Goal: Task Accomplishment & Management: Use online tool/utility

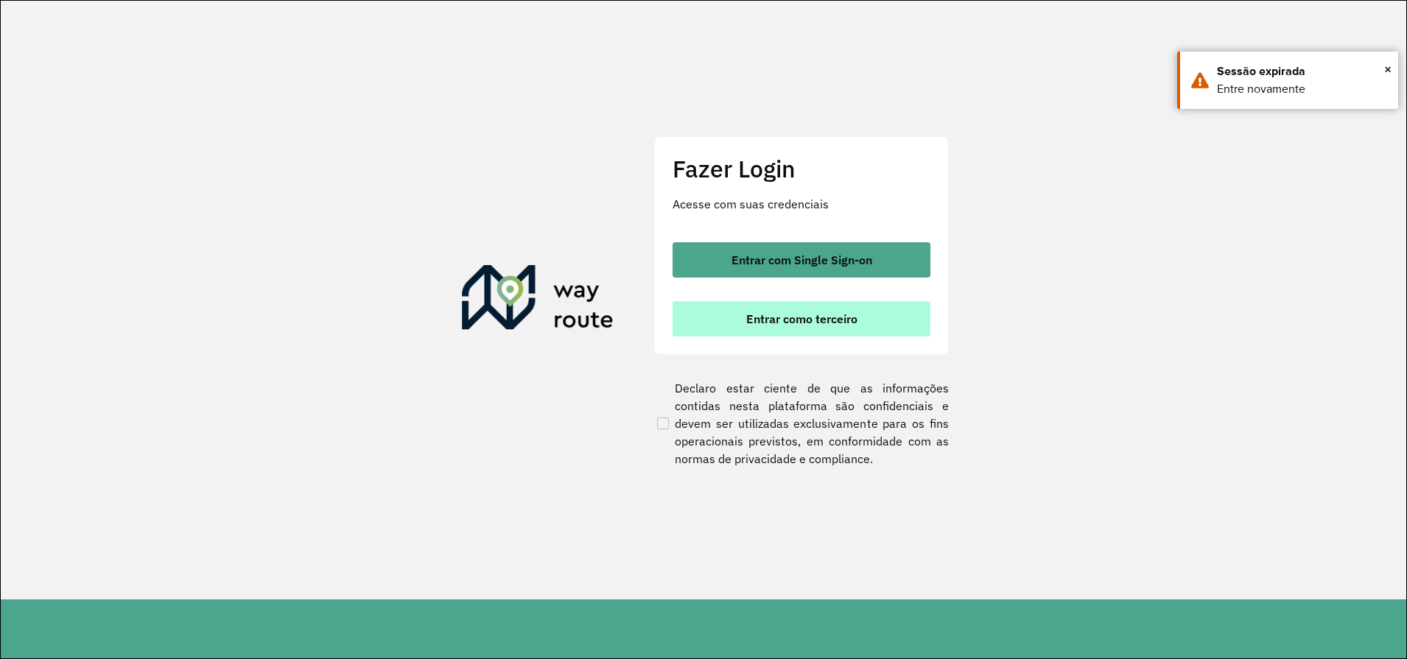
click at [856, 323] on span "Entrar como terceiro" at bounding box center [801, 319] width 111 height 12
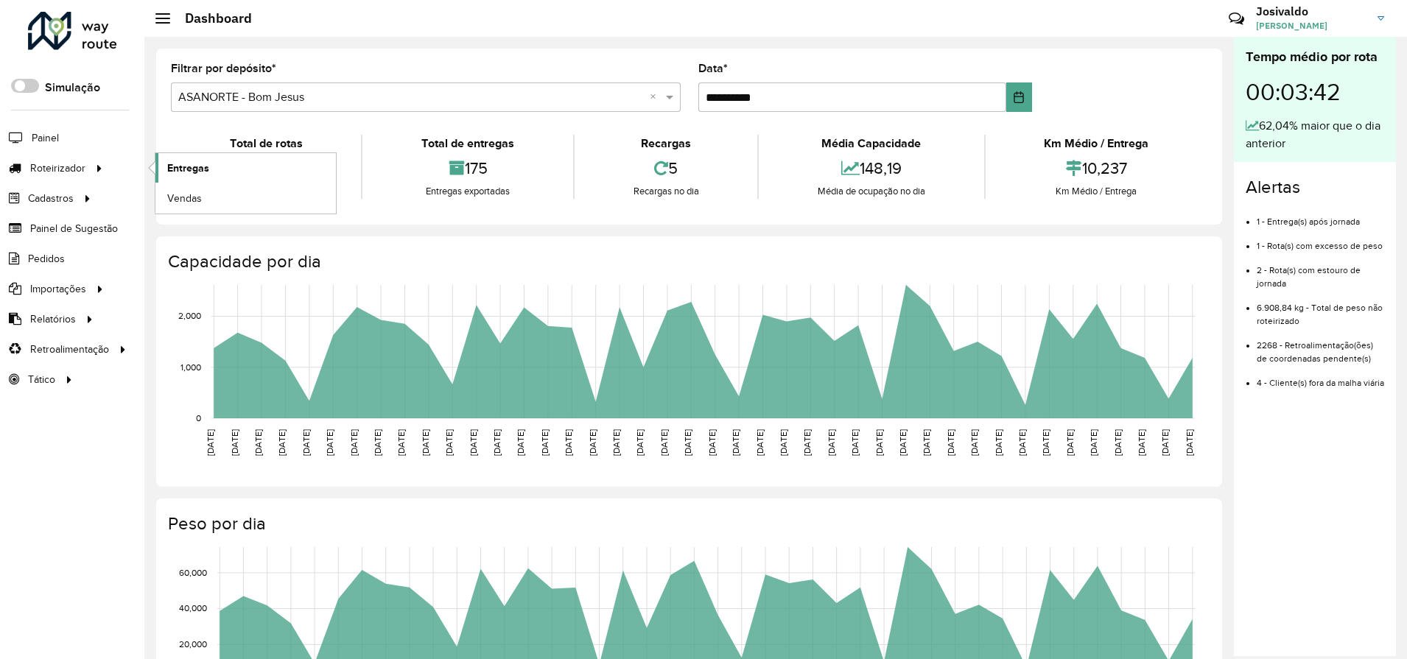
click at [175, 169] on span "Entregas" at bounding box center [188, 168] width 42 height 15
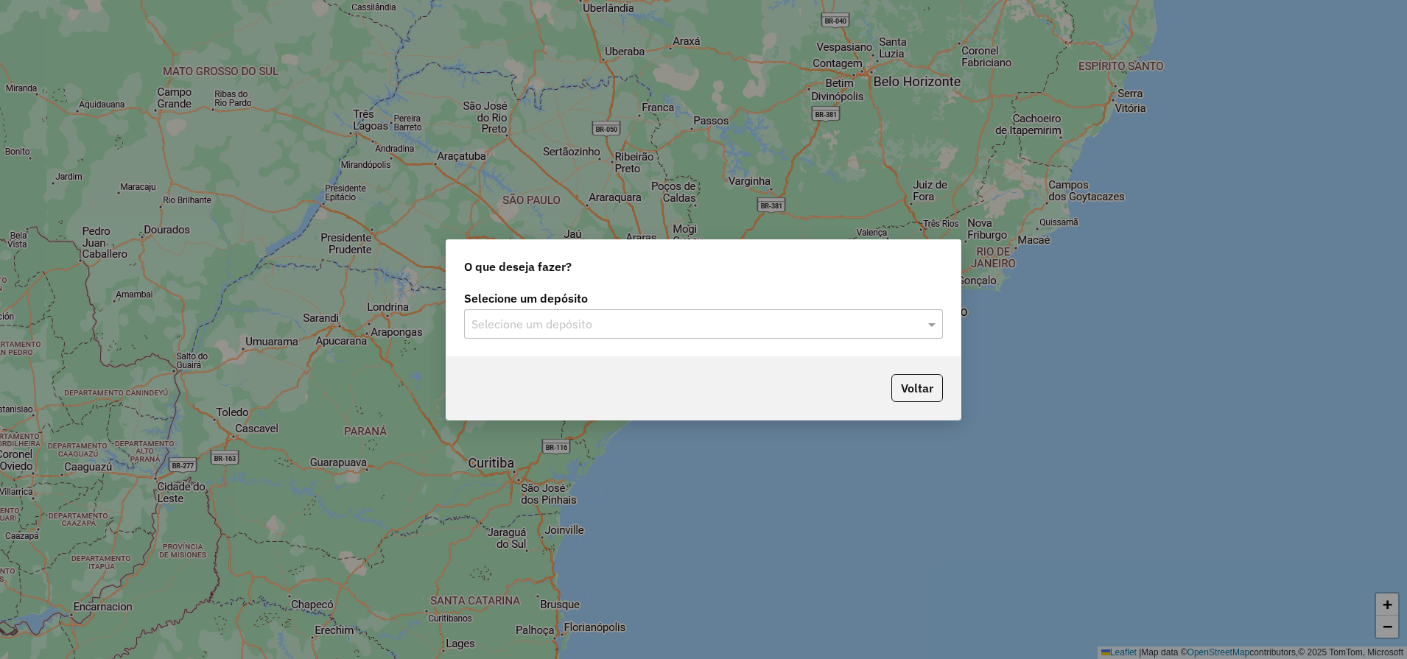
click at [616, 329] on input "text" at bounding box center [688, 325] width 434 height 18
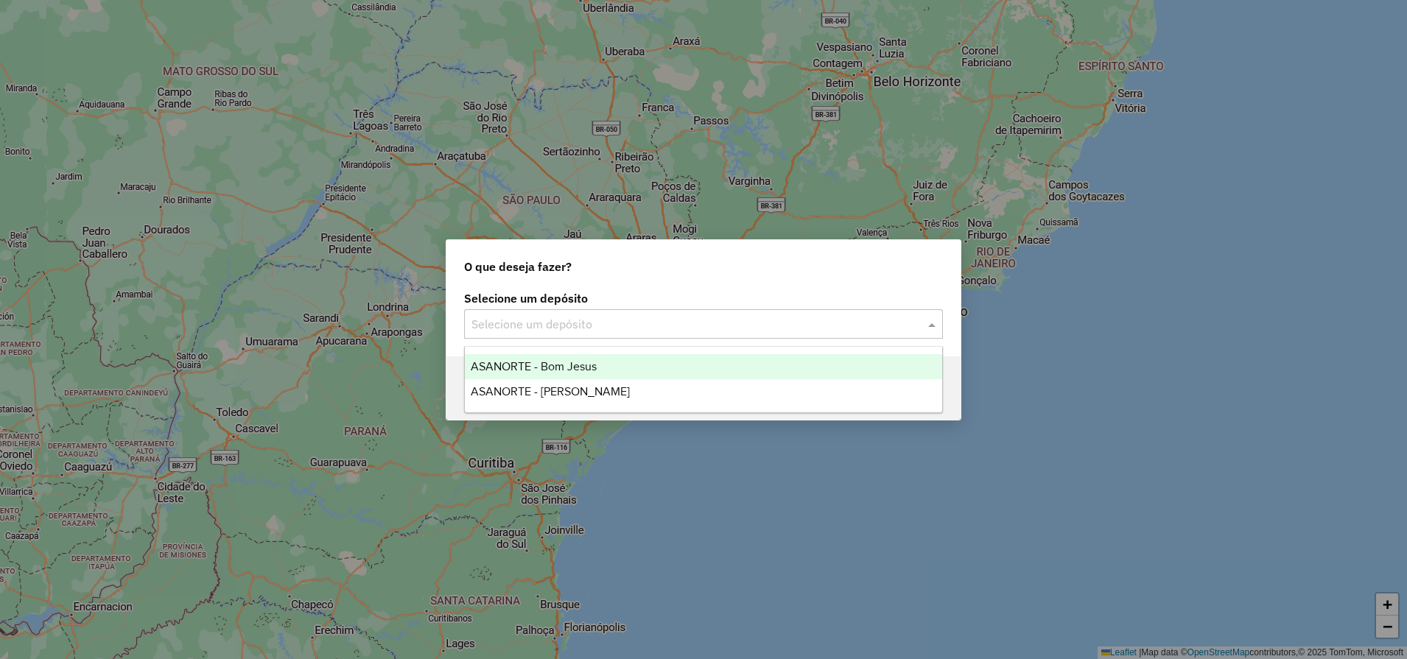
click at [585, 367] on span "ASANORTE - Bom Jesus" at bounding box center [534, 366] width 126 height 13
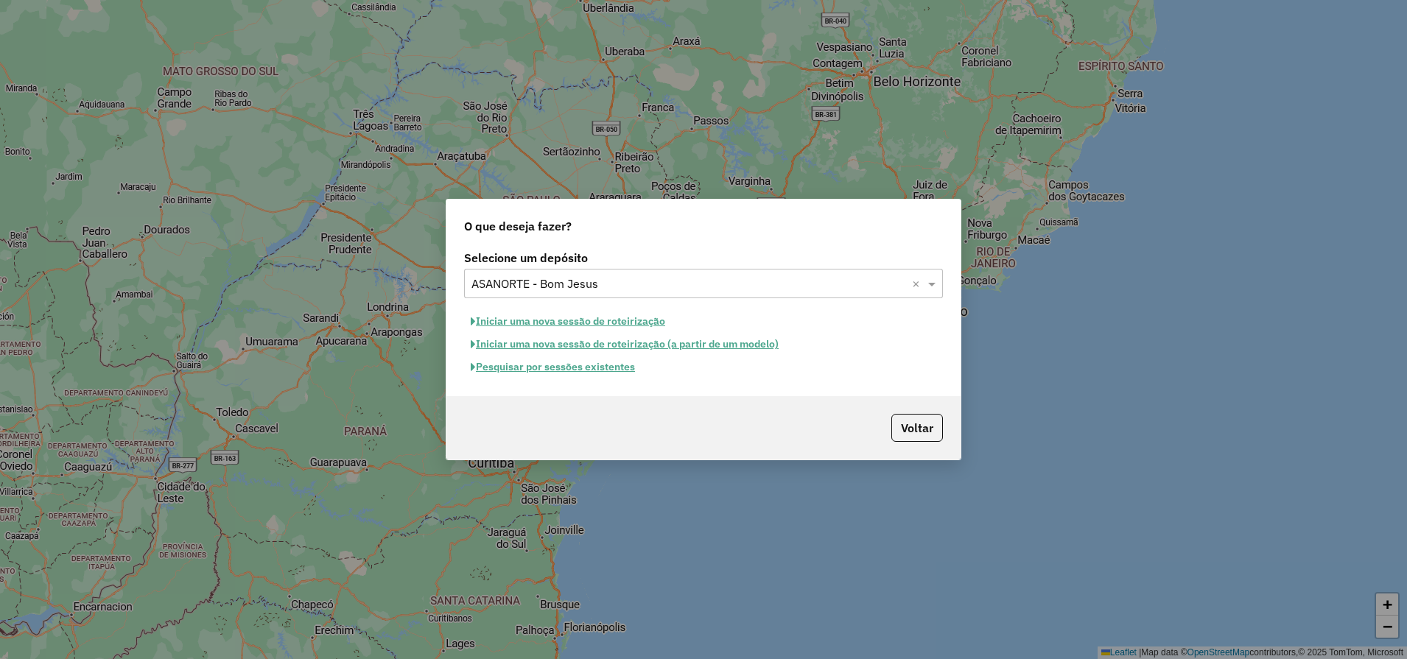
click at [599, 320] on button "Iniciar uma nova sessão de roteirização" at bounding box center [568, 321] width 208 height 23
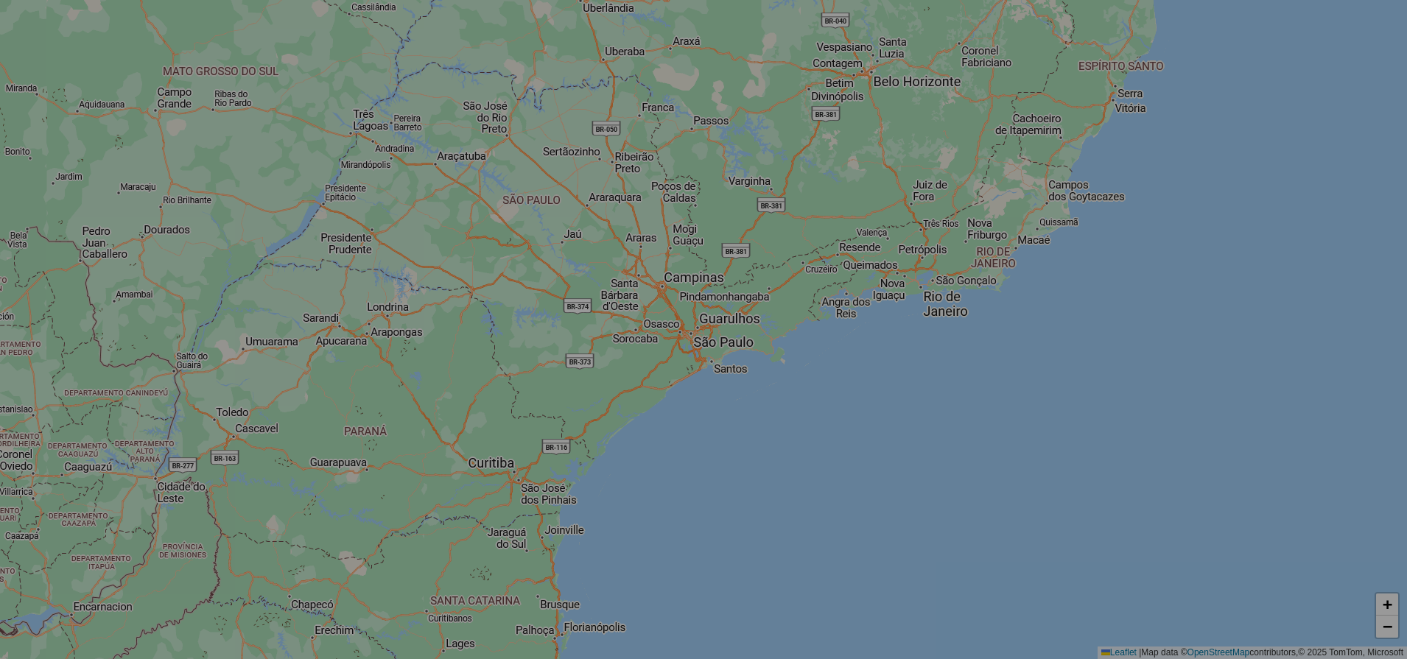
select select "*"
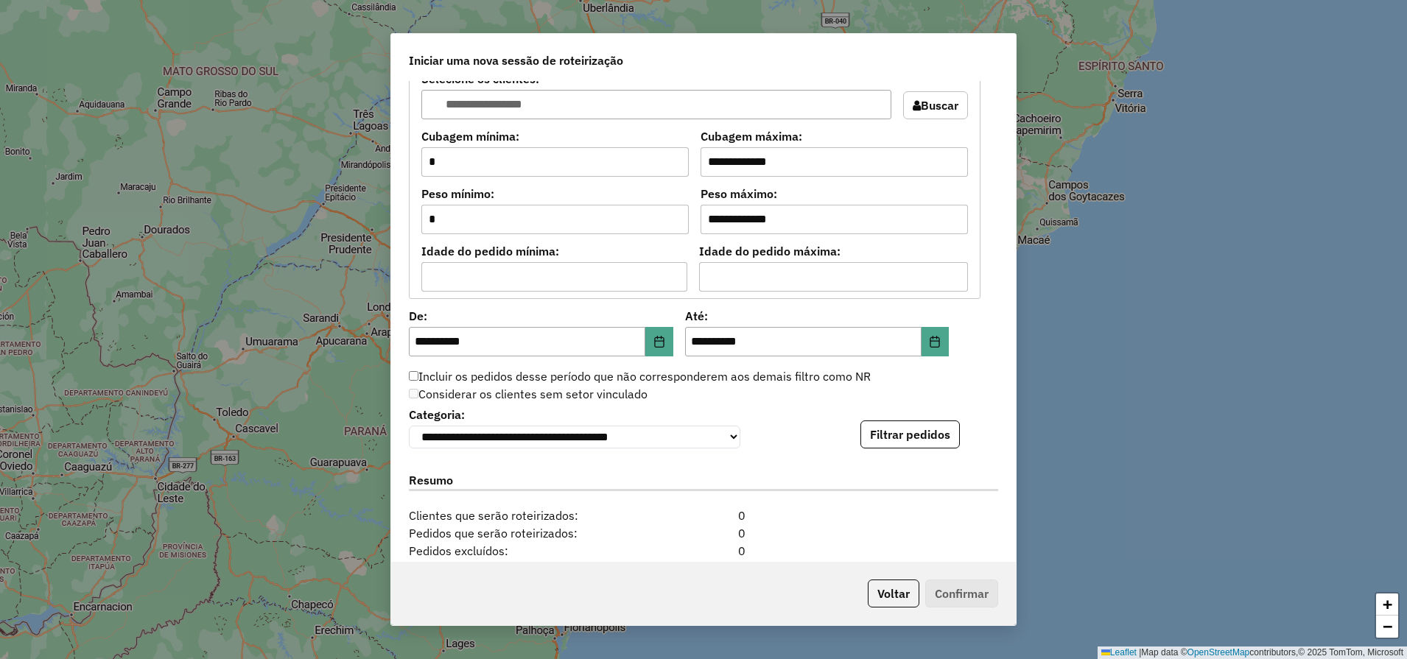
scroll to position [1197, 0]
click at [906, 435] on button "Filtrar pedidos" at bounding box center [909, 433] width 99 height 28
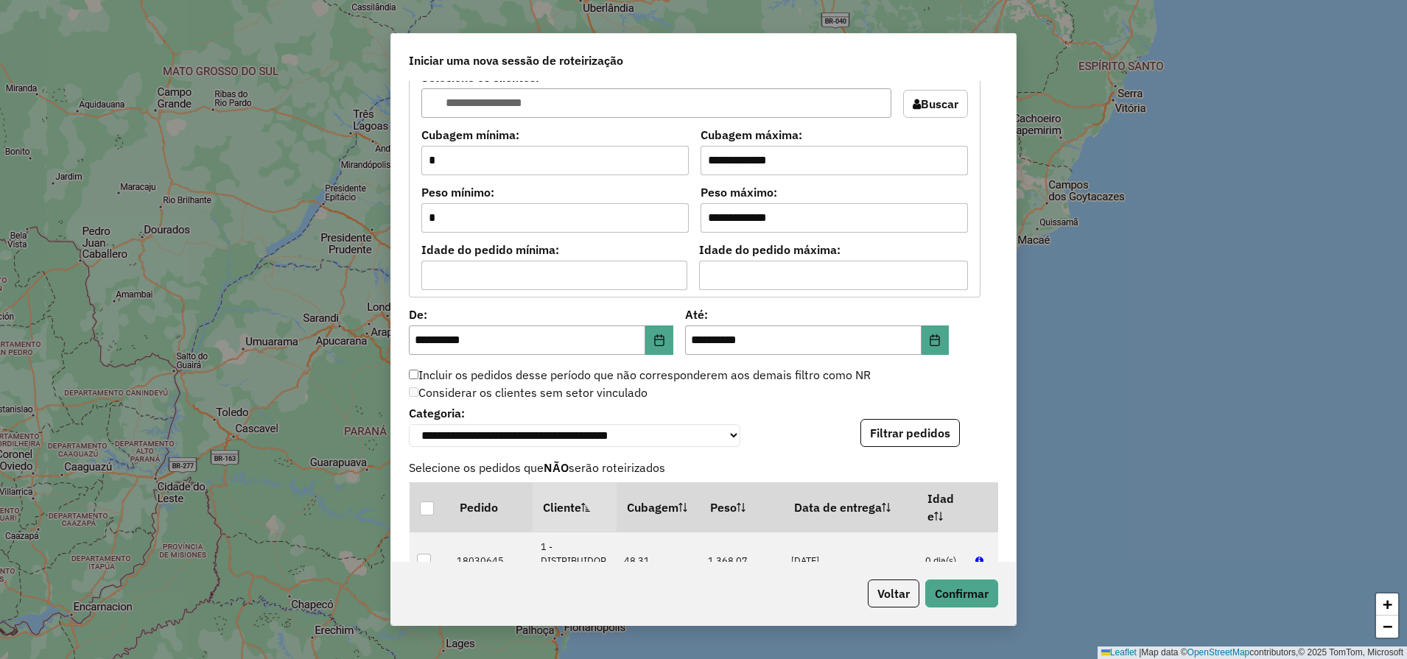
click at [979, 613] on div "Voltar Confirmar" at bounding box center [703, 593] width 624 height 63
click at [979, 594] on button "Confirmar" at bounding box center [961, 594] width 73 height 28
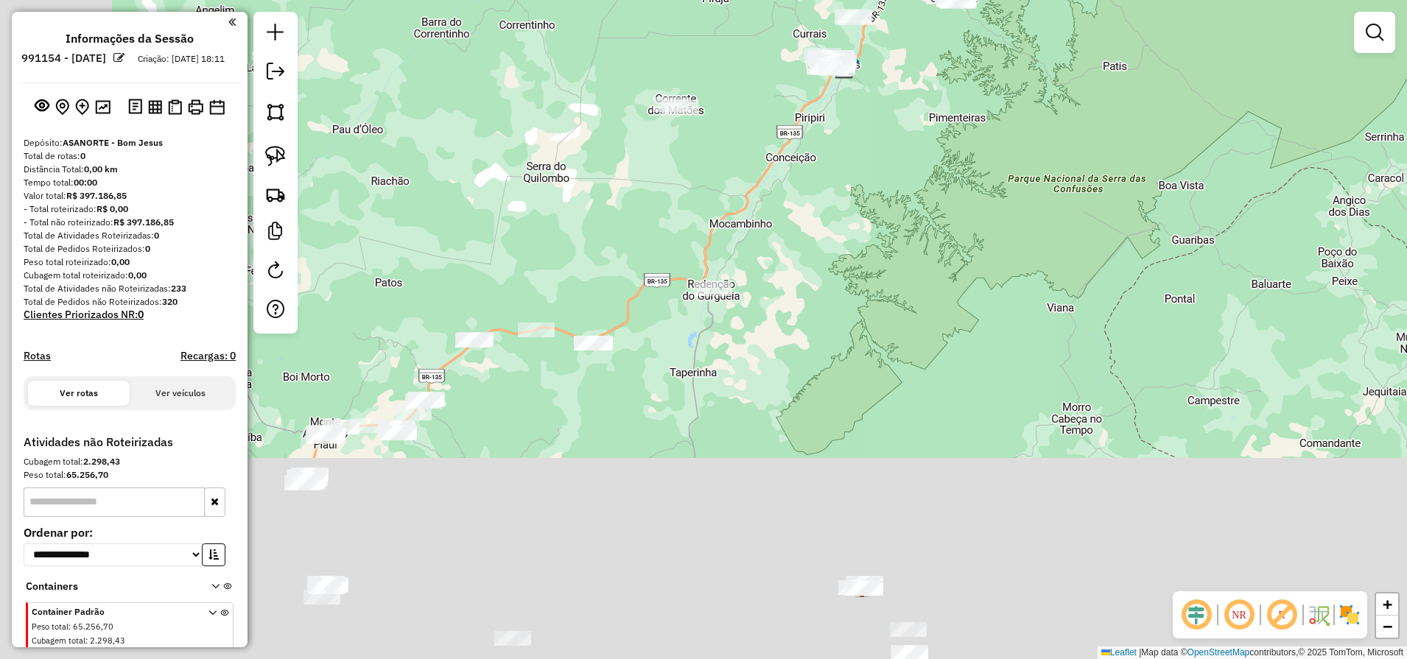
drag, startPoint x: 890, startPoint y: 455, endPoint x: 1036, endPoint y: 222, distance: 275.2
click at [1036, 222] on div "Janela de atendimento Grade de atendimento Capacidade Transportadoras Veículos …" at bounding box center [703, 329] width 1407 height 659
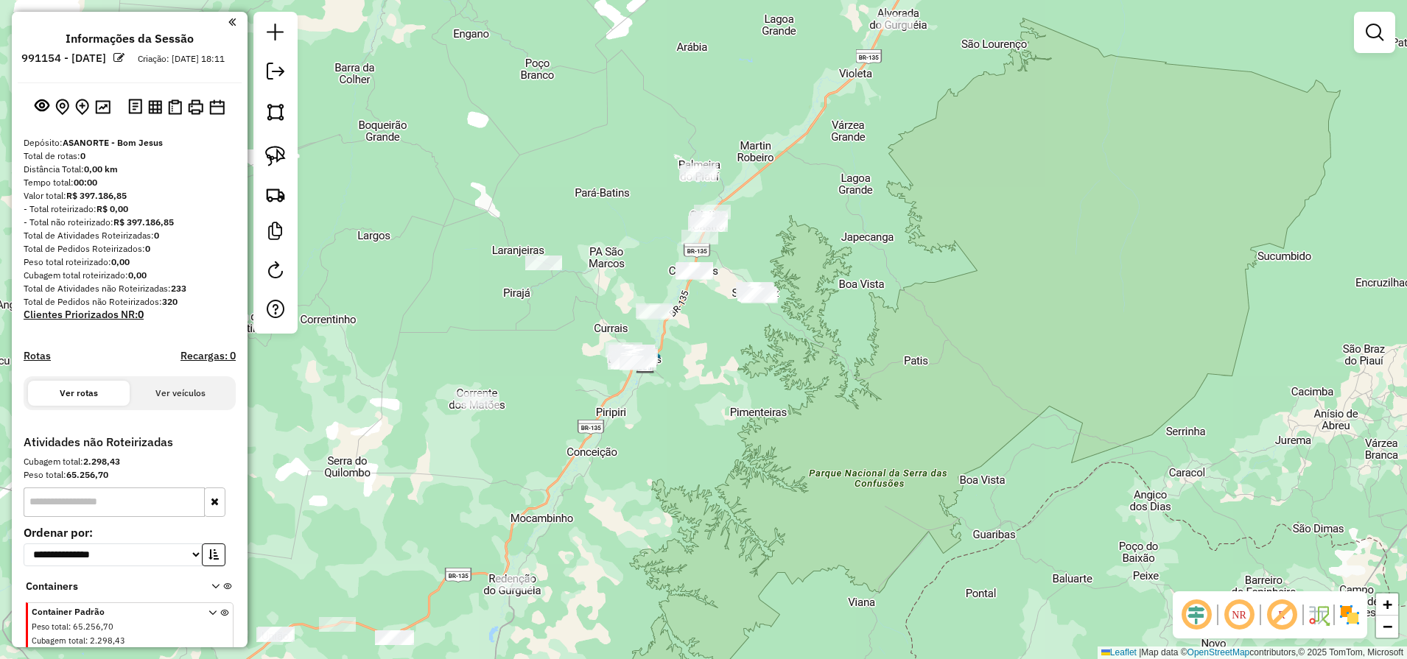
drag, startPoint x: 1037, startPoint y: 125, endPoint x: 761, endPoint y: 448, distance: 425.2
click at [775, 476] on div "Janela de atendimento Grade de atendimento Capacidade Transportadoras Veículos …" at bounding box center [703, 329] width 1407 height 659
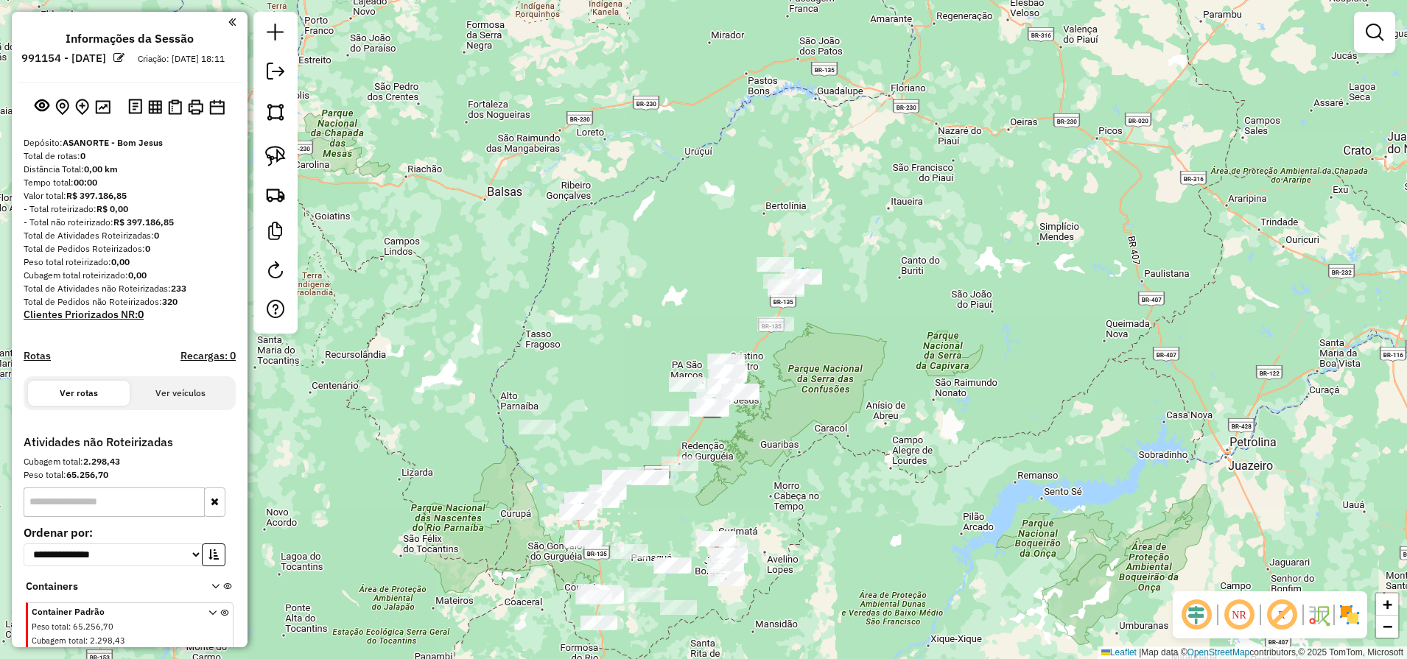
drag, startPoint x: 745, startPoint y: 510, endPoint x: 779, endPoint y: 292, distance: 220.6
click at [778, 295] on div "Janela de atendimento Grade de atendimento Capacidade Transportadoras Veículos …" at bounding box center [703, 329] width 1407 height 659
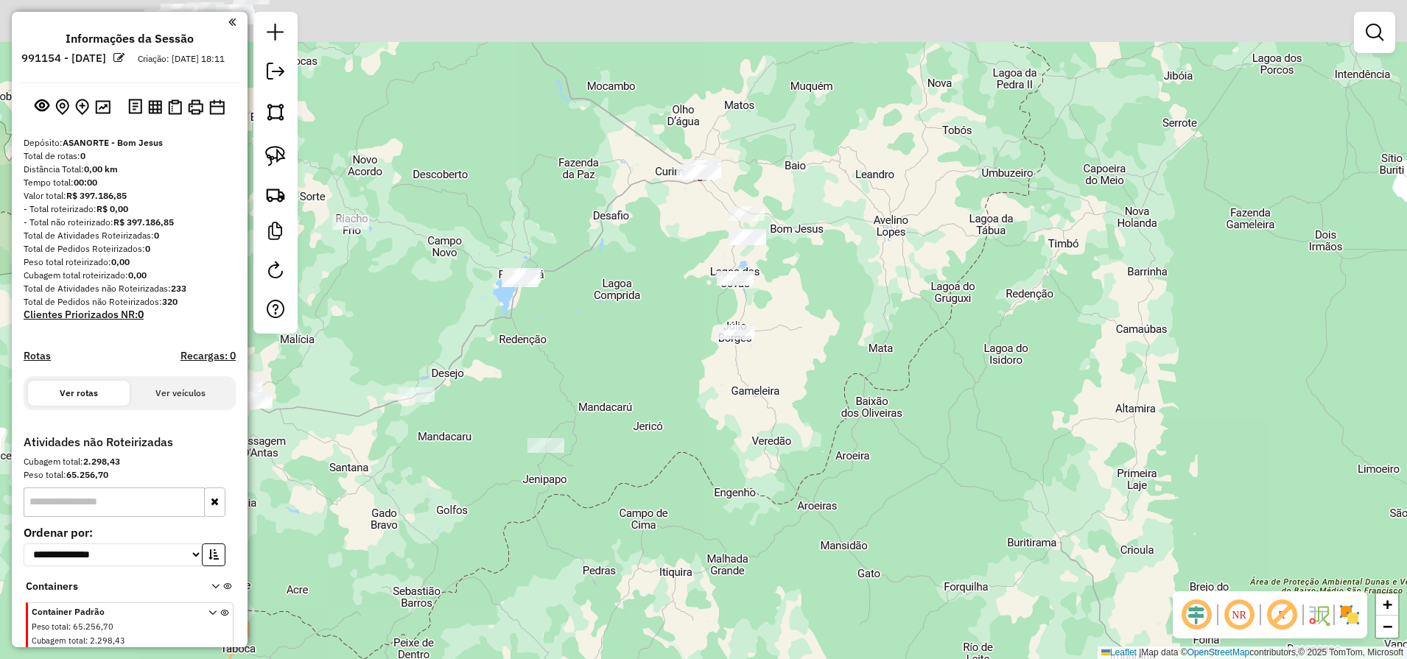
drag, startPoint x: 814, startPoint y: 96, endPoint x: 825, endPoint y: 341, distance: 245.4
click at [825, 341] on div "Janela de atendimento Grade de atendimento Capacidade Transportadoras Veículos …" at bounding box center [703, 329] width 1407 height 659
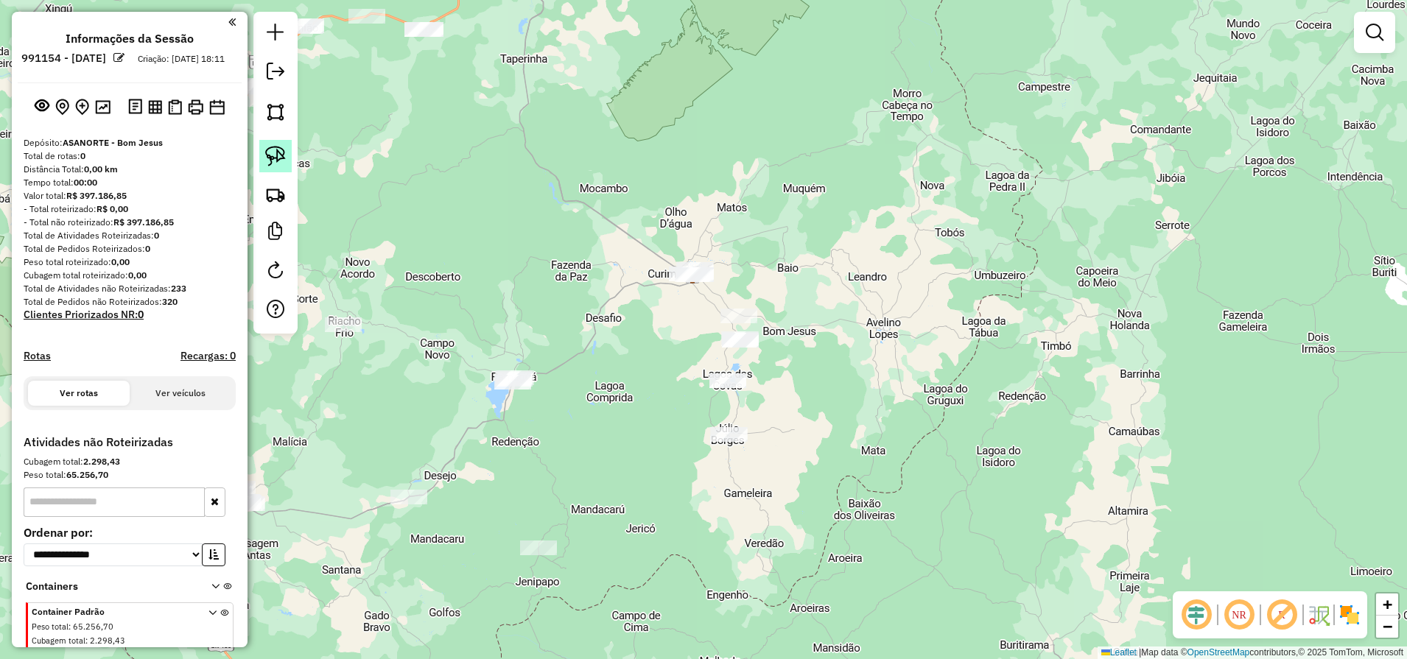
click at [270, 164] on img at bounding box center [275, 156] width 21 height 21
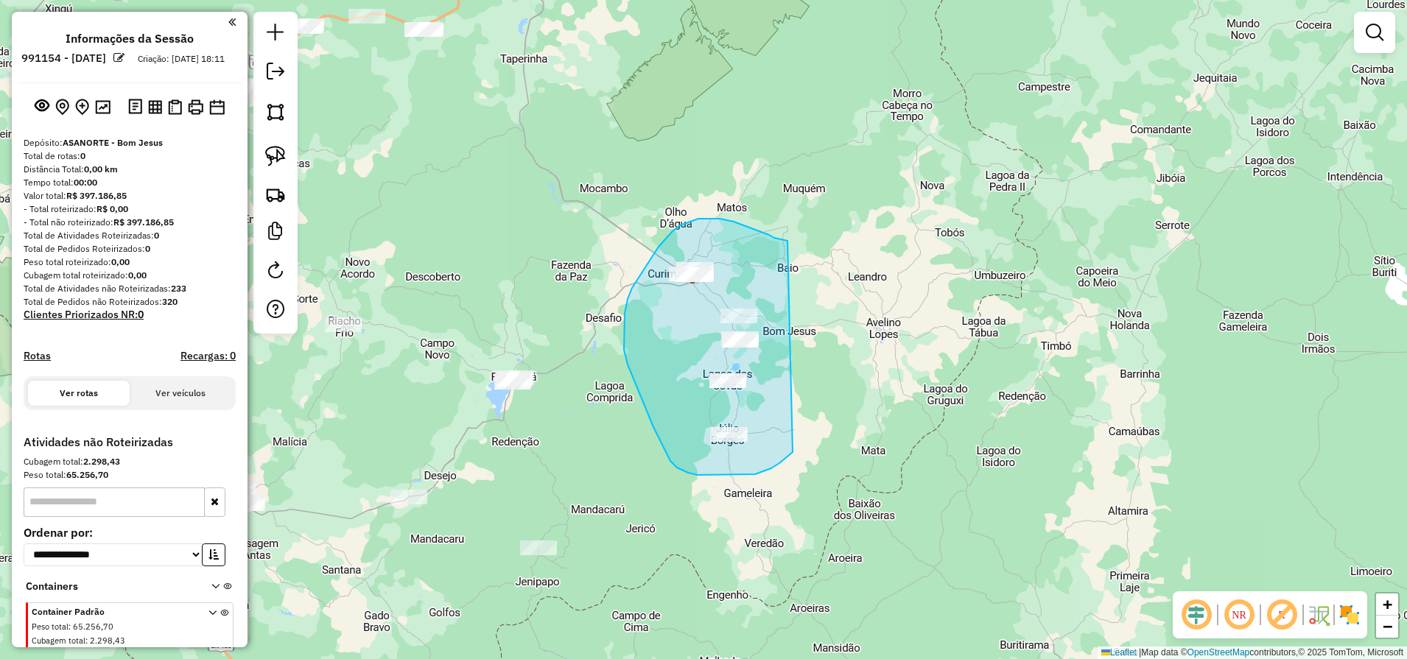
drag, startPoint x: 787, startPoint y: 241, endPoint x: 796, endPoint y: 451, distance: 210.8
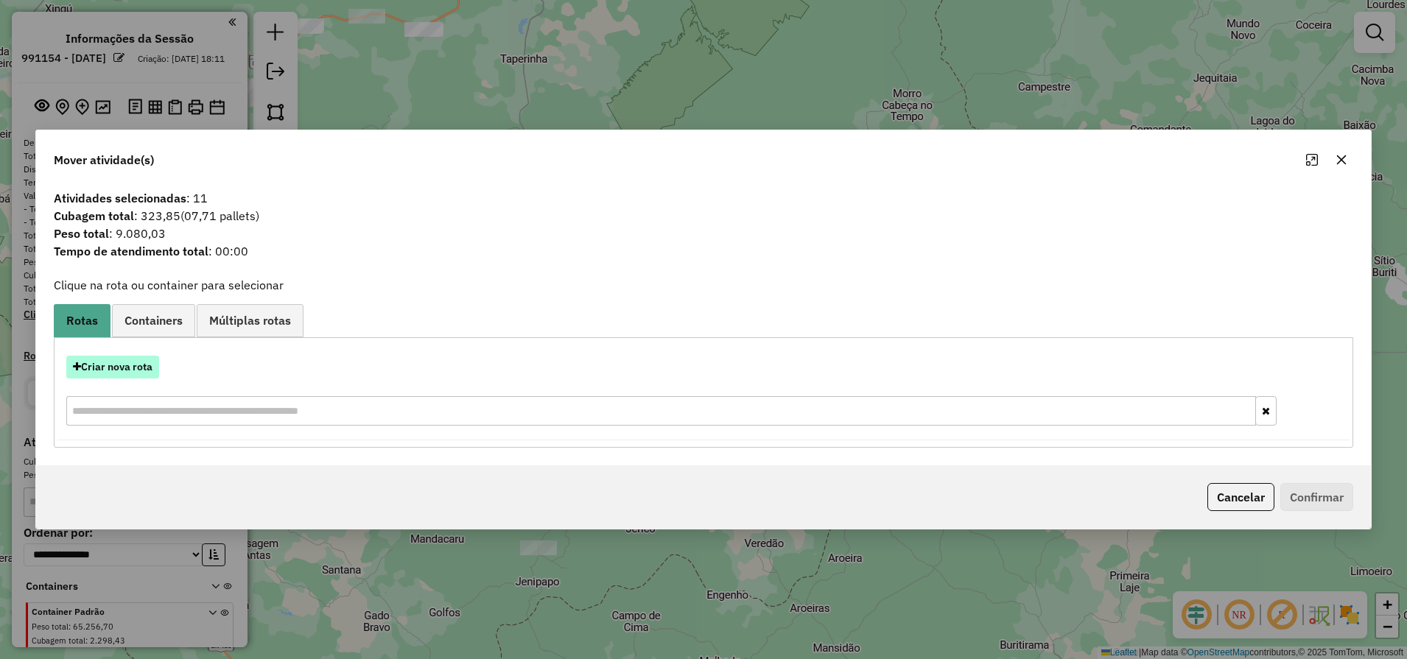
click at [121, 376] on button "Criar nova rota" at bounding box center [112, 367] width 93 height 23
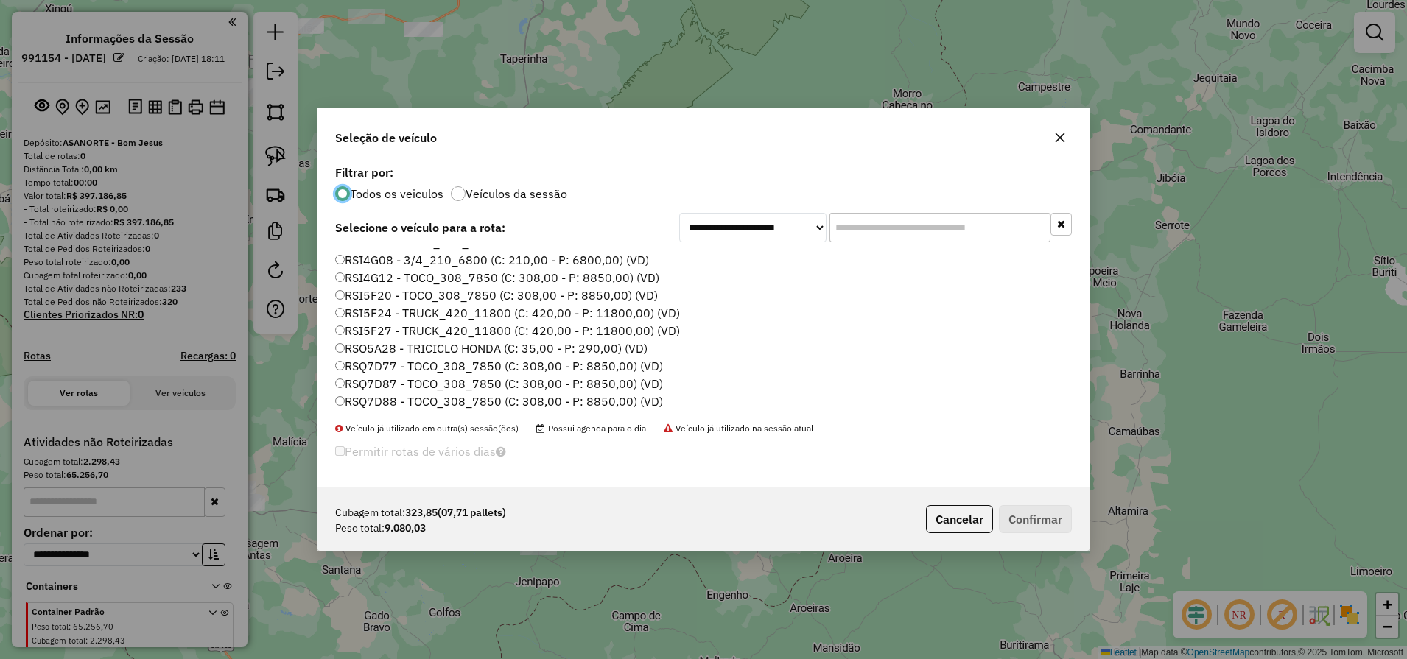
scroll to position [209, 0]
click at [407, 401] on label "RSQ7D88 - TOCO_308_7850 (C: 308,00 - P: 8850,00) (VD)" at bounding box center [499, 401] width 328 height 18
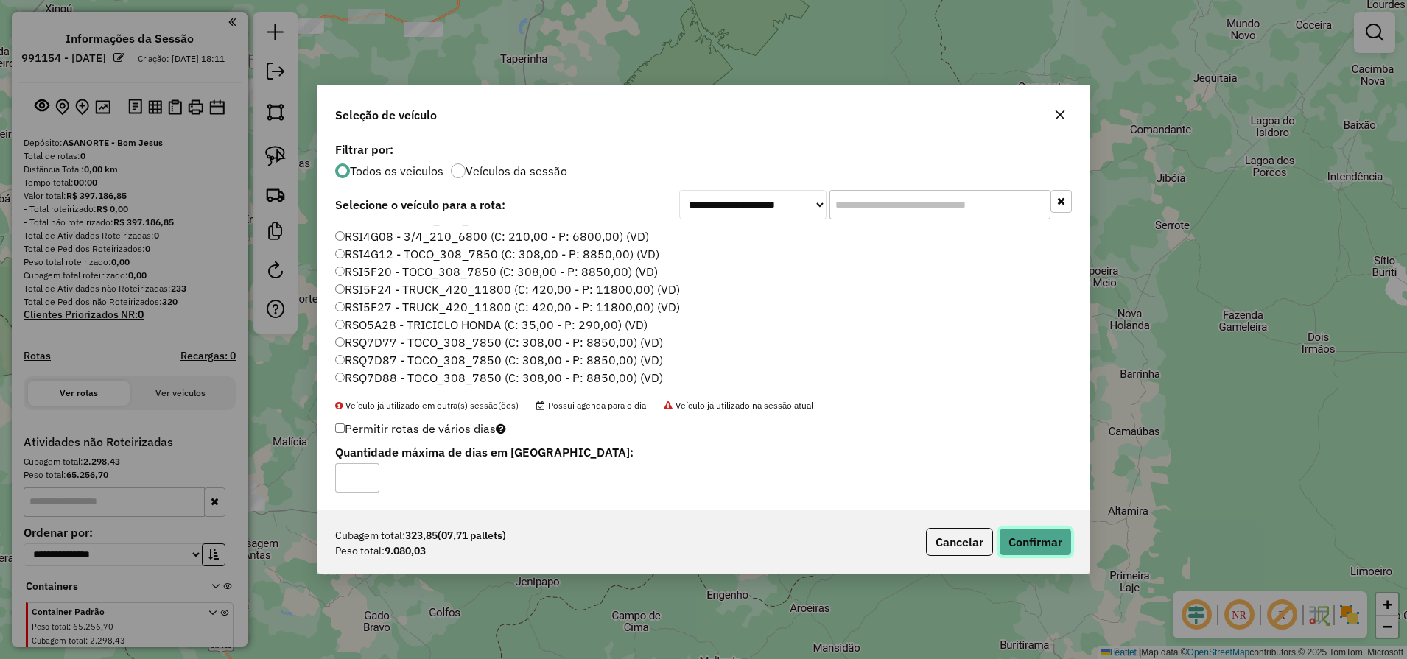
click at [1029, 543] on button "Confirmar" at bounding box center [1035, 542] width 73 height 28
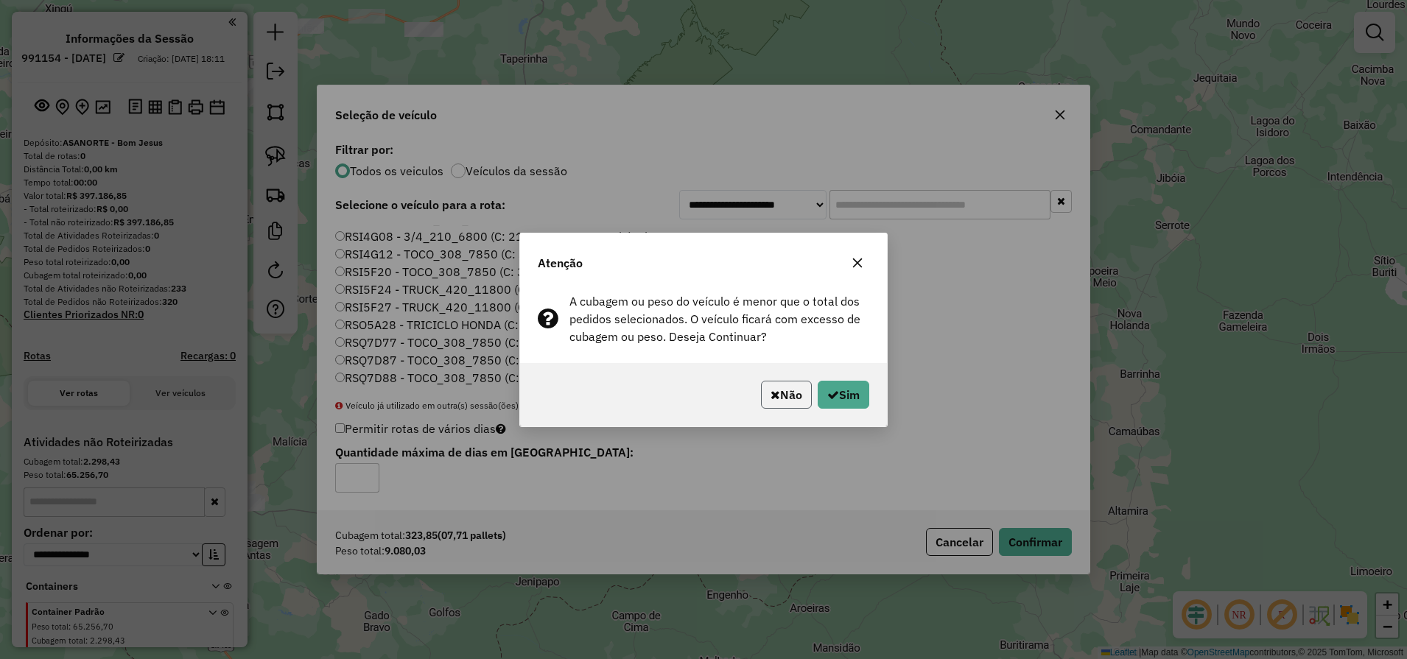
click at [785, 390] on button "Não" at bounding box center [786, 395] width 51 height 28
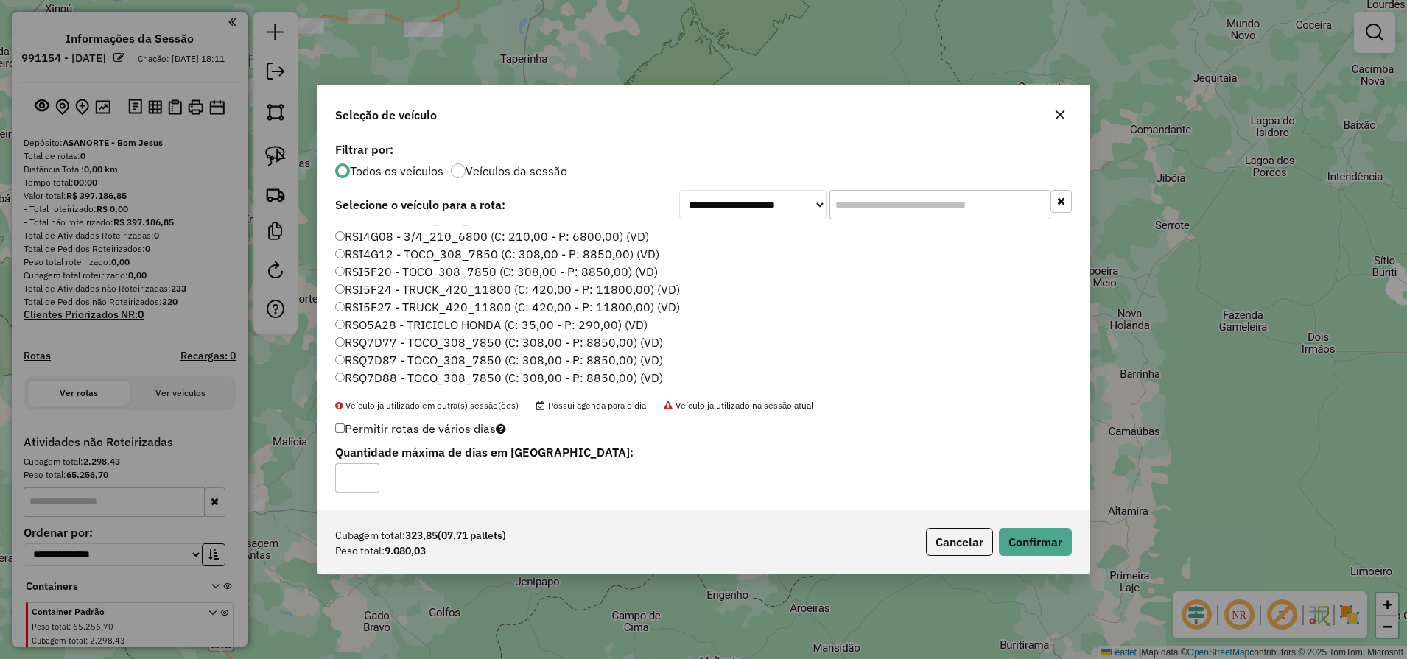
click at [1062, 105] on button "button" at bounding box center [1060, 115] width 24 height 24
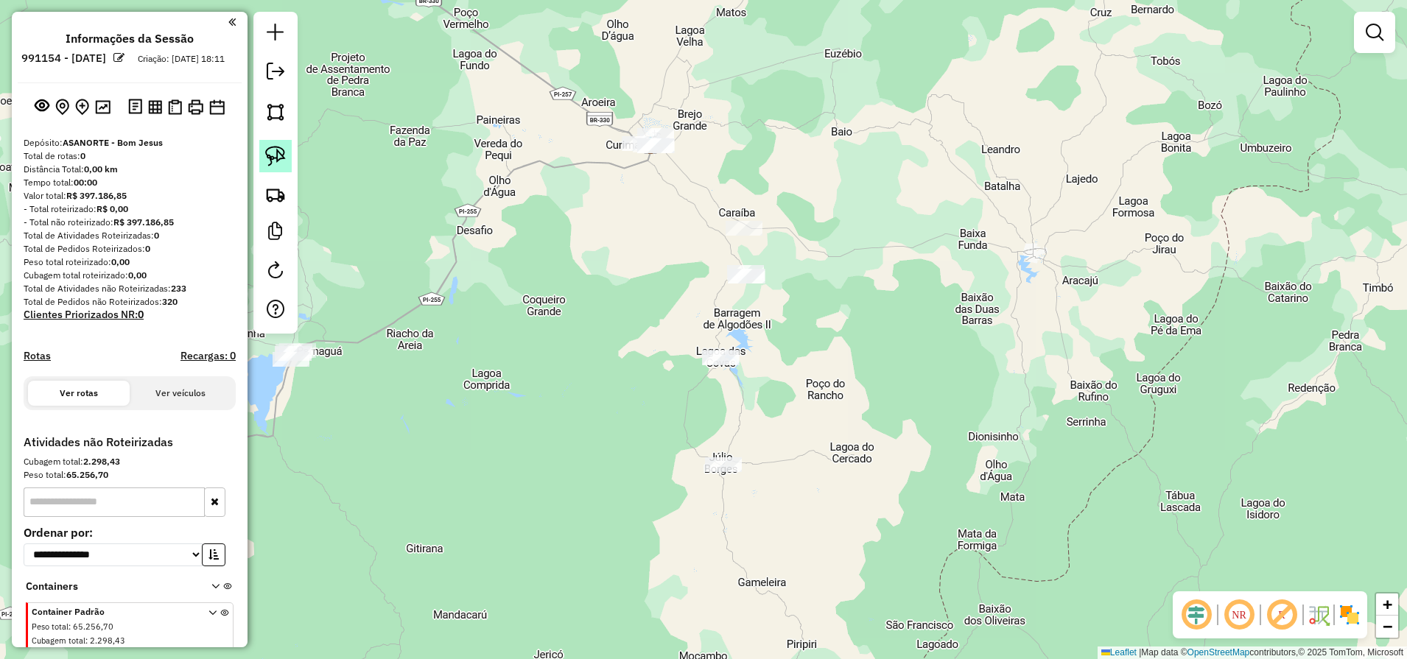
click at [264, 162] on link at bounding box center [275, 156] width 32 height 32
drag, startPoint x: 725, startPoint y: 89, endPoint x: 704, endPoint y: 192, distance: 105.1
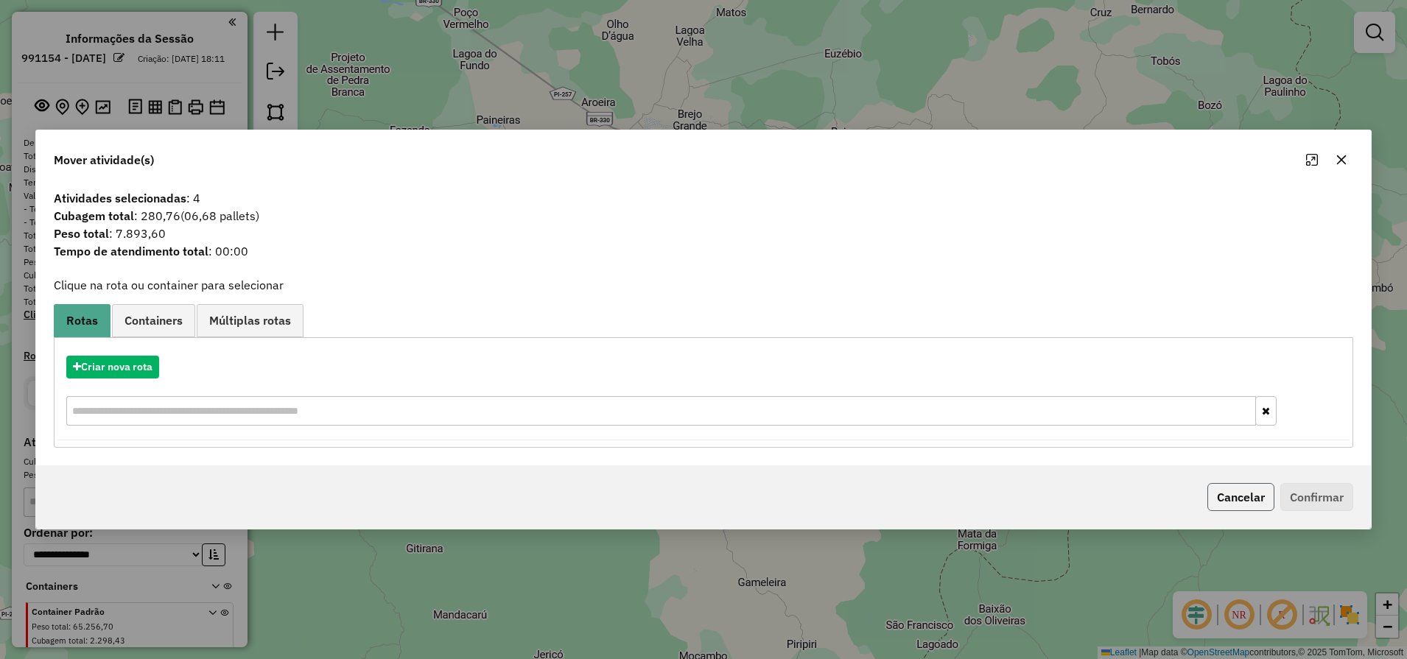
click at [1261, 489] on button "Cancelar" at bounding box center [1240, 497] width 67 height 28
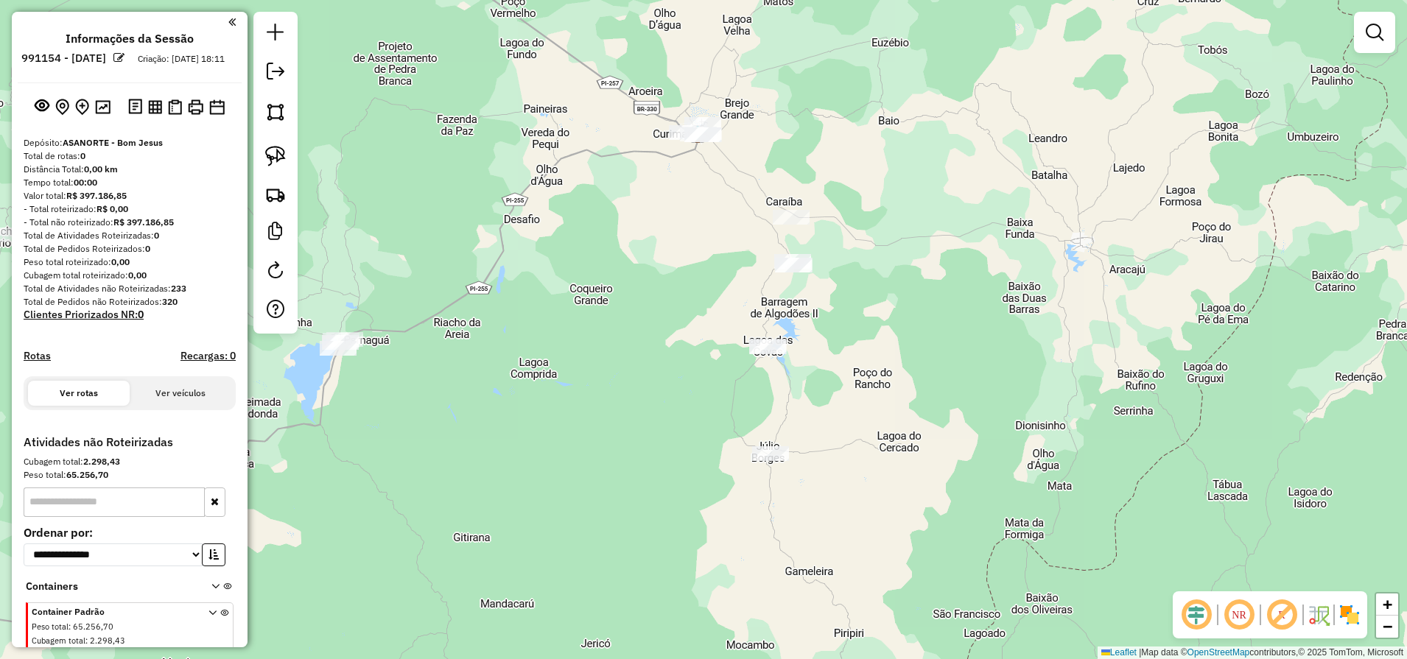
drag, startPoint x: 465, startPoint y: 422, endPoint x: 696, endPoint y: 392, distance: 233.1
click at [696, 392] on div "Janela de atendimento Grade de atendimento Capacidade Transportadoras Veículos …" at bounding box center [703, 329] width 1407 height 659
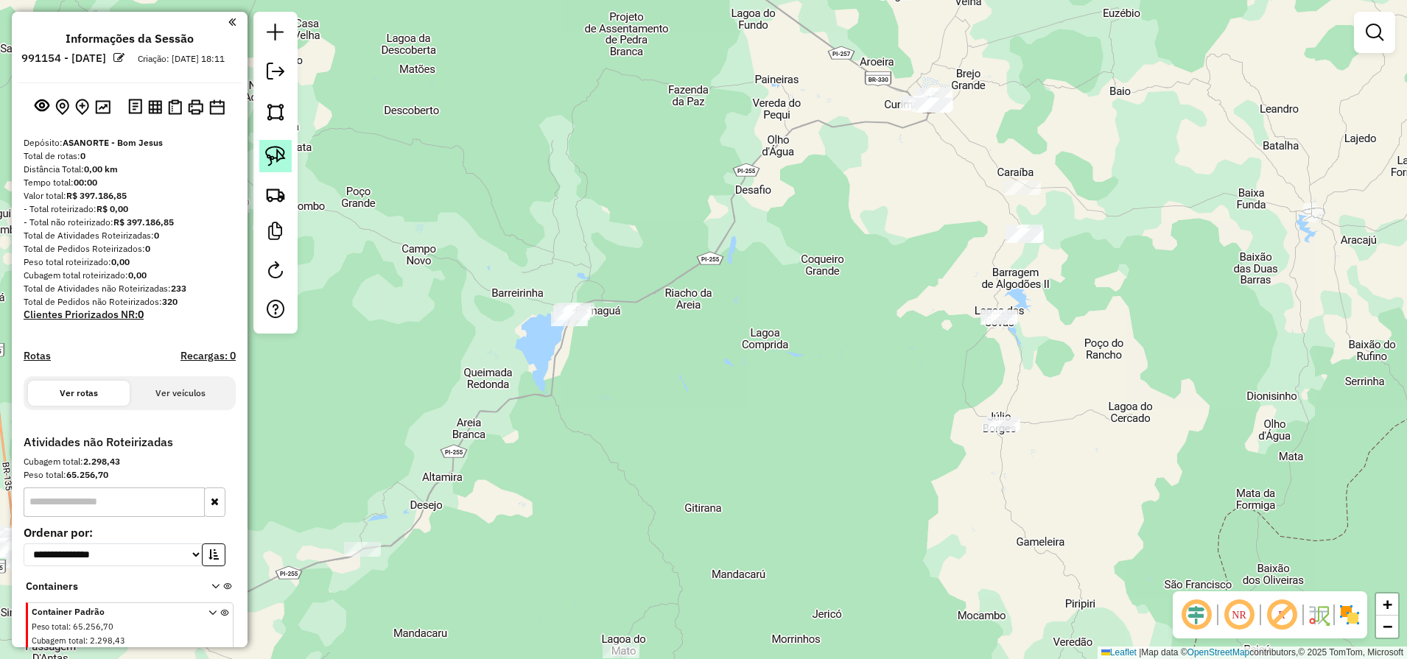
click at [276, 156] on img at bounding box center [275, 156] width 21 height 21
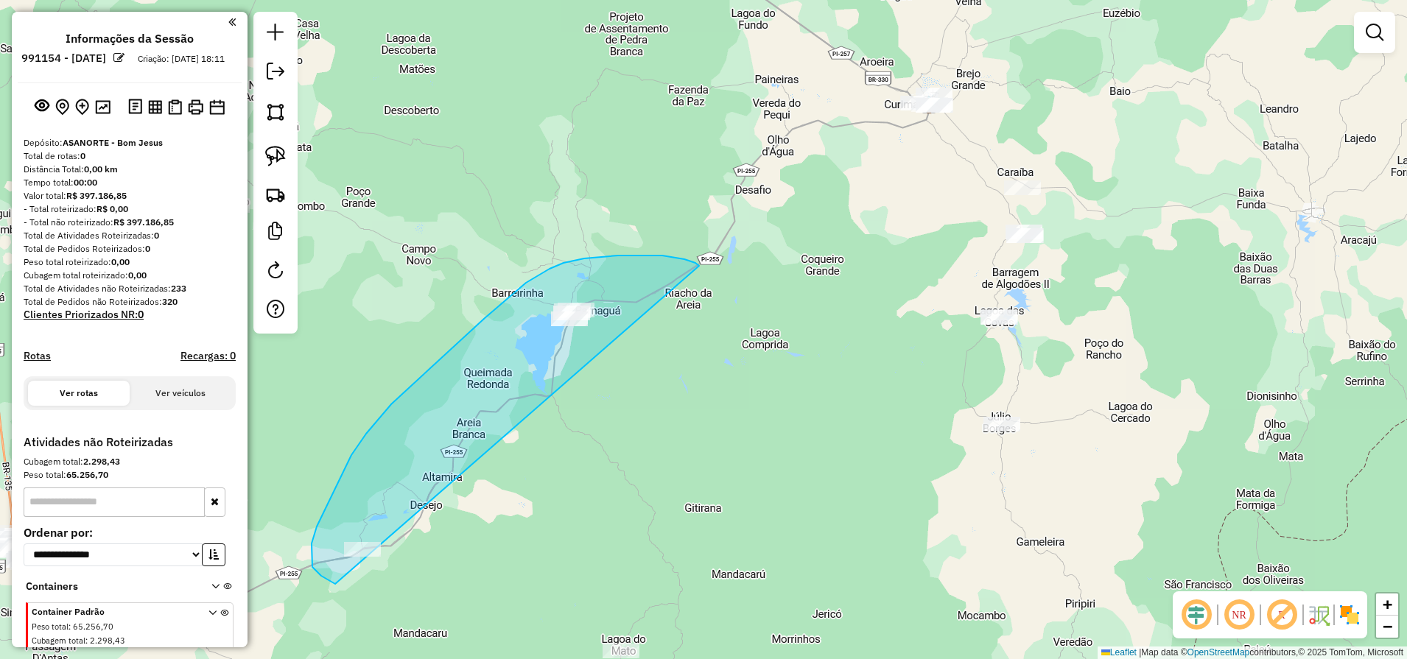
drag, startPoint x: 699, startPoint y: 266, endPoint x: 468, endPoint y: 576, distance: 386.8
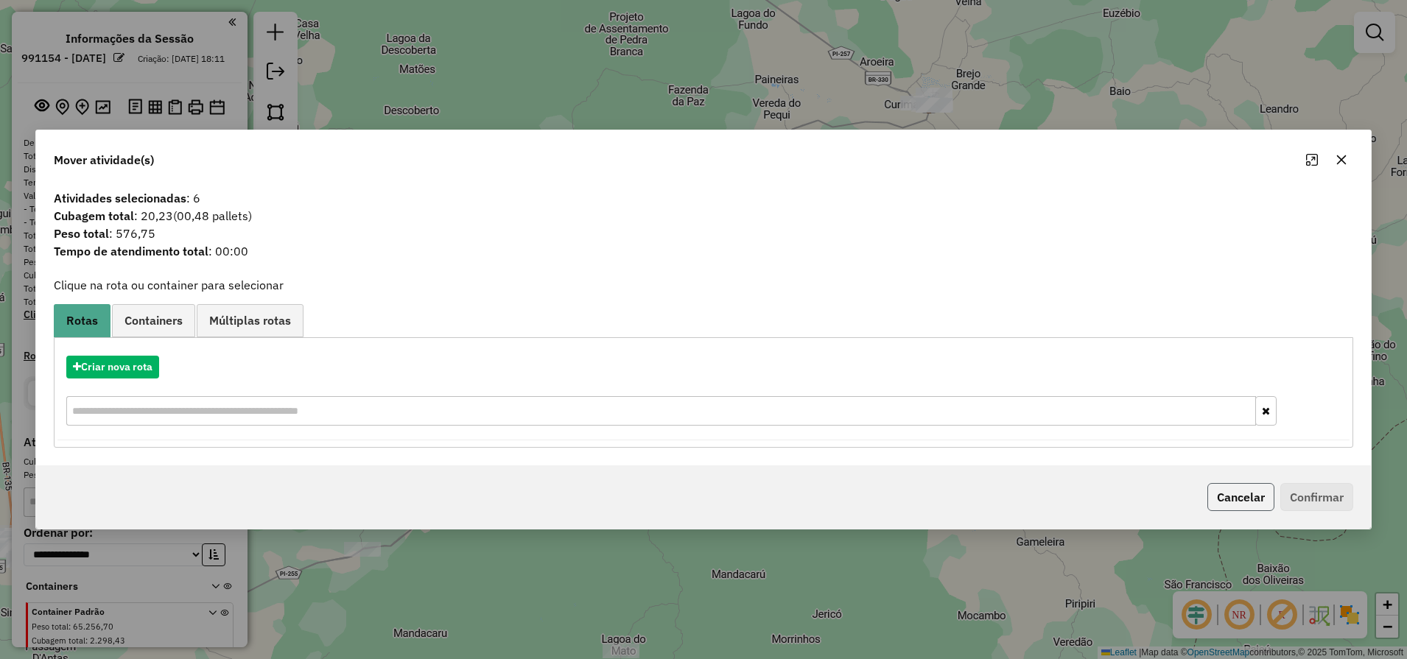
click at [1260, 502] on button "Cancelar" at bounding box center [1240, 497] width 67 height 28
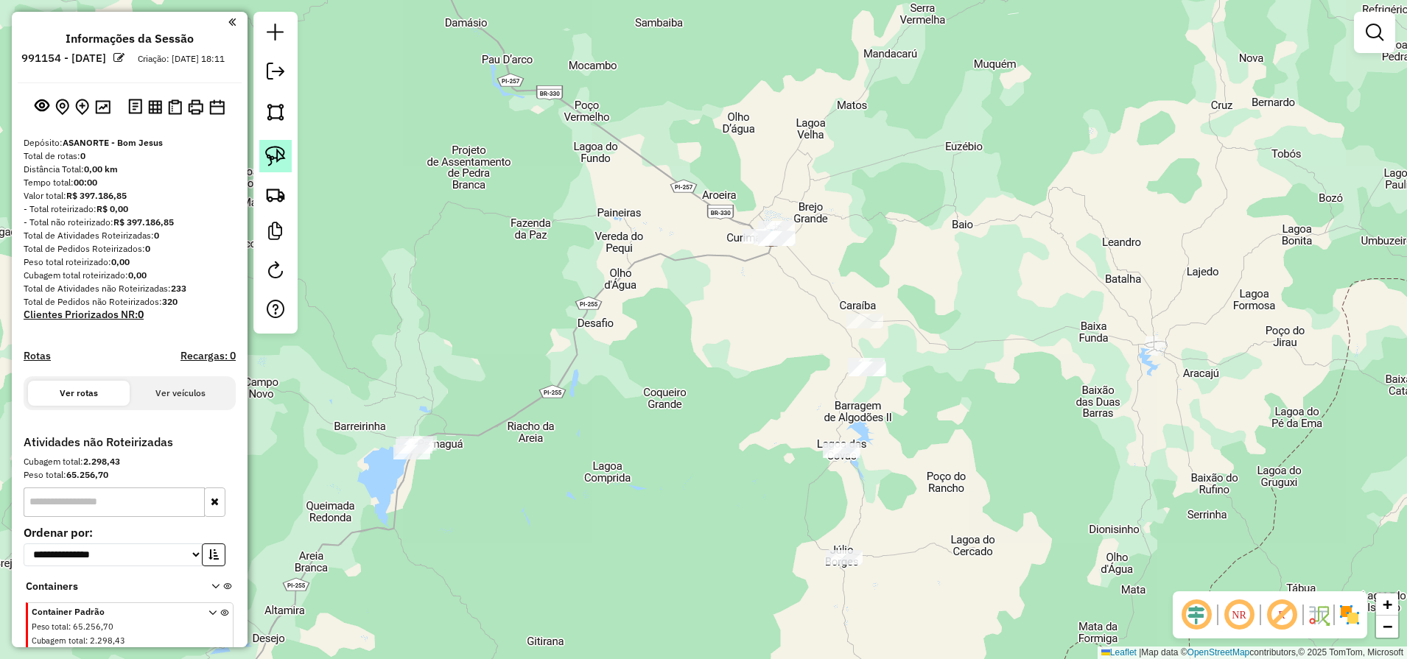
click at [281, 157] on img at bounding box center [275, 156] width 21 height 21
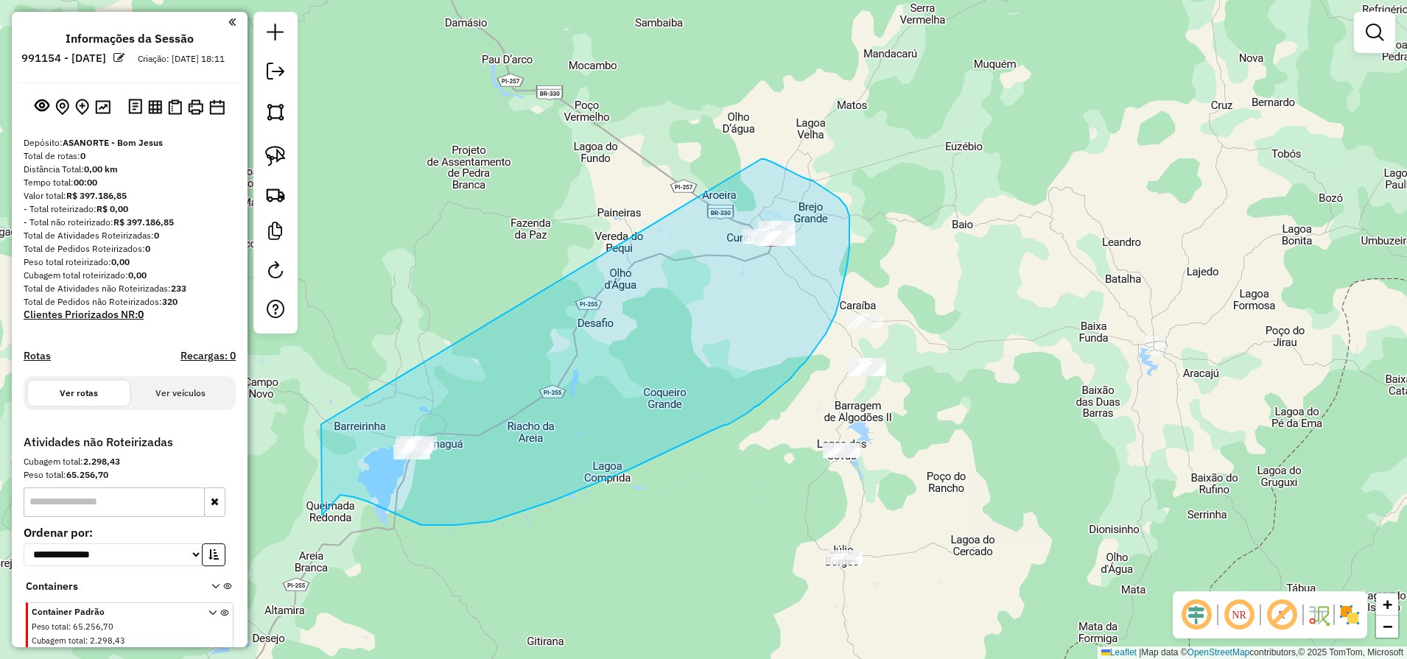
drag, startPoint x: 761, startPoint y: 159, endPoint x: 321, endPoint y: 424, distance: 513.4
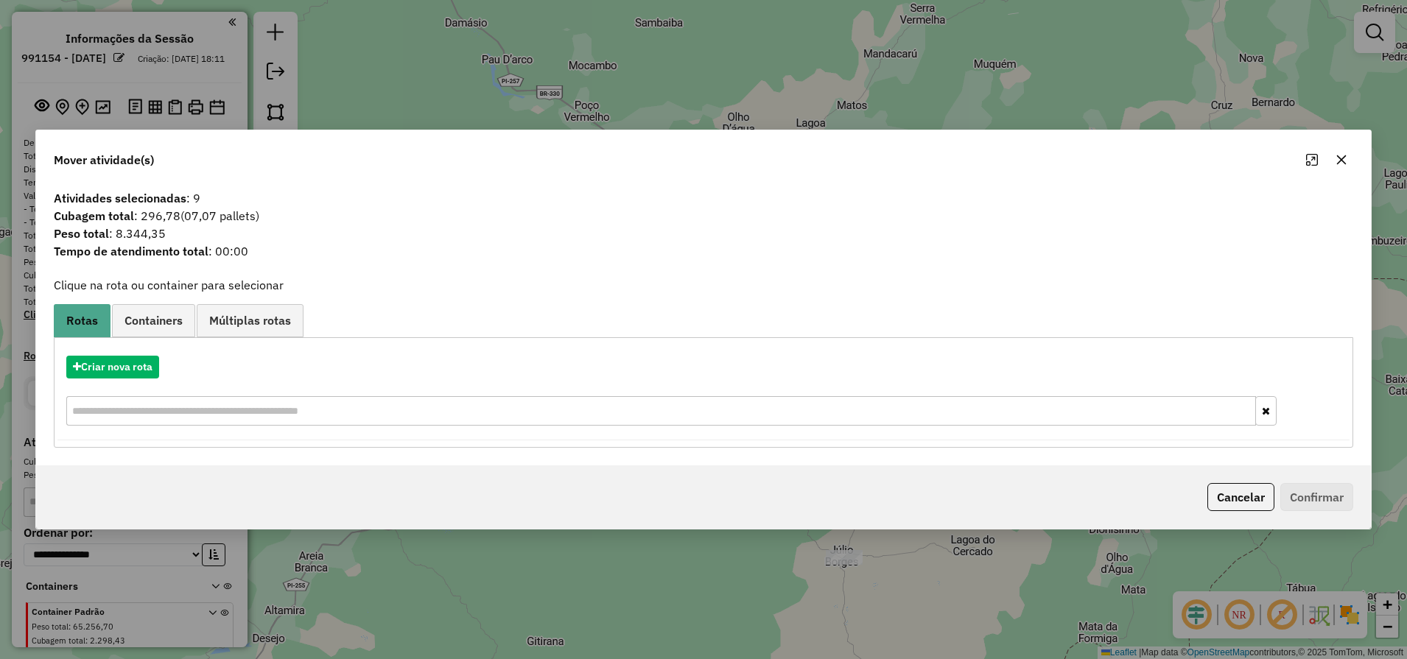
drag, startPoint x: 1254, startPoint y: 501, endPoint x: 1210, endPoint y: 497, distance: 44.3
click at [1253, 500] on button "Cancelar" at bounding box center [1240, 497] width 67 height 28
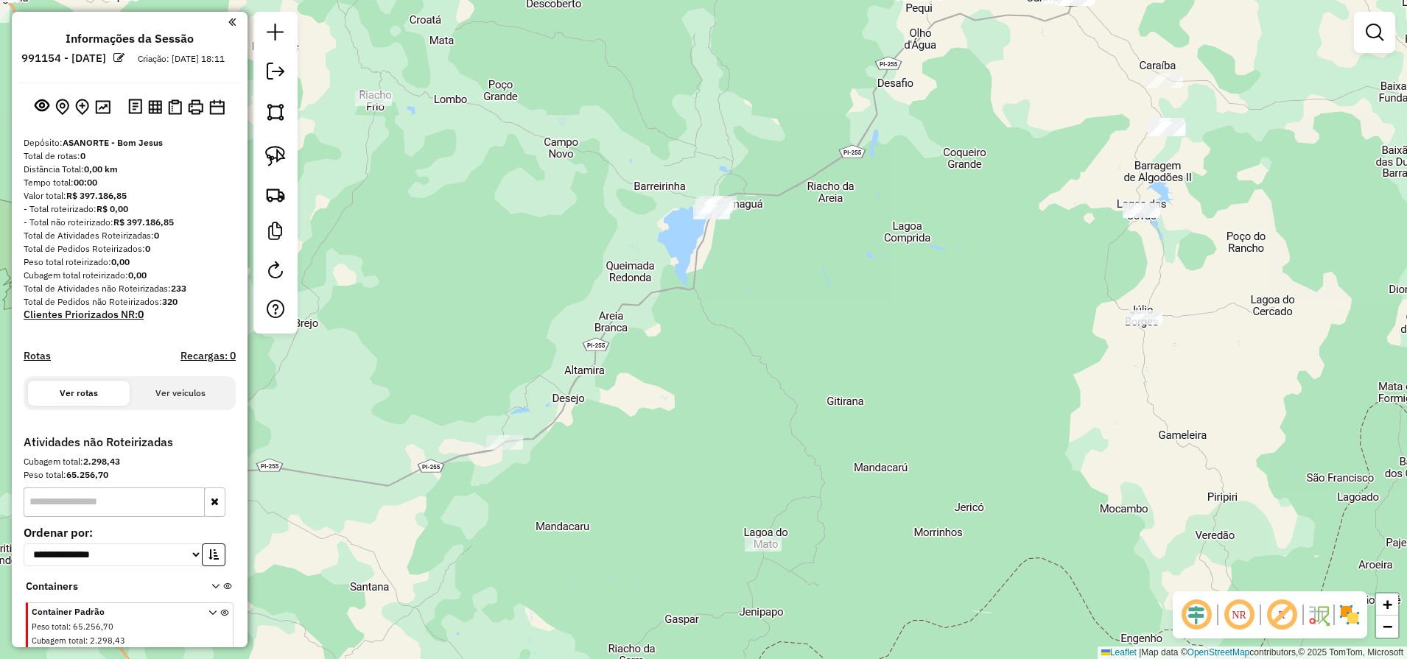
drag, startPoint x: 627, startPoint y: 556, endPoint x: 925, endPoint y: 318, distance: 380.9
click at [926, 317] on div "Janela de atendimento Grade de atendimento Capacidade Transportadoras Veículos …" at bounding box center [703, 329] width 1407 height 659
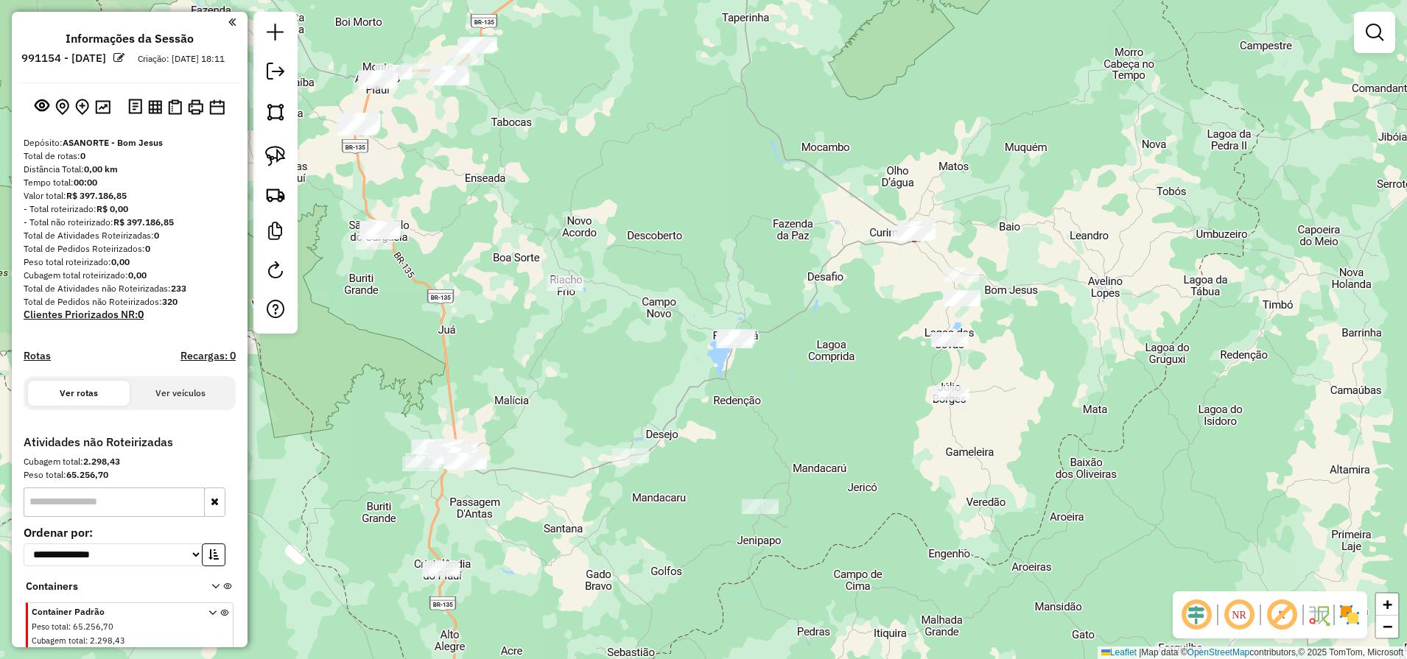
drag, startPoint x: 939, startPoint y: 306, endPoint x: 856, endPoint y: 381, distance: 111.1
click at [856, 381] on div "Janela de atendimento Grade de atendimento Capacidade Transportadoras Veículos …" at bounding box center [703, 329] width 1407 height 659
click at [275, 168] on link at bounding box center [275, 156] width 32 height 32
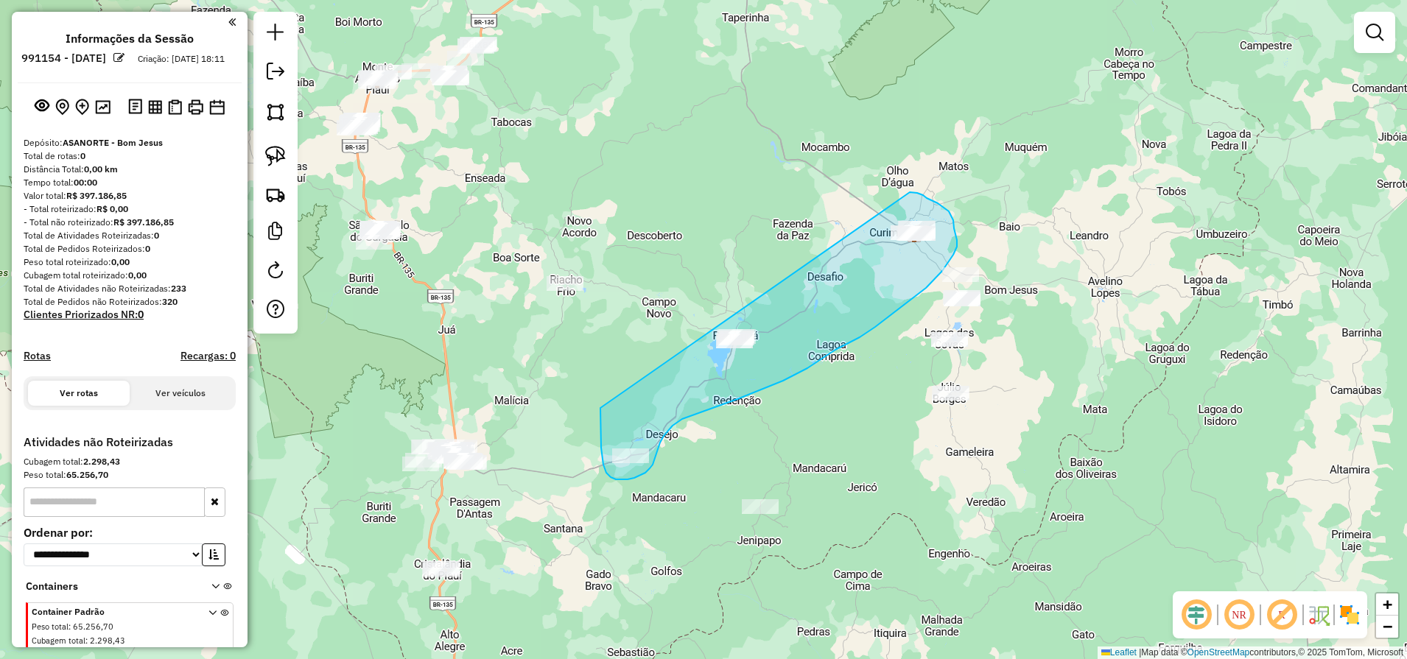
drag, startPoint x: 909, startPoint y: 192, endPoint x: 600, endPoint y: 408, distance: 377.1
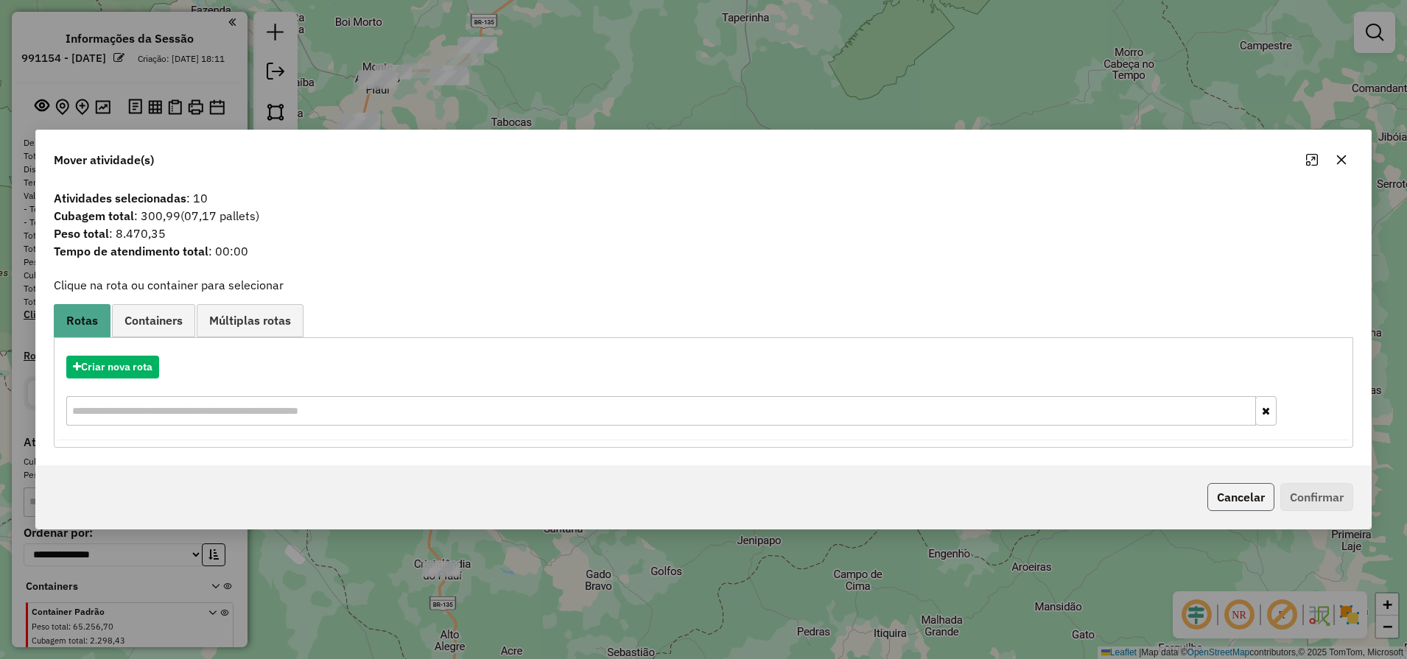
click at [1238, 499] on button "Cancelar" at bounding box center [1240, 497] width 67 height 28
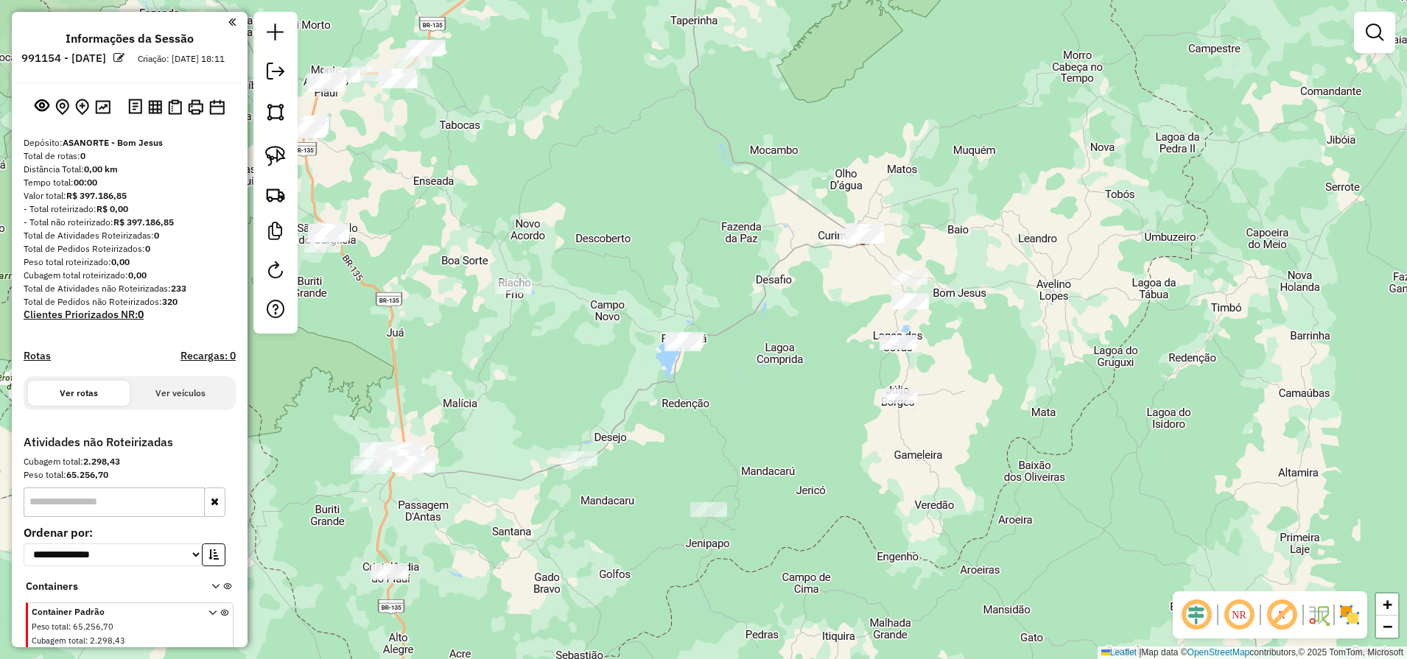
drag, startPoint x: 275, startPoint y: 166, endPoint x: 300, endPoint y: 262, distance: 99.7
click at [275, 166] on link at bounding box center [275, 156] width 32 height 32
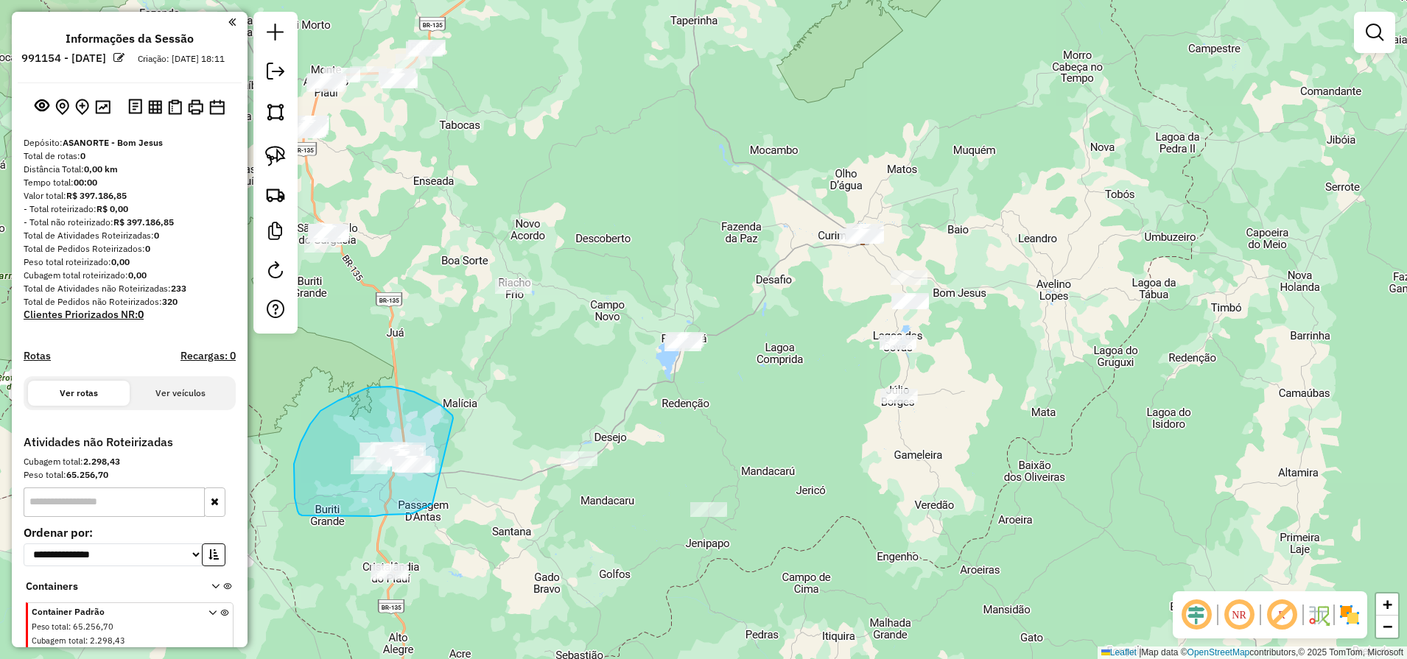
drag, startPoint x: 453, startPoint y: 418, endPoint x: 468, endPoint y: 485, distance: 68.6
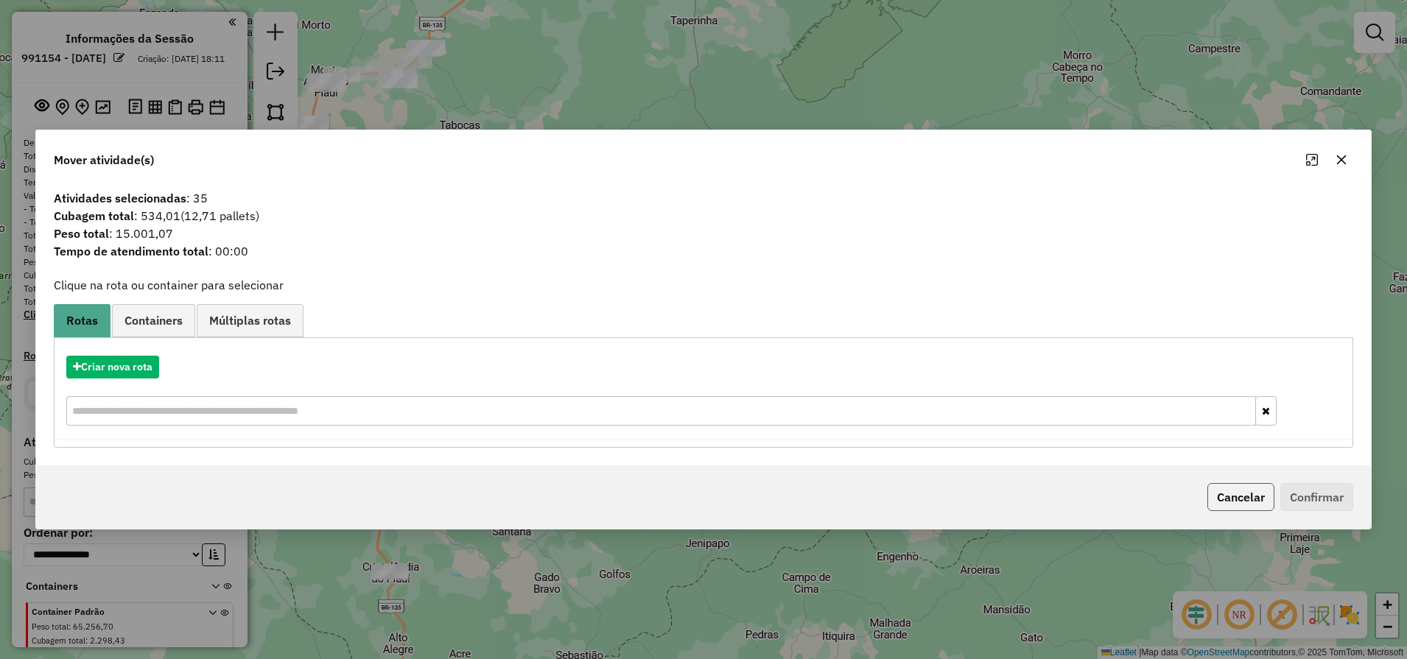
click at [1249, 495] on button "Cancelar" at bounding box center [1240, 497] width 67 height 28
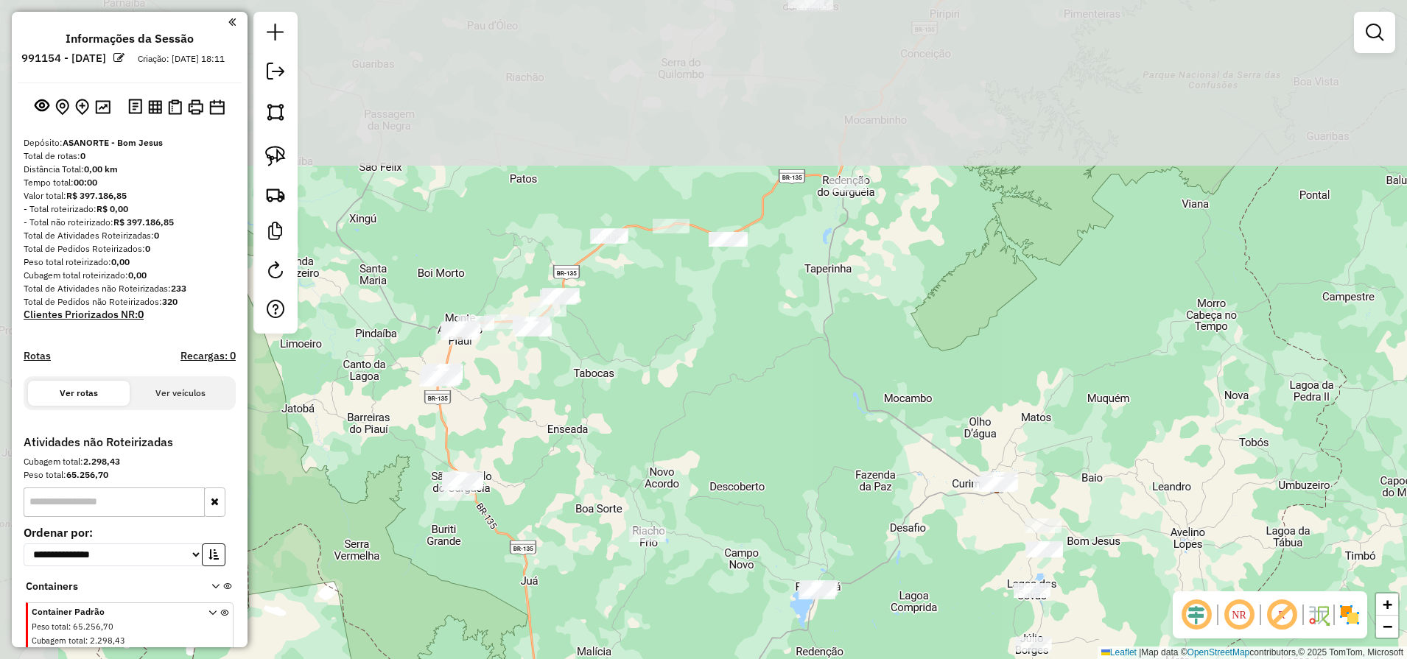
drag, startPoint x: 742, startPoint y: 291, endPoint x: 889, endPoint y: 563, distance: 308.7
click at [887, 563] on div "Janela de atendimento Grade de atendimento Capacidade Transportadoras Veículos …" at bounding box center [703, 329] width 1407 height 659
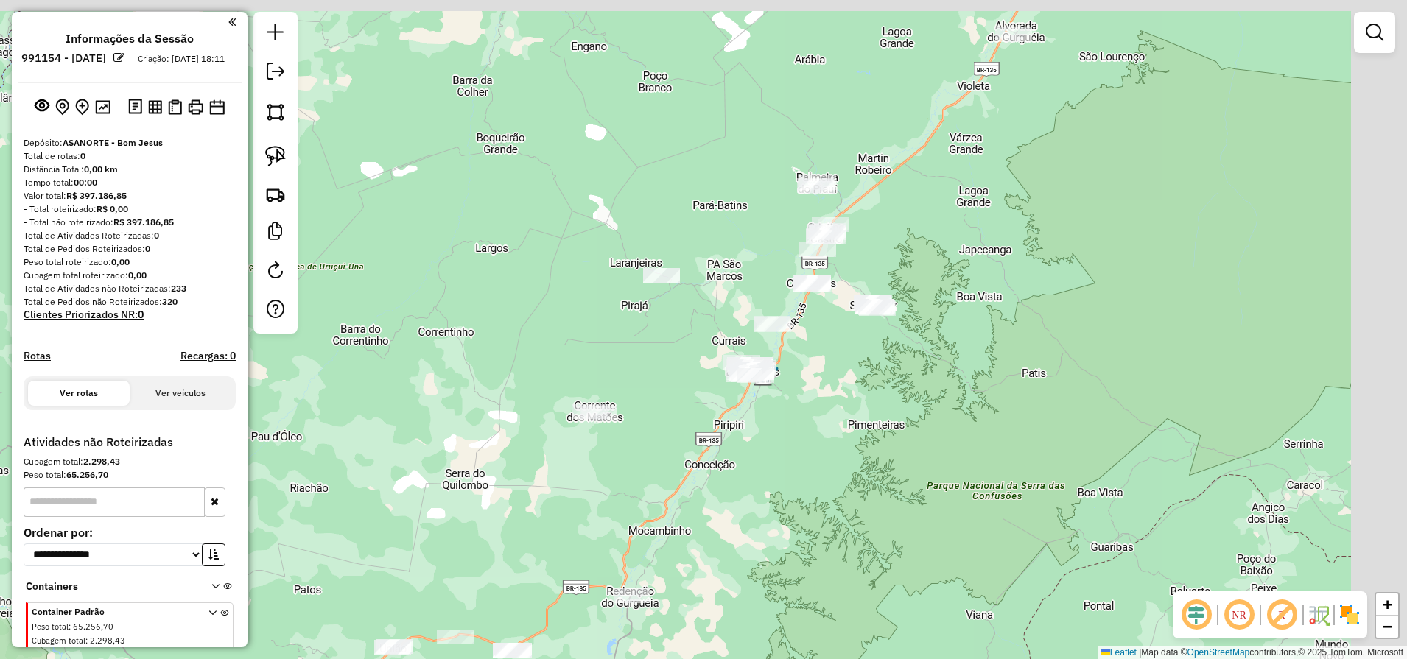
drag, startPoint x: 957, startPoint y: 94, endPoint x: 677, endPoint y: 543, distance: 529.6
click at [677, 543] on div "Janela de atendimento Grade de atendimento Capacidade Transportadoras Veículos …" at bounding box center [703, 329] width 1407 height 659
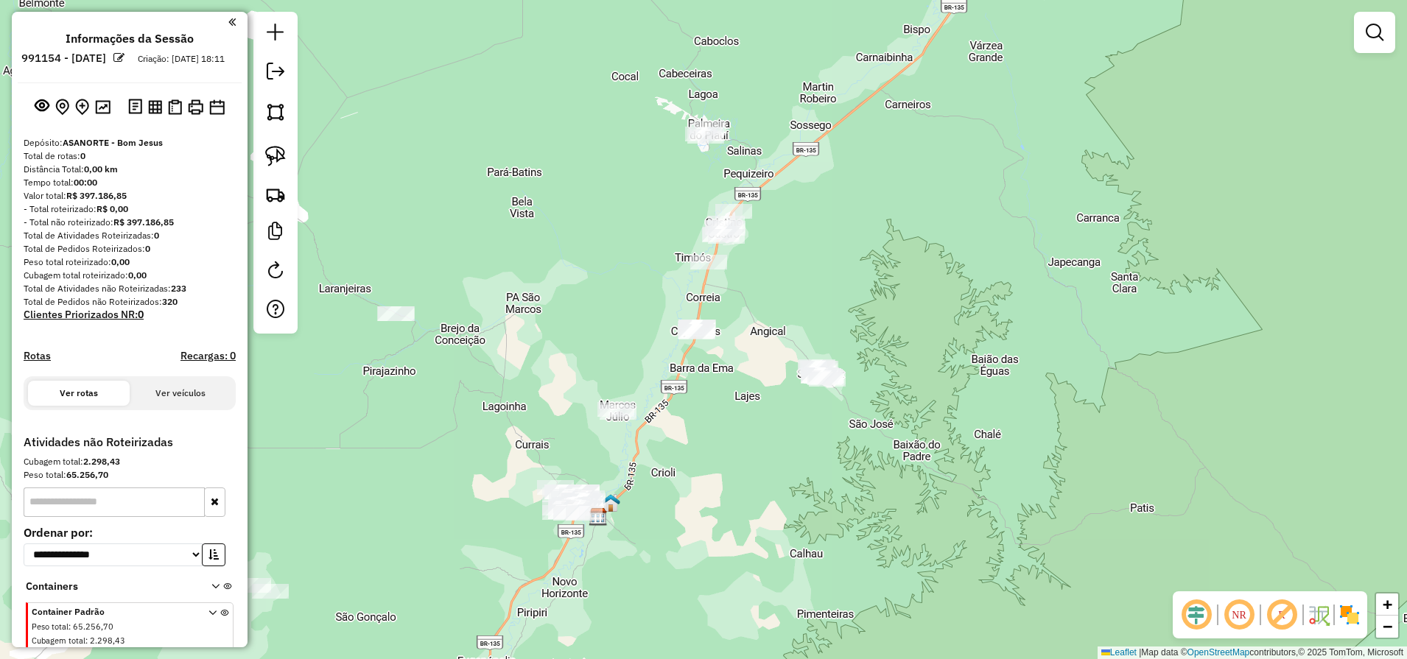
drag, startPoint x: 903, startPoint y: 315, endPoint x: 903, endPoint y: 286, distance: 28.7
click at [910, 281] on div "Janela de atendimento Grade de atendimento Capacidade Transportadoras Veículos …" at bounding box center [703, 329] width 1407 height 659
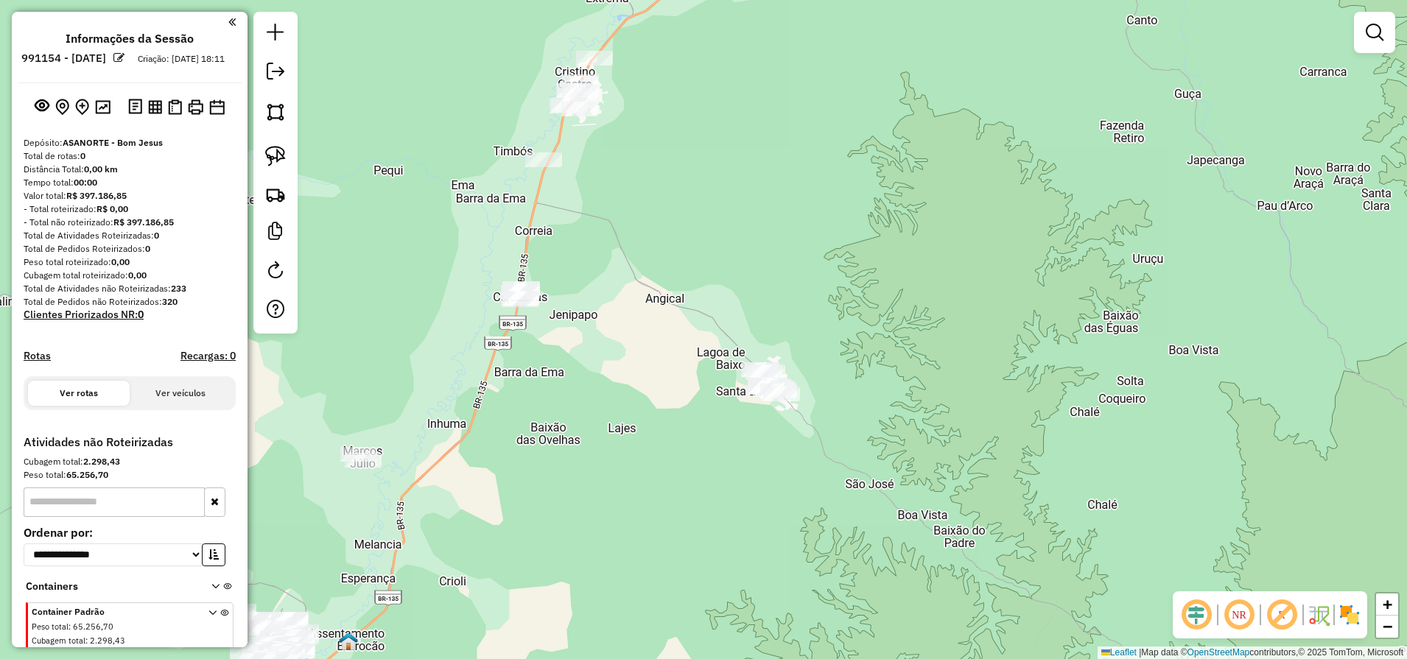
drag, startPoint x: 270, startPoint y: 152, endPoint x: 295, endPoint y: 171, distance: 32.1
click at [270, 151] on img at bounding box center [275, 156] width 21 height 21
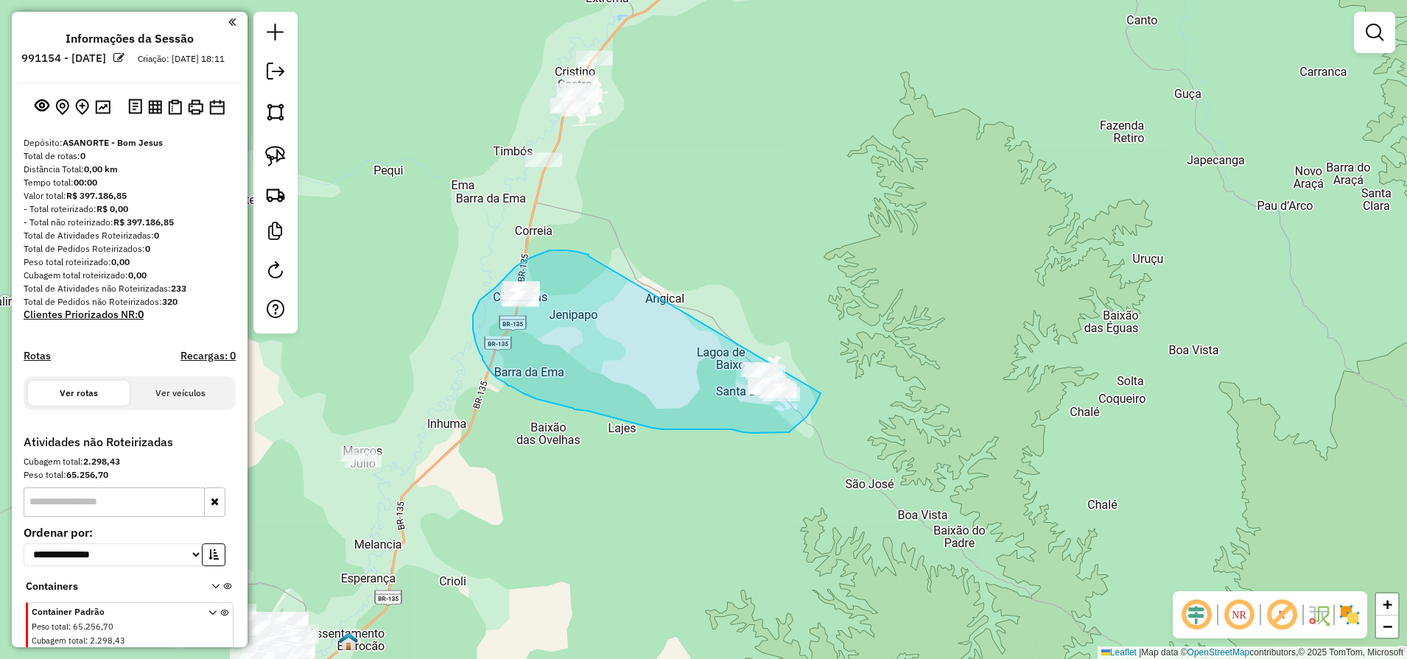
drag, startPoint x: 588, startPoint y: 256, endPoint x: 829, endPoint y: 380, distance: 270.7
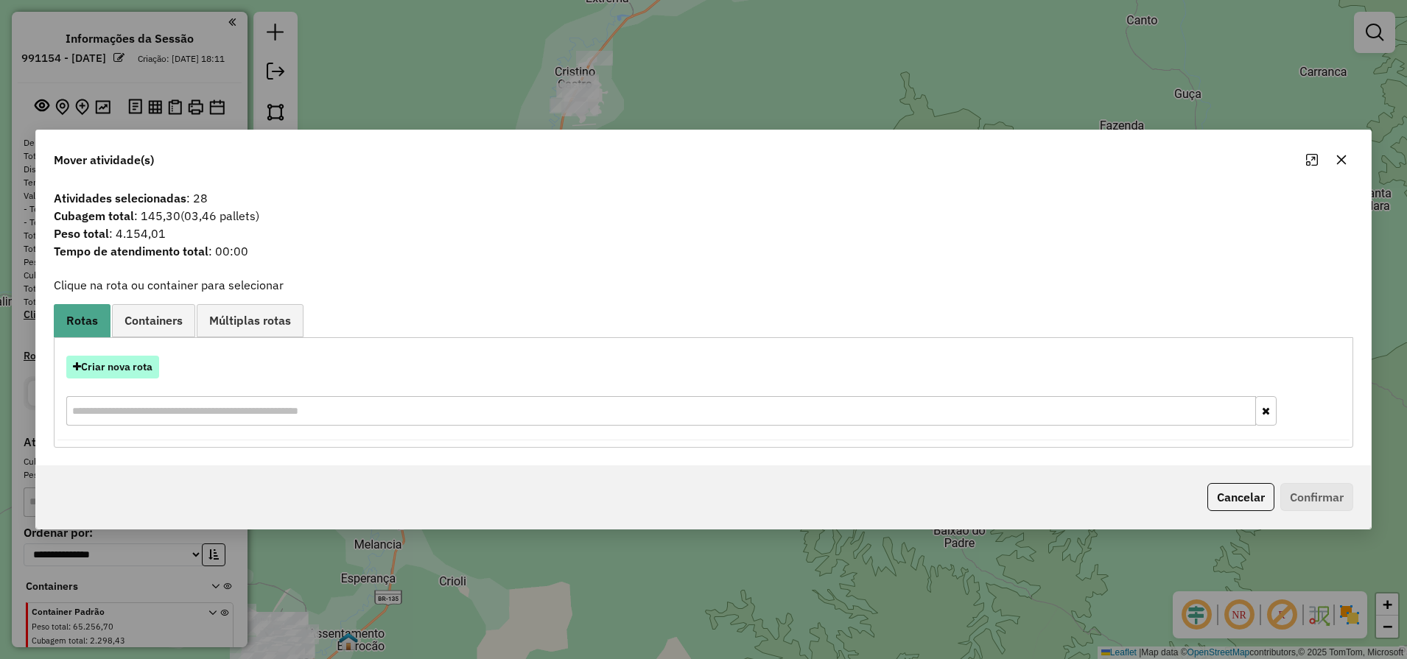
click at [99, 363] on button "Criar nova rota" at bounding box center [112, 367] width 93 height 23
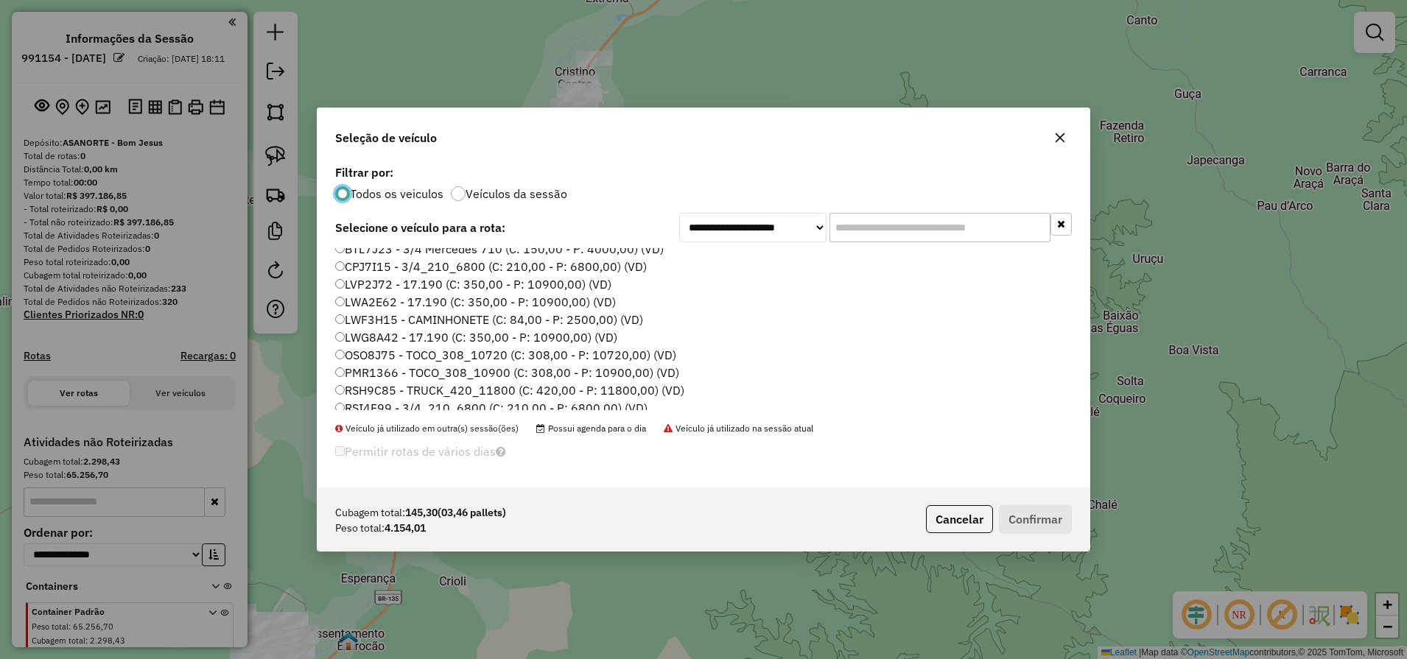
scroll to position [117, 0]
click at [429, 321] on label "RSI4F99 - 3/4_210_6800 (C: 210,00 - P: 6800,00) (VD)" at bounding box center [491, 316] width 312 height 18
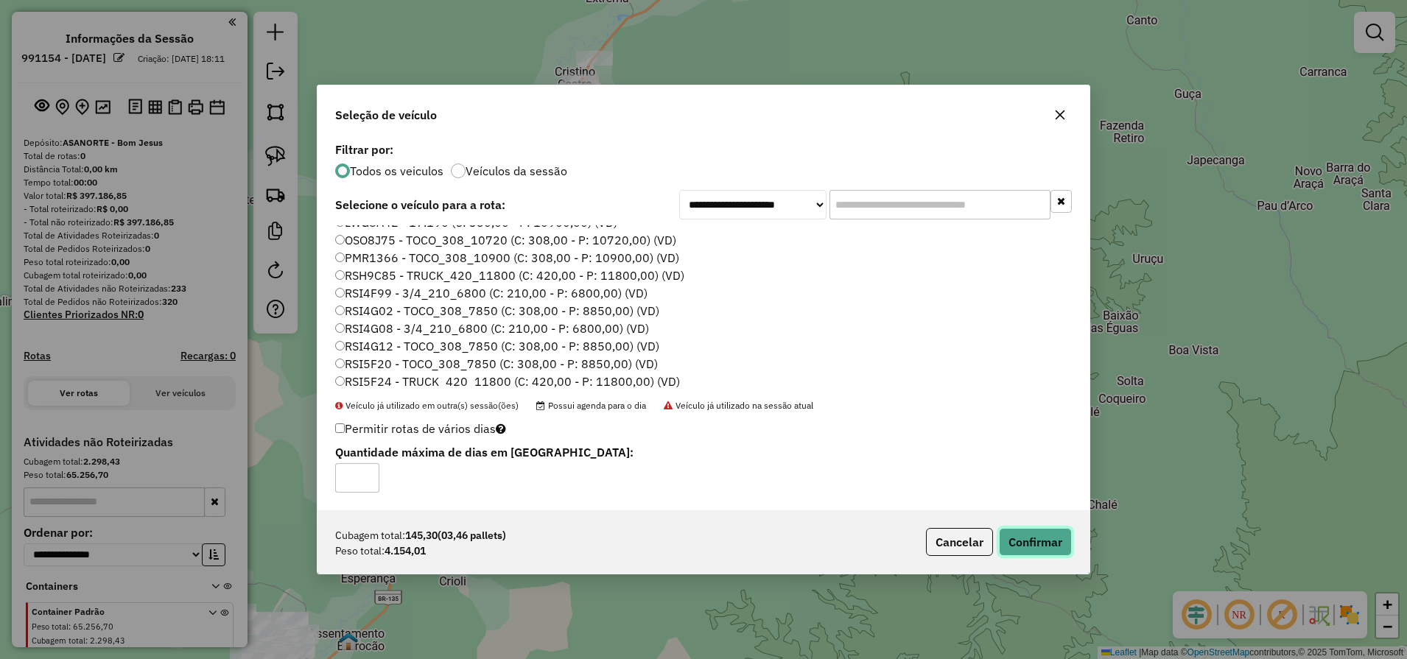
click at [1038, 534] on button "Confirmar" at bounding box center [1035, 542] width 73 height 28
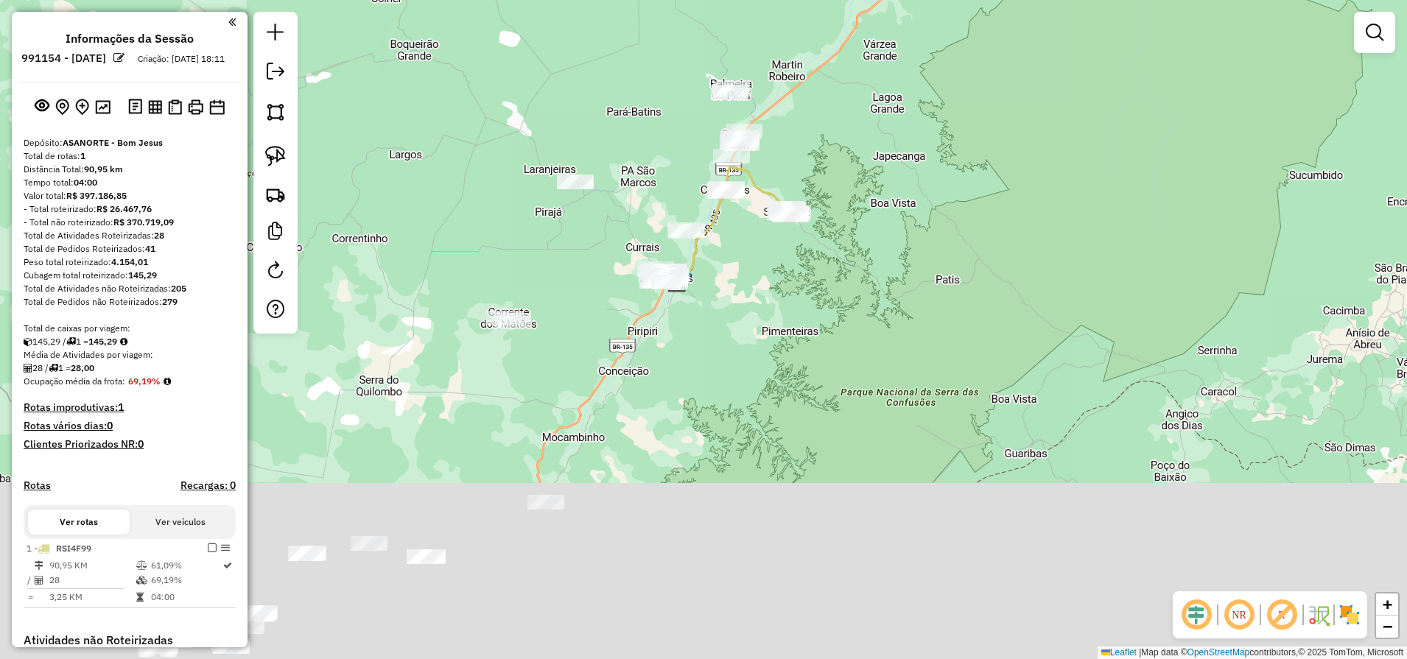
drag, startPoint x: 641, startPoint y: 568, endPoint x: 786, endPoint y: 239, distance: 360.7
click at [779, 256] on div "Janela de atendimento Grade de atendimento Capacidade Transportadoras Veículos …" at bounding box center [703, 329] width 1407 height 659
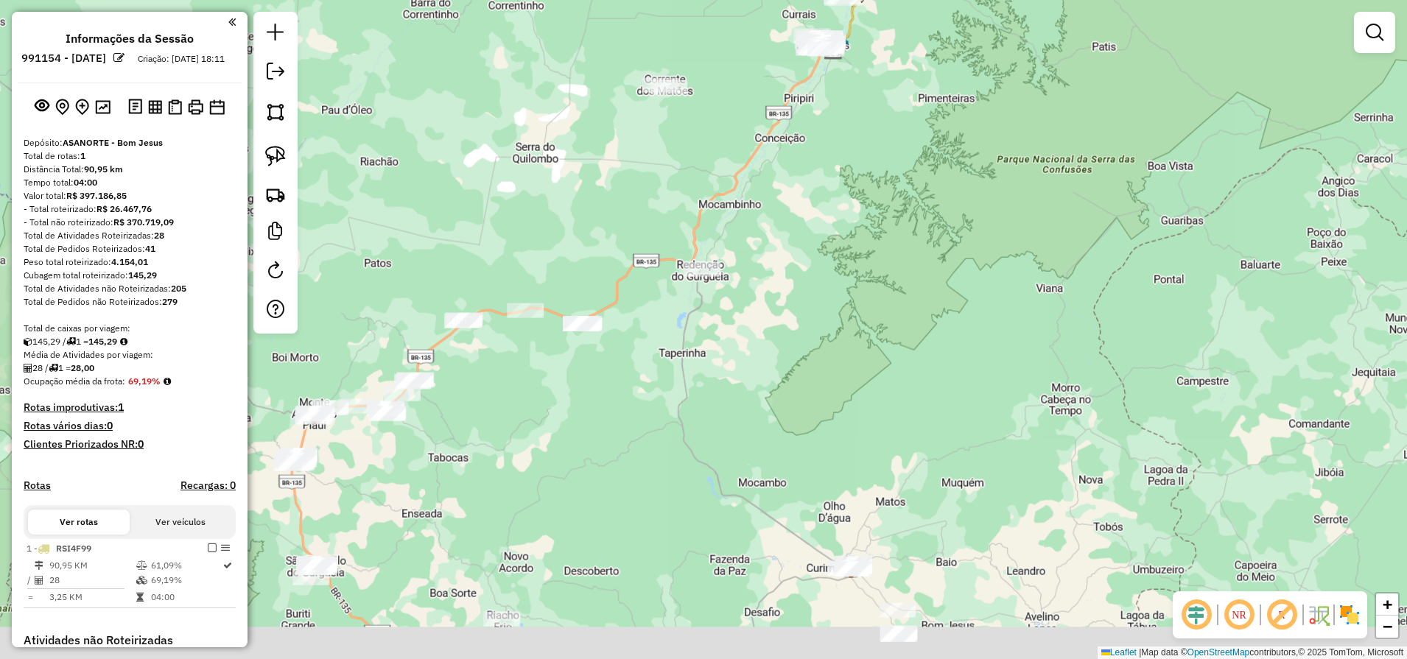
drag, startPoint x: 644, startPoint y: 471, endPoint x: 712, endPoint y: 399, distance: 99.0
click at [712, 399] on div "Janela de atendimento Grade de atendimento Capacidade Transportadoras Veículos …" at bounding box center [703, 329] width 1407 height 659
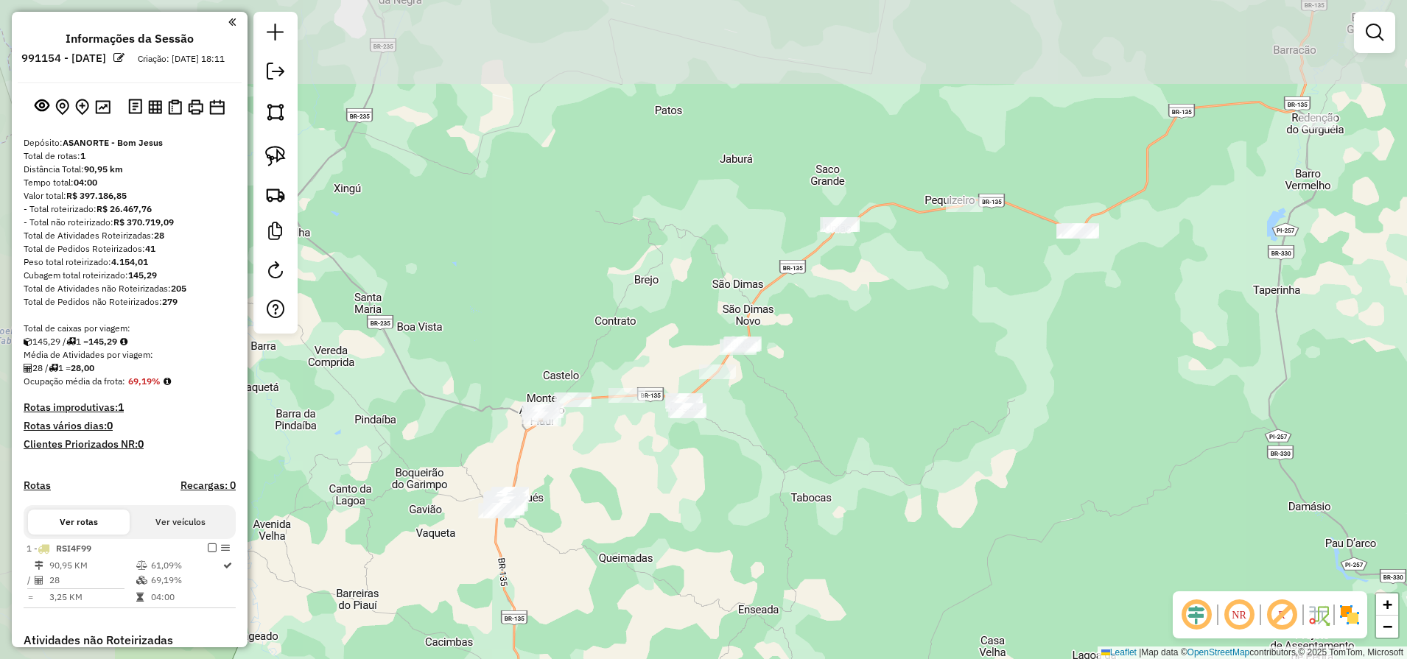
drag, startPoint x: 399, startPoint y: 544, endPoint x: 605, endPoint y: 699, distance: 257.1
click at [605, 658] on html "Aguarde... Pop-up bloqueado! Seu navegador bloqueou automáticamente a abertura …" at bounding box center [703, 329] width 1407 height 659
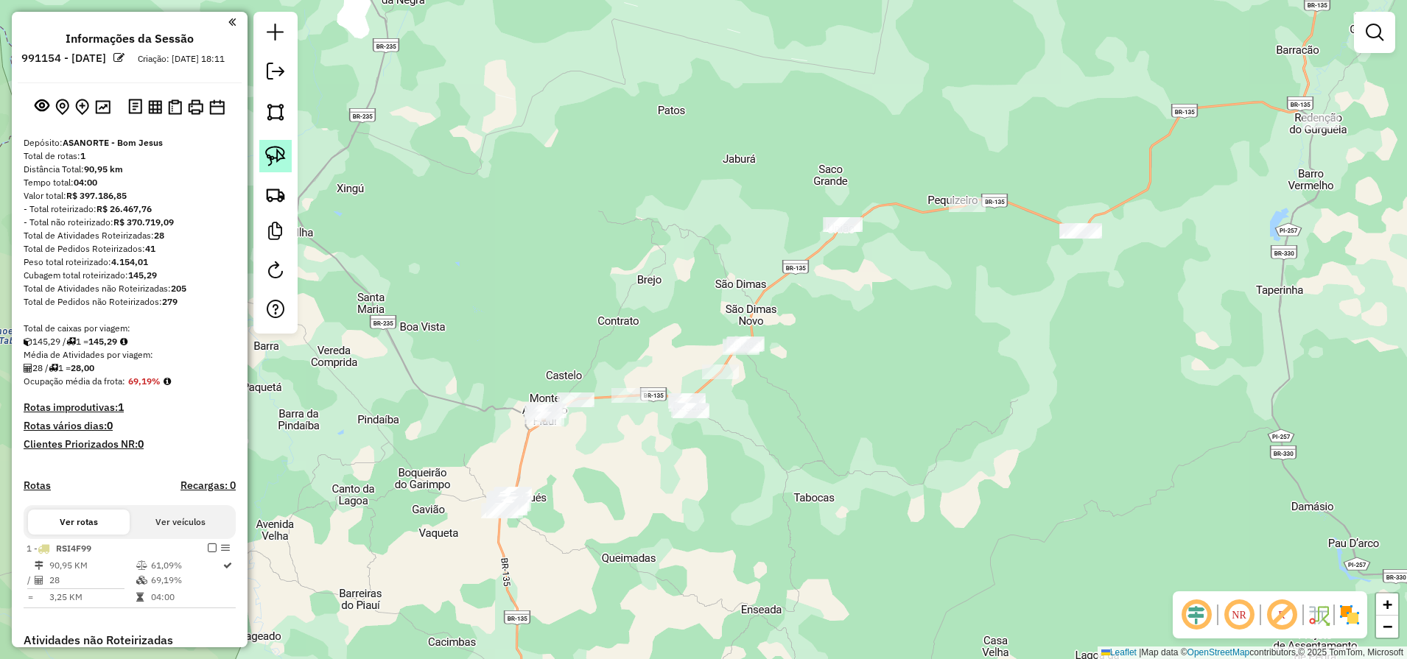
drag, startPoint x: 277, startPoint y: 144, endPoint x: 278, endPoint y: 155, distance: 11.9
click at [277, 144] on link at bounding box center [275, 156] width 32 height 32
drag, startPoint x: 555, startPoint y: 487, endPoint x: 534, endPoint y: 552, distance: 68.2
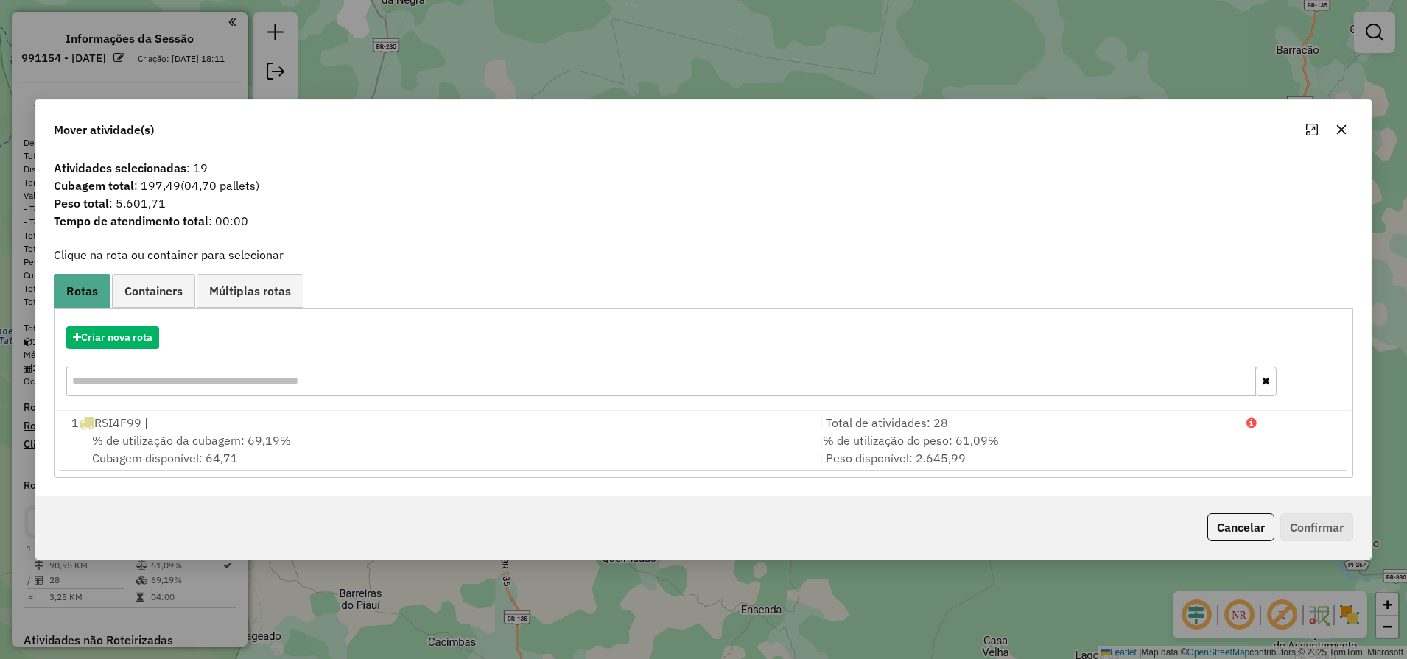
drag, startPoint x: 1215, startPoint y: 518, endPoint x: 876, endPoint y: 425, distance: 352.1
click at [1208, 513] on button "Cancelar" at bounding box center [1240, 527] width 67 height 28
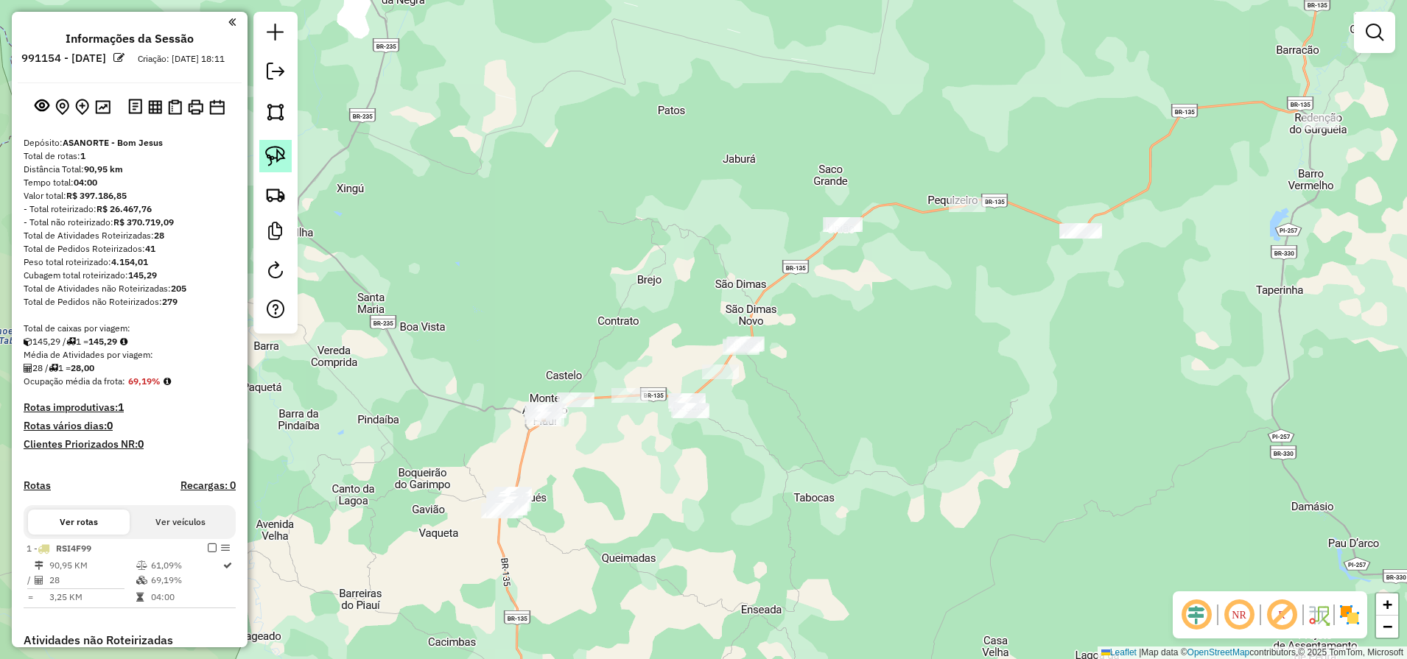
click at [263, 151] on link at bounding box center [275, 156] width 32 height 32
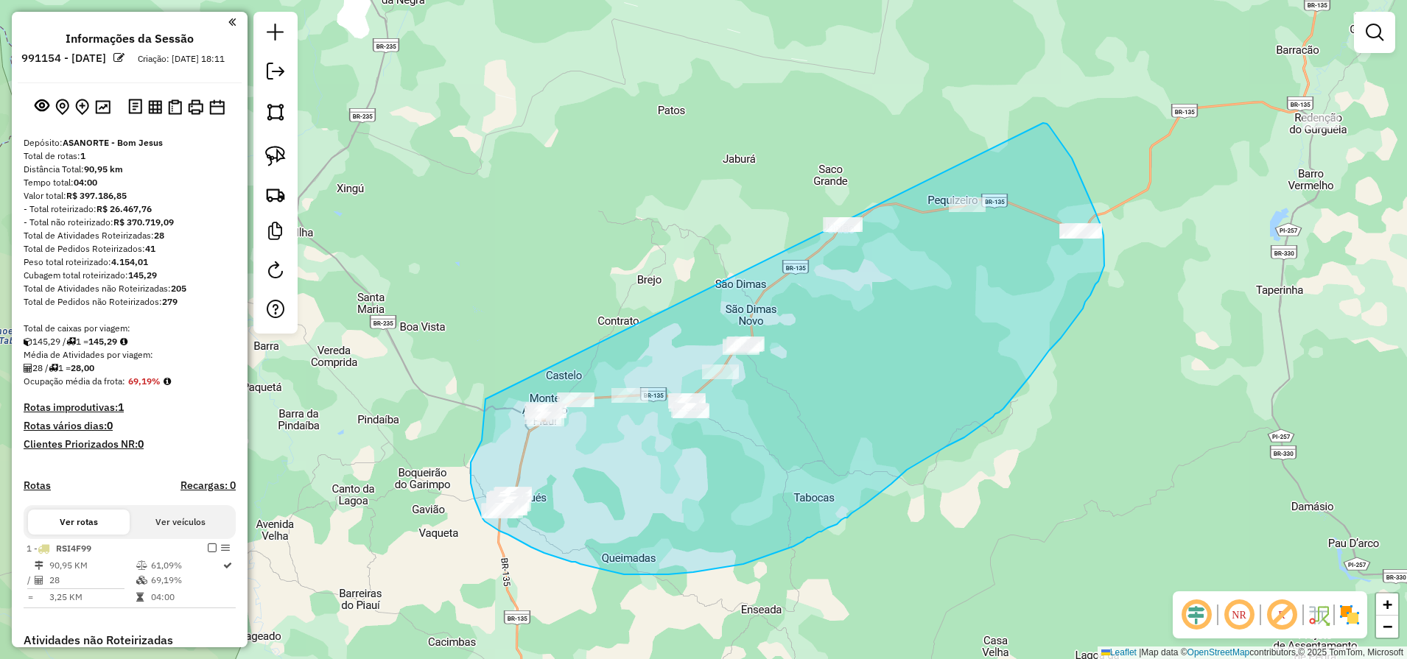
drag, startPoint x: 1043, startPoint y: 123, endPoint x: 485, endPoint y: 398, distance: 621.8
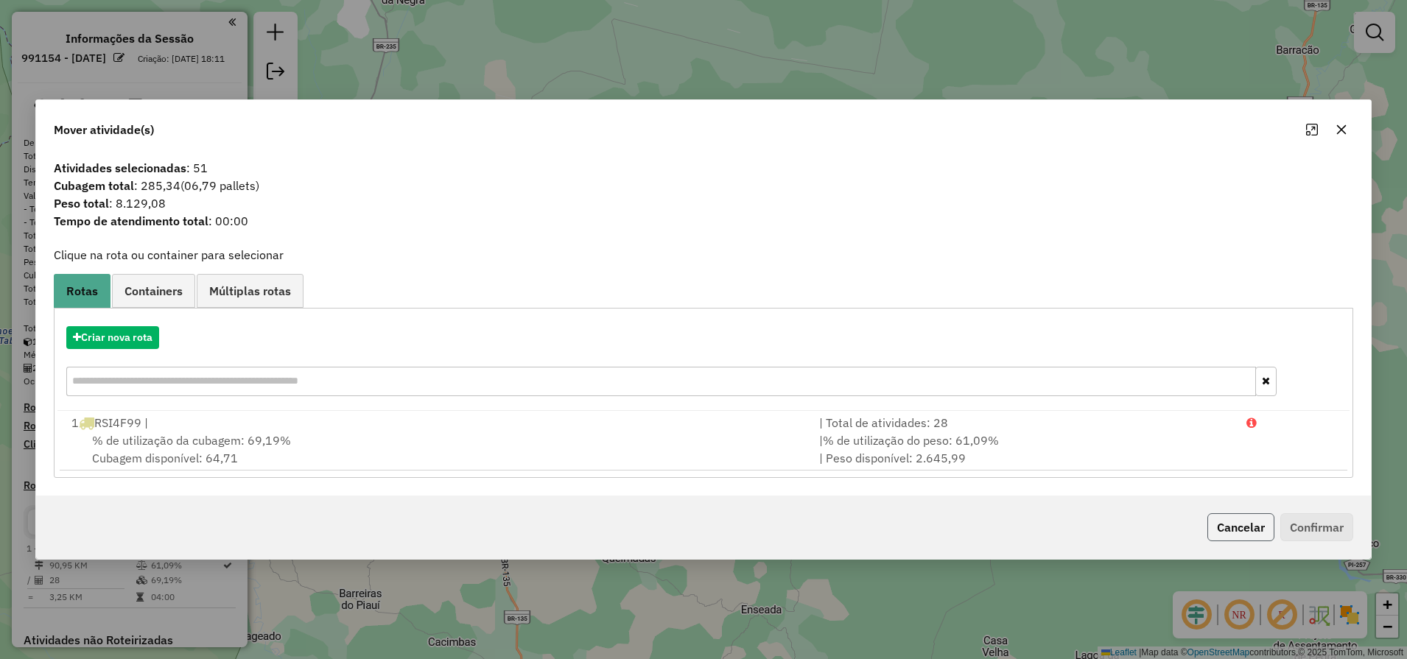
click at [1250, 534] on button "Cancelar" at bounding box center [1240, 527] width 67 height 28
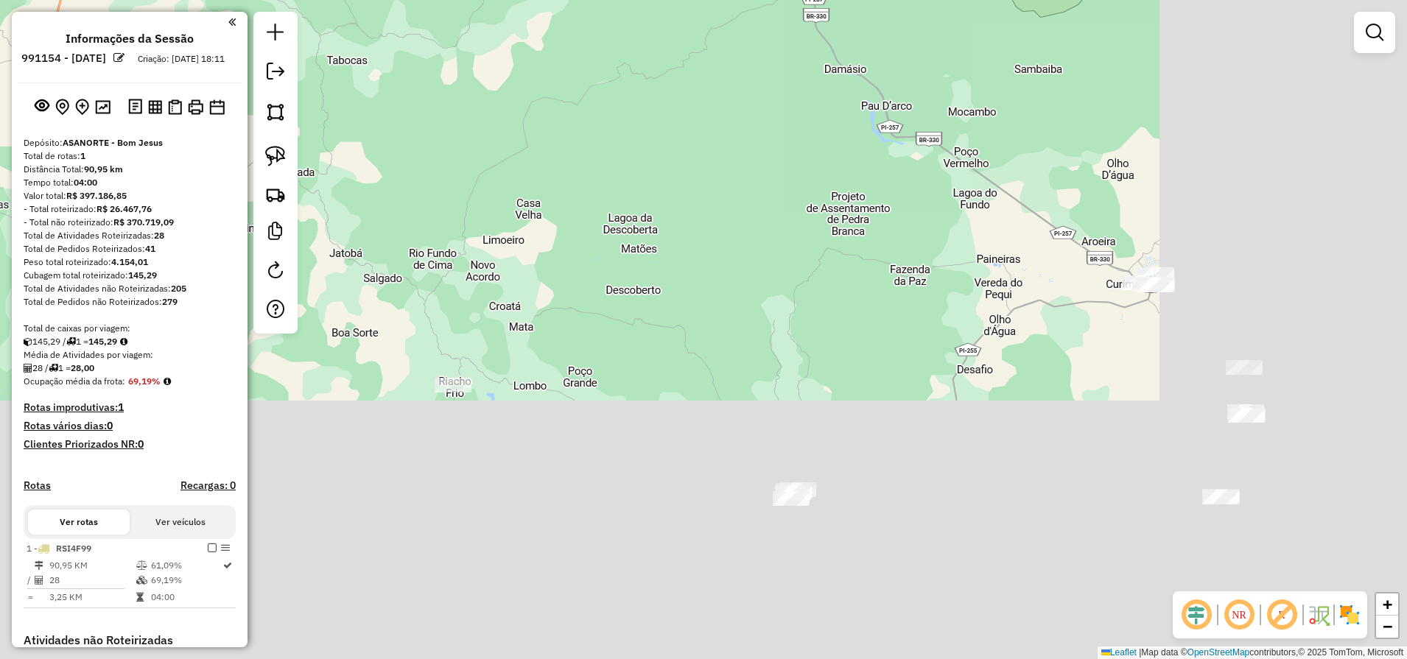
drag, startPoint x: 811, startPoint y: 272, endPoint x: 416, endPoint y: -96, distance: 539.8
click at [416, 0] on html "Aguarde... Pop-up bloqueado! Seu navegador bloqueou automáticamente a abertura …" at bounding box center [703, 329] width 1407 height 659
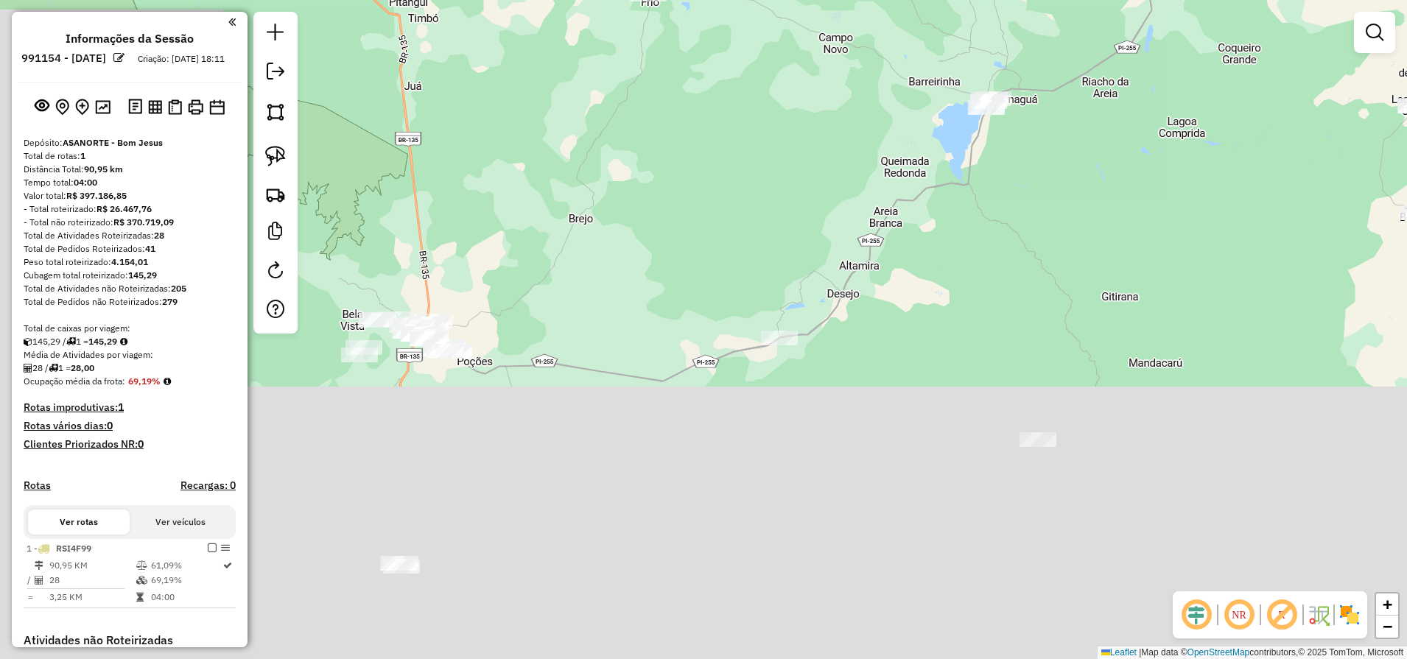
drag, startPoint x: 897, startPoint y: 279, endPoint x: 988, endPoint y: 124, distance: 179.9
click at [987, 124] on div "Janela de atendimento Grade de atendimento Capacidade Transportadoras Veículos …" at bounding box center [703, 329] width 1407 height 659
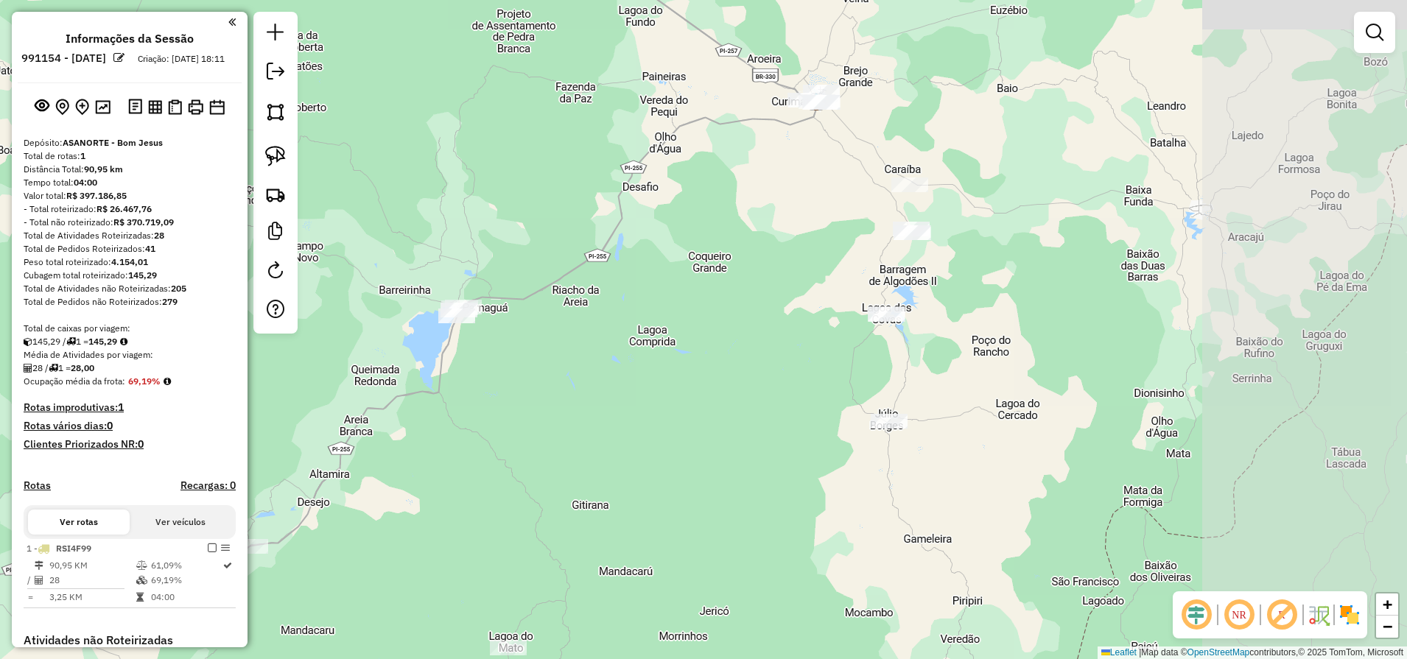
drag, startPoint x: 1245, startPoint y: 254, endPoint x: 693, endPoint y: 543, distance: 622.9
click at [693, 543] on div "Janela de atendimento Grade de atendimento Capacidade Transportadoras Veículos …" at bounding box center [703, 329] width 1407 height 659
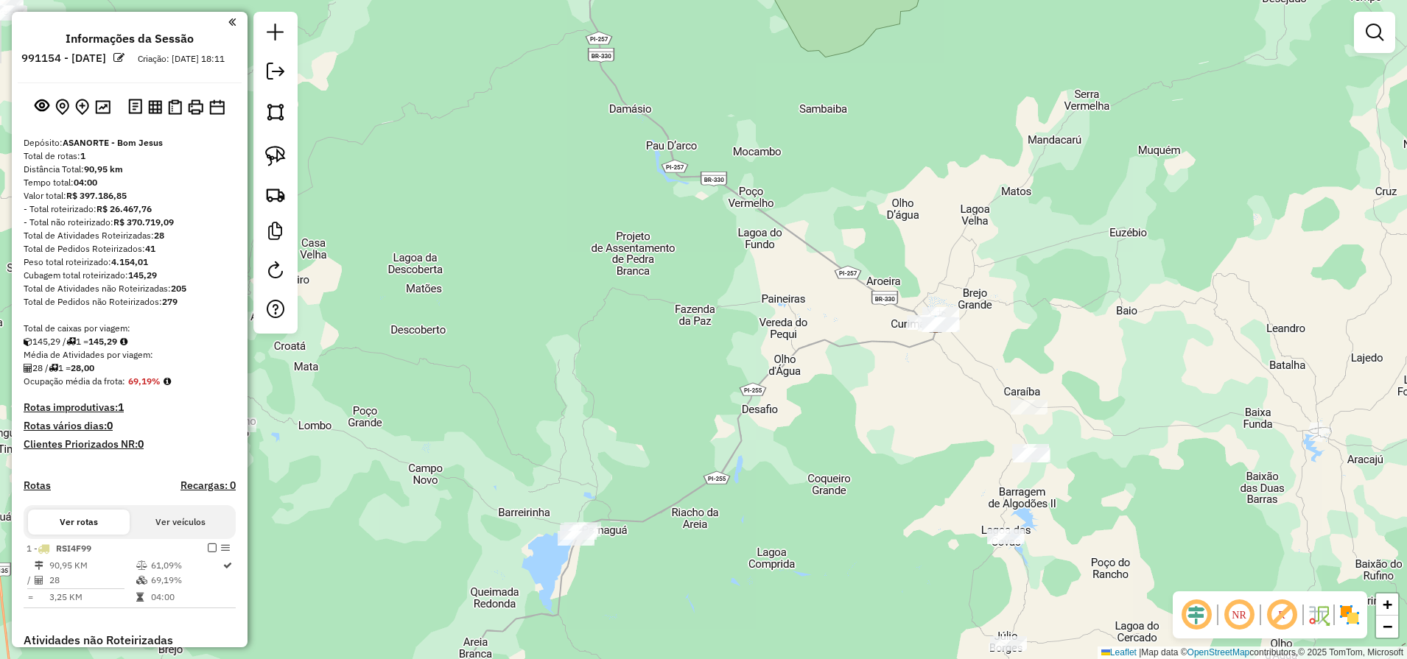
drag, startPoint x: 744, startPoint y: 309, endPoint x: 872, endPoint y: 499, distance: 228.5
click at [872, 499] on div "Janela de atendimento Grade de atendimento Capacidade Transportadoras Veículos …" at bounding box center [703, 329] width 1407 height 659
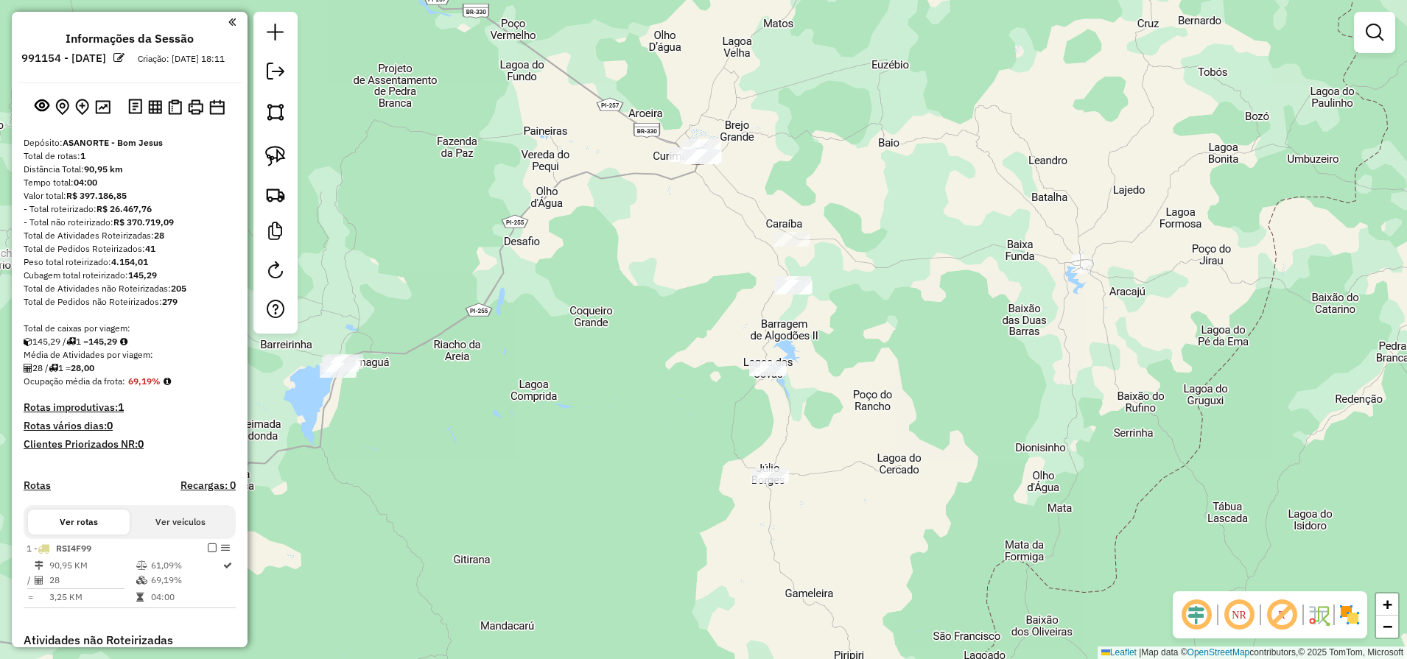
drag, startPoint x: 870, startPoint y: 517, endPoint x: 615, endPoint y: 348, distance: 305.5
click at [615, 348] on div "Janela de atendimento Grade de atendimento Capacidade Transportadoras Veículos …" at bounding box center [703, 329] width 1407 height 659
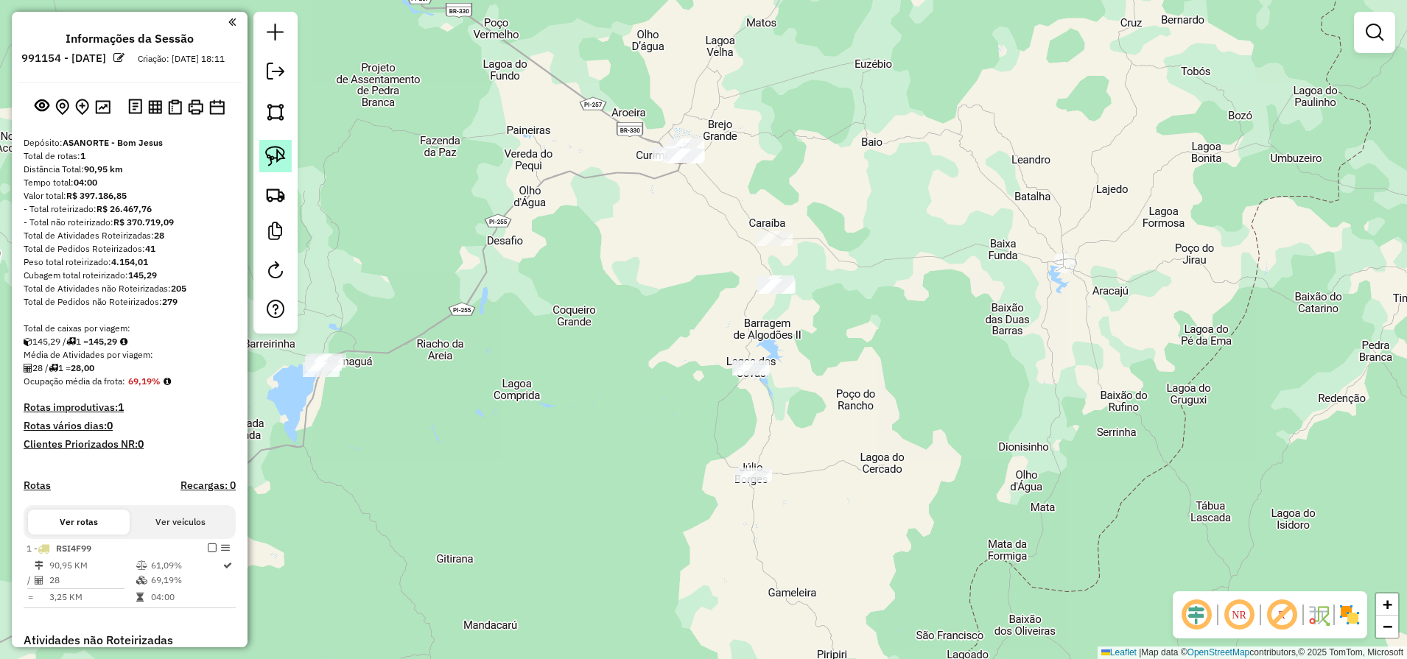
click at [268, 155] on img at bounding box center [275, 156] width 21 height 21
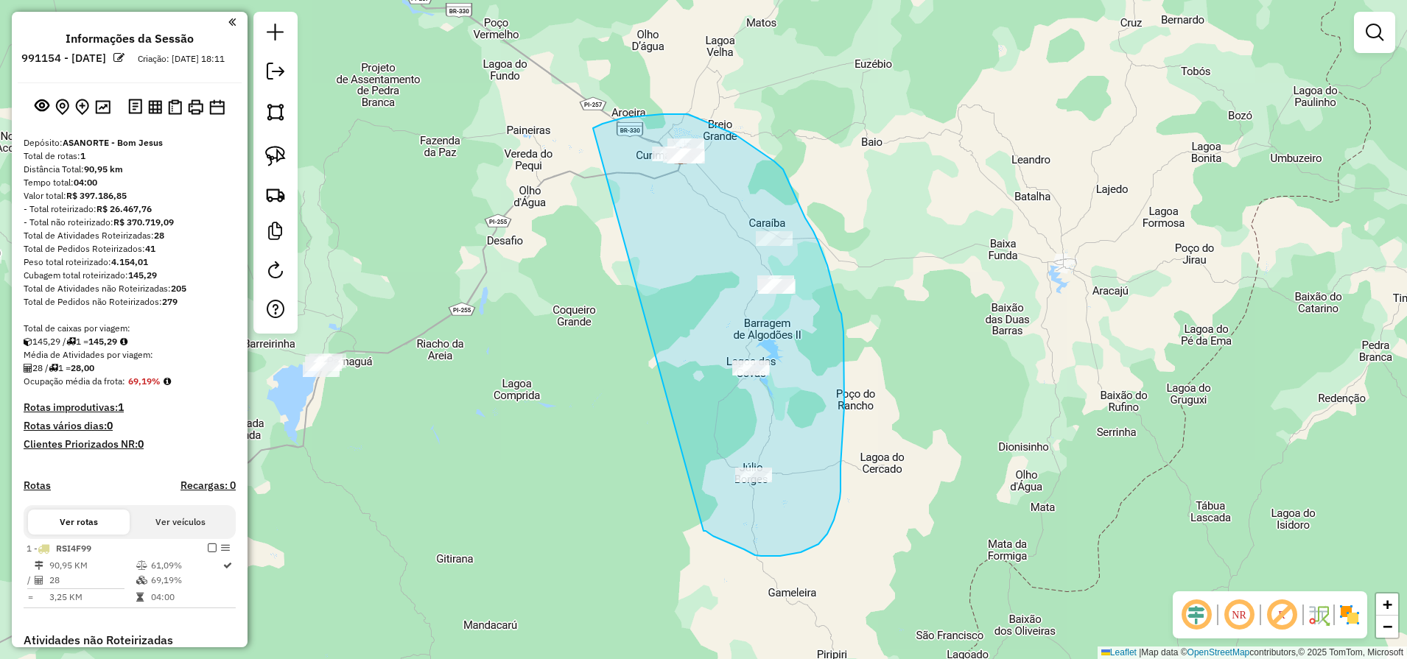
drag, startPoint x: 647, startPoint y: 116, endPoint x: 683, endPoint y: 515, distance: 401.4
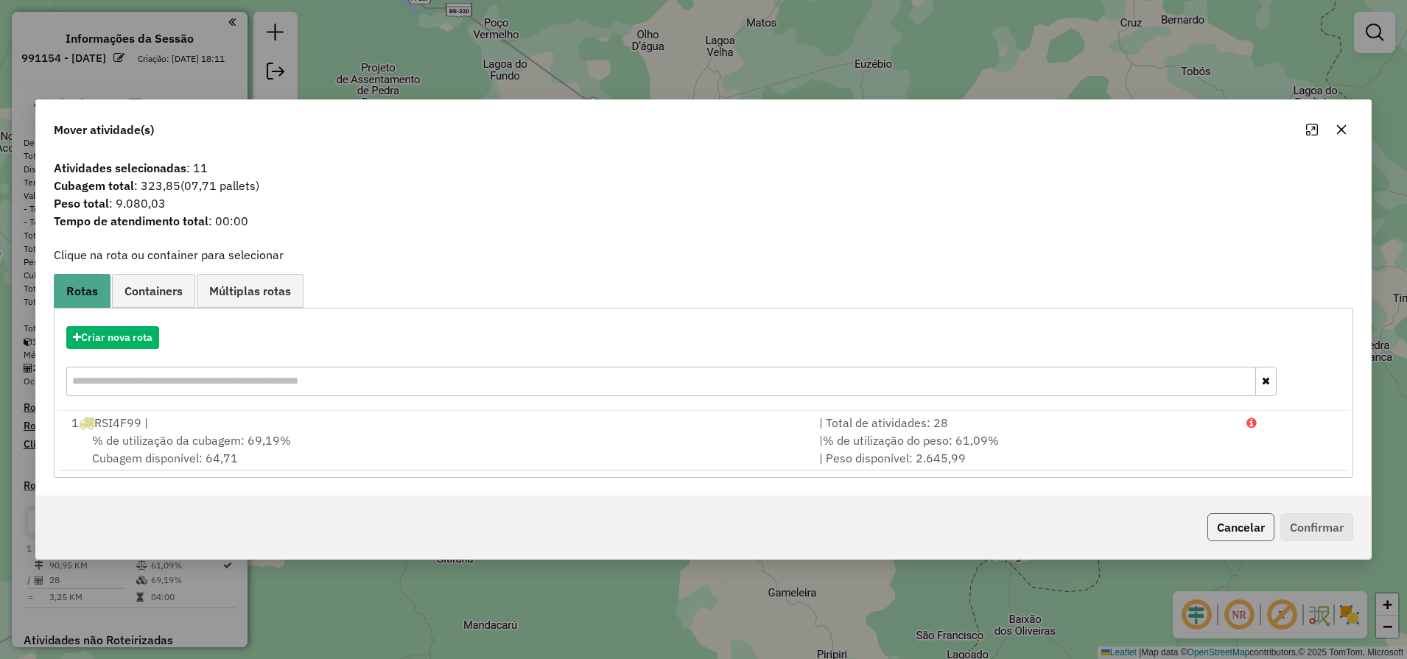
click at [1218, 532] on button "Cancelar" at bounding box center [1240, 527] width 67 height 28
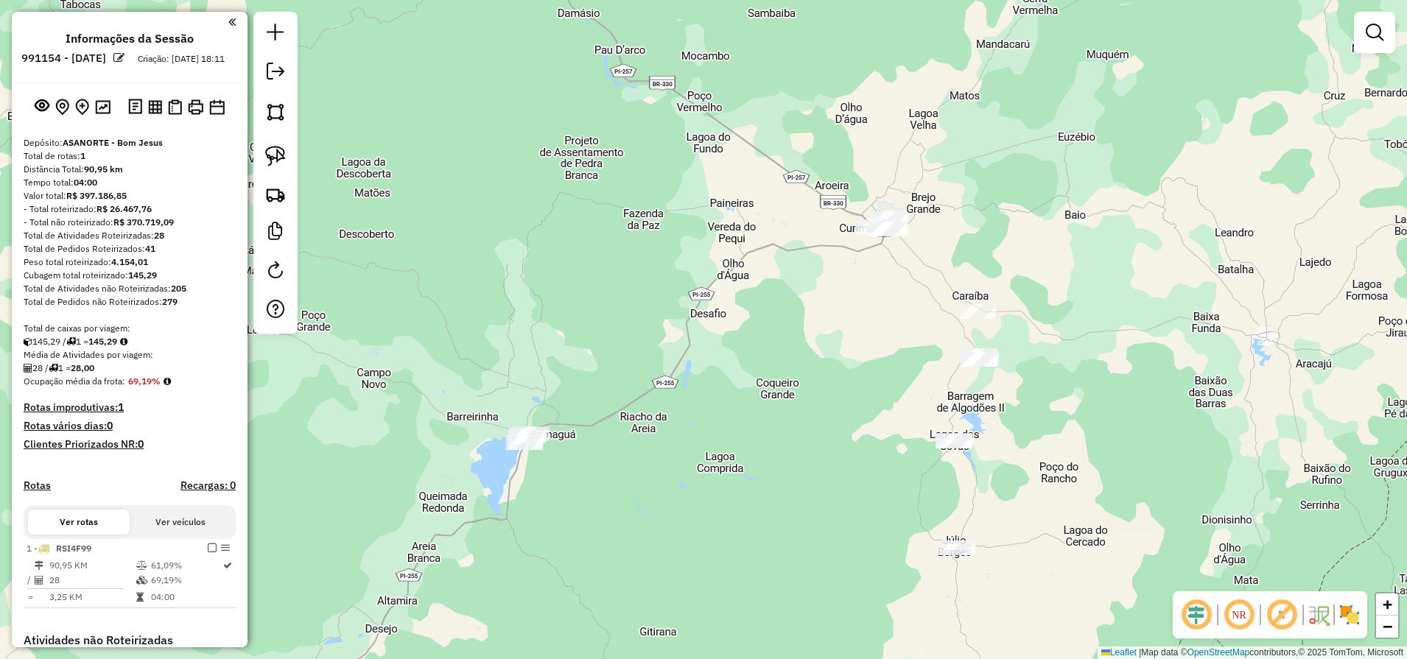
drag, startPoint x: 588, startPoint y: 408, endPoint x: 791, endPoint y: 481, distance: 215.2
click at [791, 481] on div "Janela de atendimento Grade de atendimento Capacidade Transportadoras Veículos …" at bounding box center [703, 329] width 1407 height 659
click at [277, 168] on link at bounding box center [275, 156] width 32 height 32
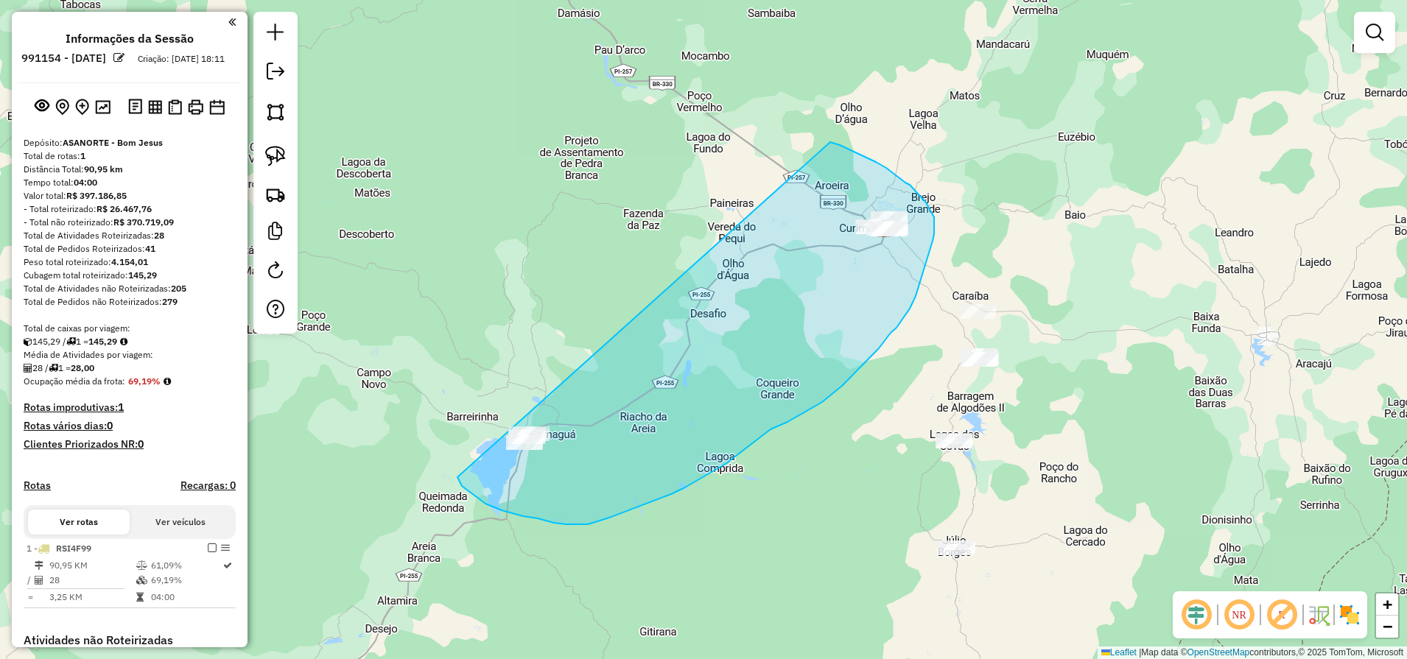
drag, startPoint x: 830, startPoint y: 142, endPoint x: 450, endPoint y: 402, distance: 460.4
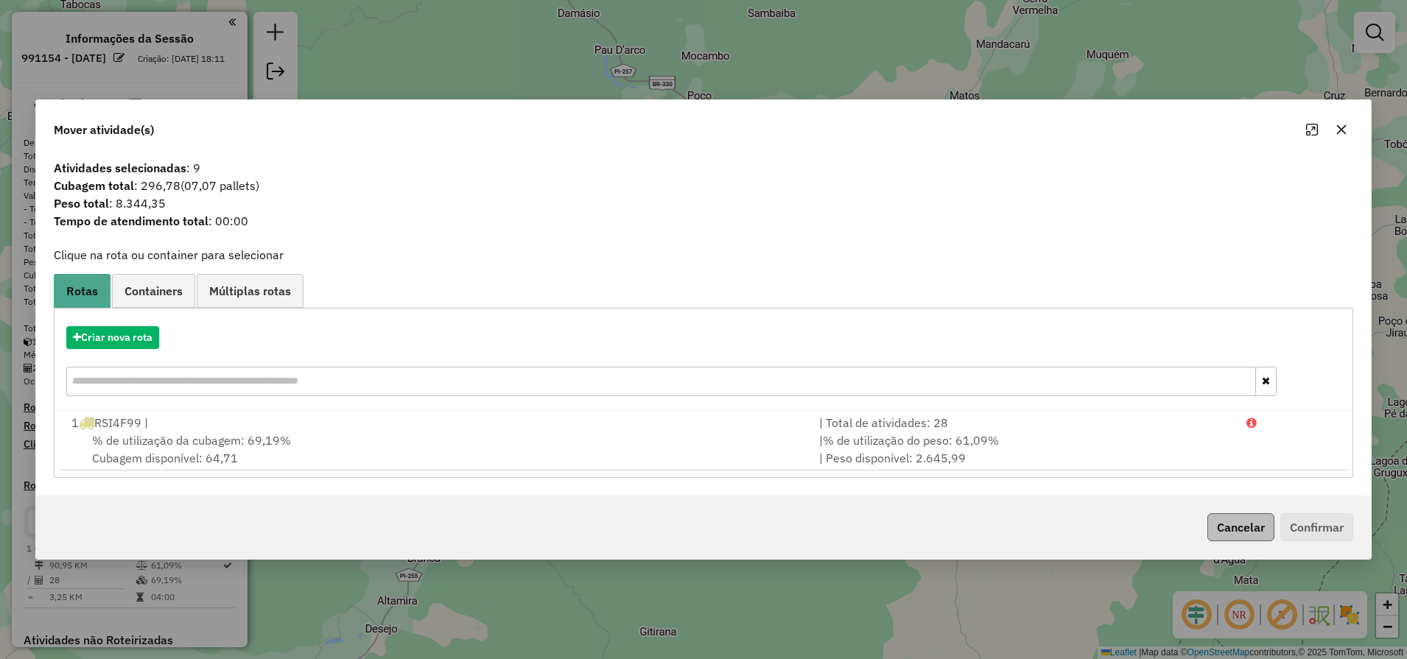
drag, startPoint x: 1200, startPoint y: 521, endPoint x: 1208, endPoint y: 524, distance: 8.6
click at [1207, 523] on div "Cancelar Confirmar" at bounding box center [1277, 527] width 152 height 28
click at [1214, 527] on button "Cancelar" at bounding box center [1240, 527] width 67 height 28
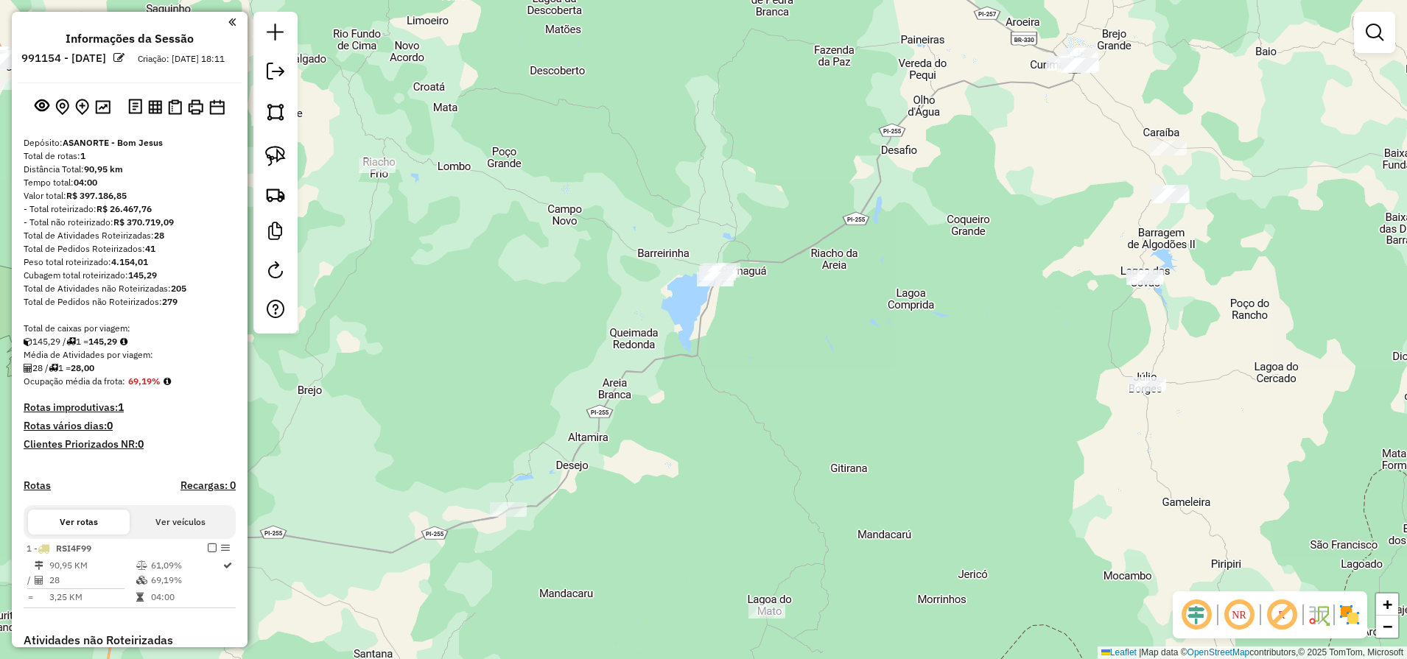
drag, startPoint x: 809, startPoint y: 340, endPoint x: 673, endPoint y: 451, distance: 174.8
click at [675, 450] on div "Janela de atendimento Grade de atendimento Capacidade Transportadoras Veículos …" at bounding box center [703, 329] width 1407 height 659
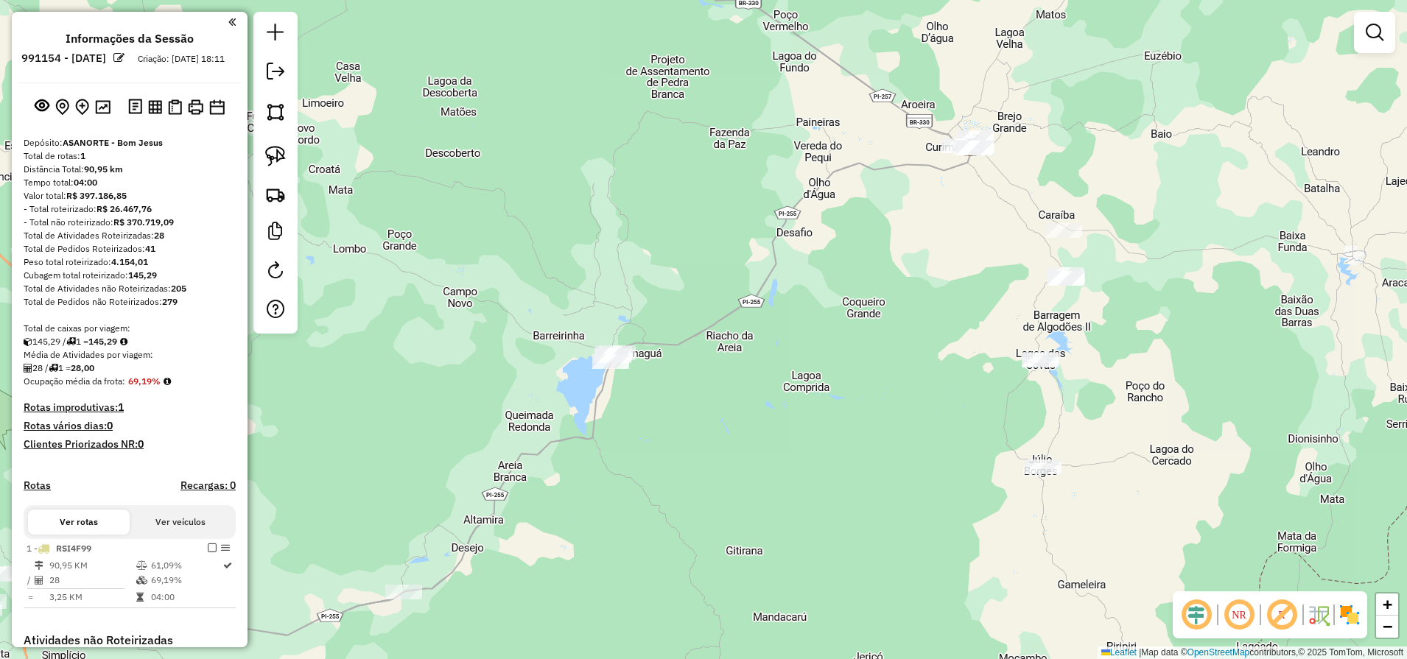
drag, startPoint x: 270, startPoint y: 154, endPoint x: 337, endPoint y: 159, distance: 67.2
click at [271, 154] on img at bounding box center [275, 156] width 21 height 21
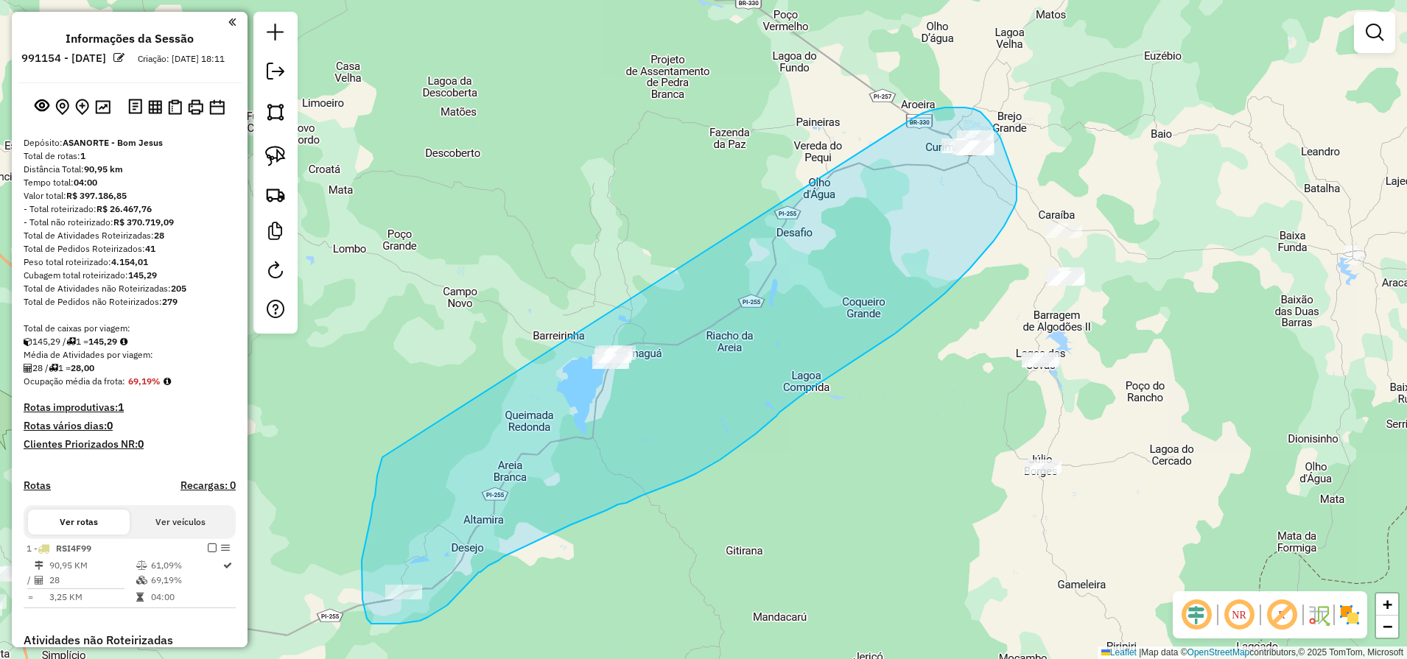
drag, startPoint x: 945, startPoint y: 108, endPoint x: 382, endPoint y: 457, distance: 662.5
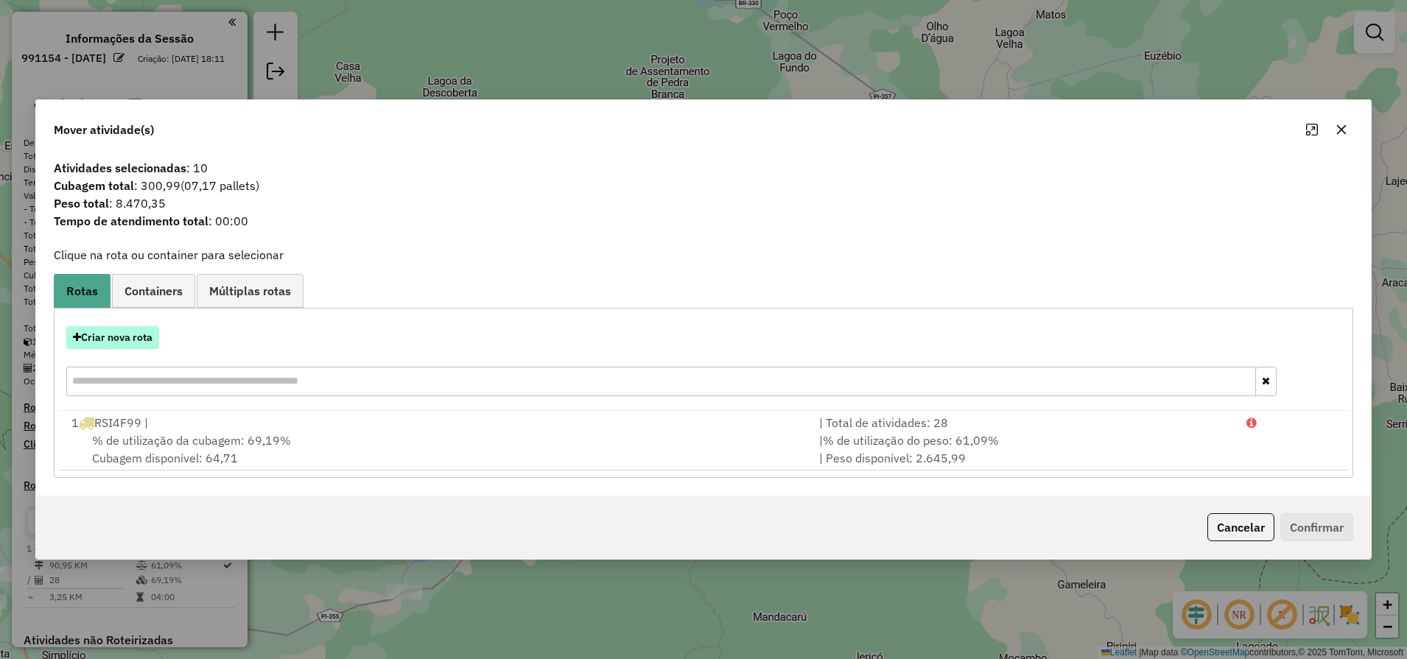
click at [97, 336] on button "Criar nova rota" at bounding box center [112, 337] width 93 height 23
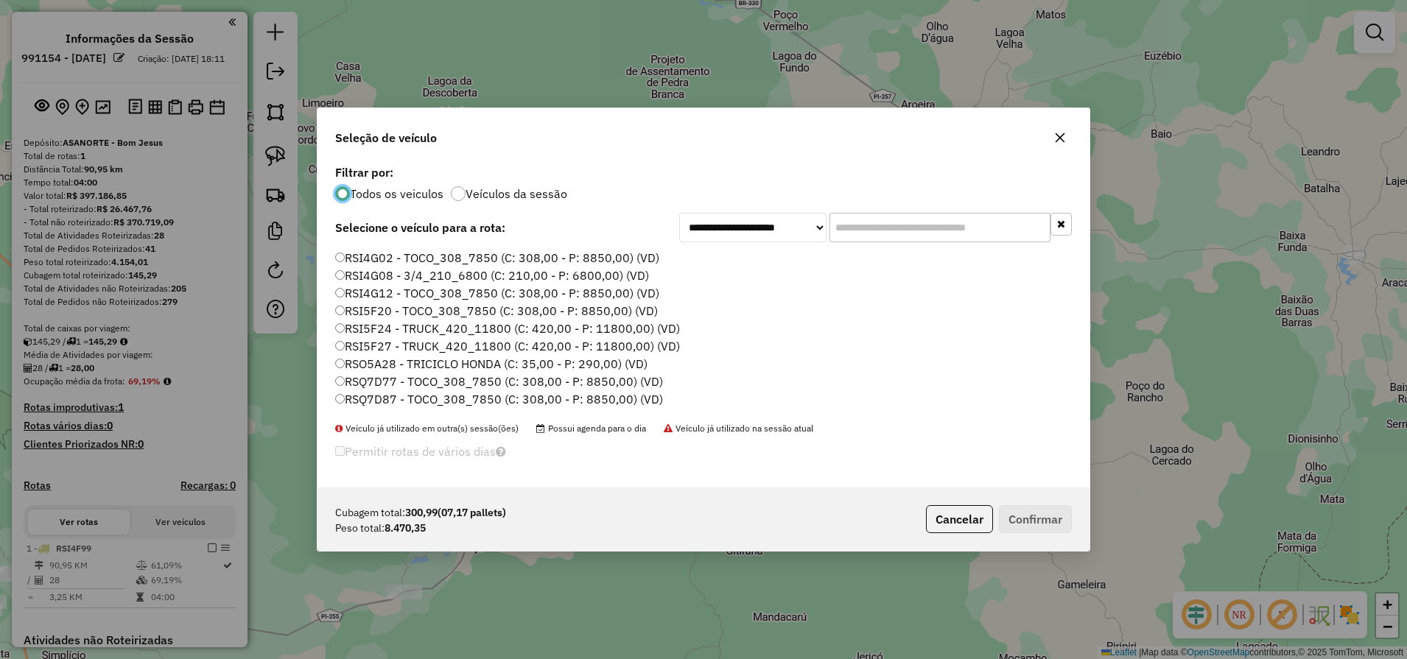
scroll to position [209, 0]
drag, startPoint x: 427, startPoint y: 401, endPoint x: 437, endPoint y: 402, distance: 10.4
click at [437, 402] on label "RSQ7D88 - TOCO_308_7850 (C: 308,00 - P: 8850,00) (VD)" at bounding box center [499, 401] width 328 height 18
click at [337, 406] on label "RSQ7D88 - TOCO_308_7850 (C: 308,00 - P: 8850,00) (VD)" at bounding box center [499, 401] width 328 height 18
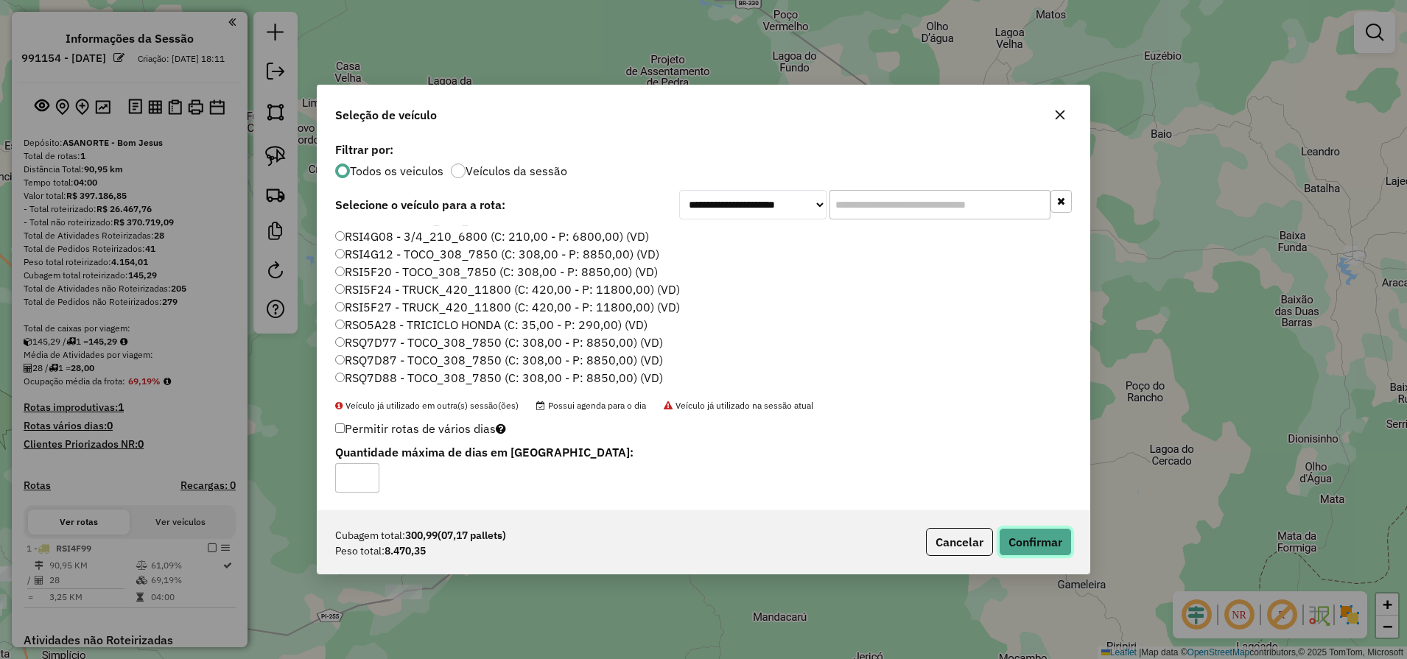
click at [1066, 544] on button "Confirmar" at bounding box center [1035, 542] width 73 height 28
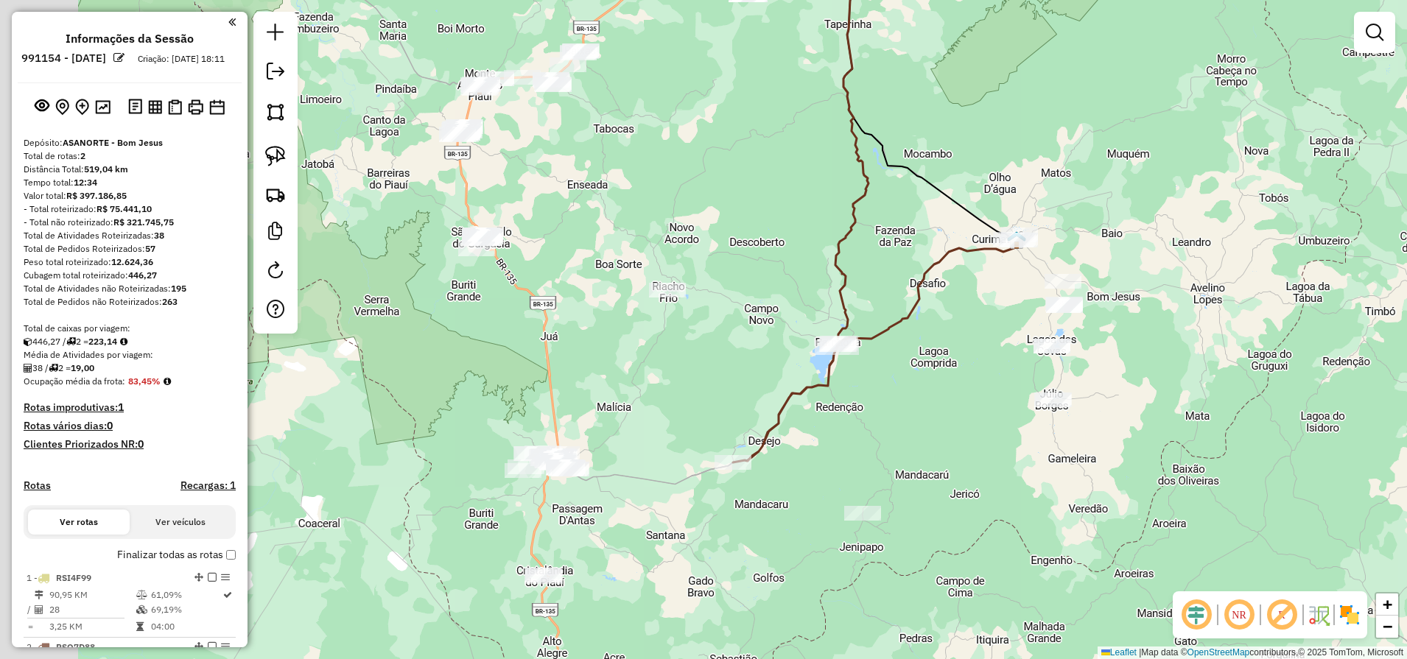
drag, startPoint x: 557, startPoint y: 301, endPoint x: 923, endPoint y: 236, distance: 372.4
click at [923, 232] on div "Janela de atendimento Grade de atendimento Capacidade Transportadoras Veículos …" at bounding box center [703, 329] width 1407 height 659
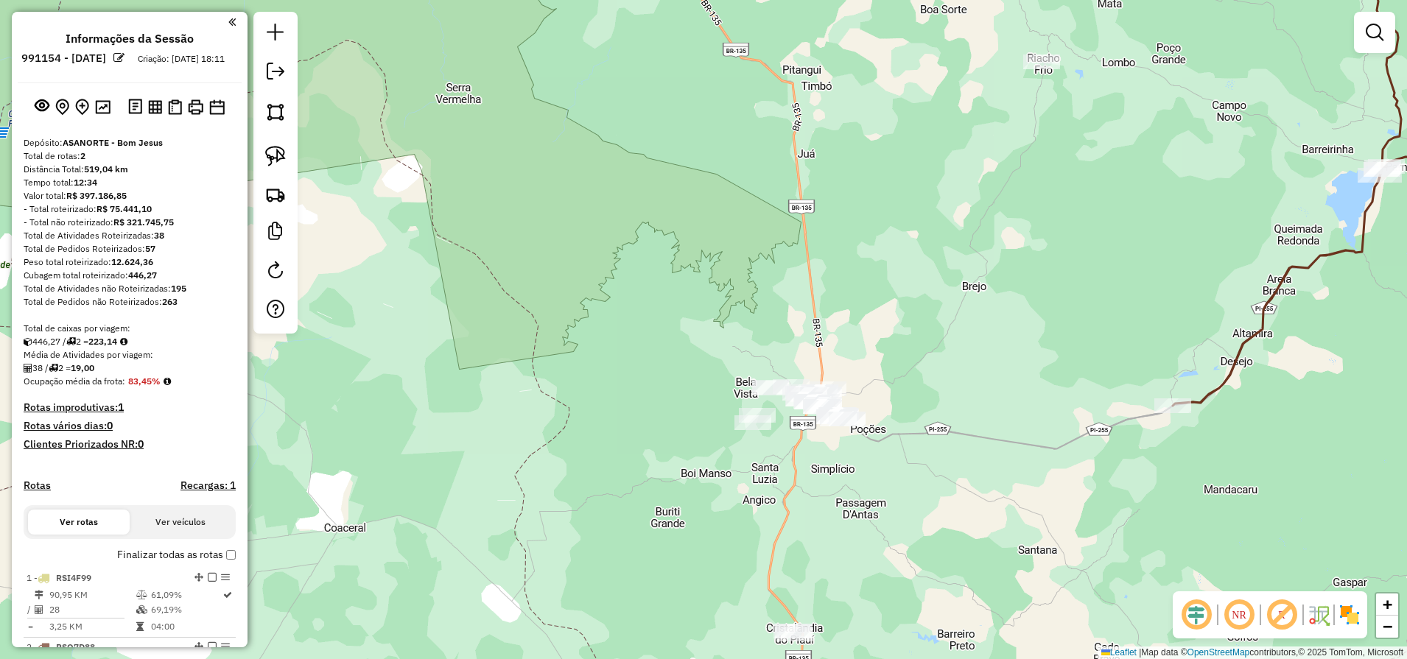
drag, startPoint x: 268, startPoint y: 154, endPoint x: 353, endPoint y: 183, distance: 89.7
click at [268, 154] on img at bounding box center [275, 156] width 21 height 21
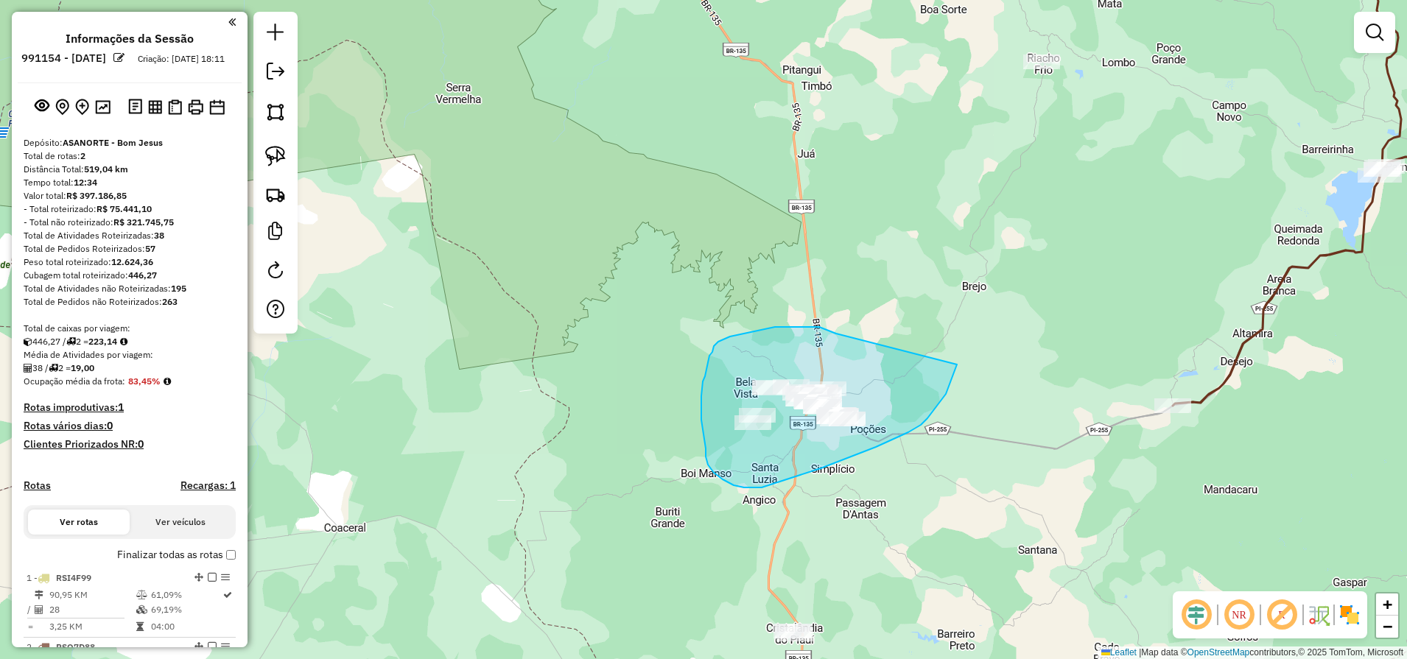
drag, startPoint x: 819, startPoint y: 327, endPoint x: 960, endPoint y: 362, distance: 145.7
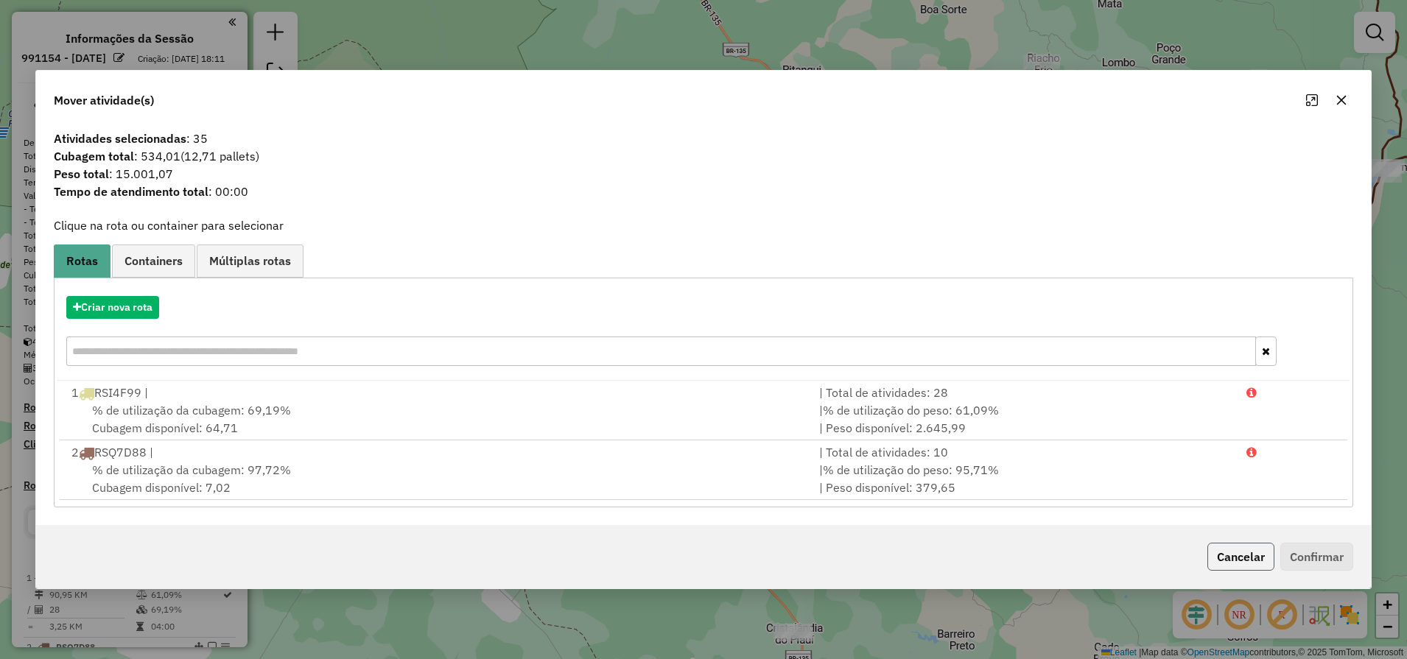
click at [1219, 556] on button "Cancelar" at bounding box center [1240, 557] width 67 height 28
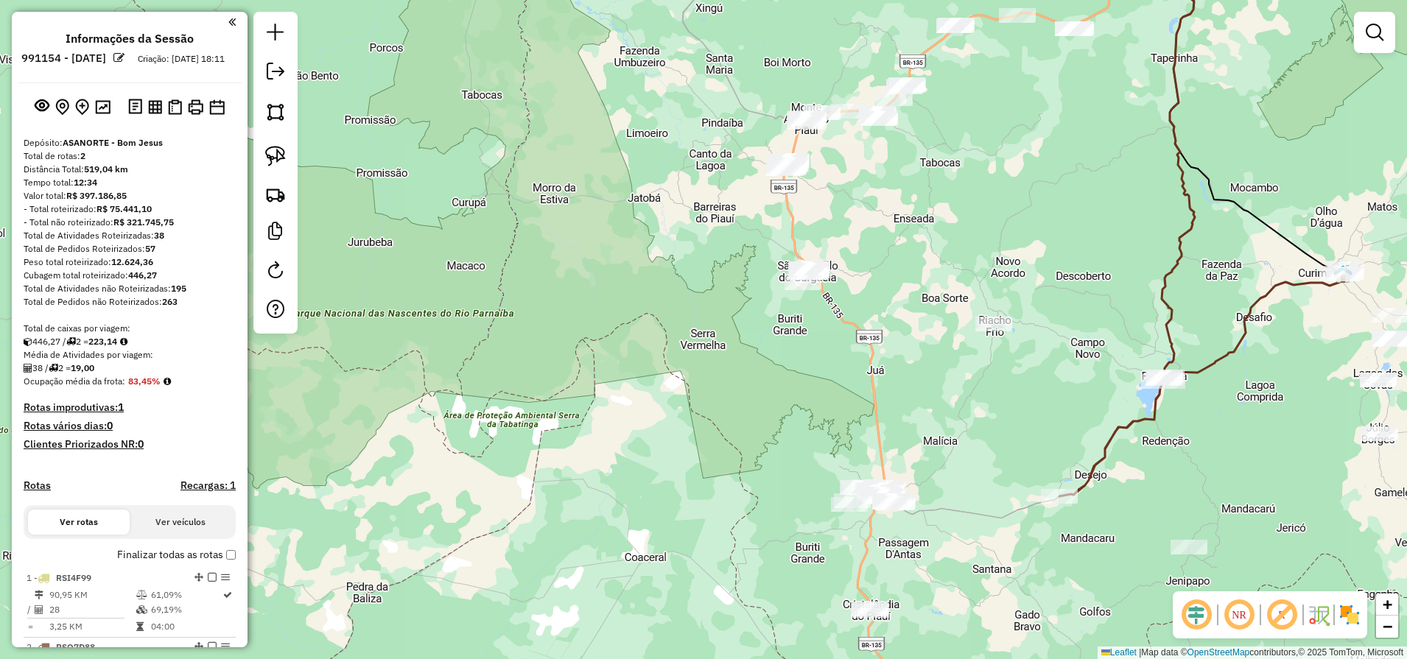
drag, startPoint x: 991, startPoint y: 300, endPoint x: 790, endPoint y: 615, distance: 373.2
click at [796, 613] on div "Janela de atendimento Grade de atendimento Capacidade Transportadoras Veículos …" at bounding box center [703, 329] width 1407 height 659
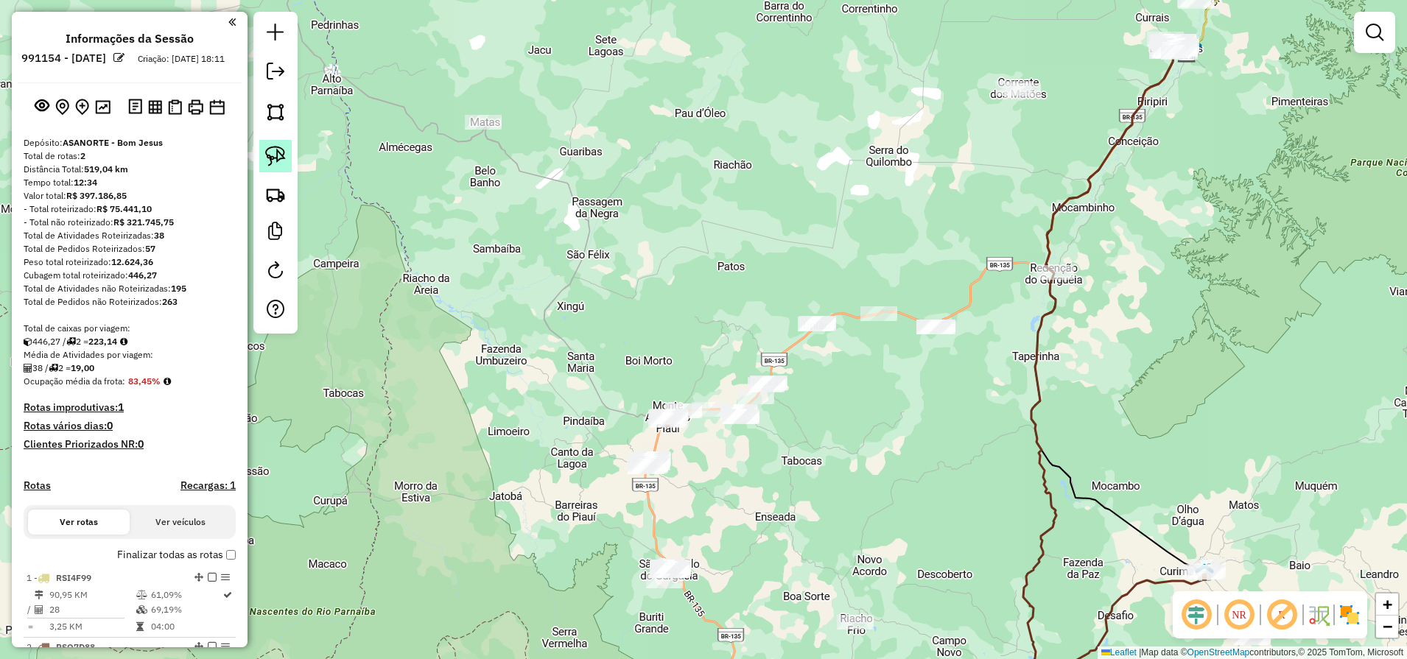
click at [284, 150] on img at bounding box center [275, 156] width 21 height 21
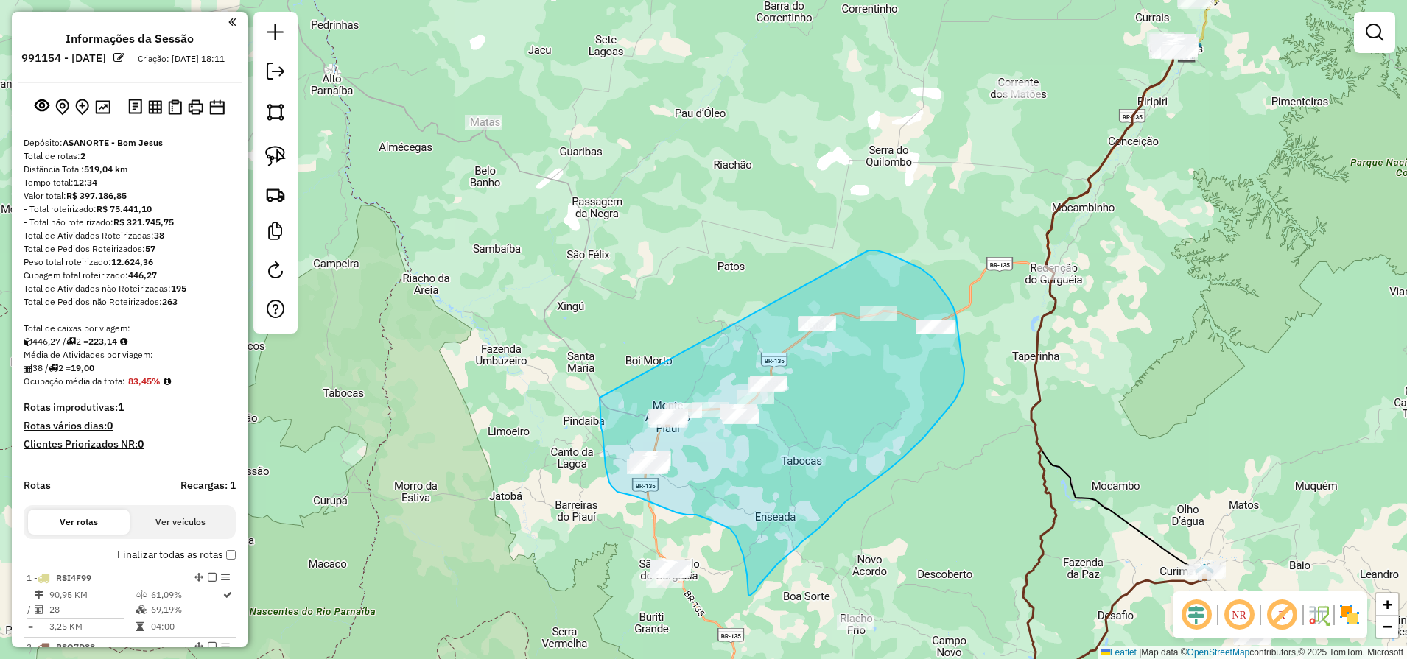
drag, startPoint x: 918, startPoint y: 267, endPoint x: 599, endPoint y: 398, distance: 343.8
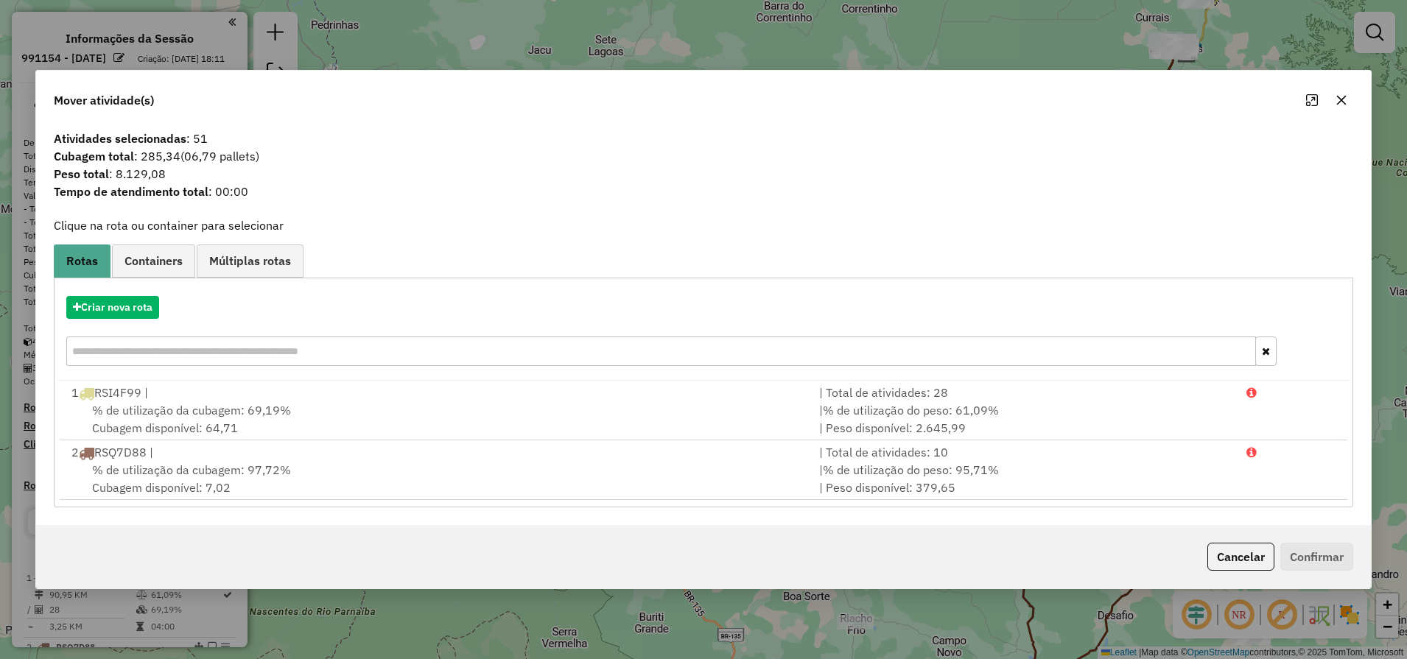
click at [1204, 561] on div "Cancelar Confirmar" at bounding box center [1277, 557] width 152 height 28
click at [1233, 554] on button "Cancelar" at bounding box center [1240, 557] width 67 height 28
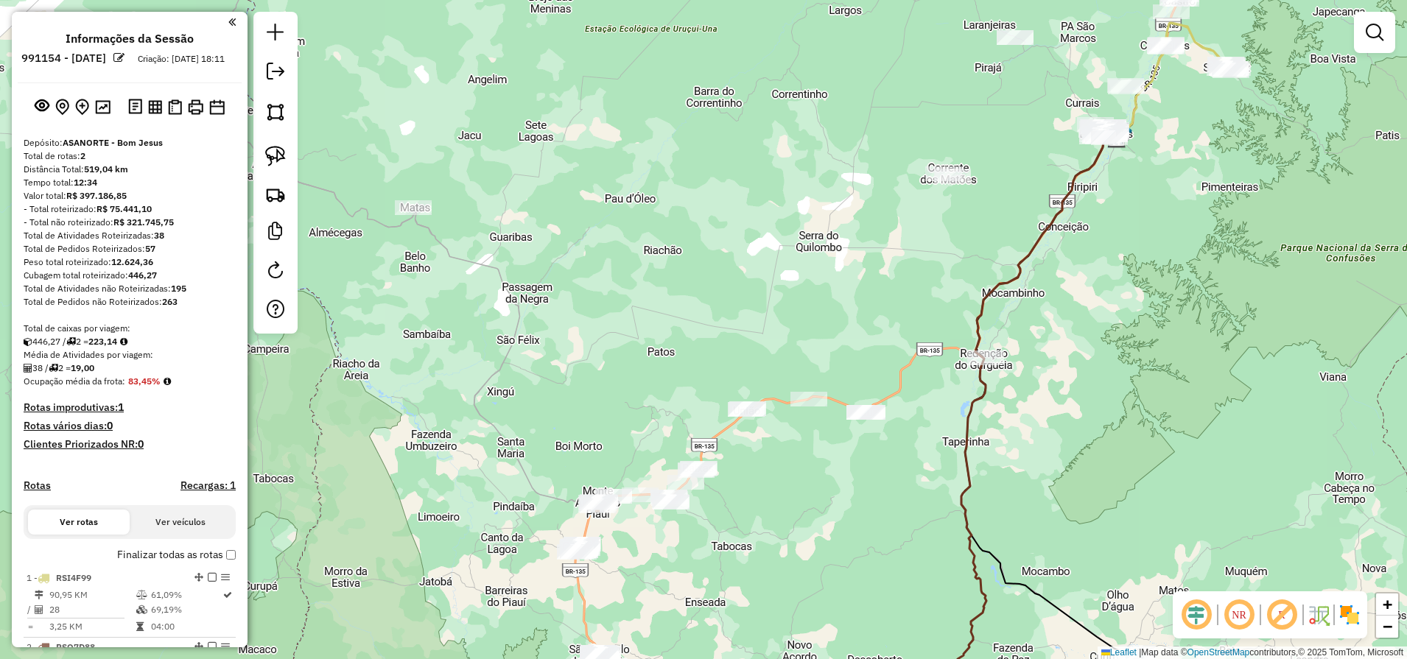
drag, startPoint x: 991, startPoint y: 392, endPoint x: 921, endPoint y: 477, distance: 110.4
click at [921, 477] on div "Janela de atendimento Grade de atendimento Capacidade Transportadoras Veículos …" at bounding box center [703, 329] width 1407 height 659
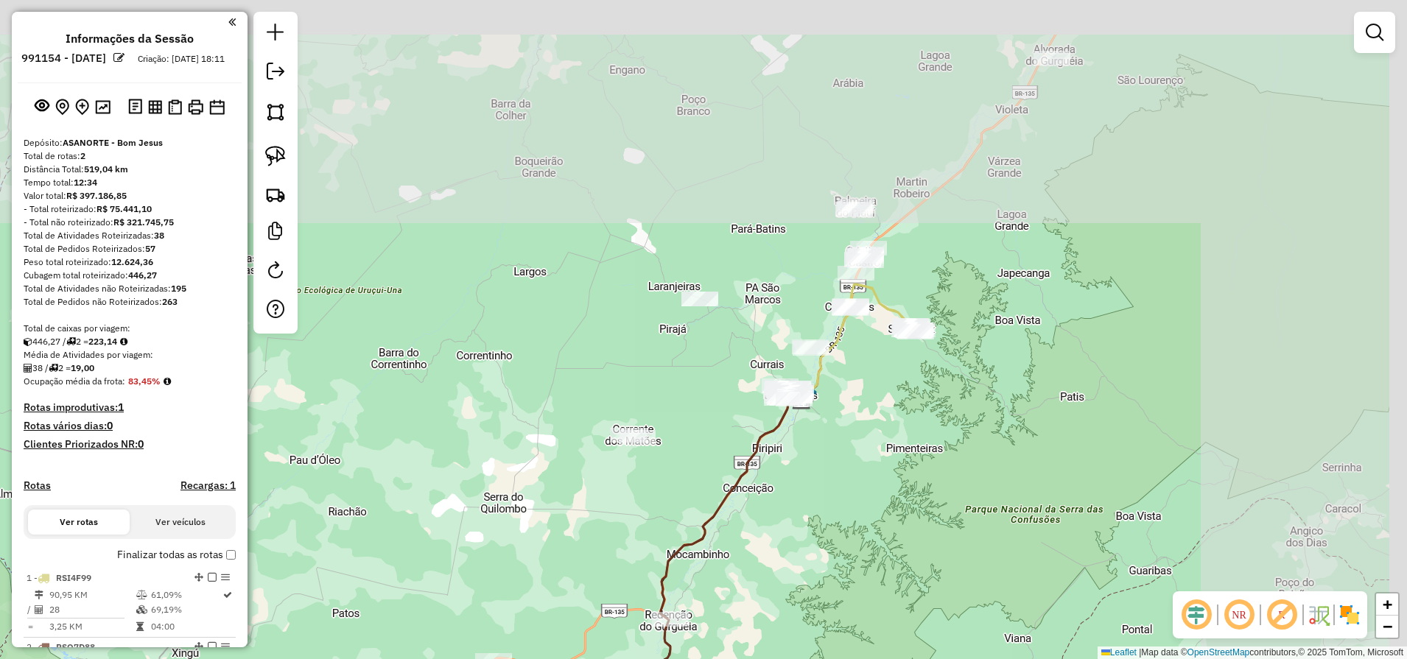
drag, startPoint x: 1198, startPoint y: 311, endPoint x: 845, endPoint y: 574, distance: 441.0
click at [851, 593] on div "Janela de atendimento Grade de atendimento Capacidade Transportadoras Veículos …" at bounding box center [703, 329] width 1407 height 659
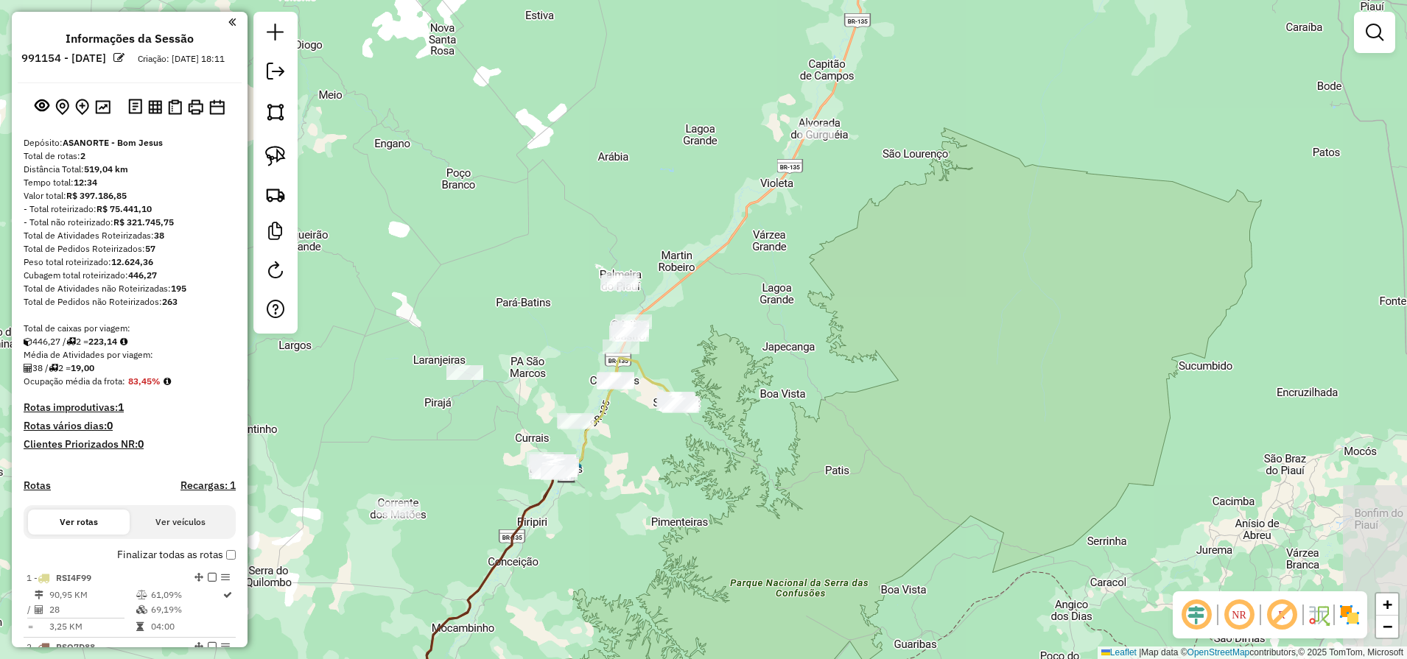
drag, startPoint x: 1113, startPoint y: 250, endPoint x: 910, endPoint y: 303, distance: 209.3
click at [910, 303] on div "Janela de atendimento Grade de atendimento Capacidade Transportadoras Veículos …" at bounding box center [703, 329] width 1407 height 659
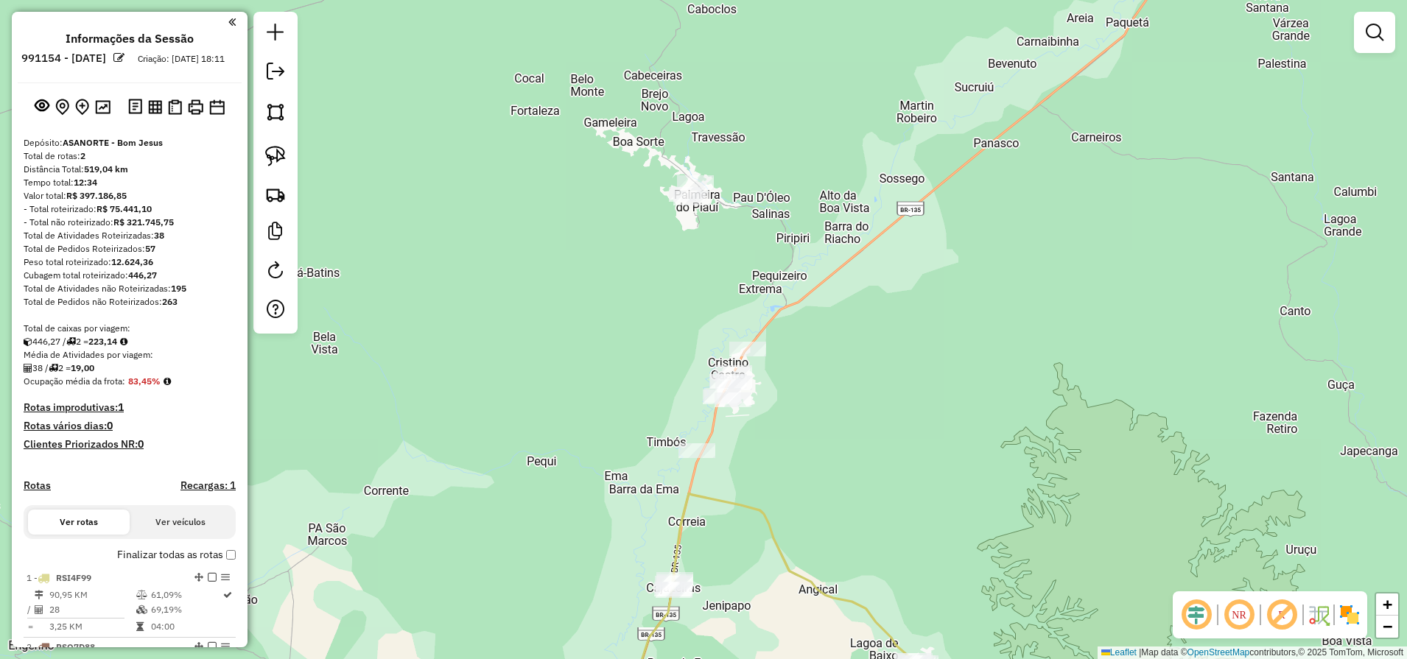
drag, startPoint x: 935, startPoint y: 254, endPoint x: 547, endPoint y: 197, distance: 392.2
click at [887, 269] on div "Janela de atendimento Grade de atendimento Capacidade Transportadoras Veículos …" at bounding box center [703, 329] width 1407 height 659
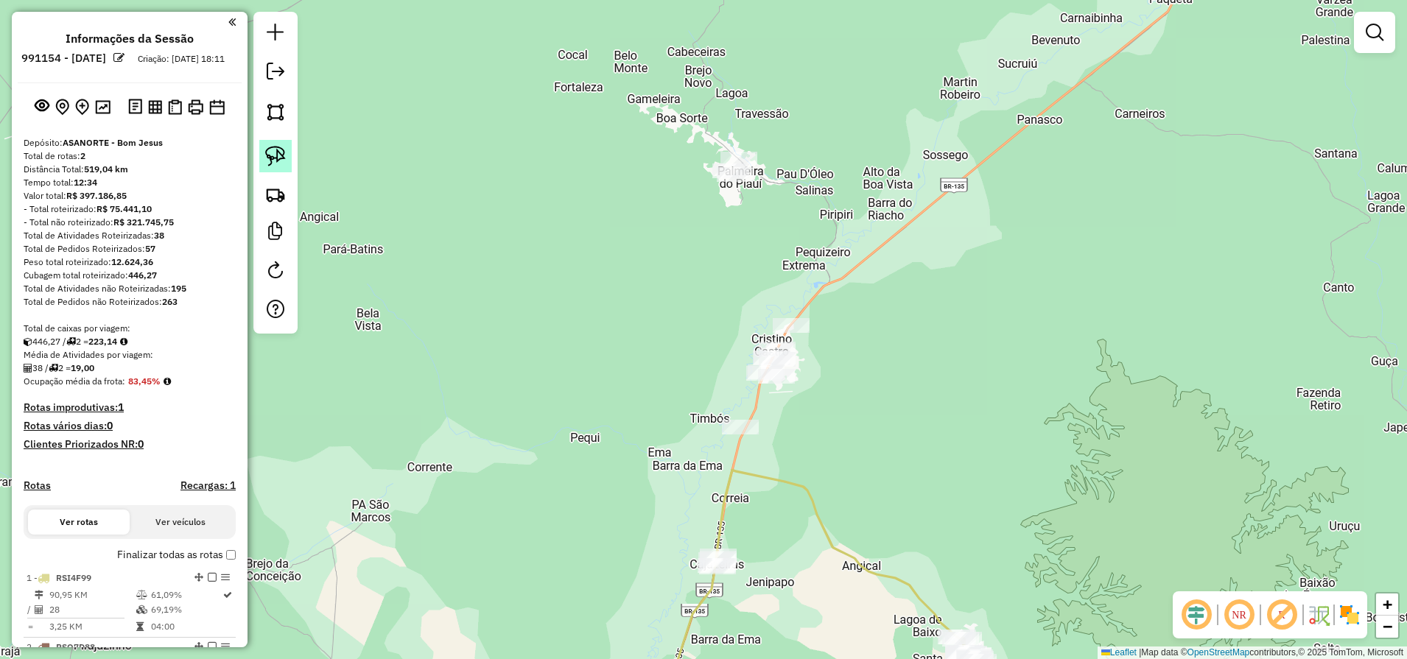
click at [279, 149] on img at bounding box center [275, 156] width 21 height 21
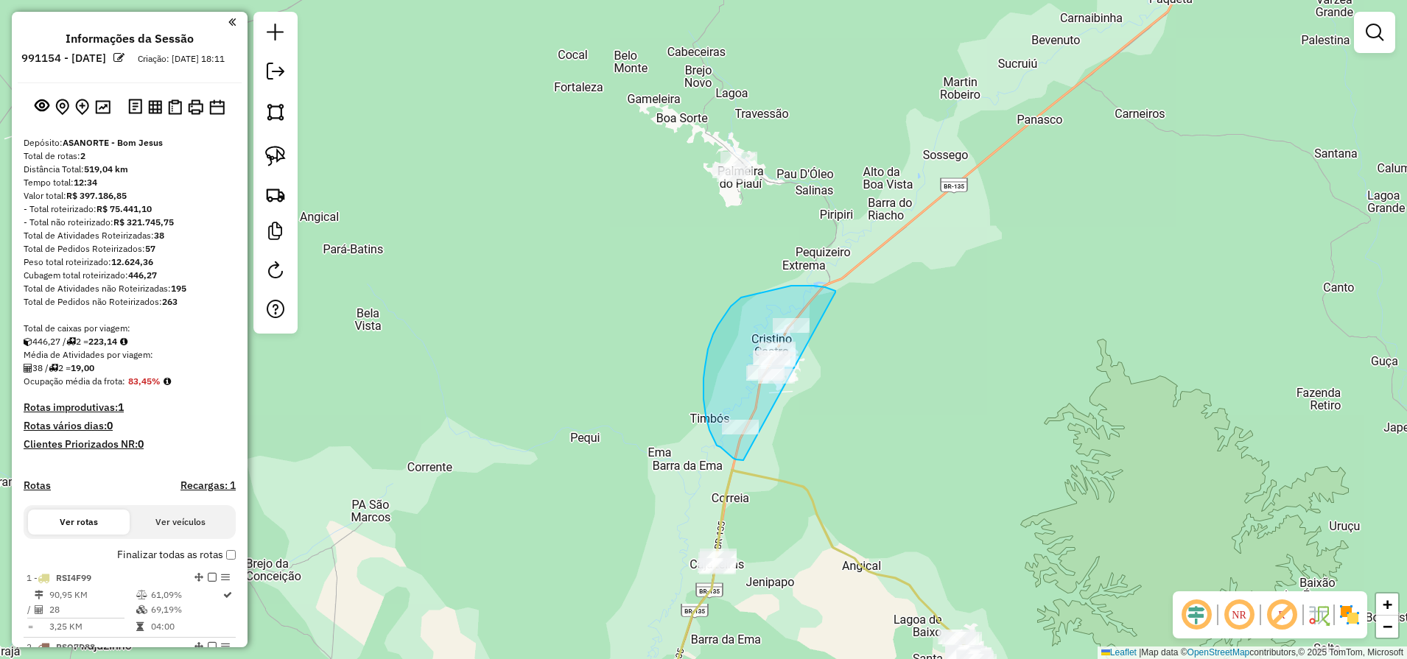
drag, startPoint x: 791, startPoint y: 286, endPoint x: 949, endPoint y: 457, distance: 232.9
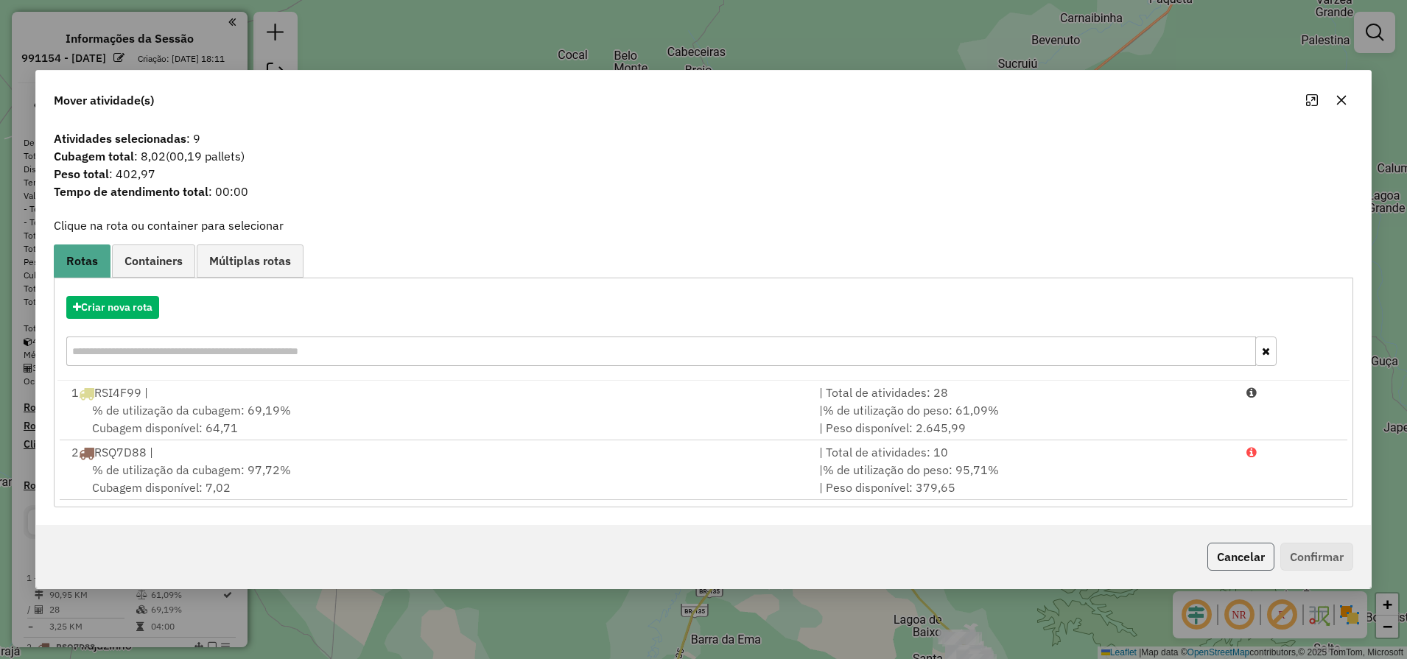
click at [1254, 568] on button "Cancelar" at bounding box center [1240, 557] width 67 height 28
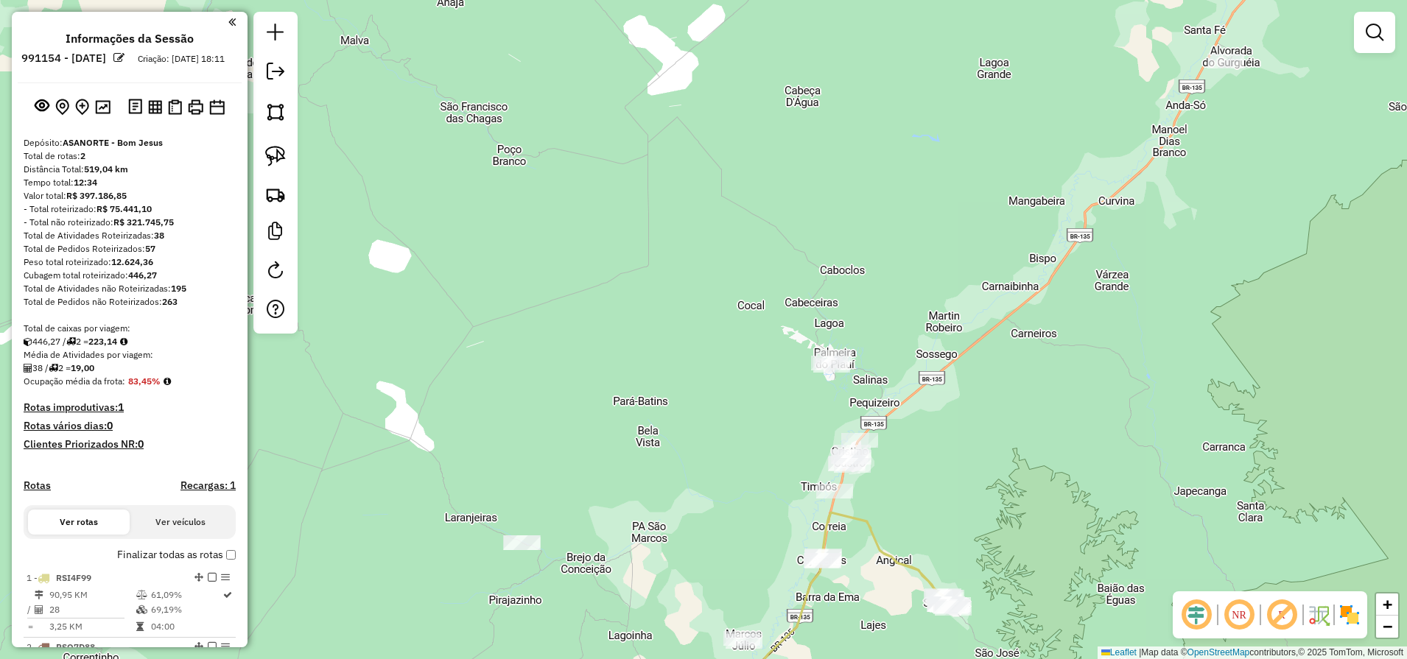
drag, startPoint x: 936, startPoint y: 453, endPoint x: 948, endPoint y: 240, distance: 213.1
click at [948, 513] on icon at bounding box center [887, 561] width 131 height 96
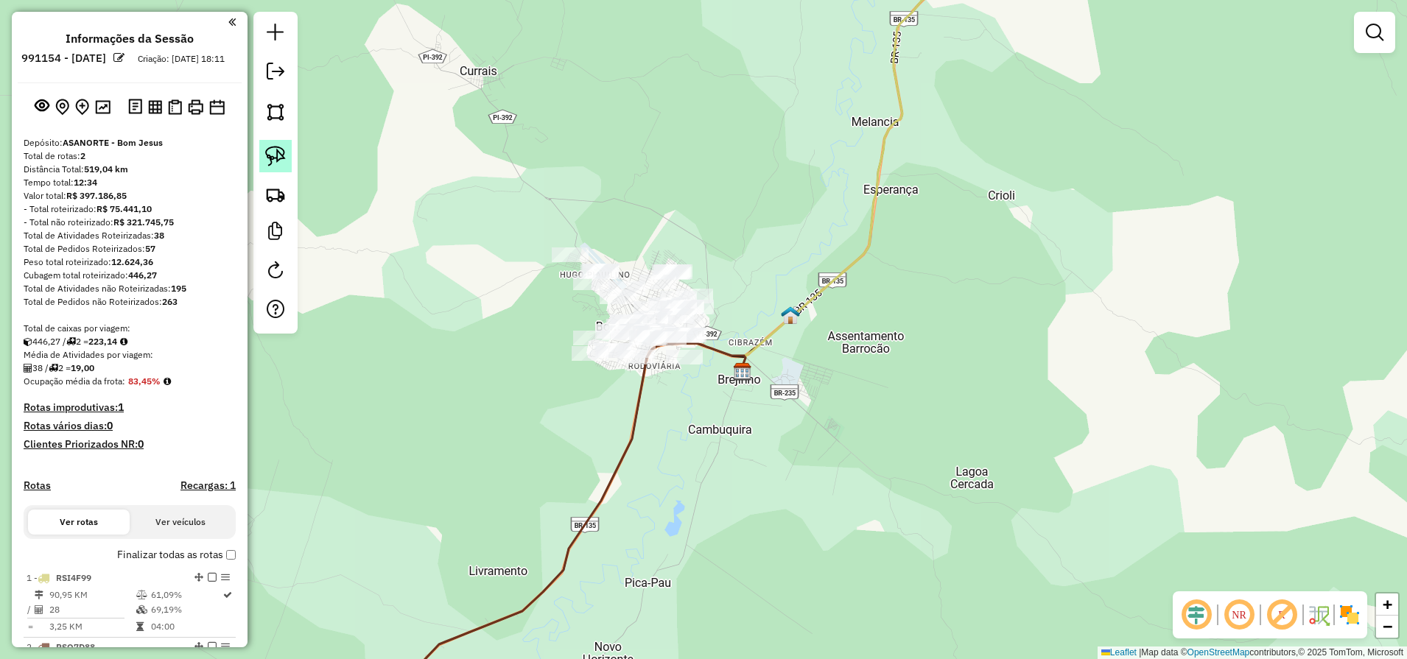
click at [273, 149] on img at bounding box center [275, 156] width 21 height 21
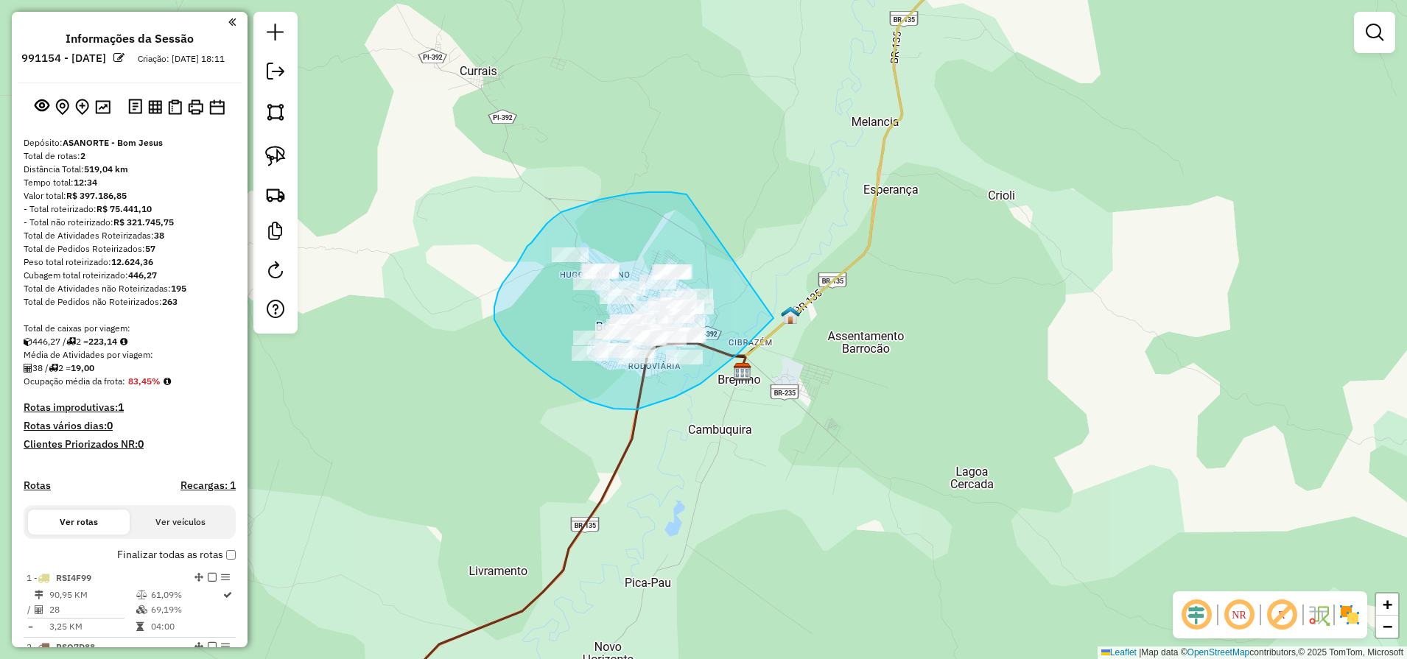
drag, startPoint x: 686, startPoint y: 194, endPoint x: 783, endPoint y: 308, distance: 148.9
click at [783, 308] on div "Janela de atendimento Grade de atendimento Capacidade Transportadoras Veículos …" at bounding box center [703, 329] width 1407 height 659
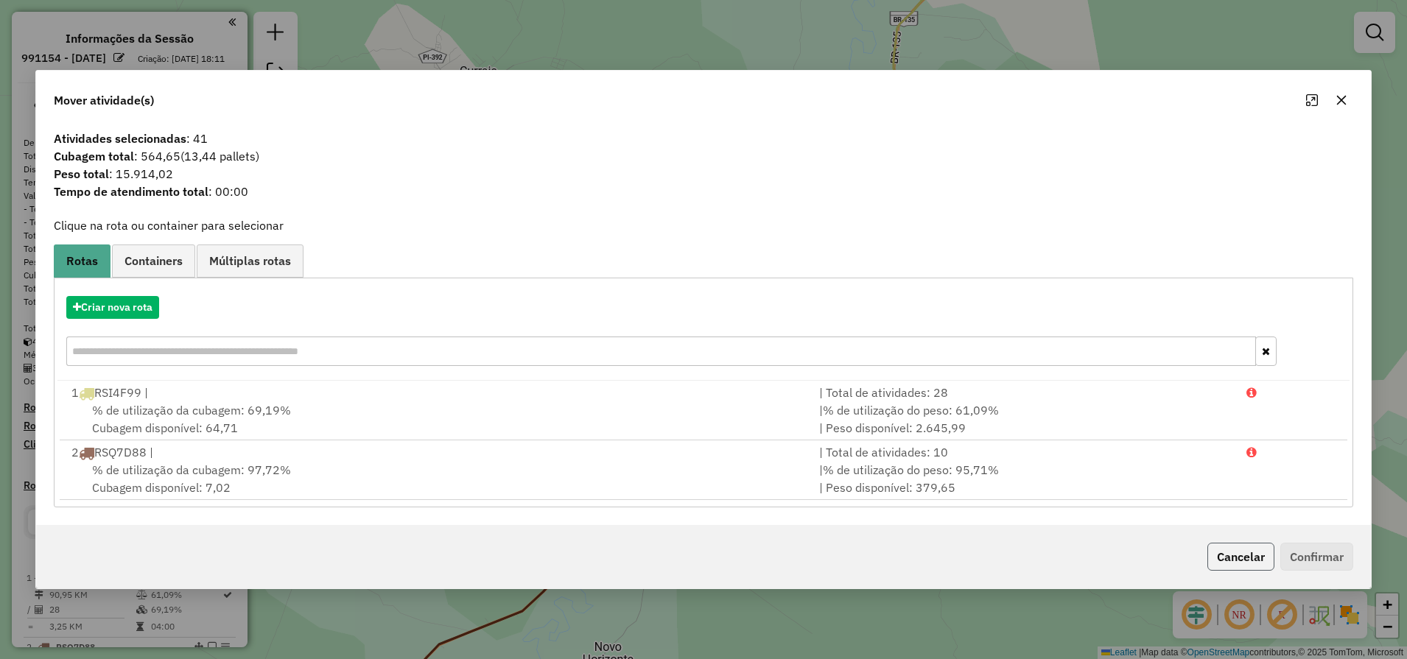
click at [1232, 566] on button "Cancelar" at bounding box center [1240, 557] width 67 height 28
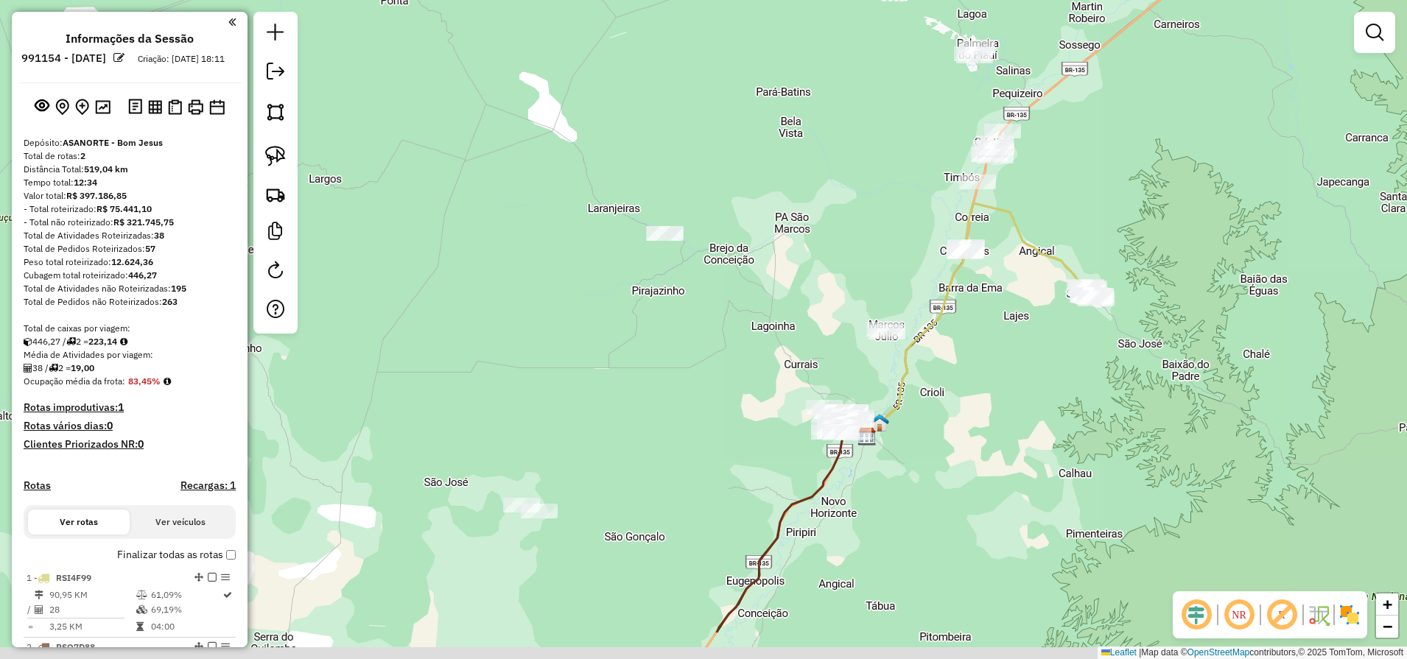
drag, startPoint x: 898, startPoint y: 584, endPoint x: 923, endPoint y: 119, distance: 466.0
click at [923, 122] on div "Janela de atendimento Grade de atendimento Capacidade Transportadoras Veículos …" at bounding box center [703, 329] width 1407 height 659
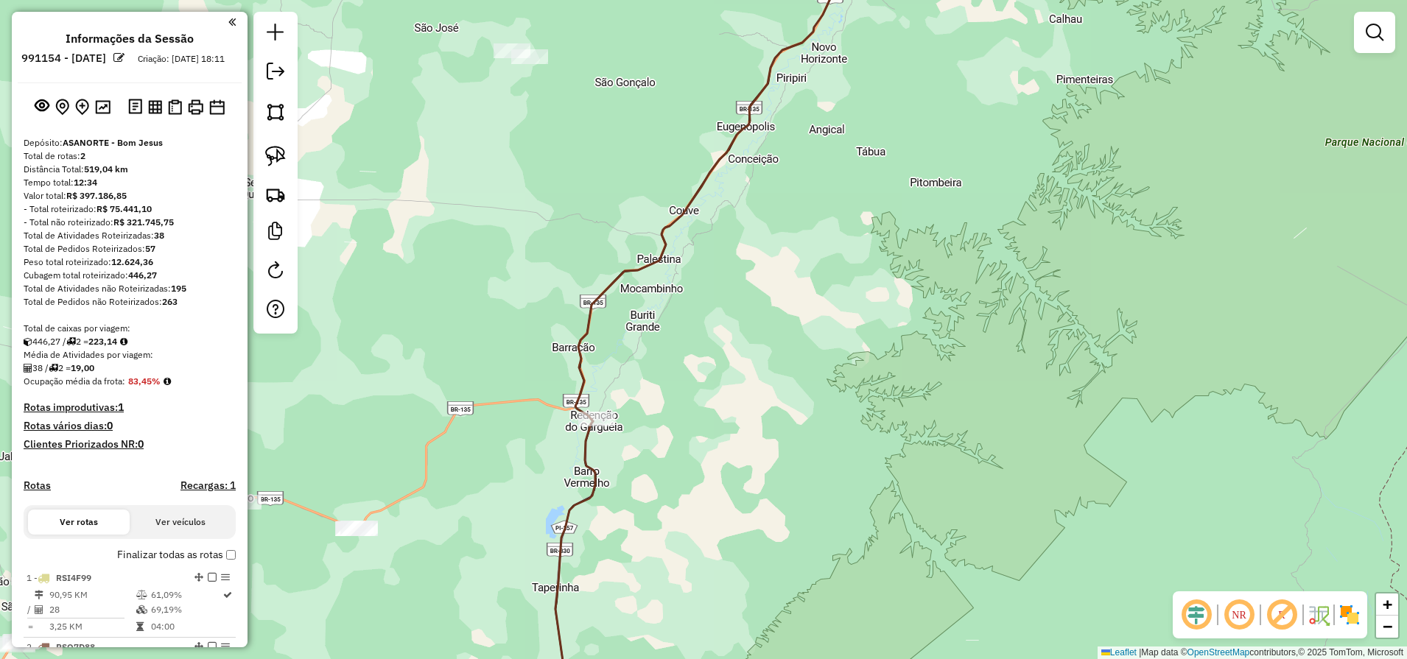
click at [936, 195] on div "Janela de atendimento Grade de atendimento Capacidade Transportadoras Veículos …" at bounding box center [703, 329] width 1407 height 659
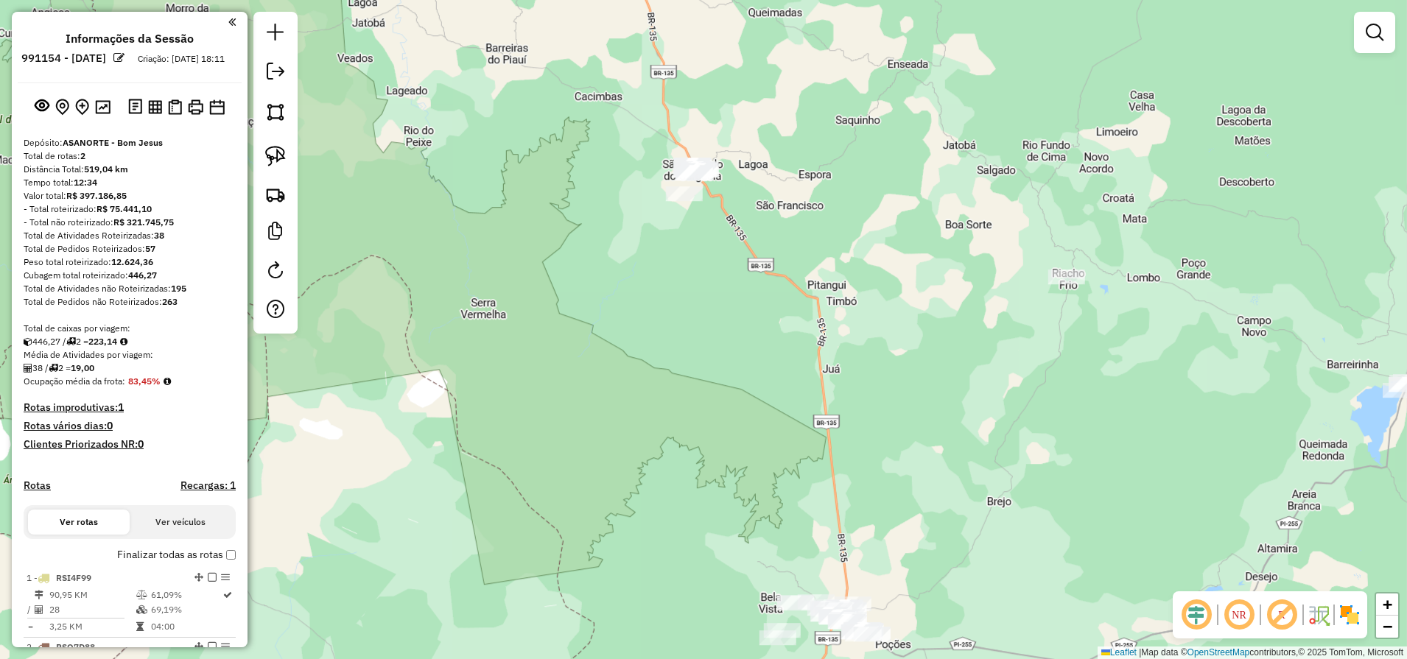
drag, startPoint x: 872, startPoint y: 423, endPoint x: 809, endPoint y: 119, distance: 310.7
click at [810, 125] on div "Janela de atendimento Grade de atendimento Capacidade Transportadoras Veículos …" at bounding box center [703, 329] width 1407 height 659
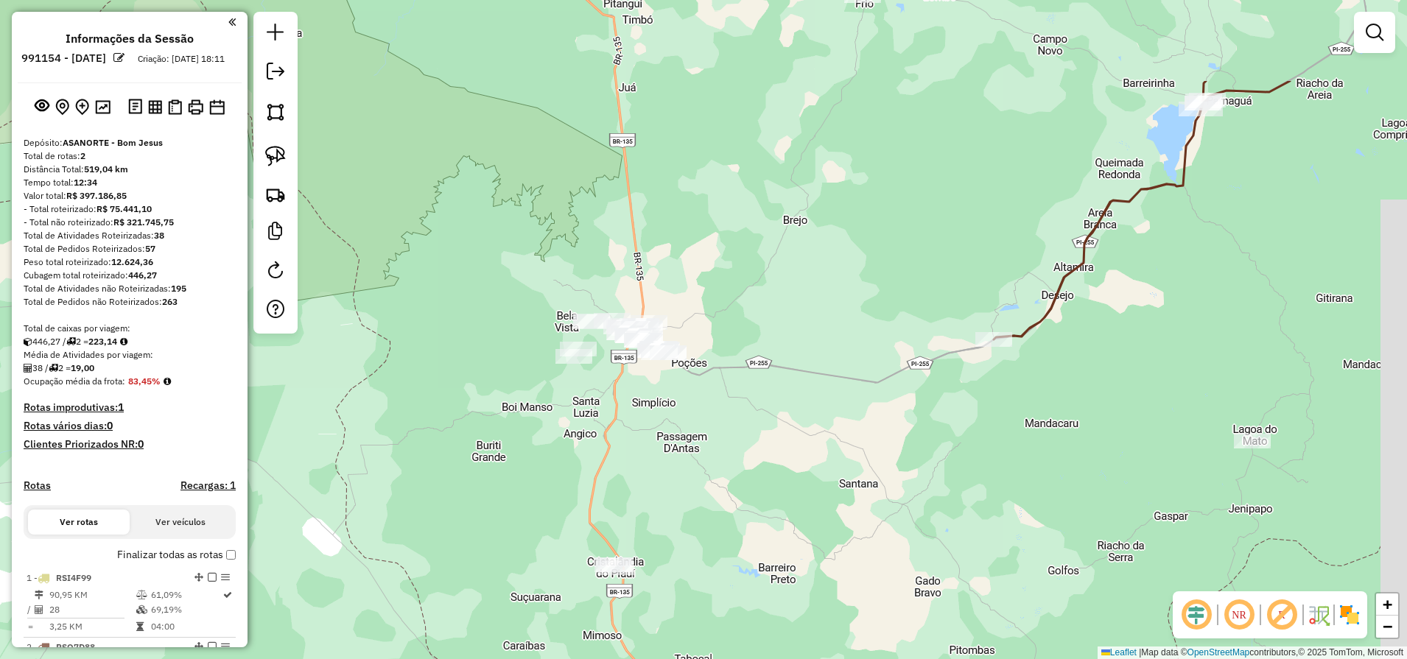
drag, startPoint x: 876, startPoint y: 227, endPoint x: 716, endPoint y: 493, distance: 310.2
click at [716, 491] on div "Janela de atendimento Grade de atendimento Capacidade Transportadoras Veículos …" at bounding box center [703, 329] width 1407 height 659
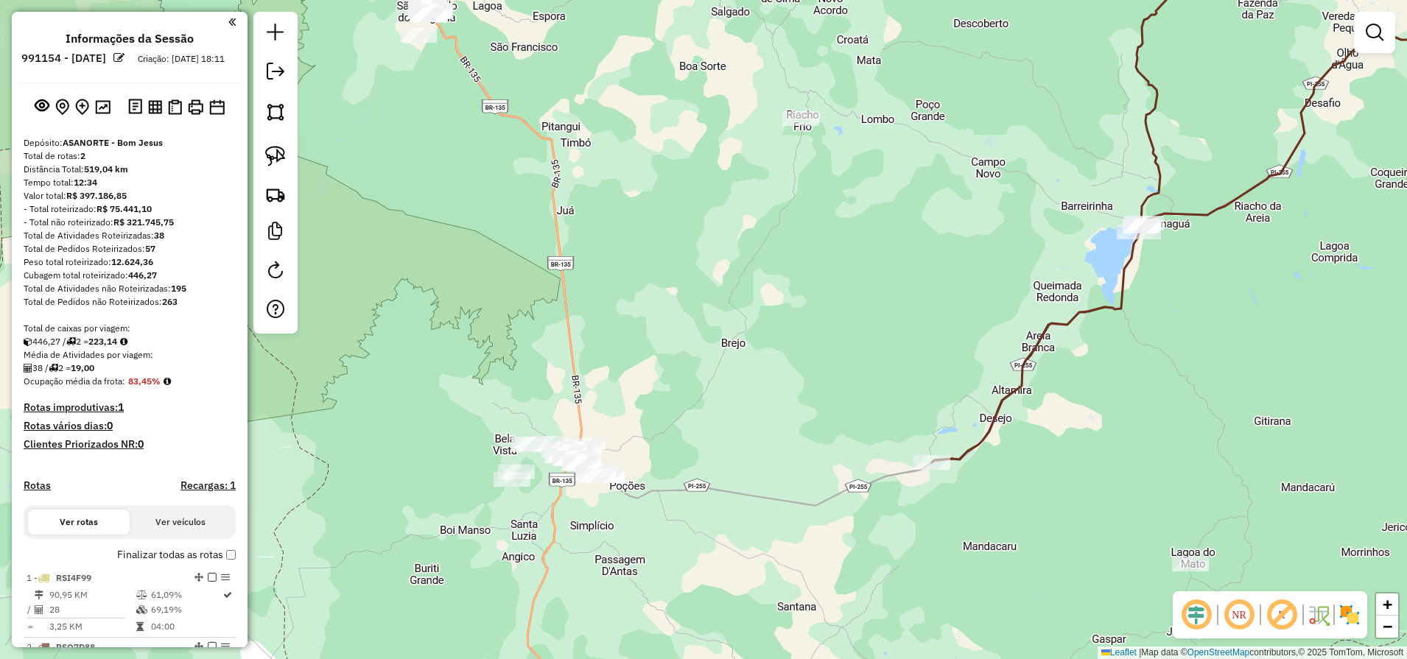
drag, startPoint x: 811, startPoint y: 226, endPoint x: 883, endPoint y: 452, distance: 237.3
click at [883, 451] on div "Janela de atendimento Grade de atendimento Capacidade Transportadoras Veículos …" at bounding box center [703, 329] width 1407 height 659
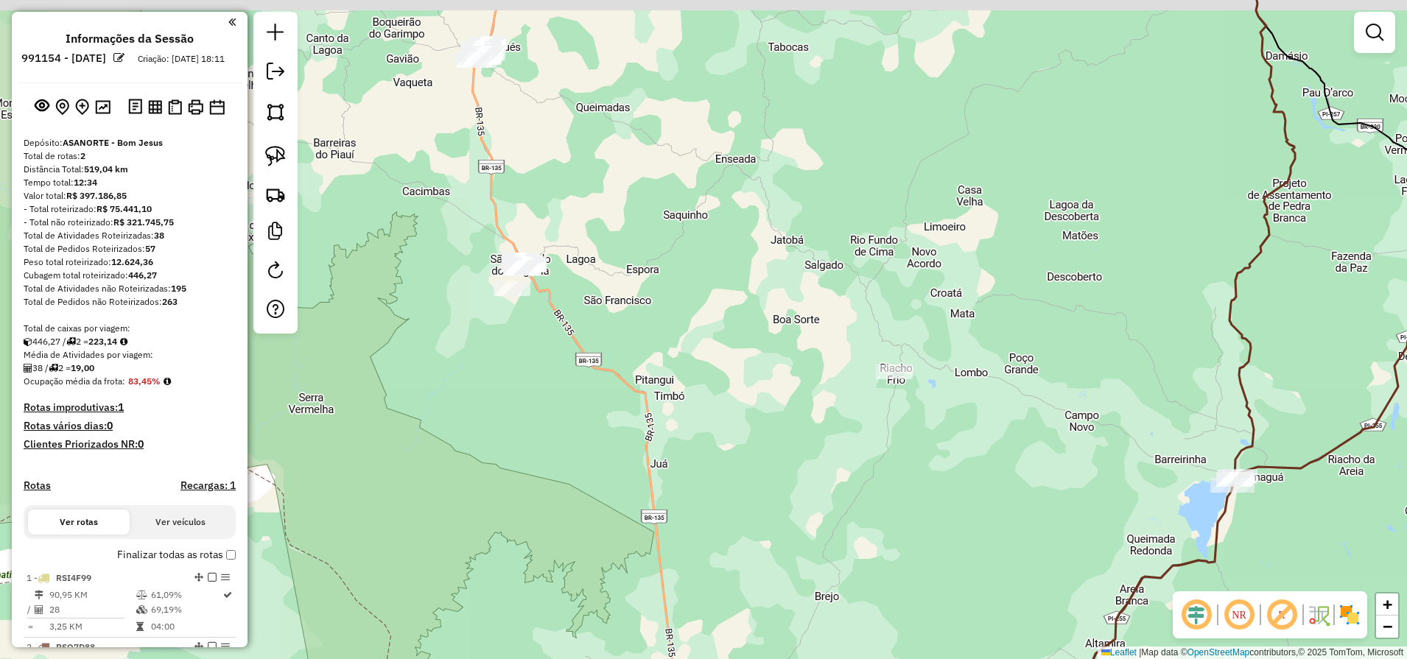
drag, startPoint x: 695, startPoint y: 249, endPoint x: 769, endPoint y: 415, distance: 181.3
click at [806, 424] on div "Janela de atendimento Grade de atendimento Capacidade Transportadoras Veículos …" at bounding box center [703, 329] width 1407 height 659
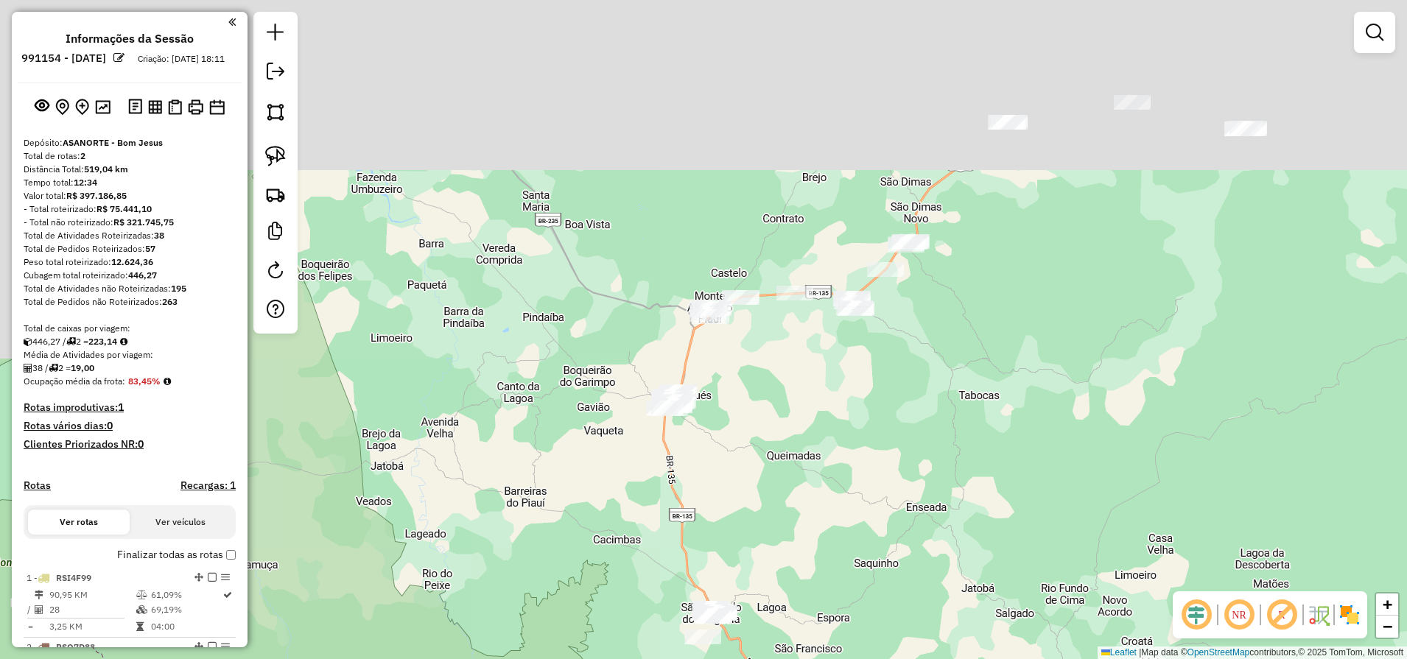
drag, startPoint x: 709, startPoint y: 267, endPoint x: 804, endPoint y: 469, distance: 223.7
click at [810, 467] on div "Janela de atendimento Grade de atendimento Capacidade Transportadoras Veículos …" at bounding box center [703, 329] width 1407 height 659
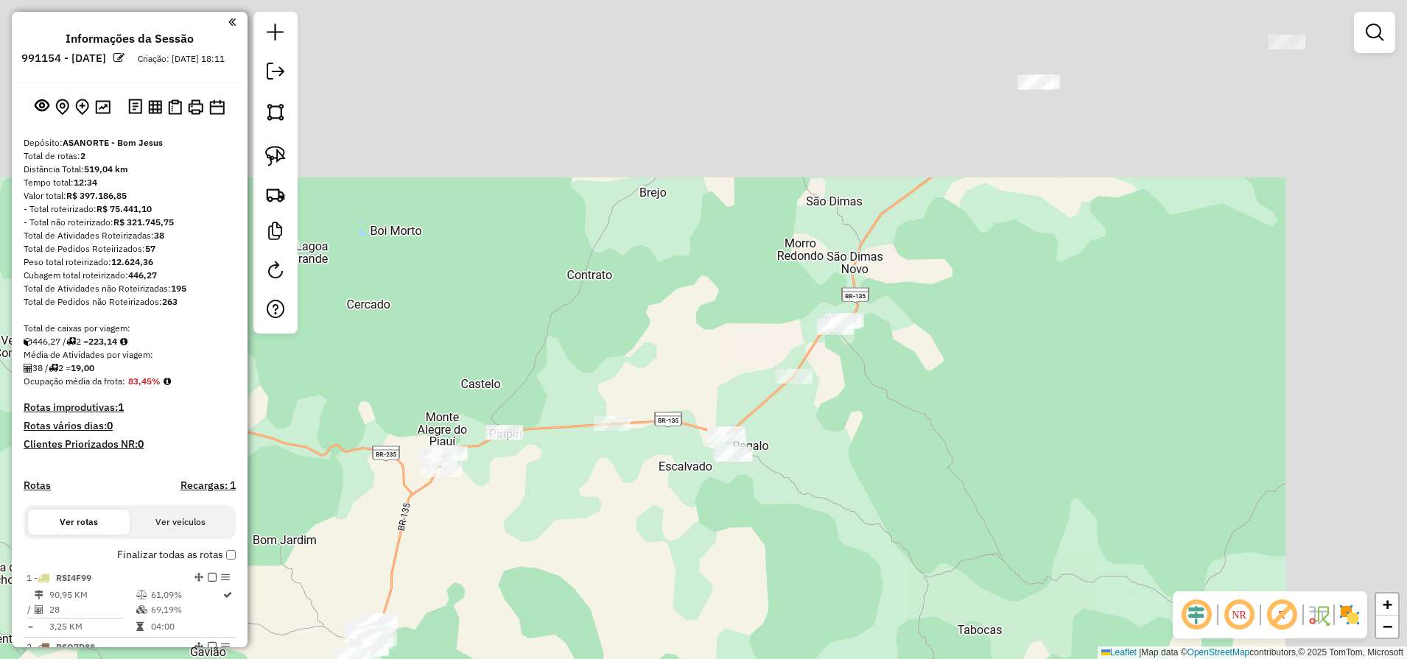
drag, startPoint x: 827, startPoint y: 341, endPoint x: 490, endPoint y: 634, distance: 446.8
click at [490, 634] on div "Janela de atendimento Grade de atendimento Capacidade Transportadoras Veículos …" at bounding box center [703, 329] width 1407 height 659
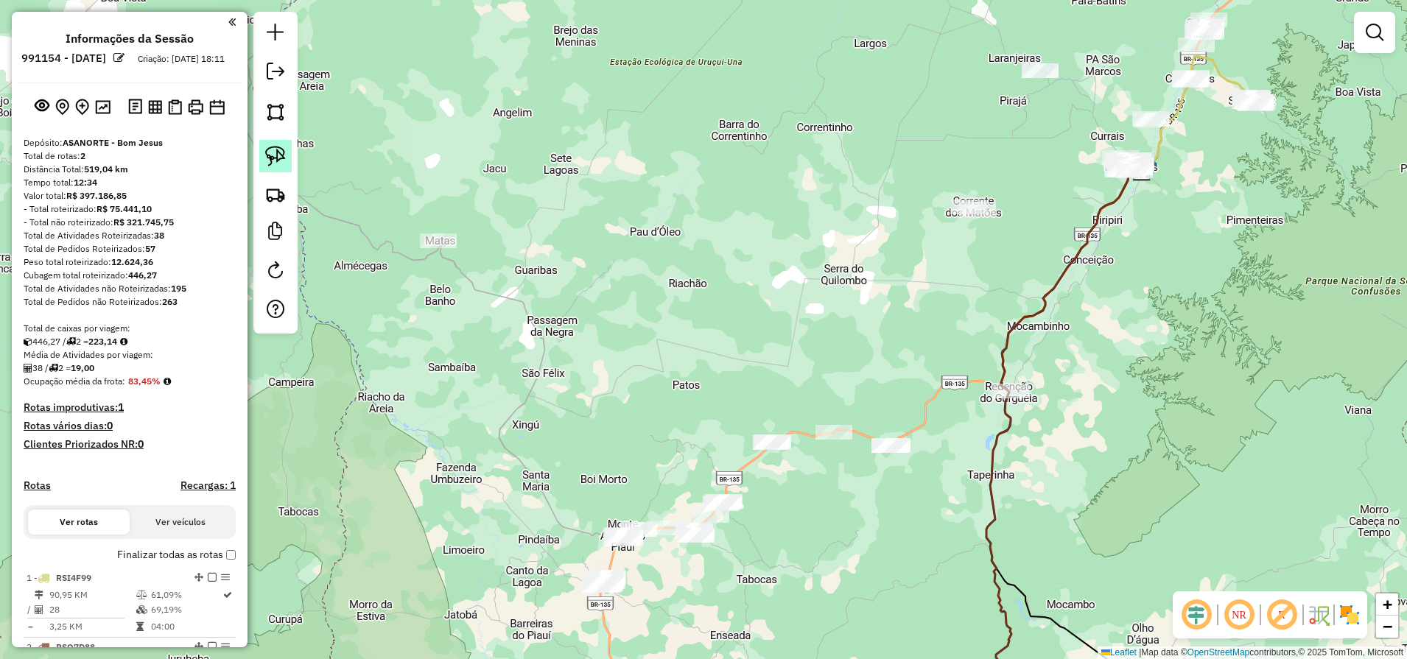
drag, startPoint x: 253, startPoint y: 147, endPoint x: 264, endPoint y: 155, distance: 12.7
click at [253, 147] on div at bounding box center [275, 173] width 44 height 322
click at [267, 153] on img at bounding box center [275, 156] width 21 height 21
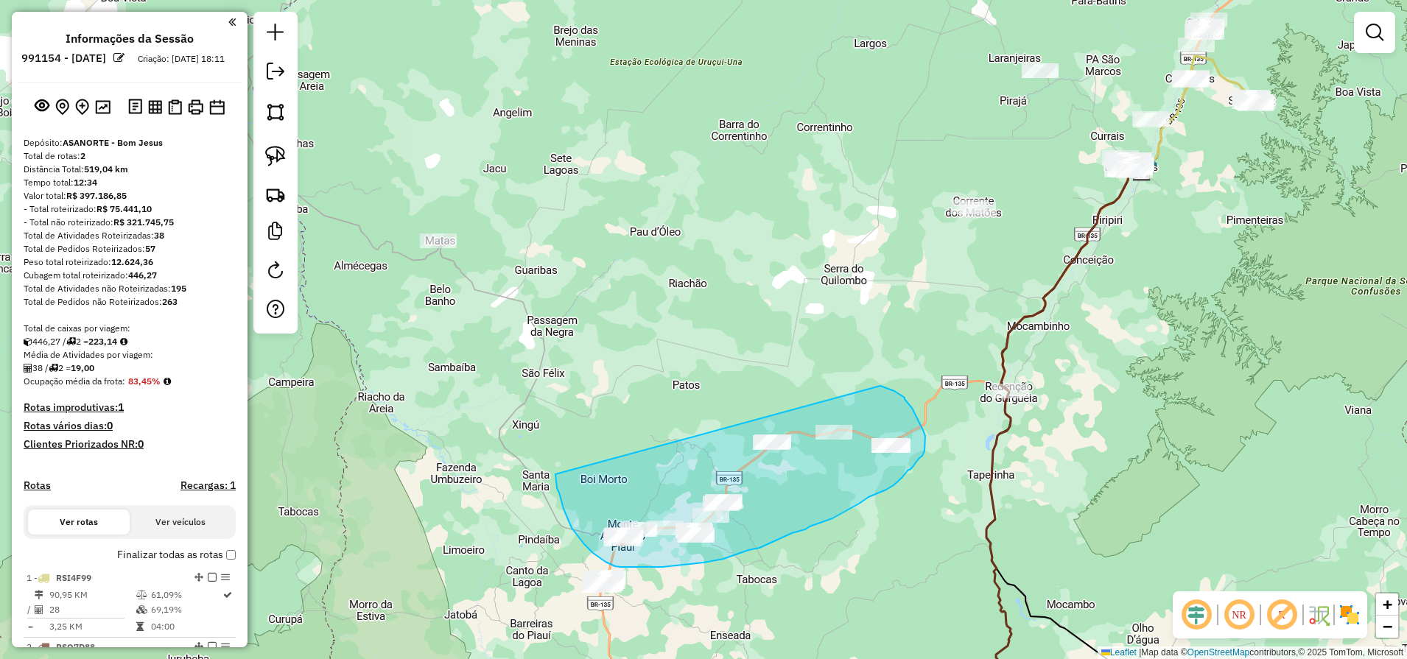
drag, startPoint x: 555, startPoint y: 474, endPoint x: 843, endPoint y: 378, distance: 303.7
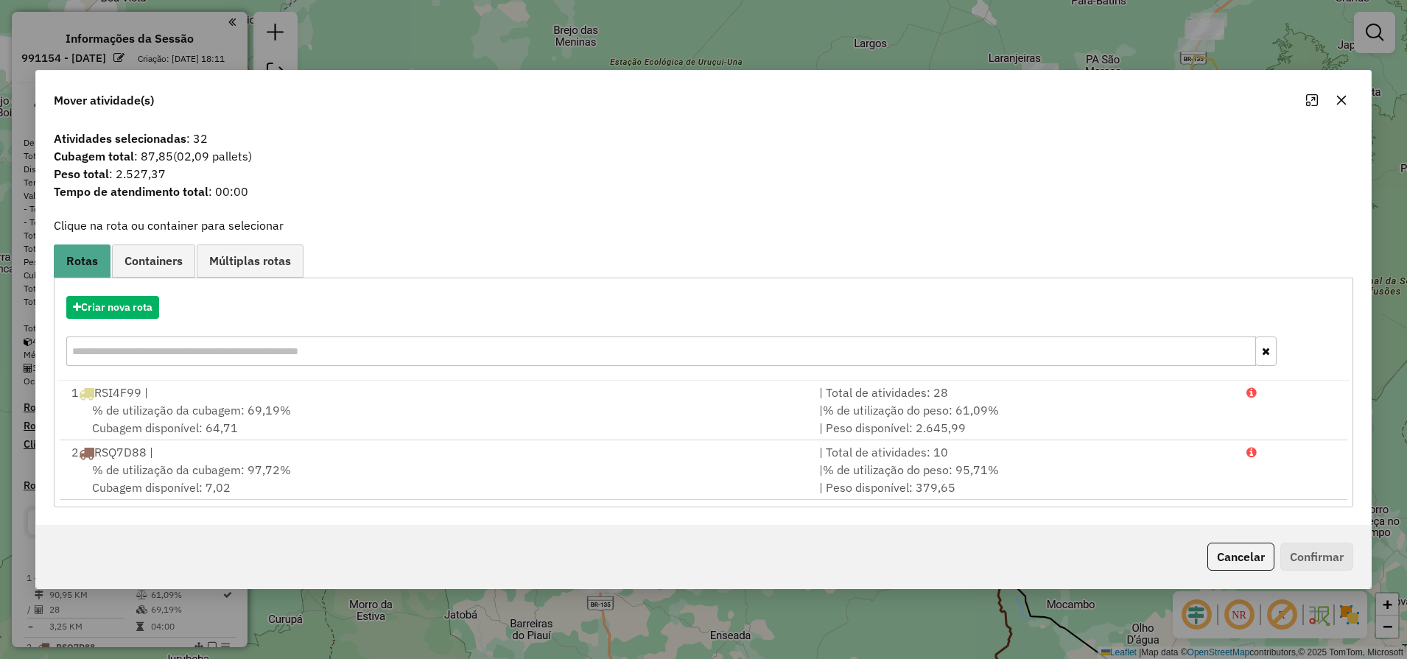
click at [1343, 107] on button "button" at bounding box center [1341, 100] width 24 height 24
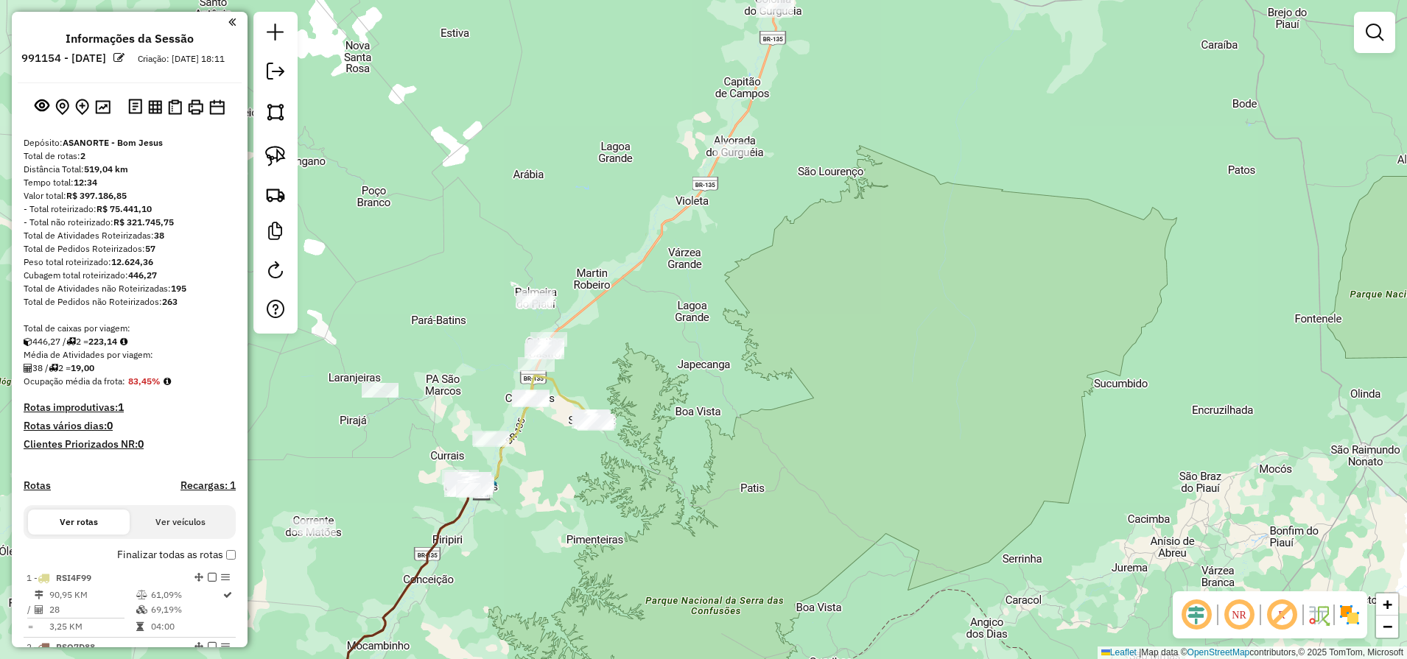
drag, startPoint x: 1131, startPoint y: 367, endPoint x: 471, endPoint y: 686, distance: 733.1
click at [471, 658] on html "Aguarde... Pop-up bloqueado! Seu navegador bloqueou automáticamente a abertura …" at bounding box center [703, 329] width 1407 height 659
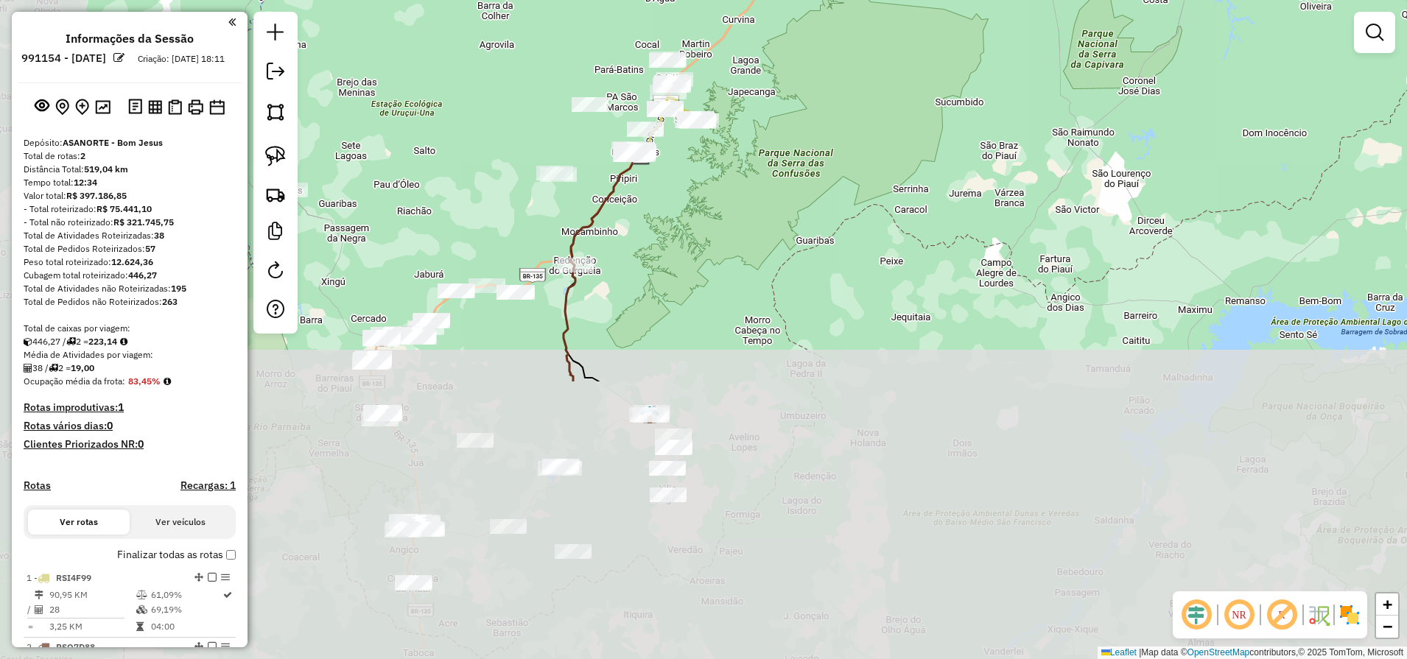
drag, startPoint x: 510, startPoint y: 564, endPoint x: 631, endPoint y: 242, distance: 343.7
click at [637, 208] on div "Janela de atendimento Grade de atendimento Capacidade Transportadoras Veículos …" at bounding box center [703, 329] width 1407 height 659
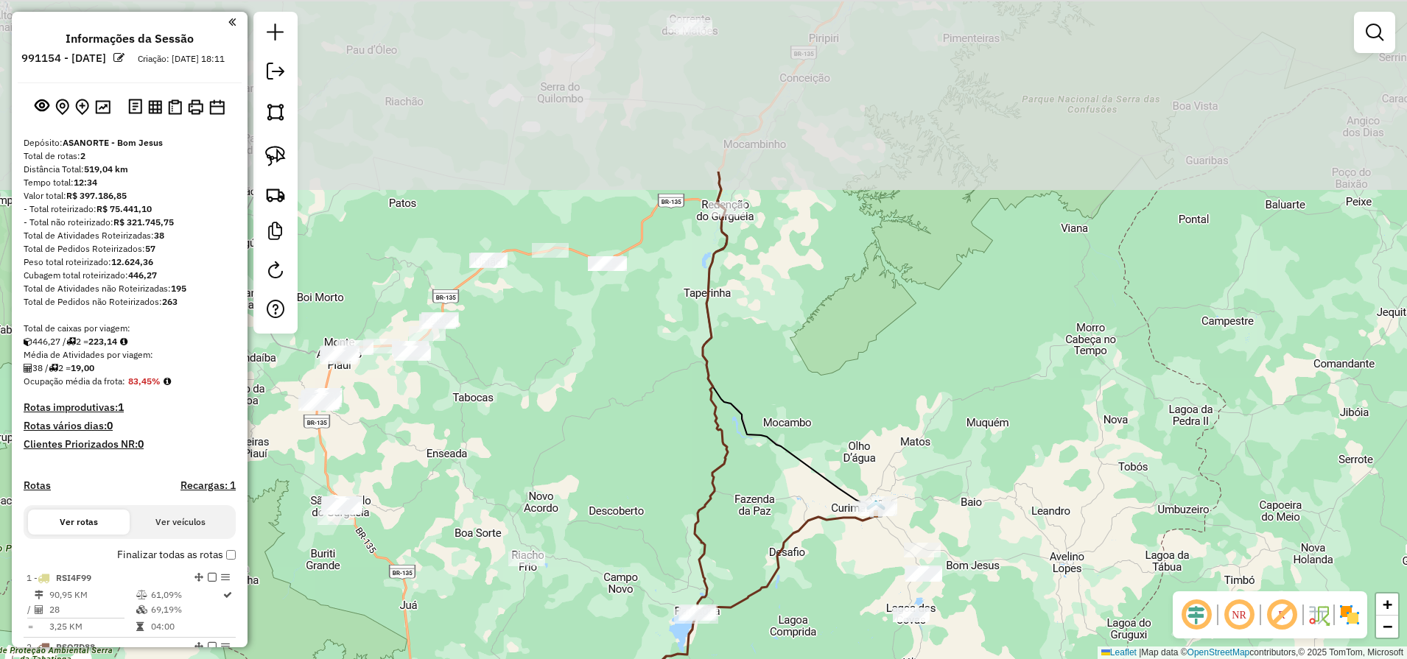
drag, startPoint x: 487, startPoint y: 379, endPoint x: 566, endPoint y: 617, distance: 251.0
click at [552, 616] on div "Janela de atendimento Grade de atendimento Capacidade Transportadoras Veículos …" at bounding box center [703, 329] width 1407 height 659
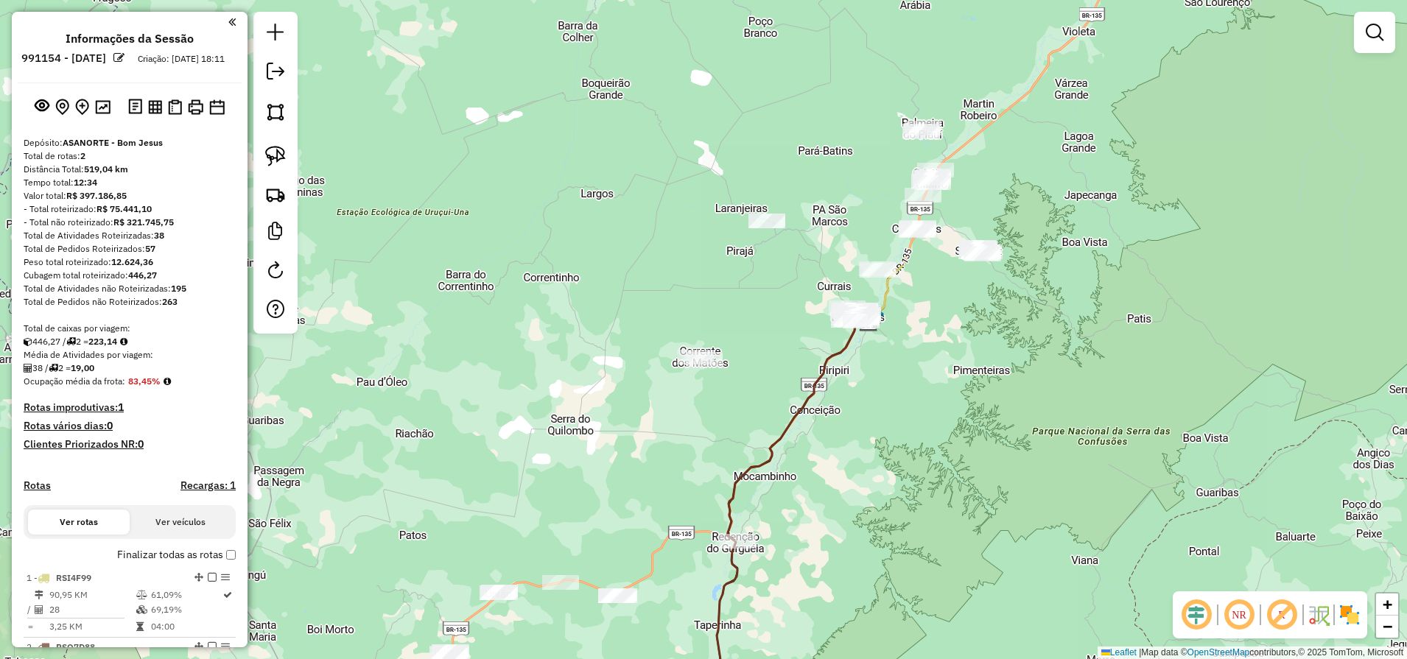
drag, startPoint x: 806, startPoint y: 254, endPoint x: 818, endPoint y: 571, distance: 316.9
click at [810, 580] on div "Janela de atendimento Grade de atendimento Capacidade Transportadoras Veículos …" at bounding box center [703, 329] width 1407 height 659
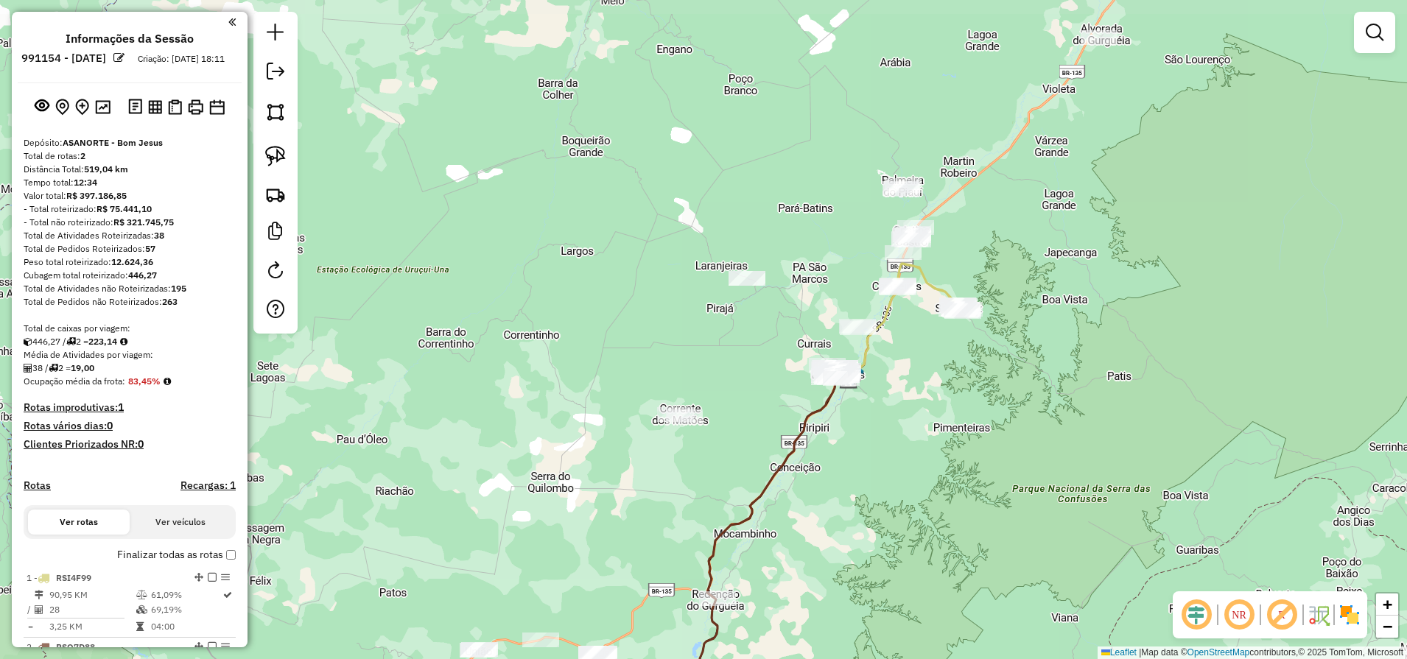
drag, startPoint x: 972, startPoint y: 335, endPoint x: 940, endPoint y: 415, distance: 85.9
click at [940, 415] on div "Janela de atendimento Grade de atendimento Capacidade Transportadoras Veículos …" at bounding box center [703, 329] width 1407 height 659
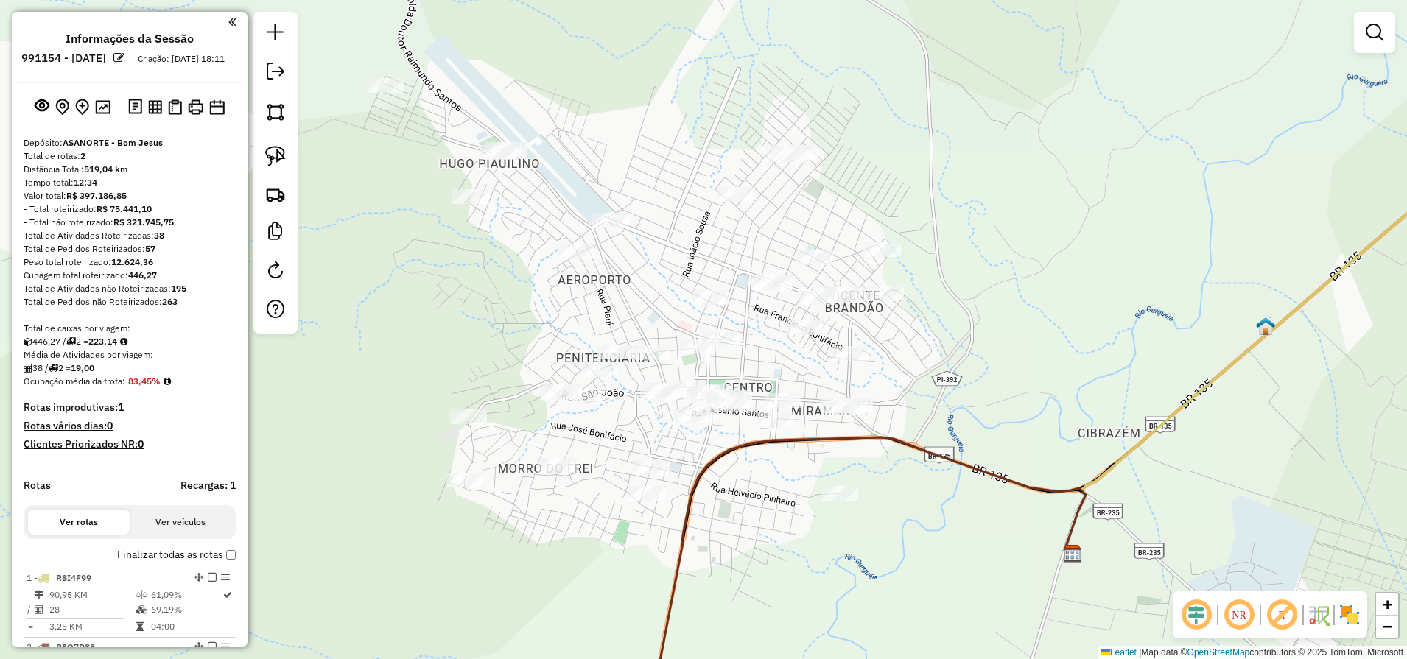
click at [1364, 24] on link at bounding box center [1373, 32] width 29 height 29
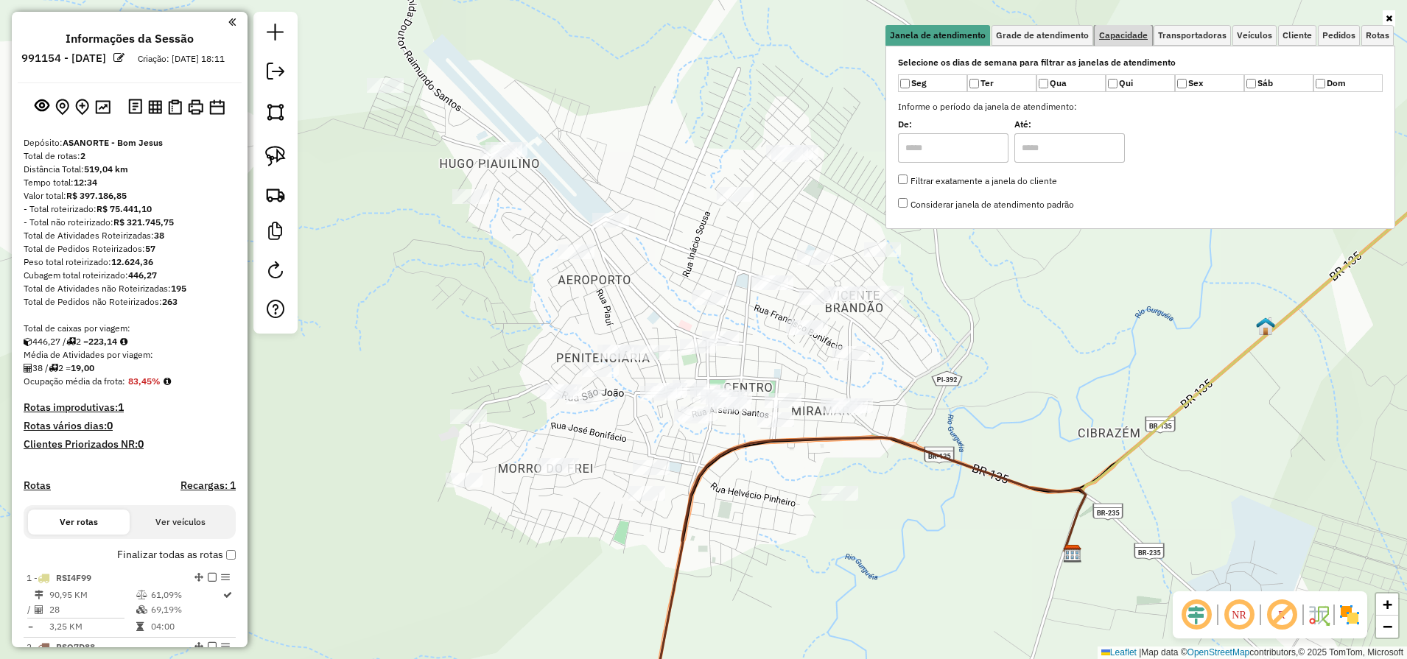
click at [1128, 33] on span "Capacidade" at bounding box center [1123, 35] width 49 height 9
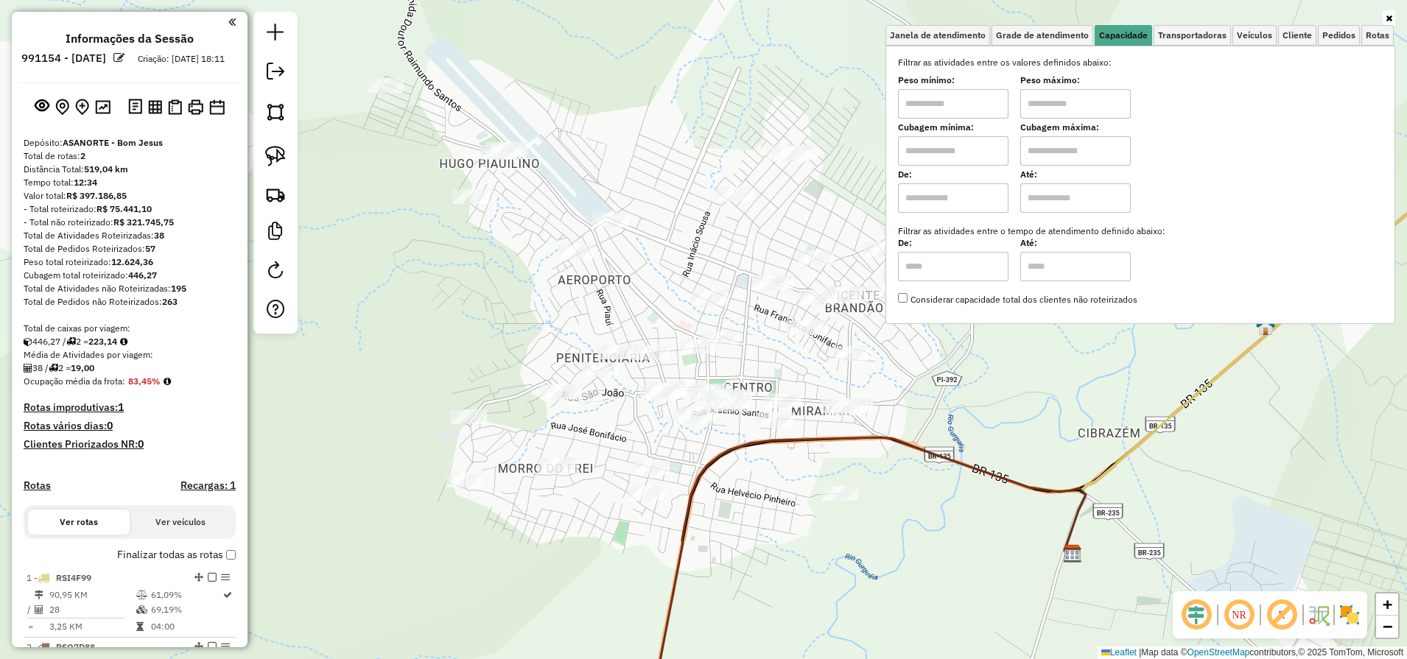
click at [920, 157] on input "text" at bounding box center [953, 150] width 110 height 29
type input "****"
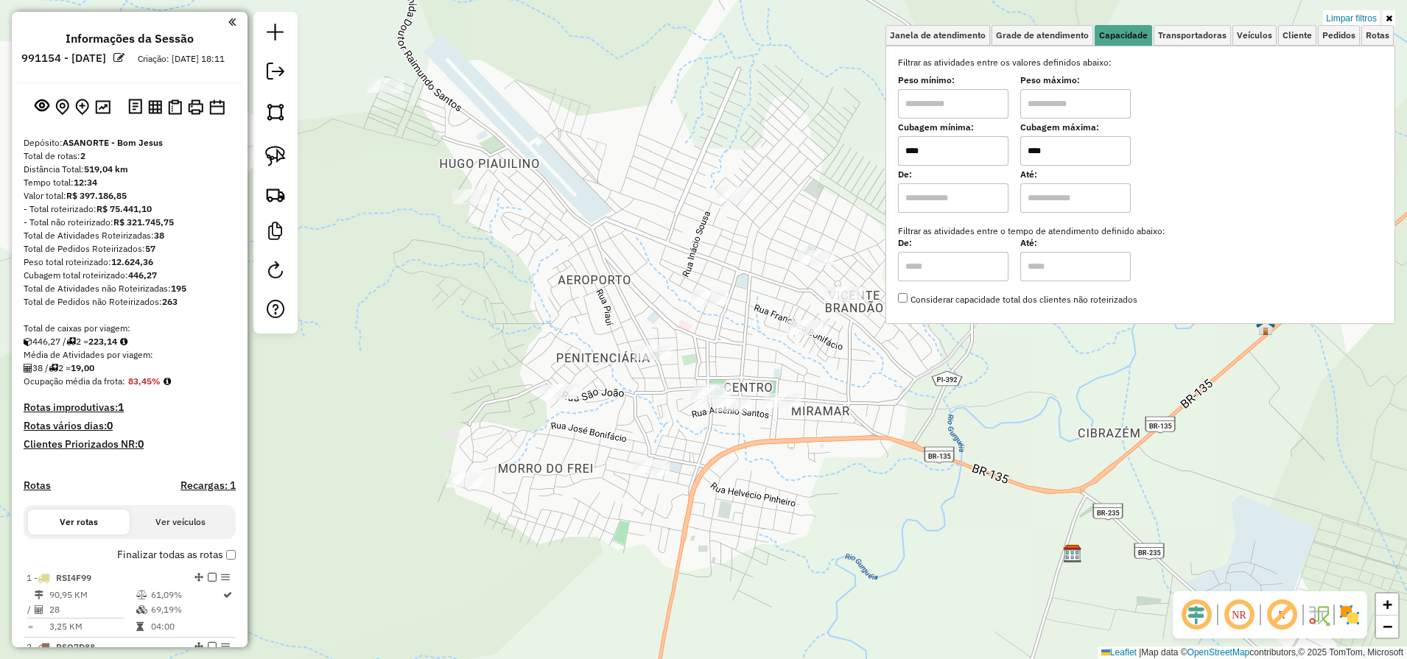
type input "****"
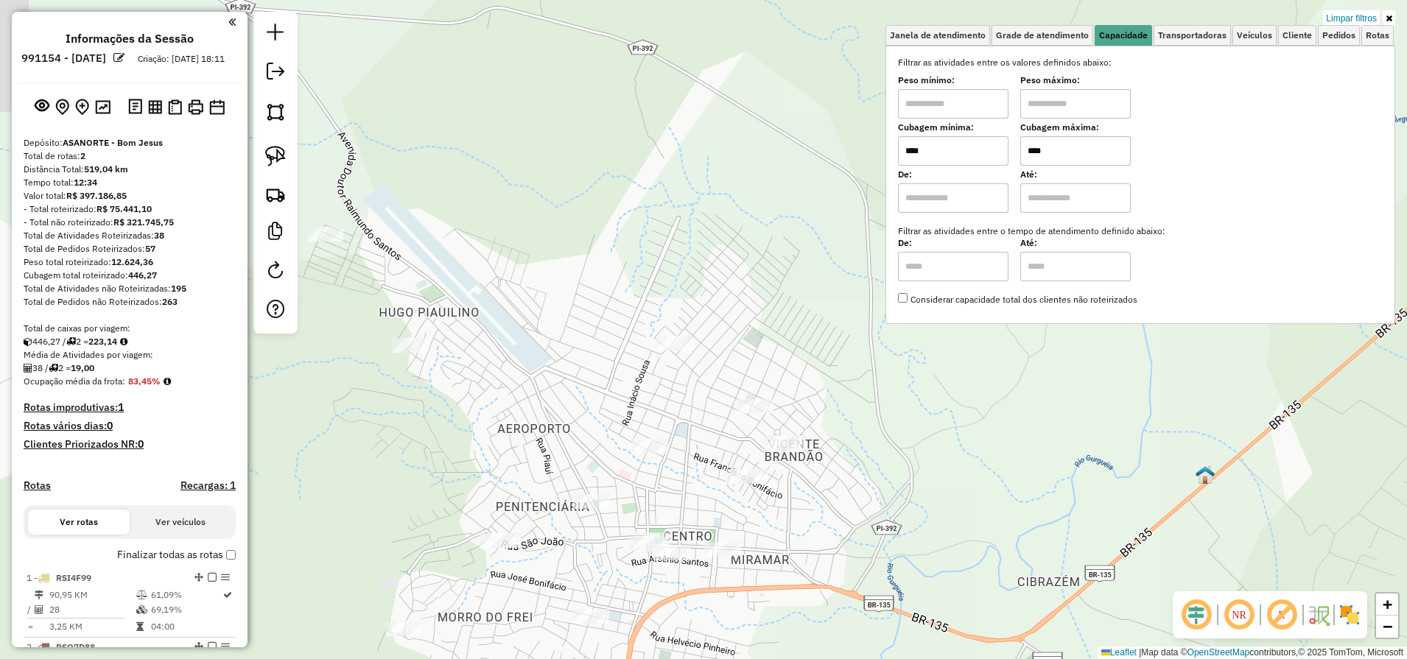
drag, startPoint x: 994, startPoint y: 420, endPoint x: 962, endPoint y: 580, distance: 162.9
click at [962, 580] on div "Limpar filtros Janela de atendimento Grade de atendimento Capacidade Transporta…" at bounding box center [703, 329] width 1407 height 659
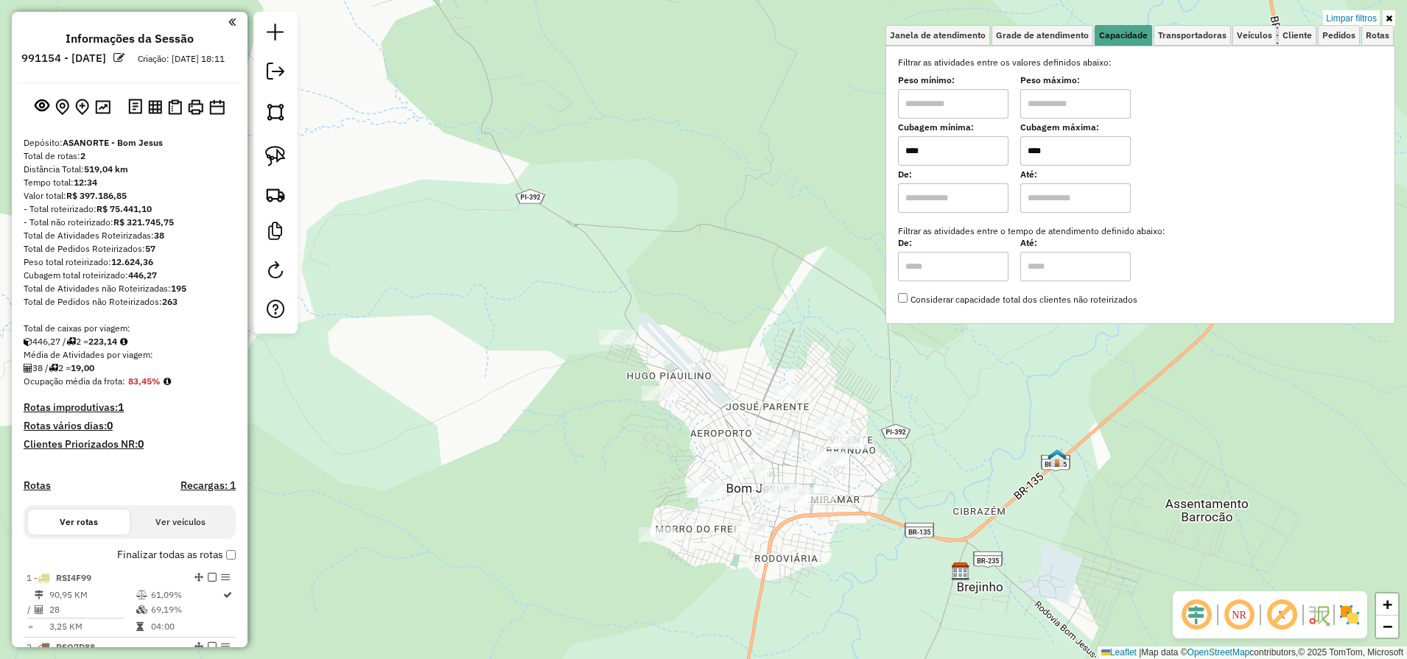
drag, startPoint x: 878, startPoint y: 589, endPoint x: 785, endPoint y: 492, distance: 134.4
click at [807, 492] on div "Limpar filtros Janela de atendimento Grade de atendimento Capacidade Transporta…" at bounding box center [703, 329] width 1407 height 659
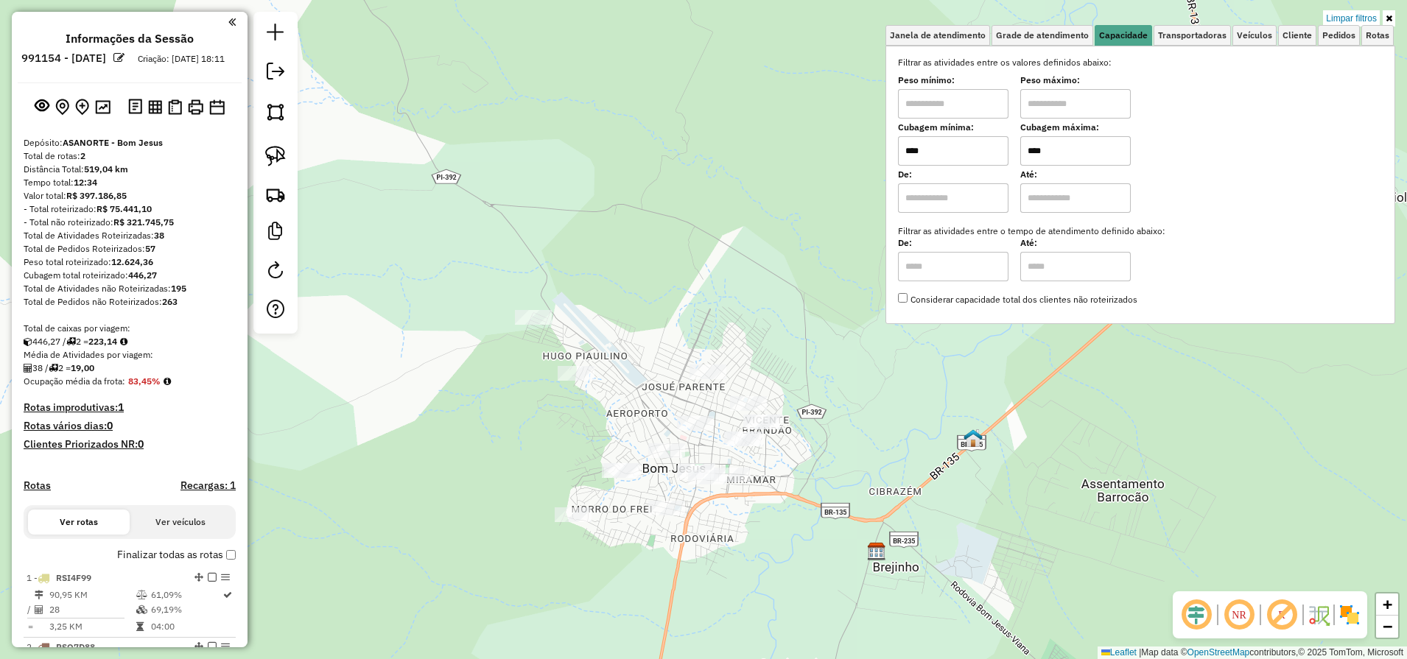
drag, startPoint x: 631, startPoint y: 288, endPoint x: 580, endPoint y: 293, distance: 51.8
click at [580, 294] on div "Limpar filtros Janela de atendimento Grade de atendimento Capacidade Transporta…" at bounding box center [703, 329] width 1407 height 659
click at [275, 152] on img at bounding box center [275, 156] width 21 height 21
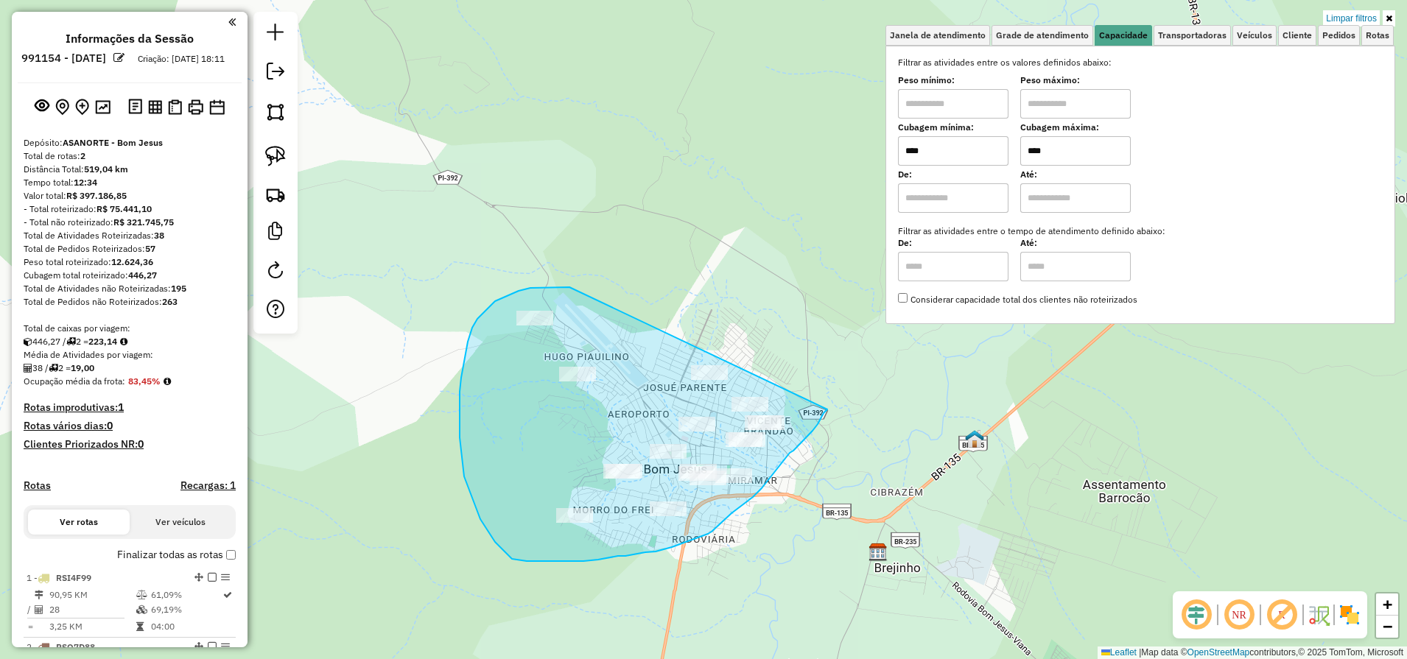
drag, startPoint x: 569, startPoint y: 288, endPoint x: 832, endPoint y: 405, distance: 287.8
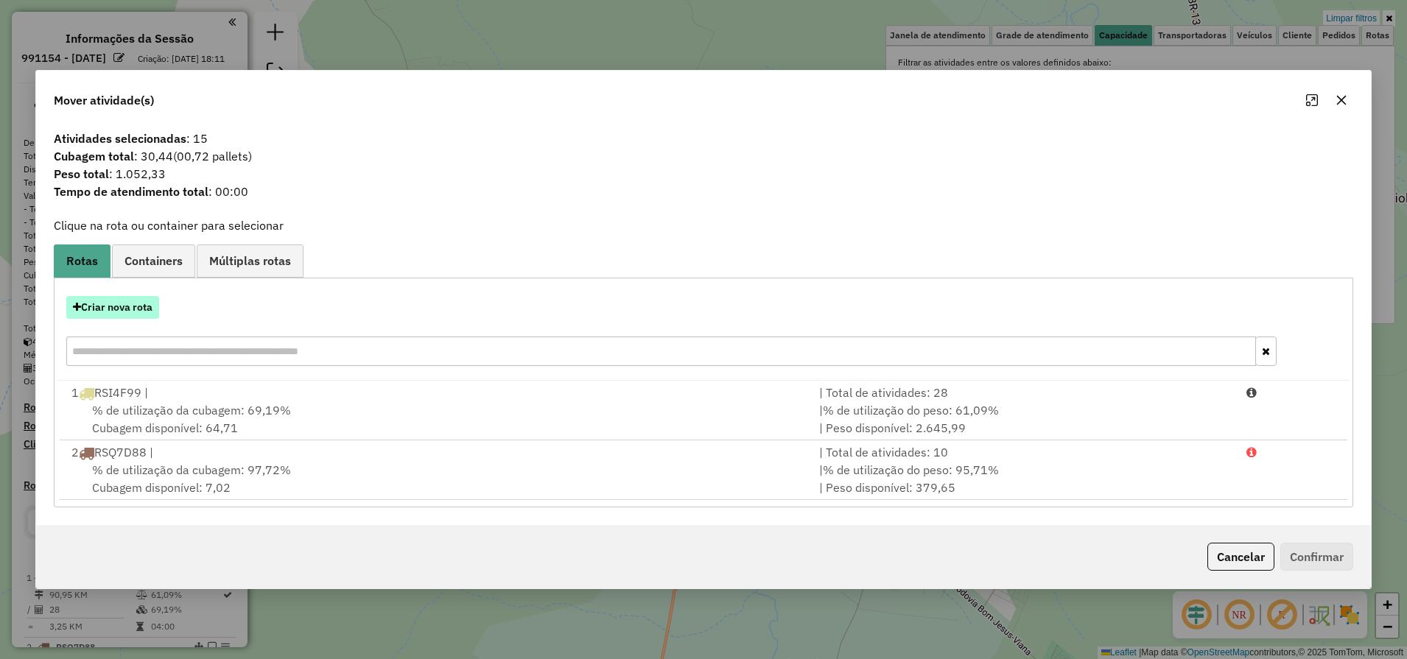
click at [119, 299] on button "Criar nova rota" at bounding box center [112, 307] width 93 height 23
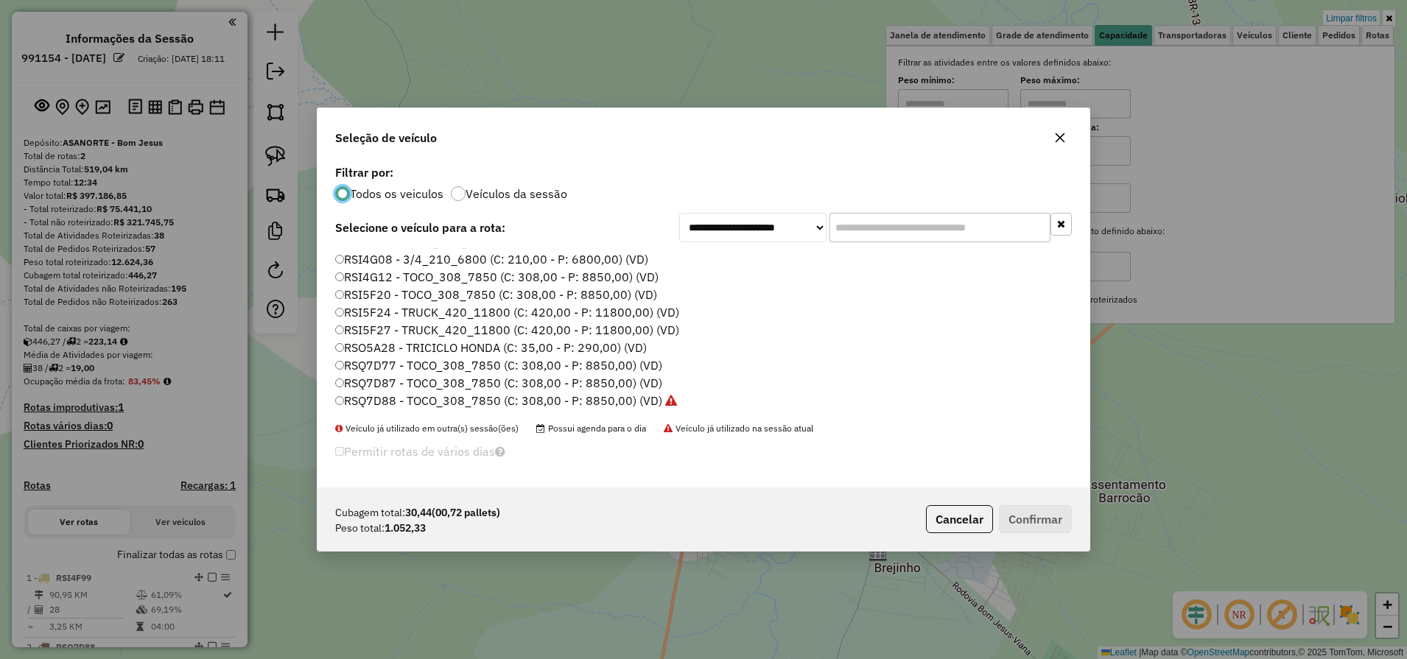
click at [392, 352] on label "RSO5A28 - TRICICLO HONDA (C: 35,00 - P: 290,00) (VD)" at bounding box center [490, 348] width 311 height 18
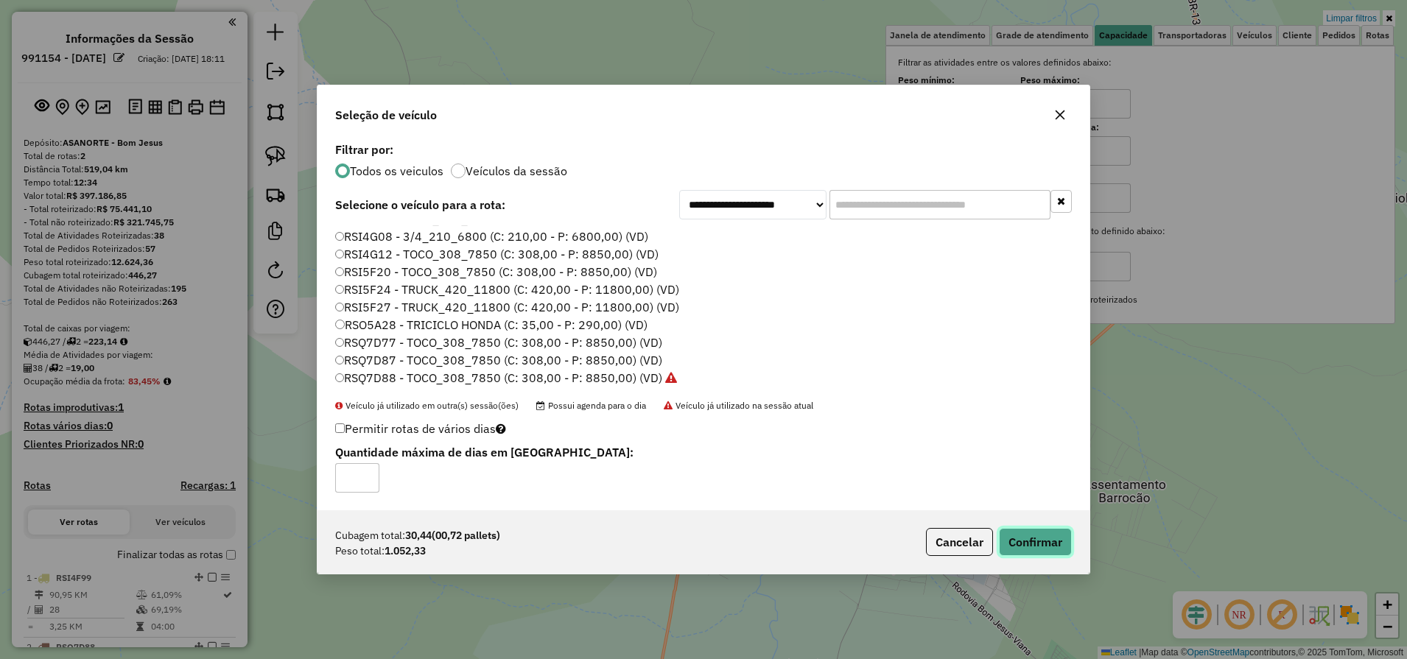
click at [1046, 554] on button "Confirmar" at bounding box center [1035, 542] width 73 height 28
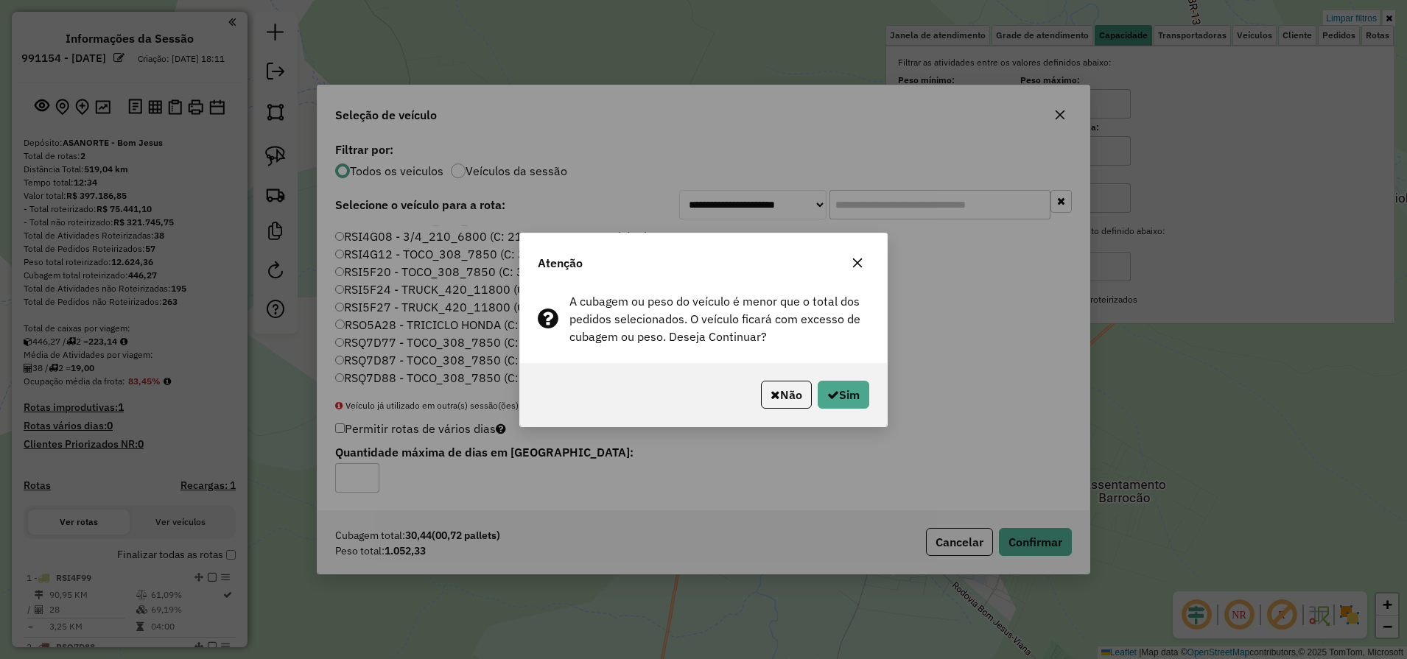
click at [851, 377] on div "Não Sim" at bounding box center [703, 394] width 367 height 63
click at [845, 390] on button "Sim" at bounding box center [843, 395] width 52 height 28
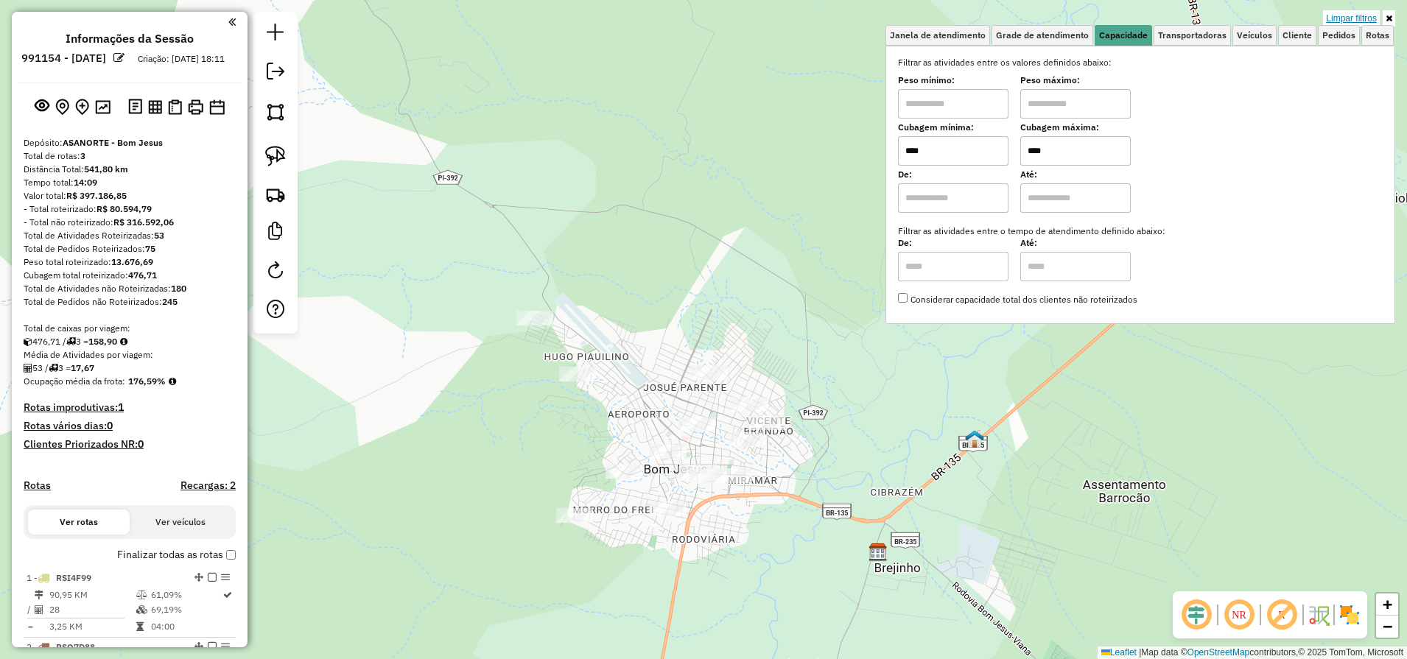
click at [1360, 18] on link "Limpar filtros" at bounding box center [1351, 18] width 57 height 16
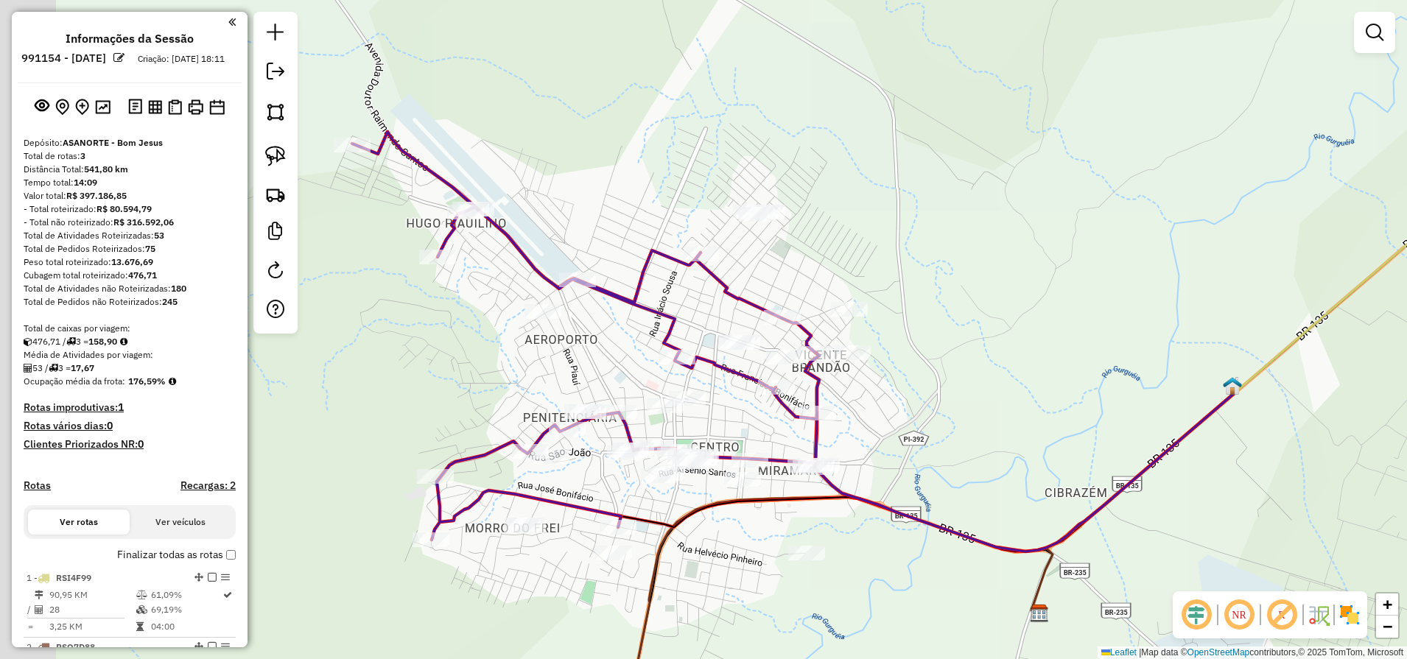
drag, startPoint x: 804, startPoint y: 468, endPoint x: 948, endPoint y: 410, distance: 155.3
click at [948, 410] on div "Janela de atendimento Grade de atendimento Capacidade Transportadoras Veículos …" at bounding box center [703, 329] width 1407 height 659
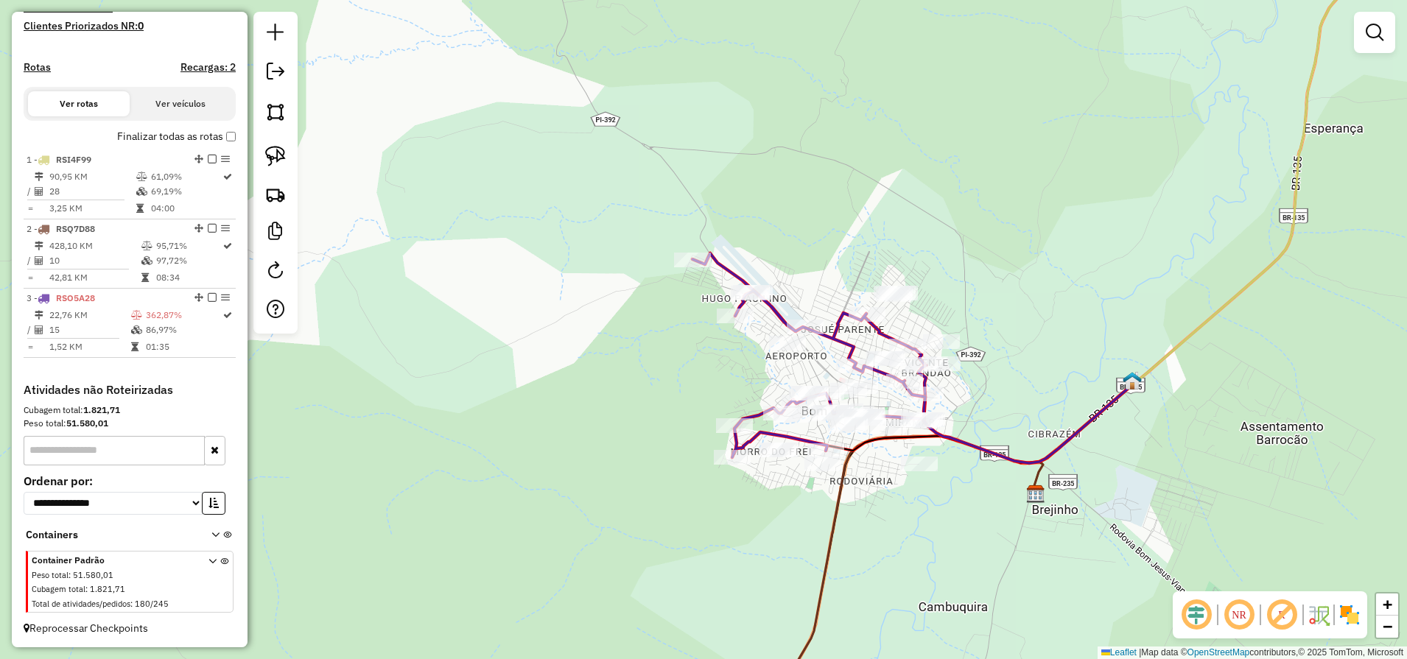
scroll to position [432, 0]
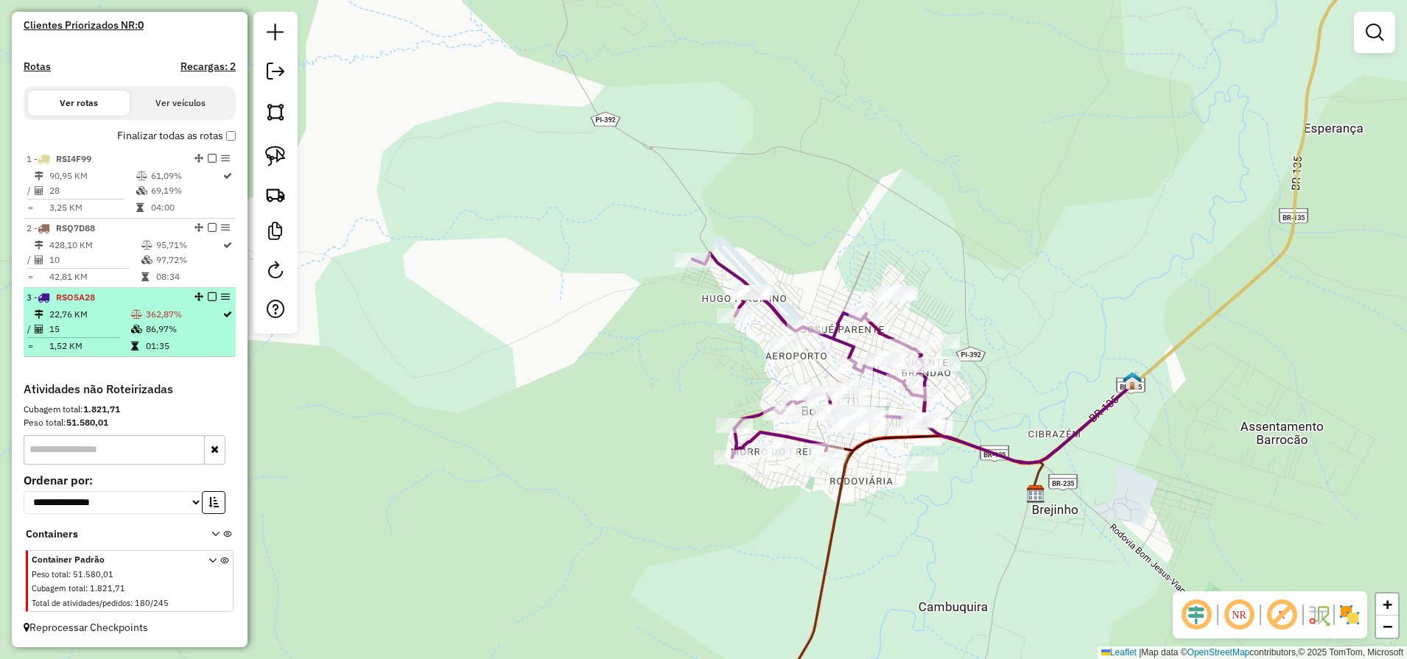
click at [208, 294] on em at bounding box center [212, 296] width 9 height 9
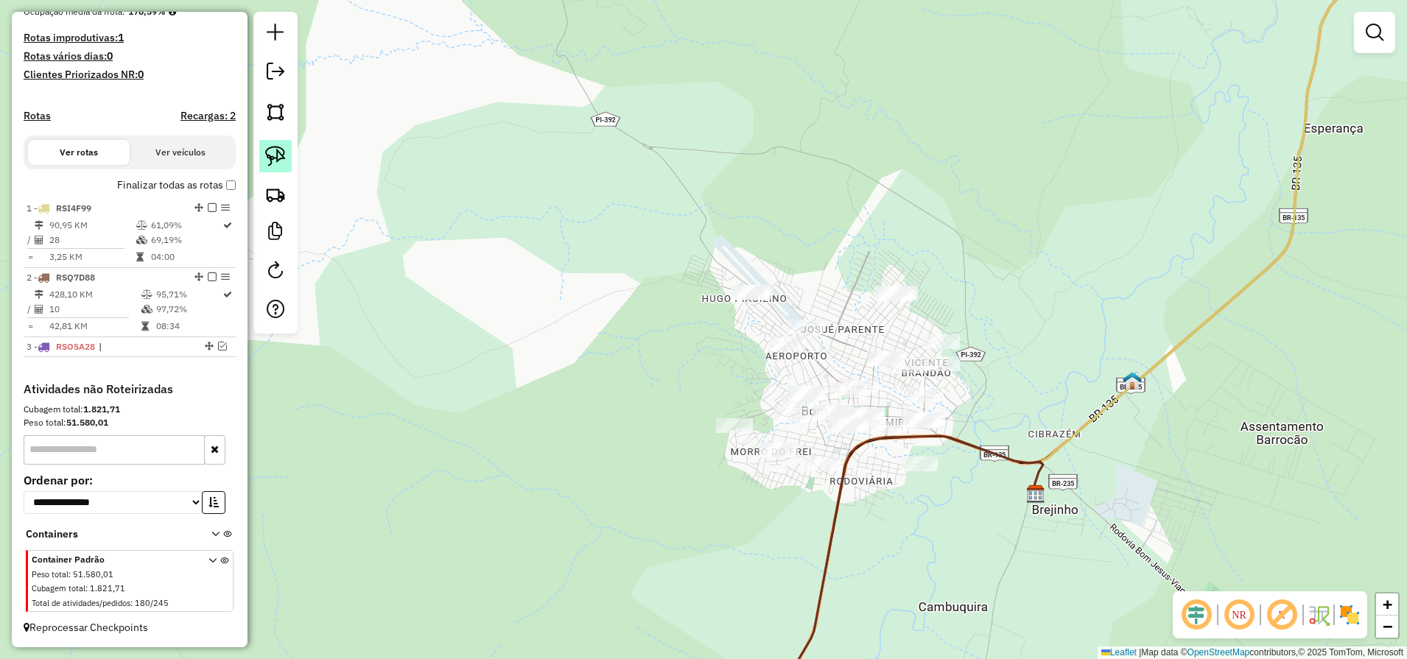
click at [264, 146] on link at bounding box center [275, 156] width 32 height 32
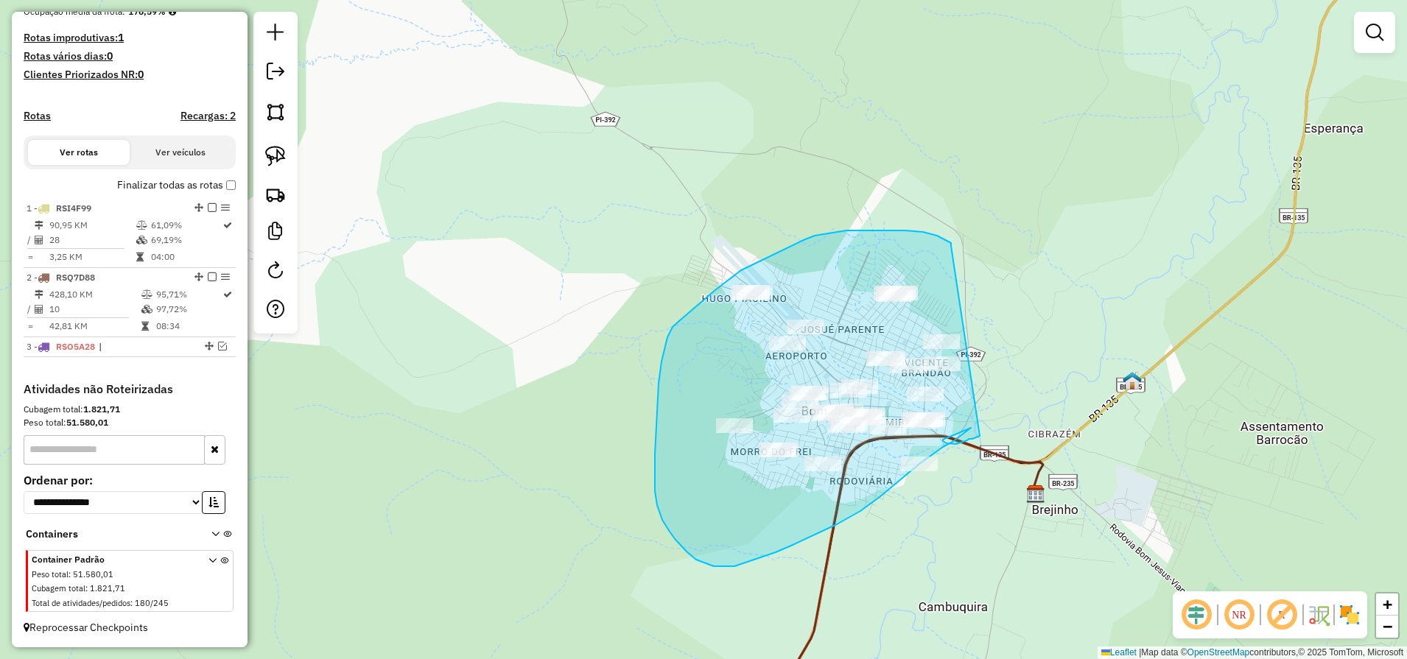
drag, startPoint x: 951, startPoint y: 246, endPoint x: 993, endPoint y: 436, distance: 194.6
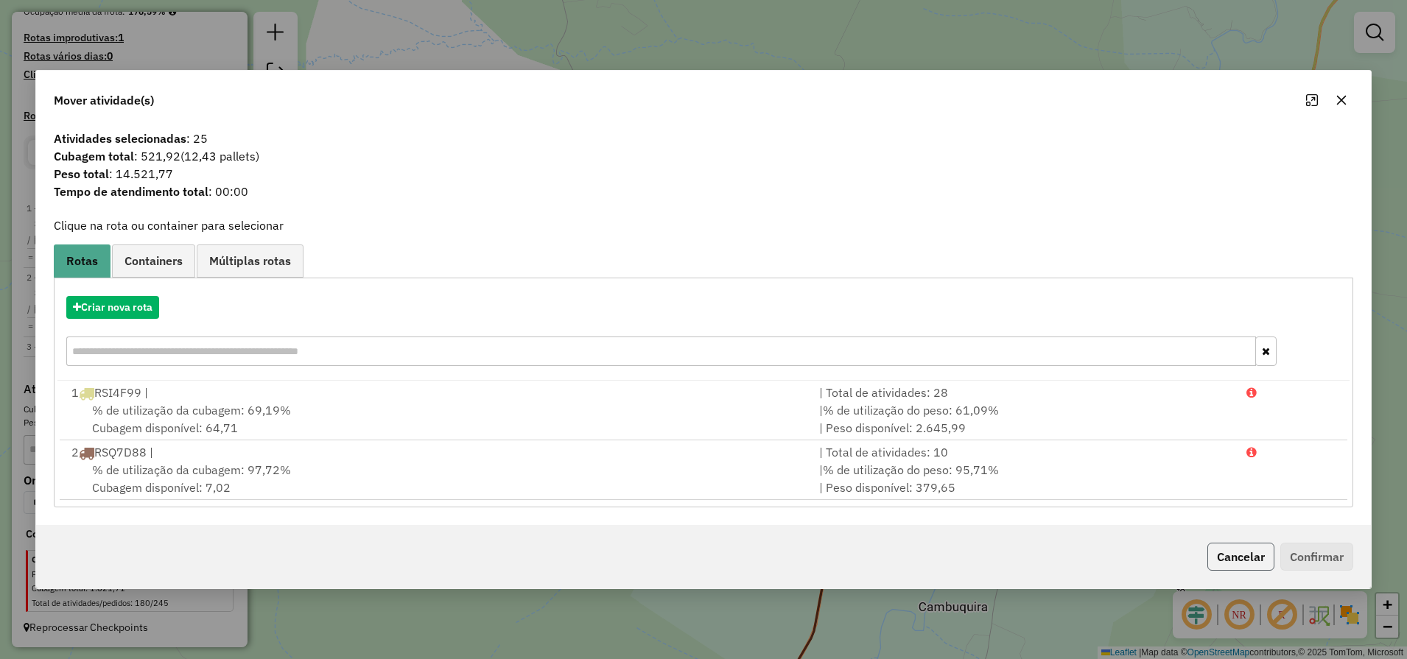
click at [1221, 557] on button "Cancelar" at bounding box center [1240, 557] width 67 height 28
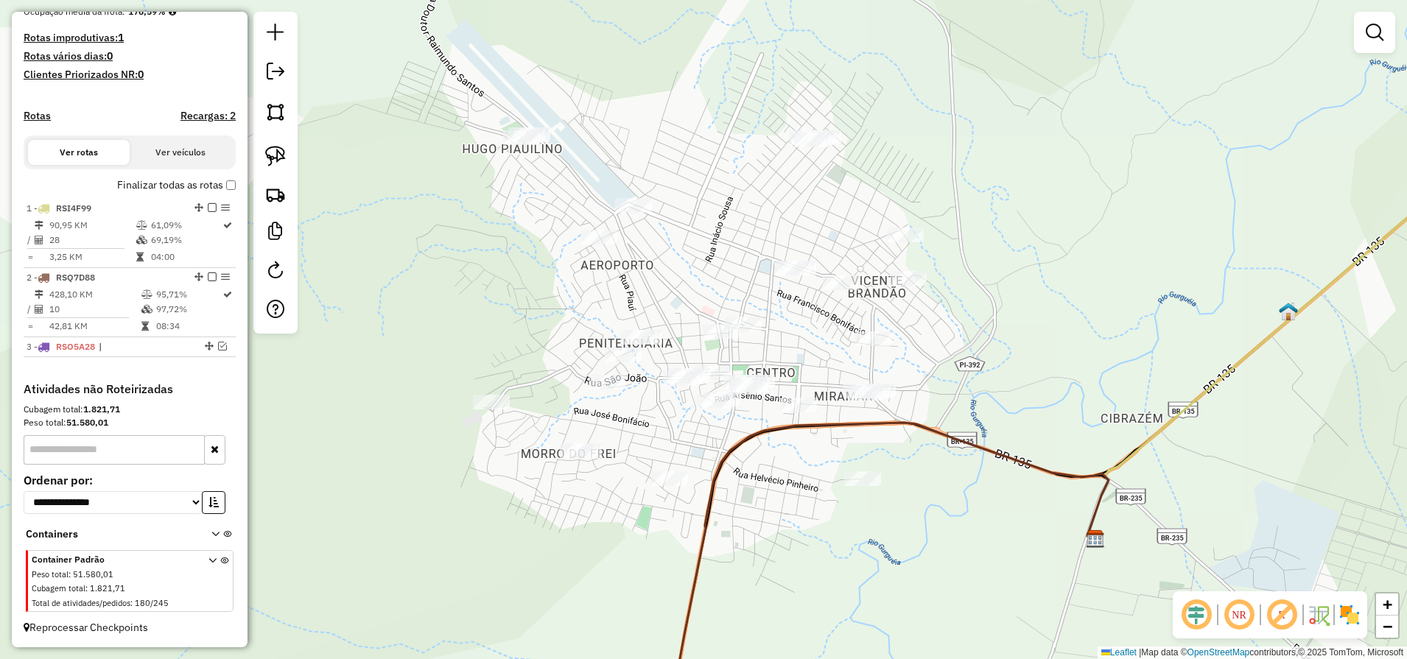
drag, startPoint x: 974, startPoint y: 389, endPoint x: 1036, endPoint y: 466, distance: 99.5
click at [1036, 466] on div "Janela de atendimento Grade de atendimento Capacidade Transportadoras Veículos …" at bounding box center [703, 329] width 1407 height 659
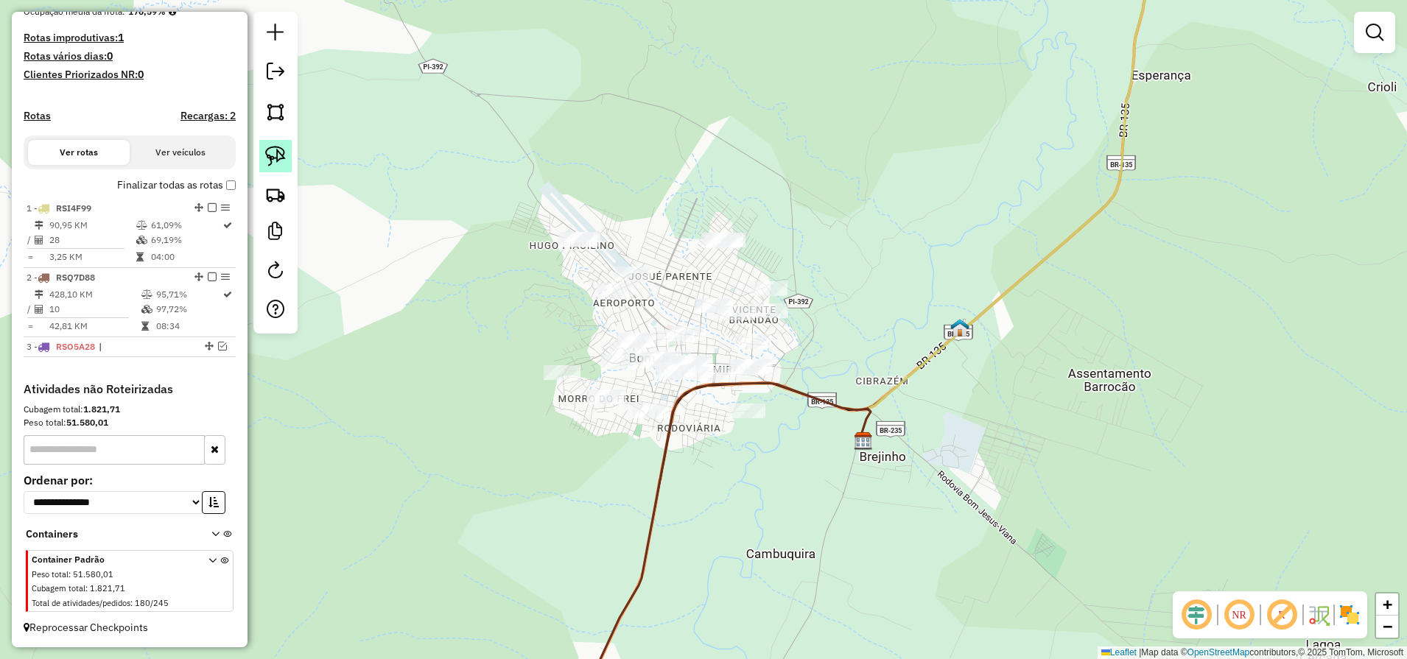
click at [271, 161] on img at bounding box center [275, 156] width 21 height 21
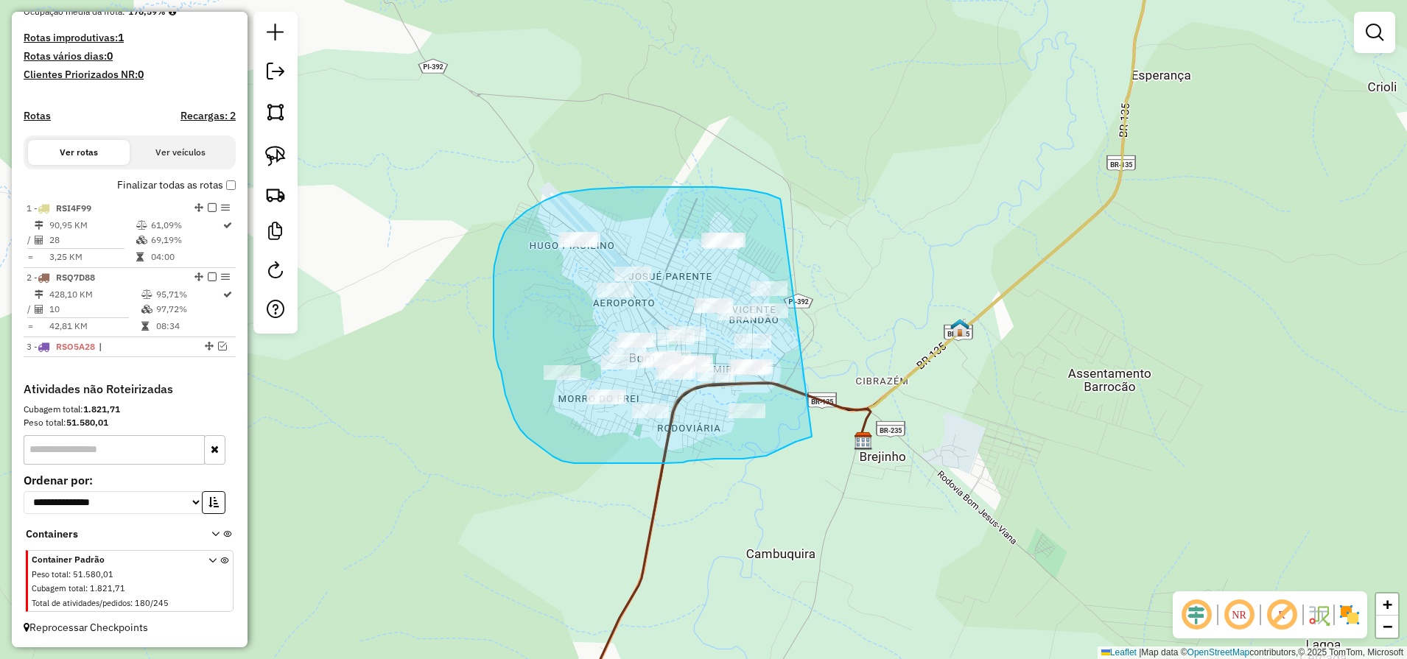
drag, startPoint x: 781, startPoint y: 202, endPoint x: 858, endPoint y: 413, distance: 225.0
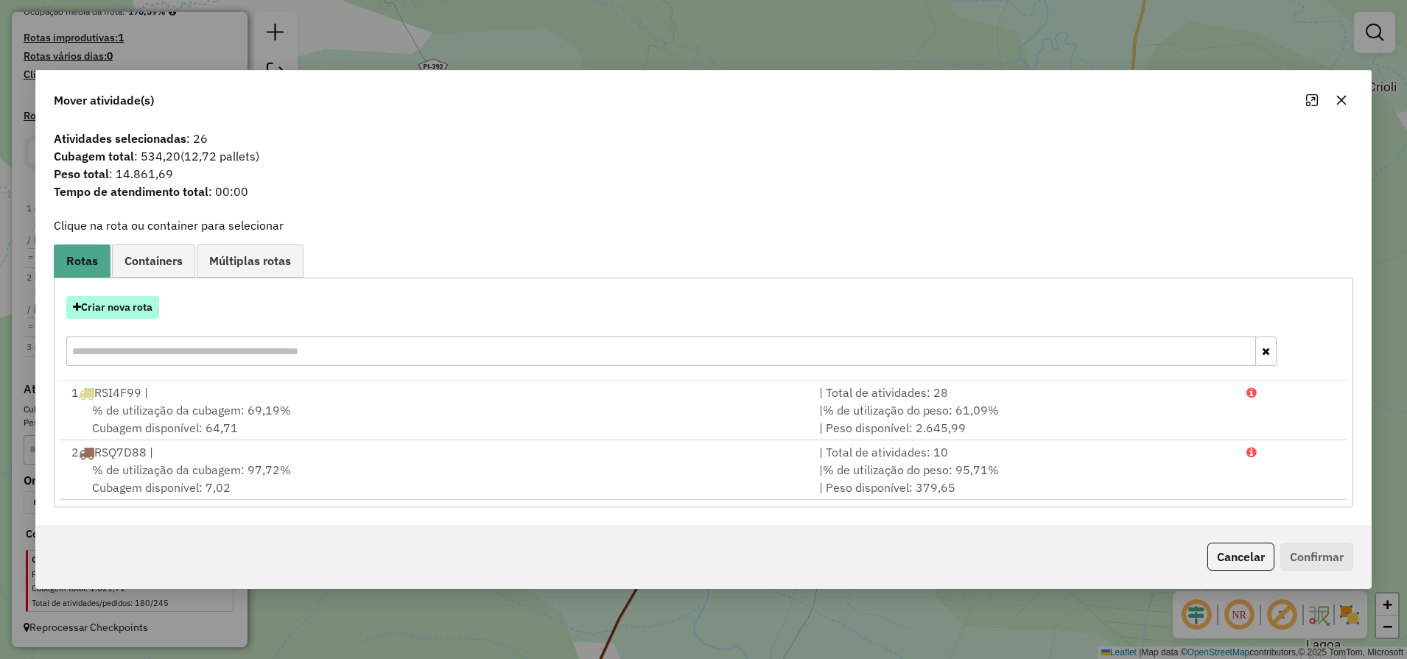
click at [122, 309] on button "Criar nova rota" at bounding box center [112, 307] width 93 height 23
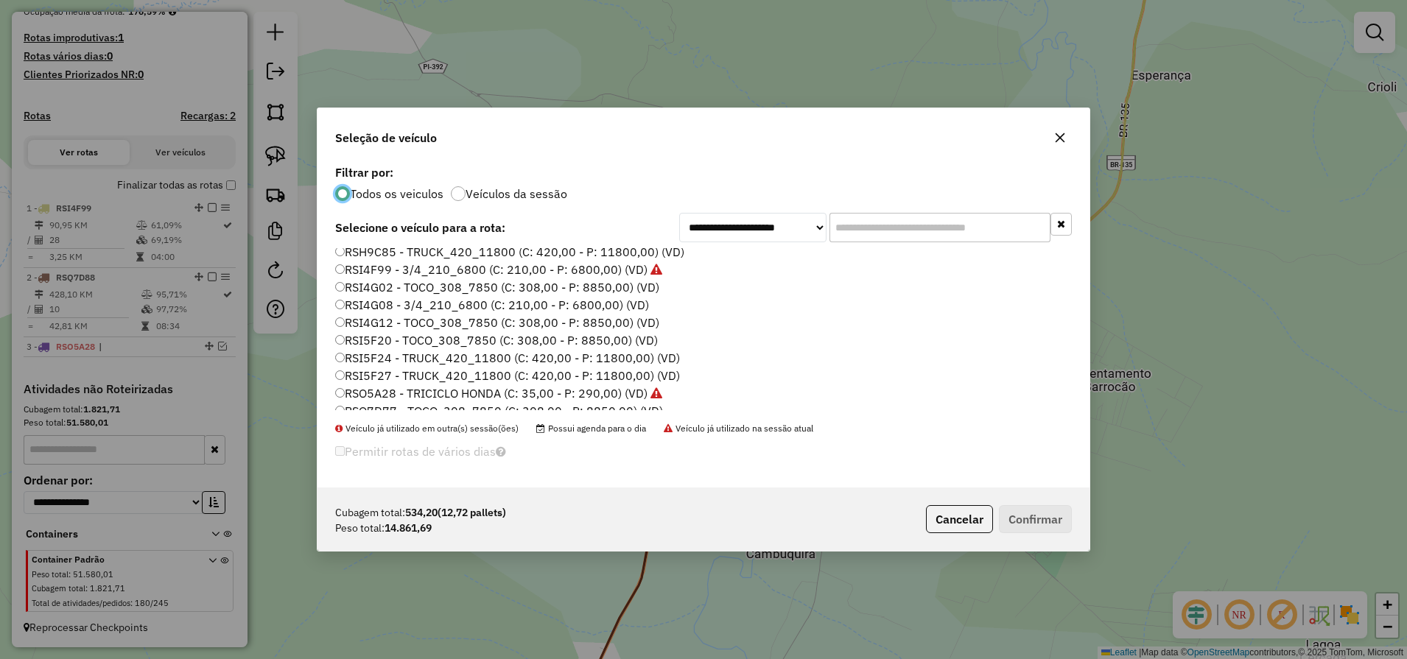
scroll to position [117, 0]
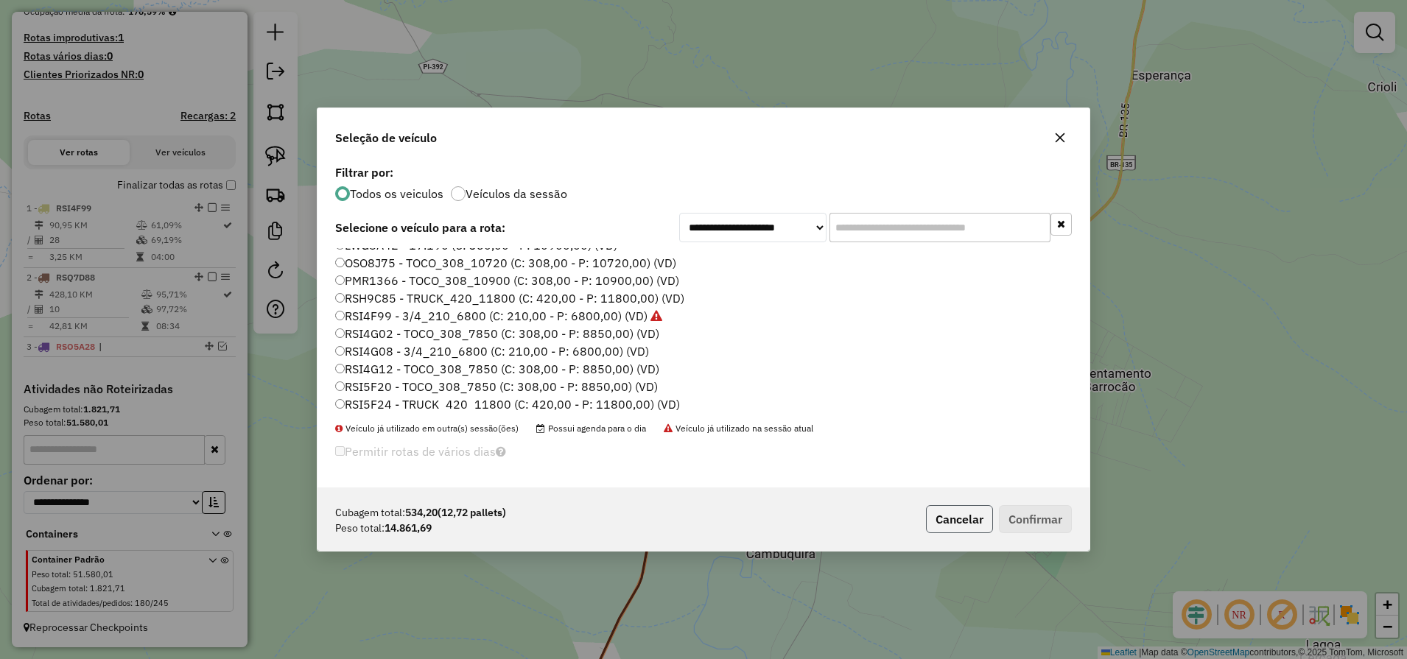
click at [978, 530] on button "Cancelar" at bounding box center [959, 519] width 67 height 28
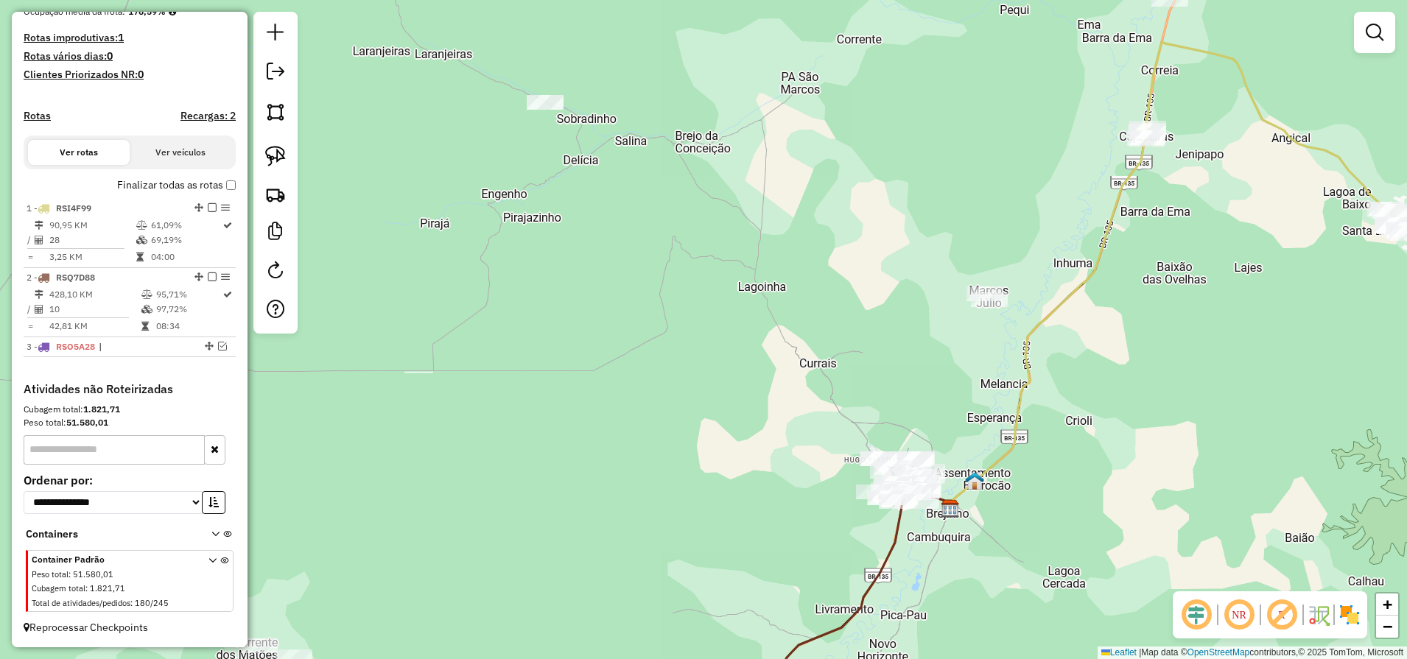
drag, startPoint x: 1169, startPoint y: 415, endPoint x: 930, endPoint y: 490, distance: 250.1
click at [995, 481] on div "Janela de atendimento Grade de atendimento Capacidade Transportadoras Veículos …" at bounding box center [703, 329] width 1407 height 659
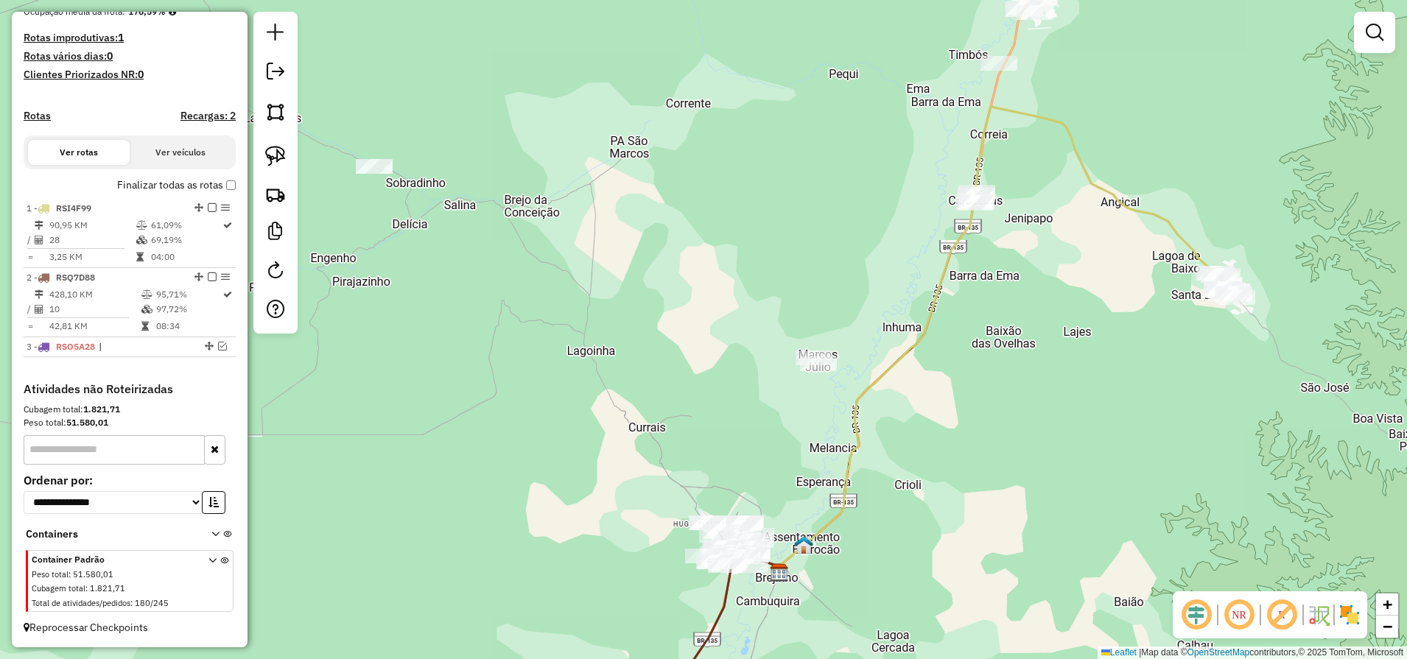
drag, startPoint x: 904, startPoint y: 540, endPoint x: 989, endPoint y: 374, distance: 186.4
click at [989, 374] on div "Janela de atendimento Grade de atendimento Capacidade Transportadoras Veículos …" at bounding box center [703, 329] width 1407 height 659
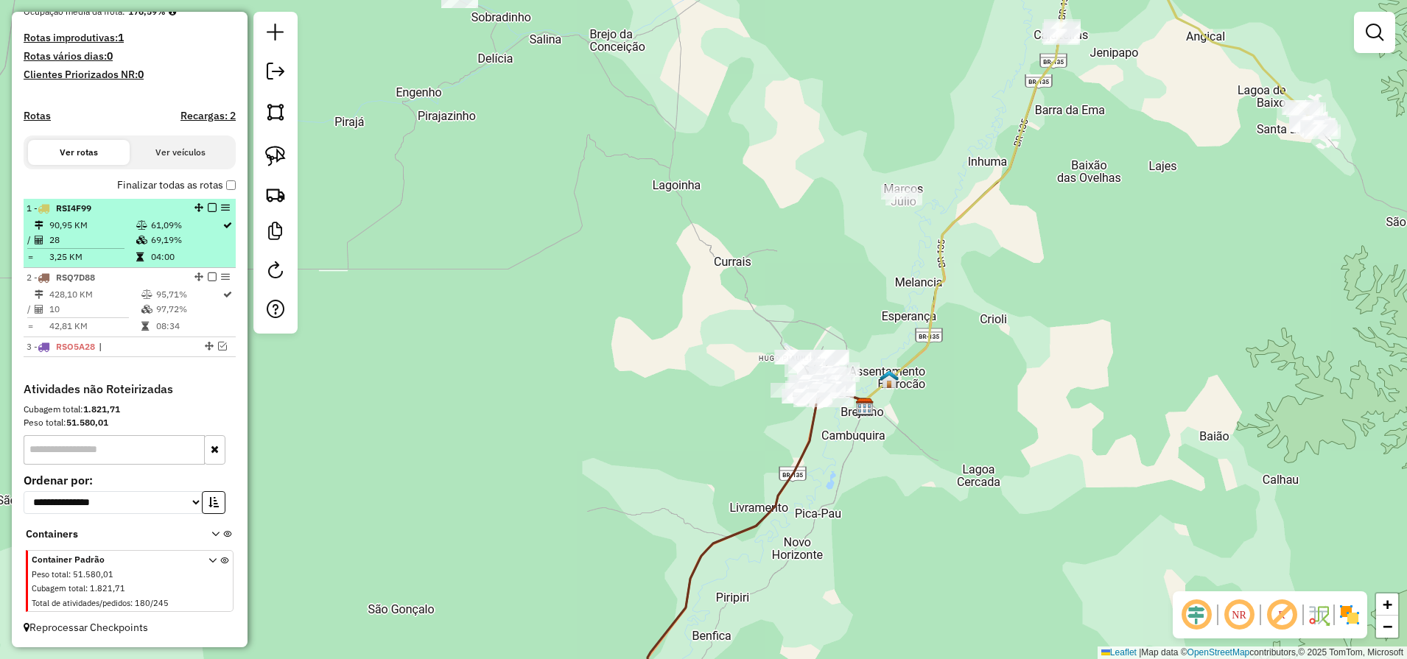
click at [127, 254] on td "3,25 KM" at bounding box center [92, 257] width 87 height 15
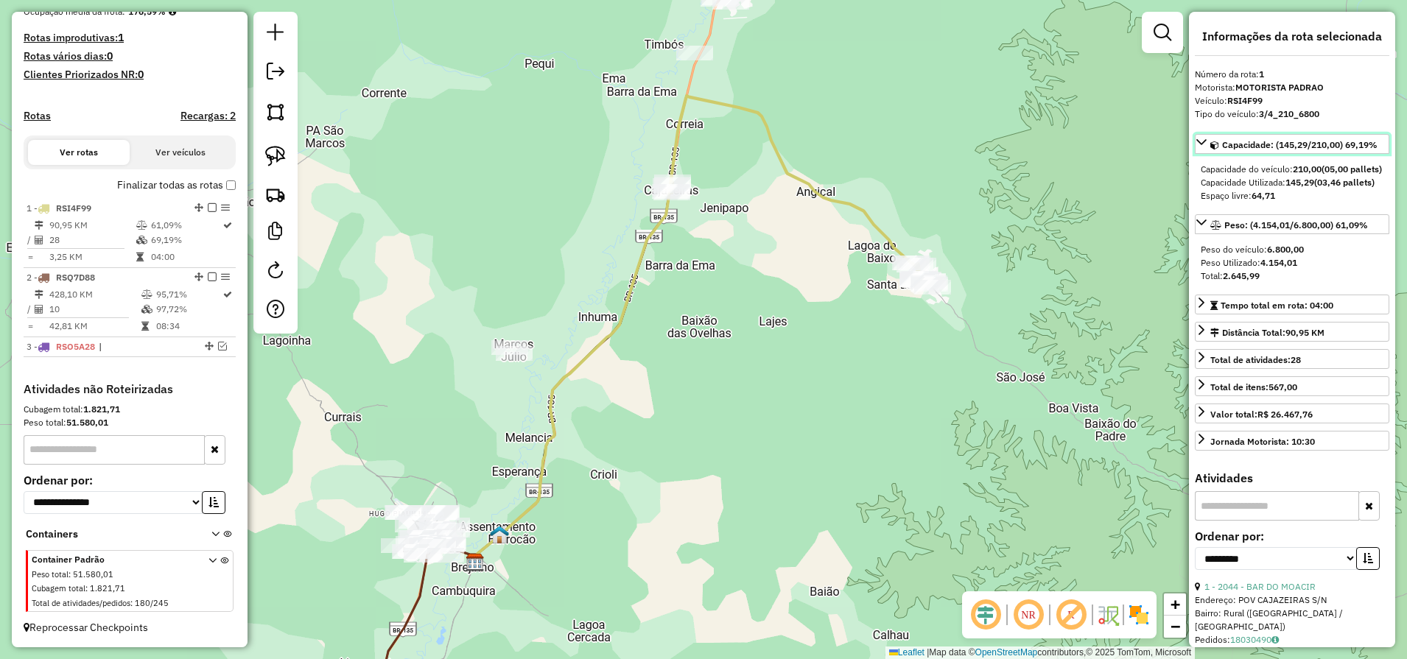
drag, startPoint x: 1283, startPoint y: 149, endPoint x: 1302, endPoint y: 154, distance: 19.8
click at [1302, 154] on link "Capacidade: (145,29/210,00) 69,19%" at bounding box center [1291, 144] width 194 height 20
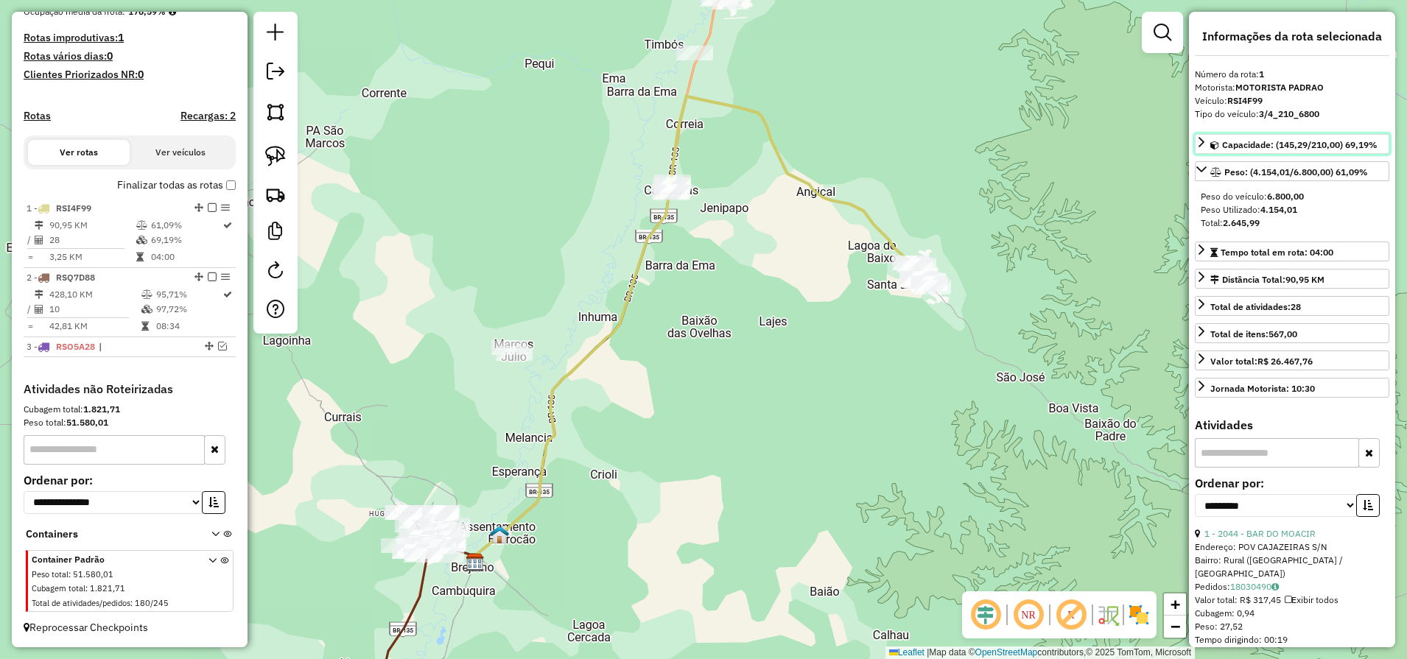
click at [1239, 145] on span "Capacidade: (145,29/210,00) 69,19%" at bounding box center [1299, 144] width 155 height 11
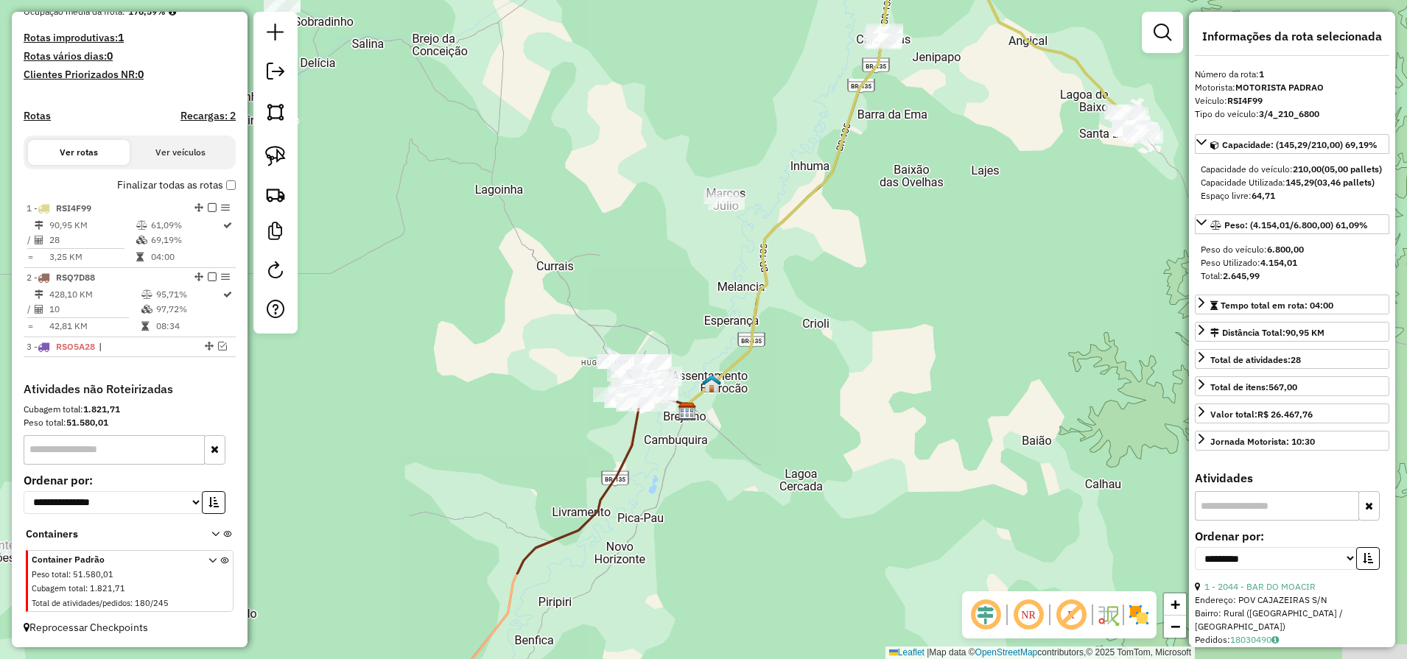
drag, startPoint x: 640, startPoint y: 530, endPoint x: 886, endPoint y: 372, distance: 292.5
click at [886, 372] on div "Janela de atendimento Grade de atendimento Capacidade Transportadoras Veículos …" at bounding box center [703, 329] width 1407 height 659
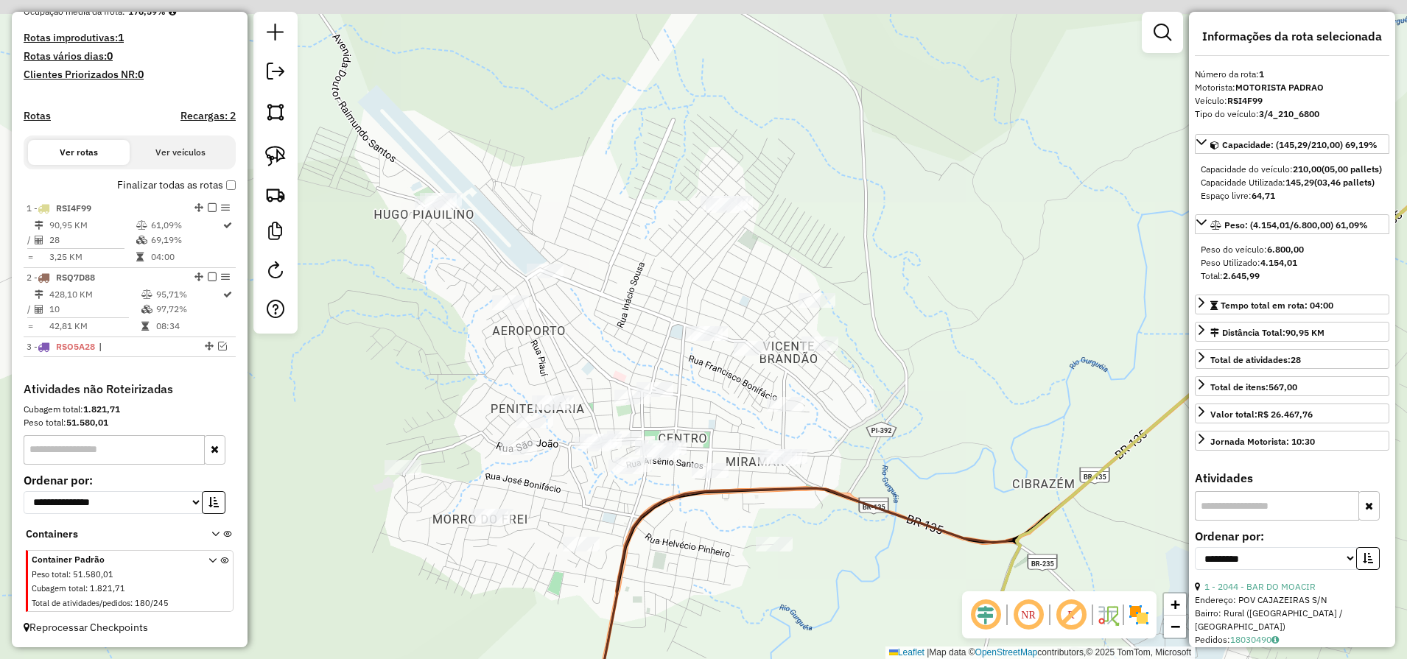
drag, startPoint x: 886, startPoint y: 415, endPoint x: 942, endPoint y: 476, distance: 82.9
click at [942, 476] on div "Janela de atendimento Grade de atendimento Capacidade Transportadoras Veículos …" at bounding box center [703, 329] width 1407 height 659
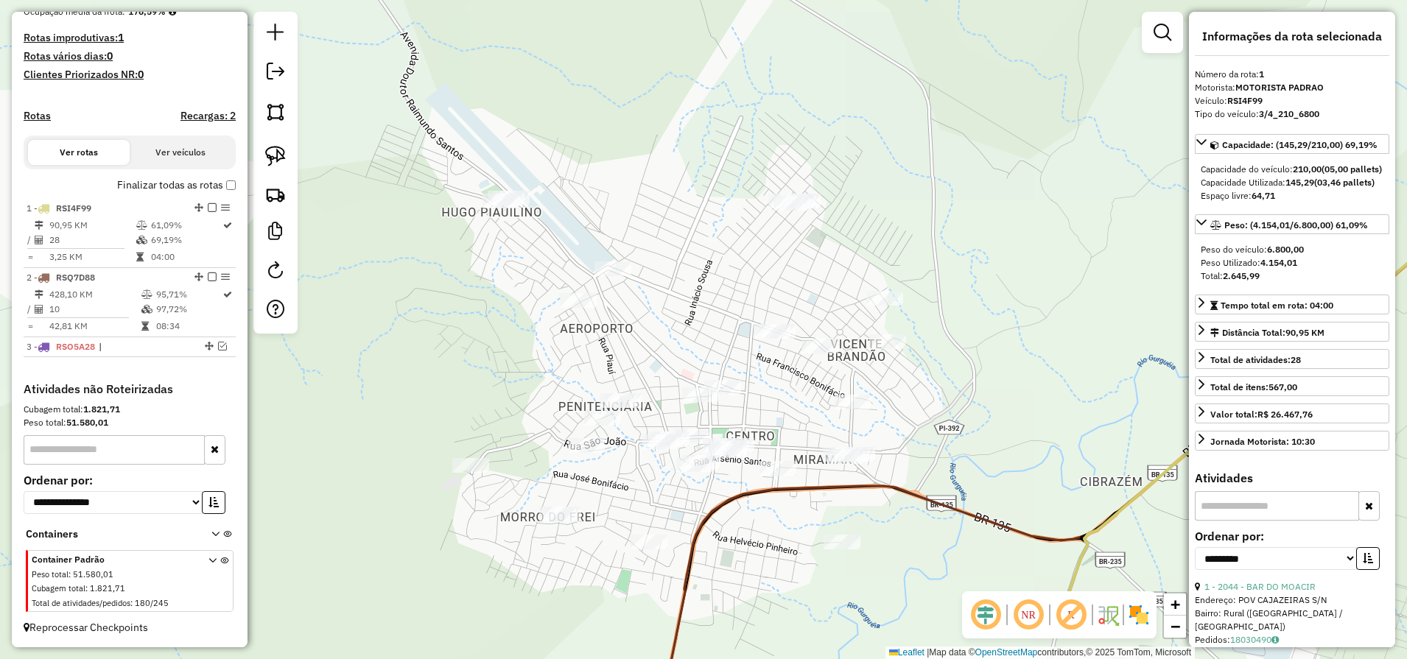
drag, startPoint x: 885, startPoint y: 169, endPoint x: 996, endPoint y: 142, distance: 113.8
click at [996, 142] on div "Janela de atendimento Grade de atendimento Capacidade Transportadoras Veículos …" at bounding box center [703, 329] width 1407 height 659
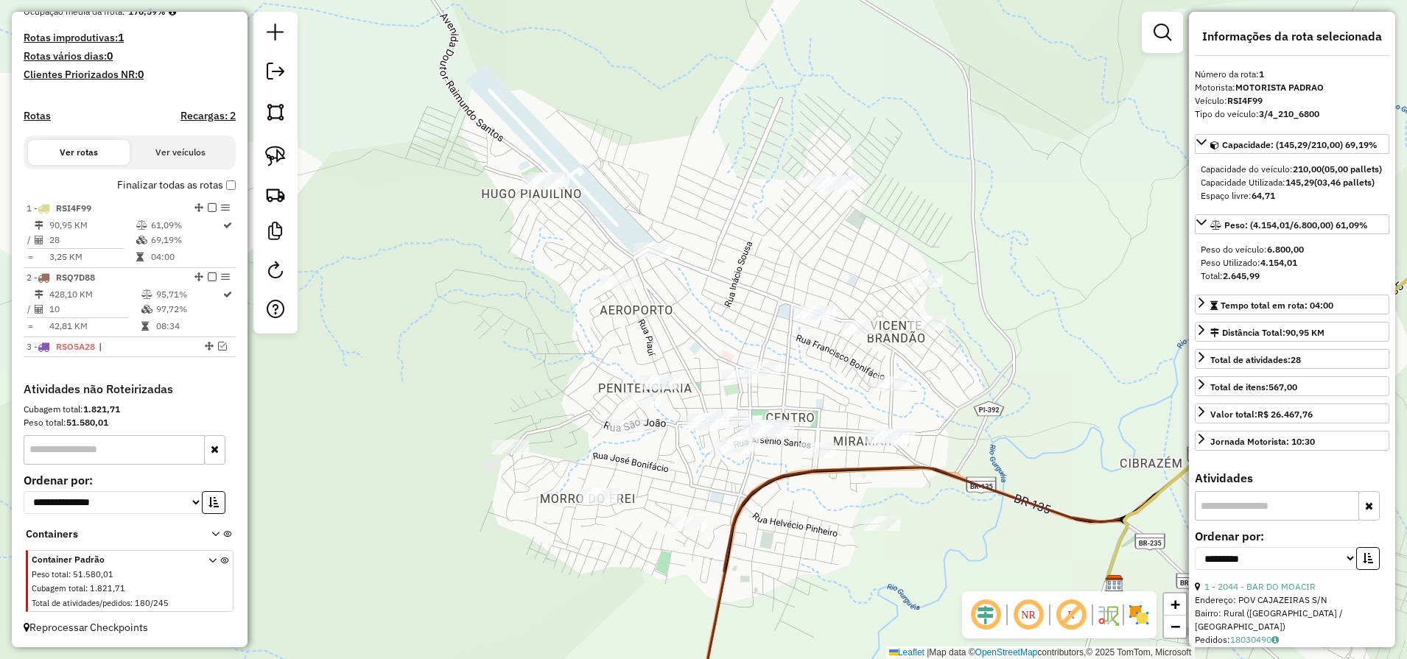
drag, startPoint x: 258, startPoint y: 158, endPoint x: 471, endPoint y: 155, distance: 212.1
click at [267, 155] on div at bounding box center [275, 173] width 44 height 322
click at [279, 160] on img at bounding box center [275, 156] width 21 height 21
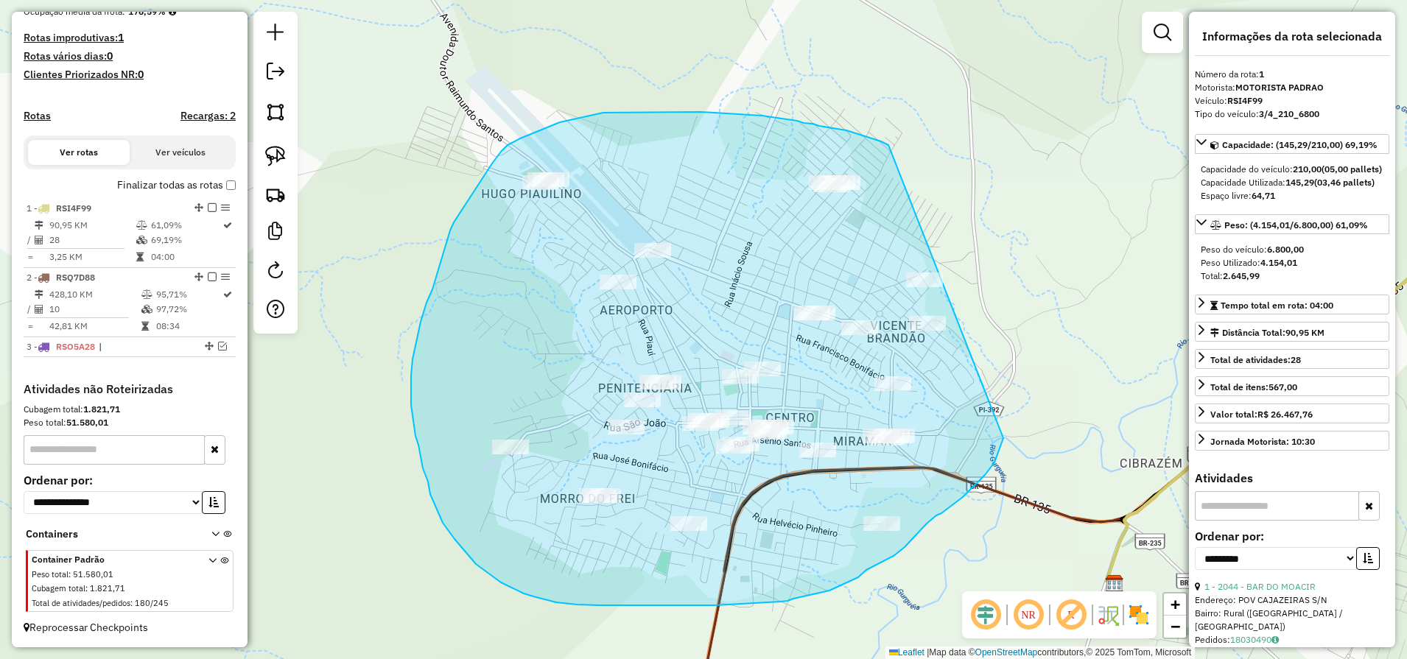
drag, startPoint x: 865, startPoint y: 136, endPoint x: 1023, endPoint y: 379, distance: 289.0
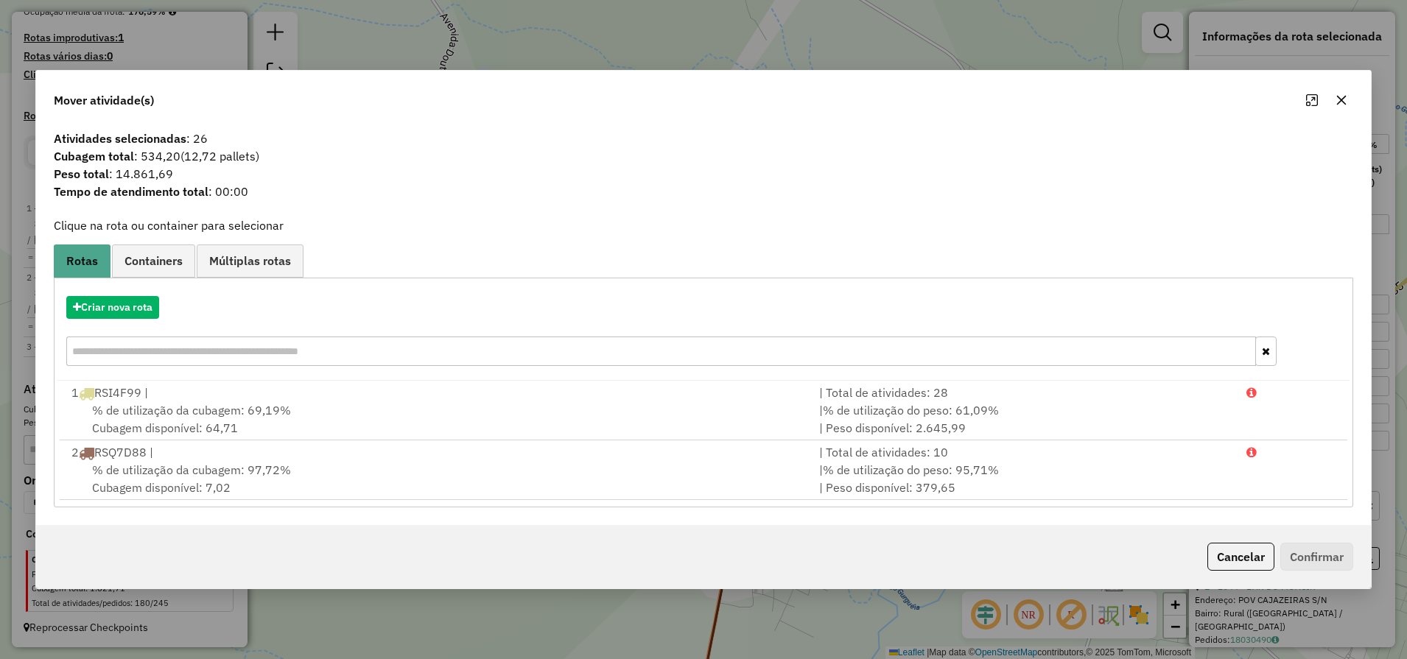
click at [110, 320] on div "Criar nova rota" at bounding box center [703, 333] width 1292 height 96
click at [124, 317] on button "Criar nova rota" at bounding box center [112, 307] width 93 height 23
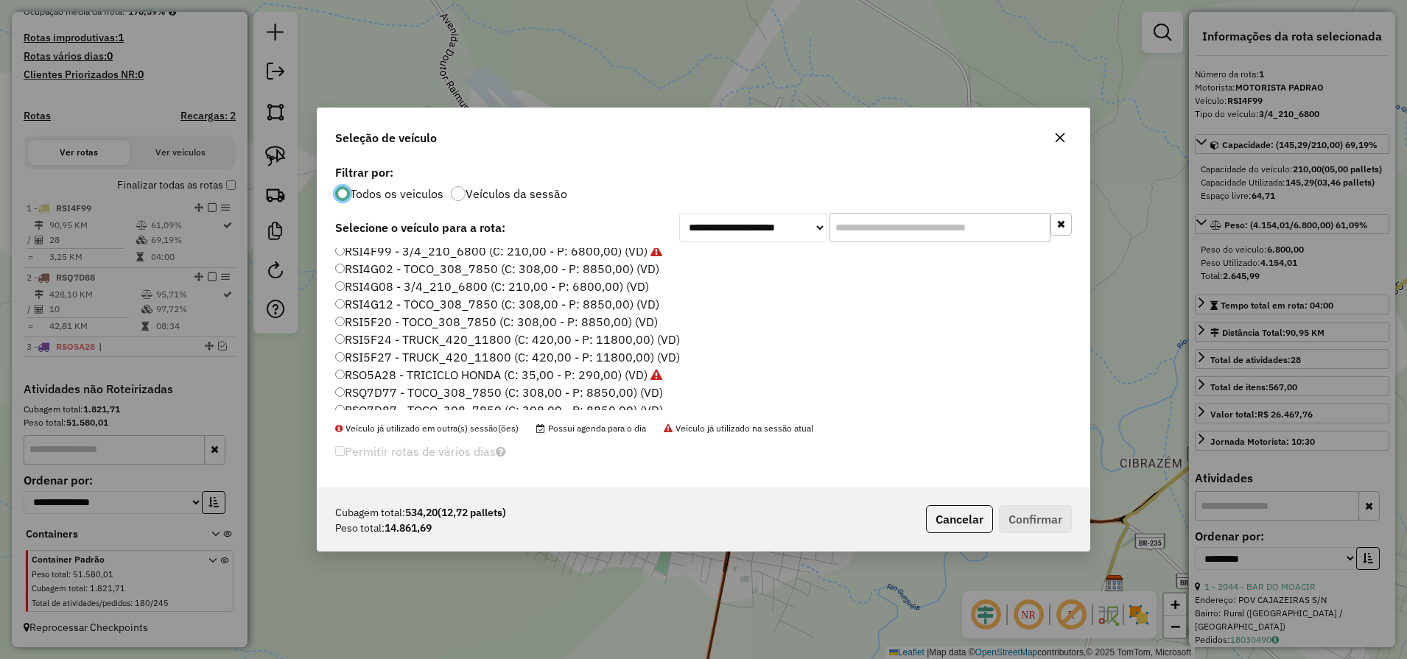
scroll to position [184, 0]
click at [376, 309] on label "RSI4G12 - TOCO_308_7850 (C: 308,00 - P: 8850,00) (VD)" at bounding box center [497, 302] width 324 height 18
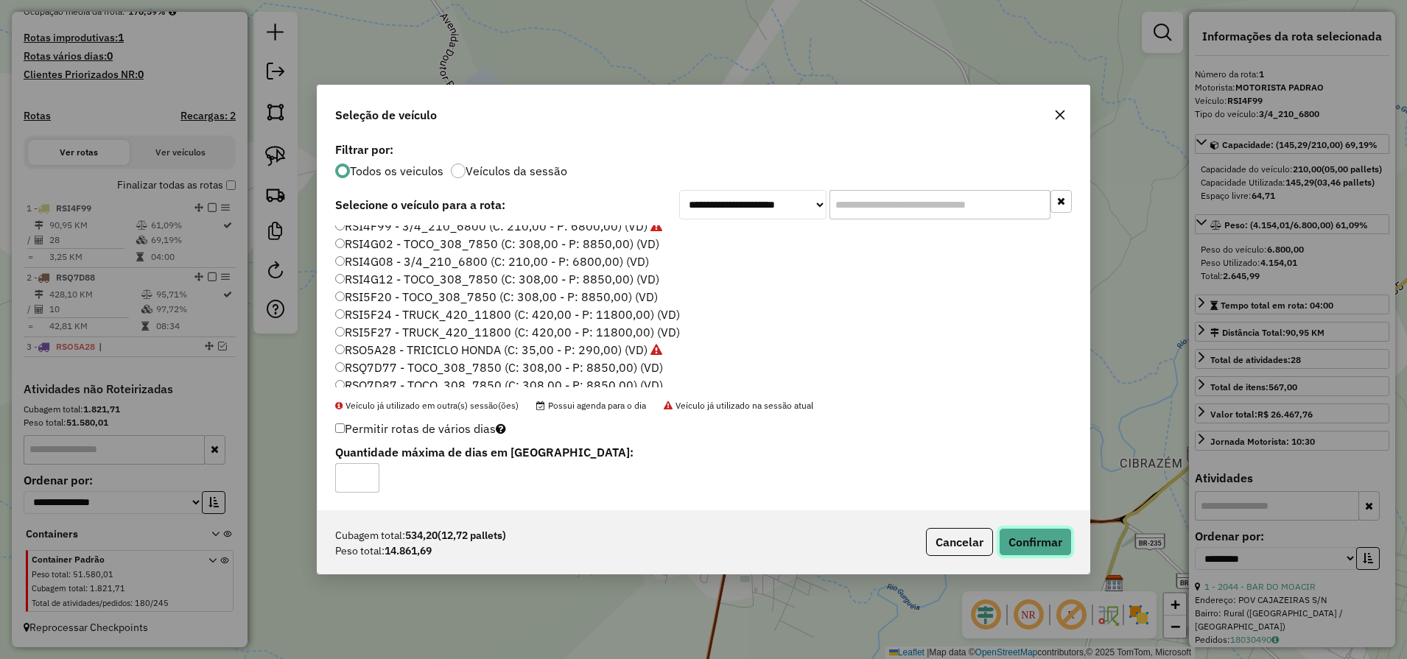
click at [1047, 545] on button "Confirmar" at bounding box center [1035, 542] width 73 height 28
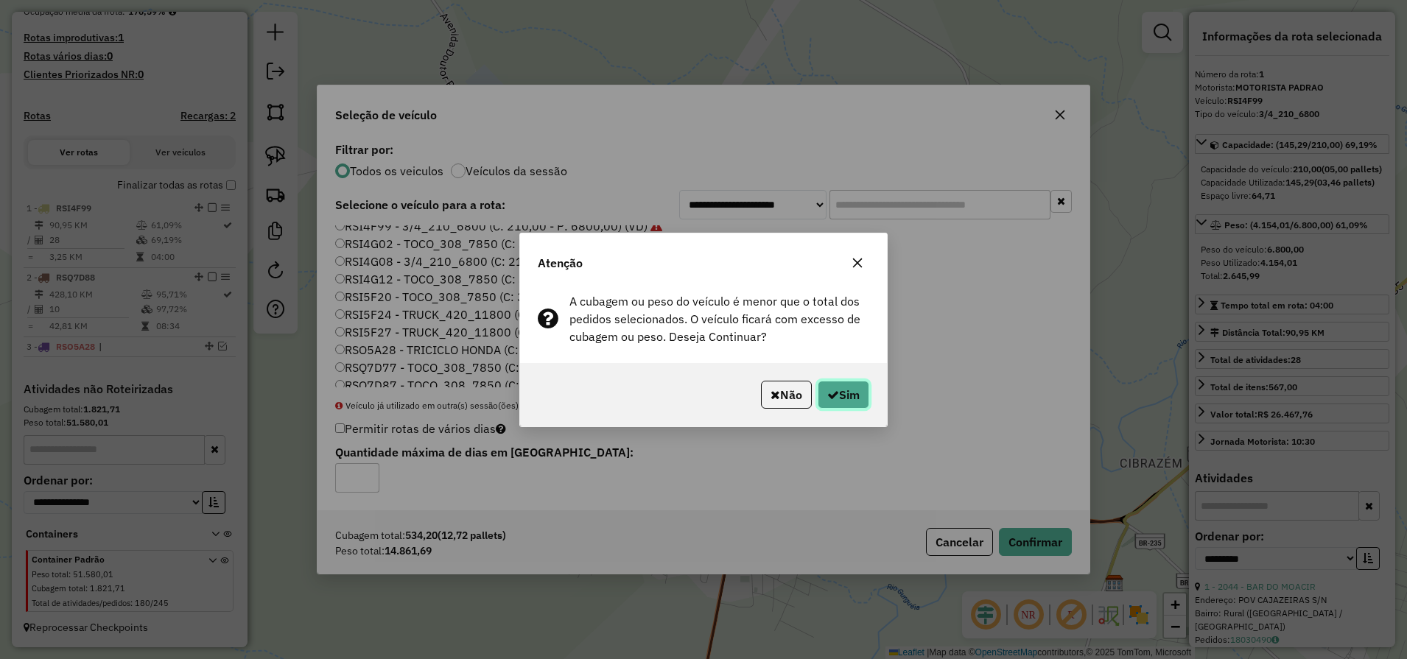
click at [855, 385] on button "Sim" at bounding box center [843, 395] width 52 height 28
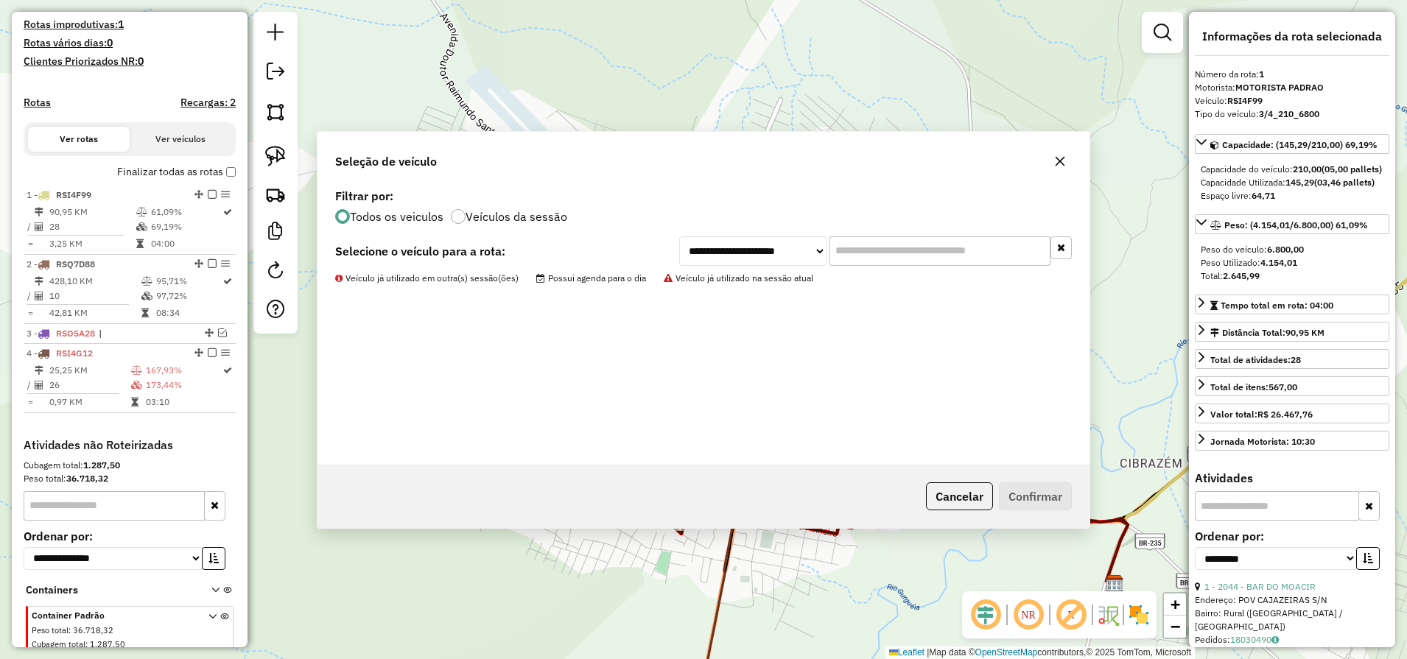
scroll to position [452, 0]
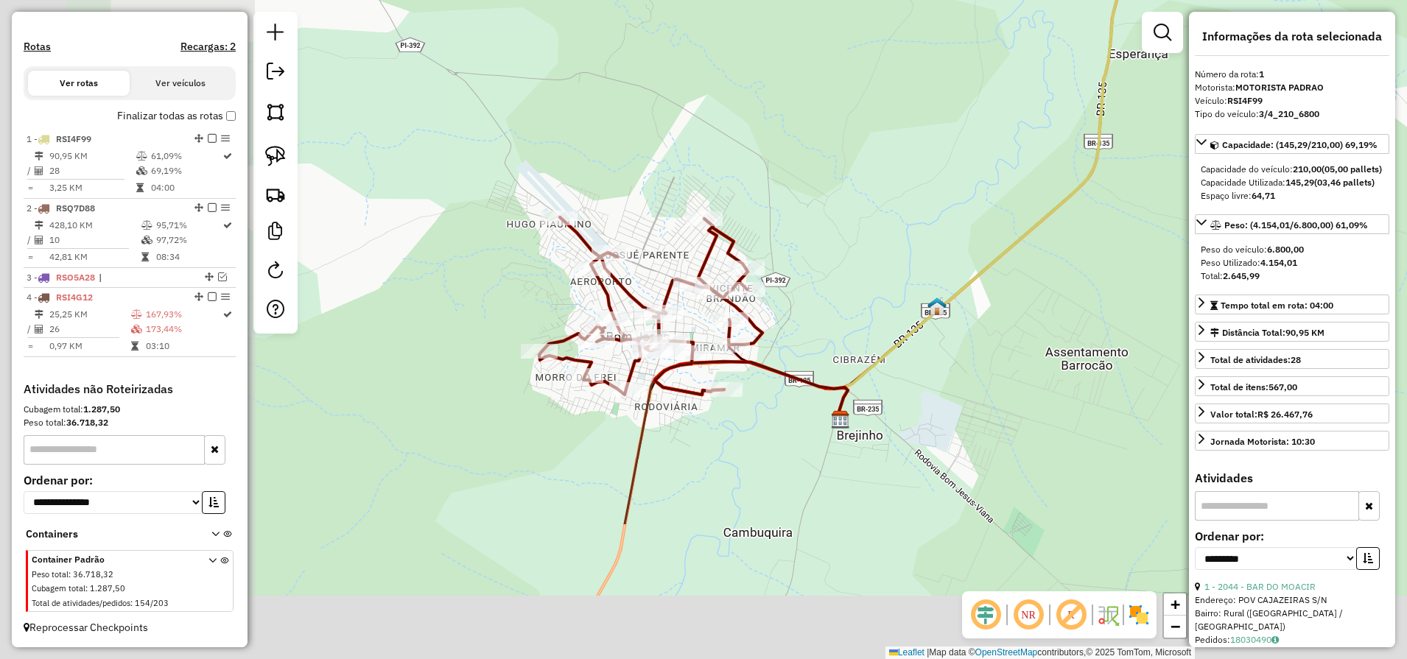
drag, startPoint x: 581, startPoint y: 418, endPoint x: 775, endPoint y: 304, distance: 225.4
click at [820, 257] on div "Janela de atendimento Grade de atendimento Capacidade Transportadoras Veículos …" at bounding box center [703, 329] width 1407 height 659
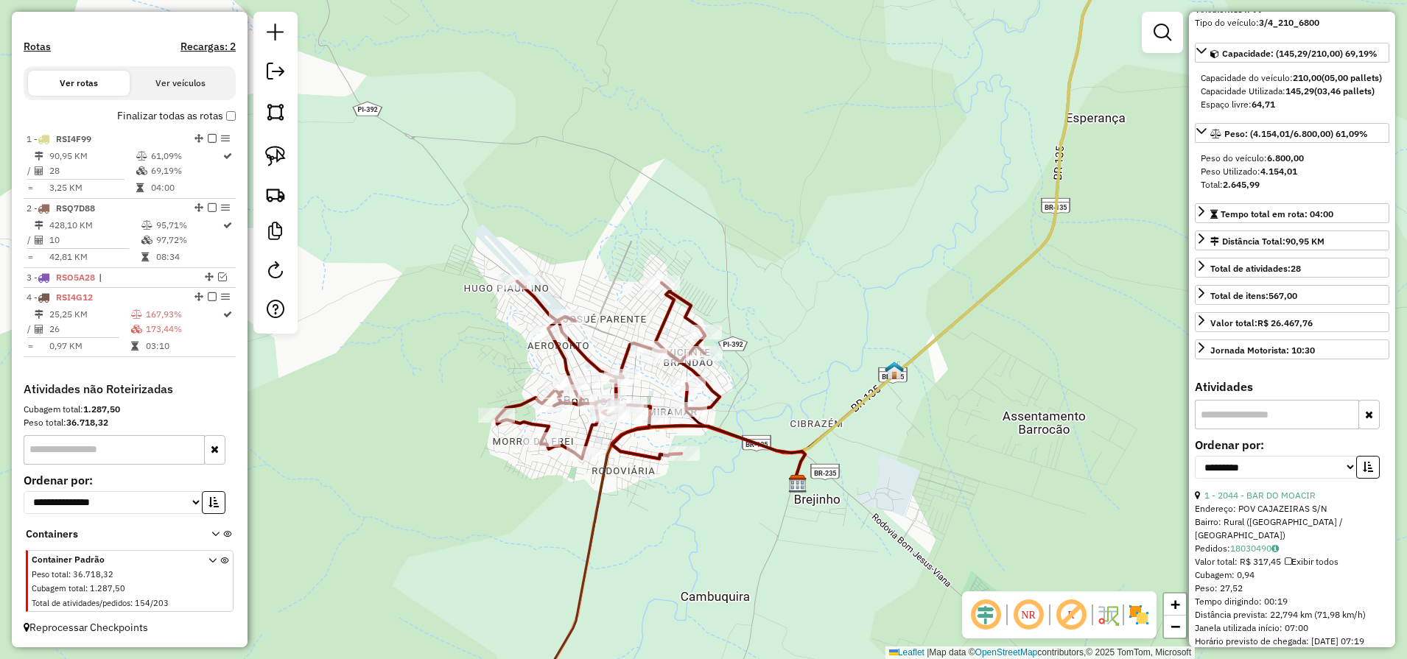
scroll to position [92, 0]
click at [1304, 478] on select "**********" at bounding box center [1275, 466] width 162 height 23
select select "**********"
click at [1194, 478] on select "**********" at bounding box center [1275, 466] width 162 height 23
click at [1373, 478] on button "button" at bounding box center [1368, 466] width 24 height 23
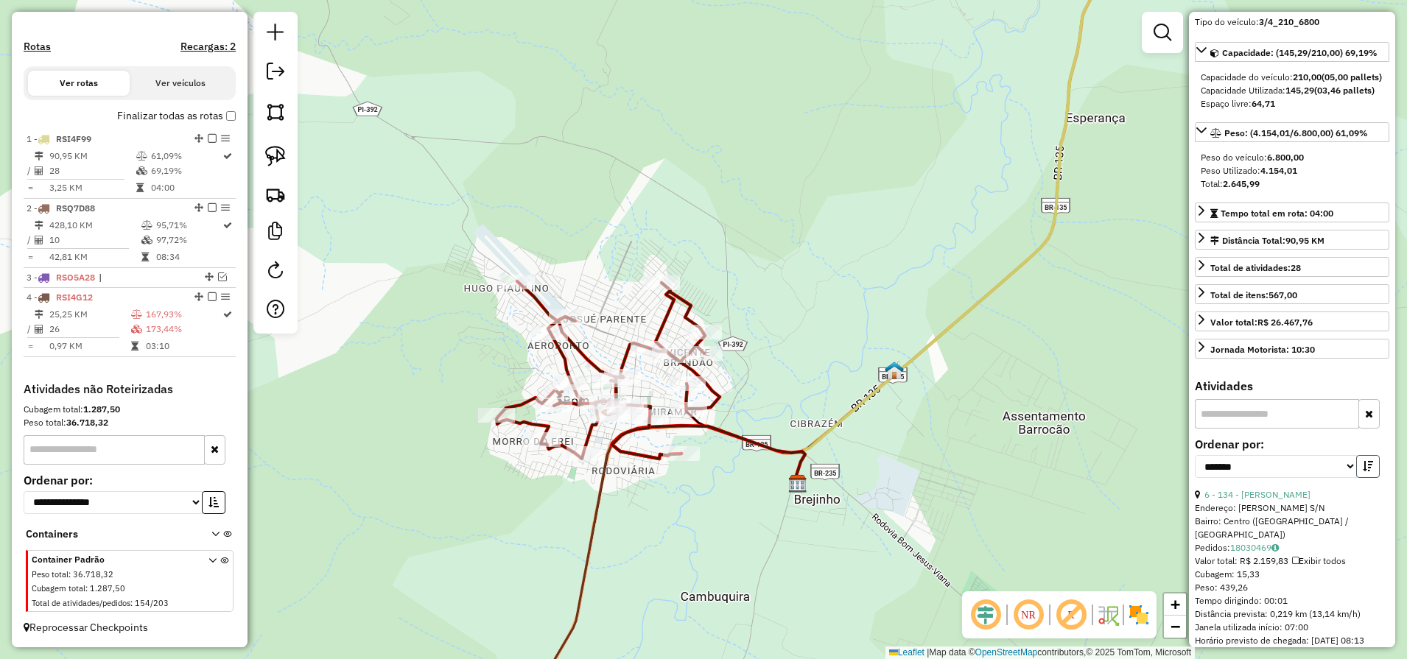
click at [1364, 471] on icon "button" at bounding box center [1367, 466] width 10 height 10
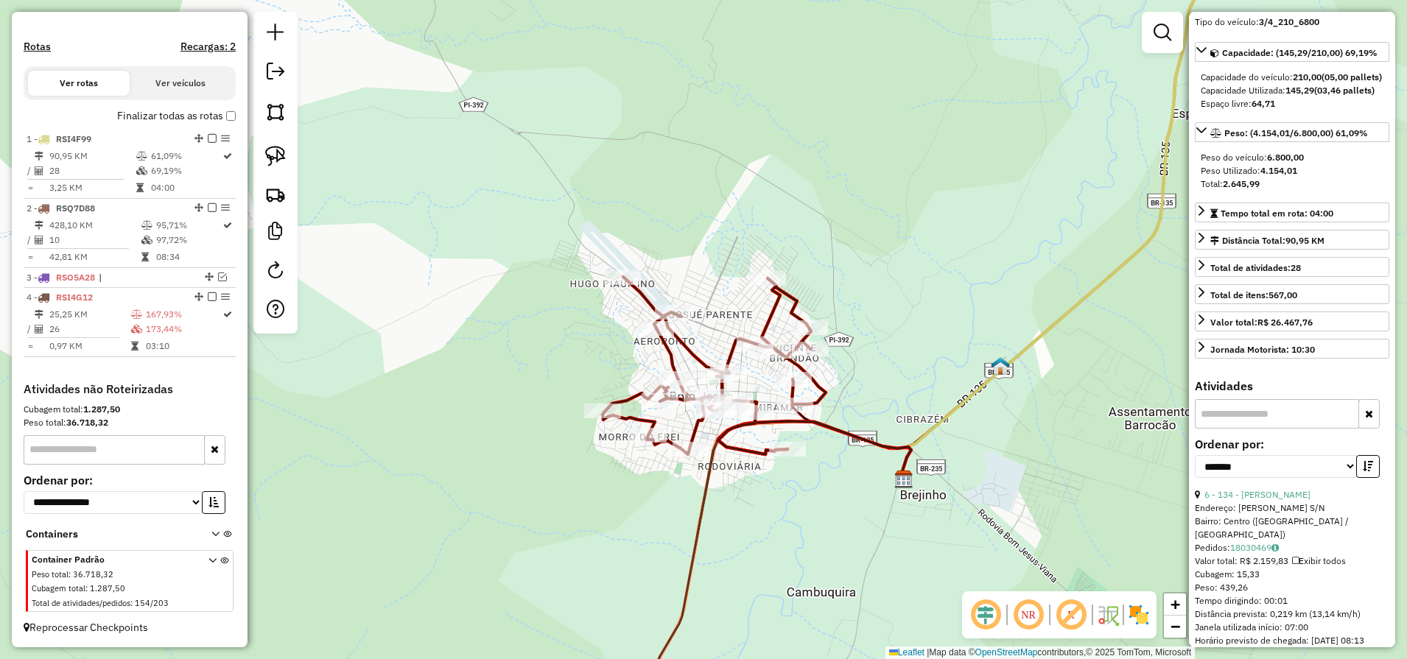
drag, startPoint x: 951, startPoint y: 453, endPoint x: 985, endPoint y: 453, distance: 33.9
click at [985, 453] on div "Janela de atendimento Grade de atendimento Capacidade Transportadoras Veículos …" at bounding box center [703, 329] width 1407 height 659
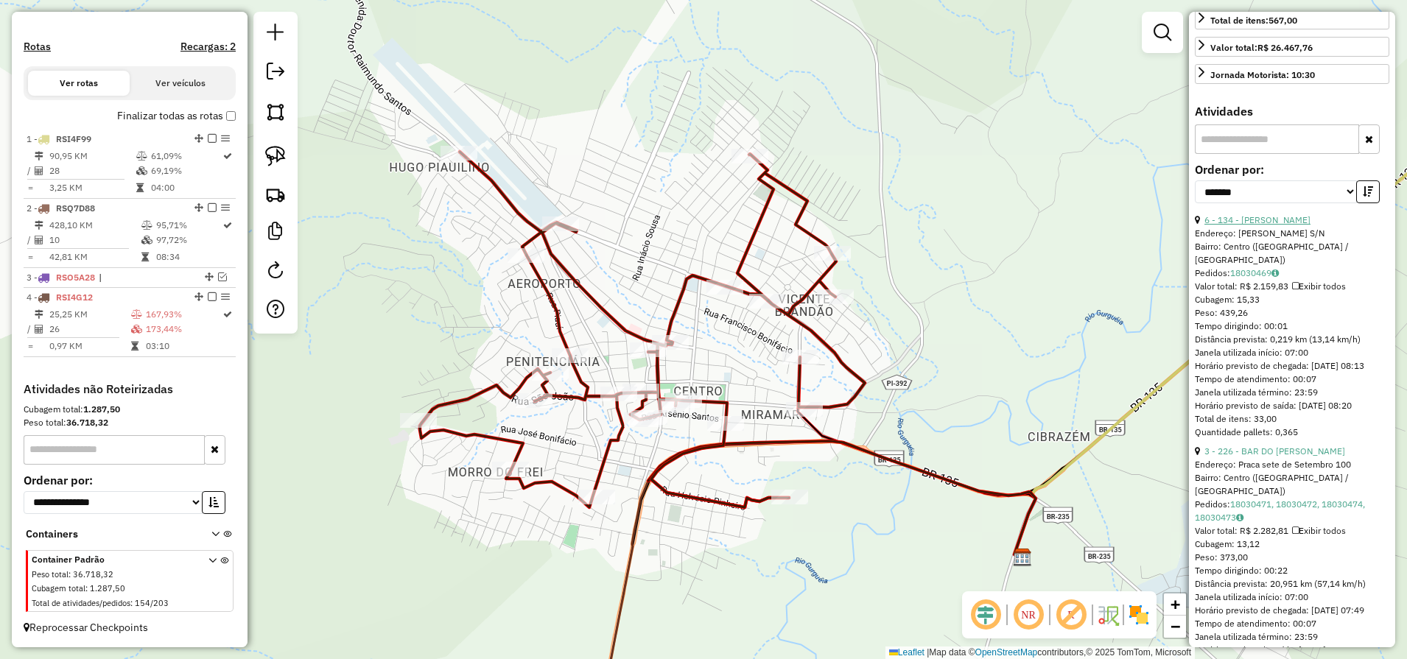
scroll to position [368, 0]
click at [1160, 38] on em at bounding box center [1162, 33] width 18 height 18
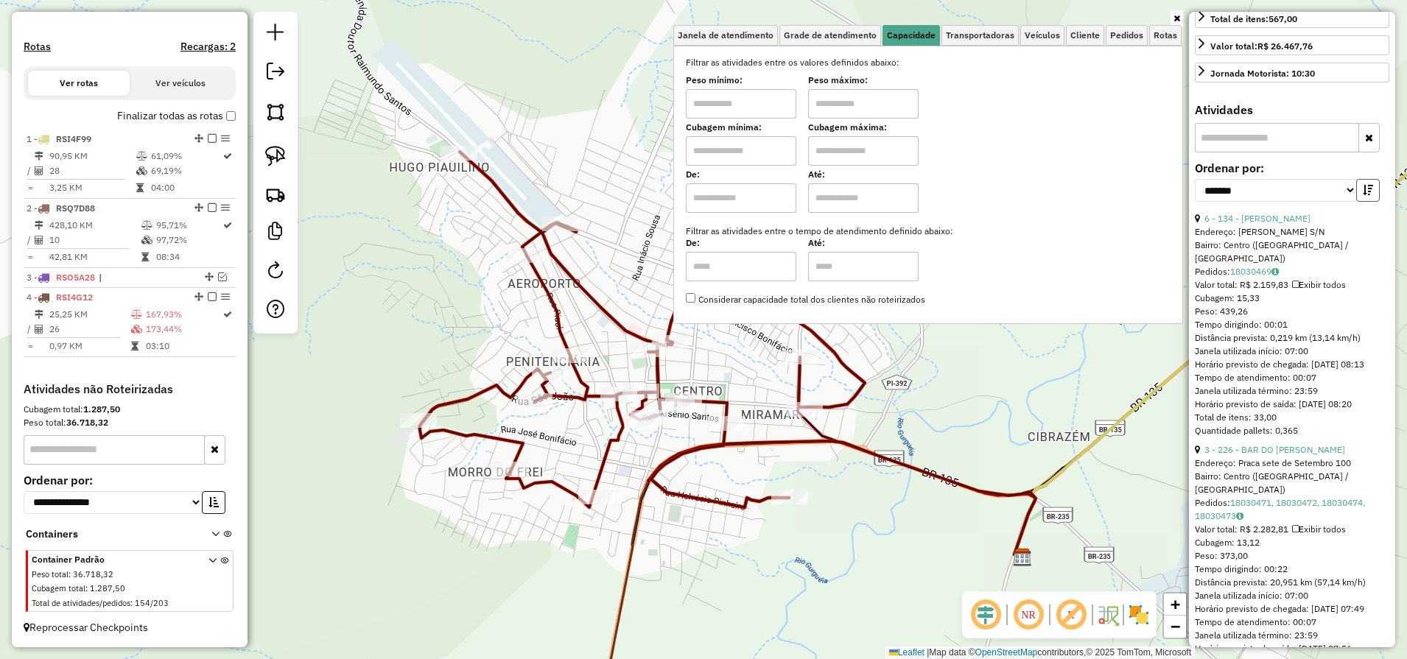
click at [1362, 202] on button "button" at bounding box center [1368, 190] width 24 height 23
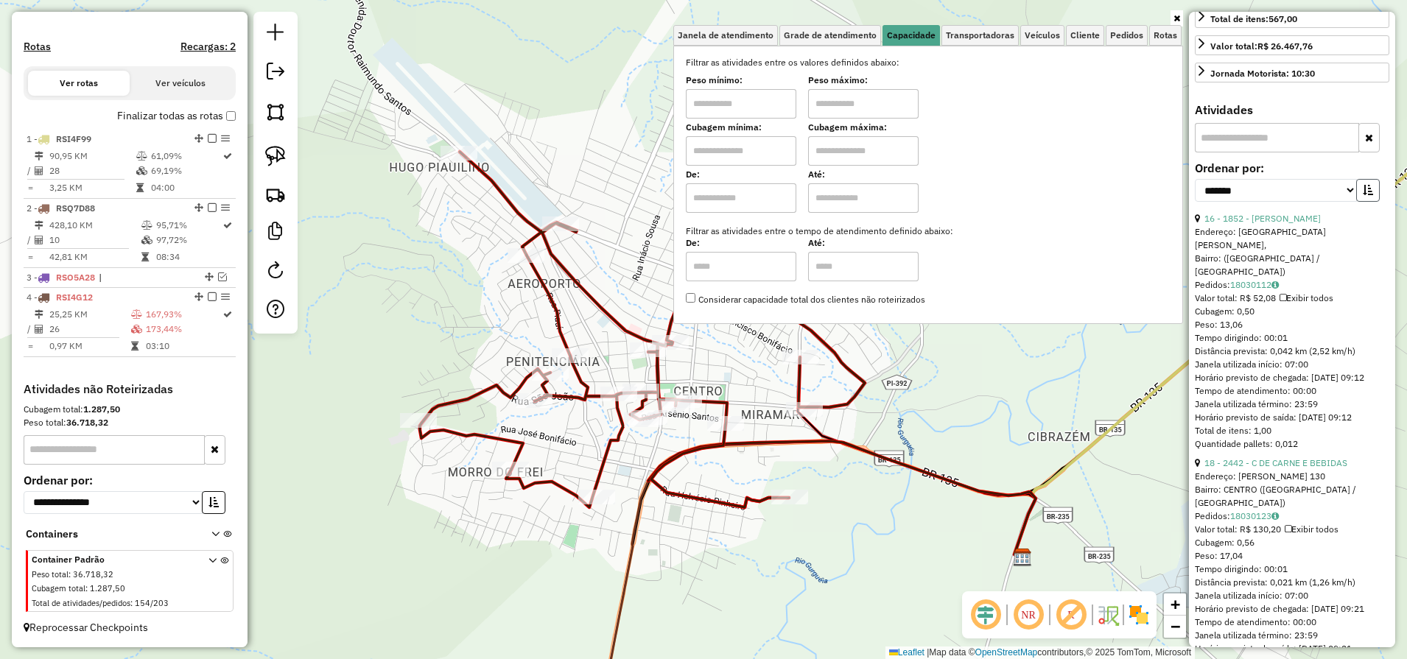
click at [1362, 195] on icon "button" at bounding box center [1367, 190] width 10 height 10
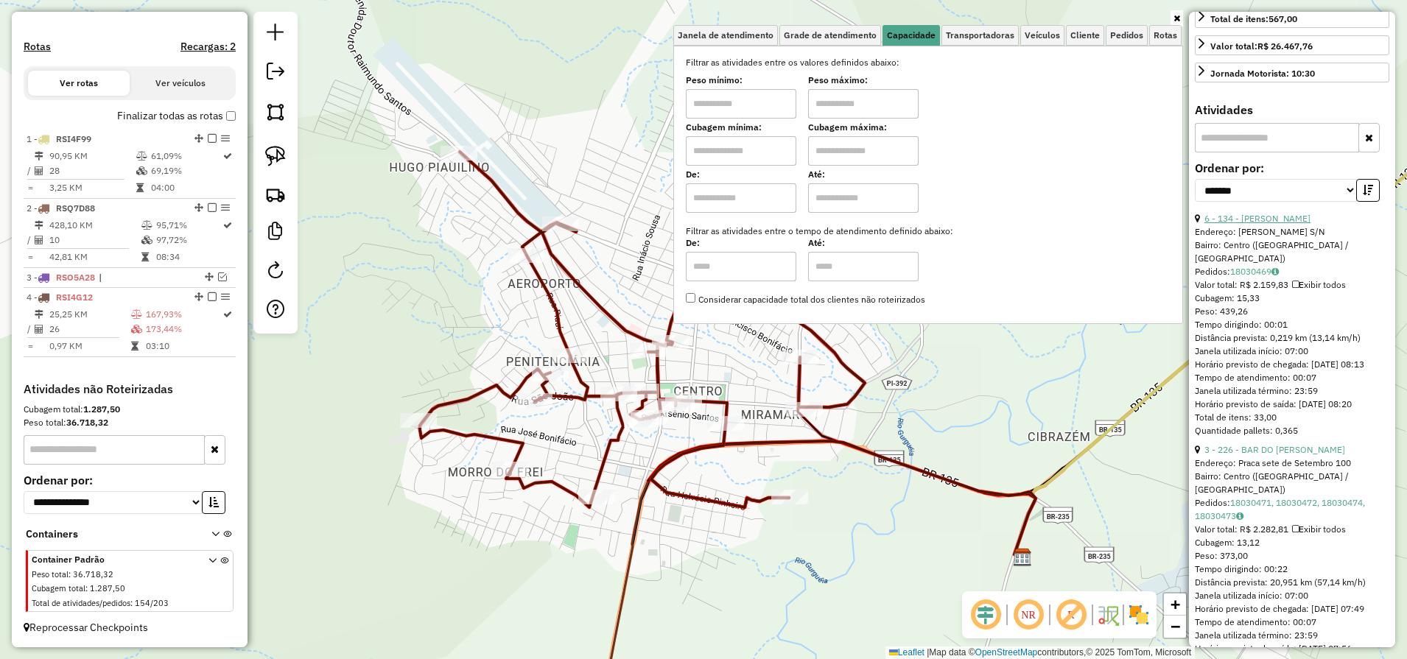
click at [1310, 224] on link "6 - 134 - [PERSON_NAME]" at bounding box center [1257, 218] width 106 height 11
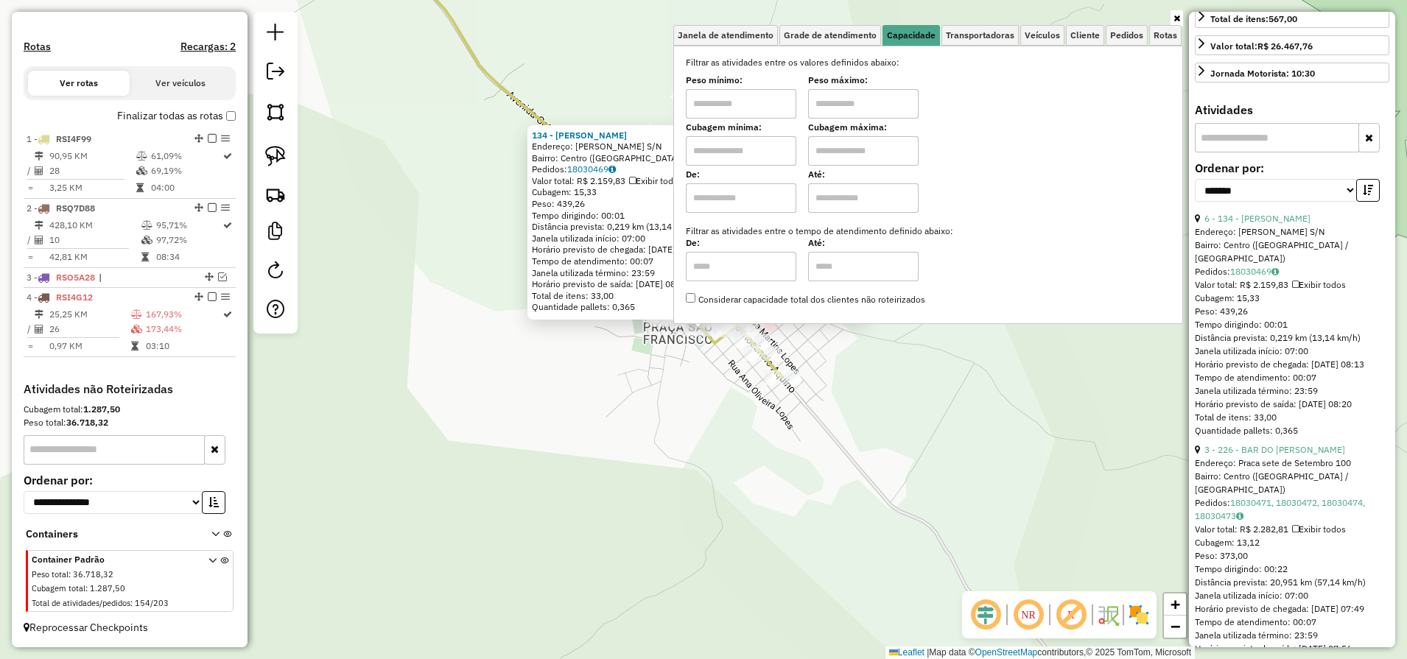
click at [998, 423] on div "134 - DIEGO BARROS PINHEIR Endereço: ANA OLIVEIRA LOPES S/N Bairro: Centro (SAN…" at bounding box center [703, 329] width 1407 height 659
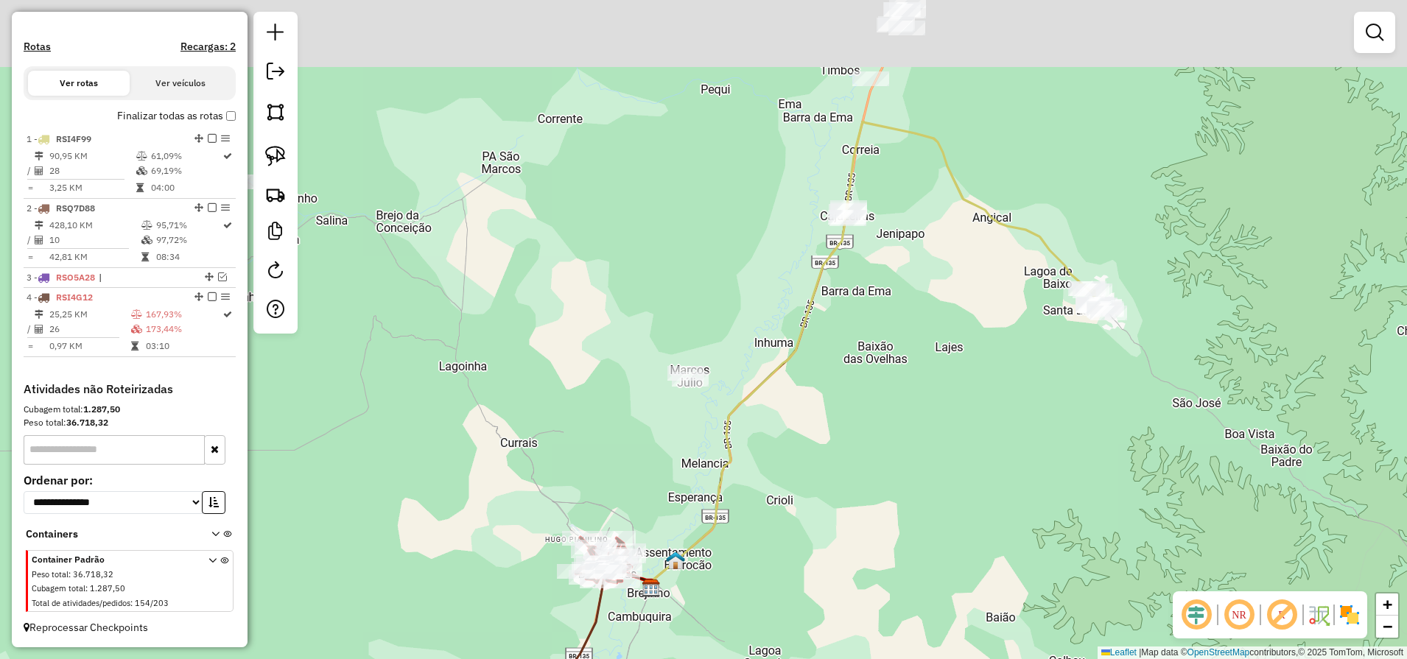
drag, startPoint x: 974, startPoint y: 260, endPoint x: 1138, endPoint y: 276, distance: 165.0
click at [1127, 278] on div "Janela de atendimento Grade de atendimento Capacidade Transportadoras Veículos …" at bounding box center [703, 329] width 1407 height 659
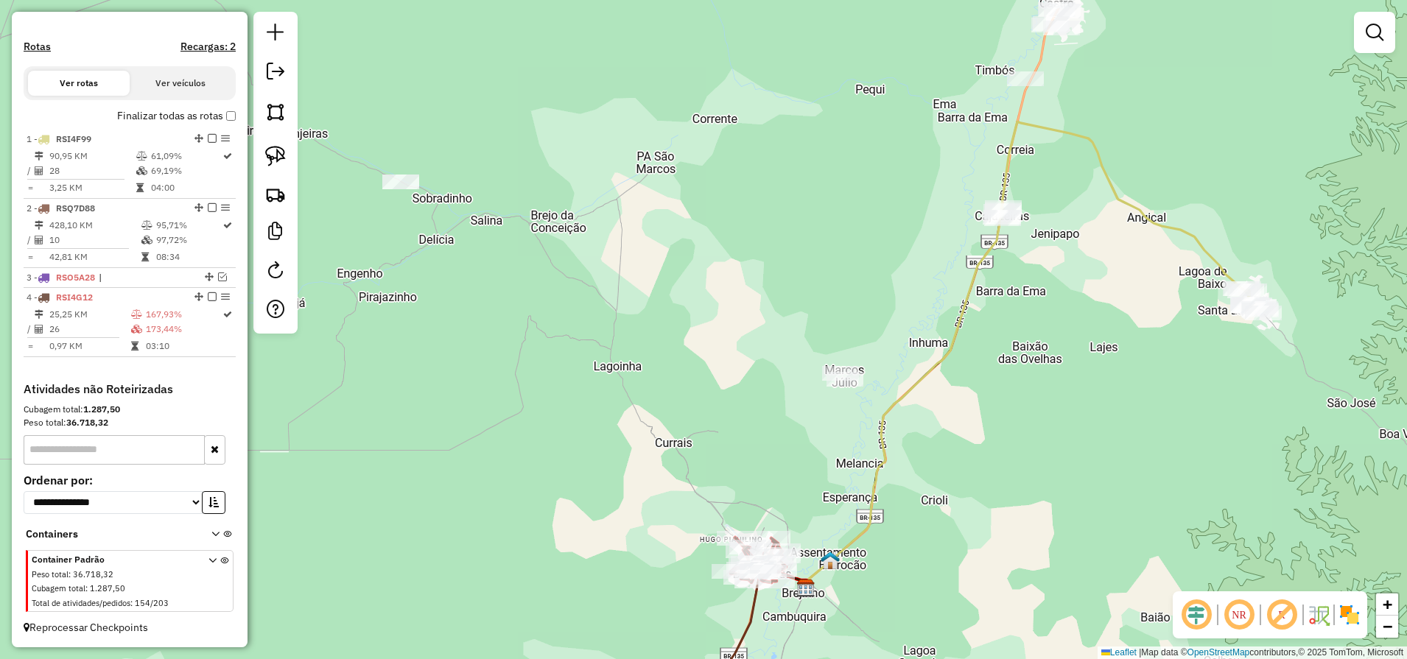
drag, startPoint x: 932, startPoint y: 496, endPoint x: 1099, endPoint y: 286, distance: 268.3
click at [1098, 288] on div "Janela de atendimento Grade de atendimento Capacidade Transportadoras Veículos …" at bounding box center [703, 329] width 1407 height 659
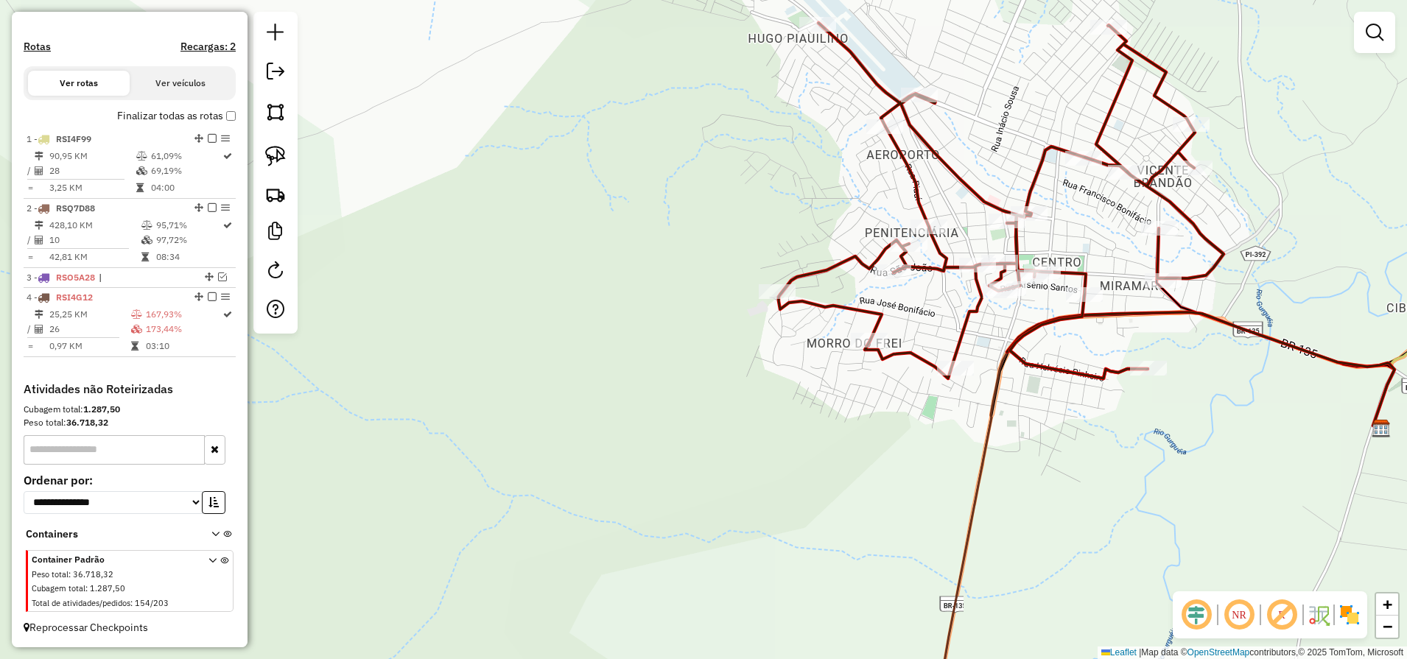
click at [1031, 178] on icon at bounding box center [1000, 201] width 445 height 356
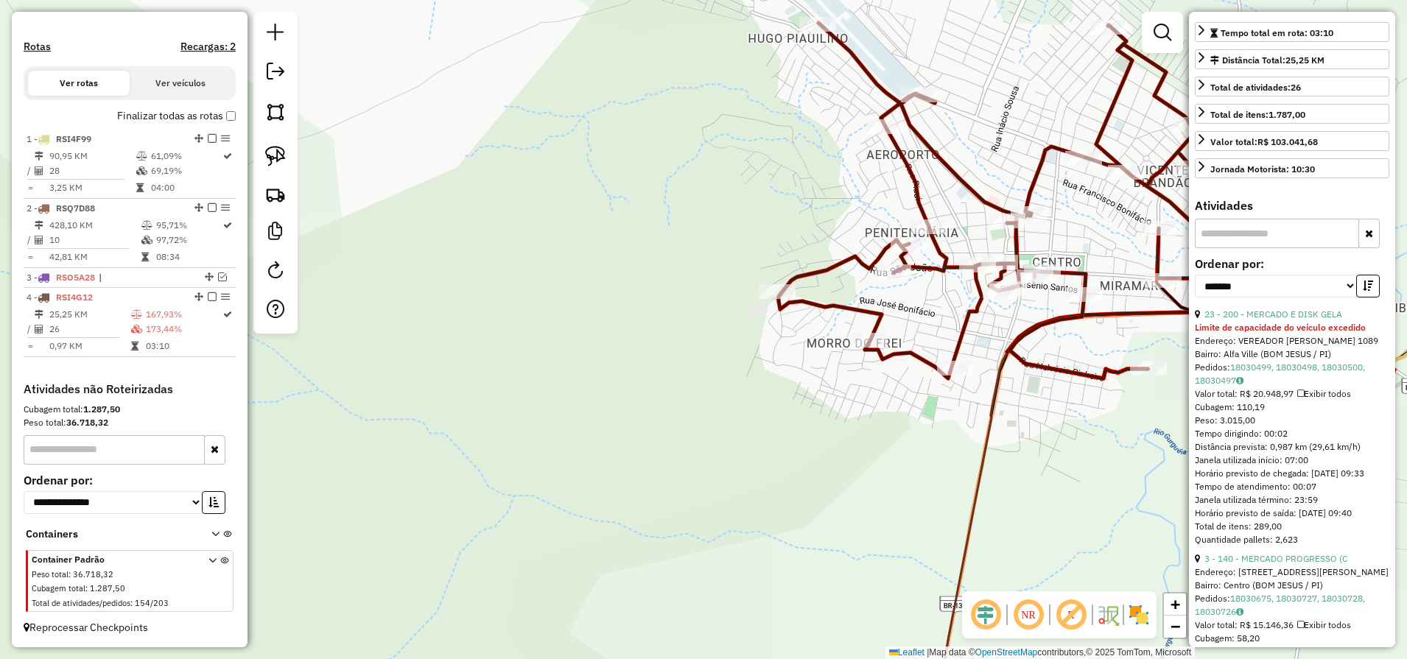
scroll to position [276, 0]
click at [1369, 294] on button "button" at bounding box center [1368, 282] width 24 height 23
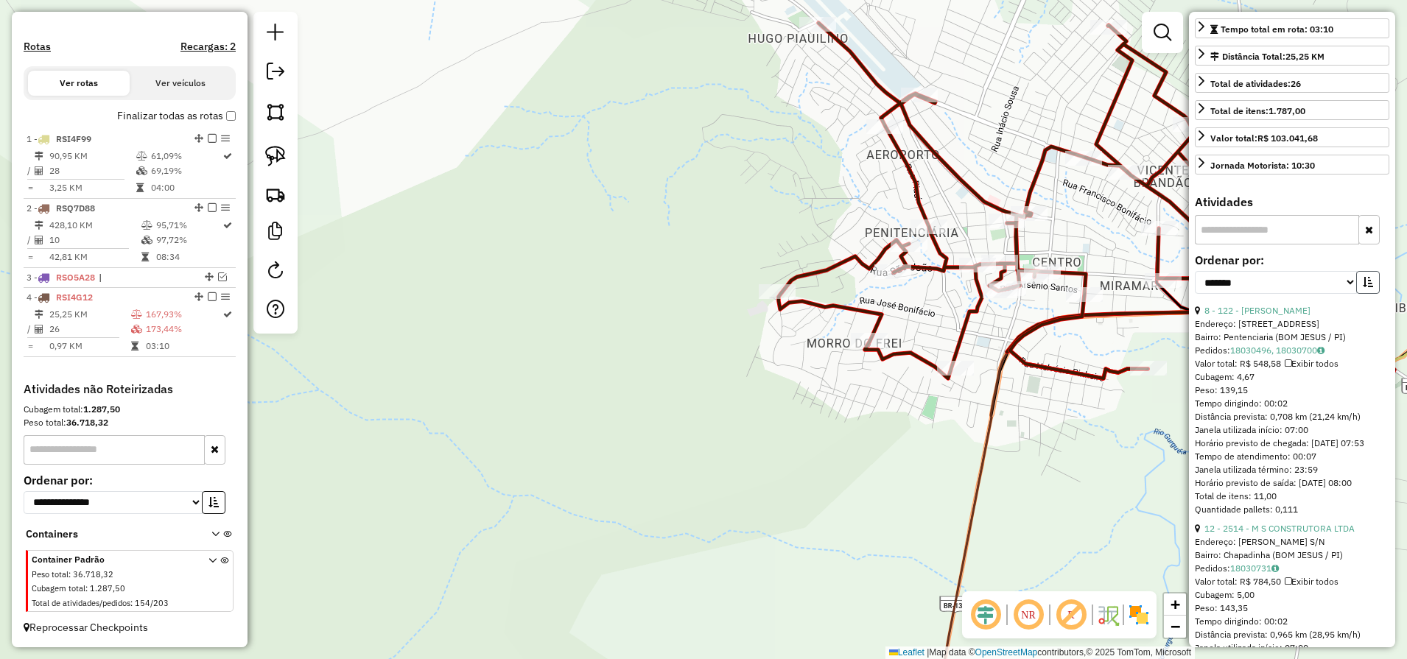
click at [1369, 294] on button "button" at bounding box center [1368, 282] width 24 height 23
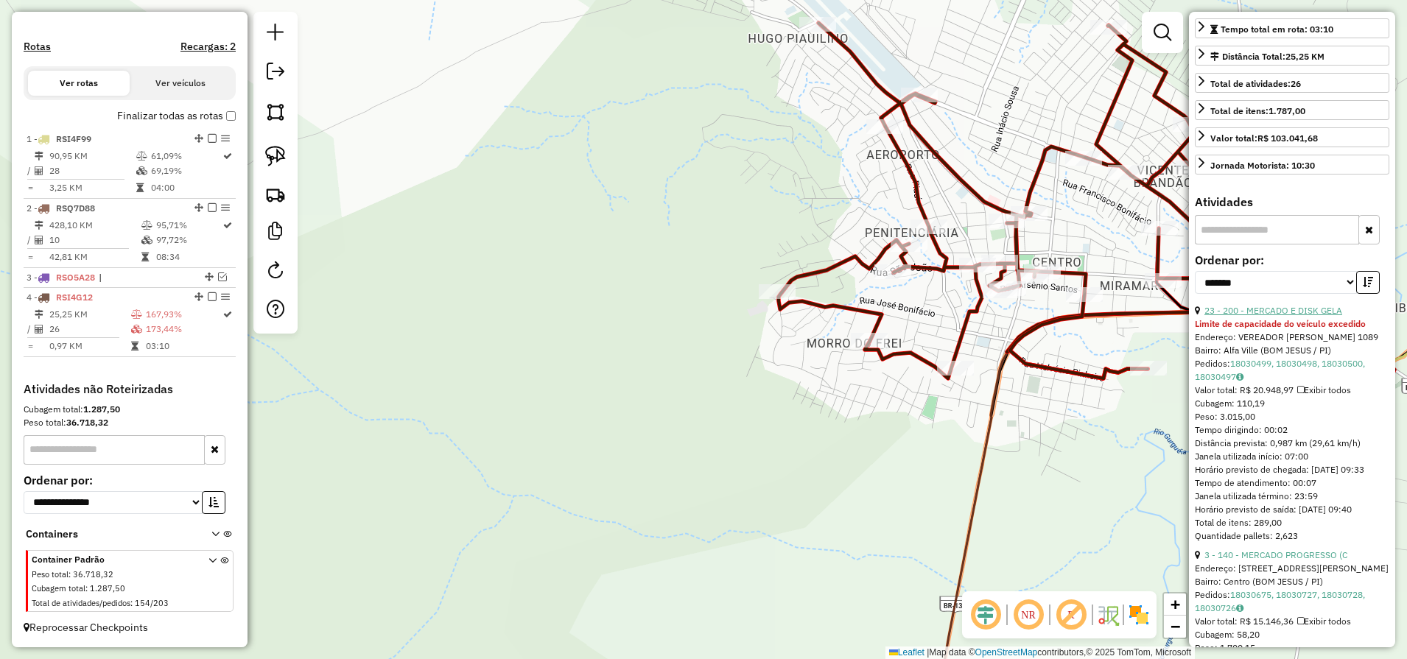
click at [1296, 316] on link "23 - 200 - MERCADO E DISK GELA" at bounding box center [1273, 310] width 138 height 11
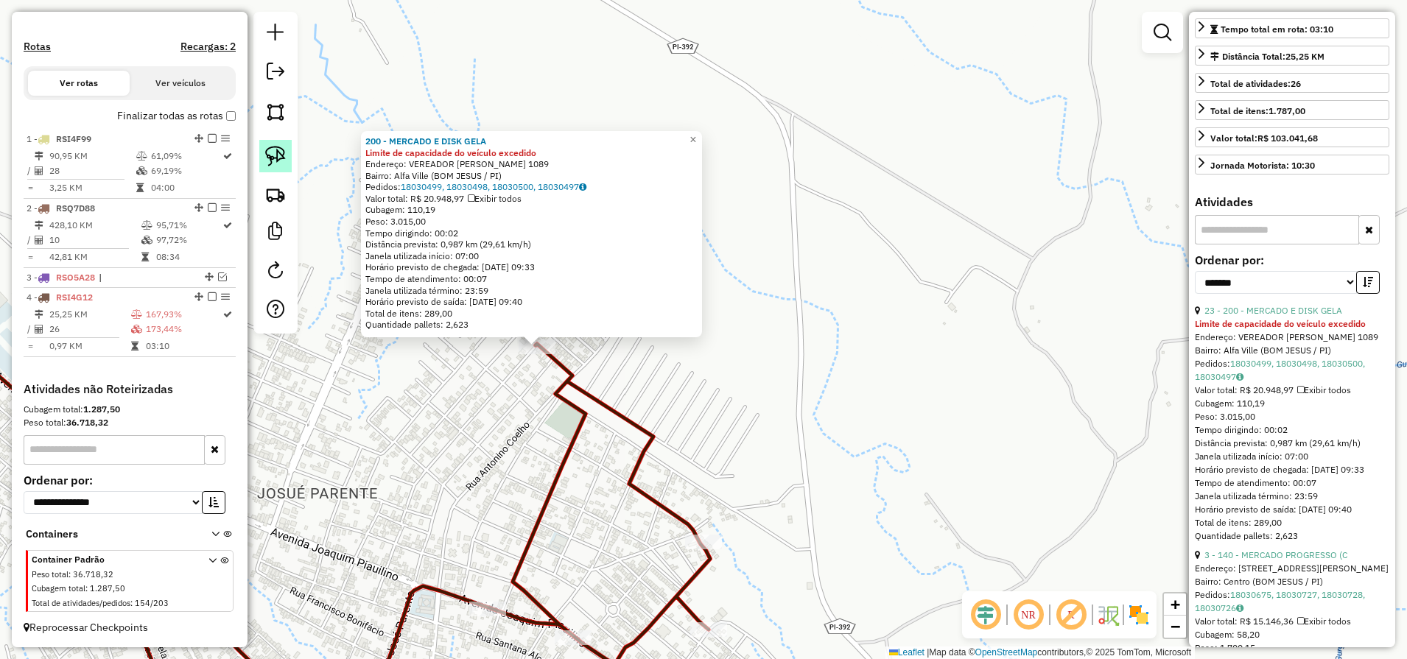
click at [270, 161] on img at bounding box center [275, 156] width 21 height 21
drag, startPoint x: 499, startPoint y: 392, endPoint x: 576, endPoint y: 358, distance: 84.7
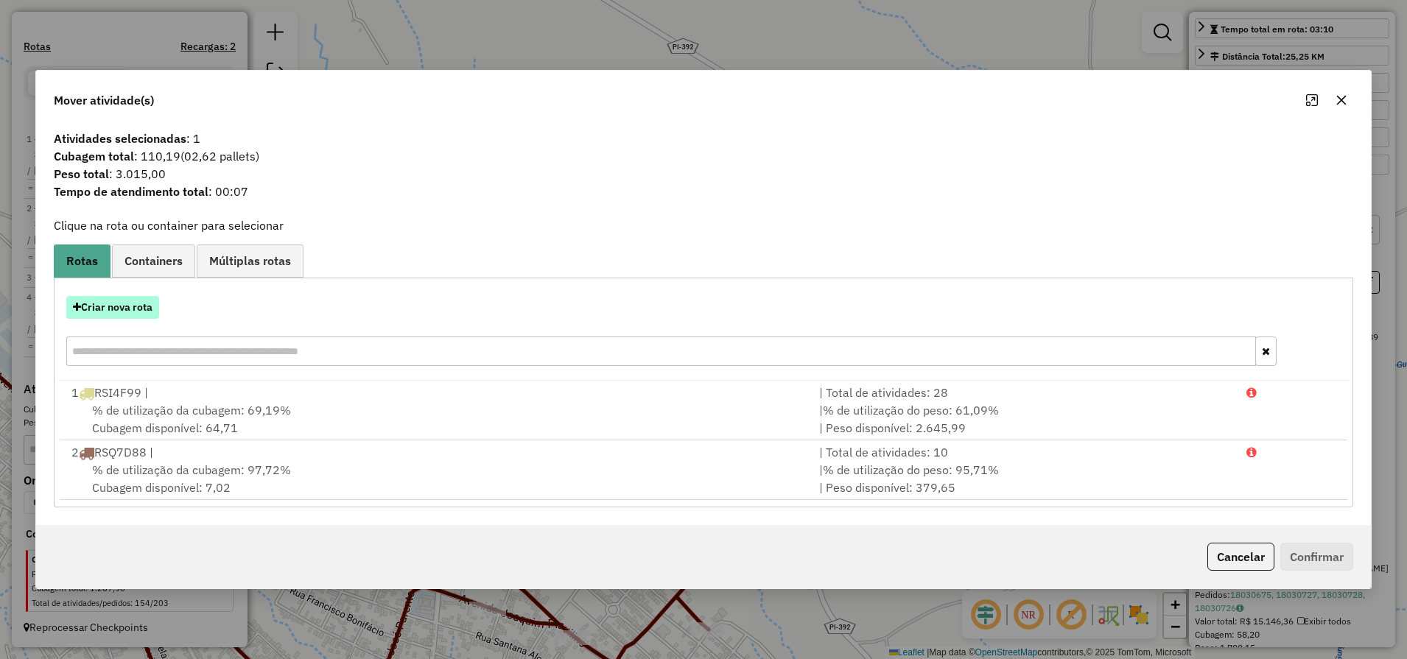
click at [138, 311] on button "Criar nova rota" at bounding box center [112, 307] width 93 height 23
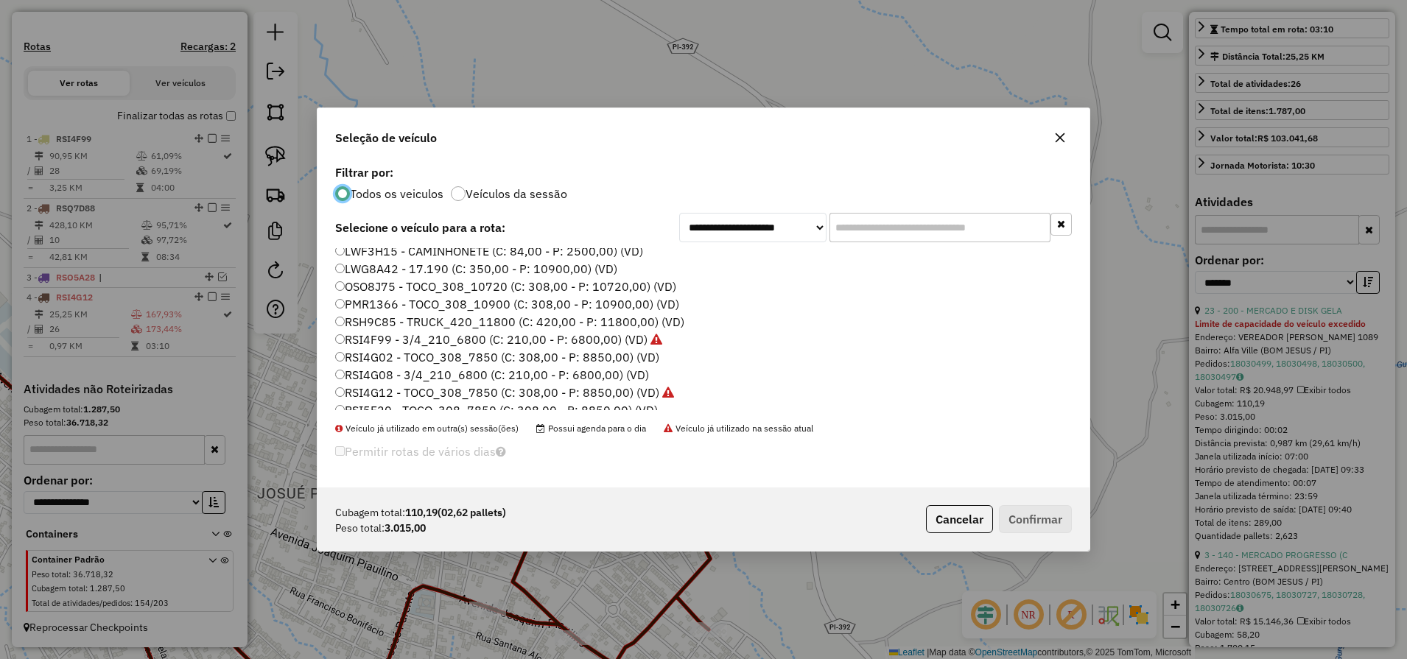
scroll to position [92, 0]
click at [413, 271] on label "LWG8A42 - 17.190 (C: 350,00 - P: 10900,00) (VD)" at bounding box center [476, 270] width 282 height 18
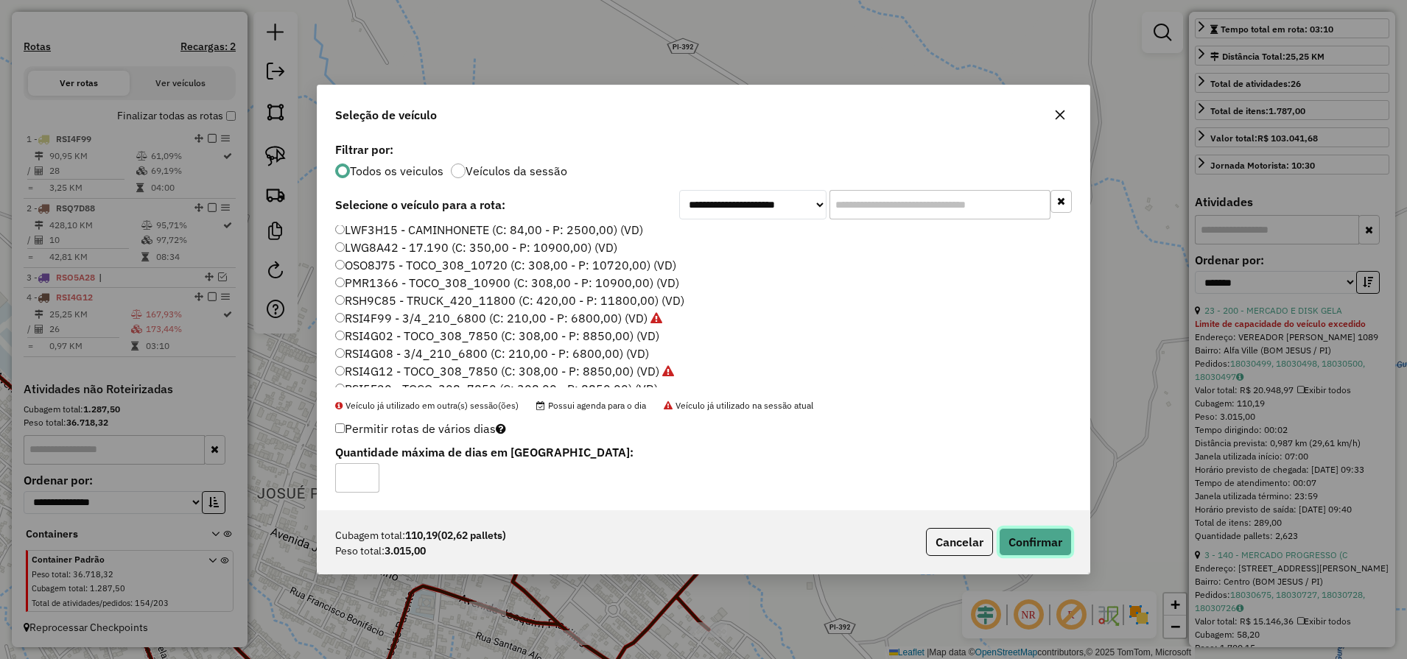
click at [1048, 545] on button "Confirmar" at bounding box center [1035, 542] width 73 height 28
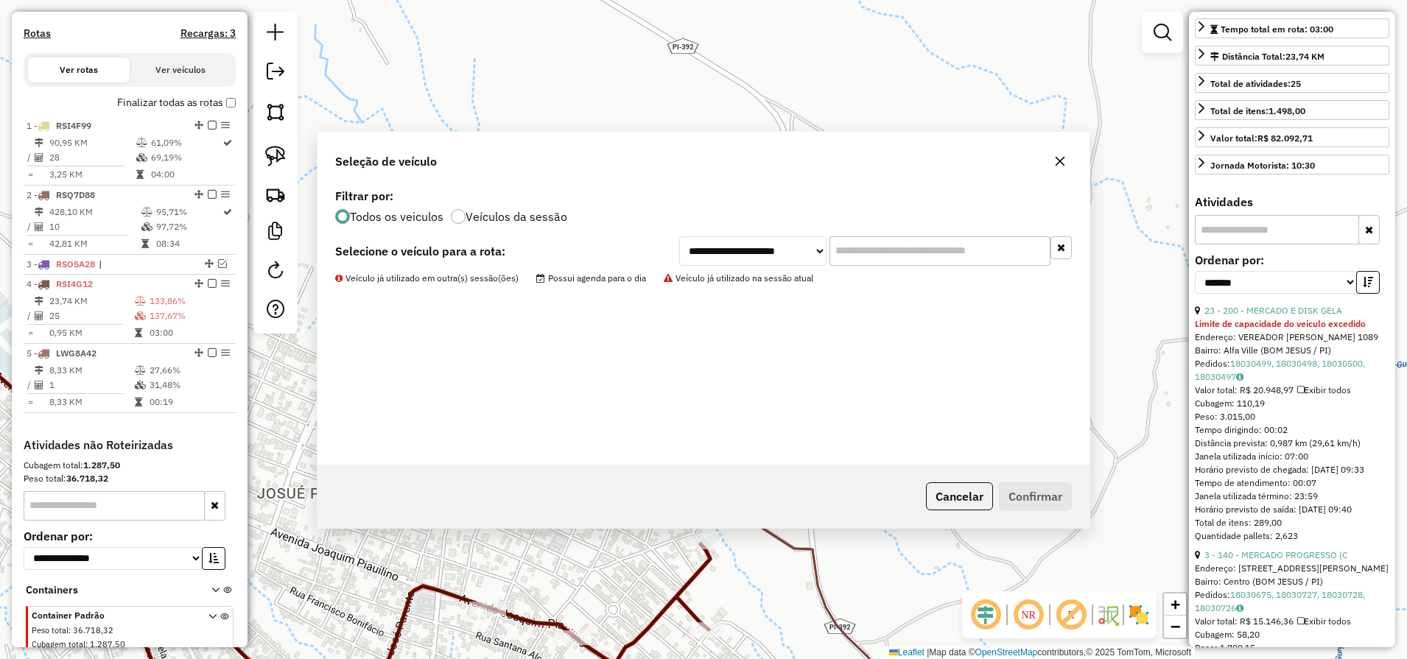
scroll to position [521, 0]
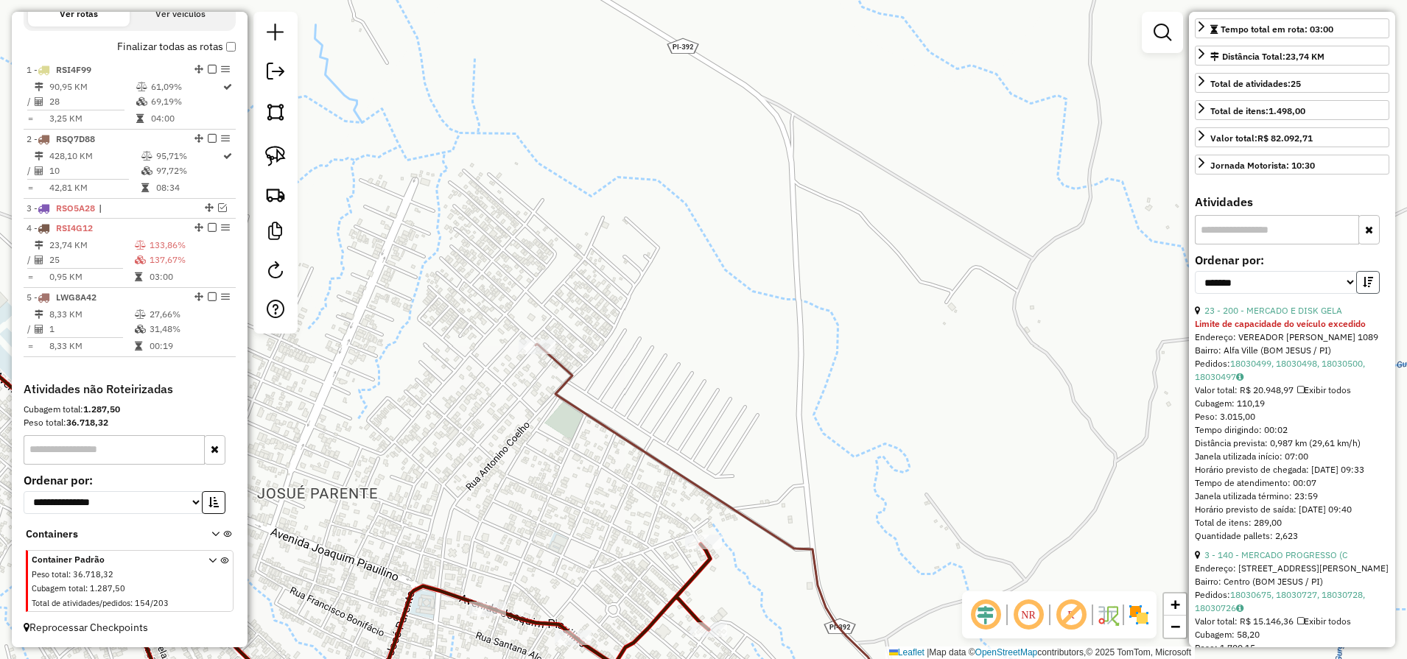
click at [1369, 294] on button "button" at bounding box center [1368, 282] width 24 height 23
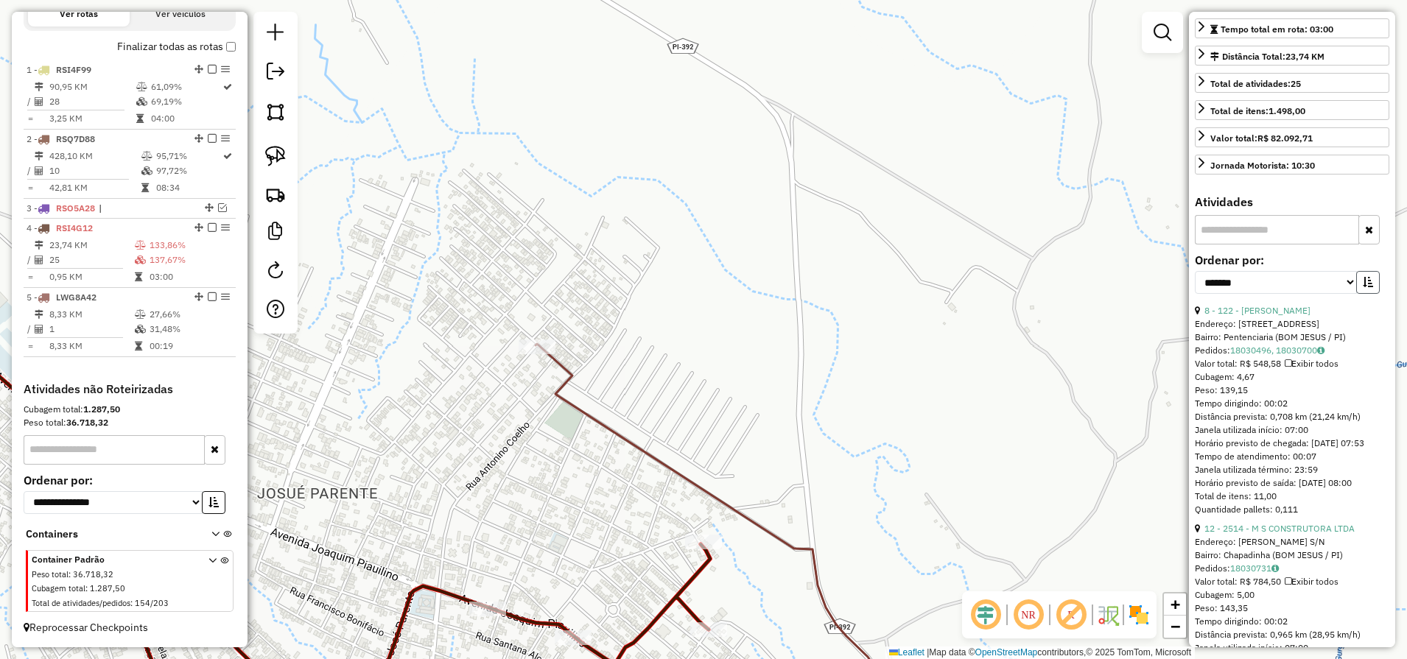
click at [1369, 294] on button "button" at bounding box center [1368, 282] width 24 height 23
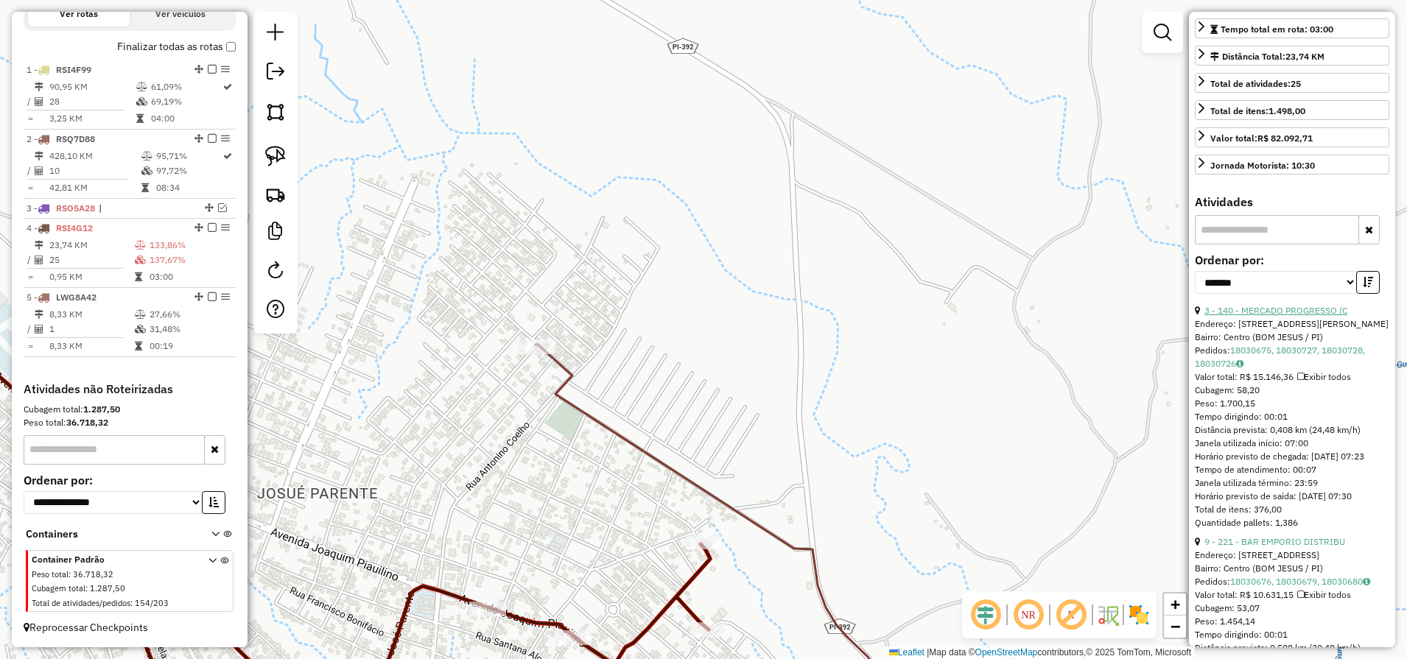
click at [1264, 316] on link "3 - 140 - MERCADO PROGRESSO (C" at bounding box center [1275, 310] width 143 height 11
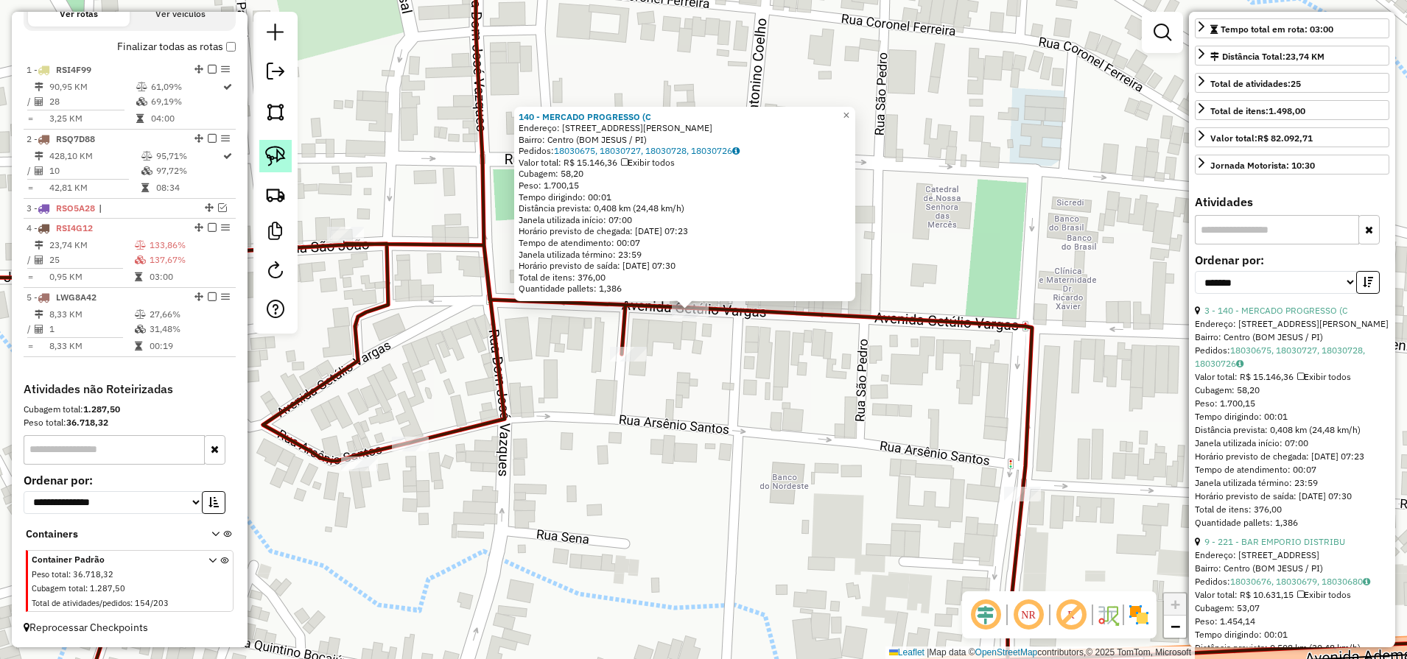
drag, startPoint x: 277, startPoint y: 163, endPoint x: 287, endPoint y: 166, distance: 10.9
click at [278, 163] on img at bounding box center [275, 156] width 21 height 21
drag, startPoint x: 697, startPoint y: 340, endPoint x: 717, endPoint y: 312, distance: 33.9
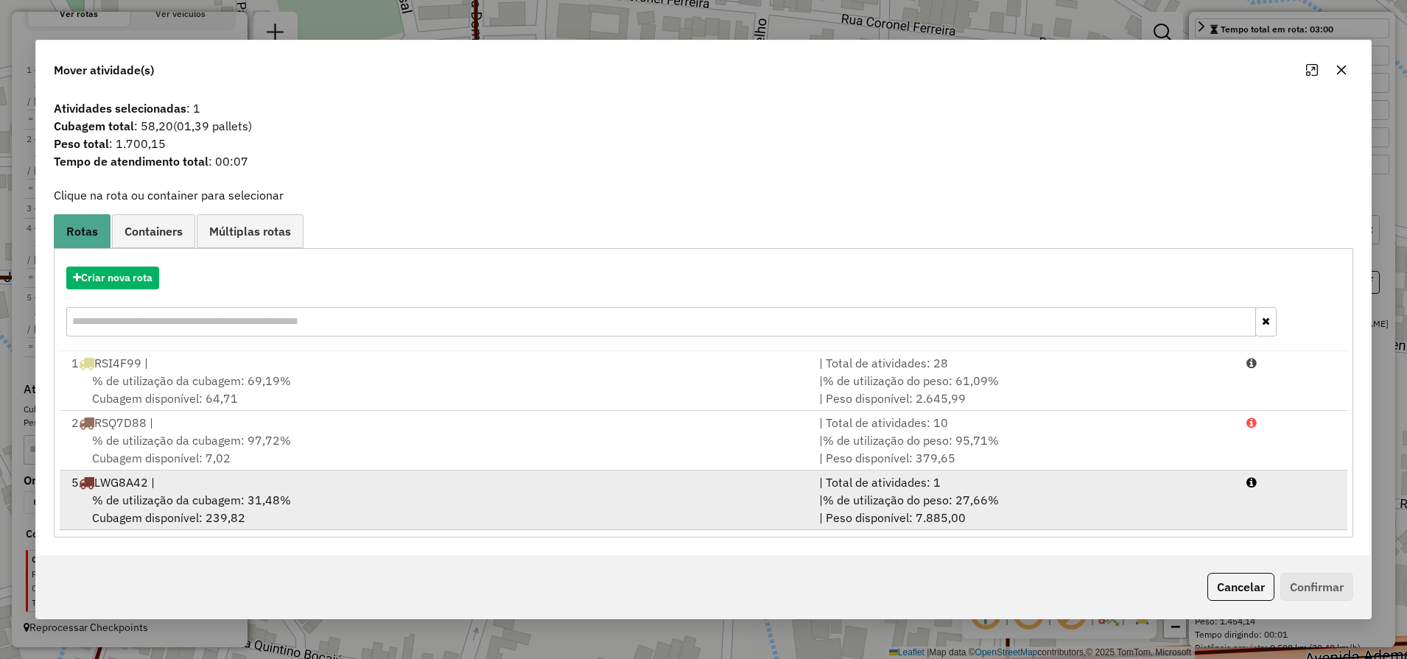
drag, startPoint x: 298, startPoint y: 491, endPoint x: 951, endPoint y: 505, distance: 654.1
click at [300, 491] on div "% de utilização da cubagem: 31,48% Cubagem disponível: 239,82" at bounding box center [436, 508] width 747 height 35
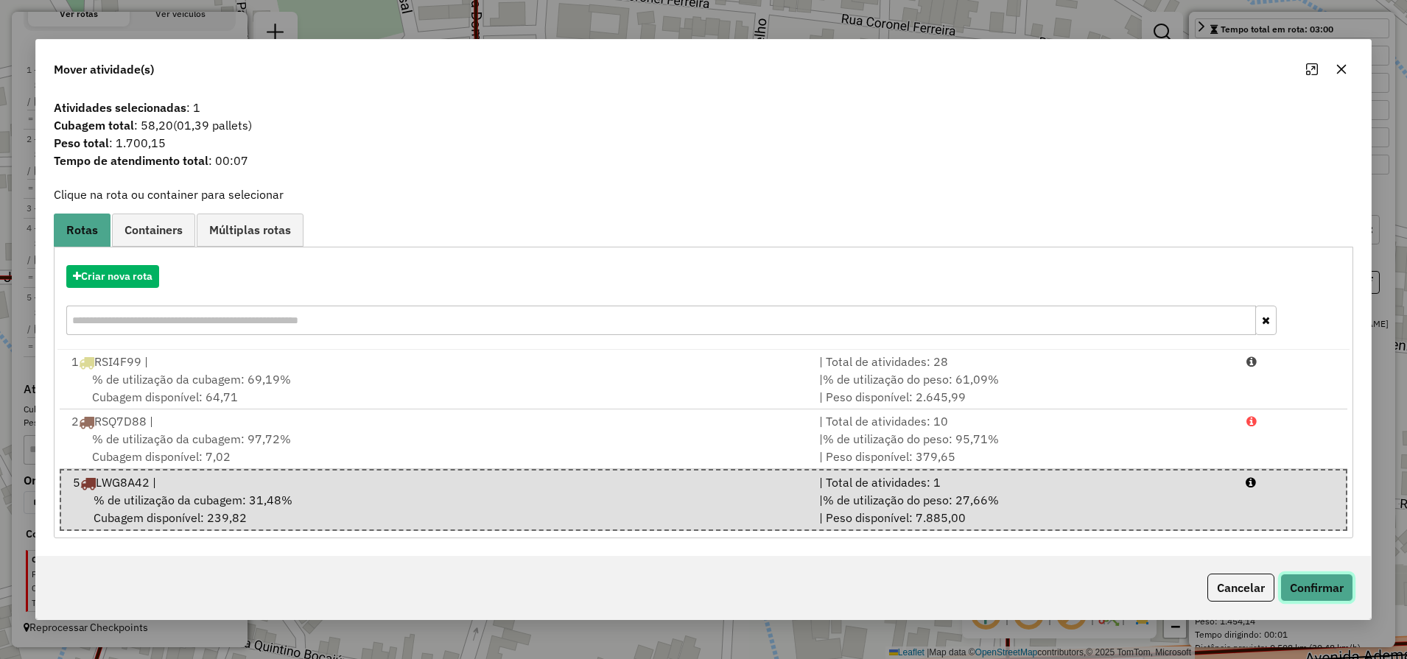
click at [1337, 584] on button "Confirmar" at bounding box center [1316, 588] width 73 height 28
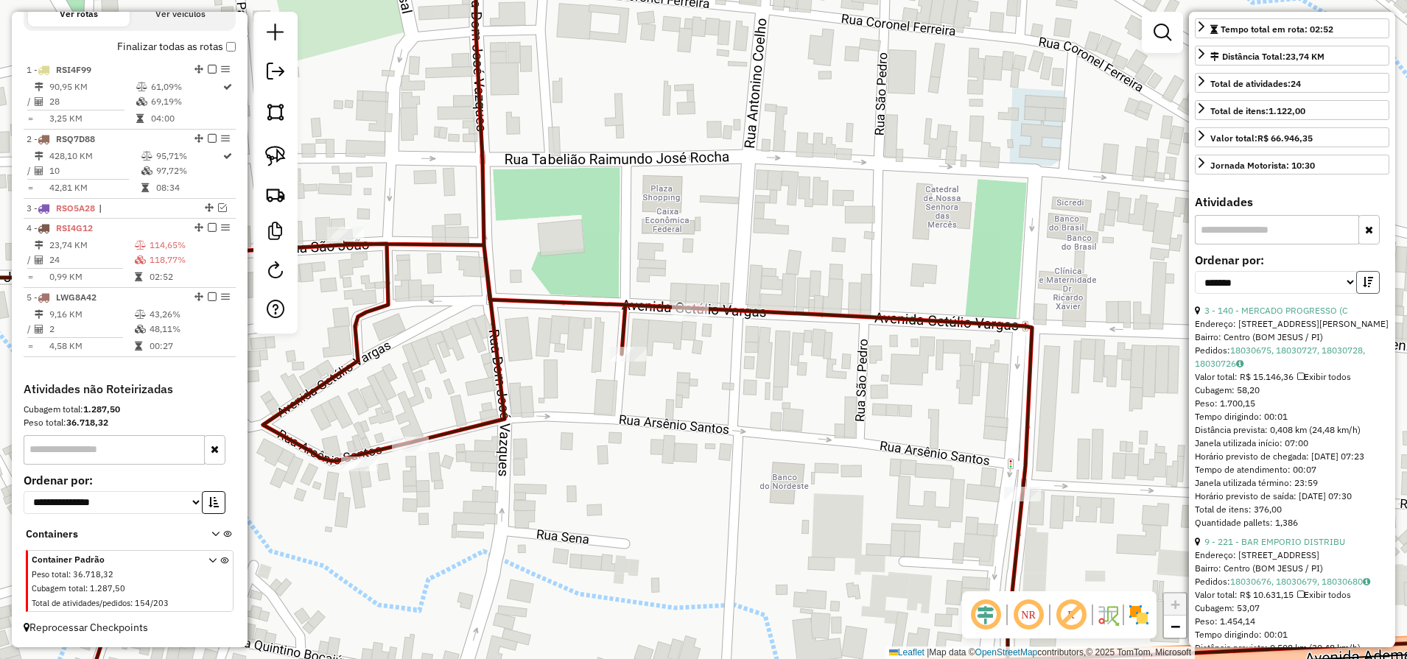
click at [1369, 294] on button "button" at bounding box center [1368, 282] width 24 height 23
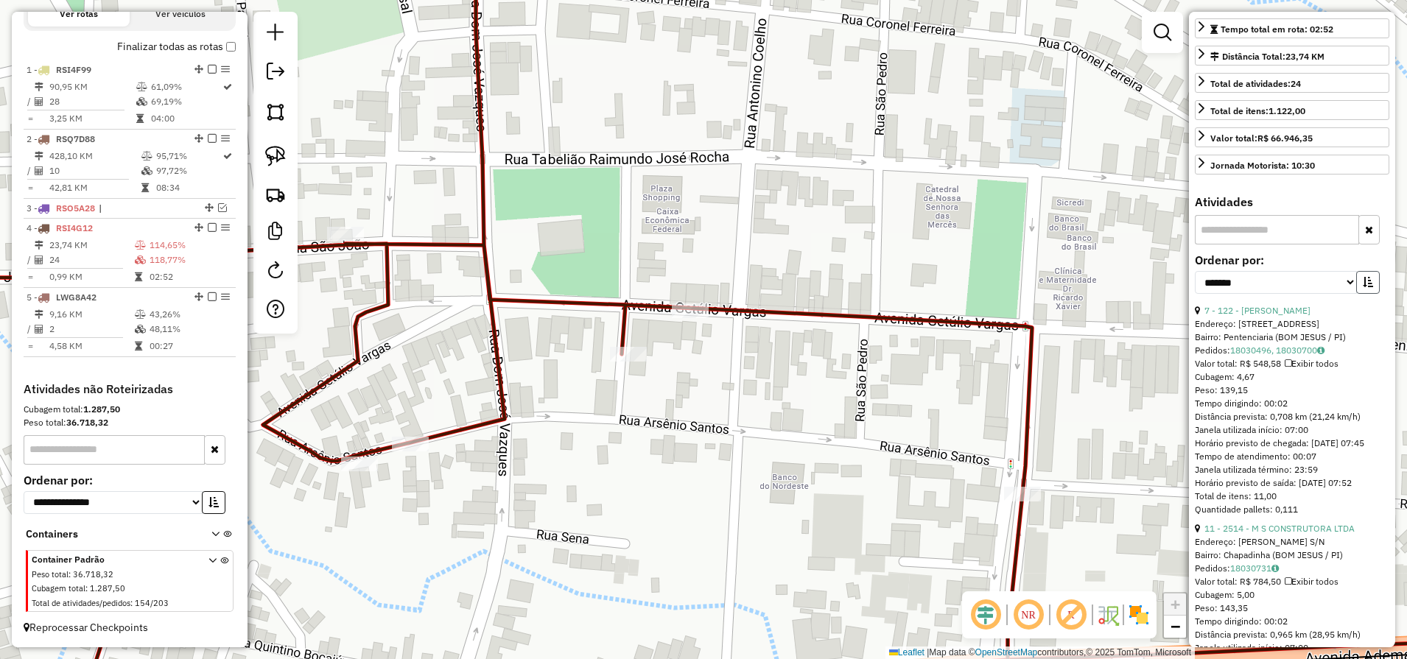
click at [1369, 294] on button "button" at bounding box center [1368, 282] width 24 height 23
click at [1283, 316] on link "8 - 221 - BAR EMPORIO DISTRIBU" at bounding box center [1274, 310] width 141 height 11
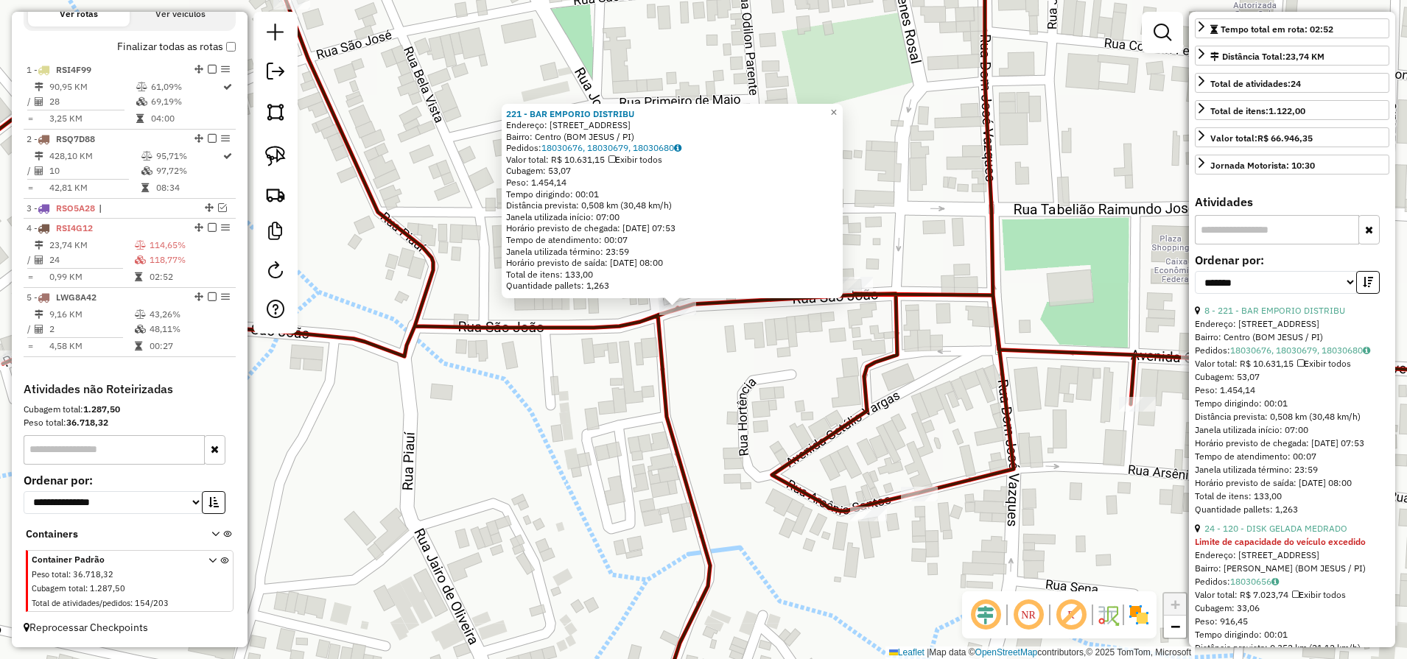
drag, startPoint x: 724, startPoint y: 373, endPoint x: 432, endPoint y: 232, distance: 324.4
click at [715, 352] on div "221 - BAR EMPORIO DISTRIBU Endereço: RUA SAO JOAO 1100 Bairro: Centro (BOM JESU…" at bounding box center [703, 329] width 1407 height 659
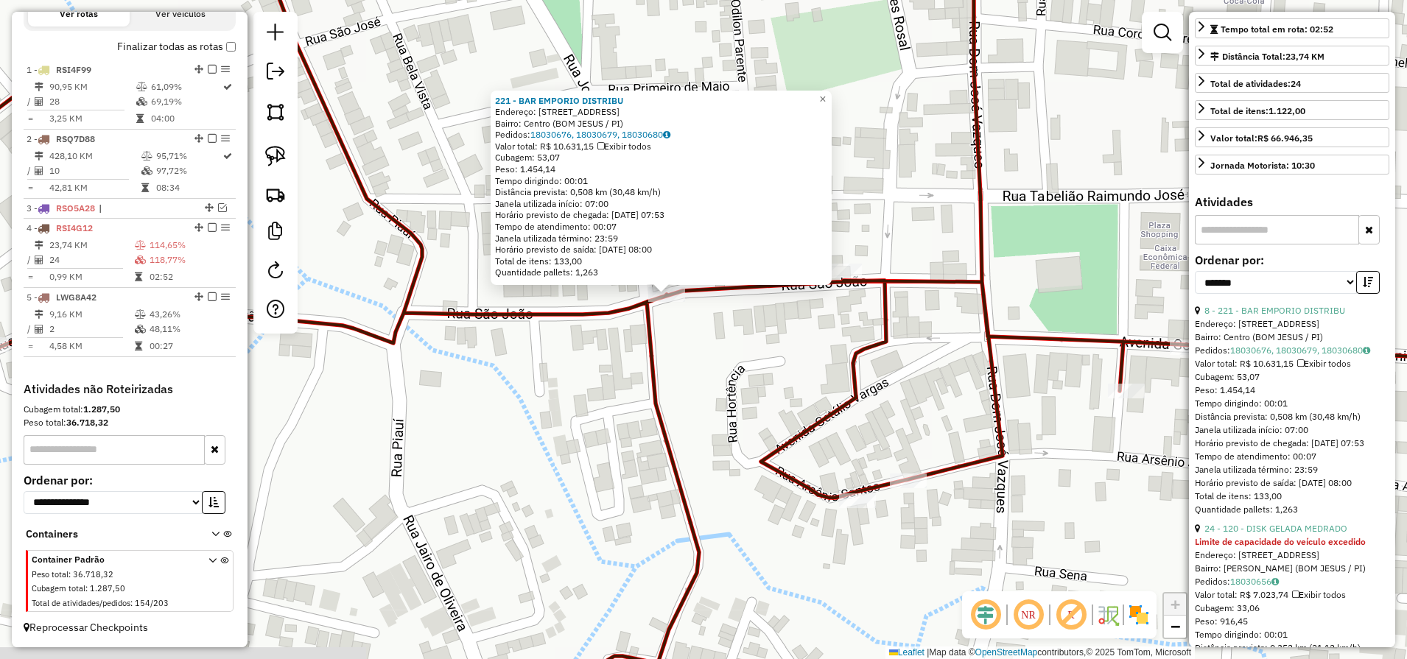
drag, startPoint x: 692, startPoint y: 341, endPoint x: 661, endPoint y: 326, distance: 34.3
click at [675, 328] on div "221 - BAR EMPORIO DISTRIBU Endereço: RUA SAO JOAO 1100 Bairro: Centro (BOM JESU…" at bounding box center [703, 329] width 1407 height 659
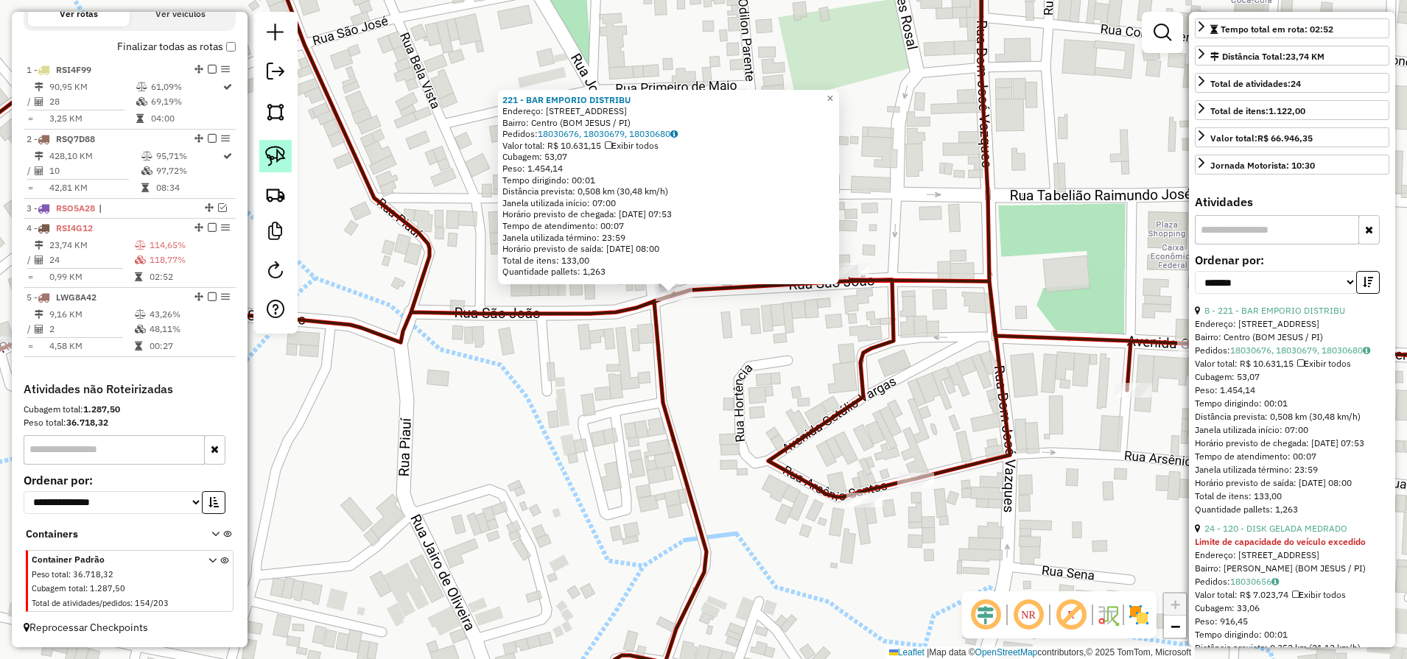
click at [273, 159] on img at bounding box center [275, 156] width 21 height 21
drag, startPoint x: 680, startPoint y: 328, endPoint x: 707, endPoint y: 312, distance: 31.7
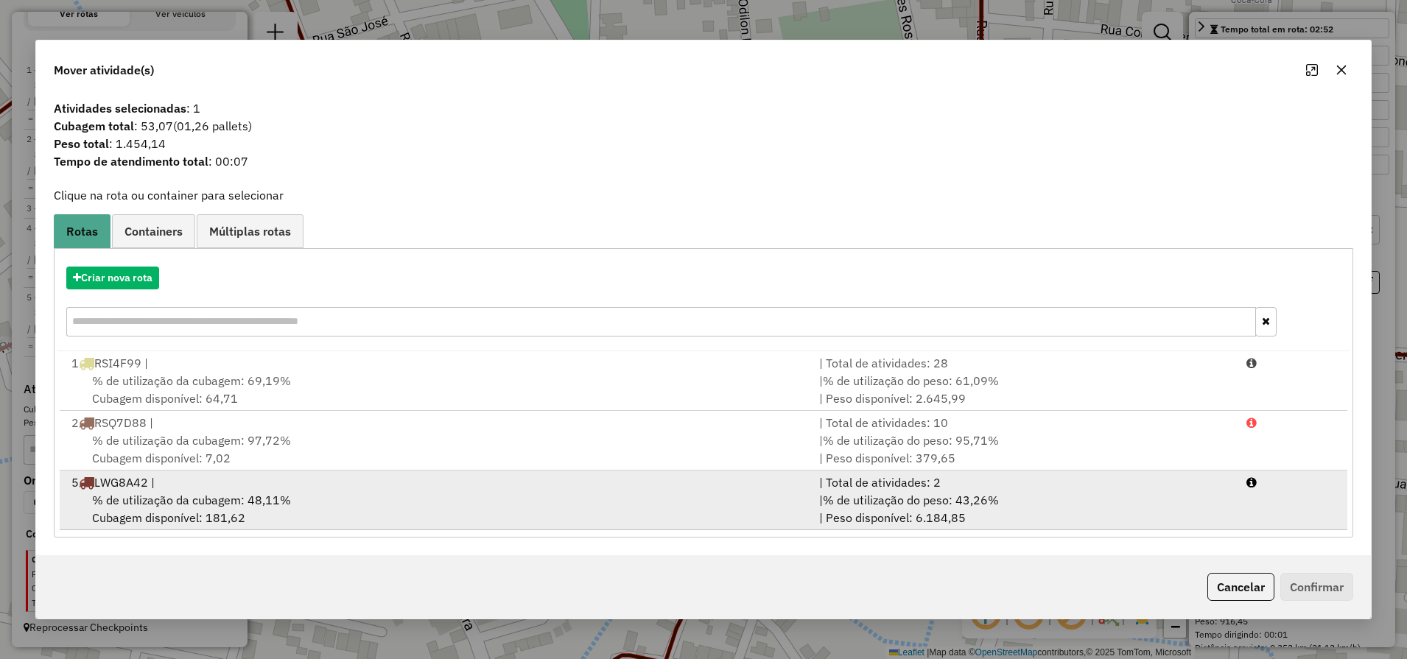
drag, startPoint x: 260, startPoint y: 502, endPoint x: 279, endPoint y: 504, distance: 19.3
click at [270, 504] on span "% de utilização da cubagem: 48,11%" at bounding box center [191, 500] width 199 height 15
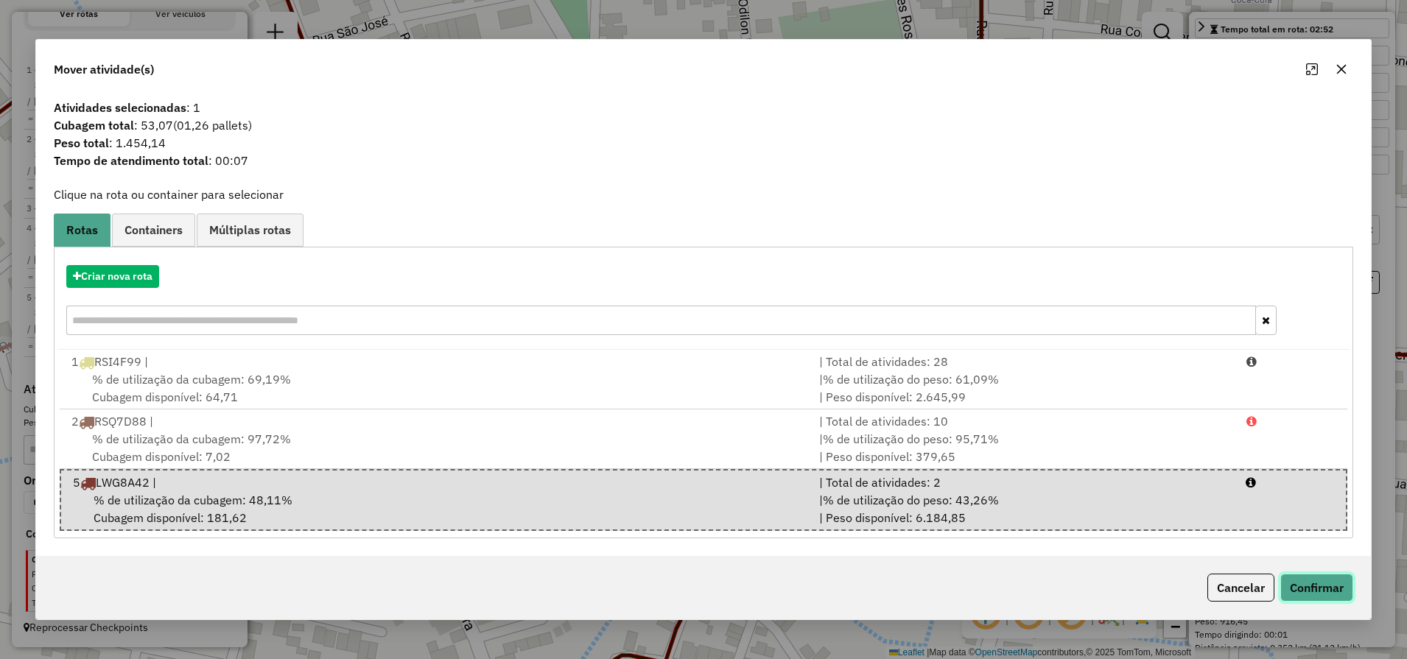
click at [1336, 581] on button "Confirmar" at bounding box center [1316, 588] width 73 height 28
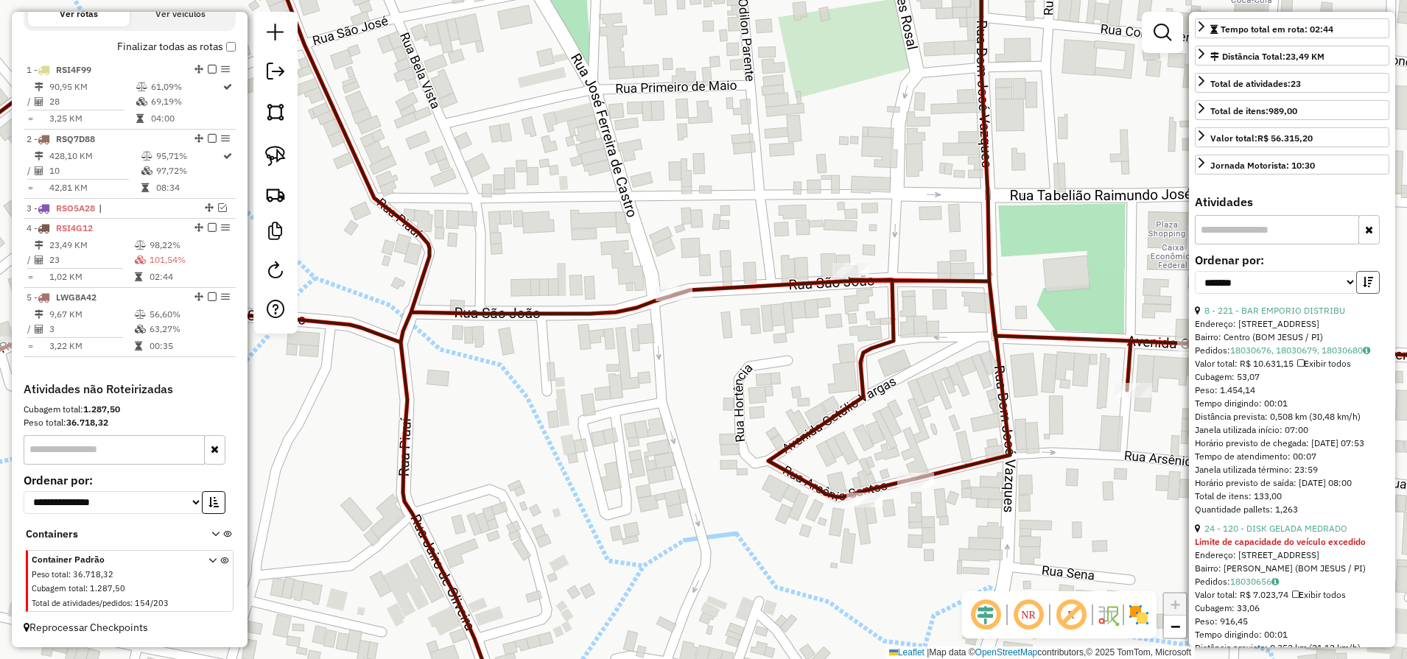
click at [1368, 294] on button "button" at bounding box center [1368, 282] width 24 height 23
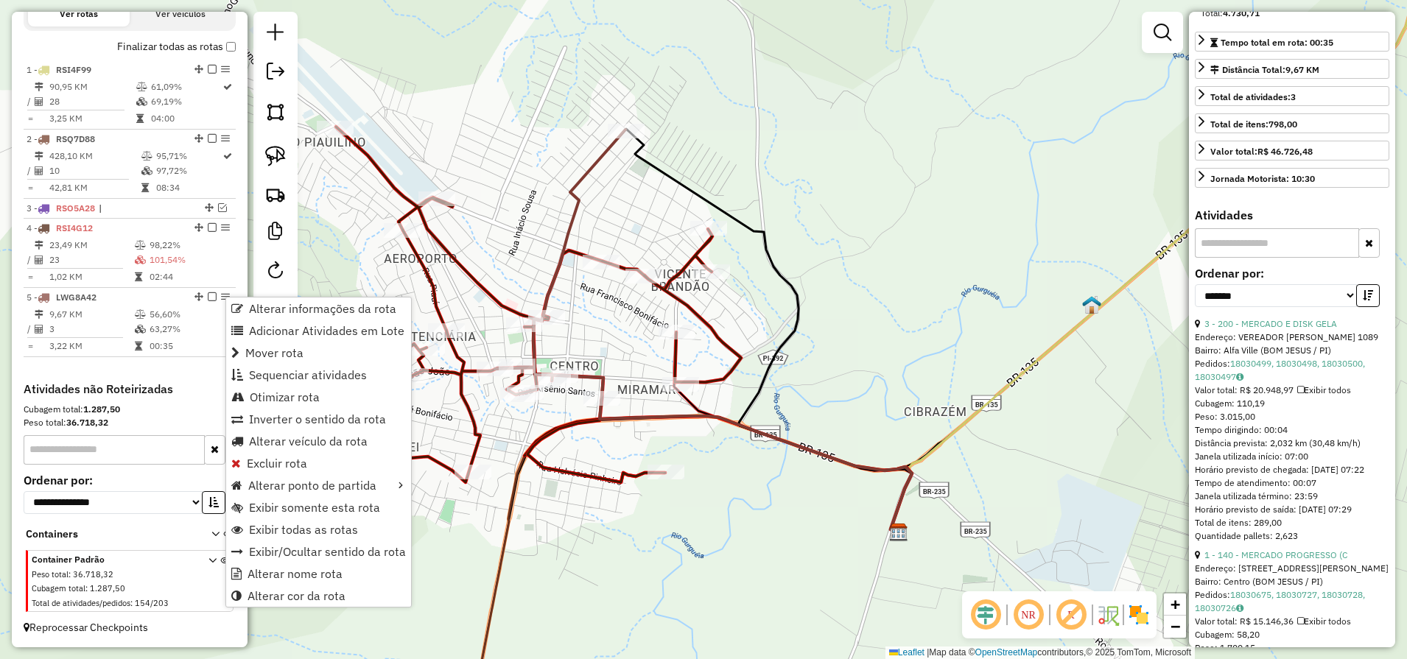
click at [321, 607] on div "Alterar informações da rota Adicionar Atividades em Lote Mover rota Sequenciar …" at bounding box center [318, 452] width 186 height 311
click at [299, 604] on link "Alterar cor da rota" at bounding box center [318, 596] width 185 height 22
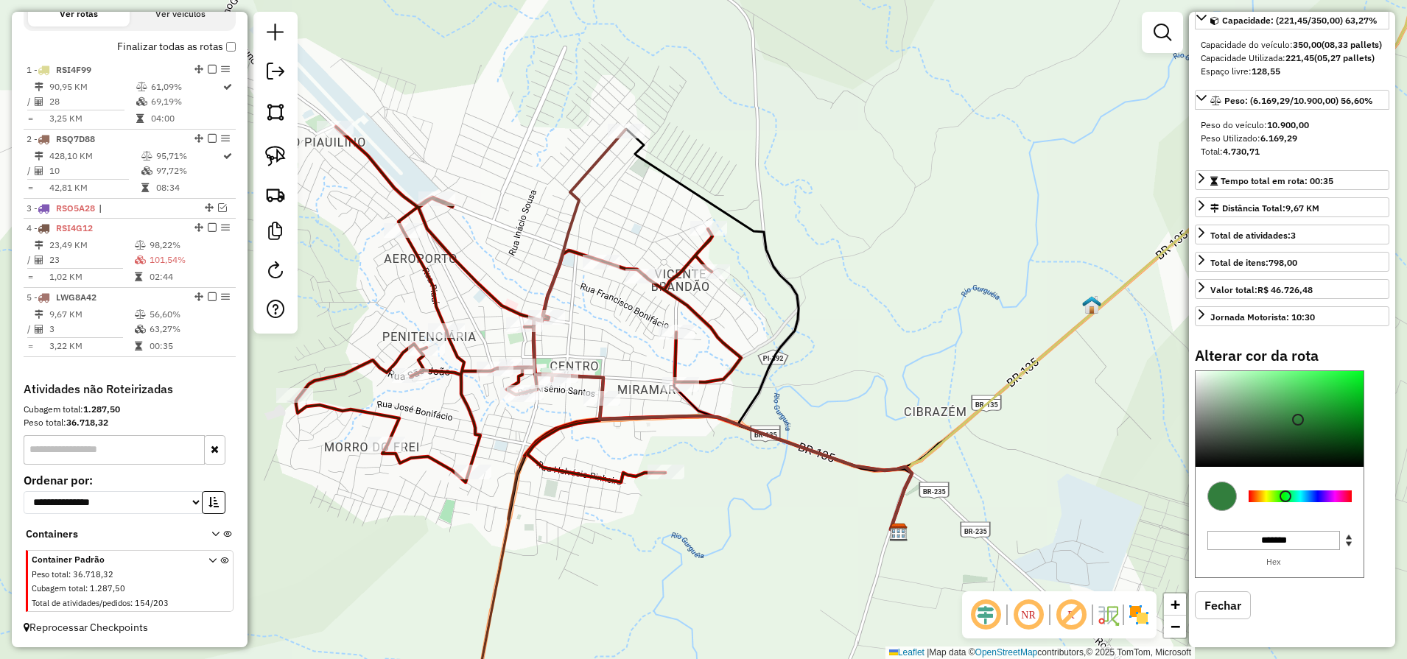
drag, startPoint x: 1256, startPoint y: 499, endPoint x: 1285, endPoint y: 501, distance: 28.9
click at [1285, 501] on div at bounding box center [1285, 496] width 12 height 12
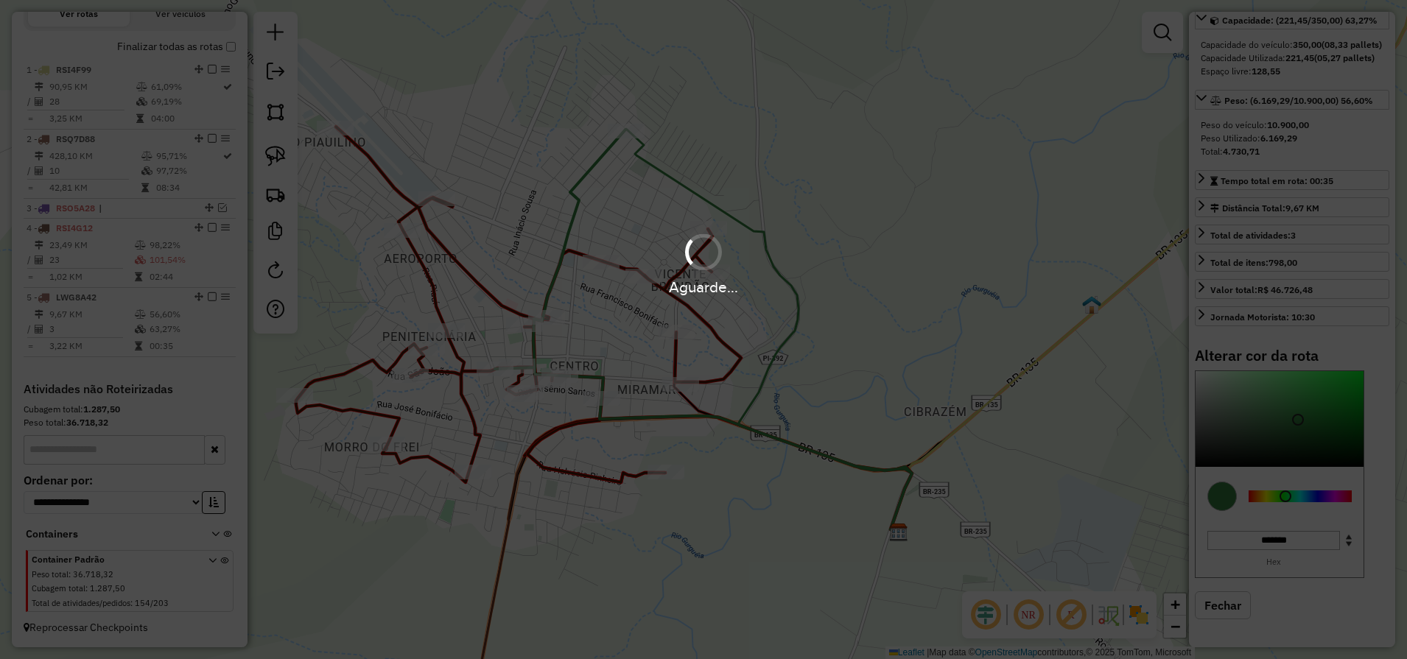
drag, startPoint x: 1298, startPoint y: 417, endPoint x: 1364, endPoint y: 354, distance: 91.2
click at [1364, 354] on div "Aguarde..." at bounding box center [703, 329] width 1407 height 659
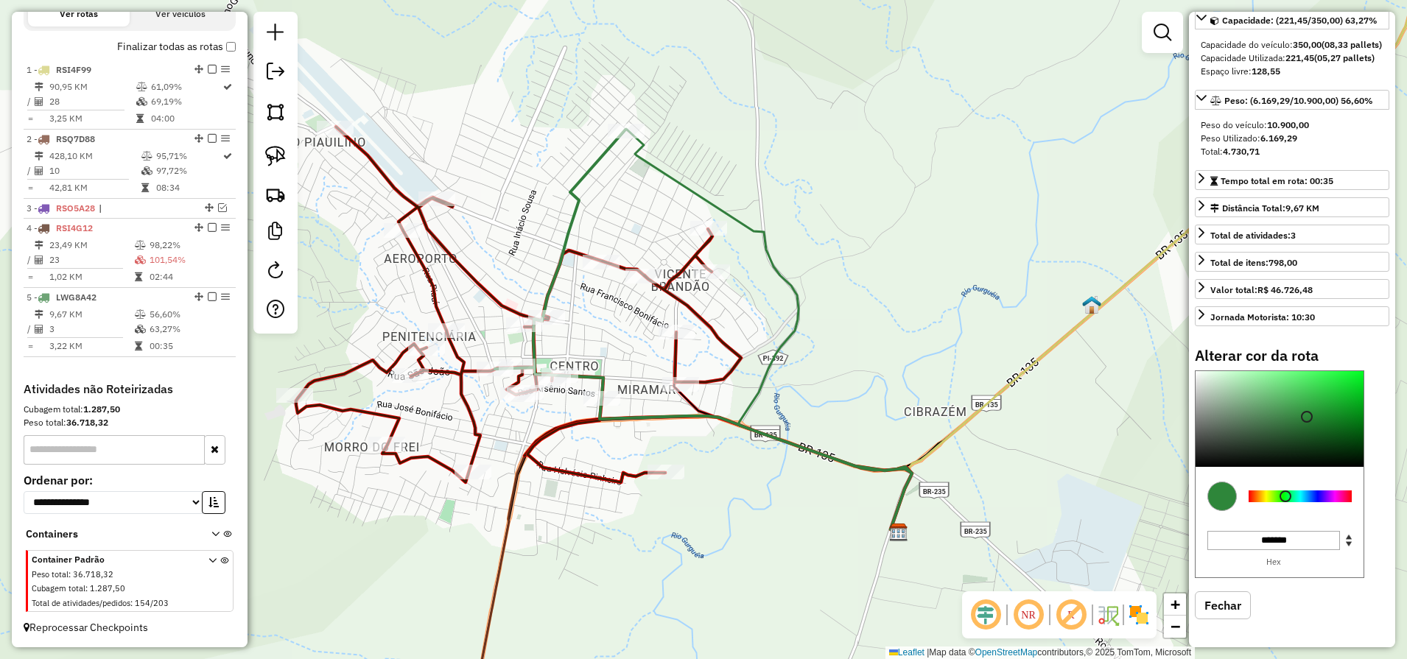
type input "*******"
drag, startPoint x: 1306, startPoint y: 417, endPoint x: 1395, endPoint y: 348, distance: 112.8
click at [1395, 348] on hb-router-mapa "Informações da Sessão 991154 - 19/08/2025 Criação: 18/08/2025 18:11 Depósito: A…" at bounding box center [703, 329] width 1407 height 659
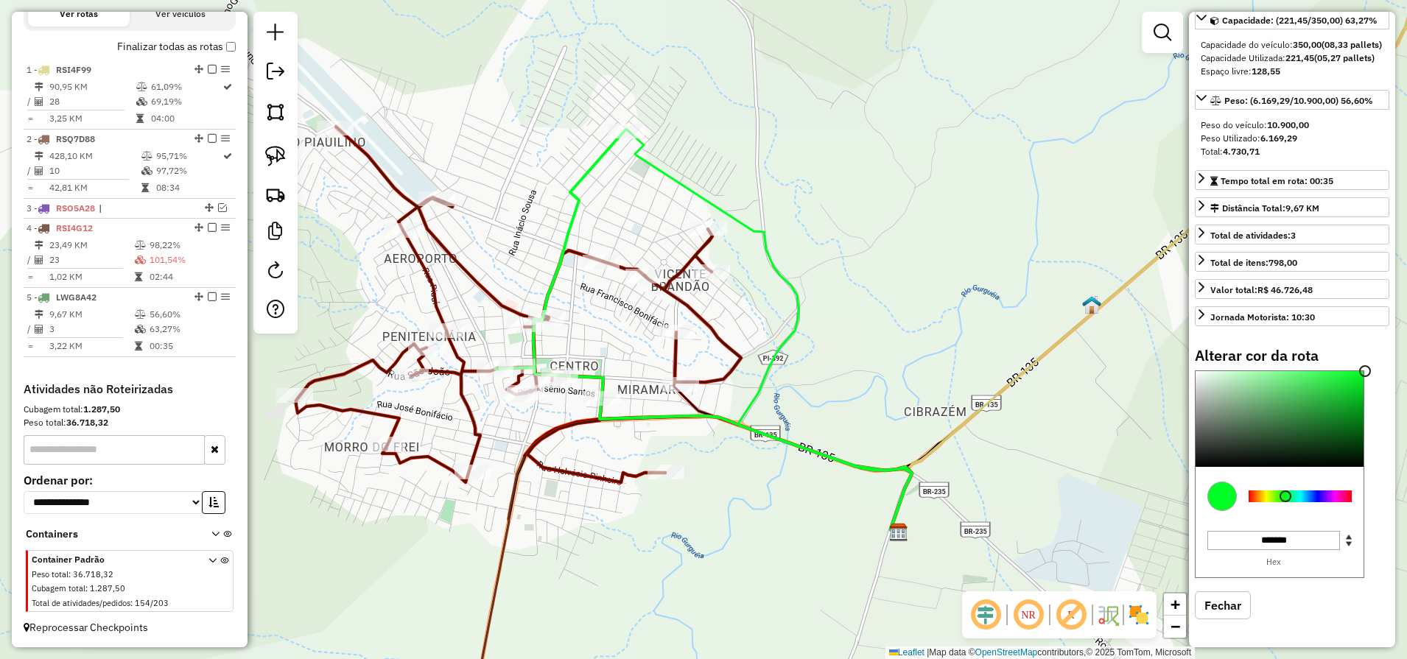
click at [753, 558] on div "Janela de atendimento Grade de atendimento Capacidade Transportadoras Veículos …" at bounding box center [703, 329] width 1407 height 659
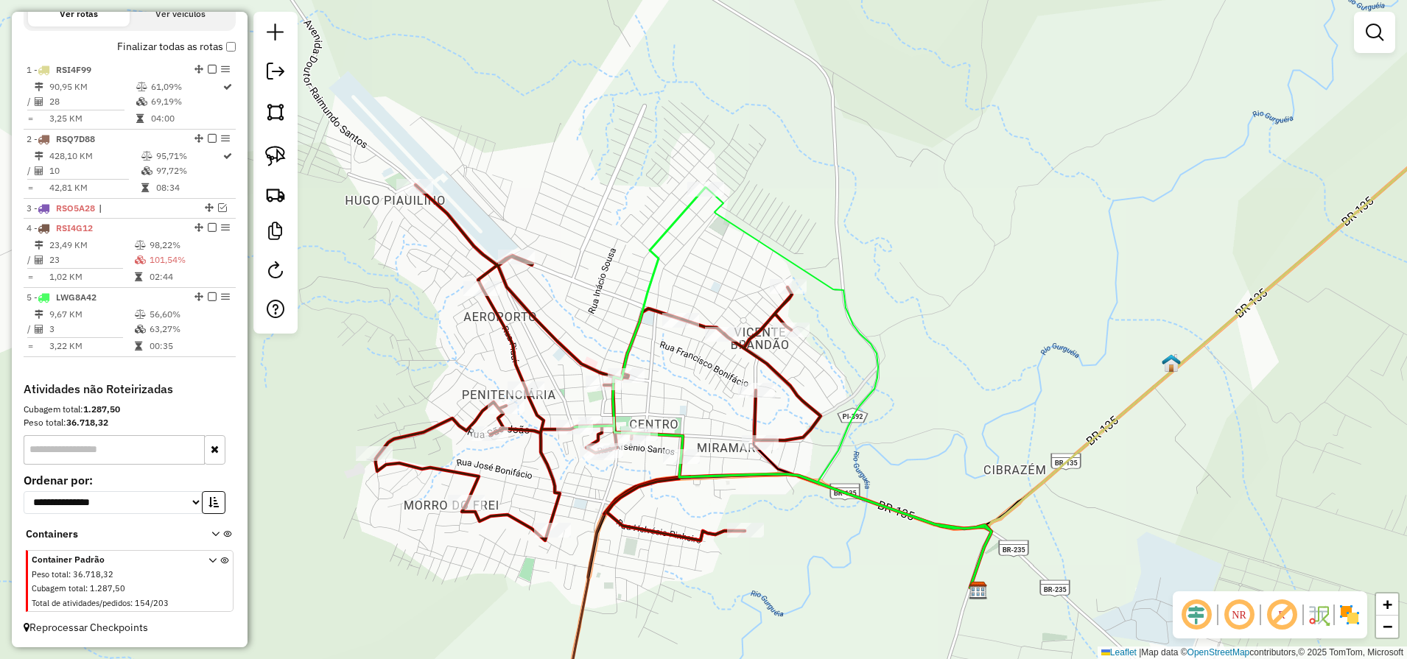
drag, startPoint x: 694, startPoint y: 585, endPoint x: 758, endPoint y: 603, distance: 67.2
click at [758, 605] on div "Janela de atendimento Grade de atendimento Capacidade Transportadoras Veículos …" at bounding box center [703, 329] width 1407 height 659
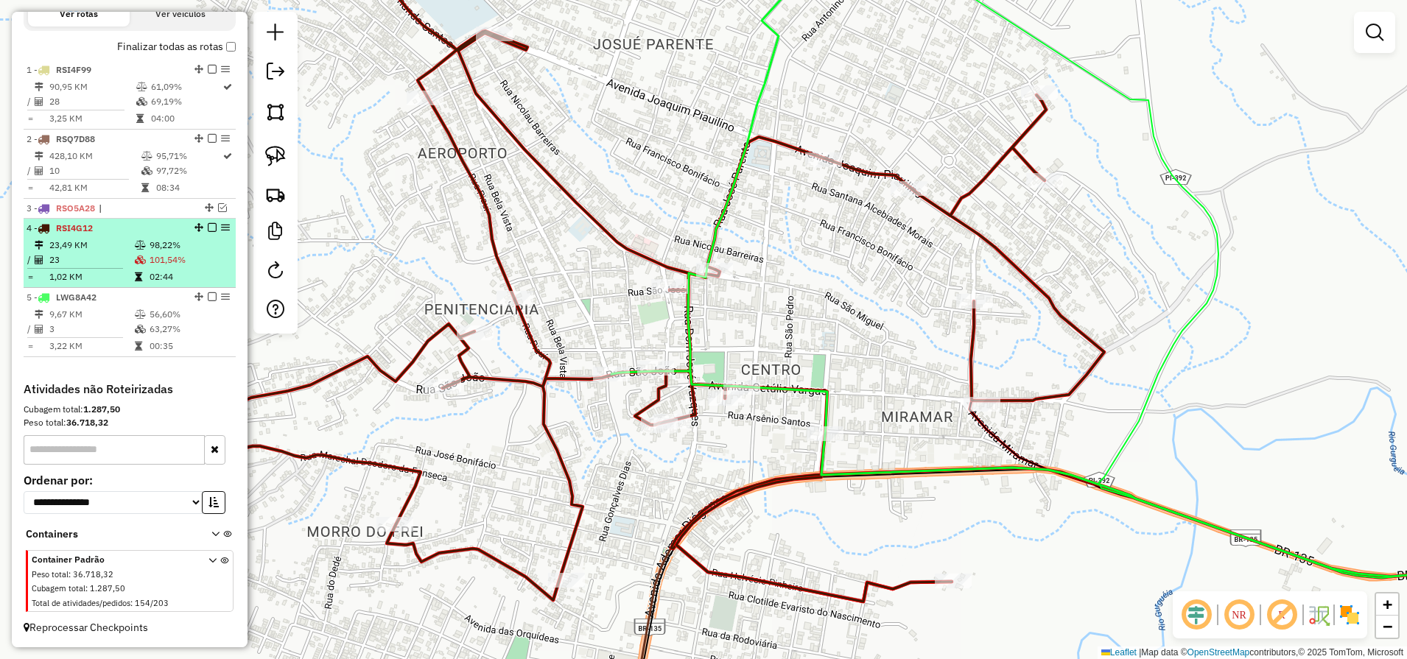
click at [98, 260] on td "23" at bounding box center [91, 260] width 85 height 15
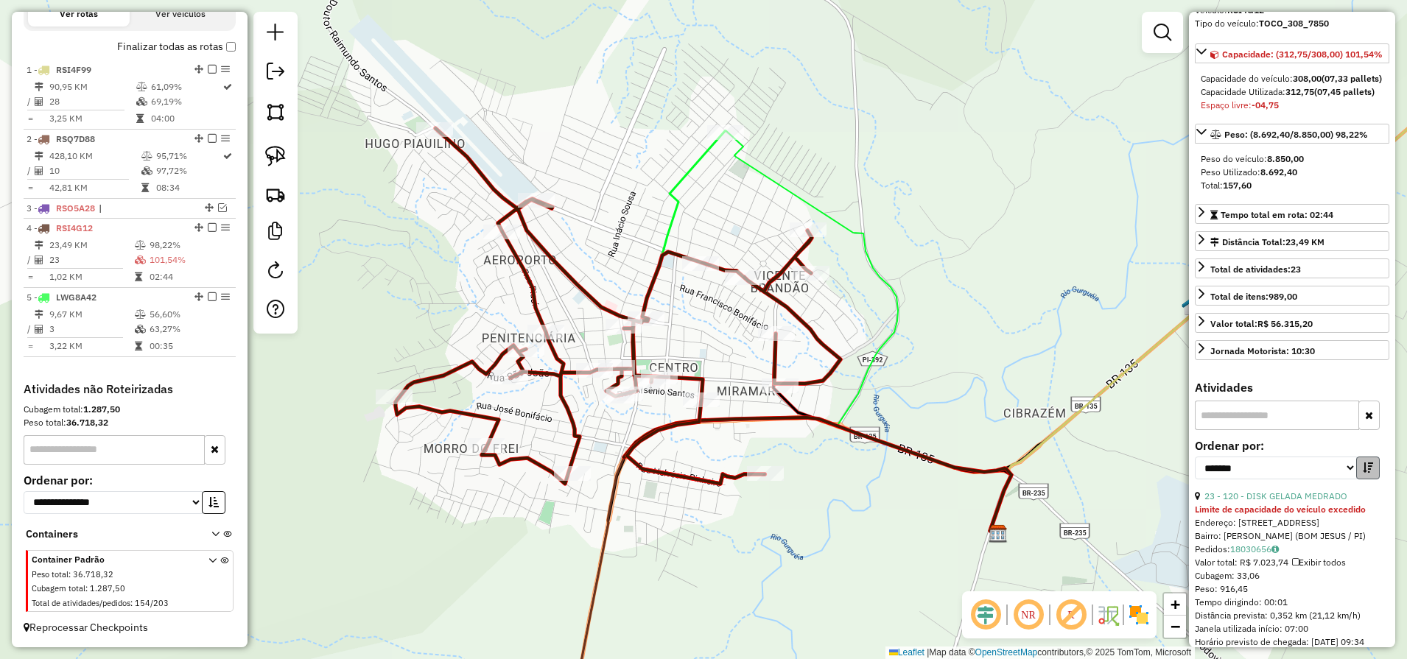
scroll to position [92, 0]
click at [1362, 478] on button "button" at bounding box center [1368, 466] width 24 height 23
click at [1276, 513] on strong "Limite de capacidade do veículo excedido" at bounding box center [1279, 507] width 171 height 11
click at [1283, 500] on link "23 - 120 - DISK GELADA MEDRADO" at bounding box center [1275, 494] width 143 height 11
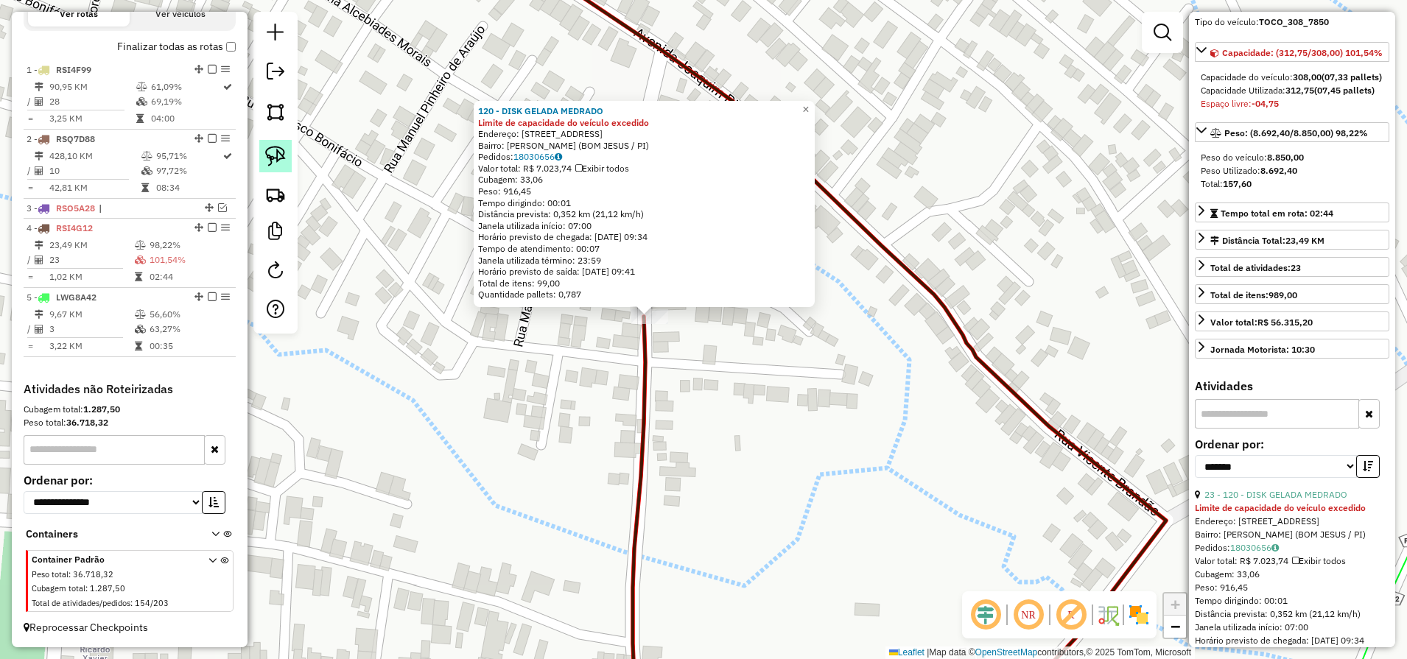
click at [285, 151] on img at bounding box center [275, 156] width 21 height 21
drag, startPoint x: 647, startPoint y: 358, endPoint x: 687, endPoint y: 325, distance: 51.3
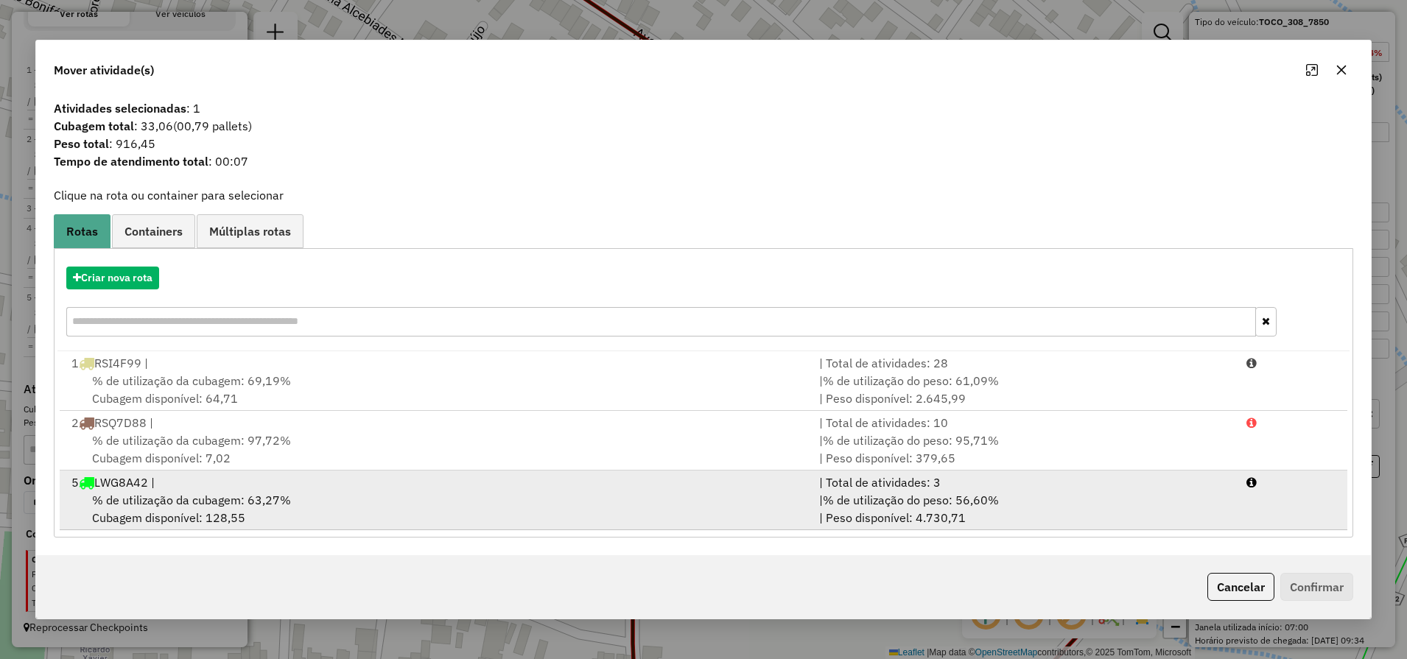
click at [379, 495] on div "% de utilização da cubagem: 63,27% Cubagem disponível: 128,55" at bounding box center [436, 508] width 747 height 35
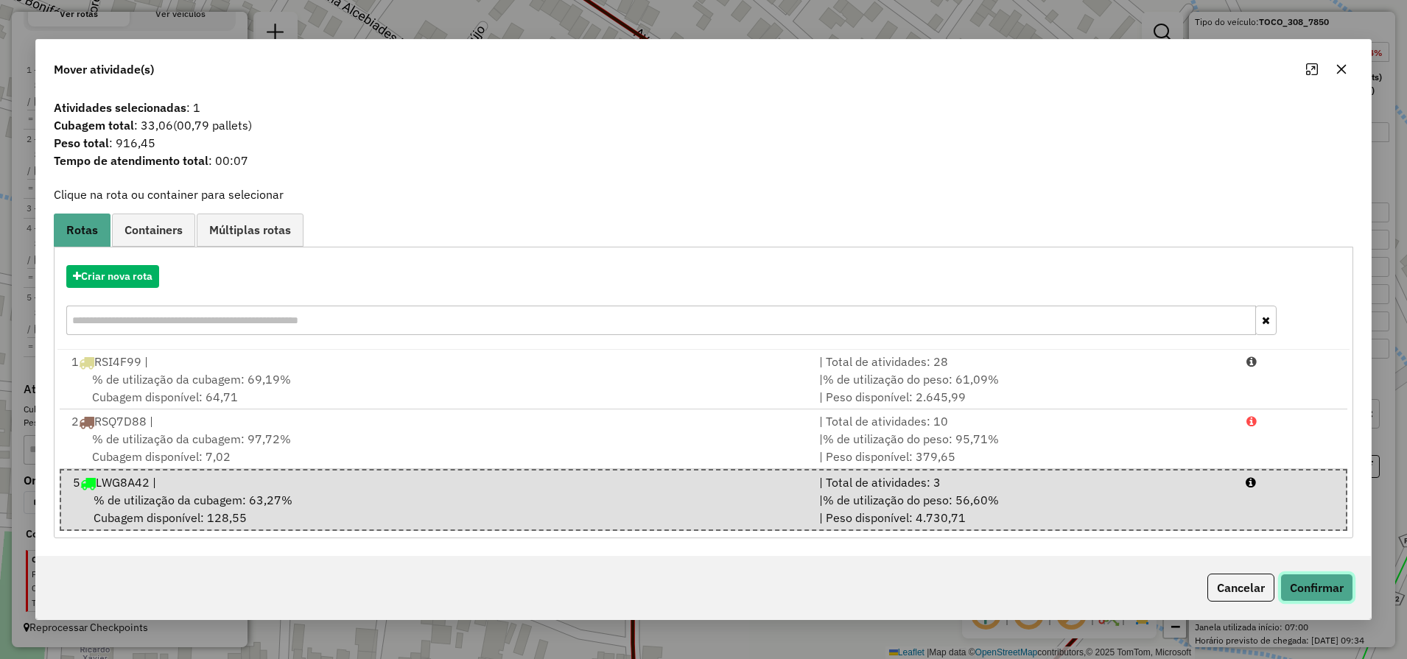
click at [1309, 585] on button "Confirmar" at bounding box center [1316, 588] width 73 height 28
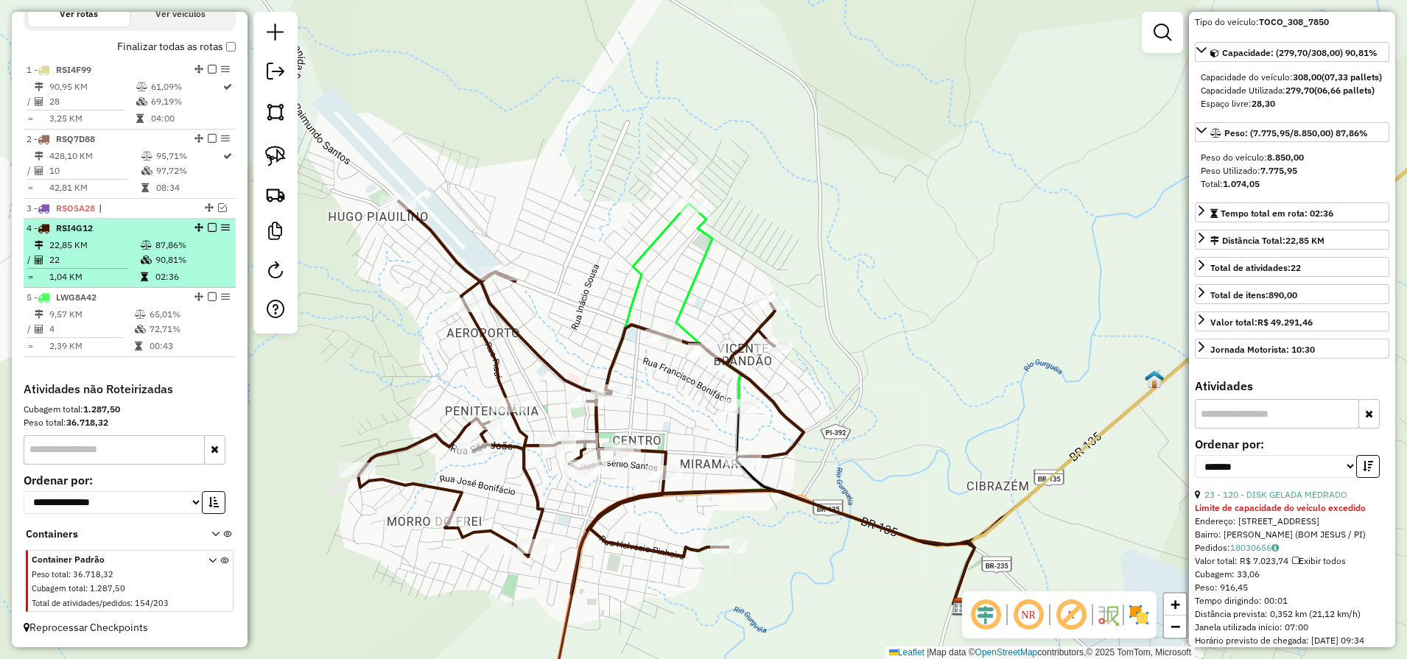
click at [82, 245] on td "22,85 KM" at bounding box center [94, 245] width 91 height 15
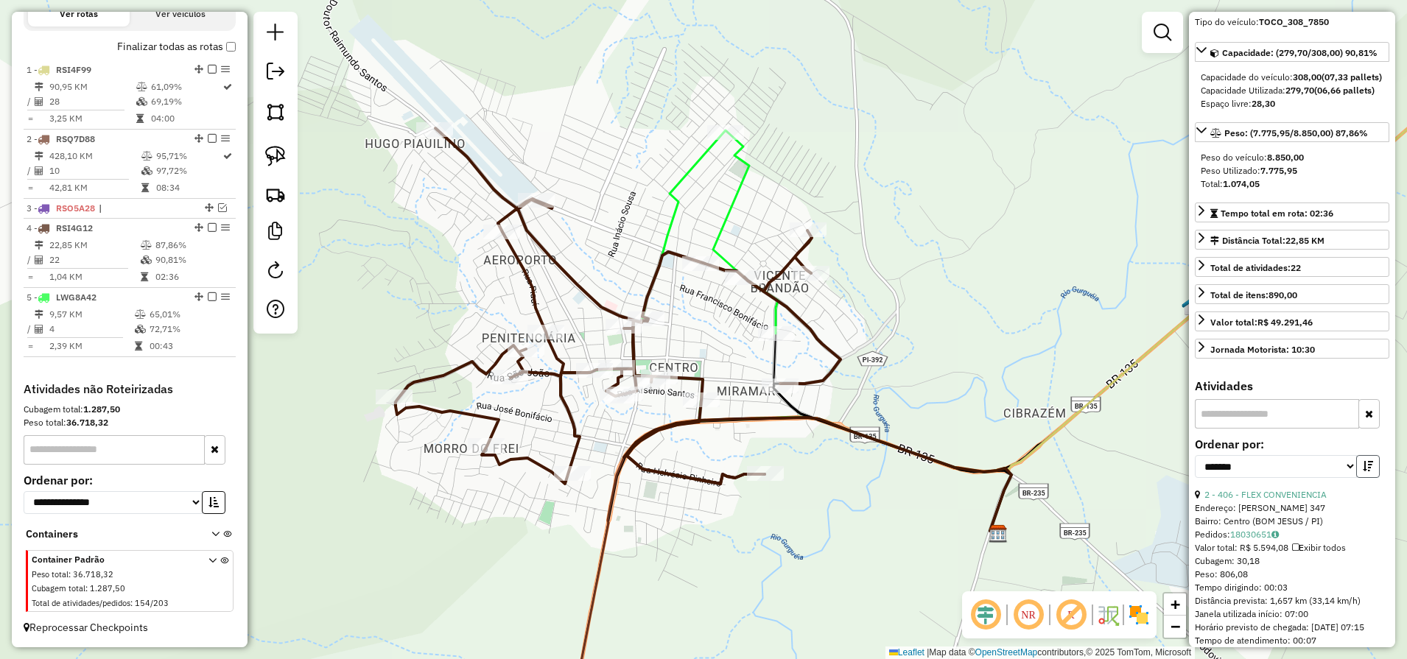
click at [1370, 478] on button "button" at bounding box center [1368, 466] width 24 height 23
click at [1262, 500] on link "2 - 406 - FLEX CONVENIENCIA" at bounding box center [1265, 494] width 122 height 11
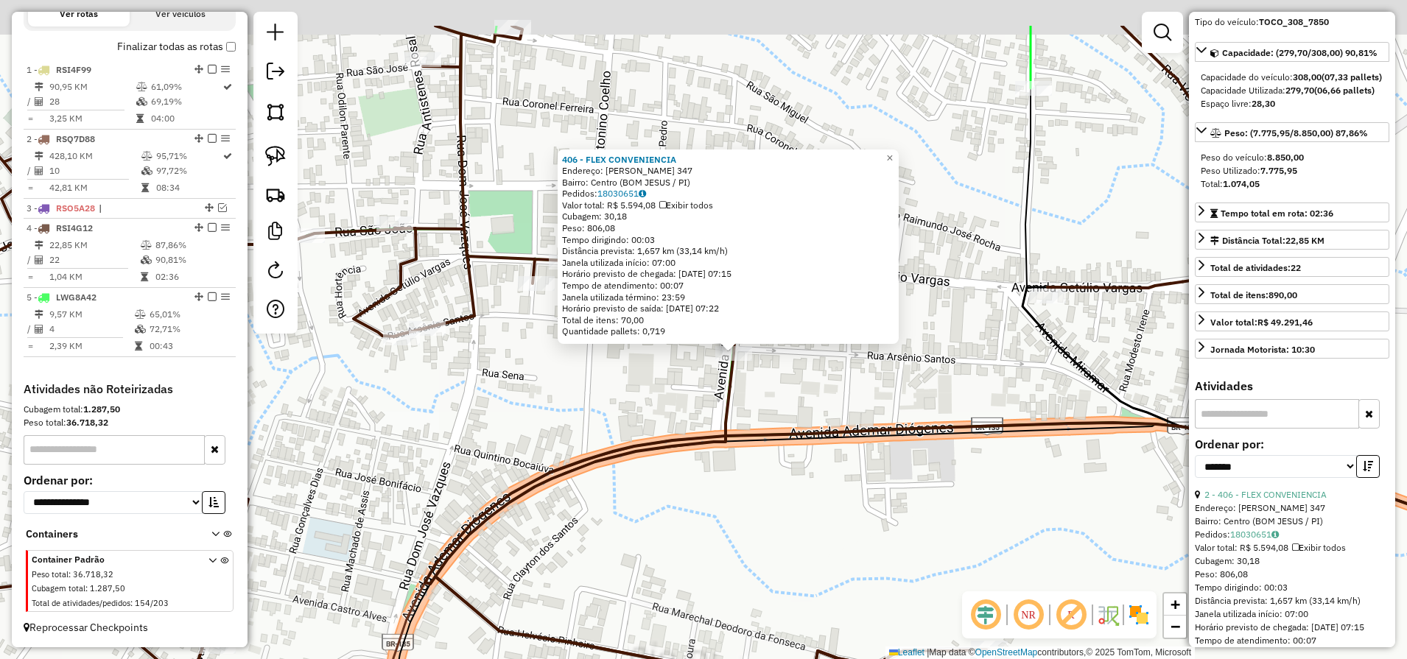
drag, startPoint x: 823, startPoint y: 282, endPoint x: 816, endPoint y: 384, distance: 102.6
click at [821, 380] on div "406 - FLEX CONVENIENCIA Endereço: Arsenio Santos 347 Bairro: Centro (BOM JESUS …" at bounding box center [703, 329] width 1407 height 659
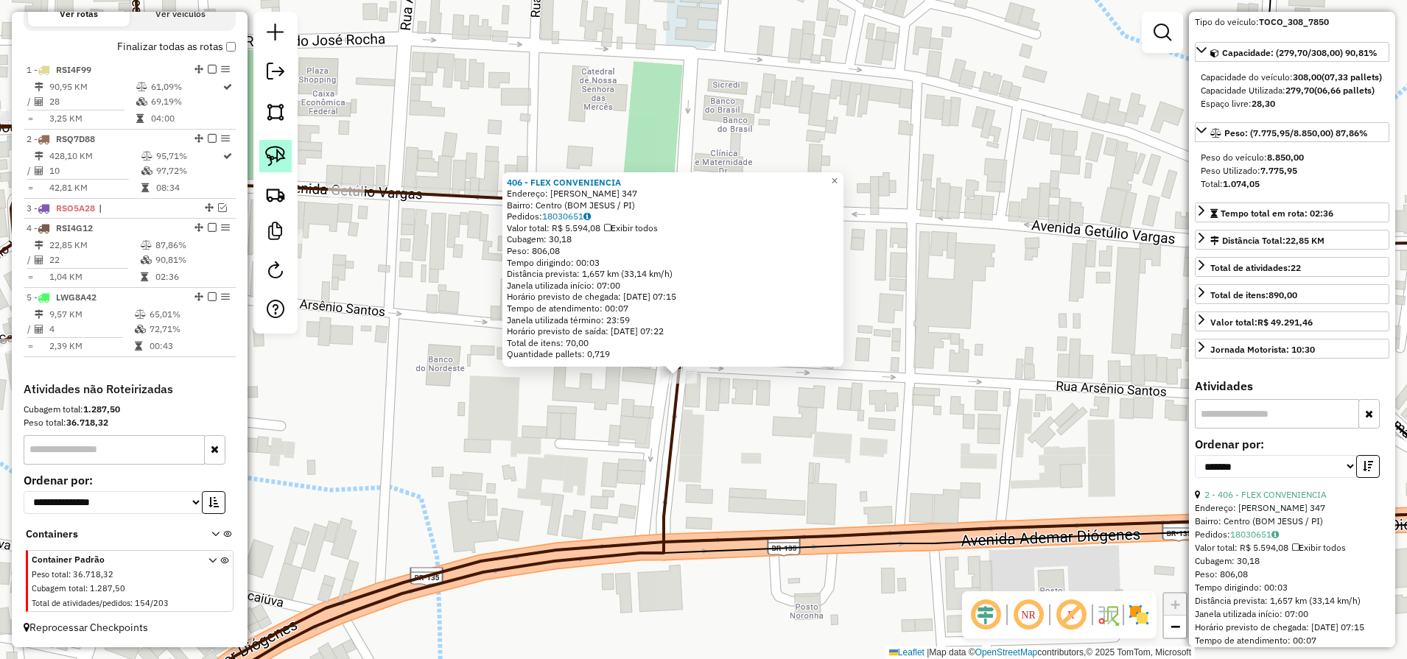
click at [278, 150] on img at bounding box center [275, 156] width 21 height 21
drag, startPoint x: 644, startPoint y: 419, endPoint x: 703, endPoint y: 401, distance: 61.7
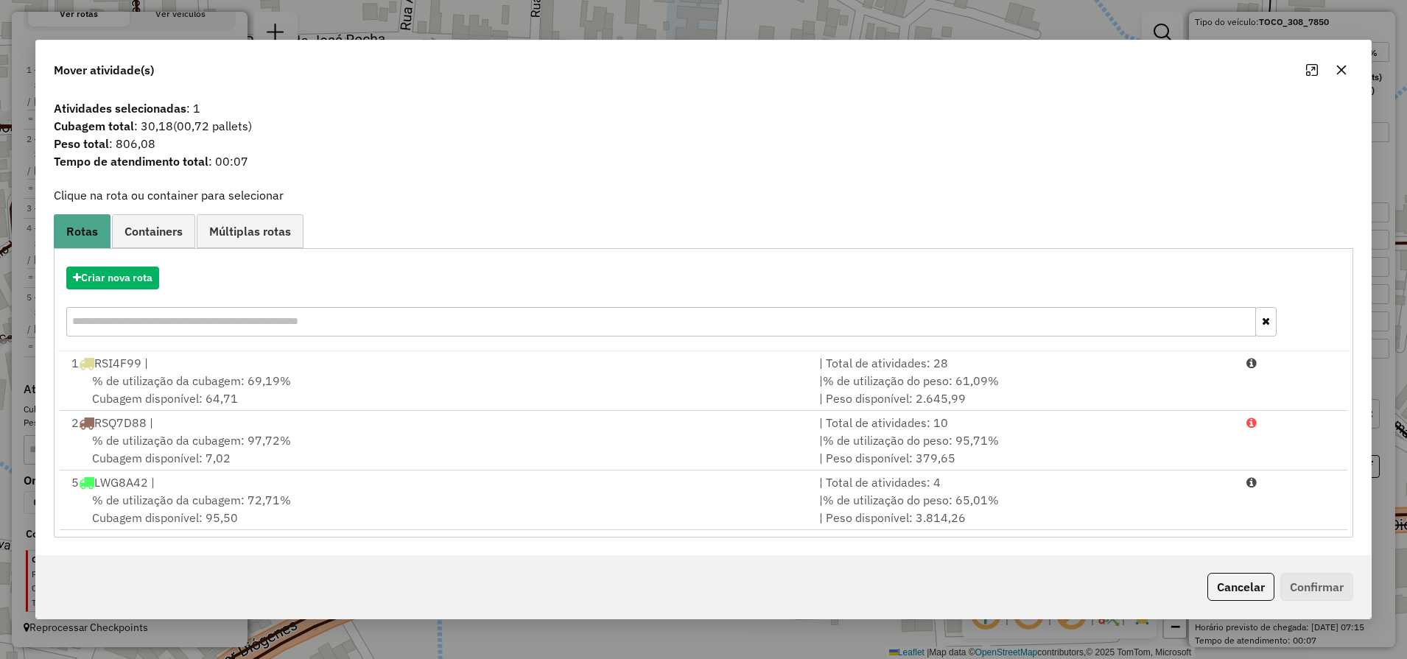
drag, startPoint x: 240, startPoint y: 509, endPoint x: 714, endPoint y: 591, distance: 481.4
click at [241, 509] on div "% de utilização da cubagem: 72,71% Cubagem disponível: 95,50" at bounding box center [436, 508] width 747 height 35
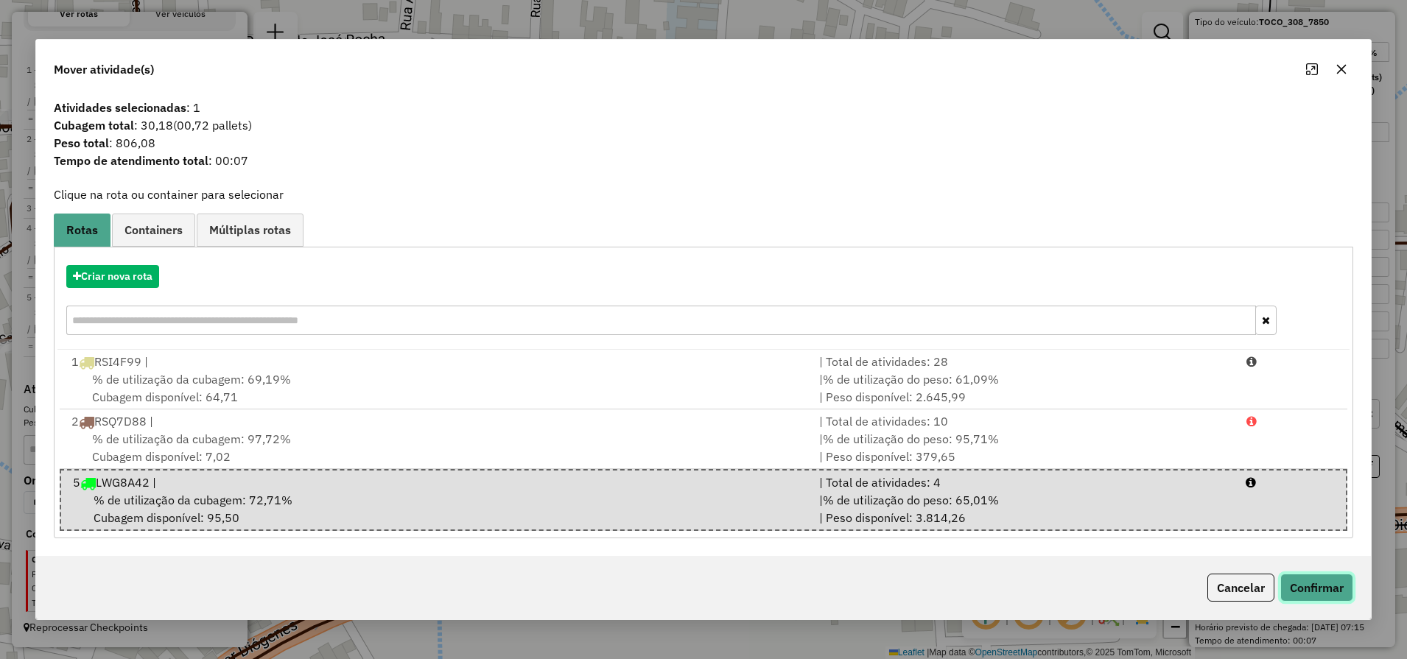
click at [1314, 588] on button "Confirmar" at bounding box center [1316, 588] width 73 height 28
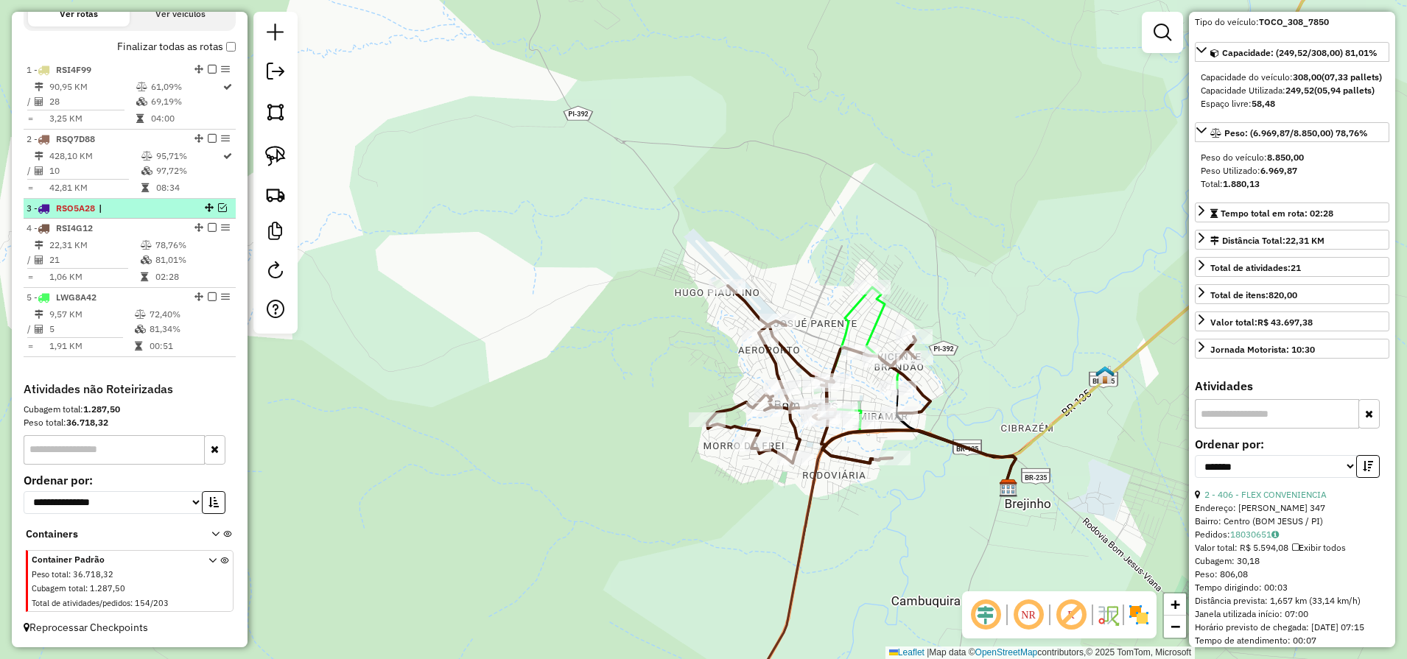
click at [218, 208] on em at bounding box center [222, 207] width 9 height 9
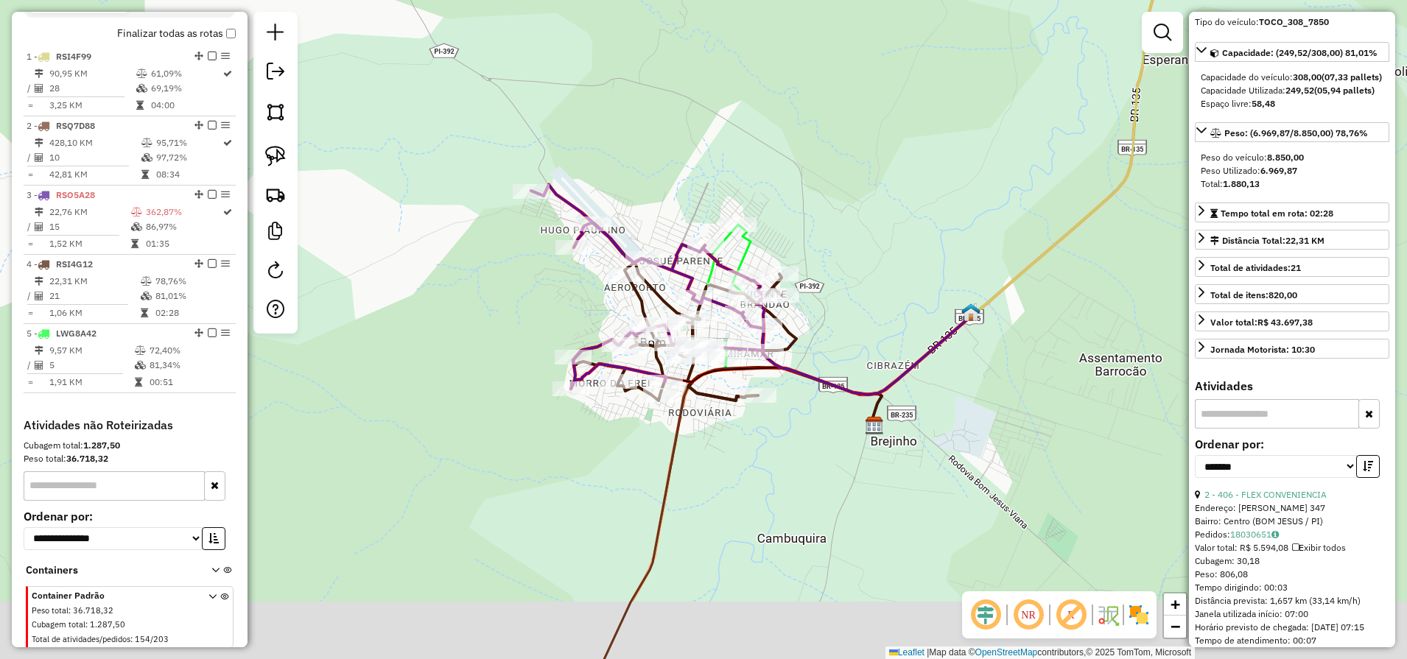
drag, startPoint x: 820, startPoint y: 490, endPoint x: 700, endPoint y: 451, distance: 126.9
click at [723, 445] on div "Janela de atendimento Grade de atendimento Capacidade Transportadoras Veículos …" at bounding box center [703, 329] width 1407 height 659
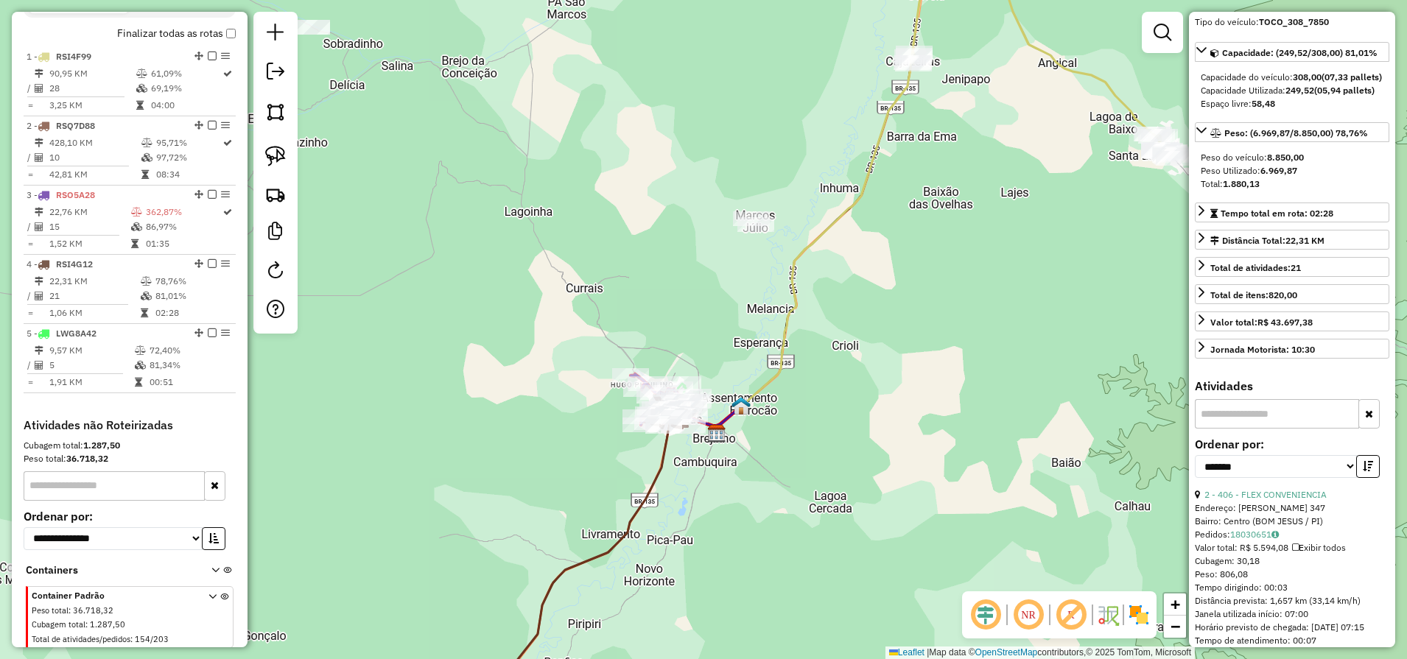
drag, startPoint x: 919, startPoint y: 462, endPoint x: 805, endPoint y: 508, distance: 123.2
click at [805, 508] on div "Janela de atendimento Grade de atendimento Capacidade Transportadoras Veículos …" at bounding box center [703, 329] width 1407 height 659
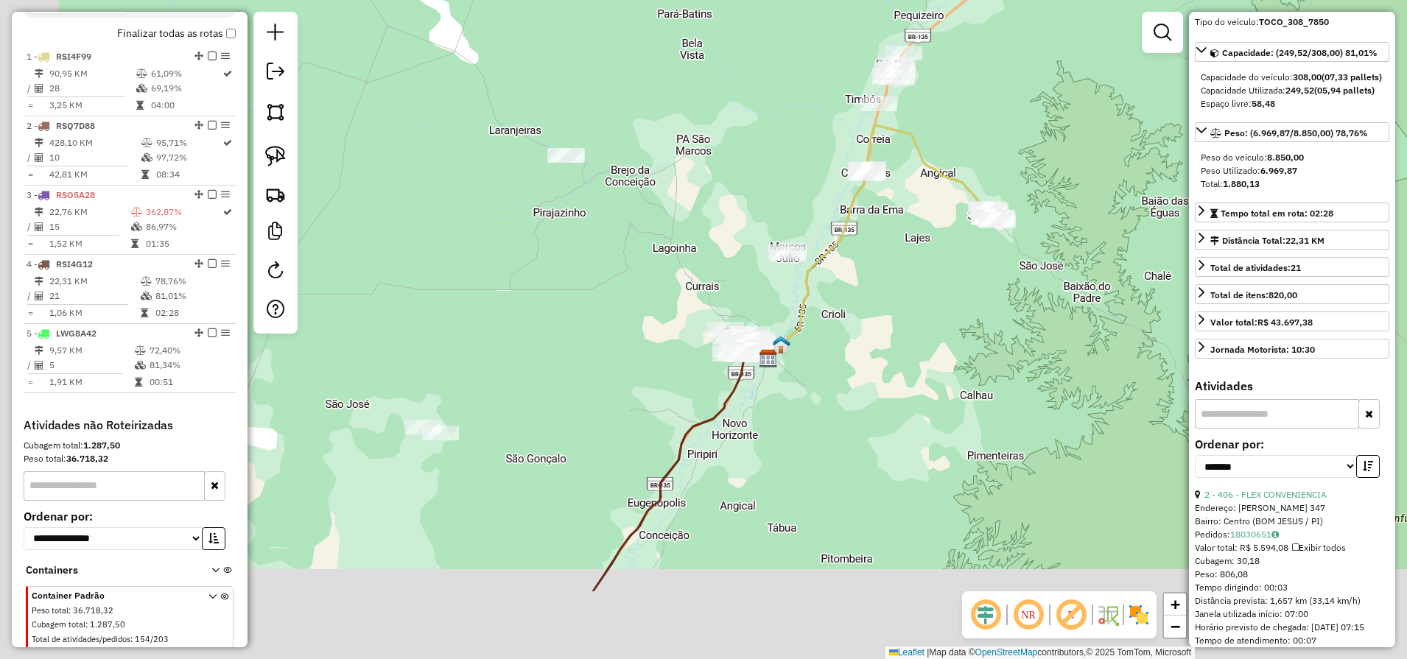
drag, startPoint x: 761, startPoint y: 454, endPoint x: 879, endPoint y: 246, distance: 239.8
click at [877, 250] on div "Janela de atendimento Grade de atendimento Capacidade Transportadoras Veículos …" at bounding box center [703, 329] width 1407 height 659
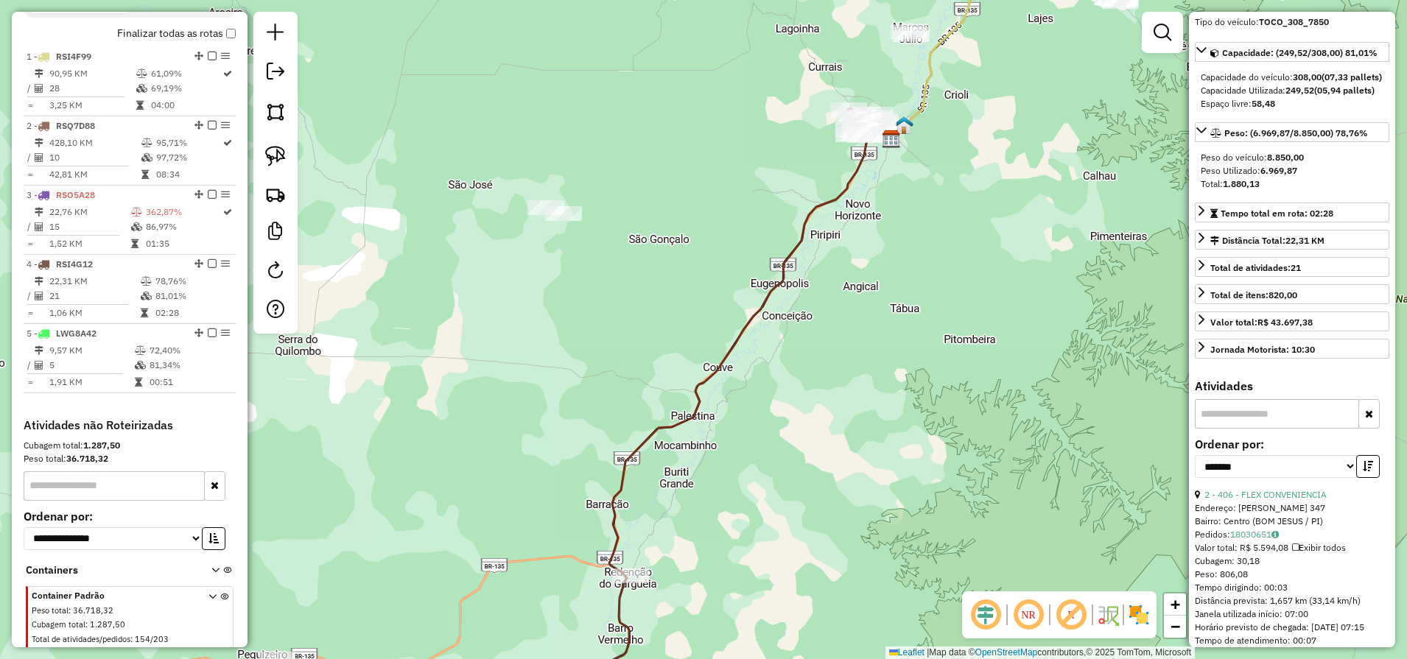
drag, startPoint x: 777, startPoint y: 479, endPoint x: 849, endPoint y: 147, distance: 339.9
click at [846, 158] on div "Janela de atendimento Grade de atendimento Capacidade Transportadoras Veículos …" at bounding box center [703, 329] width 1407 height 659
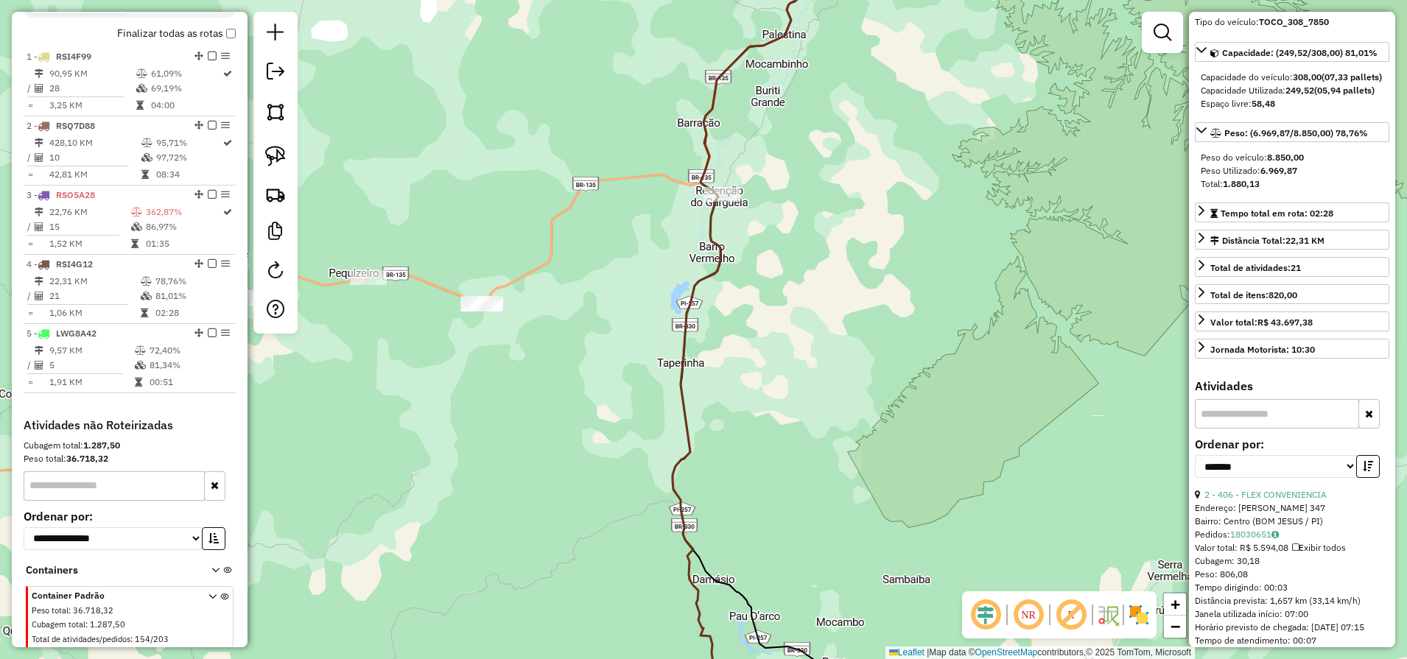
drag, startPoint x: 621, startPoint y: 417, endPoint x: 858, endPoint y: 272, distance: 277.6
click at [855, 271] on div "Janela de atendimento Grade de atendimento Capacidade Transportadoras Veículos …" at bounding box center [703, 329] width 1407 height 659
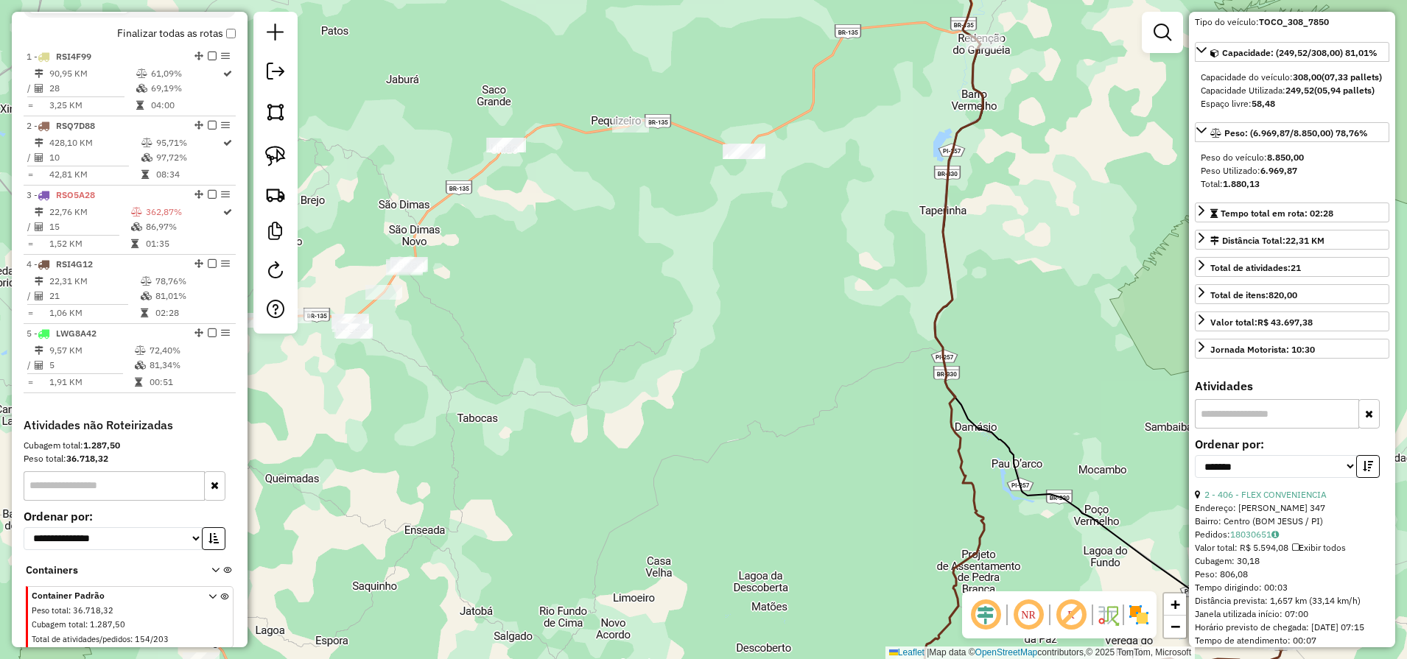
drag, startPoint x: 546, startPoint y: 325, endPoint x: 873, endPoint y: 298, distance: 328.1
click at [839, 292] on div "Janela de atendimento Grade de atendimento Capacidade Transportadoras Veículos …" at bounding box center [703, 329] width 1407 height 659
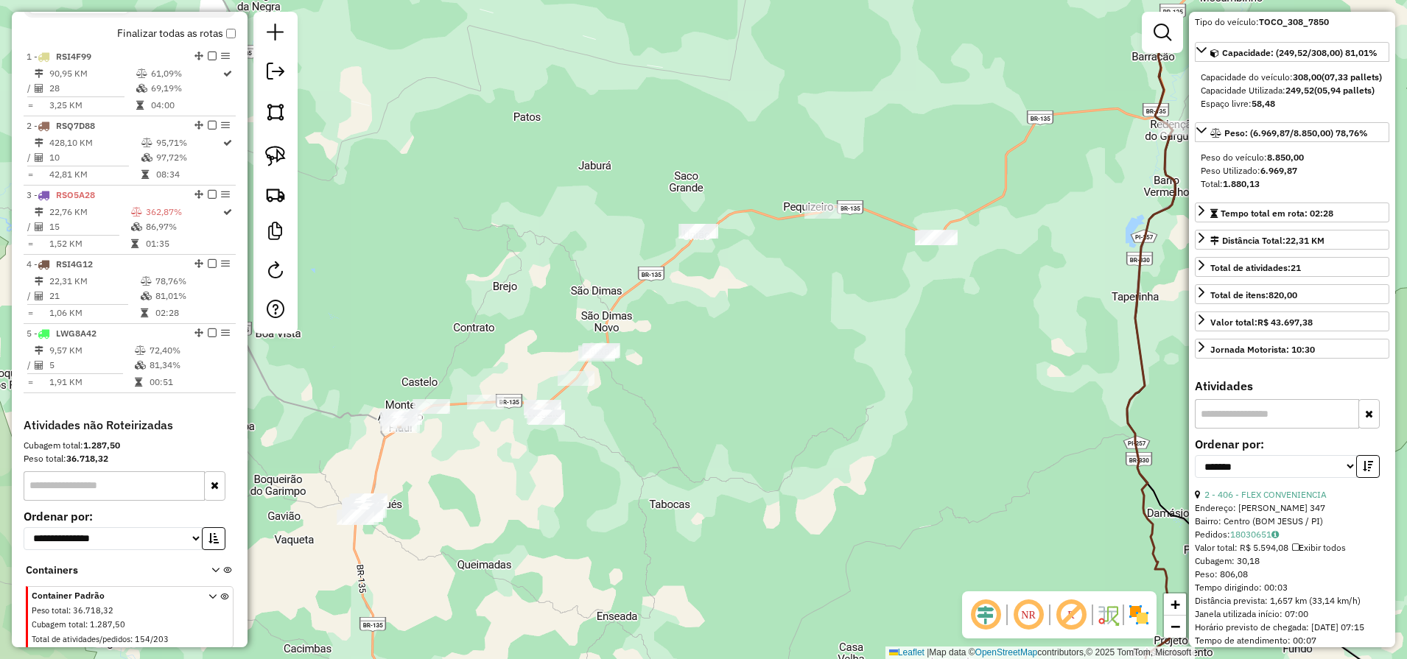
drag, startPoint x: 600, startPoint y: 434, endPoint x: 646, endPoint y: 446, distance: 47.3
click at [646, 446] on div "Janela de atendimento Grade de atendimento Capacidade Transportadoras Veículos …" at bounding box center [703, 329] width 1407 height 659
click at [269, 159] on img at bounding box center [275, 156] width 21 height 21
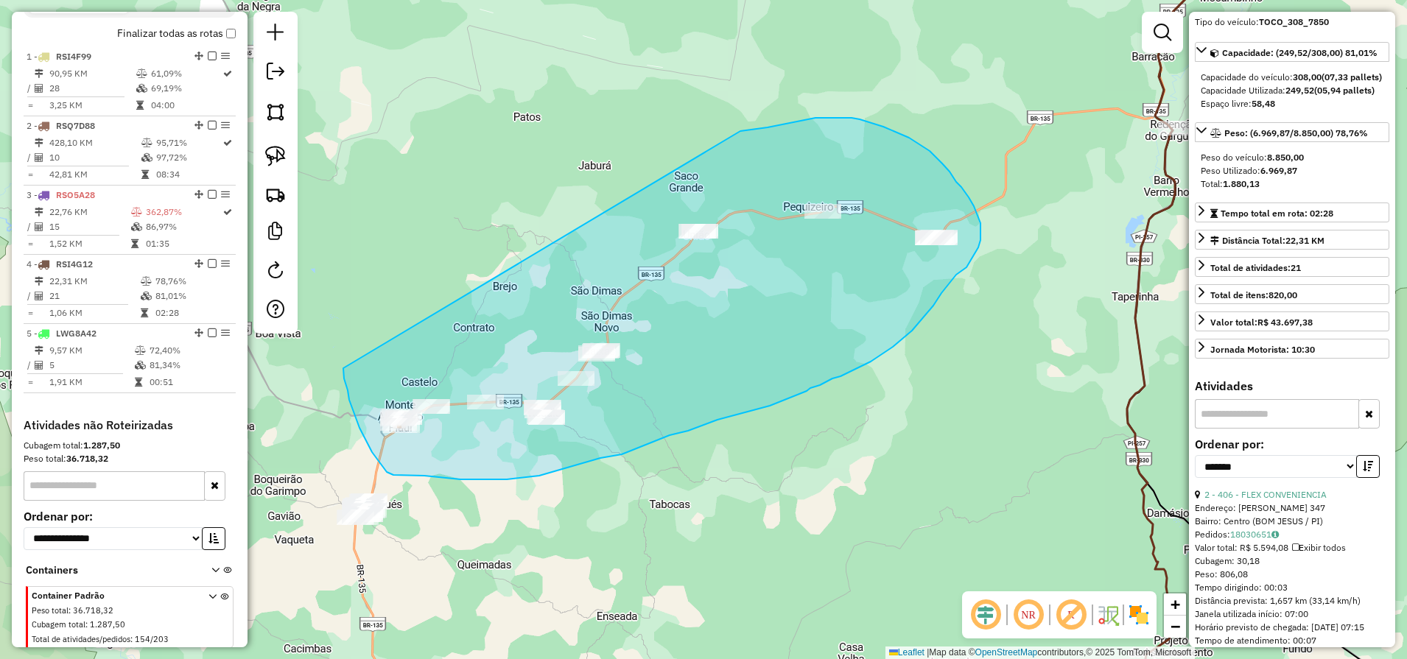
drag, startPoint x: 343, startPoint y: 368, endPoint x: 740, endPoint y: 131, distance: 462.3
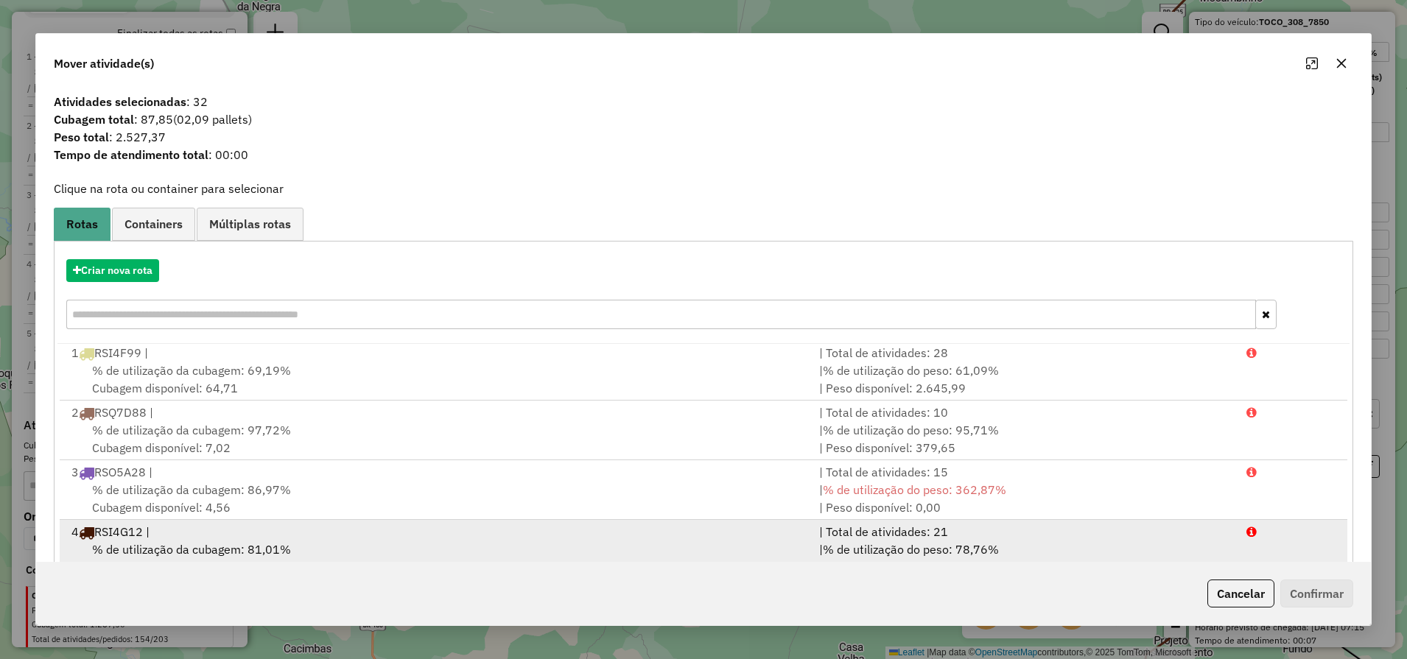
scroll to position [4, 0]
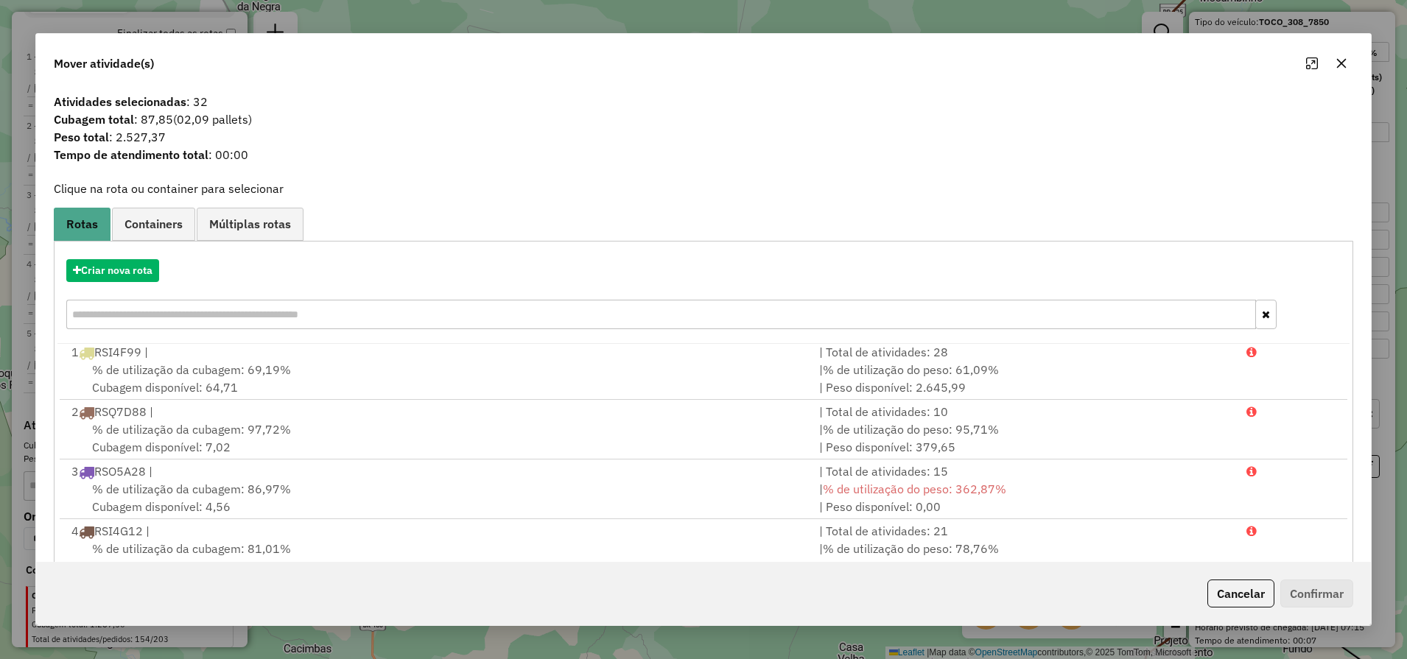
drag, startPoint x: 140, startPoint y: 122, endPoint x: 171, endPoint y: 124, distance: 31.1
click at [171, 124] on span "Cubagem total : 87,85 (02,09 pallets)" at bounding box center [703, 119] width 1317 height 18
click at [1340, 54] on button "button" at bounding box center [1341, 64] width 24 height 24
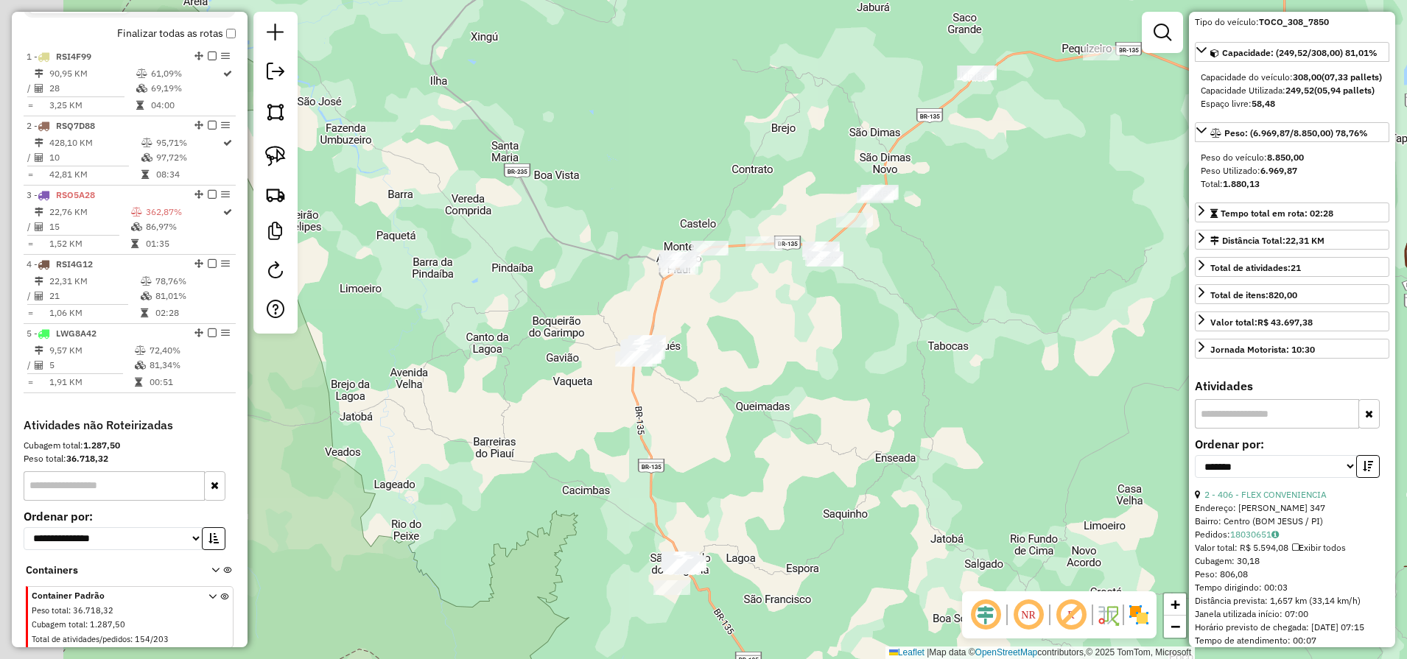
drag, startPoint x: 588, startPoint y: 501, endPoint x: 652, endPoint y: 301, distance: 210.5
click at [870, 331] on div "Janela de atendimento Grade de atendimento Capacidade Transportadoras Veículos …" at bounding box center [703, 329] width 1407 height 659
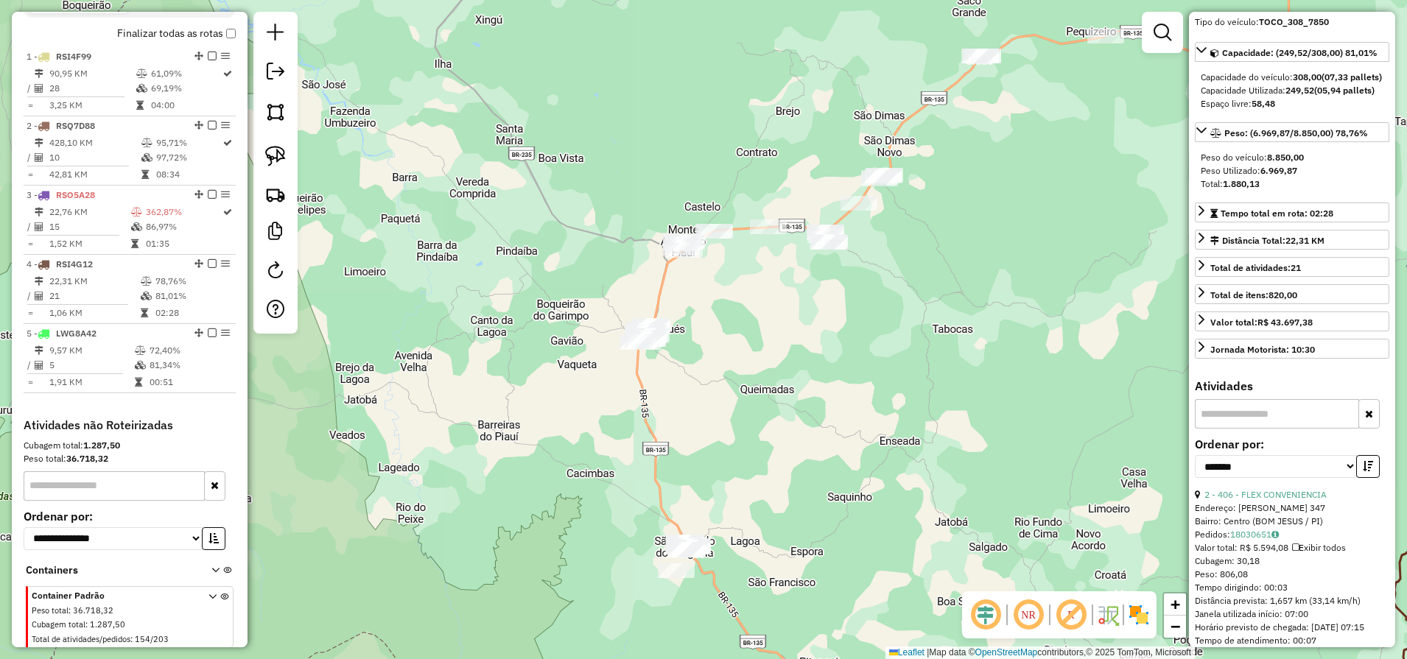
click at [258, 148] on div at bounding box center [275, 173] width 44 height 322
click at [277, 155] on img at bounding box center [275, 156] width 21 height 21
drag, startPoint x: 605, startPoint y: 323, endPoint x: 681, endPoint y: 376, distance: 92.1
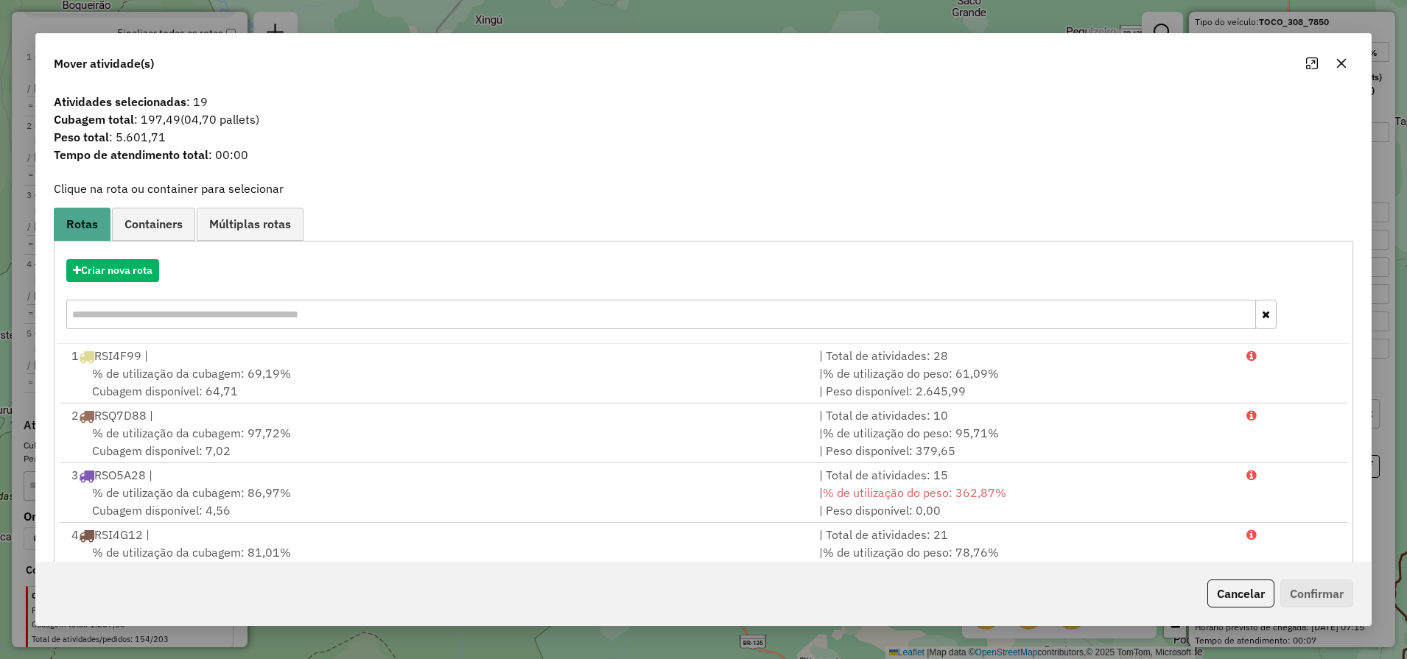
click at [205, 108] on span "Atividades selecionadas : 19" at bounding box center [703, 102] width 1317 height 18
click at [1220, 593] on button "Cancelar" at bounding box center [1240, 594] width 67 height 28
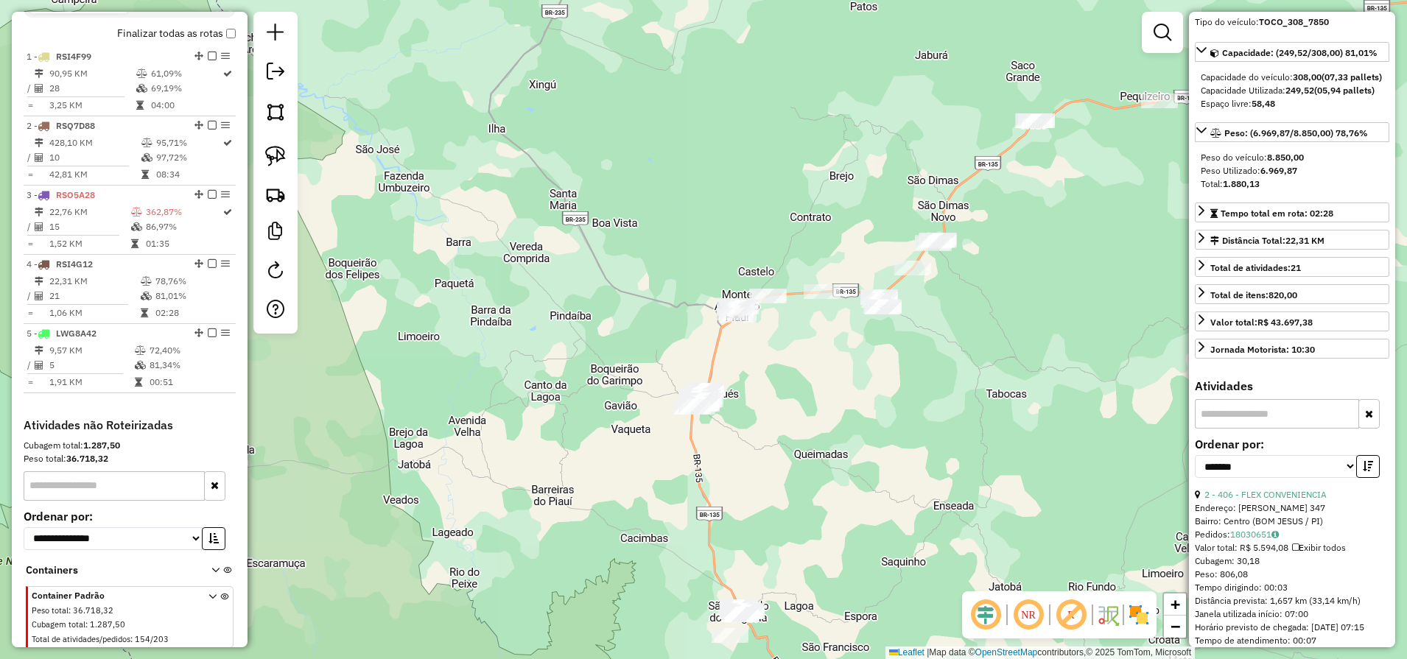
drag, startPoint x: 772, startPoint y: 305, endPoint x: 829, endPoint y: 381, distance: 94.7
click at [830, 382] on div "Janela de atendimento Grade de atendimento Capacidade Transportadoras Veículos …" at bounding box center [703, 329] width 1407 height 659
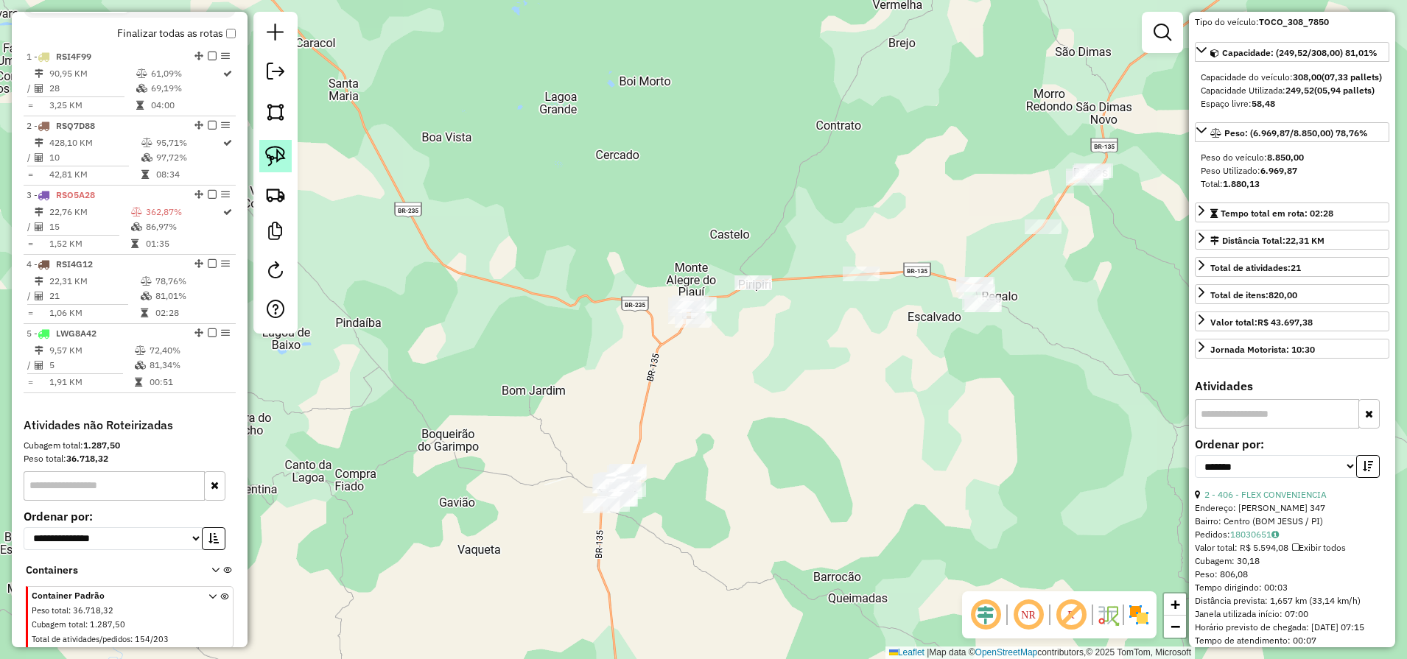
click at [289, 150] on link at bounding box center [275, 156] width 32 height 32
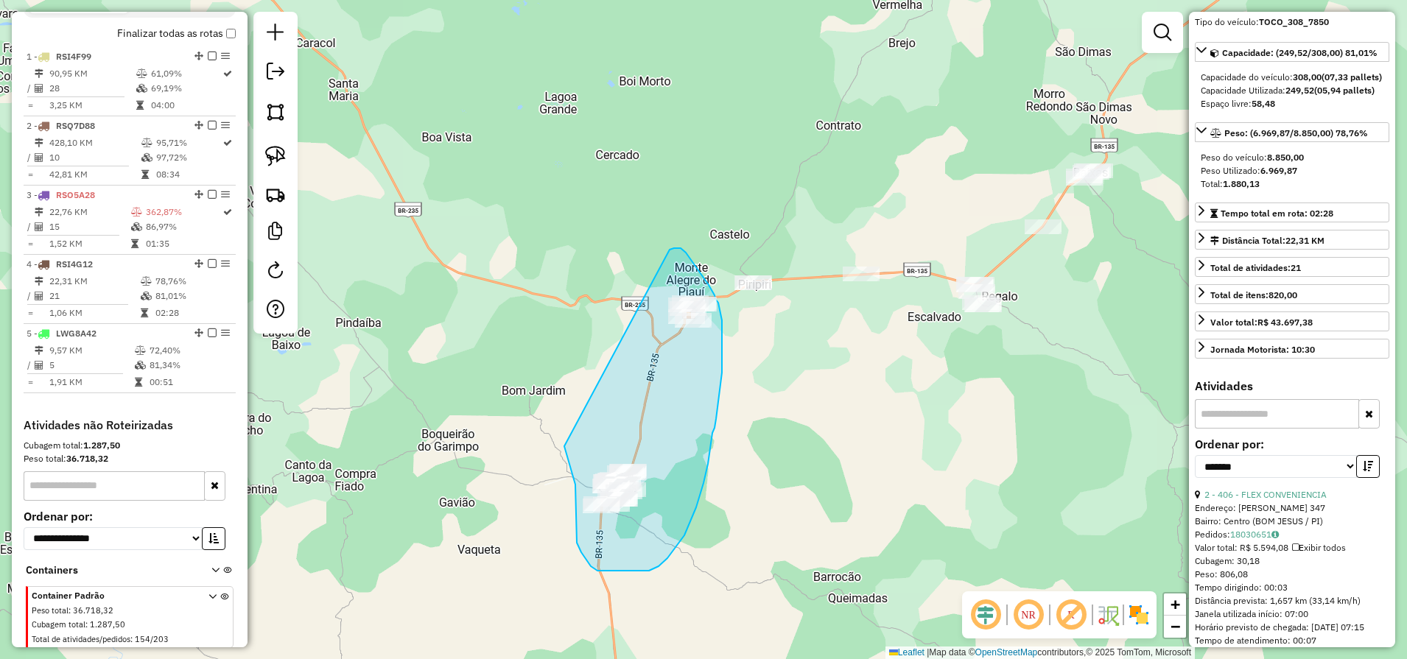
drag, startPoint x: 669, startPoint y: 250, endPoint x: 564, endPoint y: 446, distance: 223.0
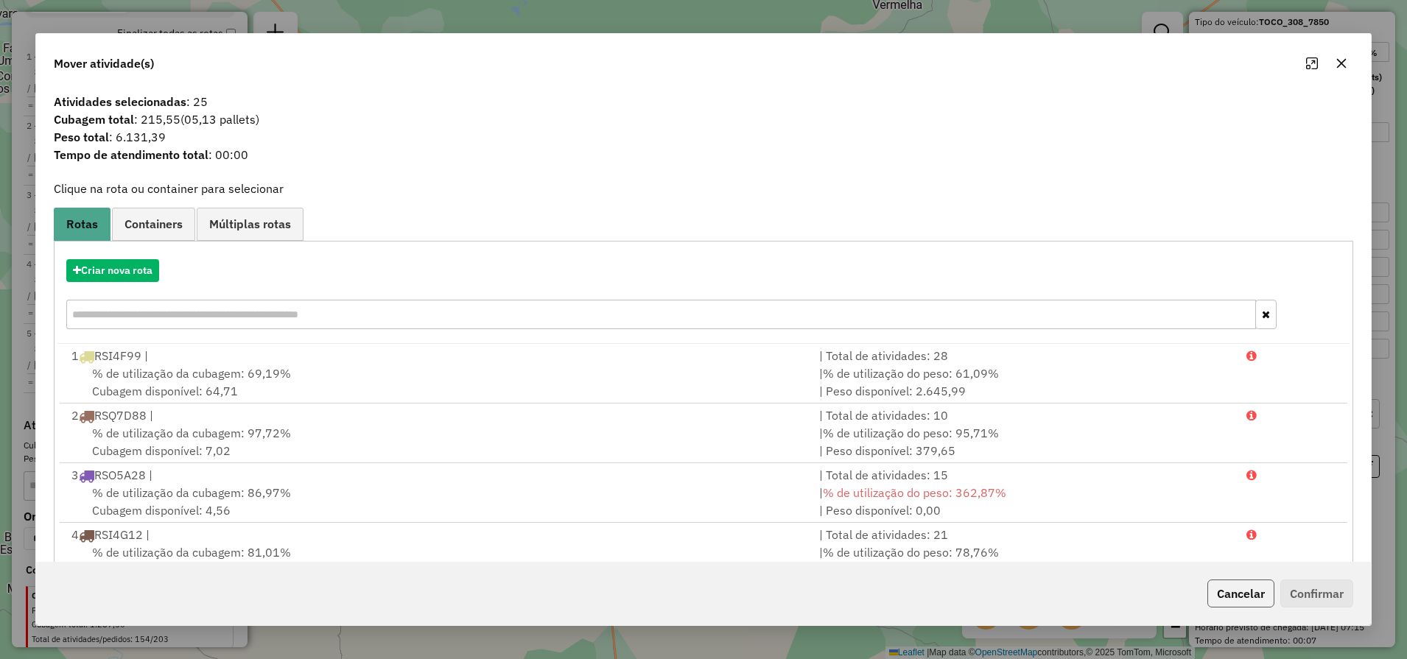
click at [1228, 595] on button "Cancelar" at bounding box center [1240, 594] width 67 height 28
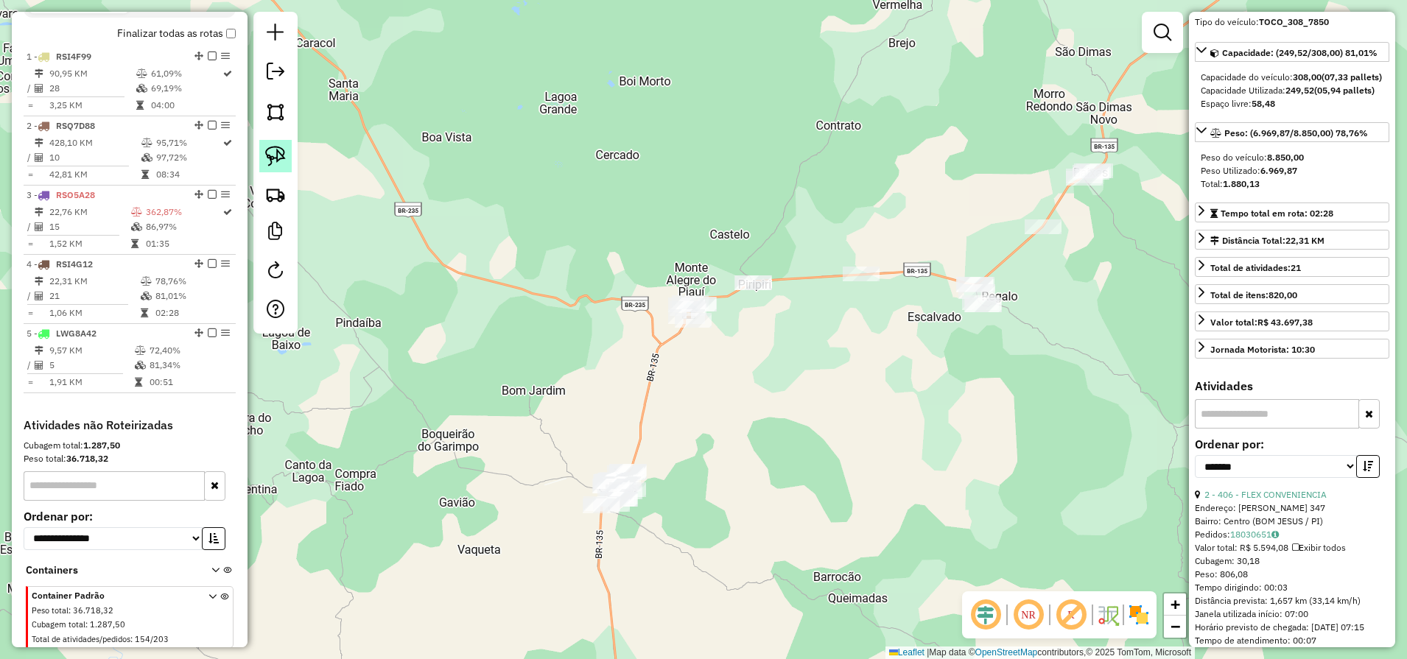
click at [286, 149] on link at bounding box center [275, 156] width 32 height 32
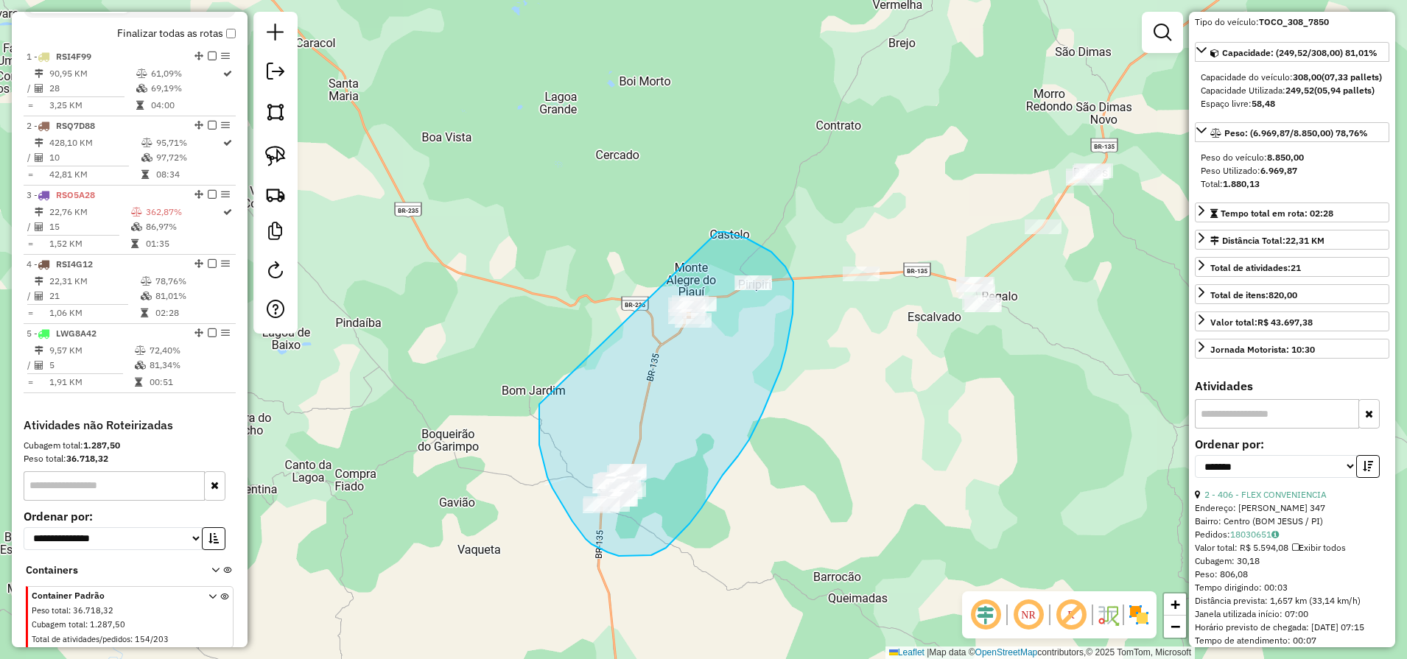
drag, startPoint x: 717, startPoint y: 232, endPoint x: 546, endPoint y: 370, distance: 220.0
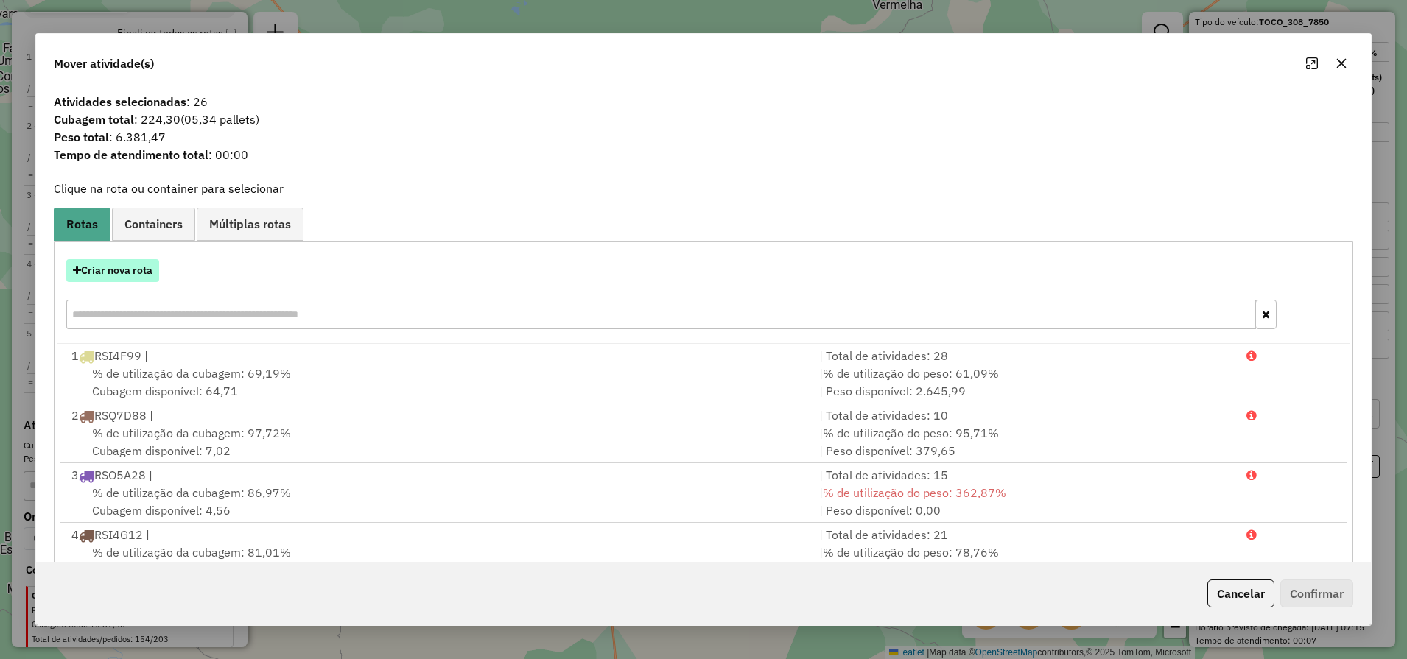
click at [110, 279] on button "Criar nova rota" at bounding box center [112, 270] width 93 height 23
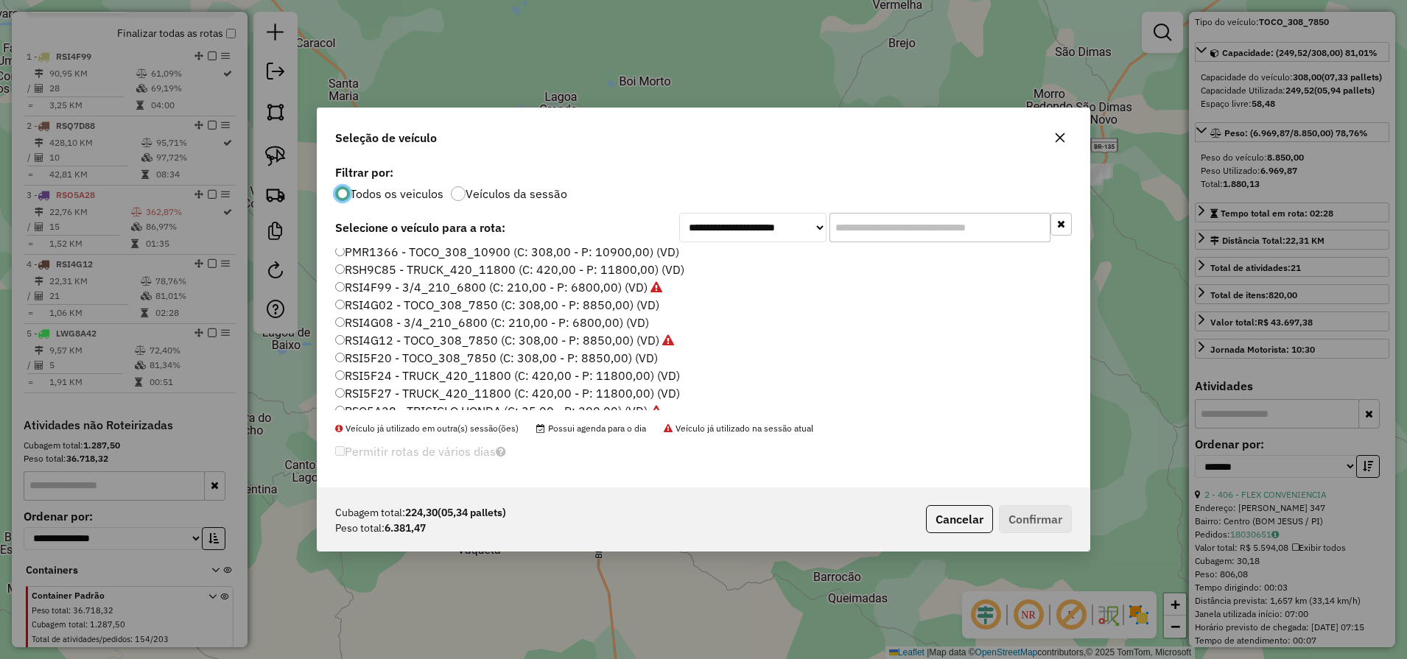
scroll to position [184, 0]
click at [365, 320] on label "RSI5F20 - TOCO_308_7850 (C: 308,00 - P: 8850,00) (VD)" at bounding box center [496, 320] width 323 height 18
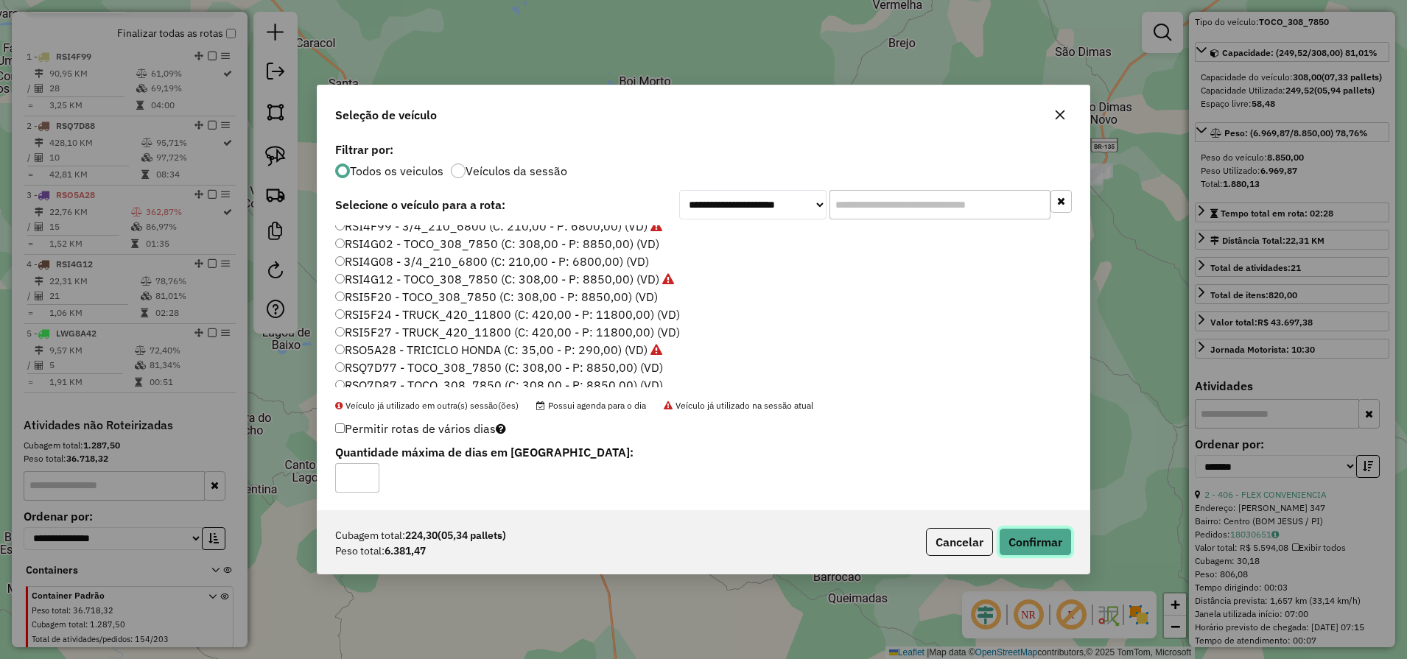
click at [1029, 540] on button "Confirmar" at bounding box center [1035, 542] width 73 height 28
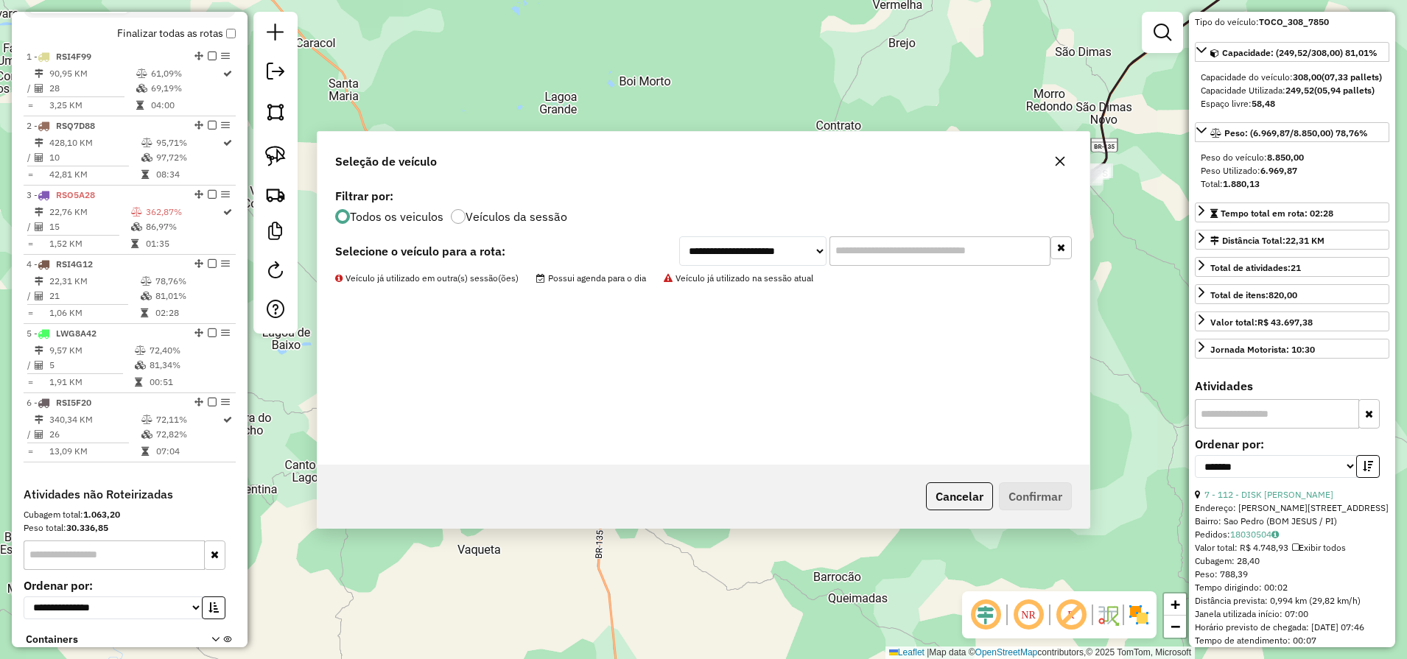
scroll to position [640, 0]
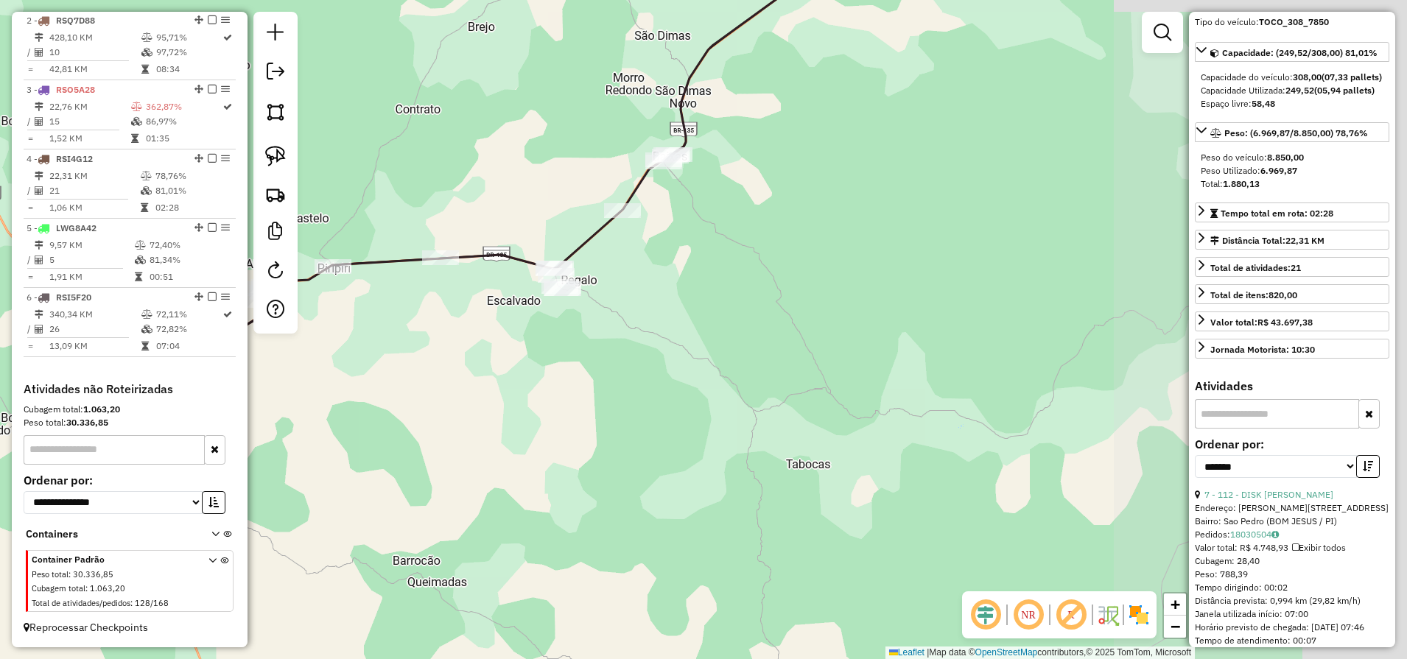
drag, startPoint x: 780, startPoint y: 431, endPoint x: 451, endPoint y: 427, distance: 328.5
click at [451, 427] on div "Janela de atendimento Grade de atendimento Capacidade Transportadoras Veículos …" at bounding box center [703, 329] width 1407 height 659
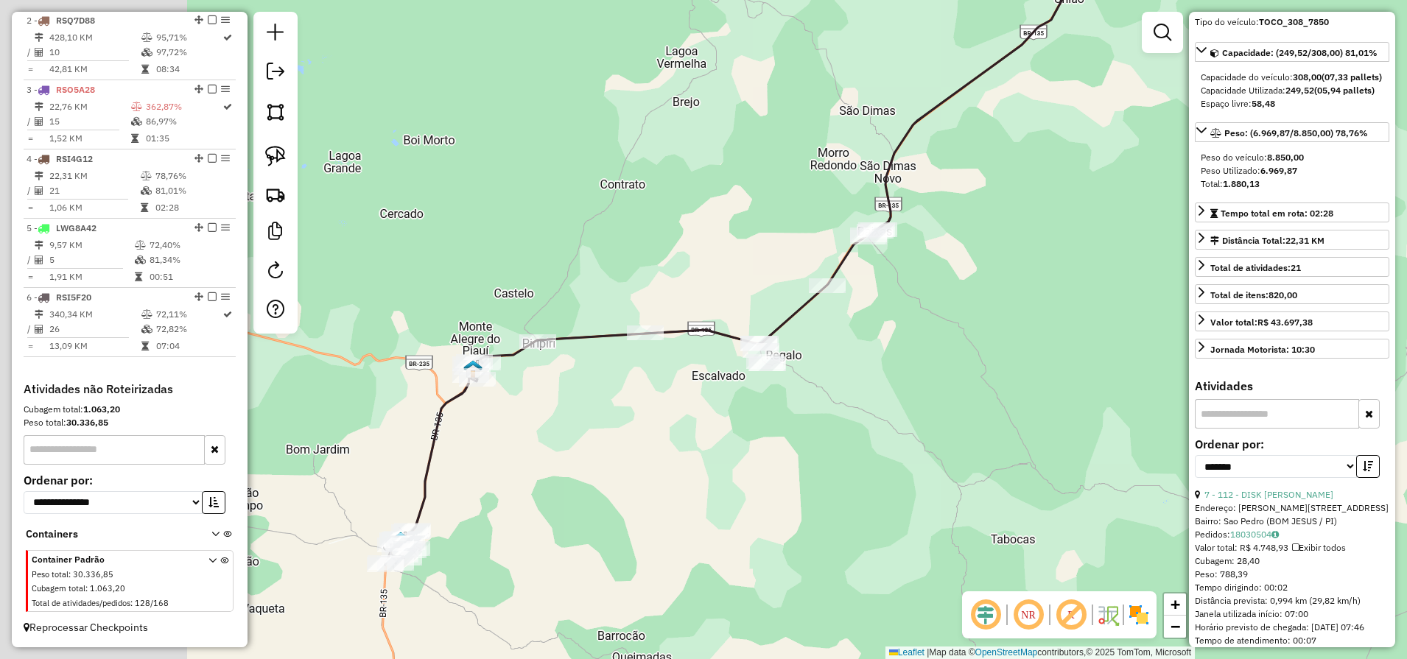
drag, startPoint x: 803, startPoint y: 473, endPoint x: 837, endPoint y: 457, distance: 36.6
click at [830, 464] on div "Janela de atendimento Grade de atendimento Capacidade Transportadoras Veículos …" at bounding box center [703, 329] width 1407 height 659
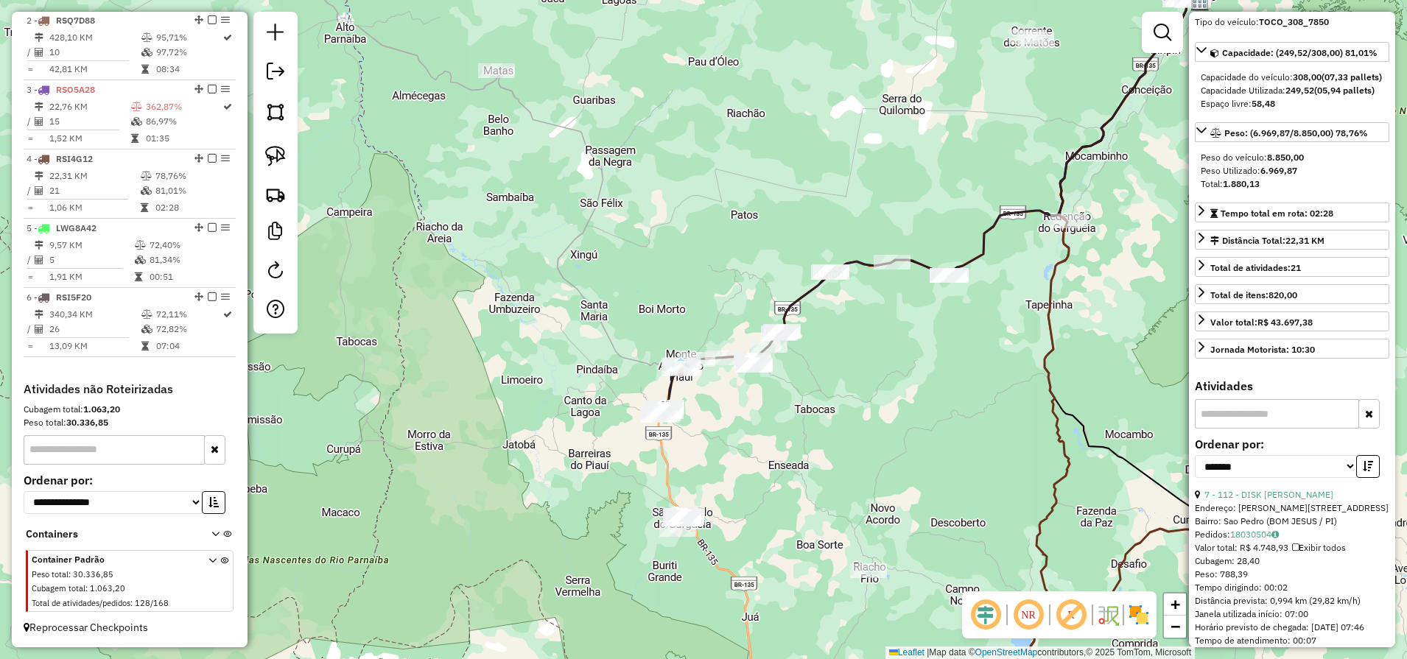
drag, startPoint x: 862, startPoint y: 462, endPoint x: 758, endPoint y: 410, distance: 116.6
click at [839, 387] on div "Janela de atendimento Grade de atendimento Capacidade Transportadoras Veículos …" at bounding box center [703, 329] width 1407 height 659
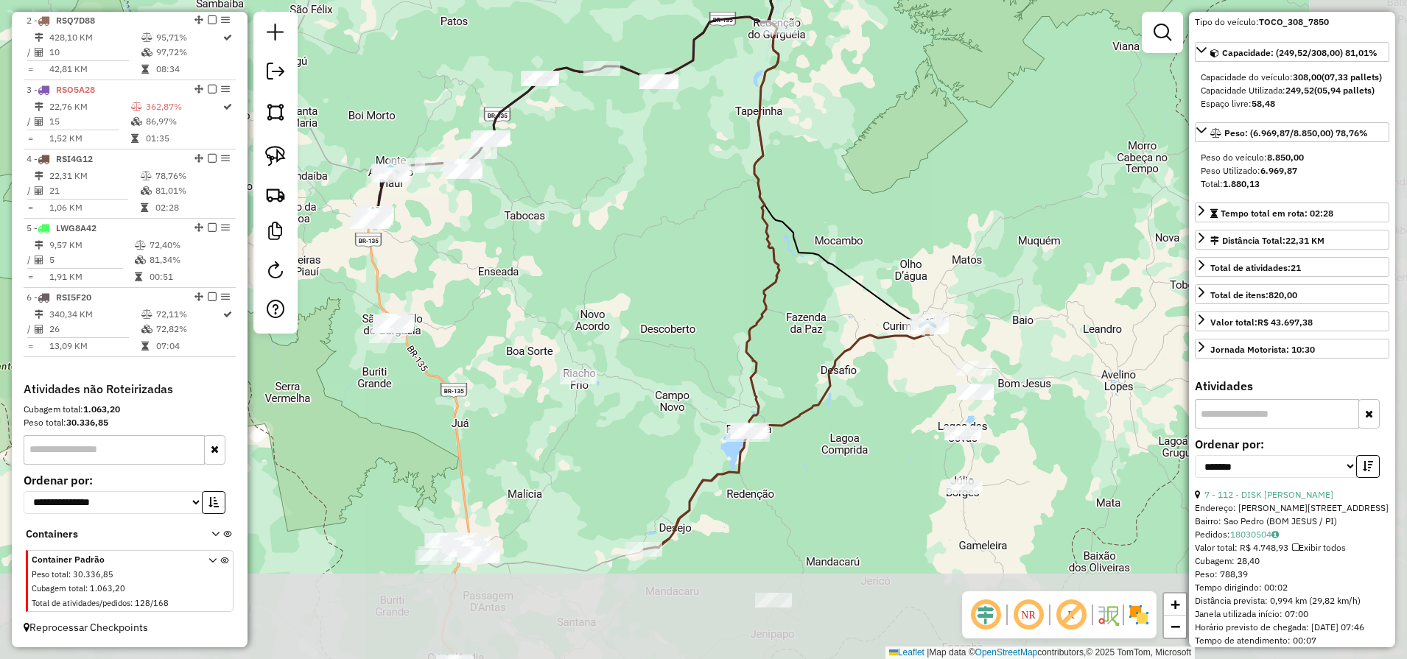
drag, startPoint x: 897, startPoint y: 465, endPoint x: 640, endPoint y: 351, distance: 281.2
click at [640, 351] on div "Janela de atendimento Grade de atendimento Capacidade Transportadoras Veículos …" at bounding box center [703, 329] width 1407 height 659
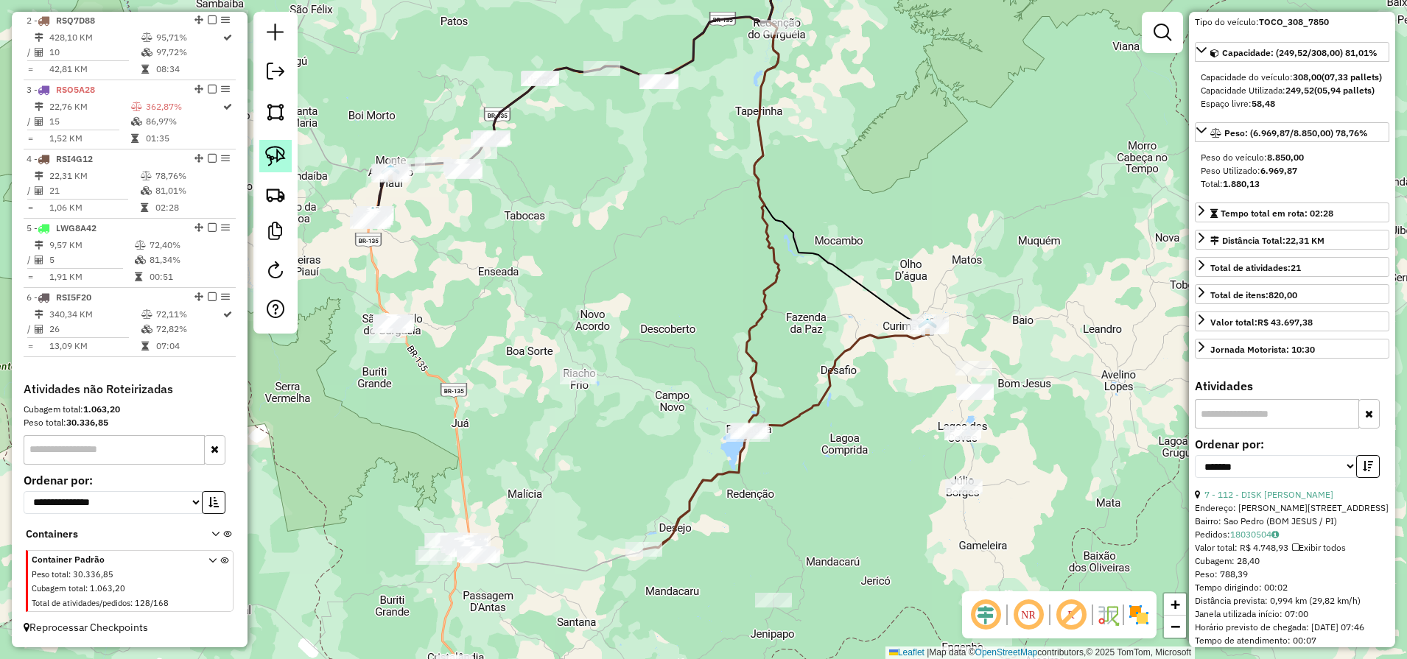
click at [288, 150] on link at bounding box center [275, 156] width 32 height 32
drag, startPoint x: 434, startPoint y: 298, endPoint x: 438, endPoint y: 366, distance: 68.6
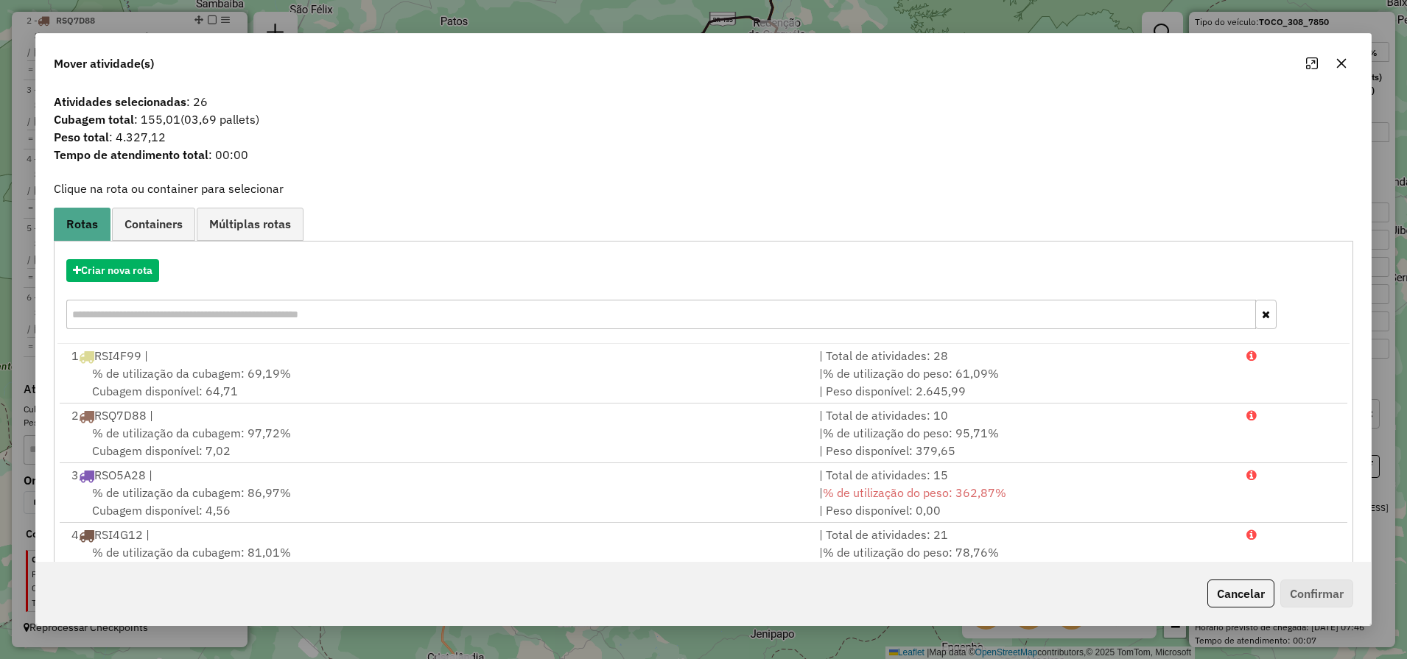
click at [1343, 63] on icon "button" at bounding box center [1341, 63] width 12 height 12
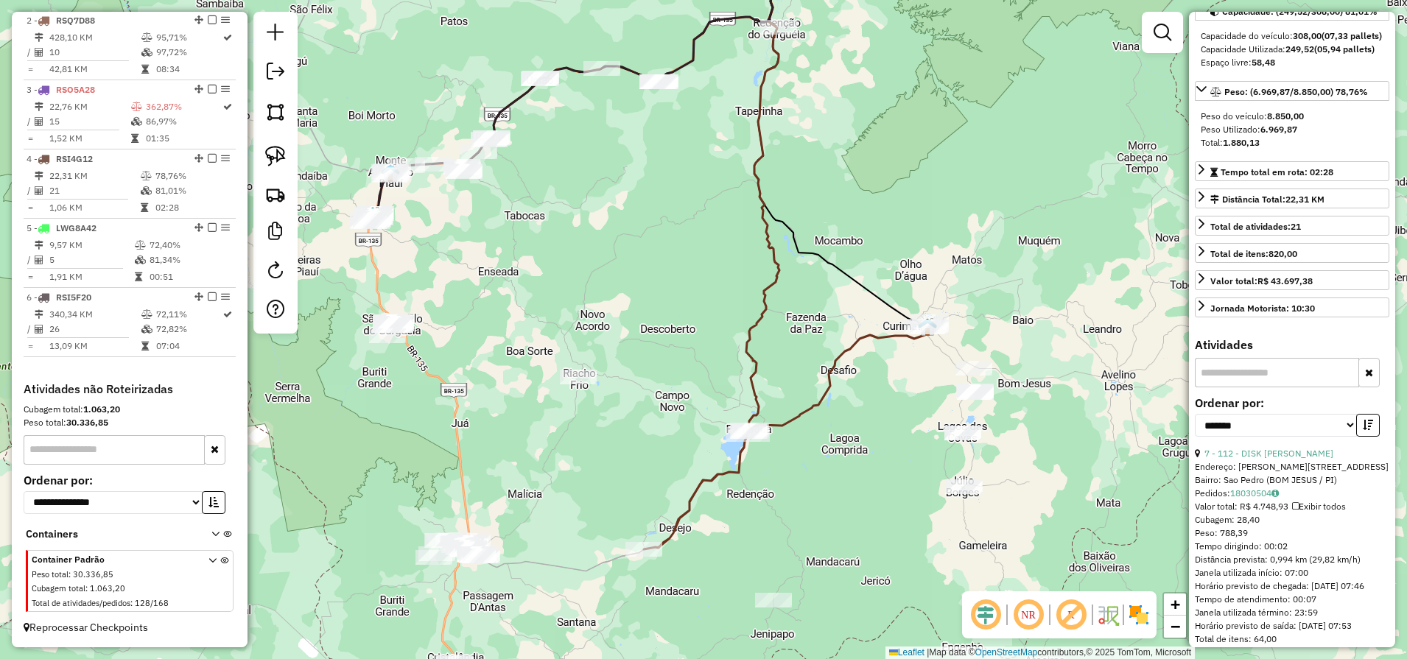
scroll to position [184, 0]
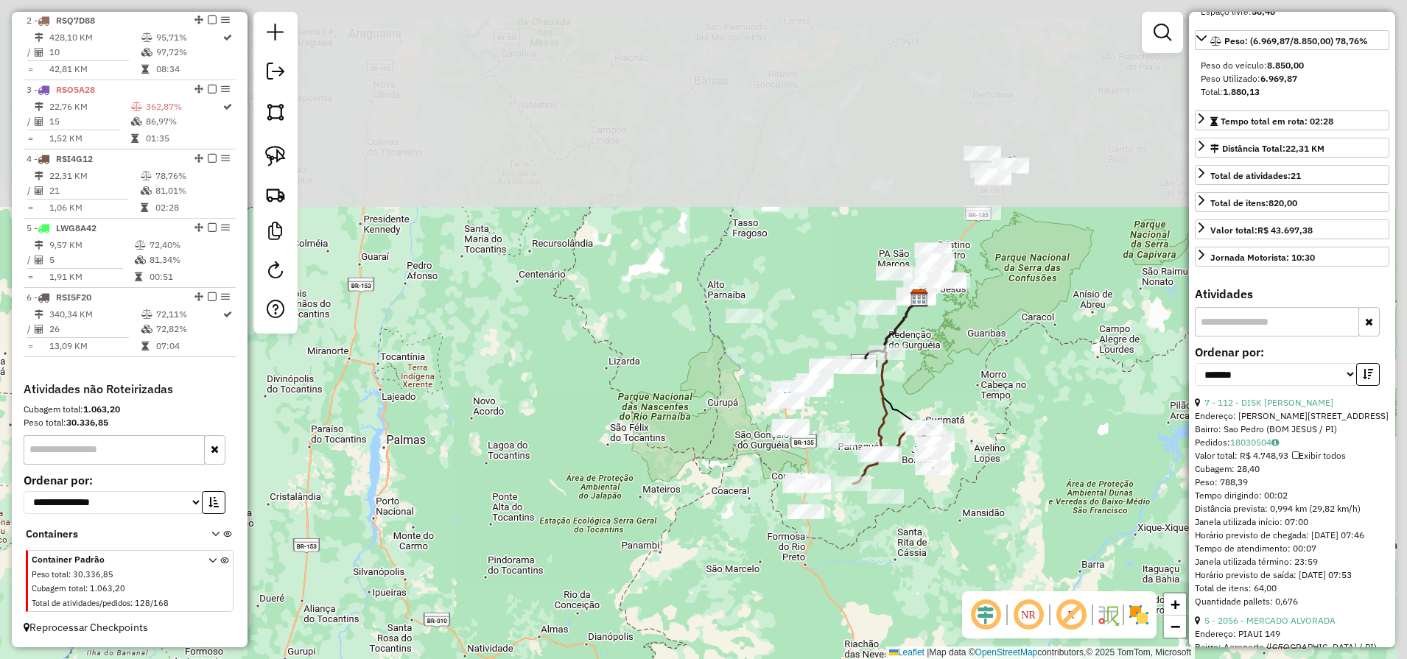
drag, startPoint x: 1007, startPoint y: 147, endPoint x: 948, endPoint y: 359, distance: 219.6
click at [943, 366] on div "Janela de atendimento Grade de atendimento Capacidade Transportadoras Veículos …" at bounding box center [703, 329] width 1407 height 659
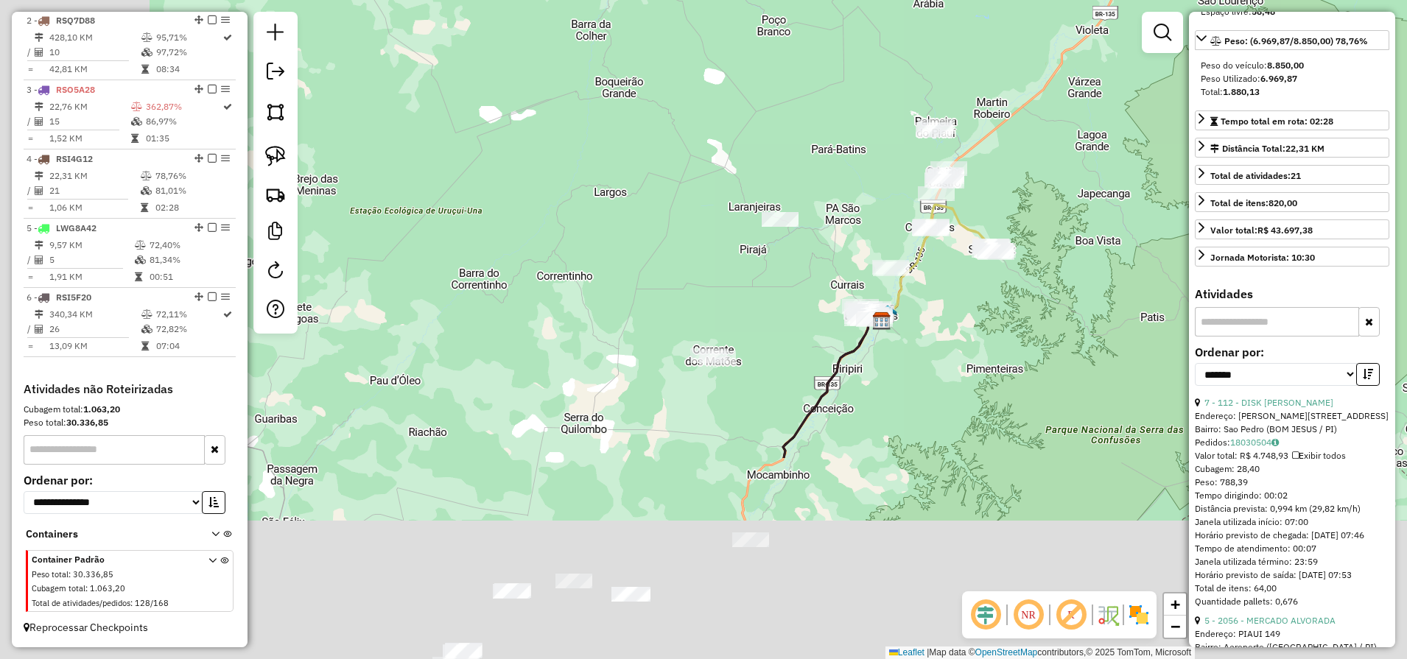
drag, startPoint x: 902, startPoint y: 451, endPoint x: 1065, endPoint y: 135, distance: 354.7
click at [1067, 135] on div "Janela de atendimento Grade de atendimento Capacidade Transportadoras Veículos …" at bounding box center [703, 329] width 1407 height 659
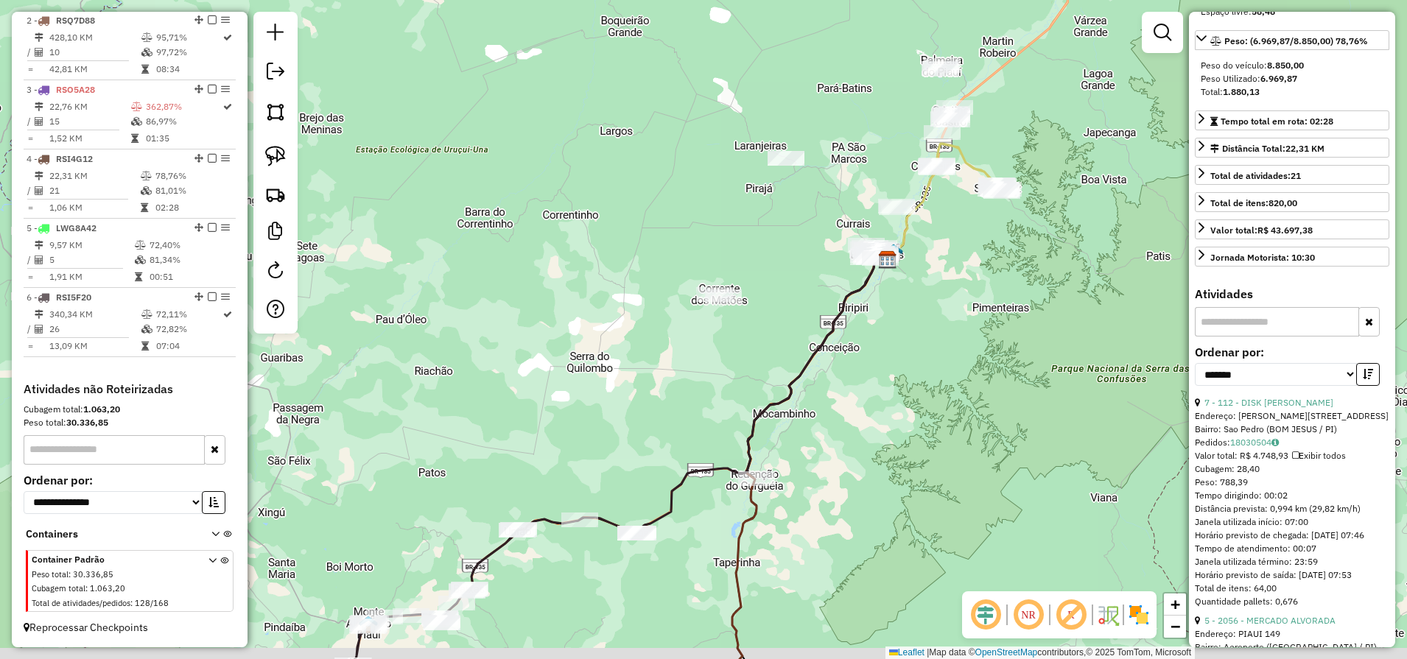
drag, startPoint x: 829, startPoint y: 535, endPoint x: 1026, endPoint y: 85, distance: 490.3
click at [1024, 89] on div "Janela de atendimento Grade de atendimento Capacidade Transportadoras Veículos …" at bounding box center [703, 329] width 1407 height 659
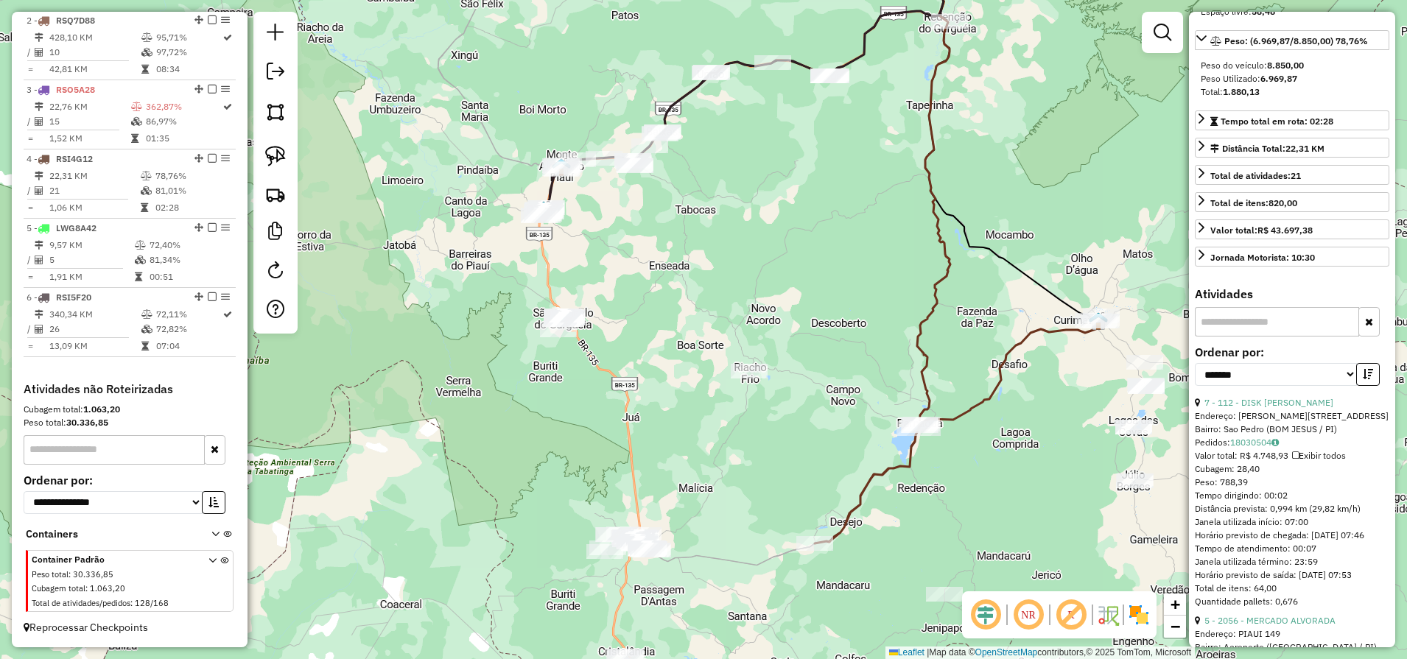
click at [1006, 355] on icon at bounding box center [957, 430] width 286 height 228
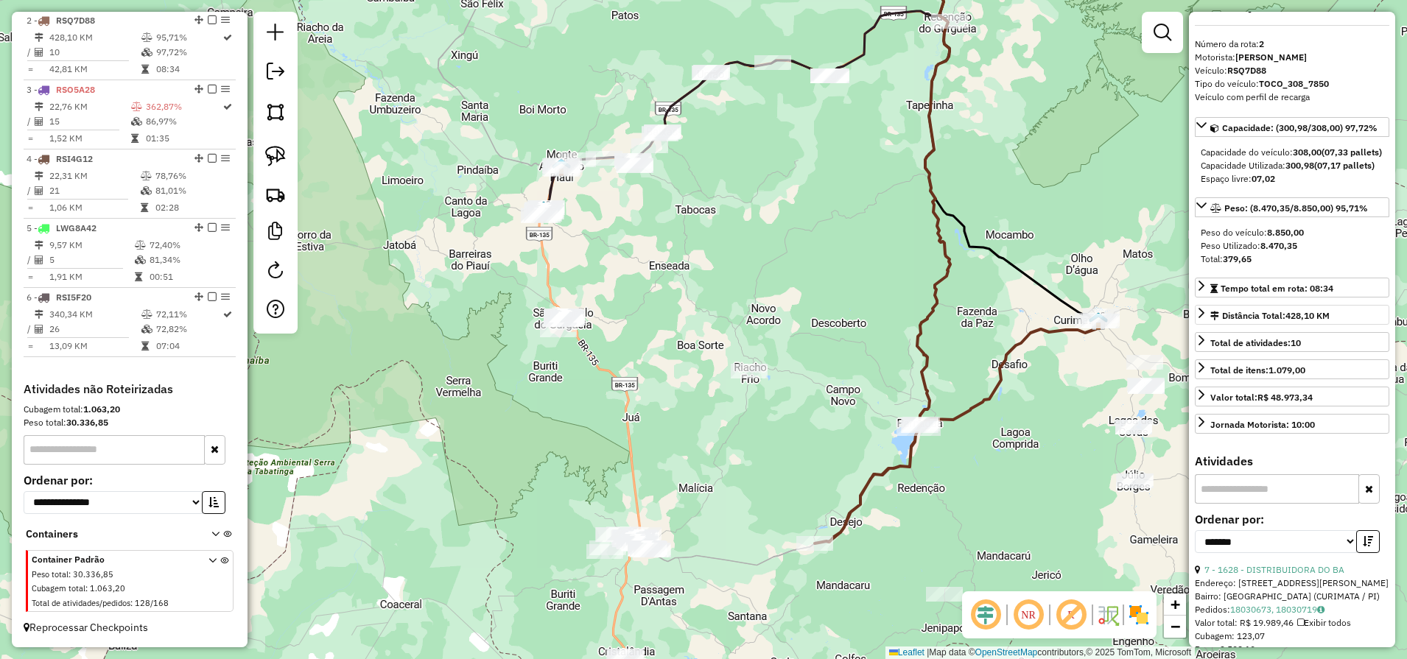
scroll to position [27, 0]
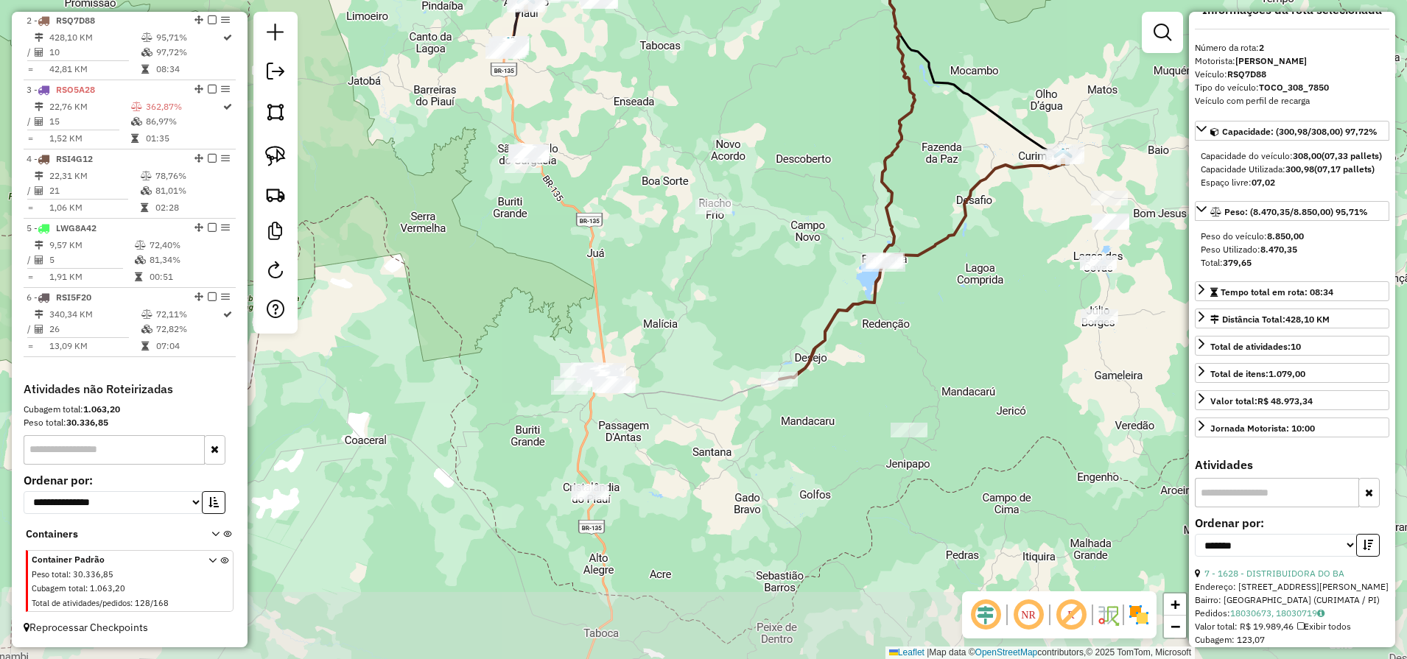
drag, startPoint x: 958, startPoint y: 475, endPoint x: 915, endPoint y: 322, distance: 159.0
click at [915, 323] on div "Janela de atendimento Grade de atendimento Capacidade Transportadoras Veículos …" at bounding box center [703, 329] width 1407 height 659
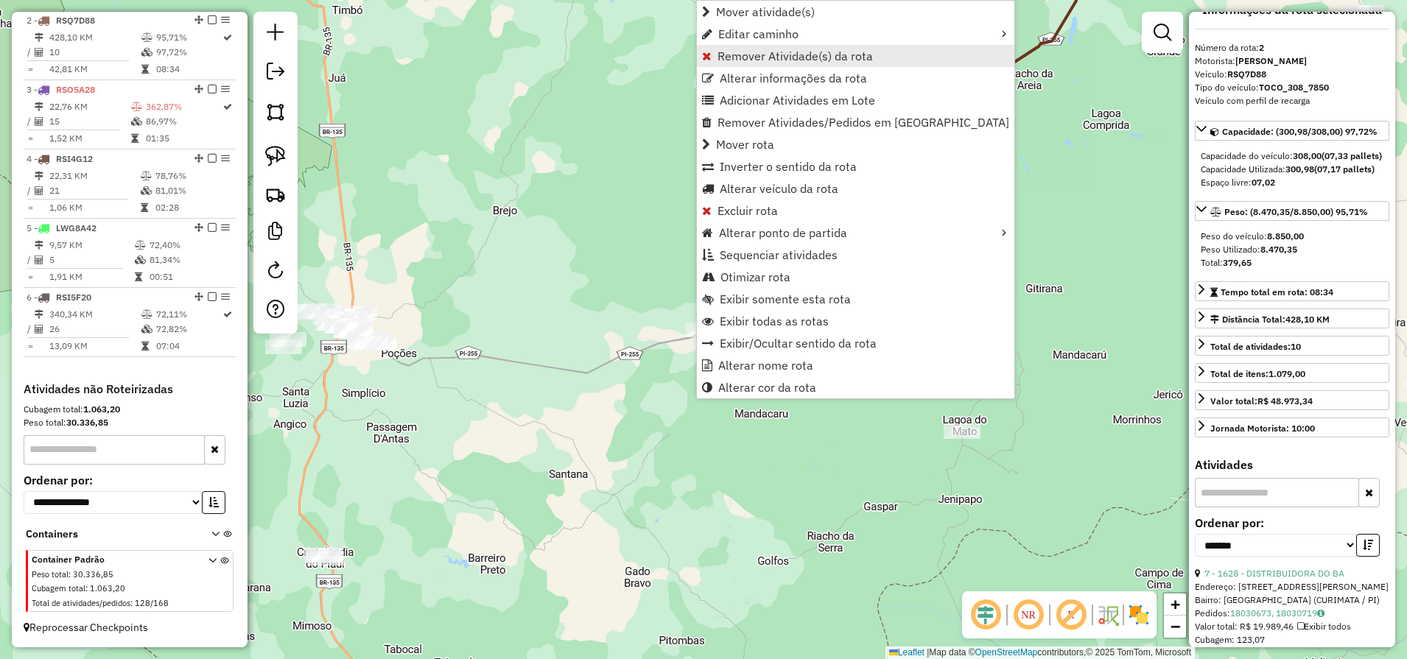
click at [810, 60] on span "Remover Atividade(s) da rota" at bounding box center [794, 56] width 155 height 12
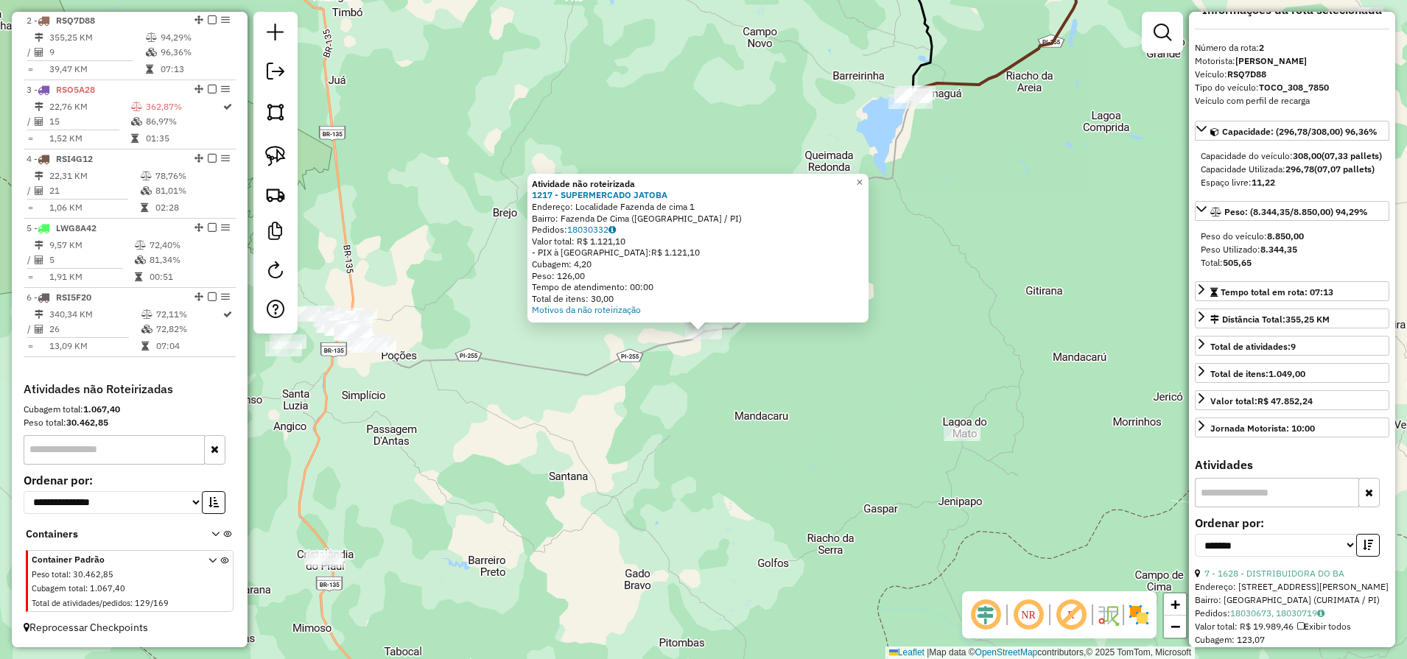
click at [975, 190] on div "Atividade não roteirizada 1217 - SUPERMERCADO JATOBA Endereço: Localidade Fazen…" at bounding box center [703, 329] width 1407 height 659
click at [979, 171] on div "Atividade não roteirizada 1217 - SUPERMERCADO JATOBA Endereço: Localidade Fazen…" at bounding box center [703, 329] width 1407 height 659
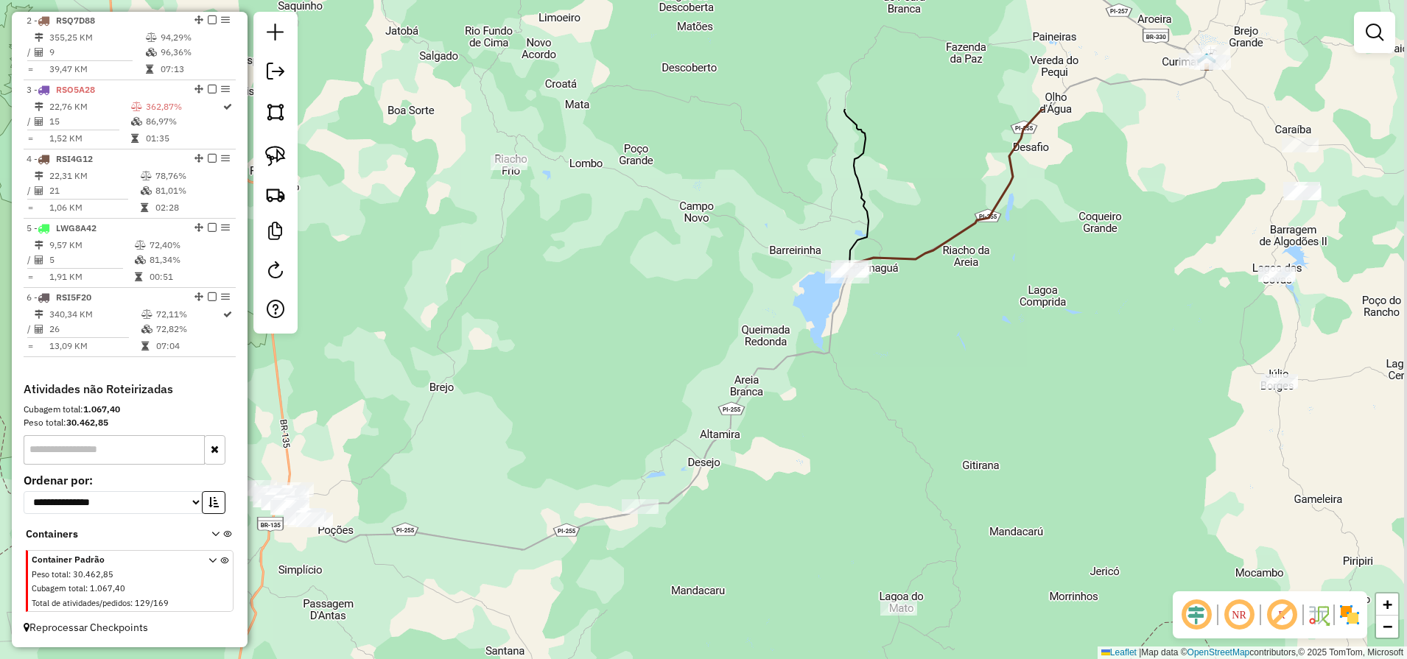
drag, startPoint x: 932, startPoint y: 331, endPoint x: 929, endPoint y: 380, distance: 49.4
click at [929, 385] on div "Janela de atendimento Grade de atendimento Capacidade Transportadoras Veículos …" at bounding box center [703, 329] width 1407 height 659
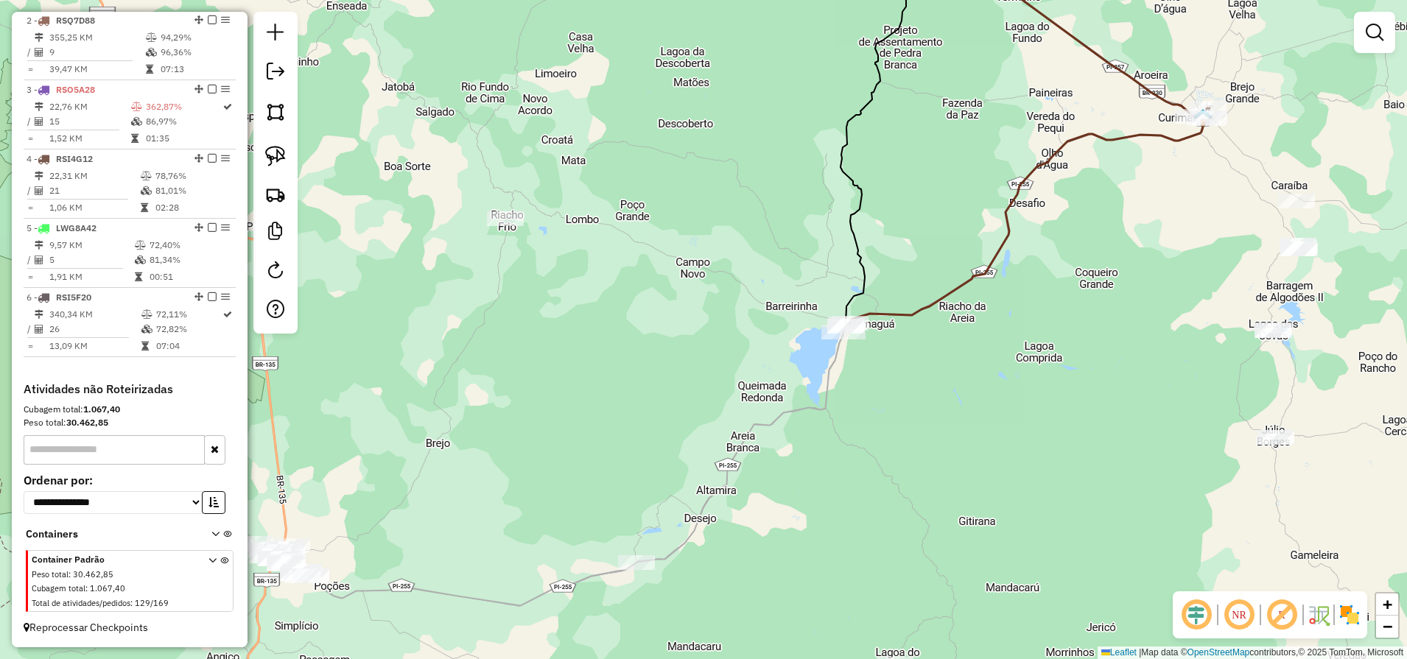
click at [932, 292] on div "Janela de atendimento Grade de atendimento Capacidade Transportadoras Veículos …" at bounding box center [703, 329] width 1407 height 659
click at [932, 303] on icon at bounding box center [1026, 220] width 366 height 224
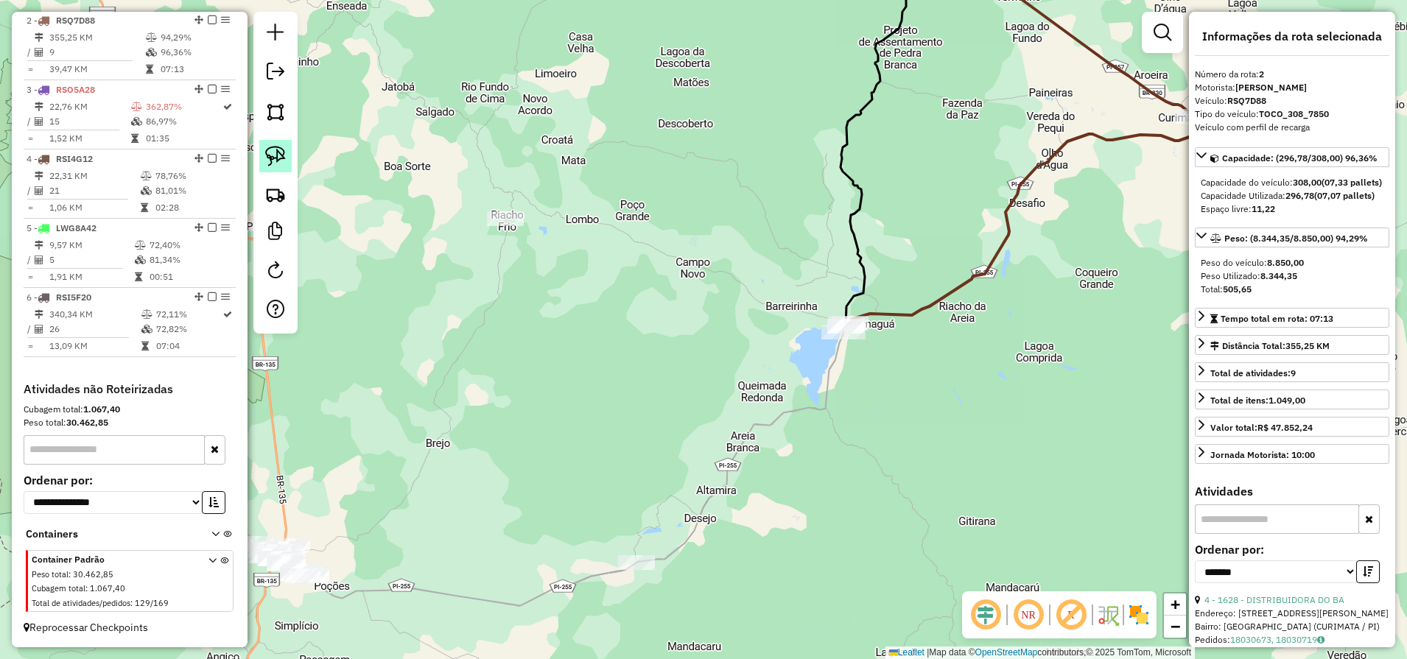
click at [281, 154] on img at bounding box center [275, 156] width 21 height 21
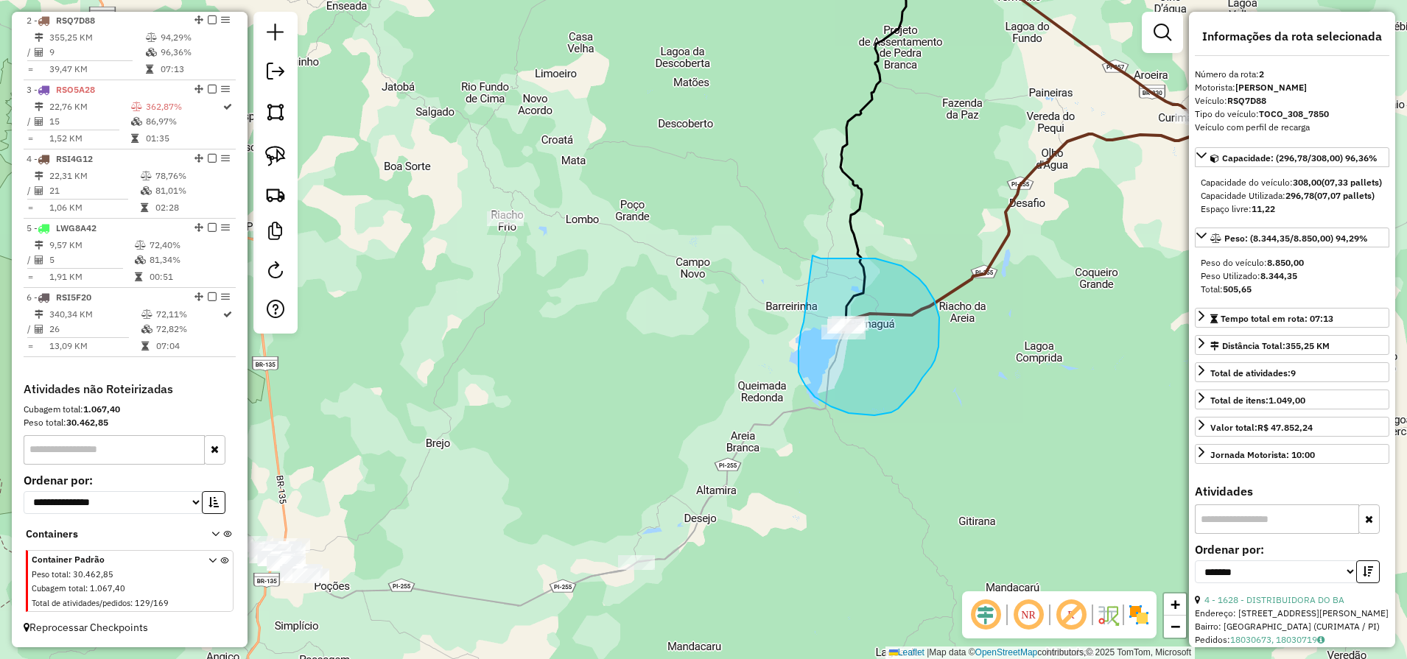
drag, startPoint x: 803, startPoint y: 322, endPoint x: 811, endPoint y: 256, distance: 66.7
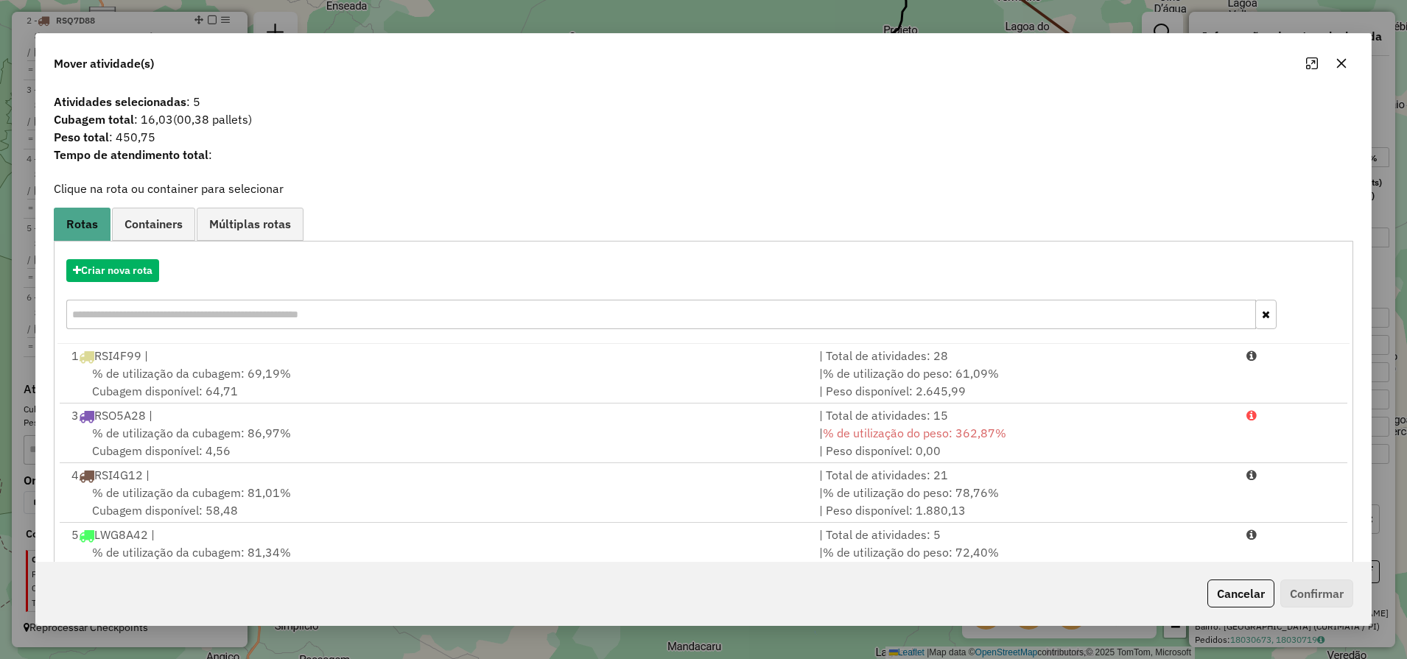
click at [1344, 61] on icon "button" at bounding box center [1342, 63] width 10 height 10
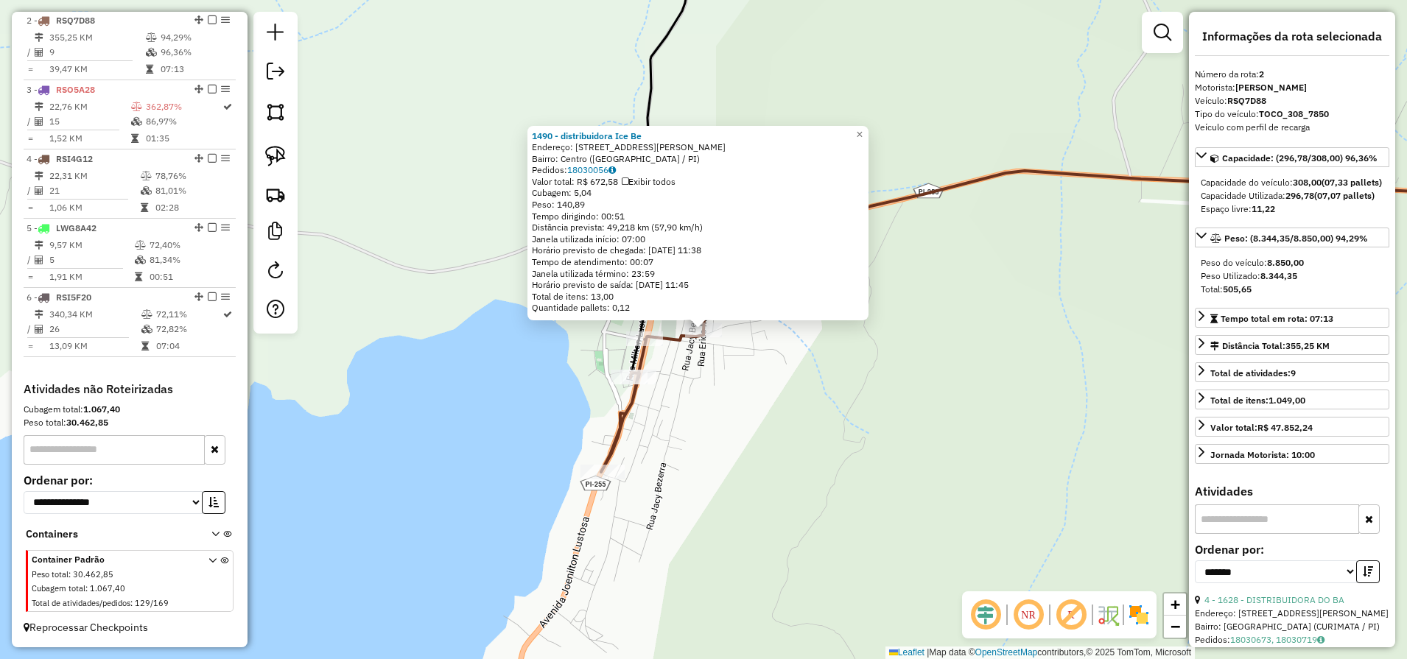
click at [679, 383] on div "1490 - distribuidora Ice Be Endereço: Rua Erico Mucke 11 Bairro: Centro (PARNAG…" at bounding box center [703, 329] width 1407 height 659
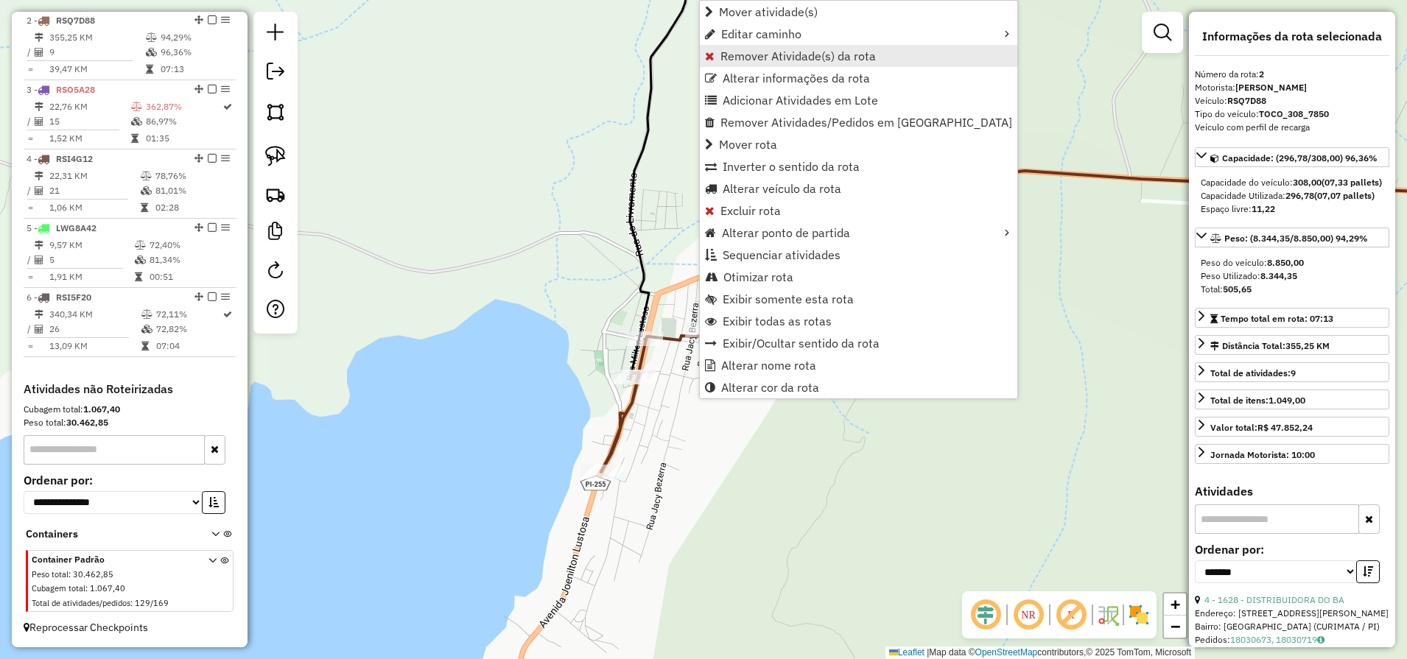
click at [779, 60] on span "Remover Atividade(s) da rota" at bounding box center [797, 56] width 155 height 12
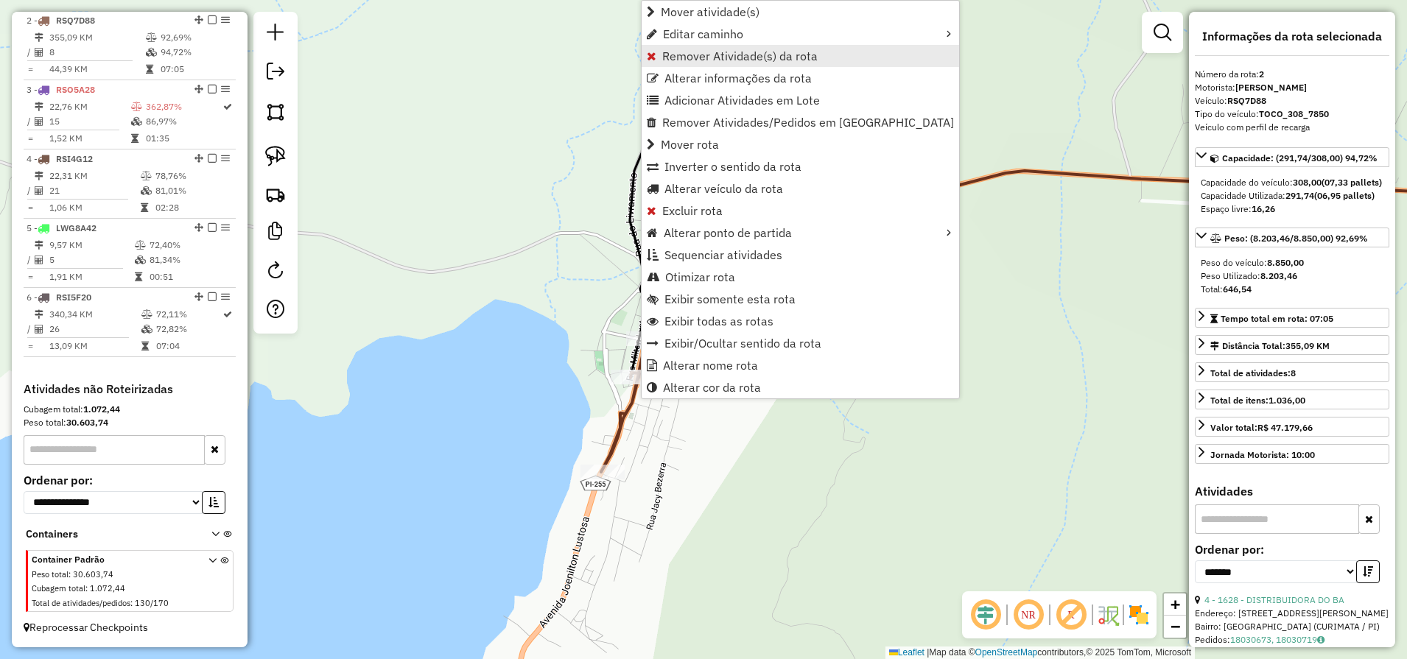
click at [738, 52] on span "Remover Atividade(s) da rota" at bounding box center [739, 56] width 155 height 12
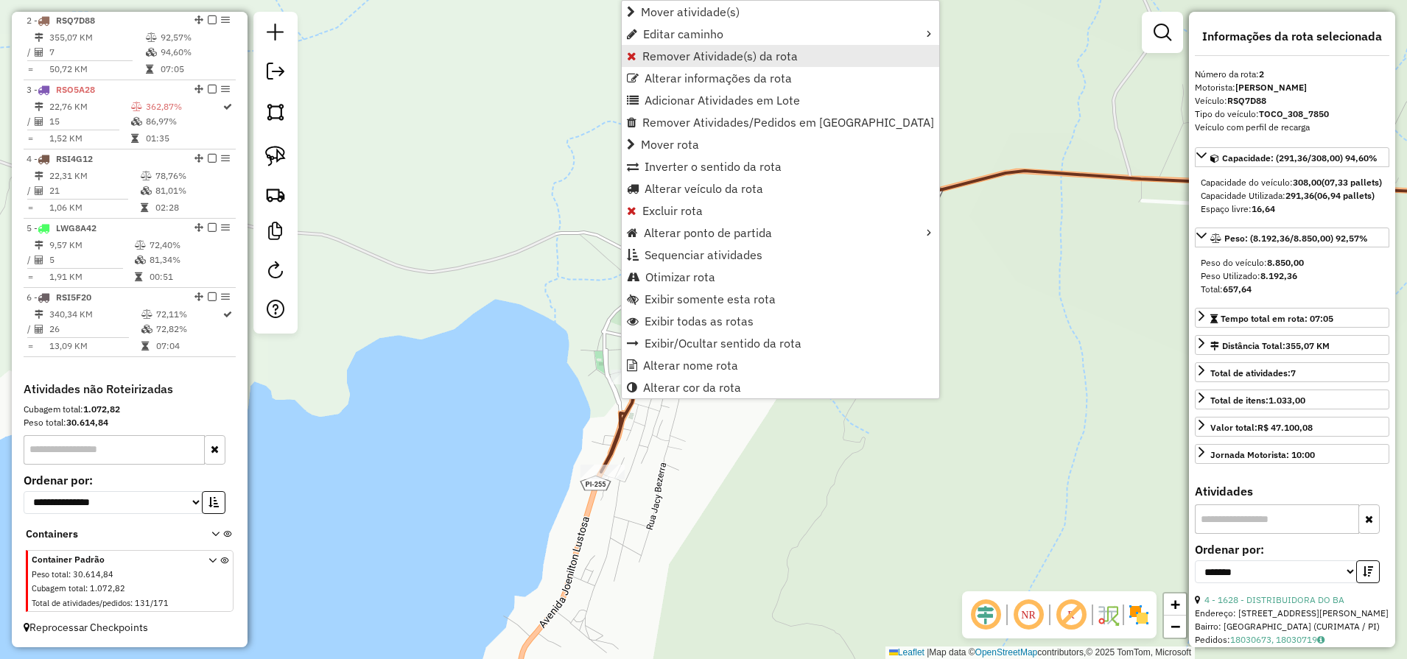
click at [707, 56] on span "Remover Atividade(s) da rota" at bounding box center [719, 56] width 155 height 12
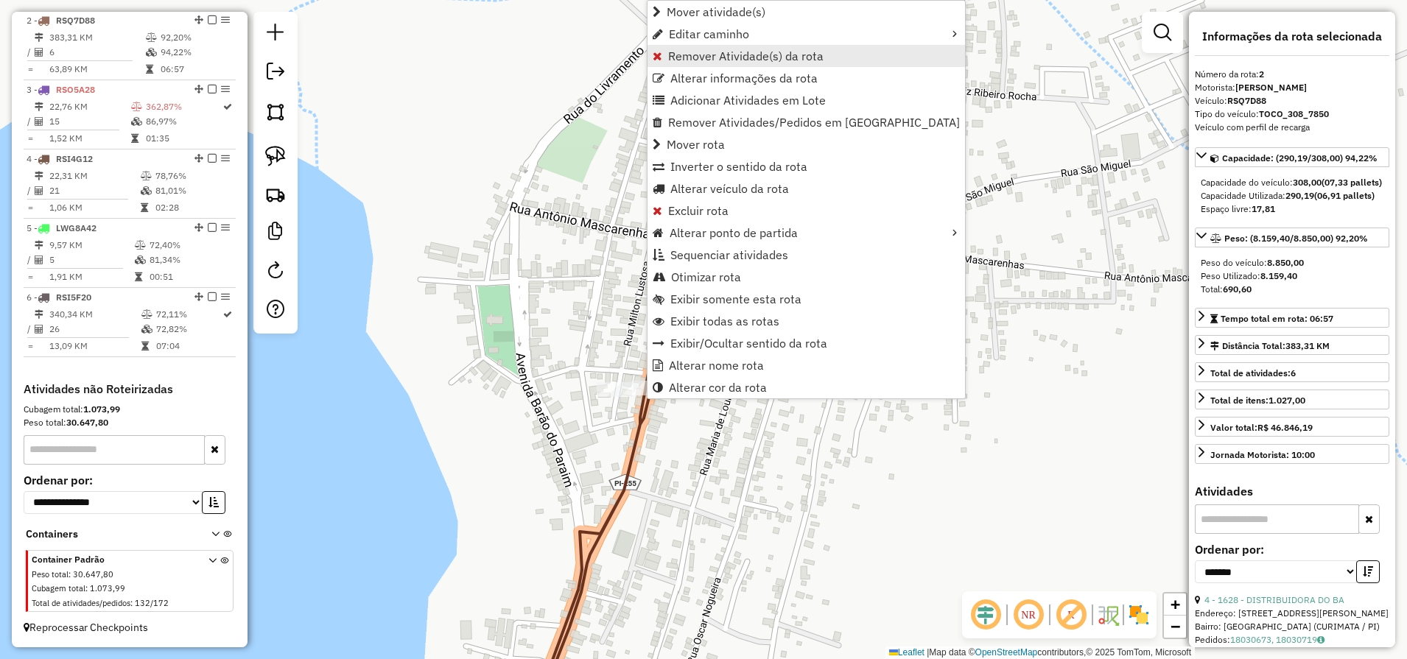
click at [703, 52] on span "Remover Atividade(s) da rota" at bounding box center [745, 56] width 155 height 12
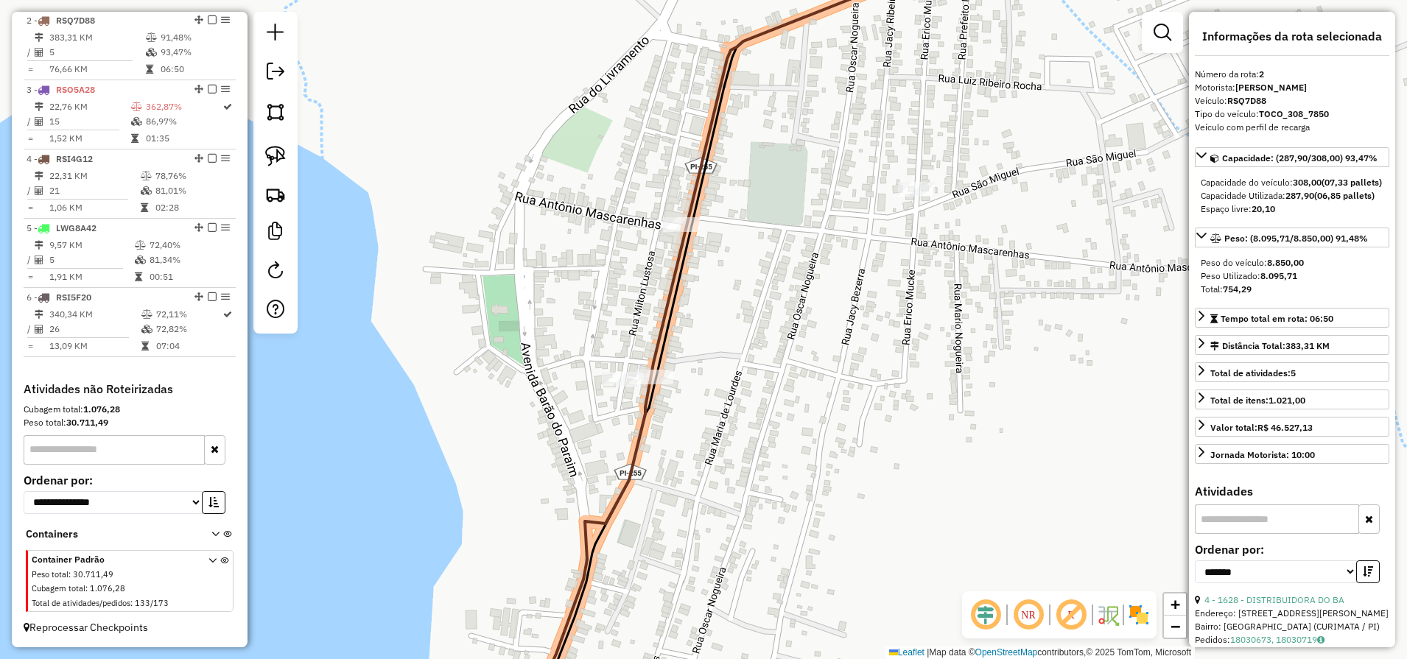
drag, startPoint x: 677, startPoint y: 572, endPoint x: 847, endPoint y: 124, distance: 478.7
click at [847, 124] on div "Janela de atendimento Grade de atendimento Capacidade Transportadoras Veículos …" at bounding box center [703, 329] width 1407 height 659
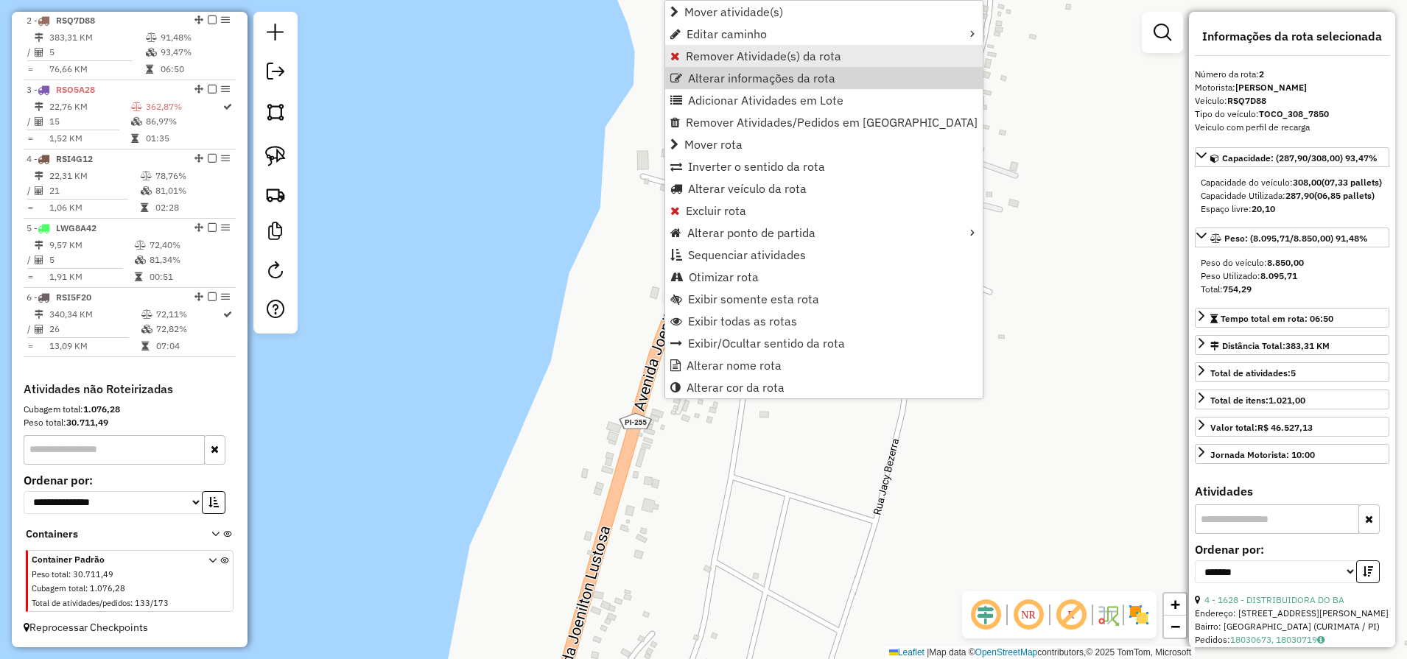
click at [678, 63] on link "Remover Atividade(s) da rota" at bounding box center [823, 56] width 317 height 22
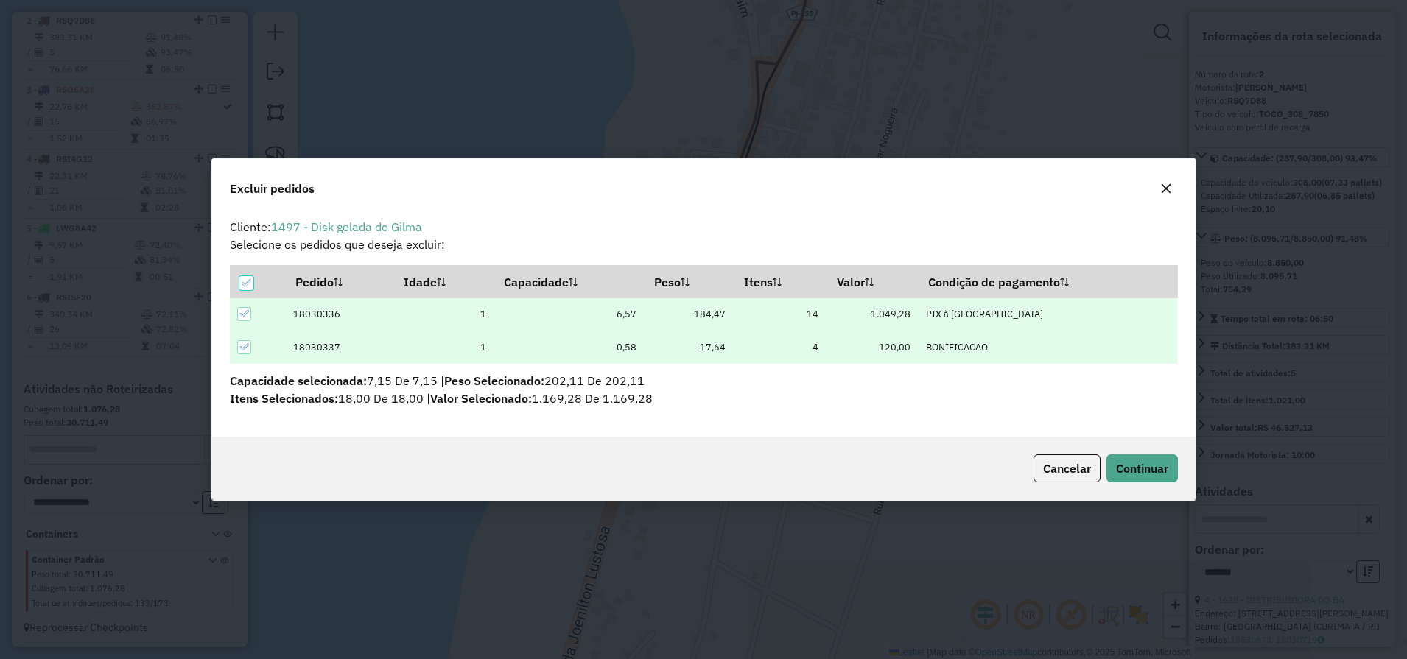
scroll to position [0, 0]
click at [1140, 461] on span "Continuar" at bounding box center [1142, 468] width 52 height 15
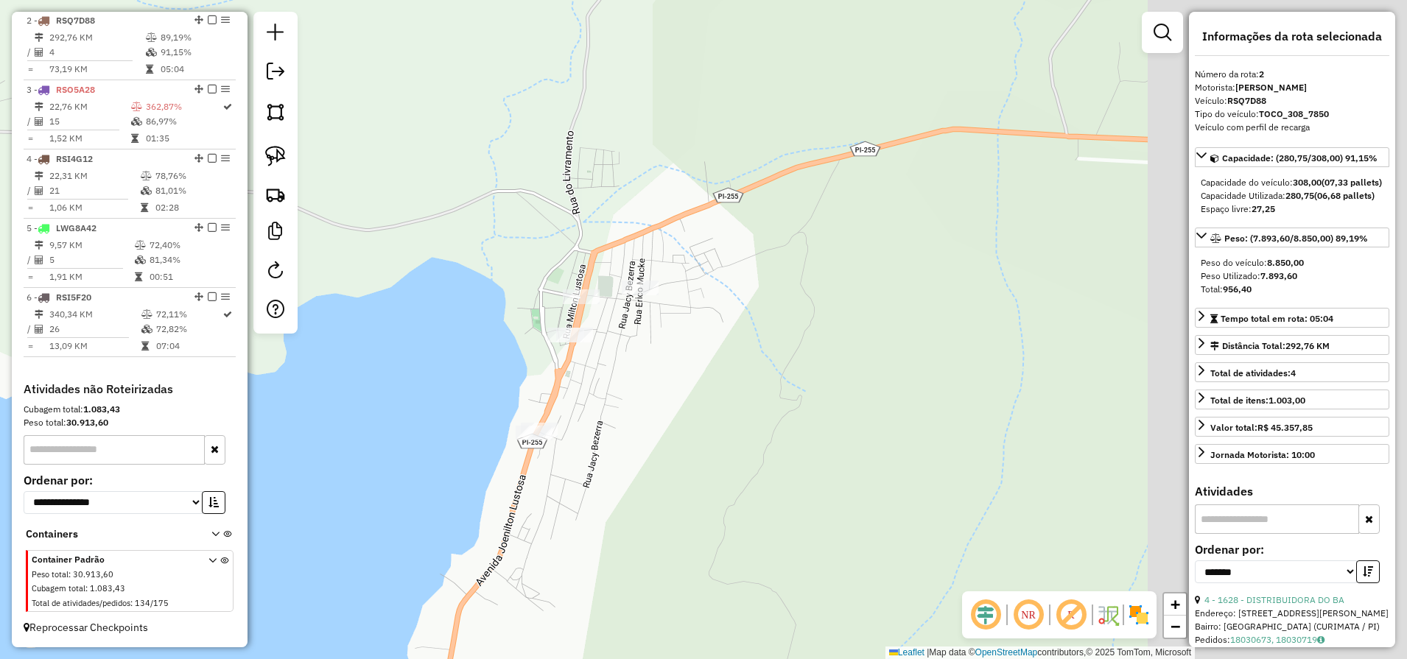
drag, startPoint x: 1011, startPoint y: 420, endPoint x: 580, endPoint y: 507, distance: 440.2
click at [602, 497] on div "Janela de atendimento Grade de atendimento Capacidade Transportadoras Veículos …" at bounding box center [703, 329] width 1407 height 659
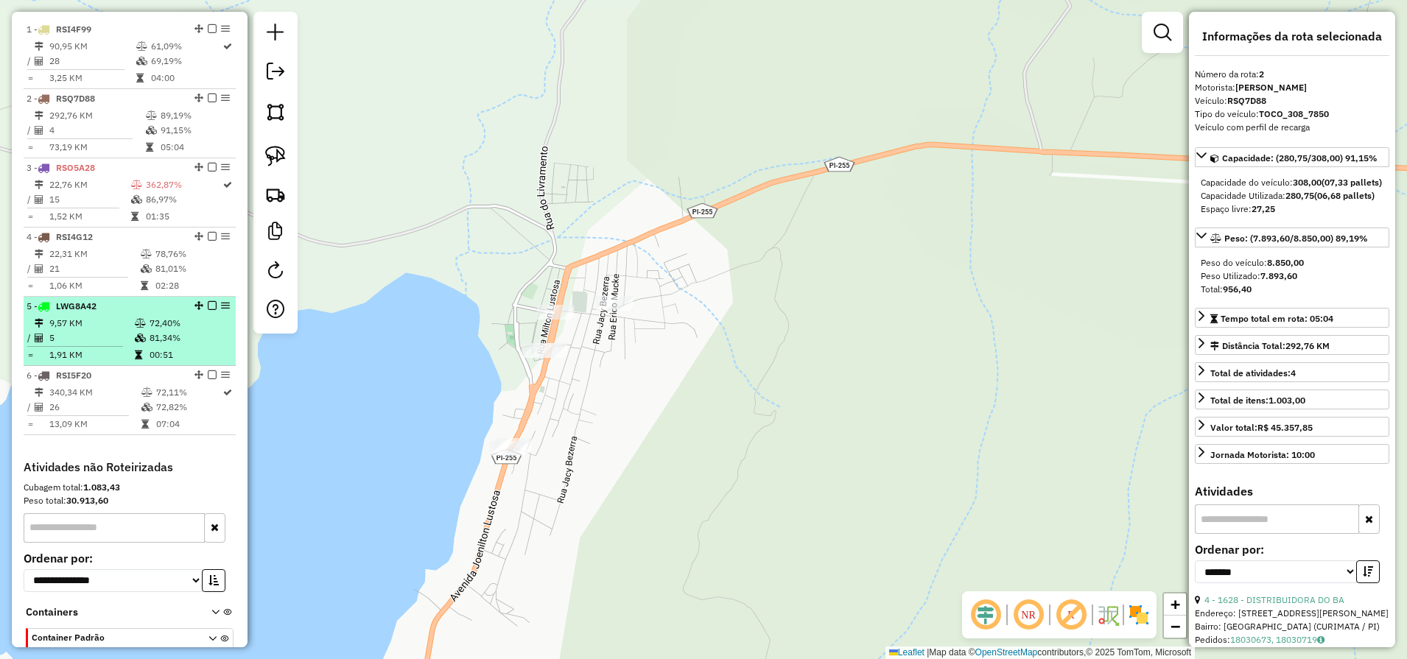
scroll to position [547, 0]
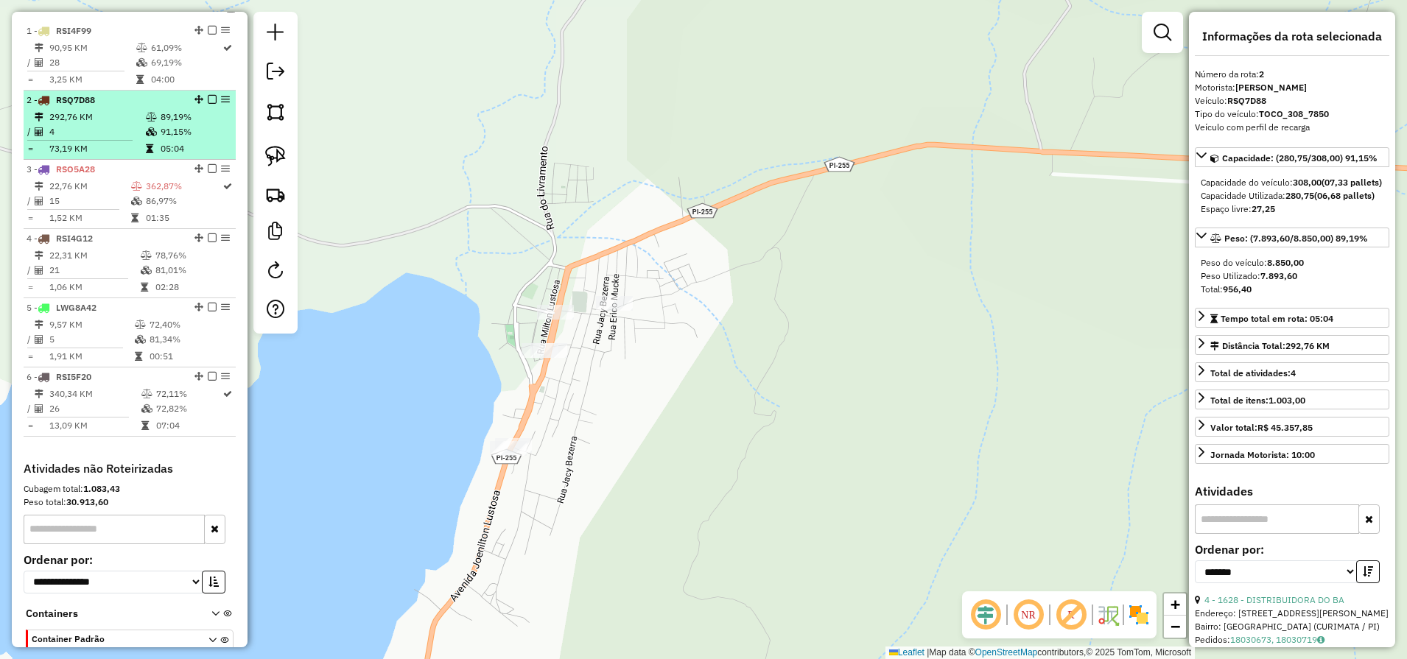
click at [100, 139] on td "4" at bounding box center [97, 131] width 96 height 15
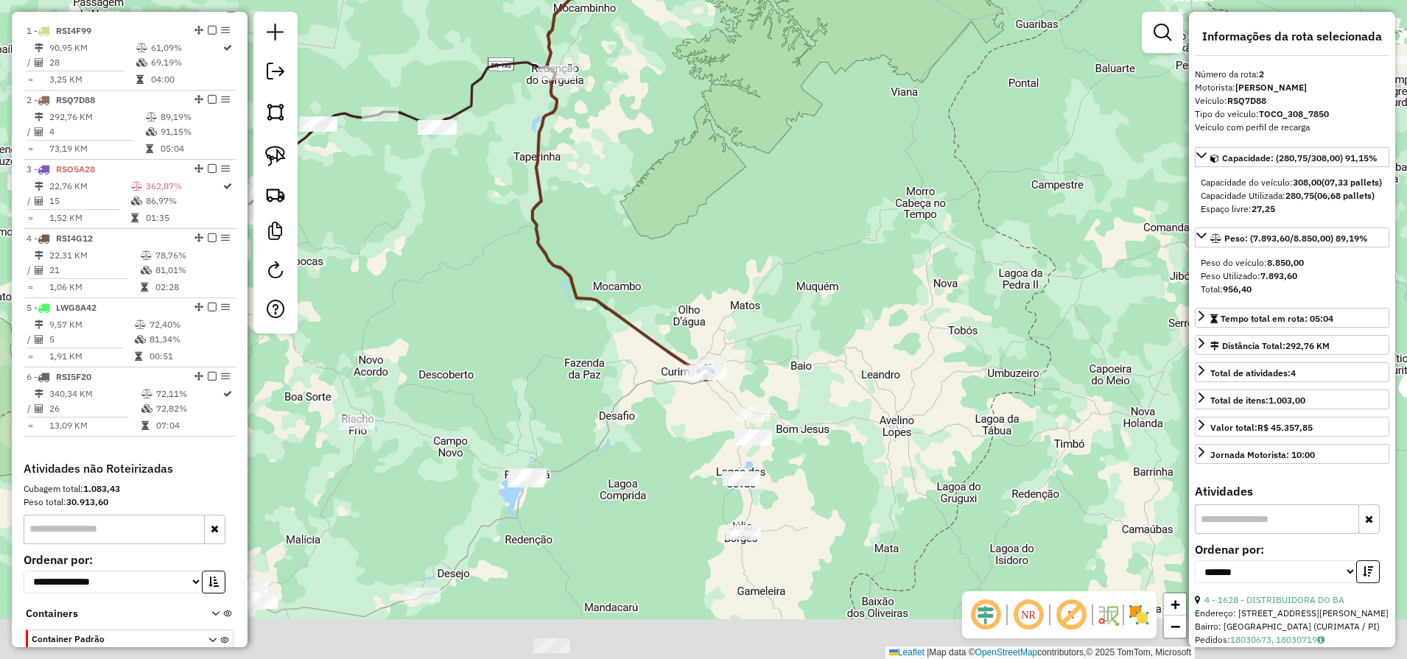
drag, startPoint x: 847, startPoint y: 499, endPoint x: 729, endPoint y: 370, distance: 174.1
click at [749, 249] on div "Janela de atendimento Grade de atendimento Capacidade Transportadoras Veículos …" at bounding box center [703, 329] width 1407 height 659
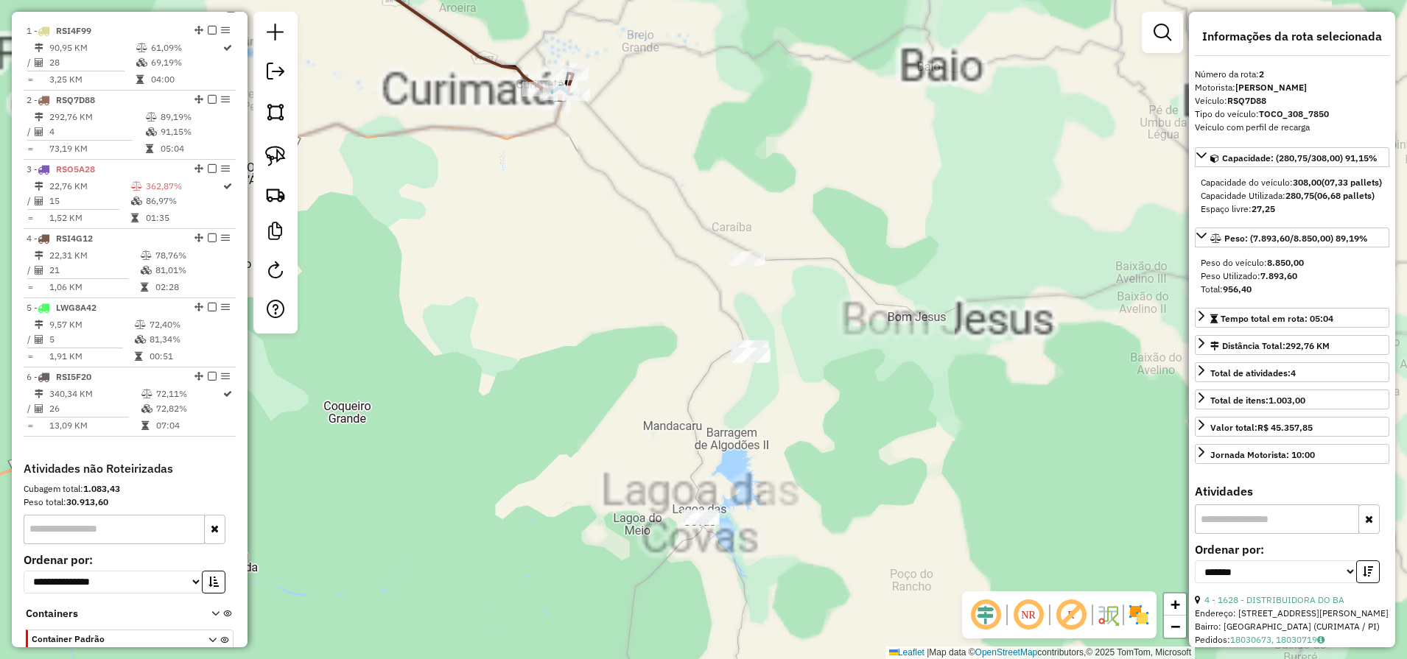
drag, startPoint x: 764, startPoint y: 311, endPoint x: 762, endPoint y: 289, distance: 22.1
click at [762, 289] on div "Janela de atendimento Grade de atendimento Capacidade Transportadoras Veículos …" at bounding box center [703, 329] width 1407 height 659
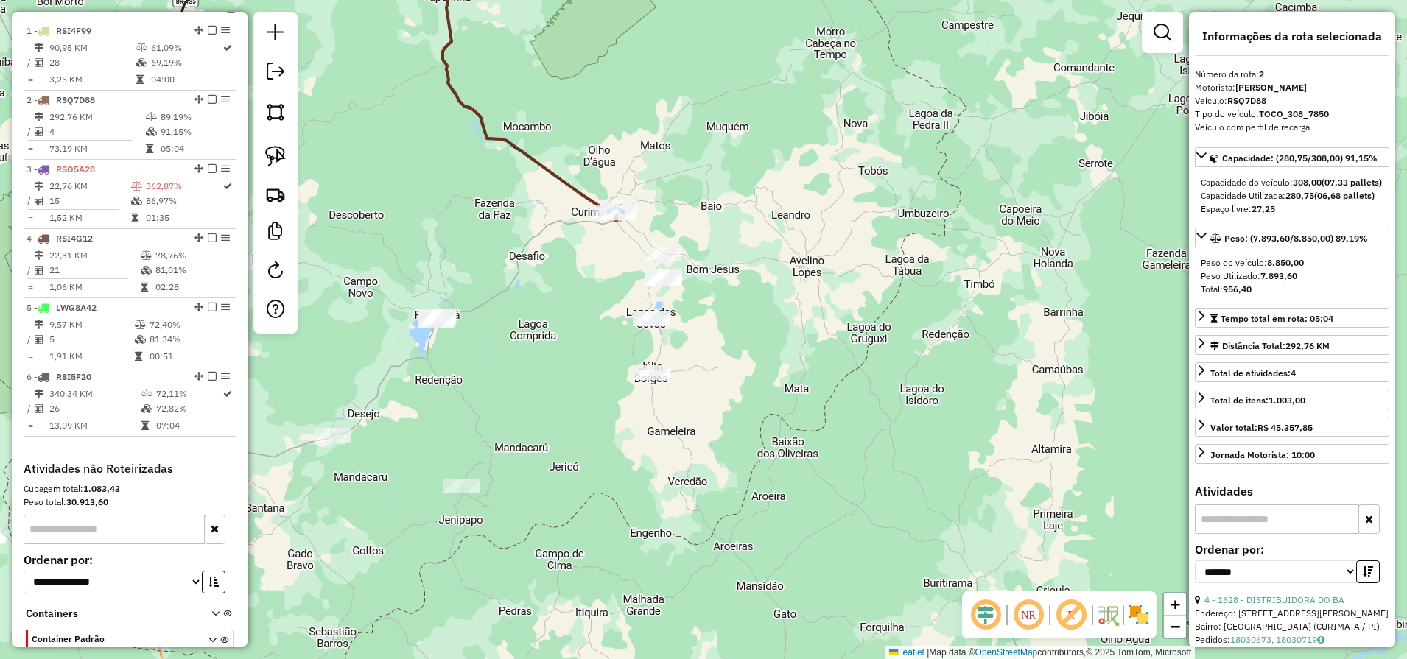
click at [767, 160] on div "Janela de atendimento Grade de atendimento Capacidade Transportadoras Veículos …" at bounding box center [703, 329] width 1407 height 659
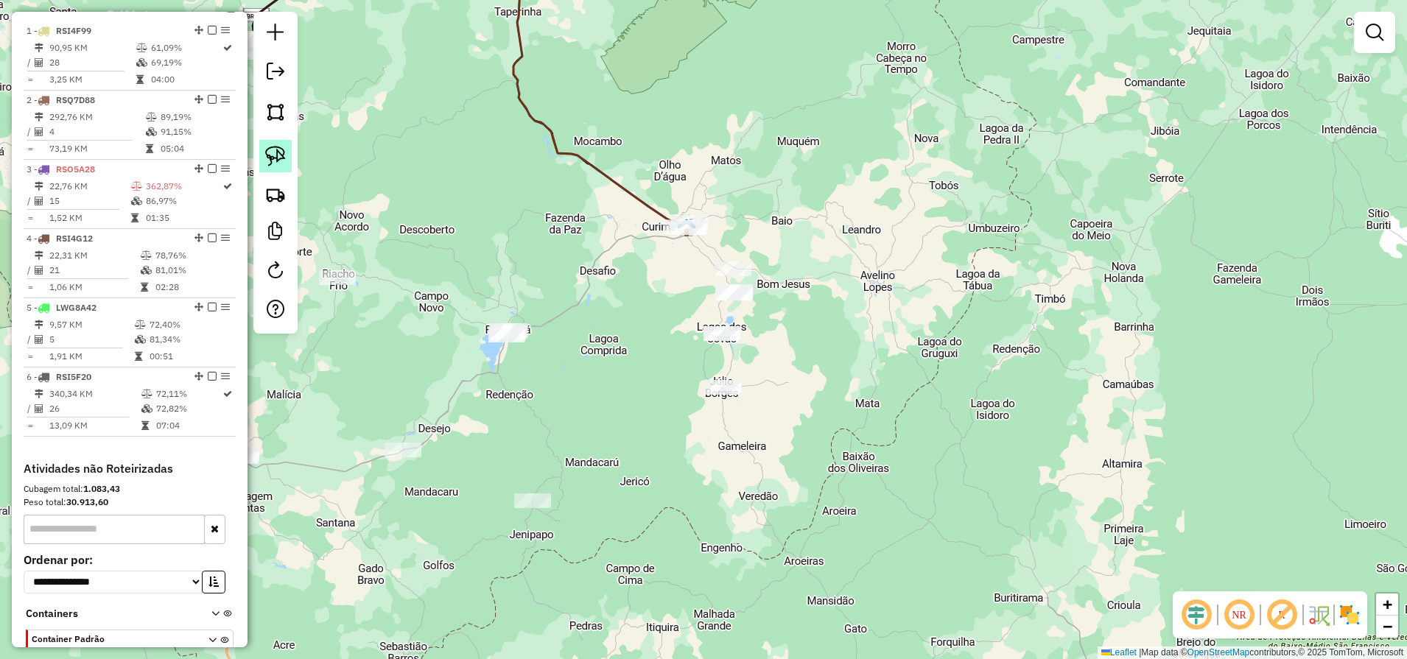
click at [279, 163] on img at bounding box center [275, 156] width 21 height 21
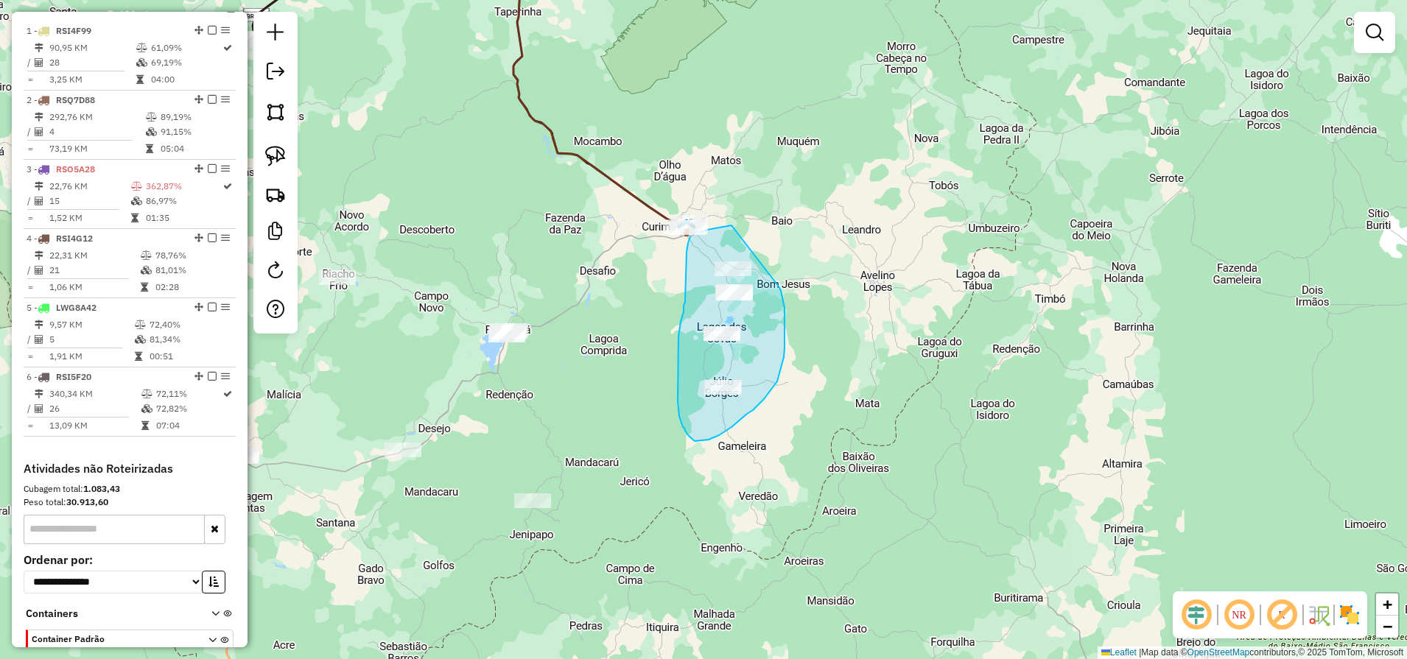
drag, startPoint x: 717, startPoint y: 228, endPoint x: 769, endPoint y: 266, distance: 63.8
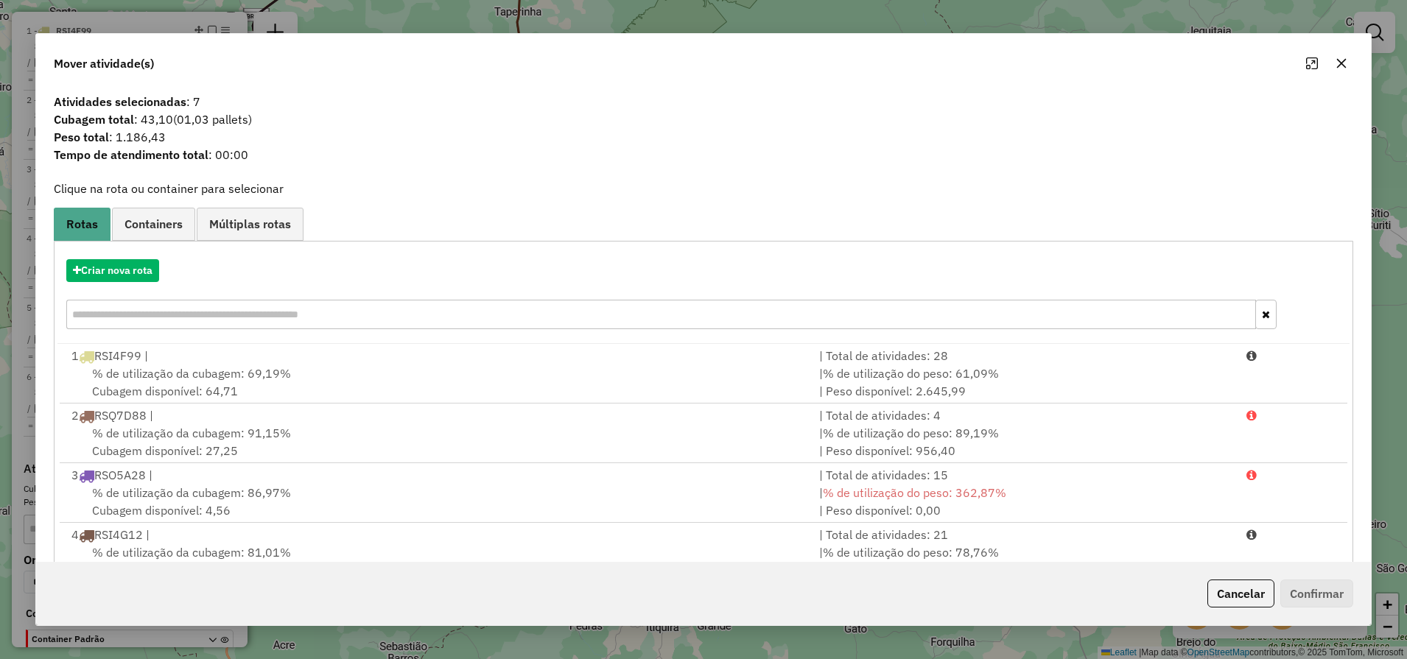
click at [1339, 67] on icon "button" at bounding box center [1341, 63] width 12 height 12
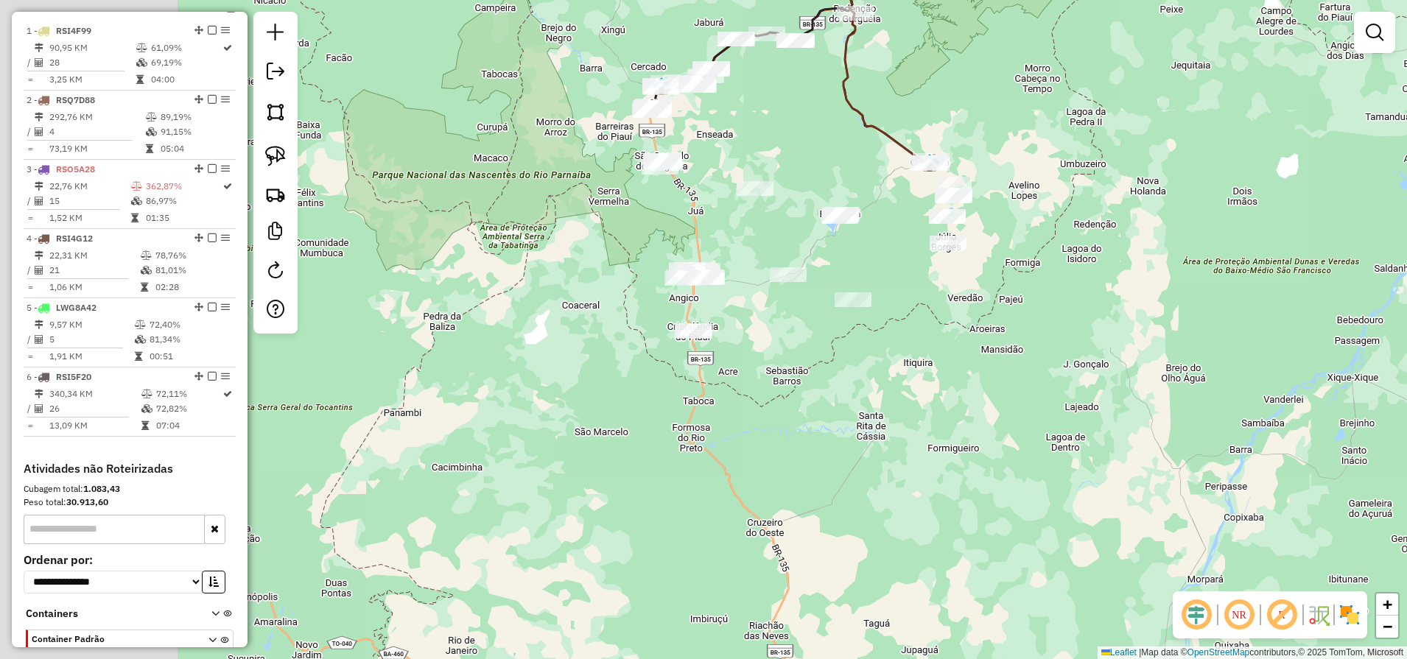
drag, startPoint x: 593, startPoint y: 244, endPoint x: 839, endPoint y: 180, distance: 254.3
click at [839, 180] on div "Janela de atendimento Grade de atendimento Capacidade Transportadoras Veículos …" at bounding box center [703, 329] width 1407 height 659
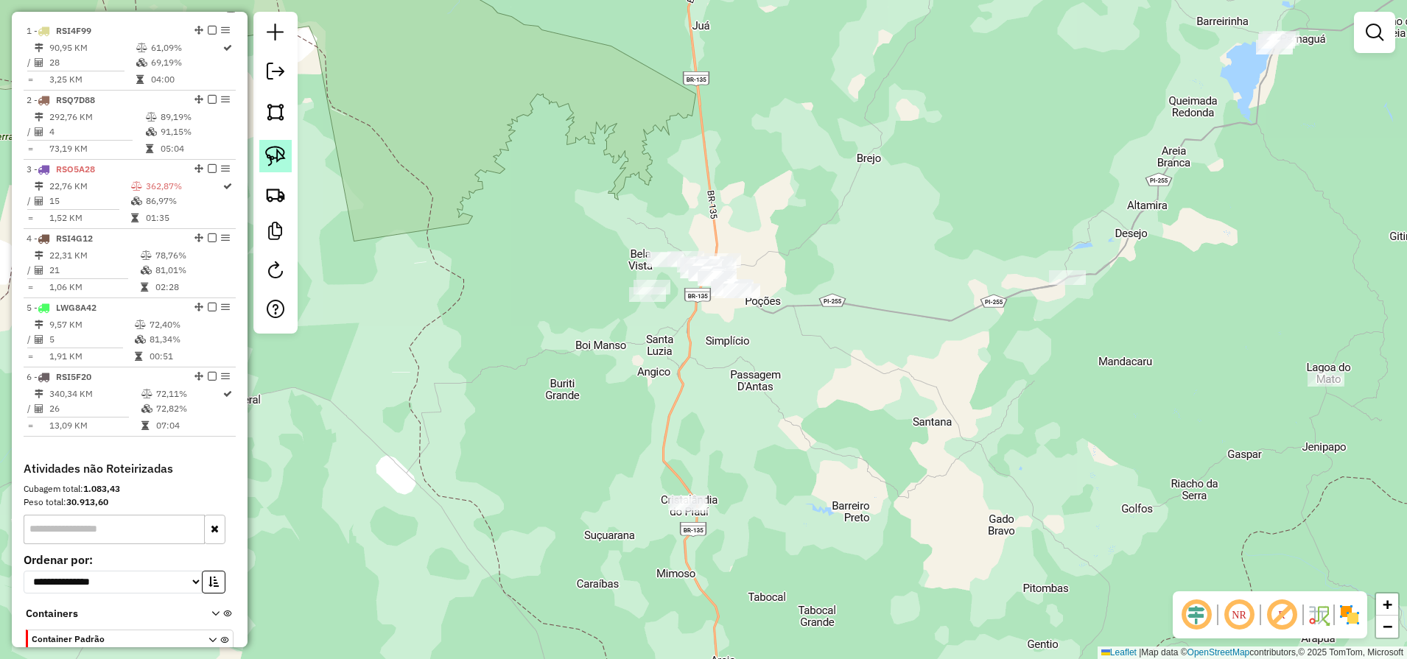
drag, startPoint x: 281, startPoint y: 153, endPoint x: 585, endPoint y: 162, distance: 305.0
click at [281, 153] on img at bounding box center [275, 156] width 21 height 21
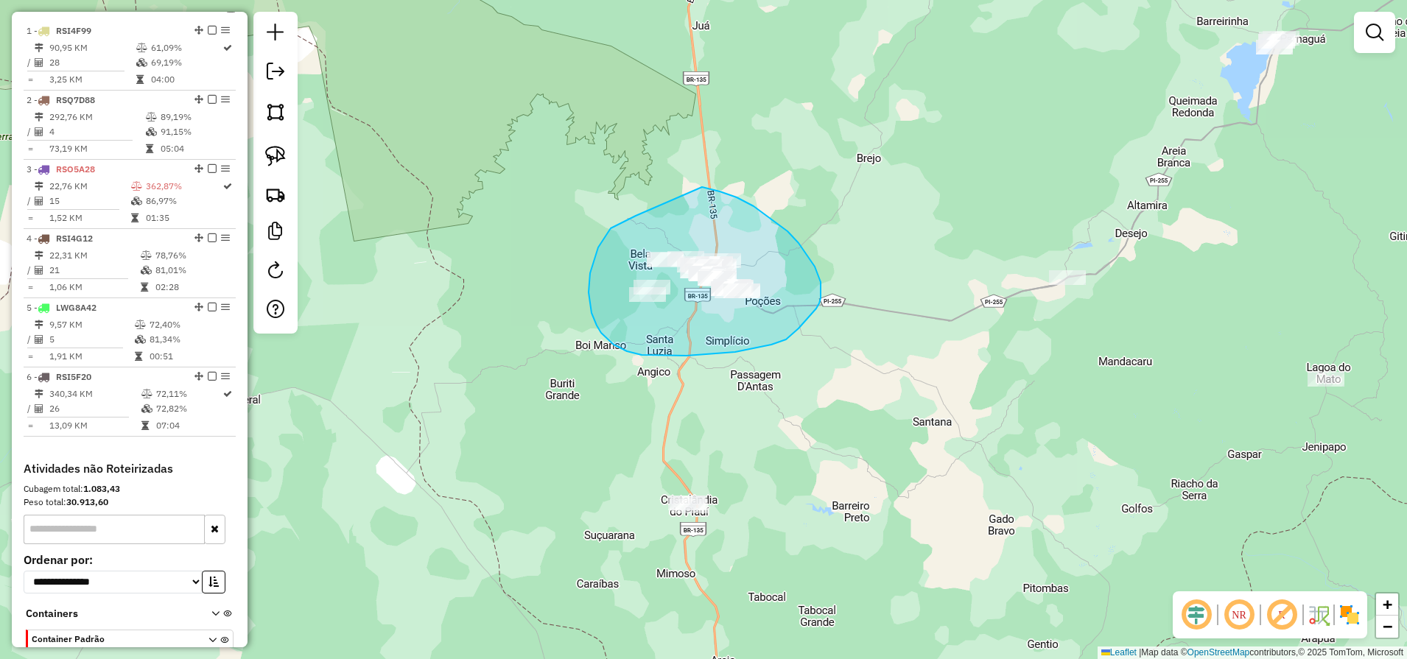
drag, startPoint x: 628, startPoint y: 219, endPoint x: 697, endPoint y: 186, distance: 76.4
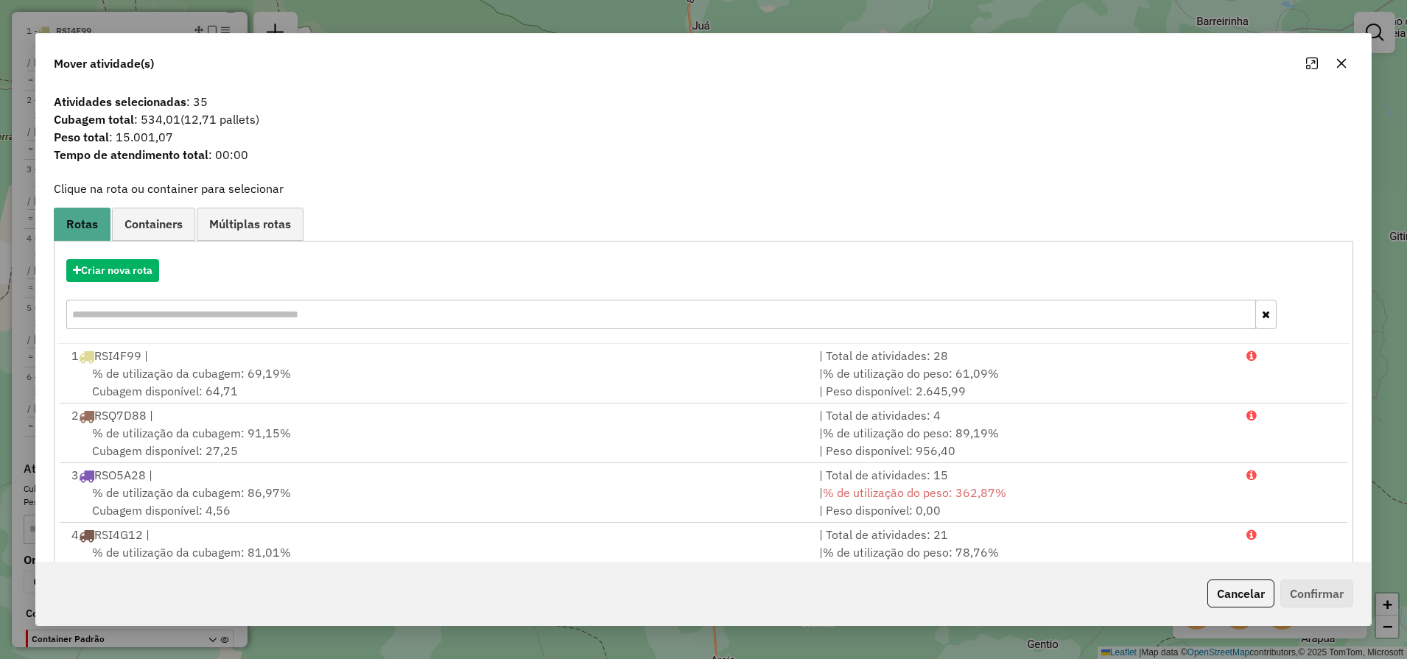
click at [1343, 61] on icon "button" at bounding box center [1342, 63] width 10 height 10
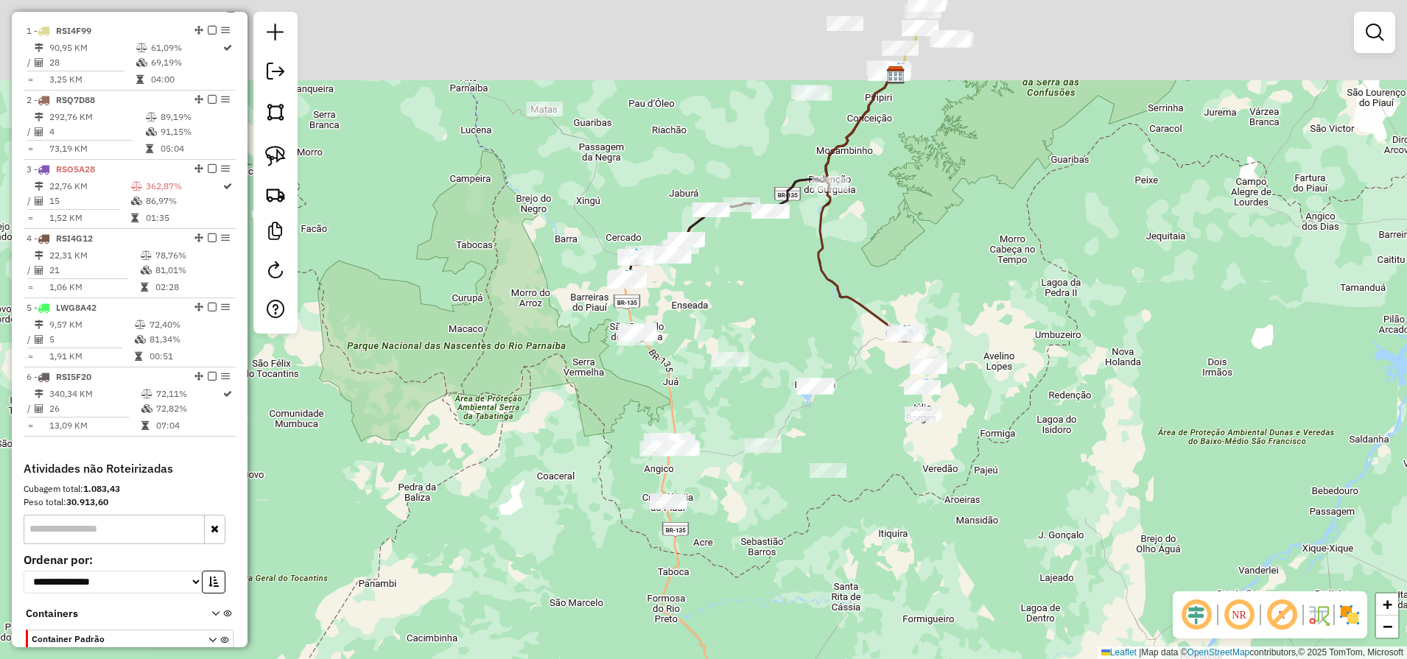
drag, startPoint x: 791, startPoint y: 170, endPoint x: 762, endPoint y: 272, distance: 106.3
click at [762, 272] on div "Janela de atendimento Grade de atendimento Capacidade Transportadoras Veículos …" at bounding box center [703, 329] width 1407 height 659
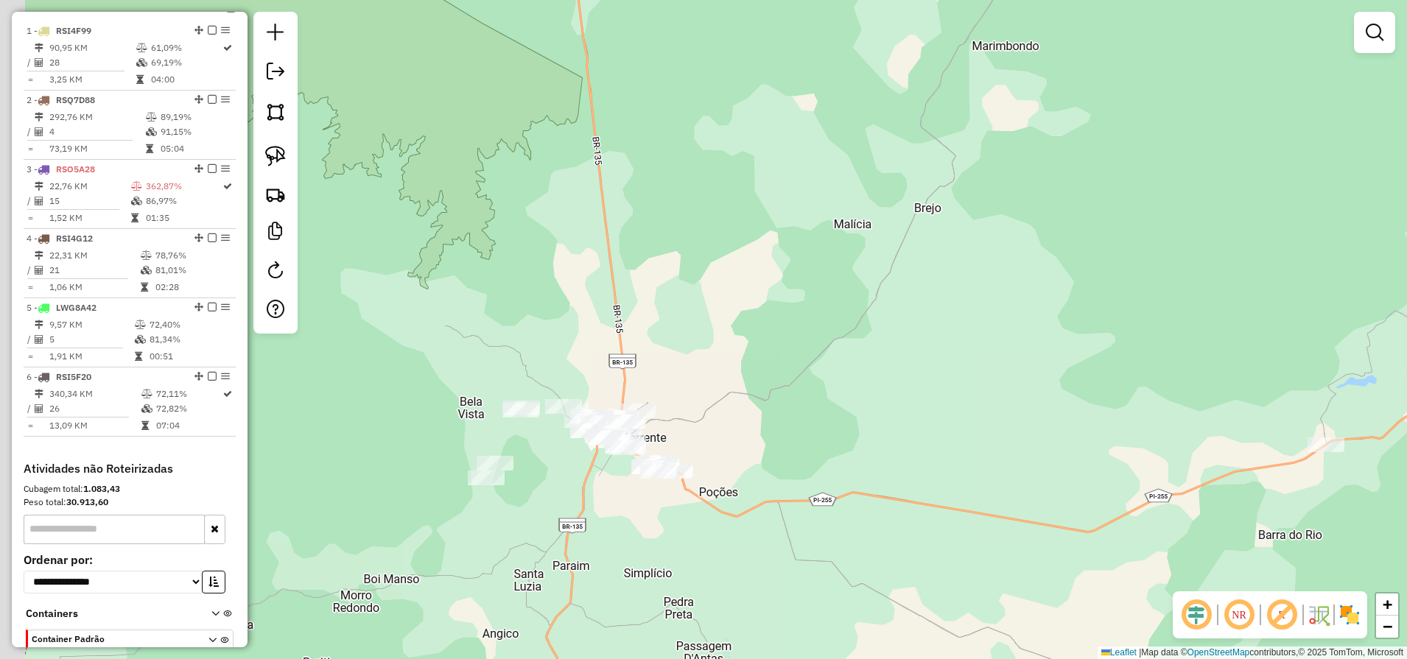
drag, startPoint x: 642, startPoint y: 404, endPoint x: 777, endPoint y: 373, distance: 138.3
click at [776, 373] on div "Janela de atendimento Grade de atendimento Capacidade Transportadoras Veículos …" at bounding box center [703, 329] width 1407 height 659
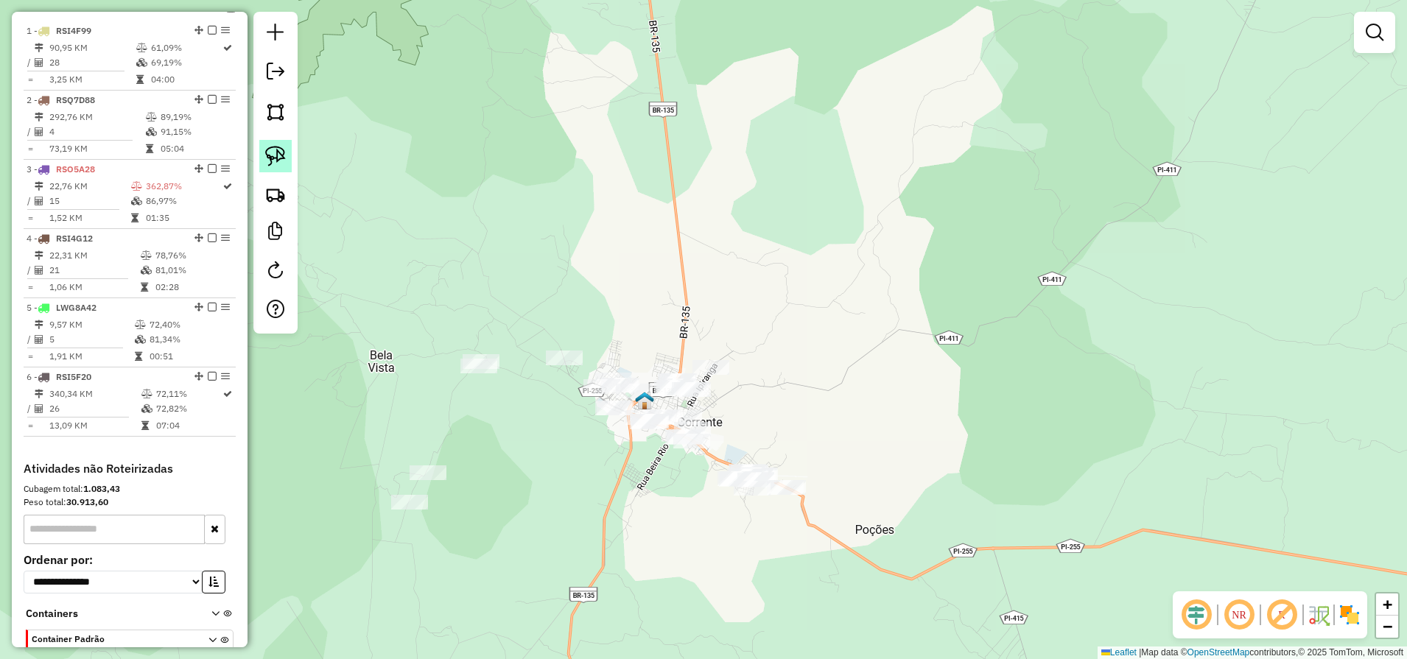
click at [276, 163] on img at bounding box center [275, 156] width 21 height 21
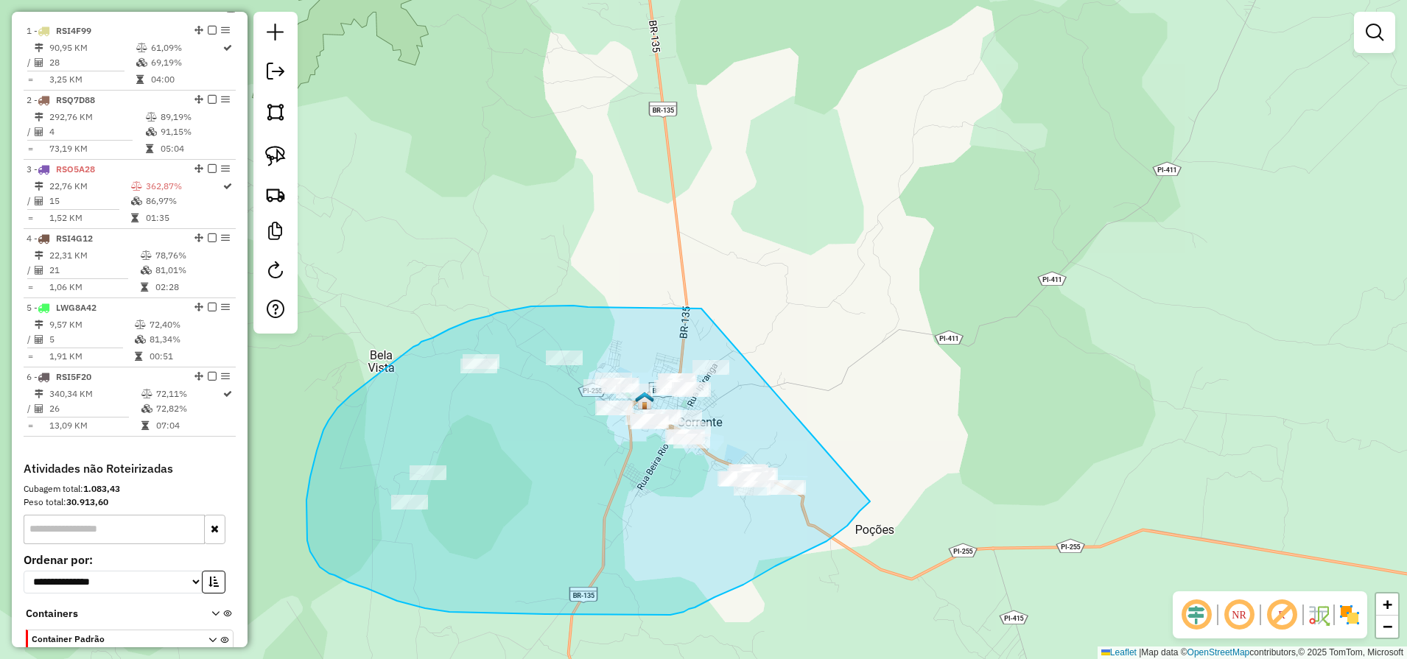
drag, startPoint x: 701, startPoint y: 309, endPoint x: 870, endPoint y: 501, distance: 255.7
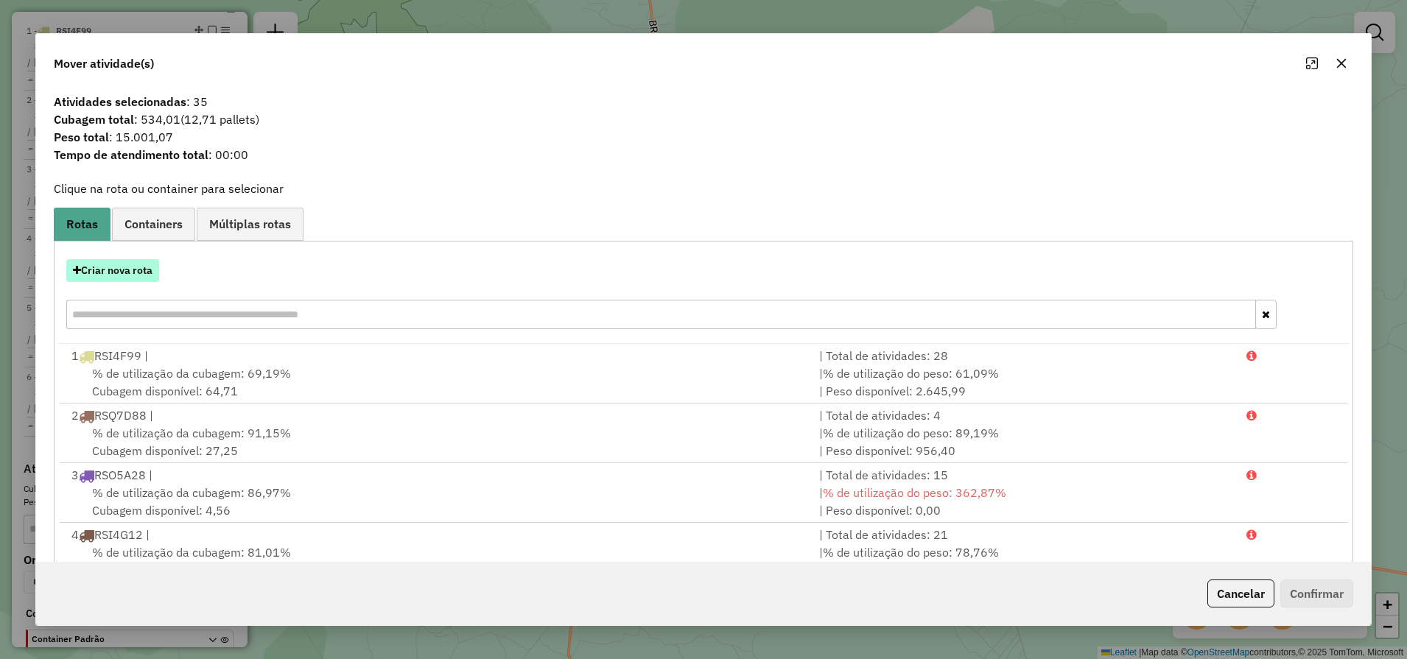
click at [119, 271] on button "Criar nova rota" at bounding box center [112, 270] width 93 height 23
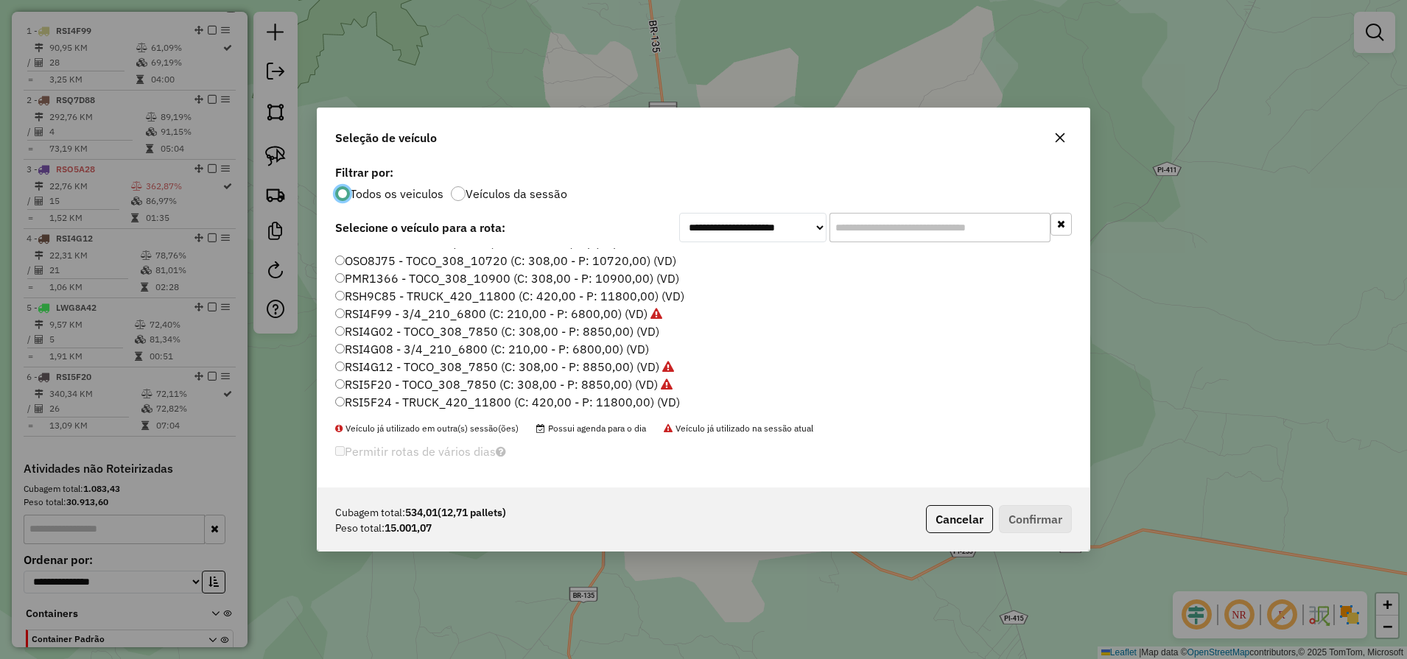
scroll to position [117, 0]
click at [423, 334] on label "RSI4G02 - TOCO_308_7850 (C: 308,00 - P: 8850,00) (VD)" at bounding box center [497, 334] width 324 height 18
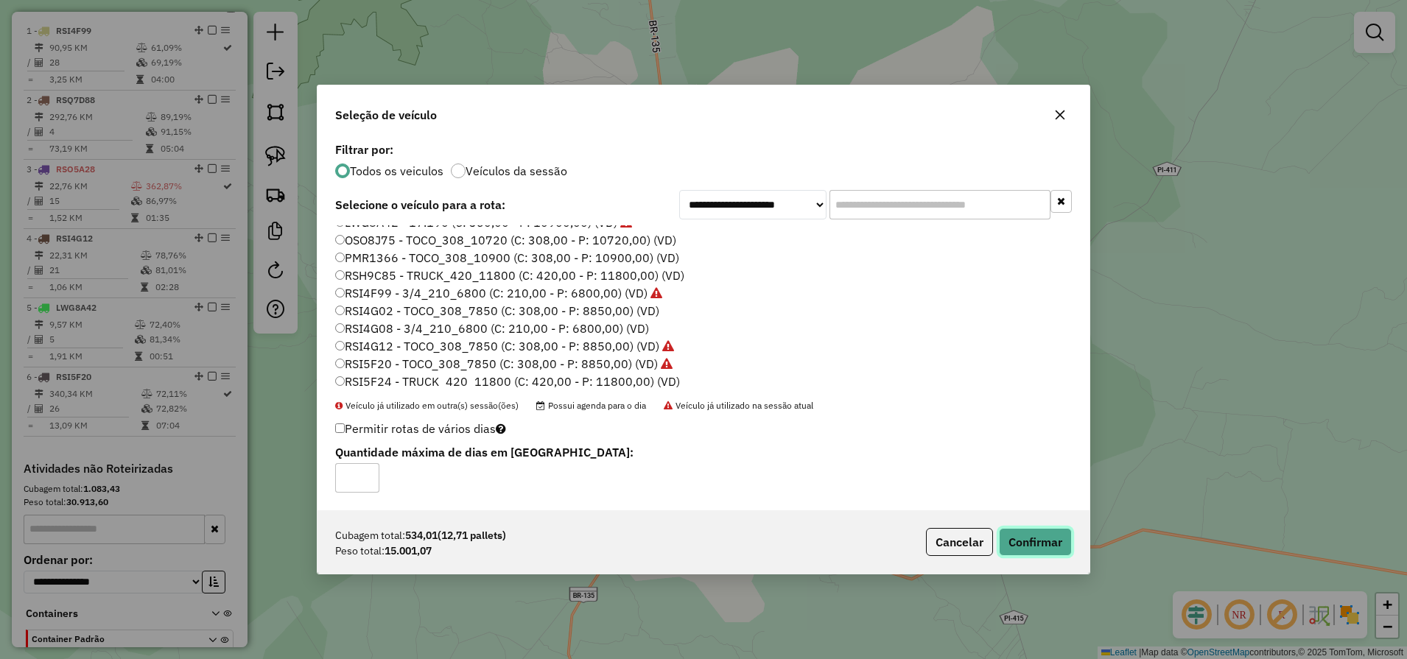
click at [1035, 536] on button "Confirmar" at bounding box center [1035, 542] width 73 height 28
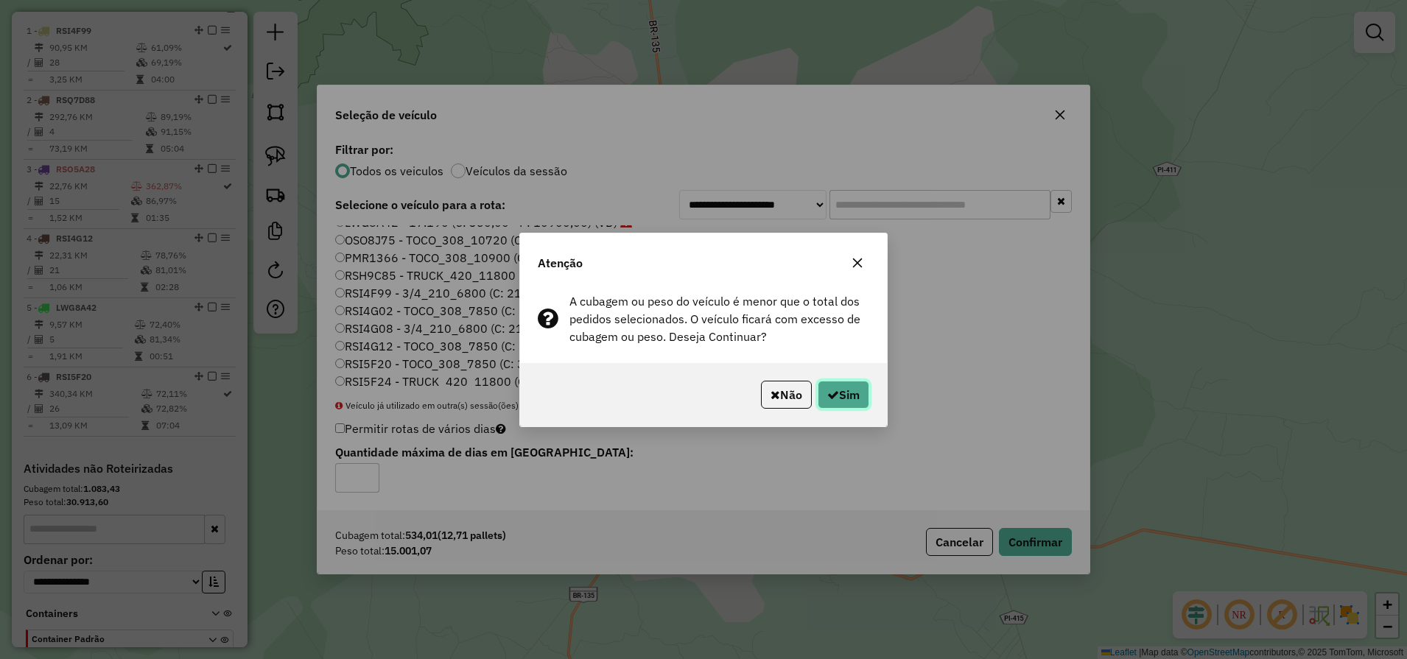
click at [834, 392] on icon "button" at bounding box center [833, 395] width 12 height 12
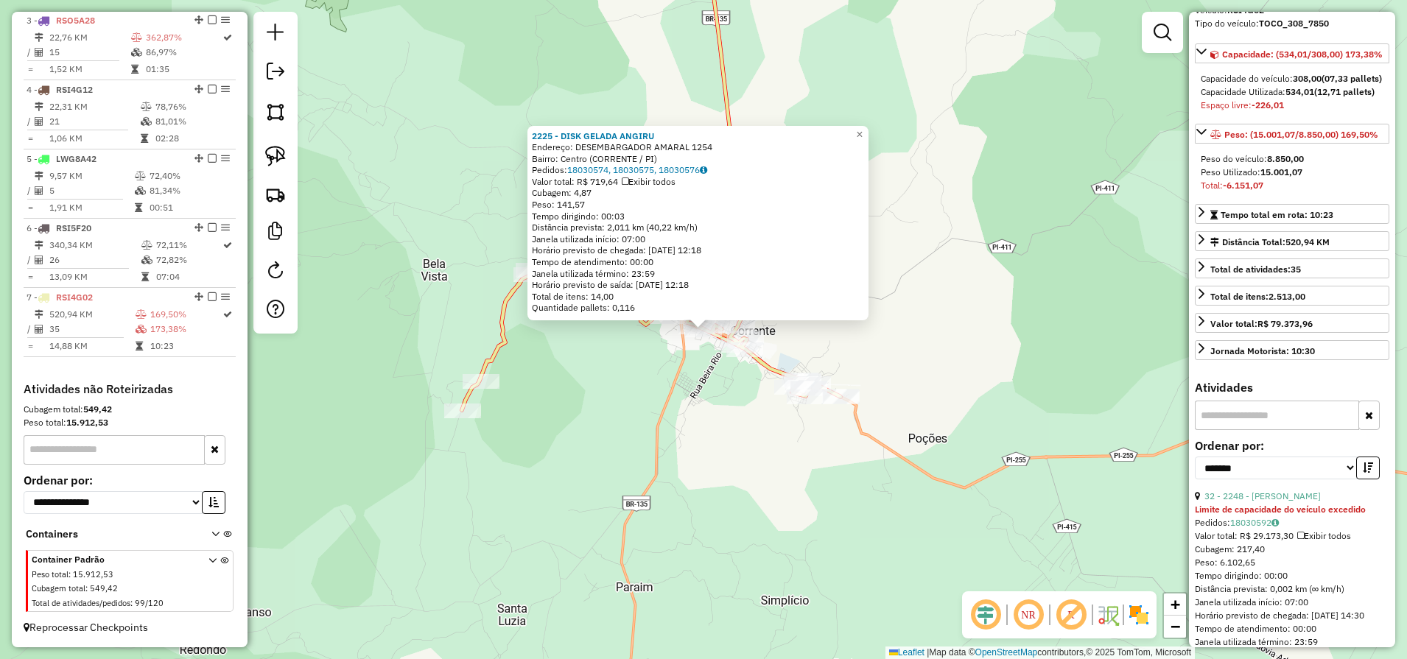
scroll to position [92, 0]
click at [1363, 471] on icon "button" at bounding box center [1367, 466] width 10 height 10
click at [1245, 500] on link "32 - 2248 - DAVY CUSTODIO MACIEL" at bounding box center [1262, 494] width 116 height 11
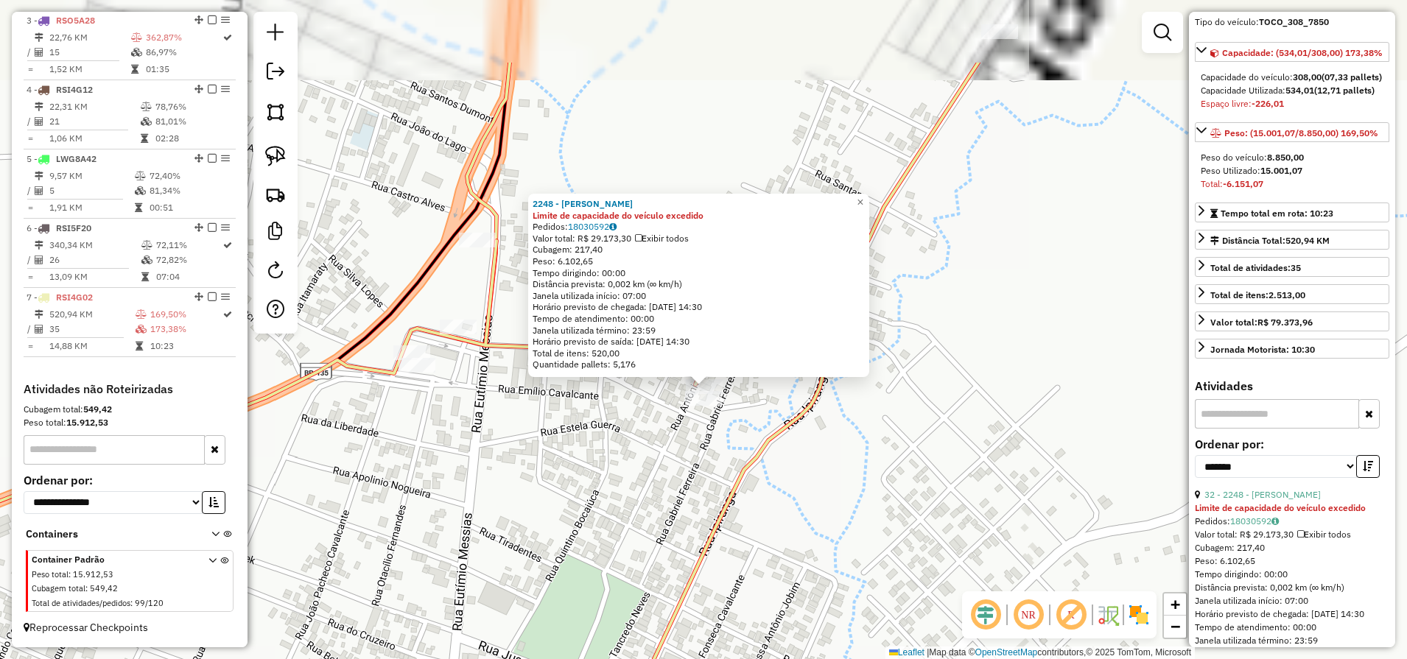
drag, startPoint x: 677, startPoint y: 317, endPoint x: 722, endPoint y: 452, distance: 141.8
click at [722, 460] on div "2248 - DAVY CUSTODIO MACIEL Limite de capacidade do veículo excedido Pedidos: 1…" at bounding box center [703, 329] width 1407 height 659
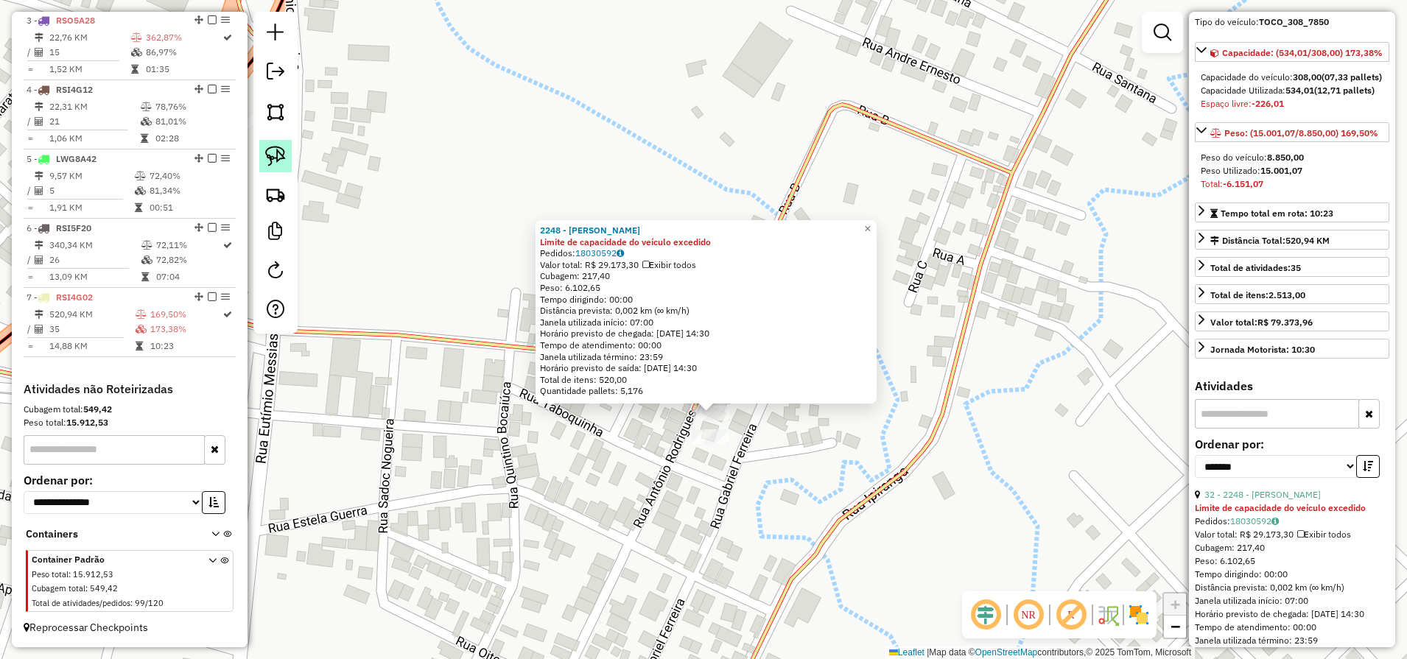
click at [281, 166] on link at bounding box center [275, 156] width 32 height 32
drag, startPoint x: 666, startPoint y: 426, endPoint x: 688, endPoint y: 401, distance: 33.9
click at [688, 401] on div "2248 - DAVY CUSTODIO MACIEL Limite de capacidade do veículo excedido Pedidos: 1…" at bounding box center [703, 329] width 1407 height 659
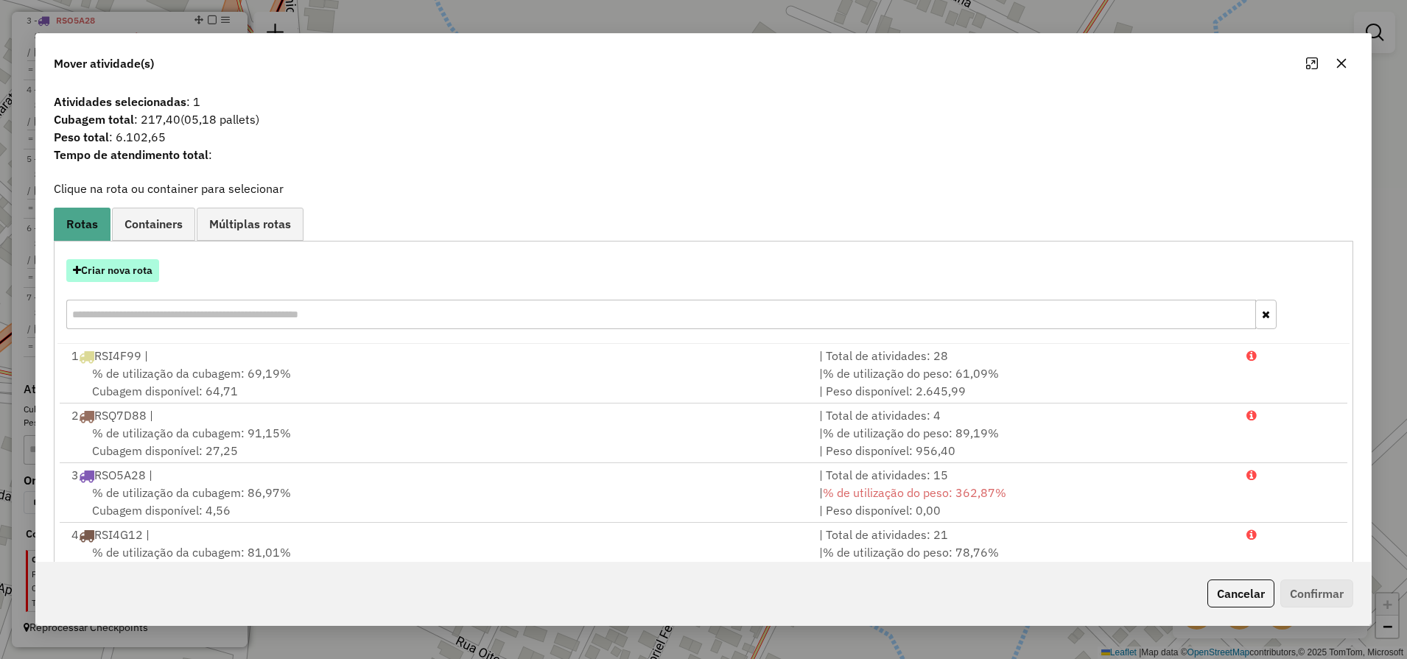
click at [135, 277] on button "Criar nova rota" at bounding box center [112, 270] width 93 height 23
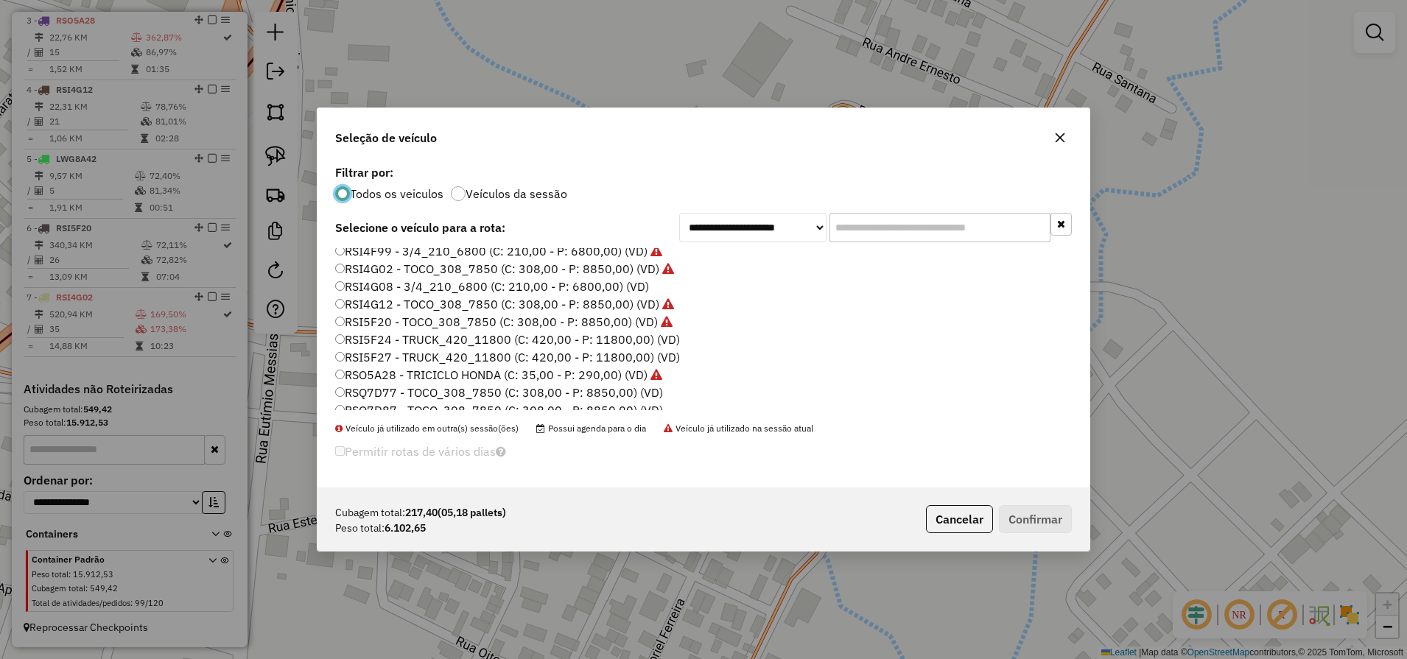
scroll to position [209, 0]
click at [408, 331] on label "RSI5F27 - TRUCK_420_11800 (C: 420,00 - P: 11800,00) (VD)" at bounding box center [507, 330] width 345 height 18
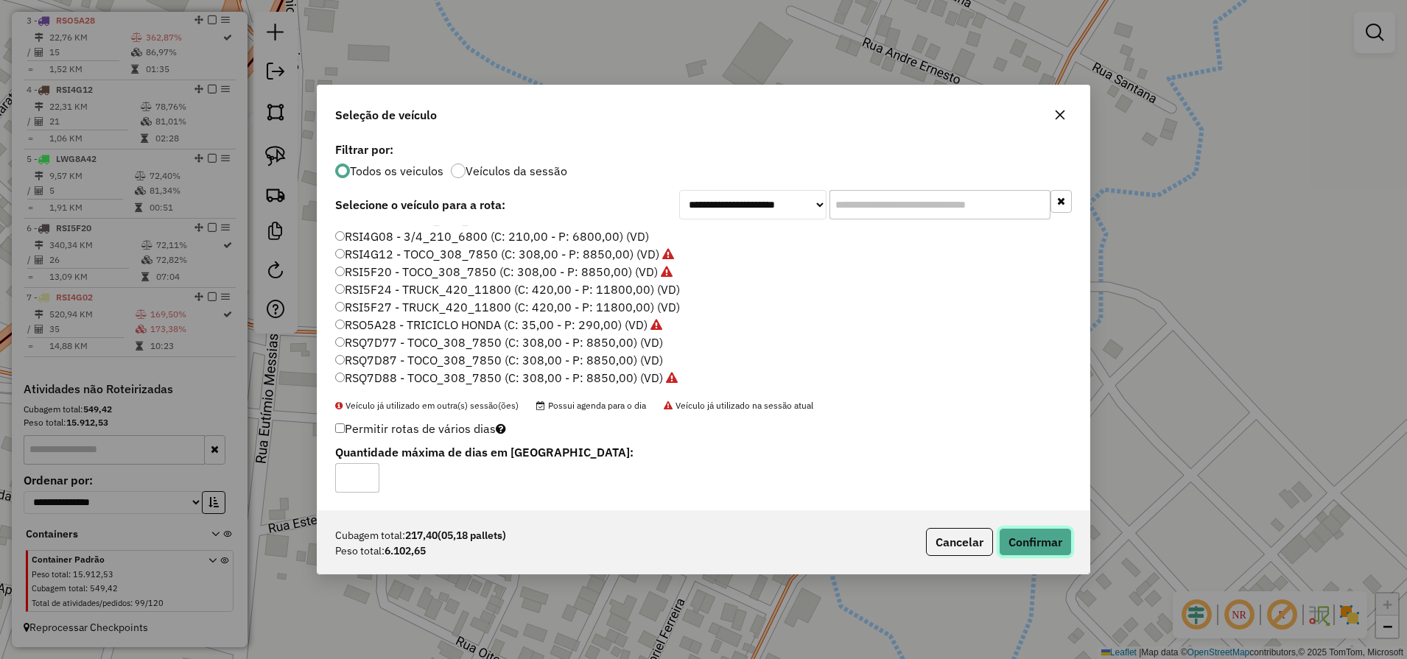
click at [1044, 545] on button "Confirmar" at bounding box center [1035, 542] width 73 height 28
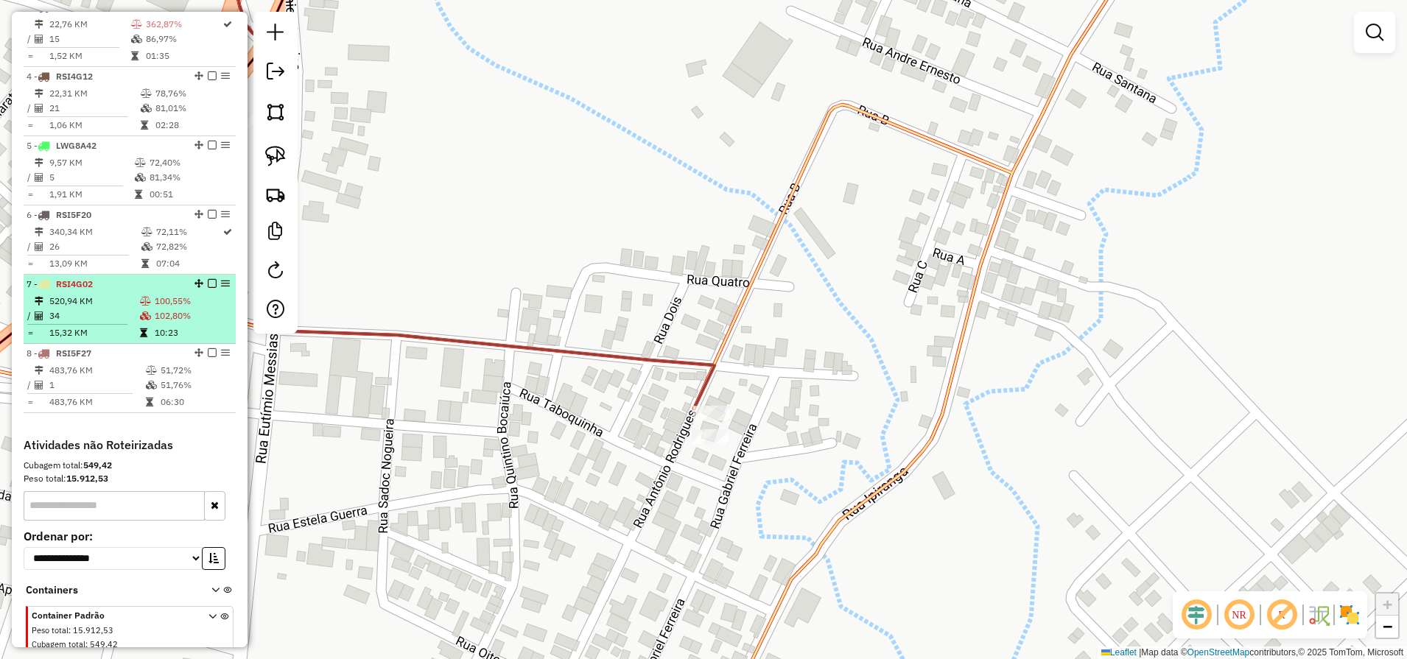
click at [208, 340] on td "10:23" at bounding box center [192, 332] width 76 height 15
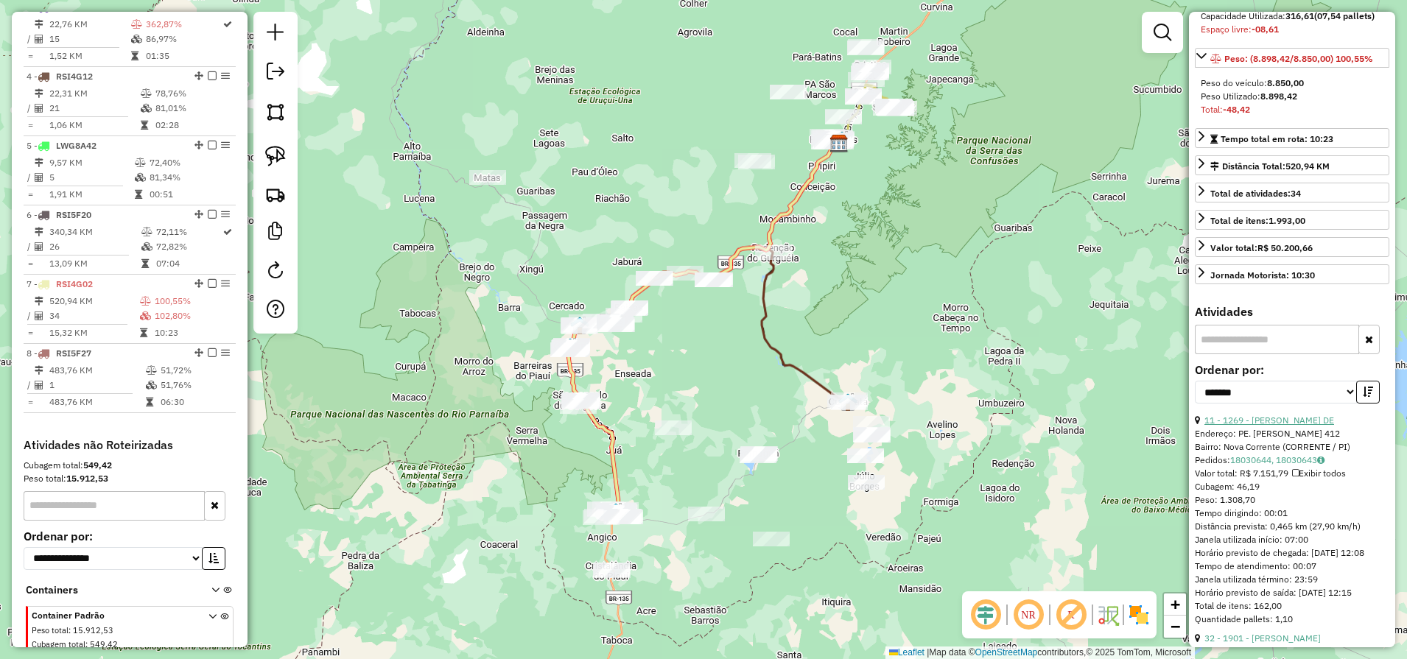
scroll to position [184, 0]
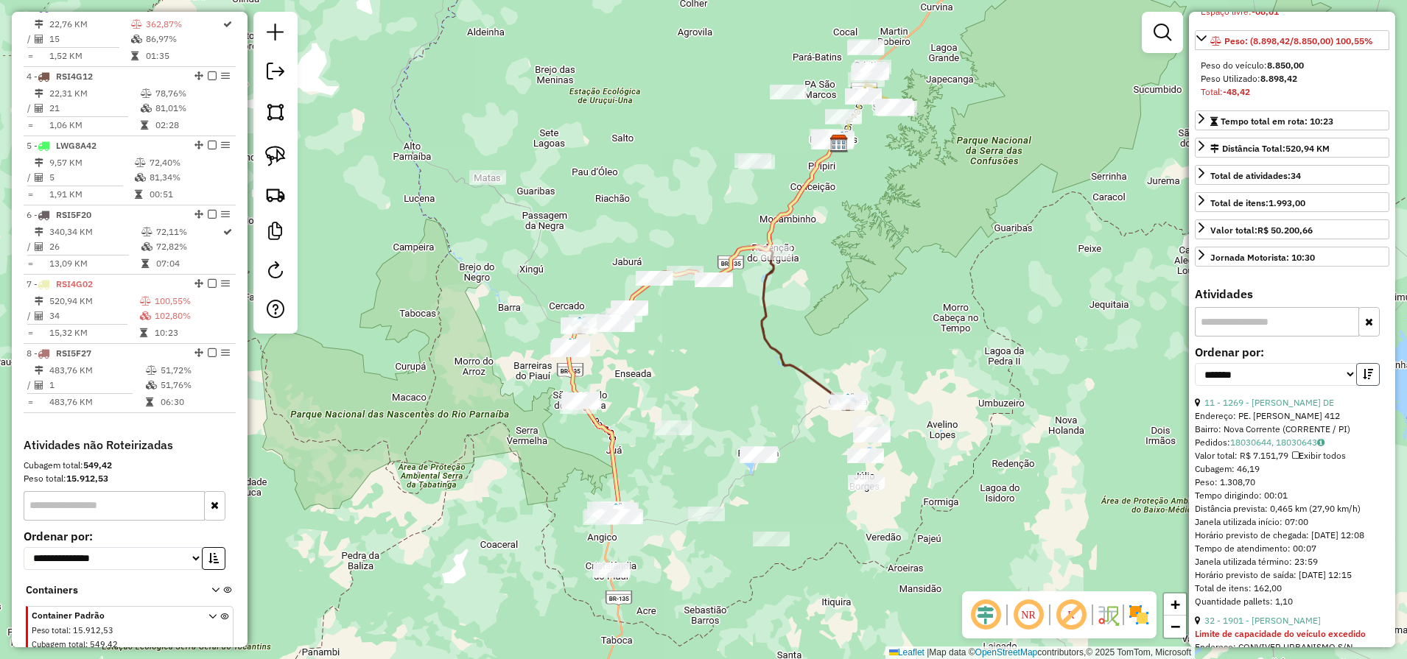
click at [1367, 379] on icon "button" at bounding box center [1367, 374] width 10 height 10
click at [1277, 408] on link "11 - 1269 - VALDENICE PEREIRA DE" at bounding box center [1269, 402] width 130 height 11
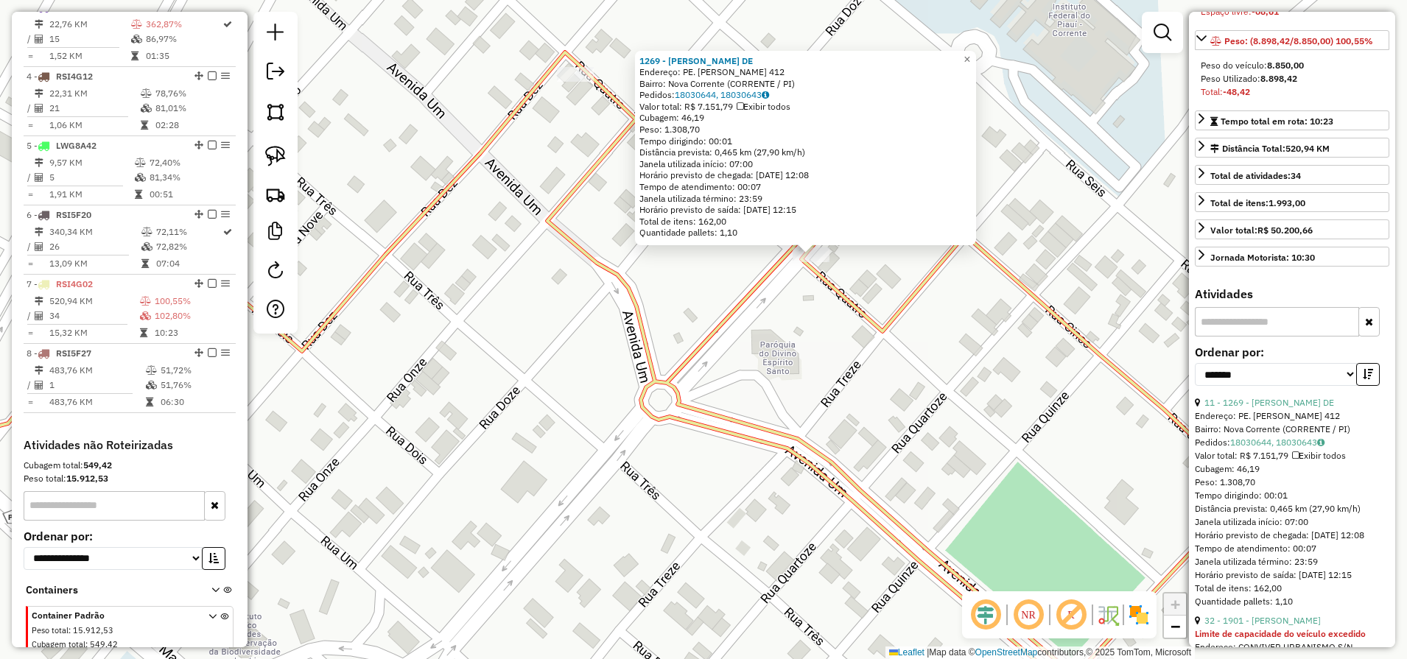
click at [291, 153] on link at bounding box center [275, 156] width 32 height 32
drag, startPoint x: 801, startPoint y: 288, endPoint x: 850, endPoint y: 292, distance: 48.7
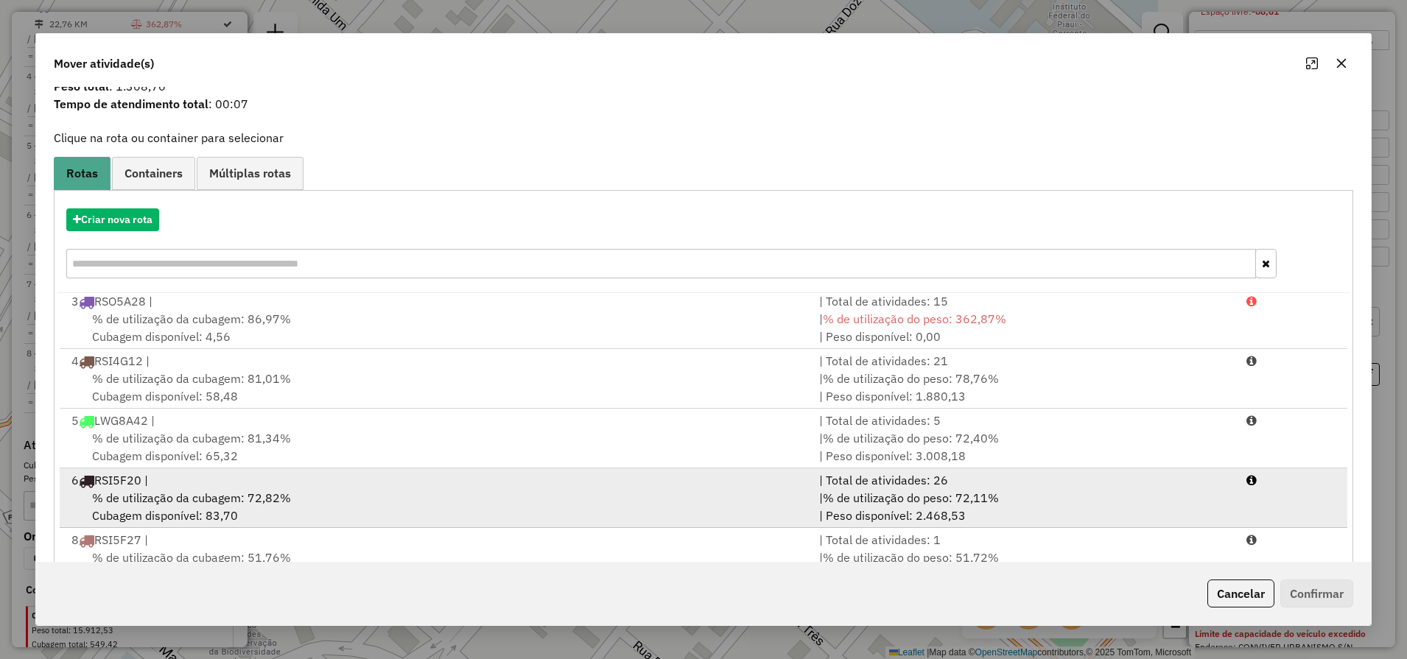
scroll to position [102, 0]
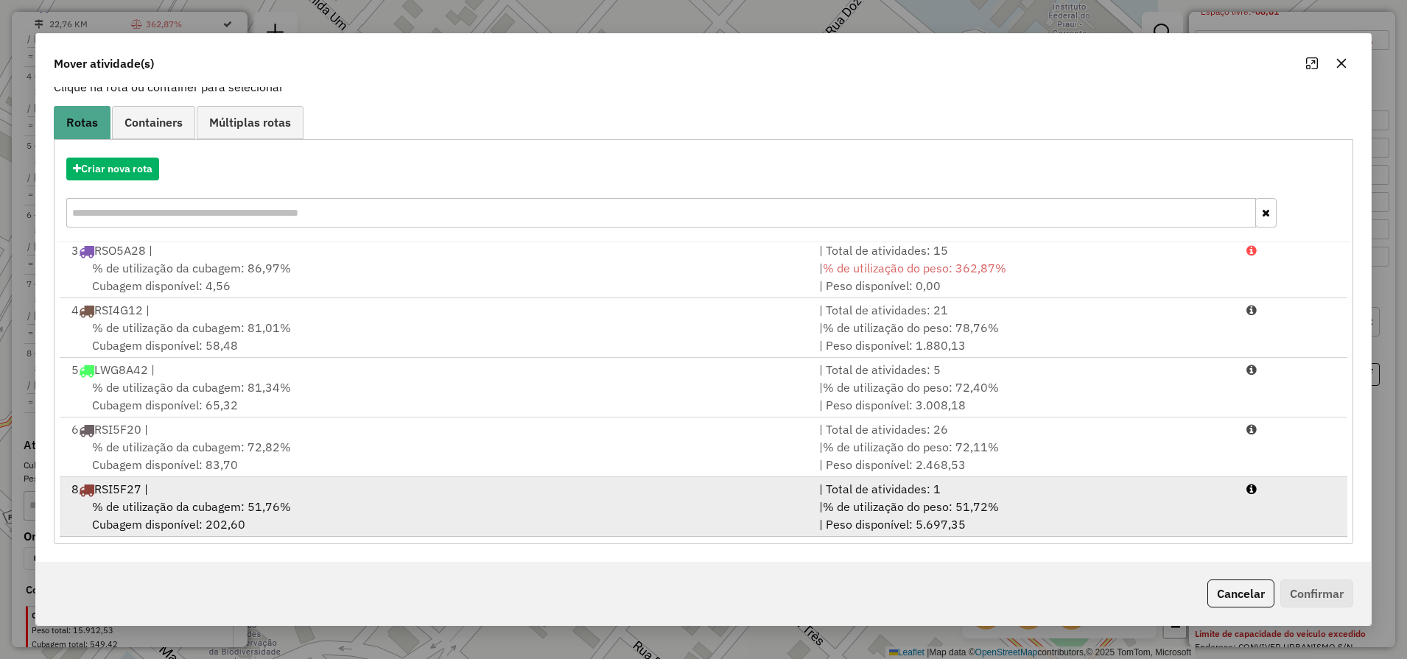
drag, startPoint x: 479, startPoint y: 539, endPoint x: 487, endPoint y: 535, distance: 9.9
click at [482, 537] on div "Criar nova rota 1 RSI4F99 | | Total de atividades: 28 % de utilização da cubage…" at bounding box center [704, 341] width 1300 height 405
click at [532, 501] on div "% de utilização da cubagem: 51,76% Cubagem disponível: 202,60" at bounding box center [436, 515] width 747 height 35
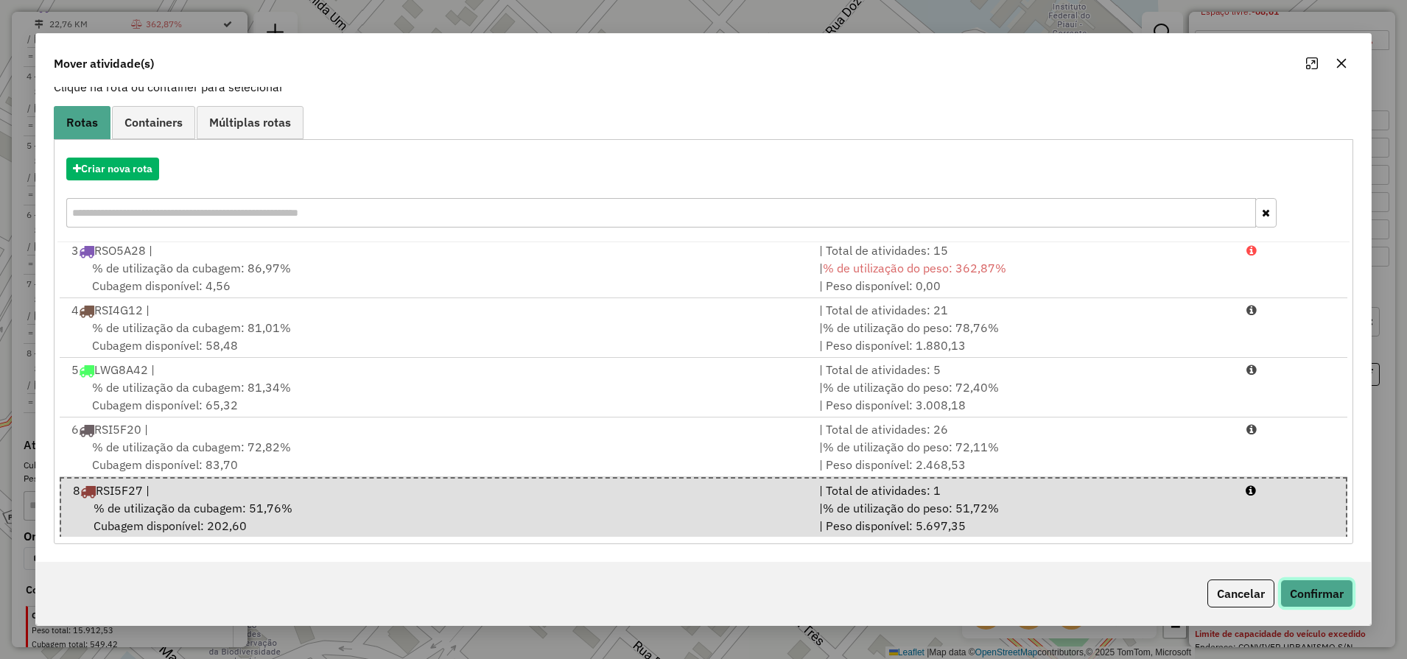
click at [1303, 594] on button "Confirmar" at bounding box center [1316, 594] width 73 height 28
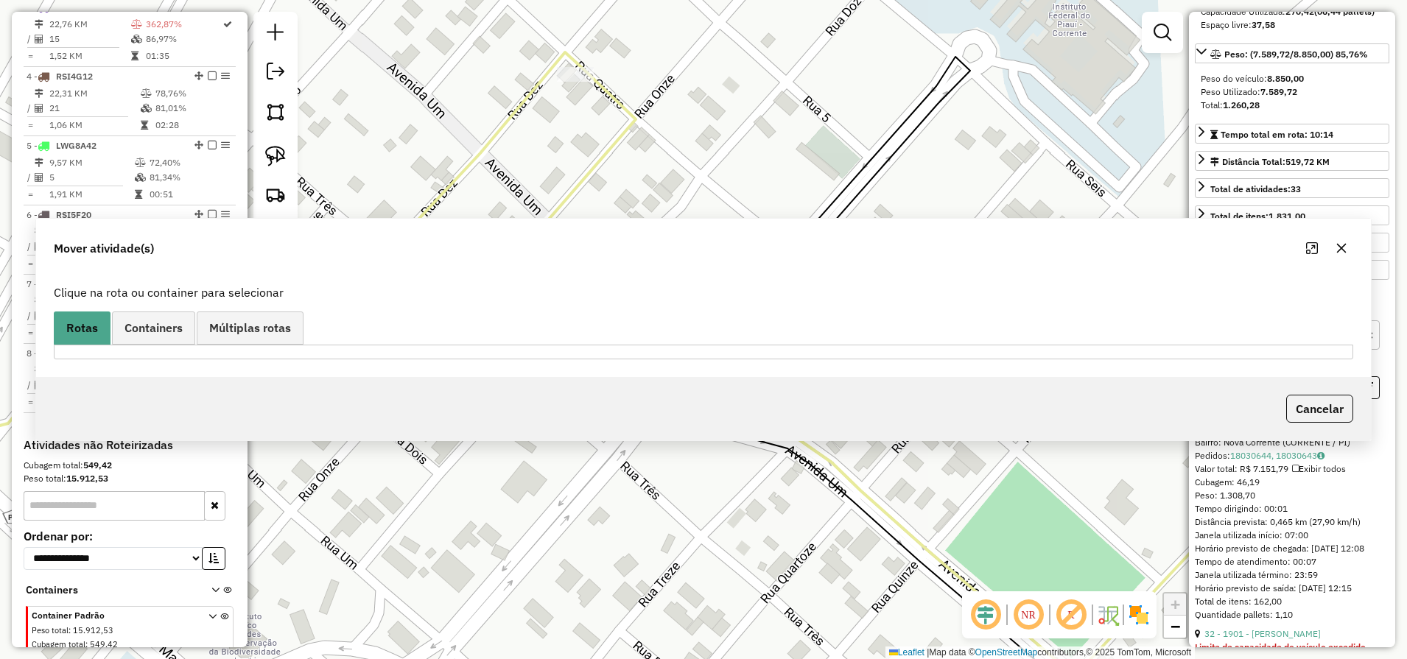
scroll to position [778, 0]
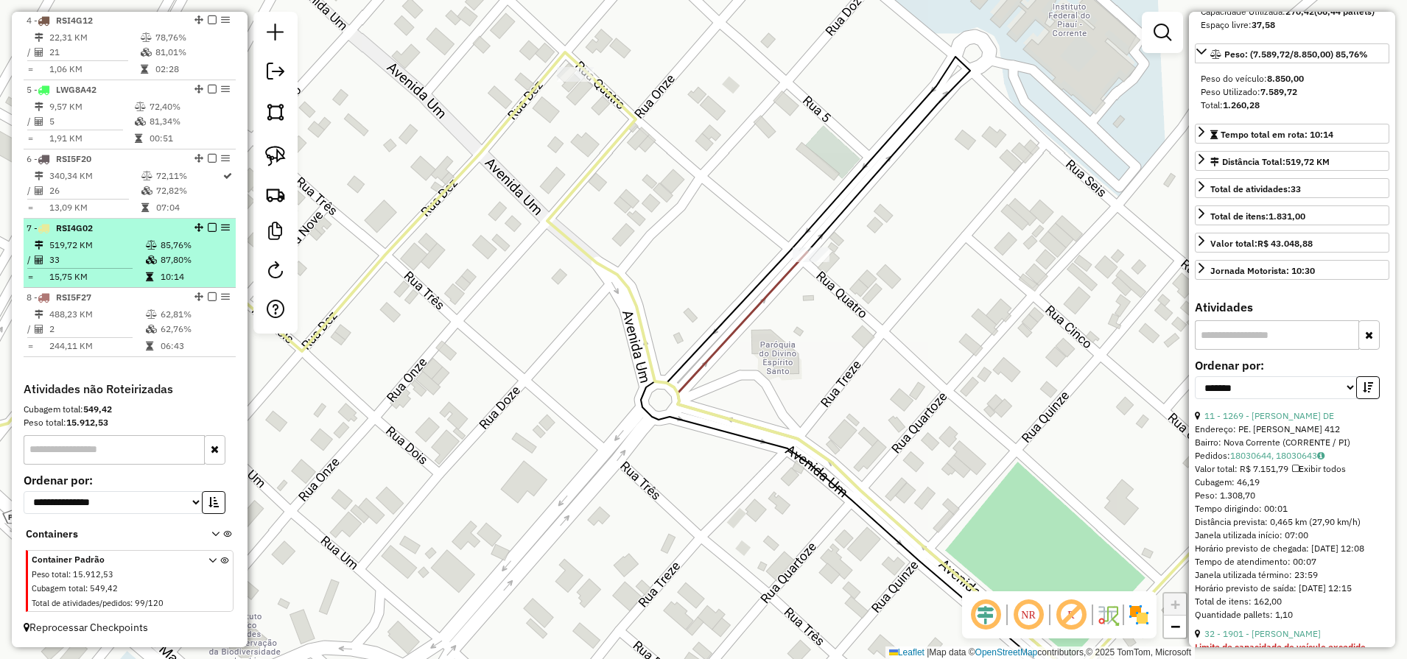
click at [160, 278] on td "10:14" at bounding box center [195, 277] width 70 height 15
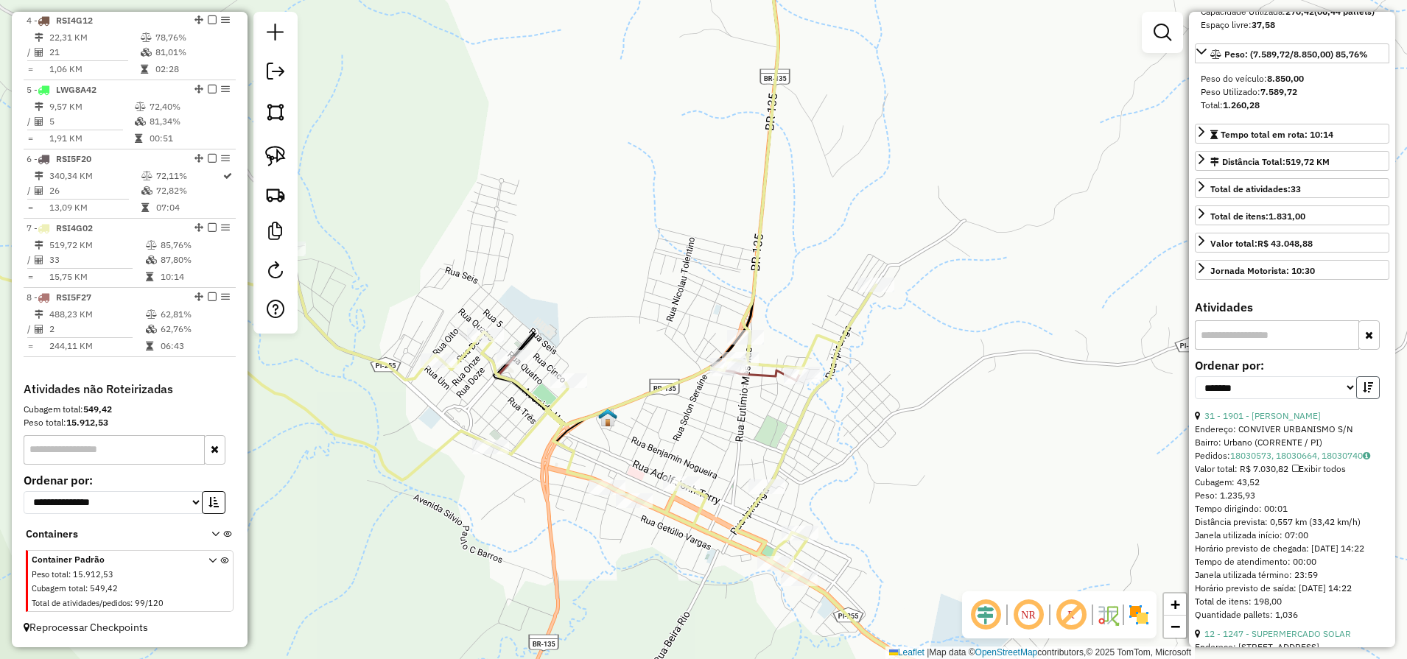
click at [1370, 399] on button "button" at bounding box center [1368, 387] width 24 height 23
click at [1275, 421] on link "31 - 1901 - GABRIEL BARBOSA MORE" at bounding box center [1262, 415] width 116 height 11
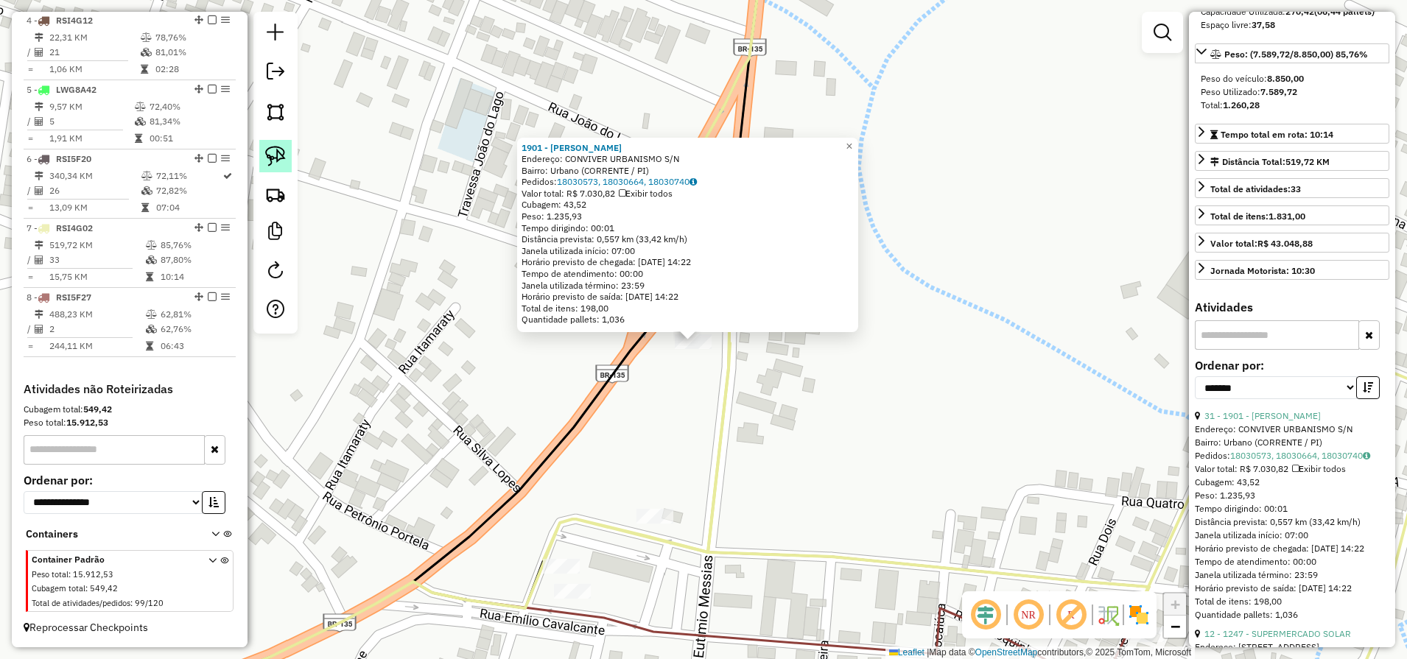
drag, startPoint x: 264, startPoint y: 156, endPoint x: 309, endPoint y: 180, distance: 50.7
click at [264, 156] on link at bounding box center [275, 156] width 32 height 32
drag, startPoint x: 706, startPoint y: 378, endPoint x: 715, endPoint y: 350, distance: 29.3
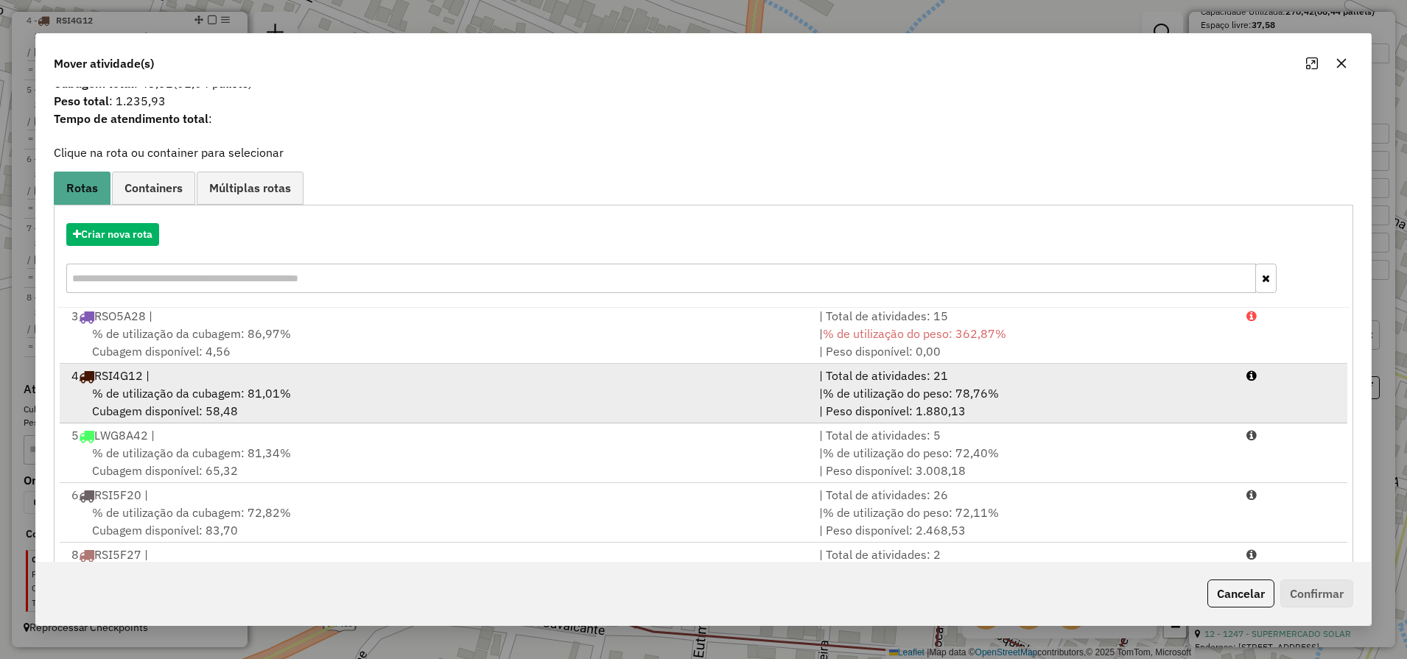
scroll to position [102, 0]
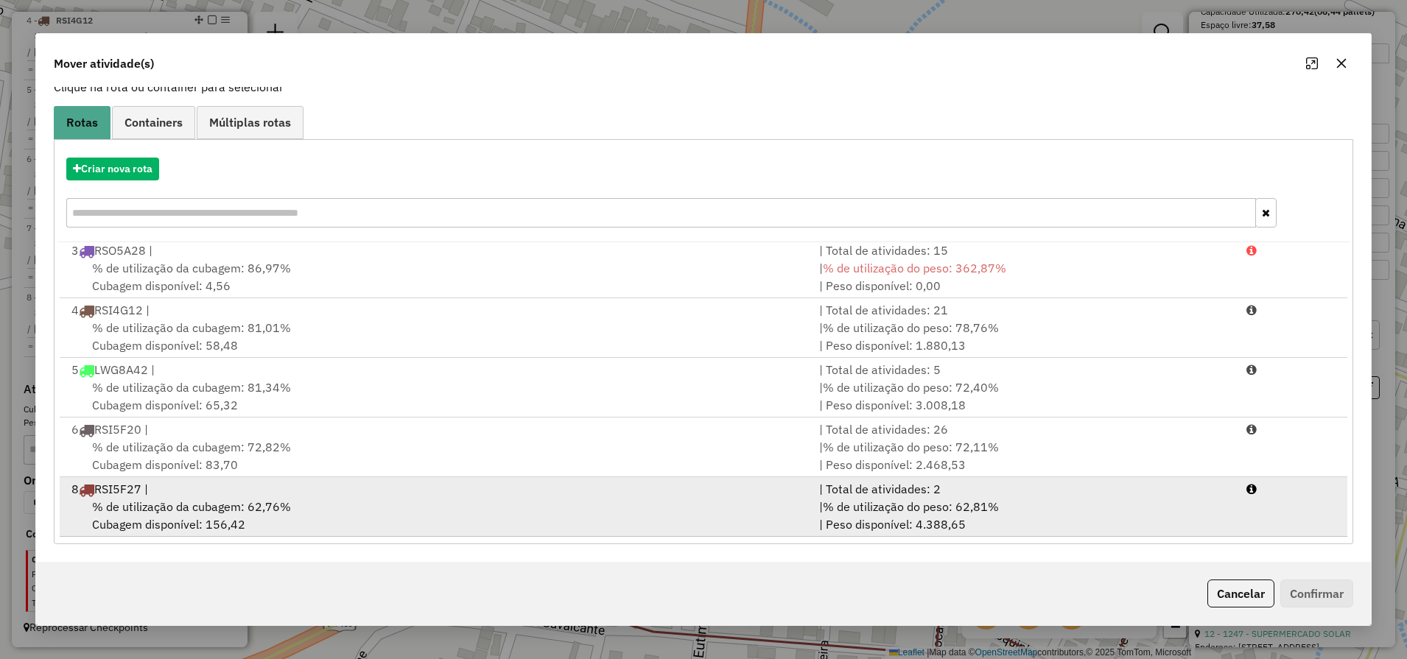
click at [423, 518] on div "% de utilização da cubagem: 62,76% Cubagem disponível: 156,42" at bounding box center [436, 515] width 747 height 35
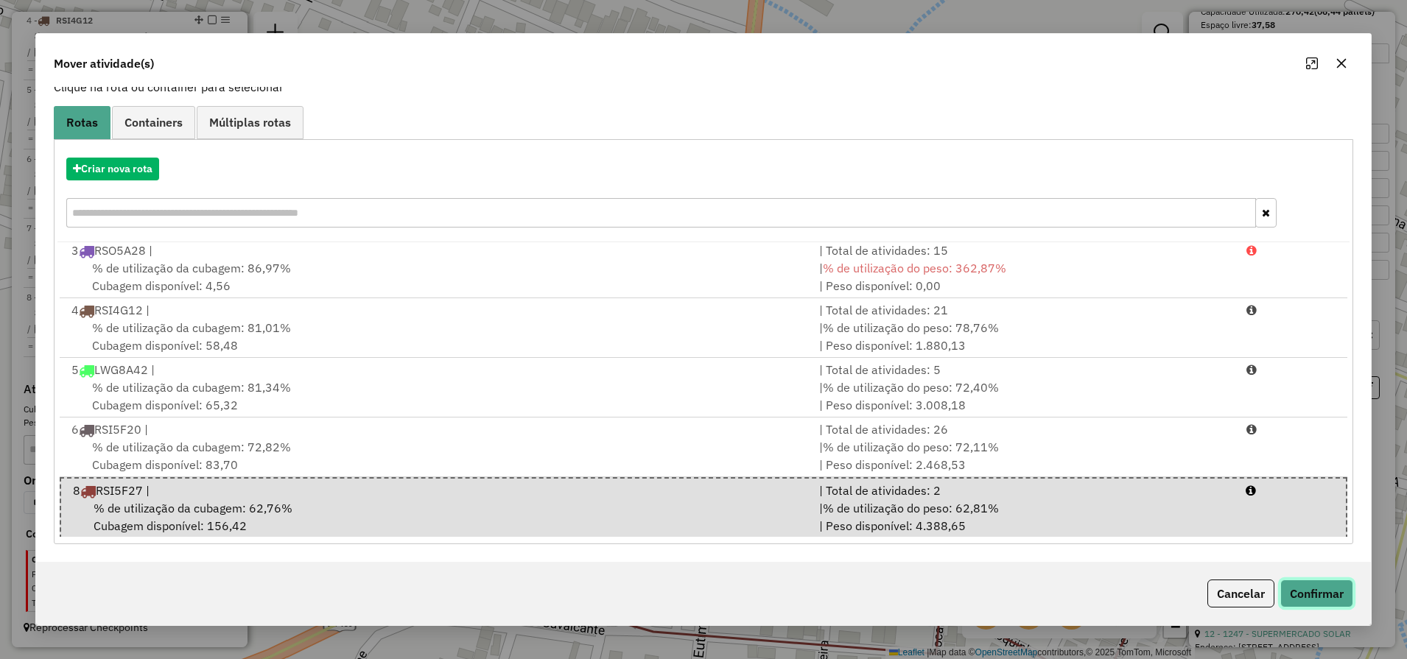
click at [1322, 599] on button "Confirmar" at bounding box center [1316, 594] width 73 height 28
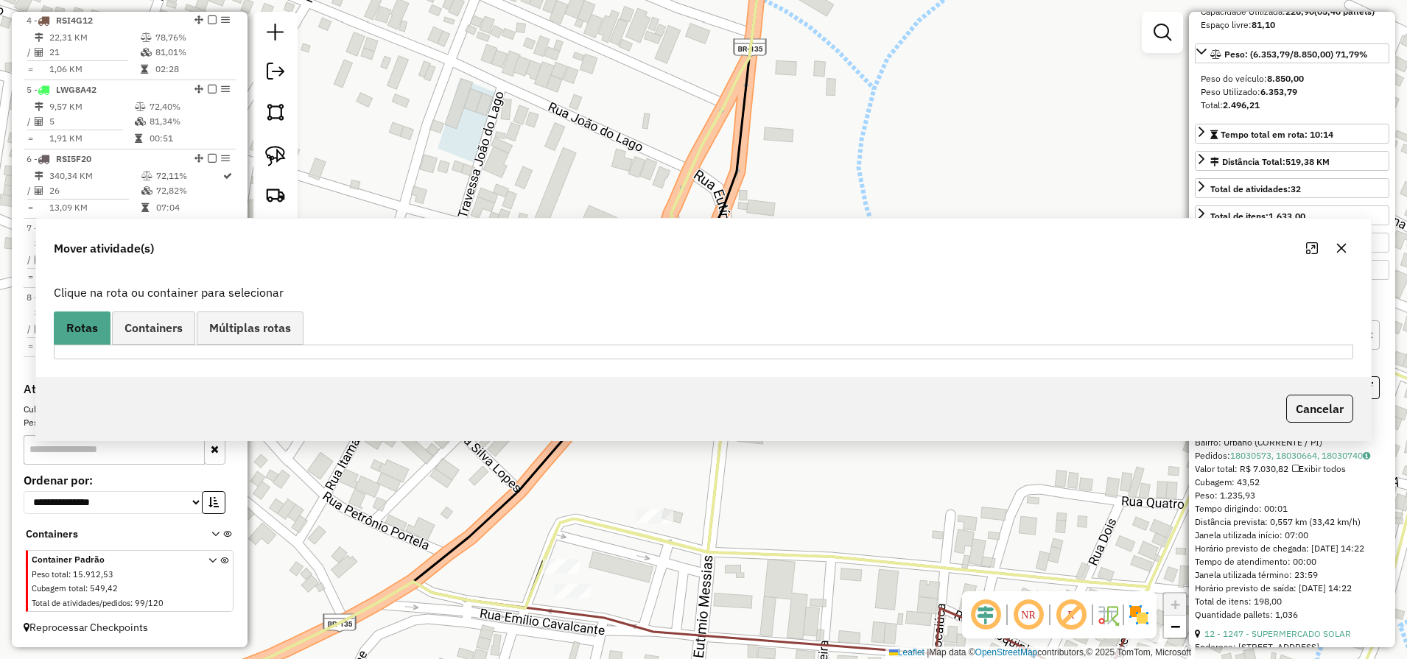
scroll to position [0, 0]
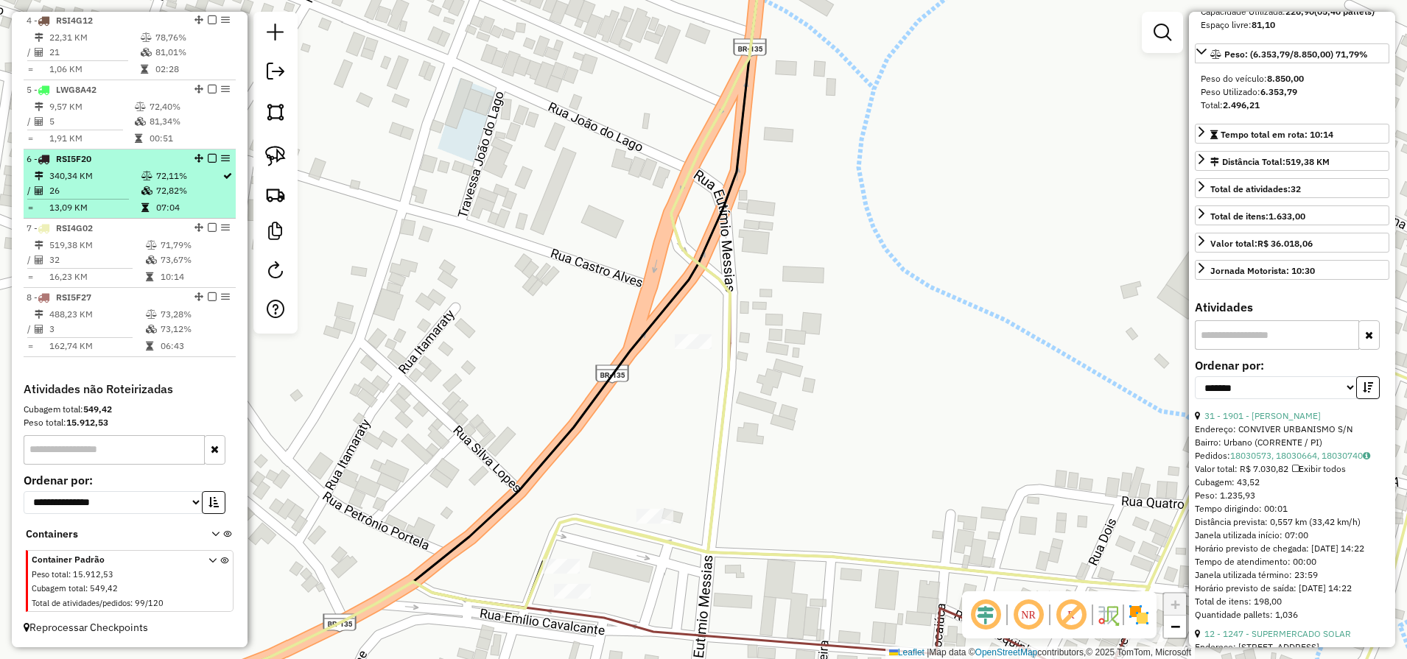
click at [77, 215] on td "13,09 KM" at bounding box center [95, 207] width 92 height 15
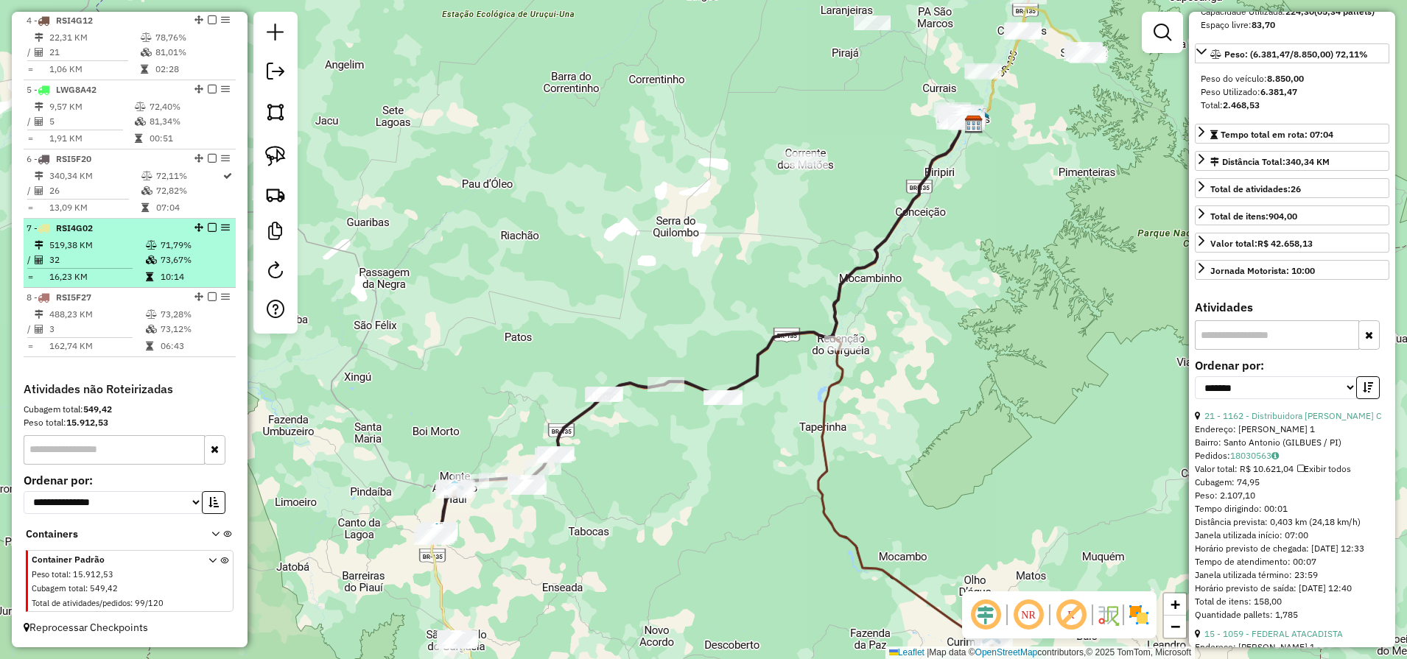
click at [105, 264] on td "32" at bounding box center [97, 260] width 96 height 15
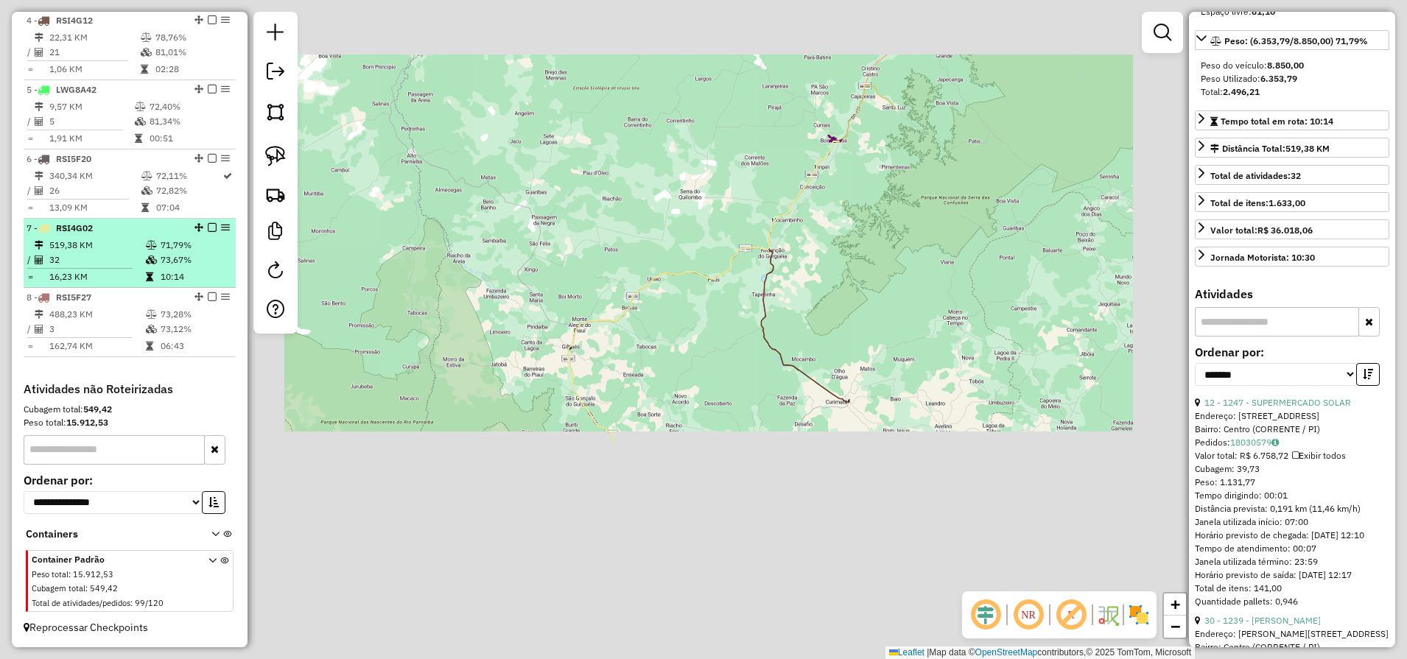
scroll to position [171, 0]
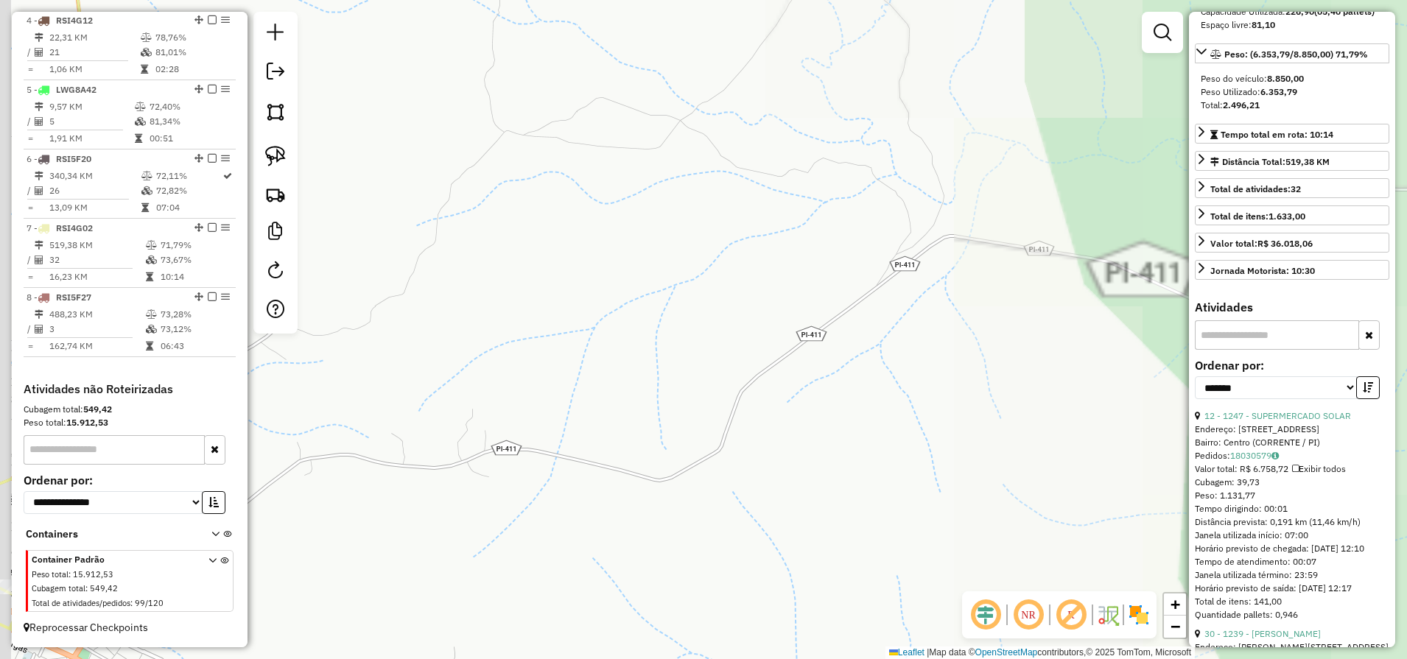
drag, startPoint x: 720, startPoint y: 460, endPoint x: 1079, endPoint y: 124, distance: 490.8
click at [1065, 138] on div "Janela de atendimento Grade de atendimento Capacidade Transportadoras Veículos …" at bounding box center [703, 329] width 1407 height 659
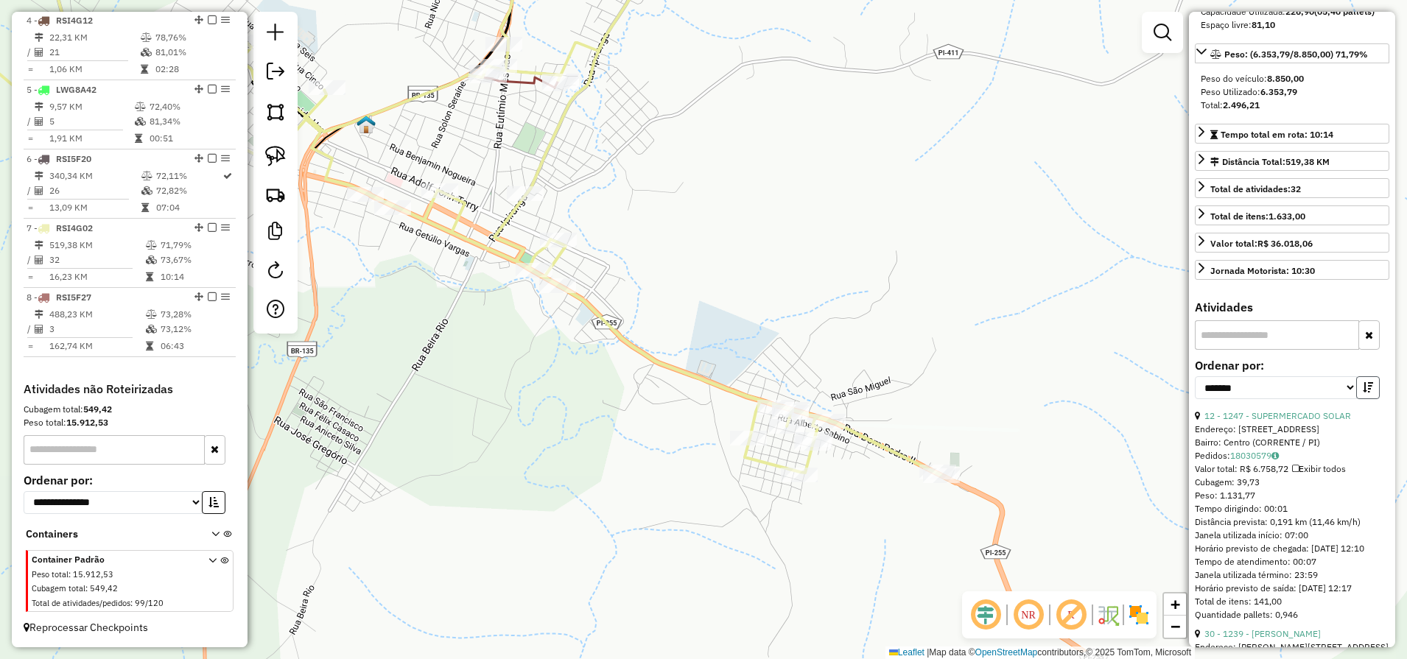
click at [1369, 399] on button "button" at bounding box center [1368, 387] width 24 height 23
click at [1267, 421] on link "12 - 1247 - SUPERMERCADO SOLAR" at bounding box center [1277, 415] width 147 height 11
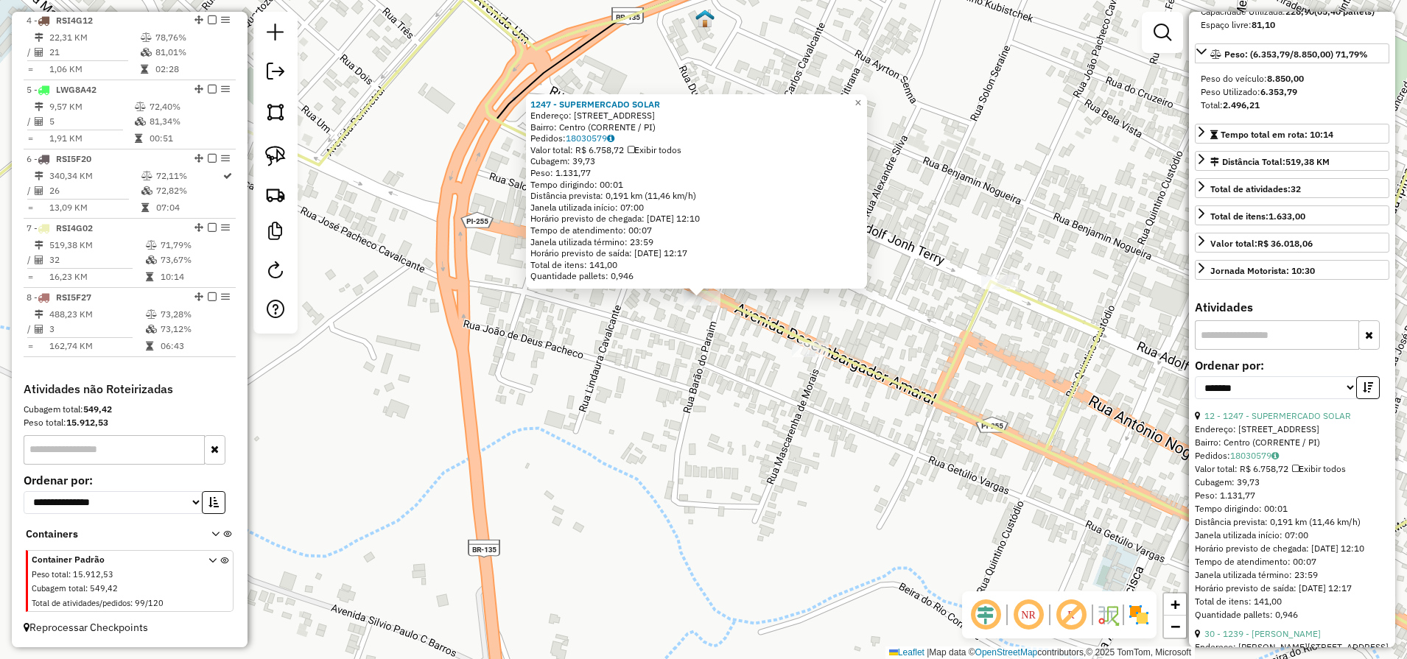
drag, startPoint x: 655, startPoint y: 351, endPoint x: 666, endPoint y: 328, distance: 25.7
click at [666, 328] on div "1247 - SUPERMERCADO SOLAR Endereço: R DESEMBARGADOR AMARAL 1 Bairro: Centro (CO…" at bounding box center [703, 329] width 1407 height 659
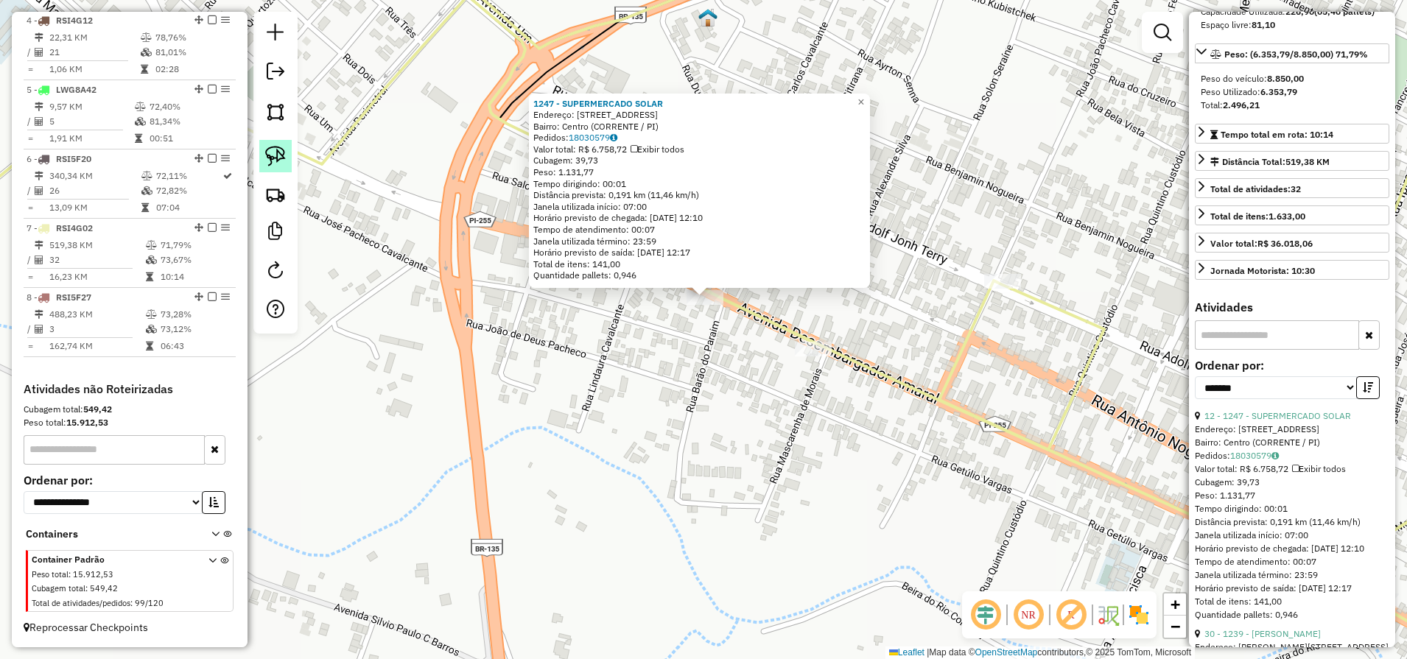
click at [273, 151] on img at bounding box center [275, 156] width 21 height 21
drag, startPoint x: 695, startPoint y: 330, endPoint x: 730, endPoint y: 313, distance: 38.5
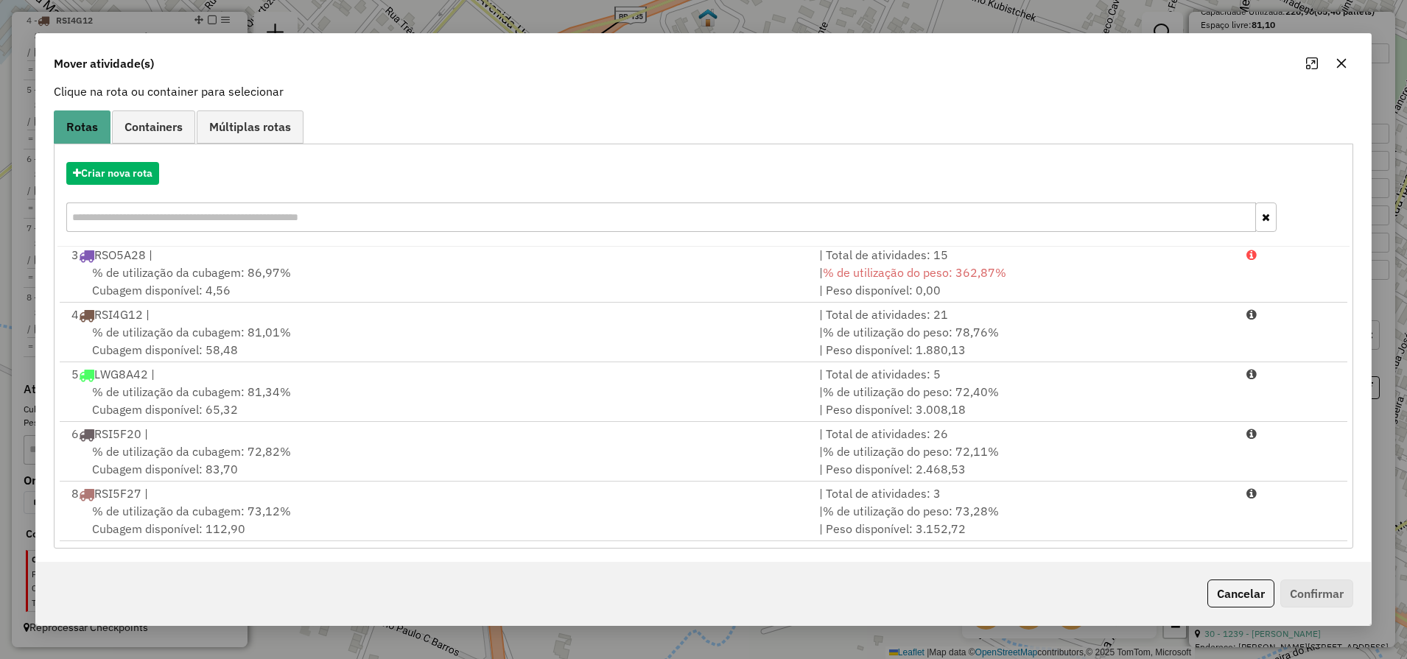
scroll to position [102, 0]
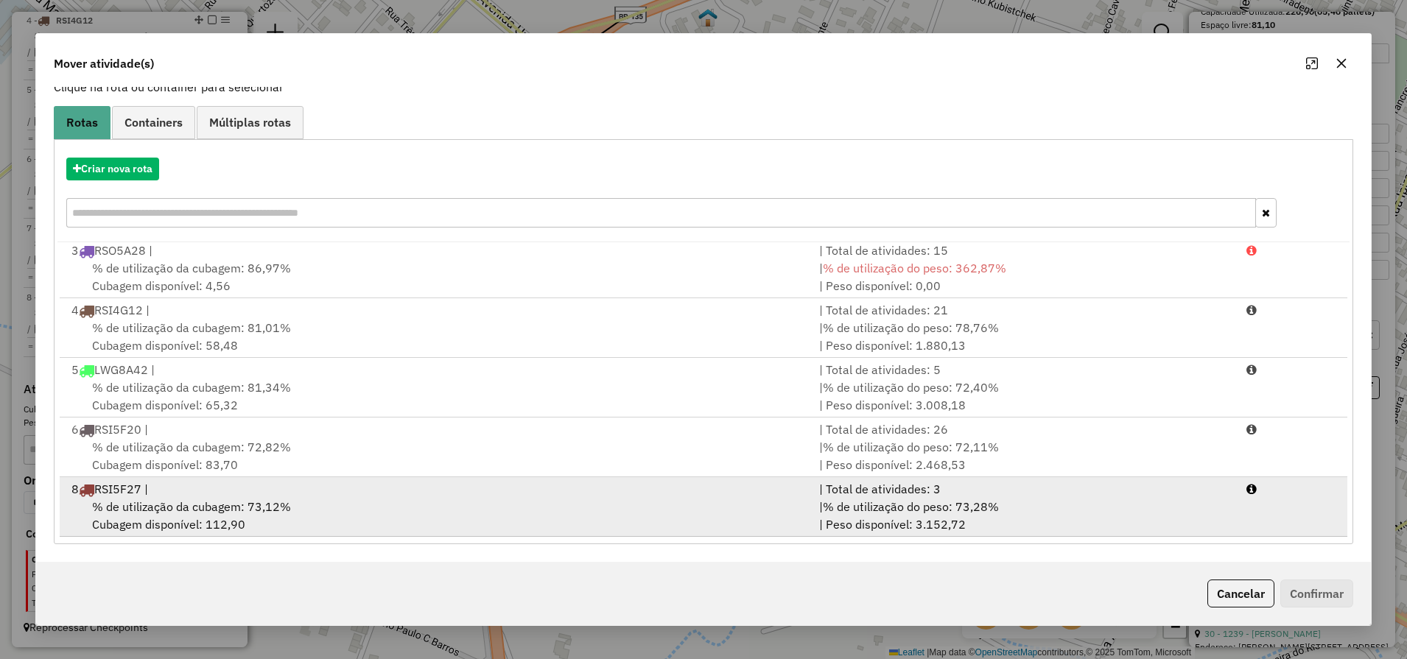
click at [359, 529] on div "% de utilização da cubagem: 73,12% Cubagem disponível: 112,90" at bounding box center [436, 515] width 747 height 35
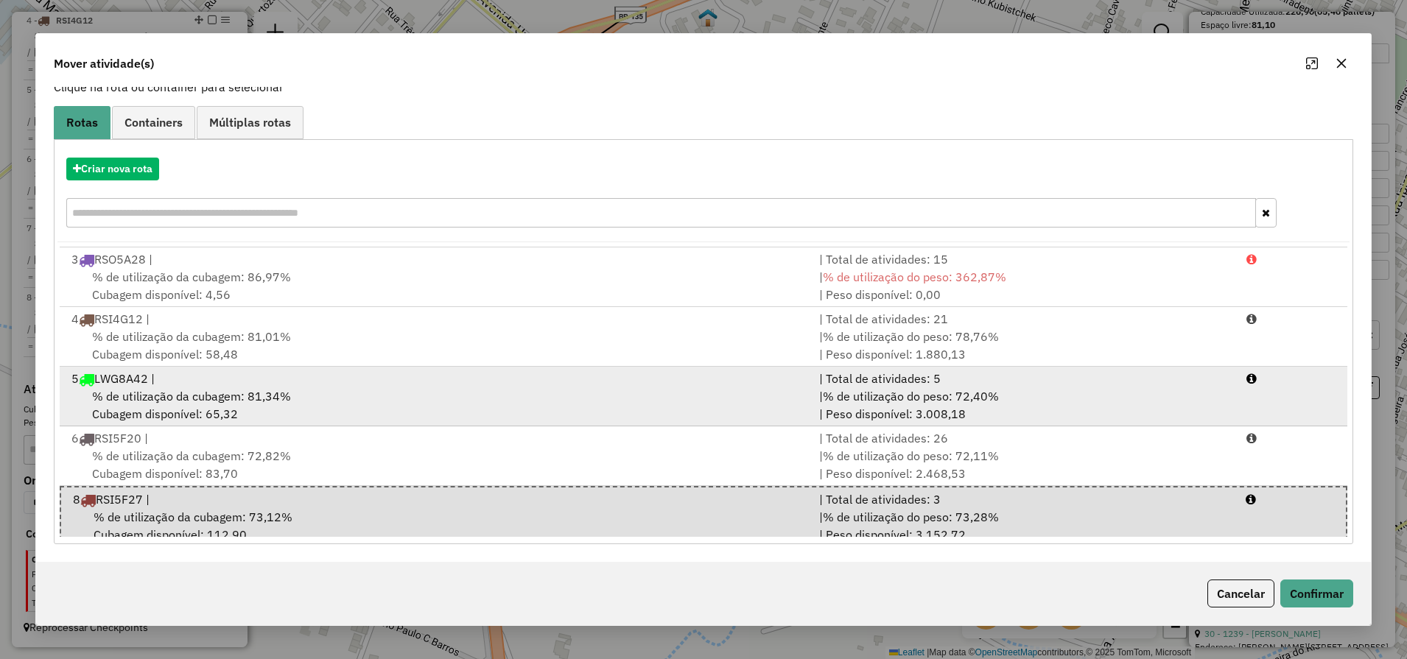
scroll to position [125, 0]
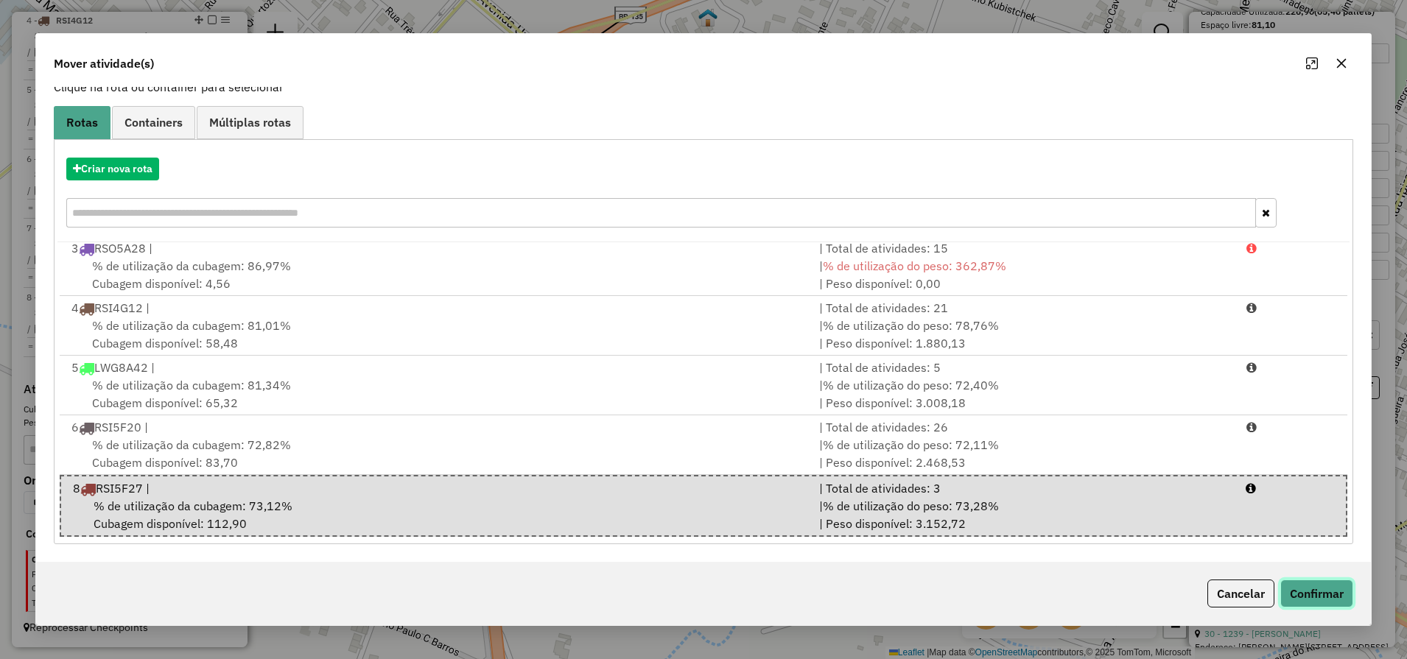
click at [1306, 584] on button "Confirmar" at bounding box center [1316, 594] width 73 height 28
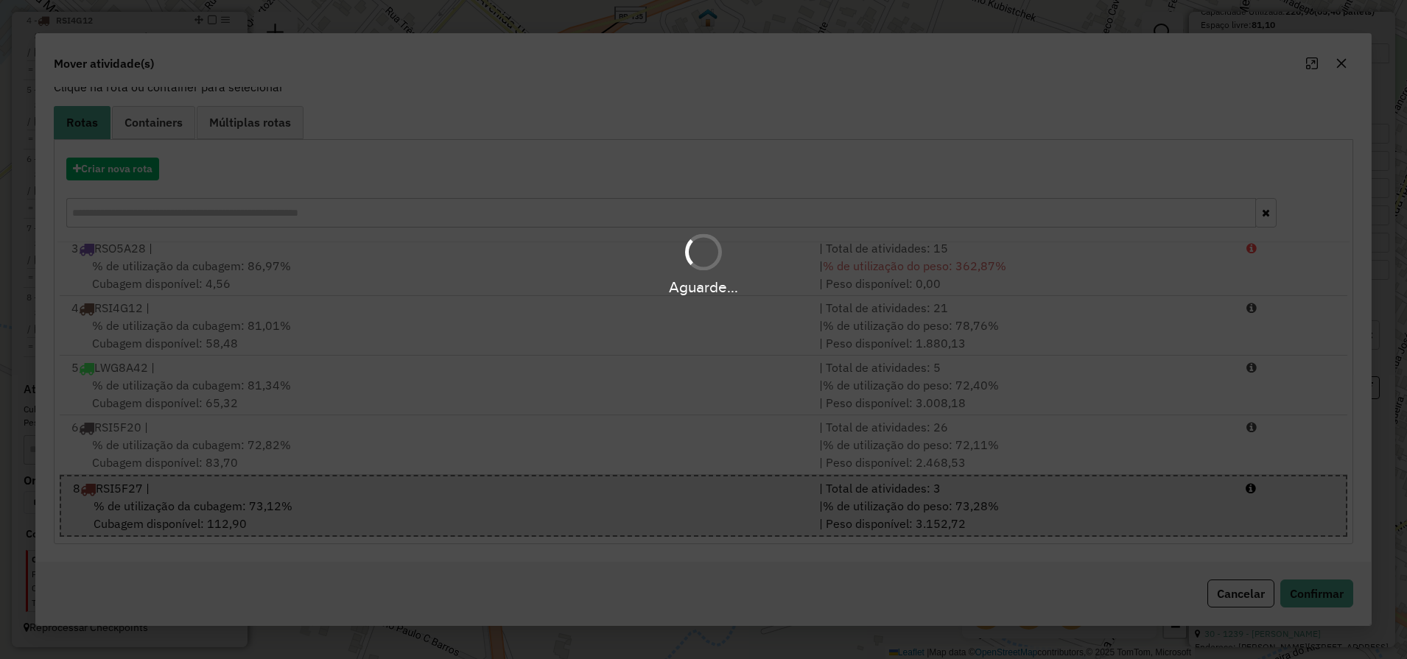
scroll to position [0, 0]
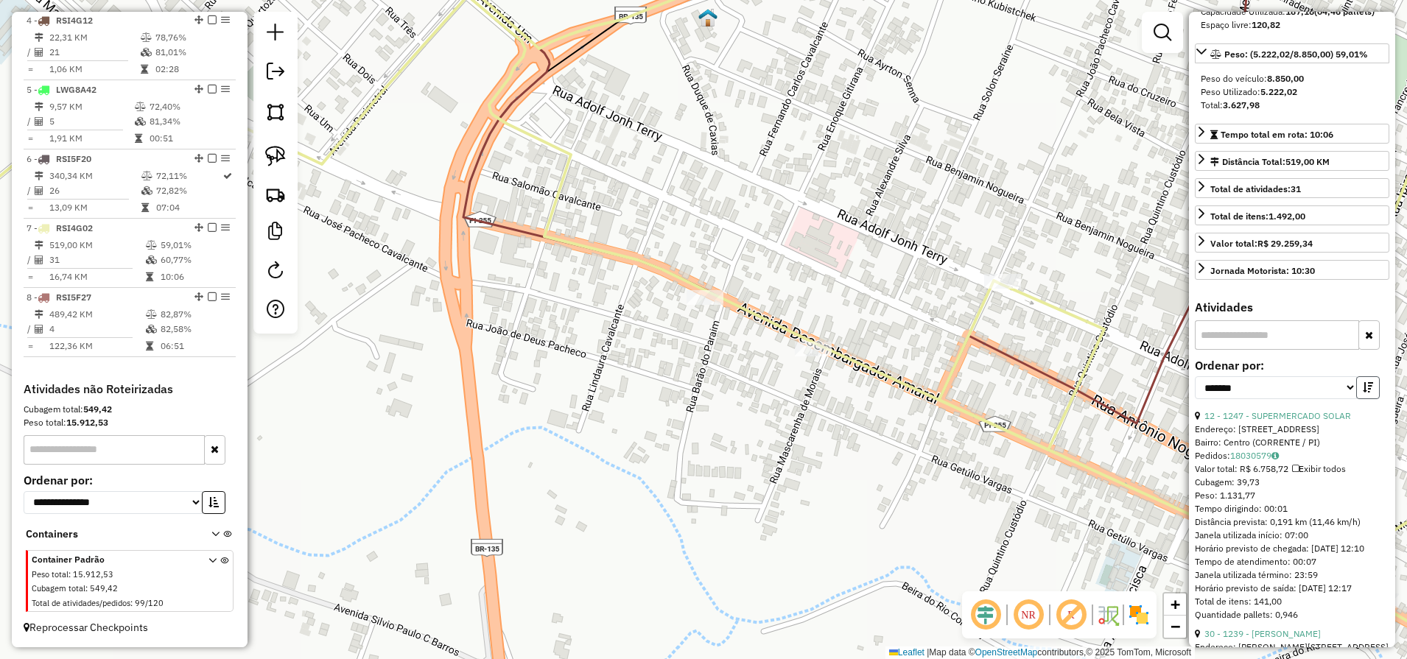
click at [1363, 392] on icon "button" at bounding box center [1367, 387] width 10 height 10
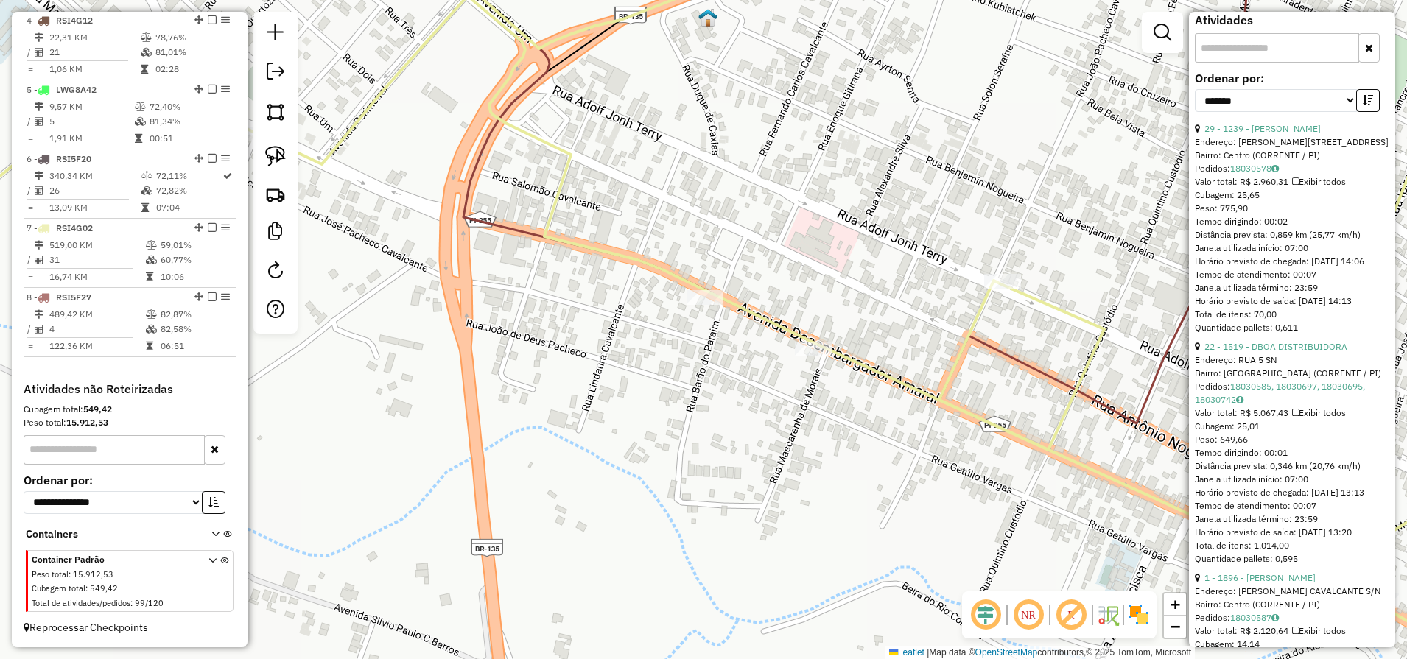
scroll to position [460, 0]
click at [1248, 132] on link "29 - 1239 - MER MARCIEL" at bounding box center [1262, 126] width 116 height 11
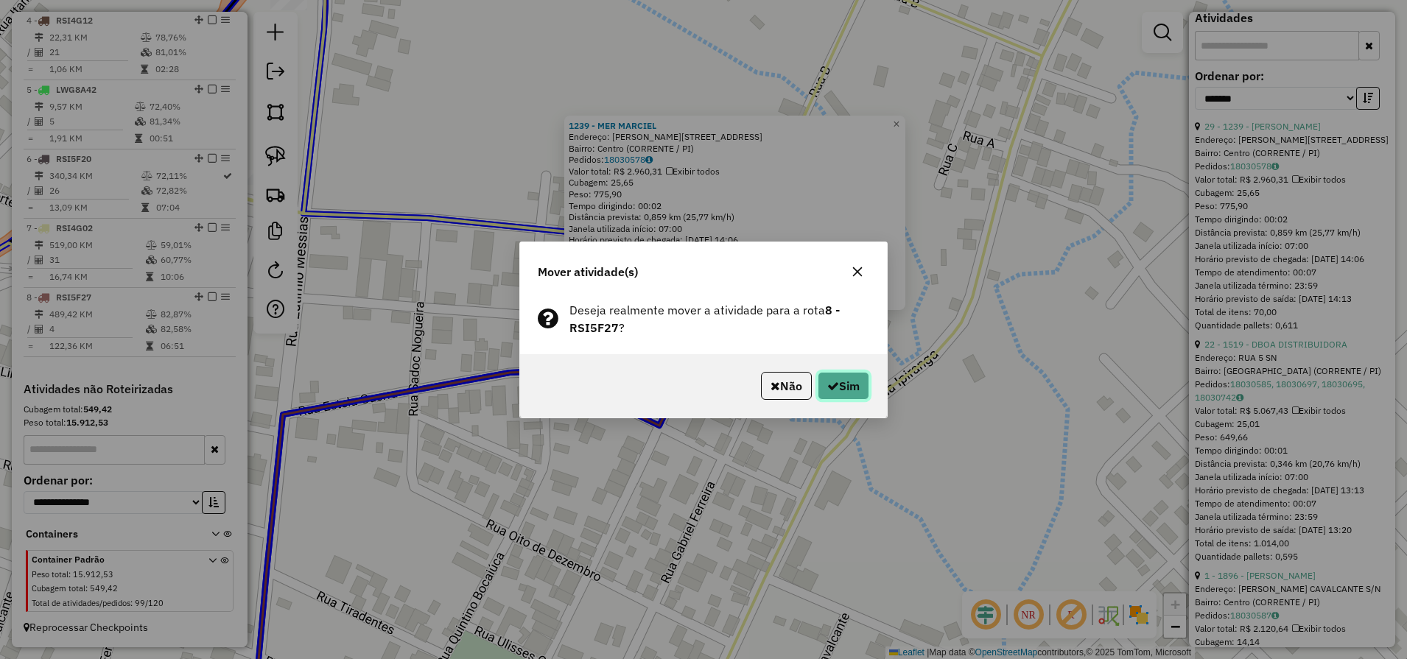
drag, startPoint x: 855, startPoint y: 391, endPoint x: 878, endPoint y: 408, distance: 28.4
click at [856, 390] on button "Sim" at bounding box center [843, 386] width 52 height 28
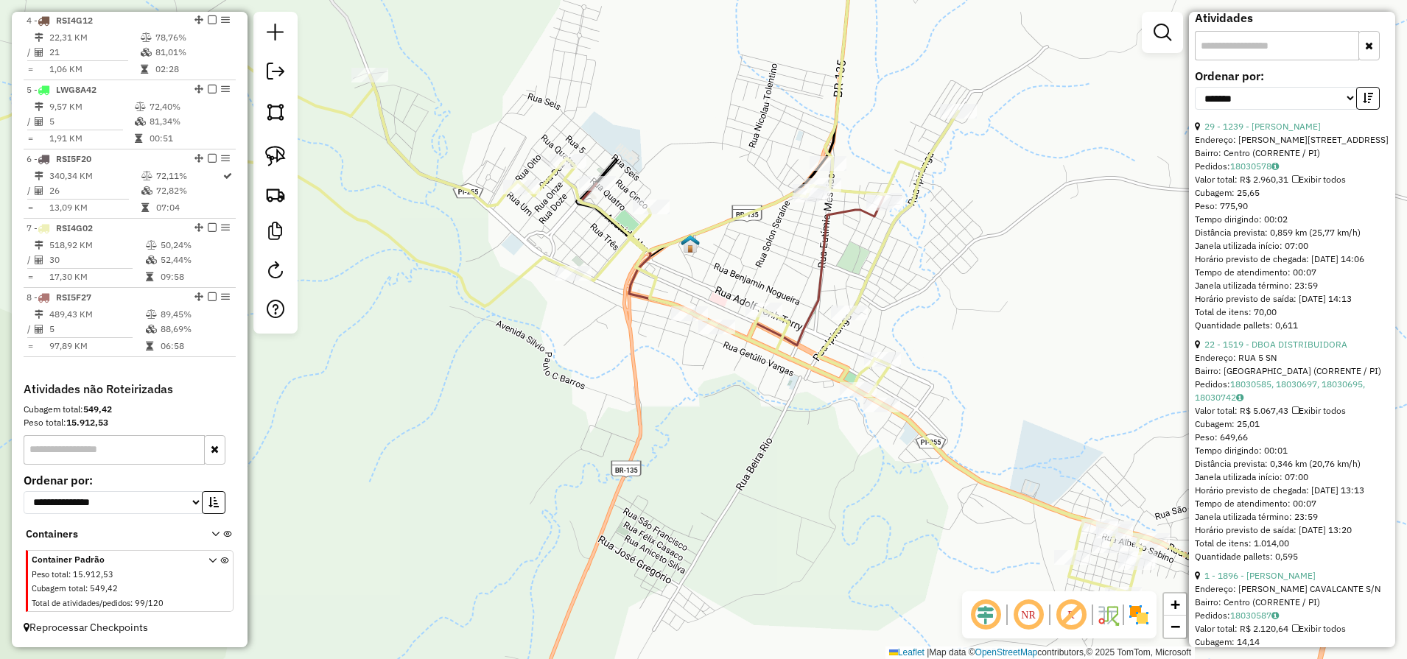
click at [922, 165] on icon at bounding box center [561, 327] width 1405 height 533
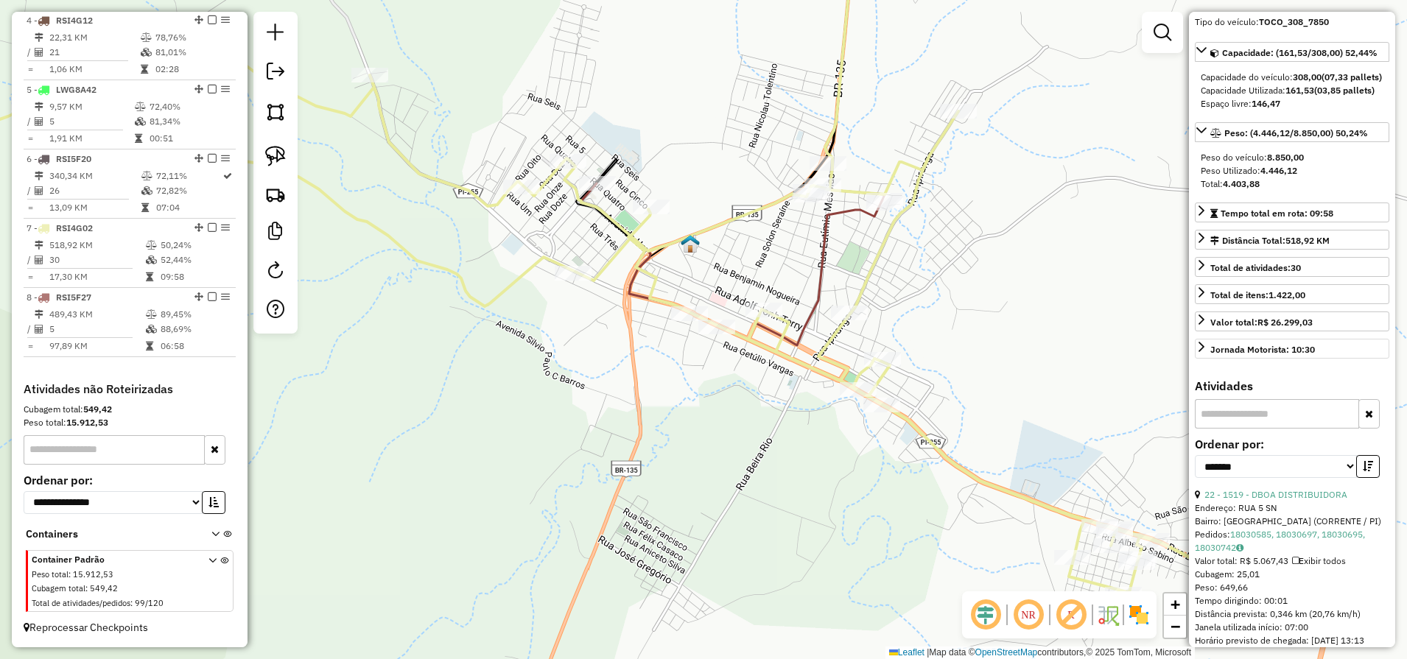
scroll to position [0, 0]
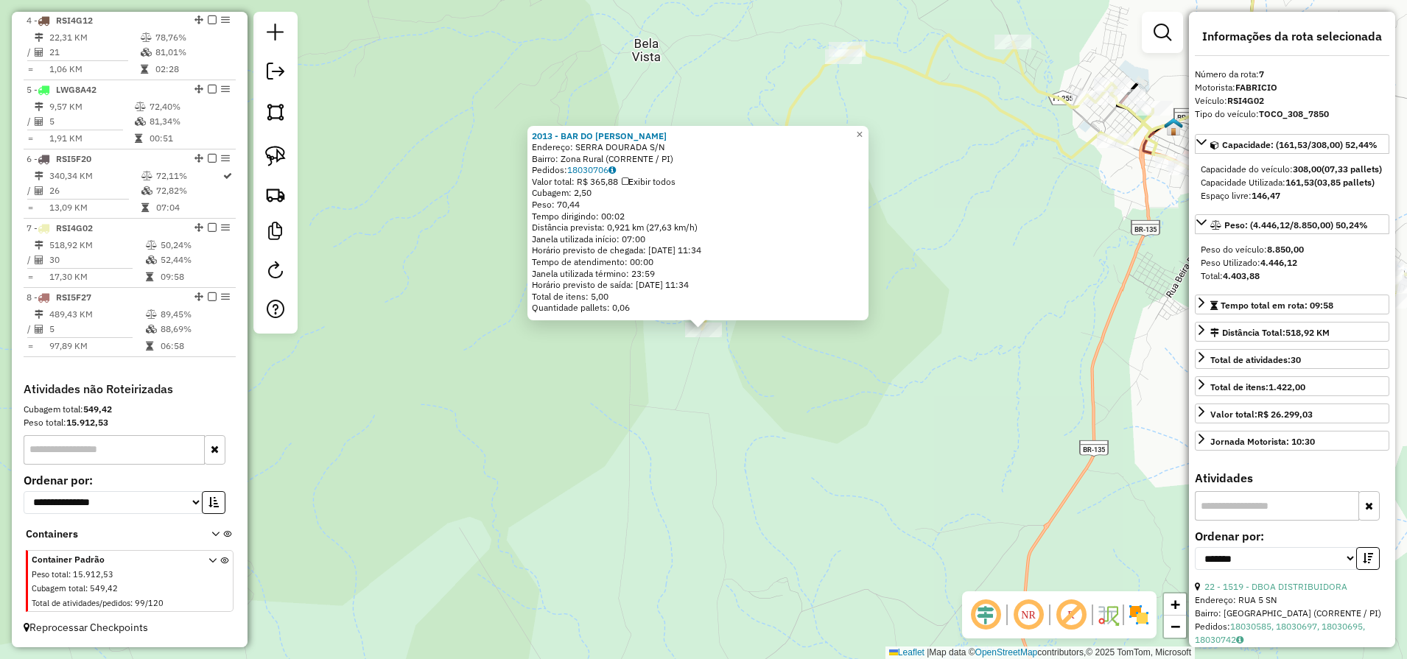
click at [618, 411] on div "2013 - BAR DO CARLINHOS Endereço: SERRA DOURADA S/N Bairro: Zona Rural (CORRENT…" at bounding box center [703, 329] width 1407 height 659
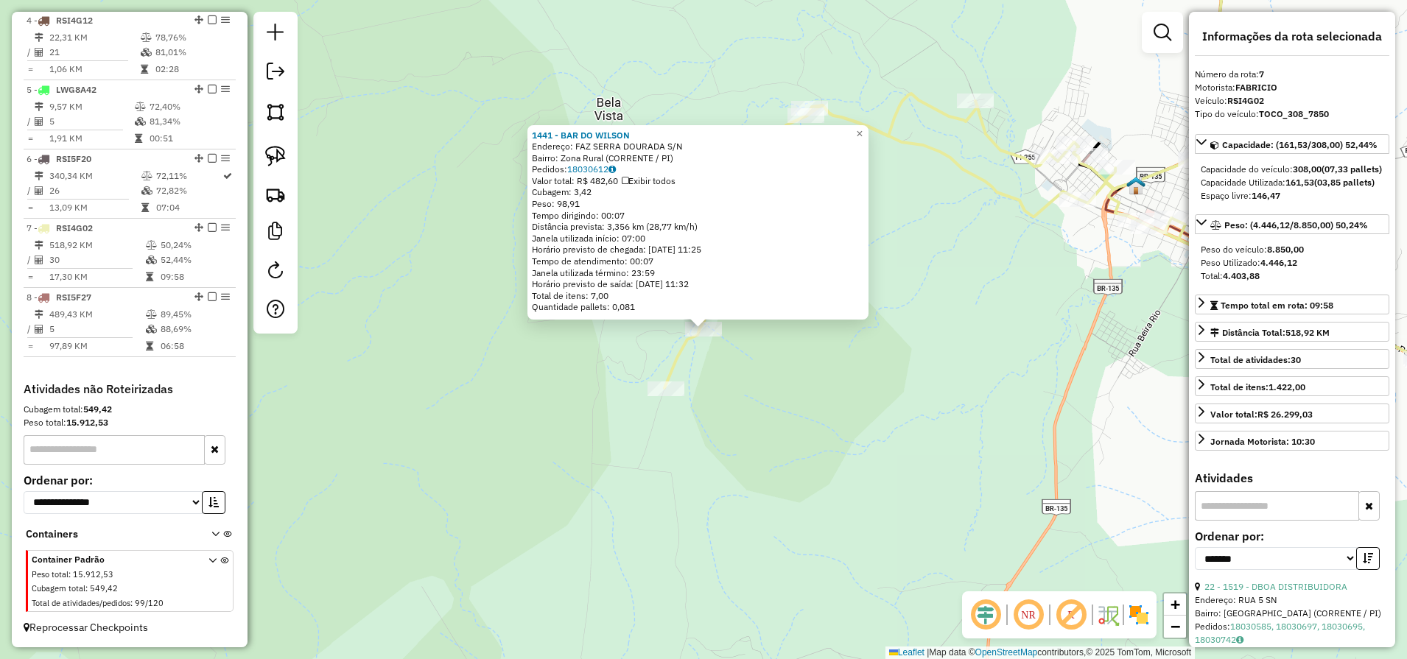
click at [755, 376] on div "1441 - BAR DO WILSON Endereço: FAZ SERRA DOURADA S/N Bairro: Zona Rural (CORREN…" at bounding box center [703, 329] width 1407 height 659
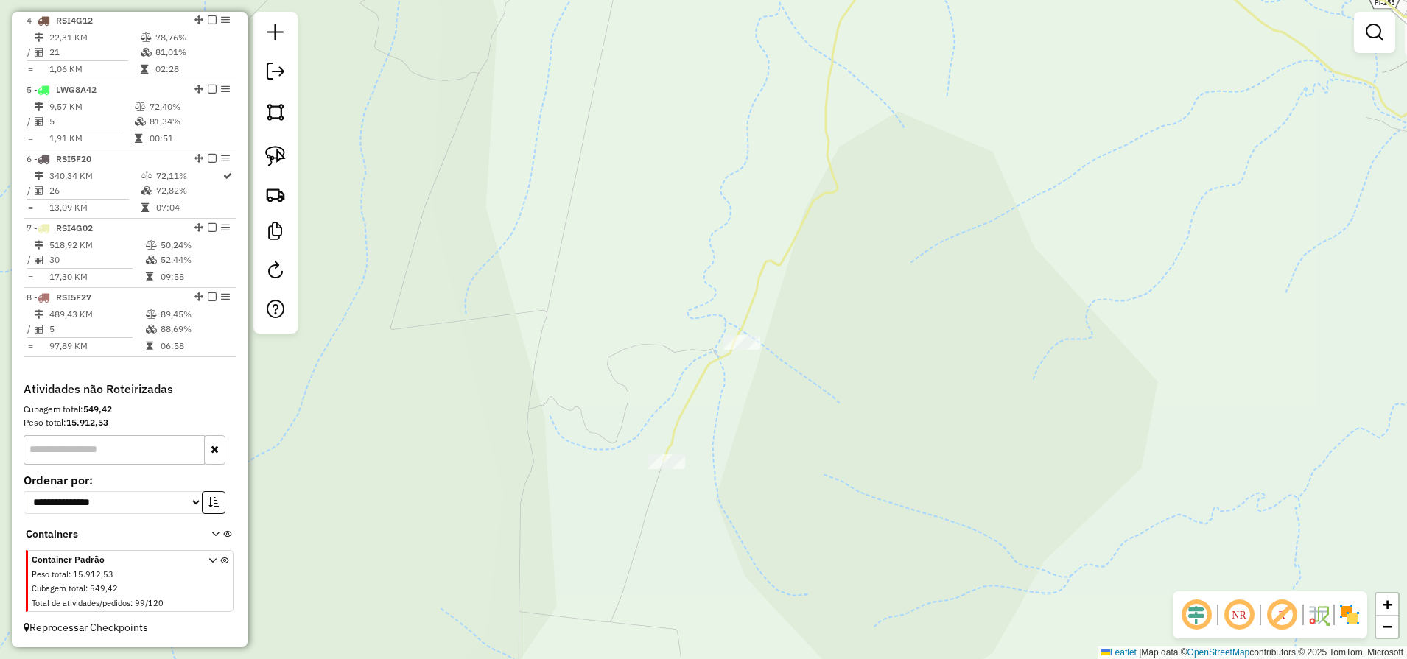
click at [700, 312] on div "Janela de atendimento Grade de atendimento Capacidade Transportadoras Veículos …" at bounding box center [703, 329] width 1407 height 659
drag, startPoint x: 275, startPoint y: 163, endPoint x: 485, endPoint y: 219, distance: 217.2
click at [276, 163] on img at bounding box center [275, 156] width 21 height 21
drag, startPoint x: 703, startPoint y: 385, endPoint x: 762, endPoint y: 219, distance: 176.8
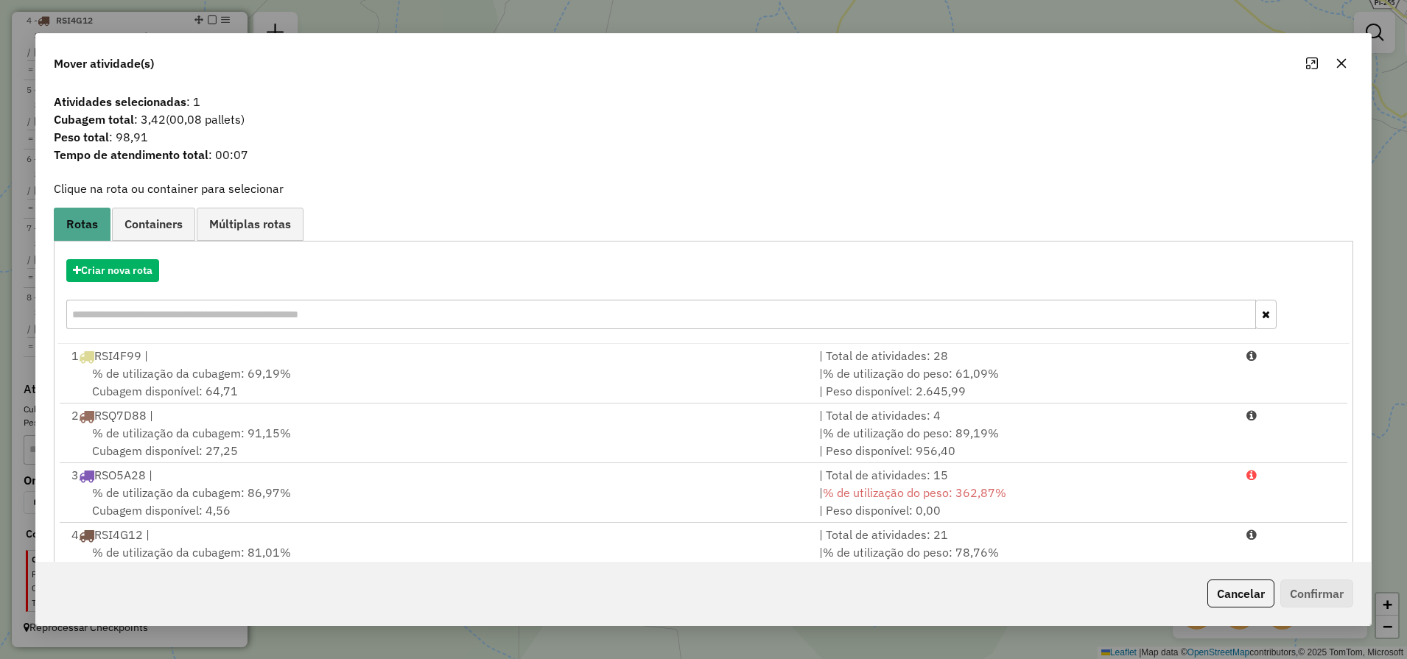
click at [1342, 63] on icon "button" at bounding box center [1342, 63] width 10 height 10
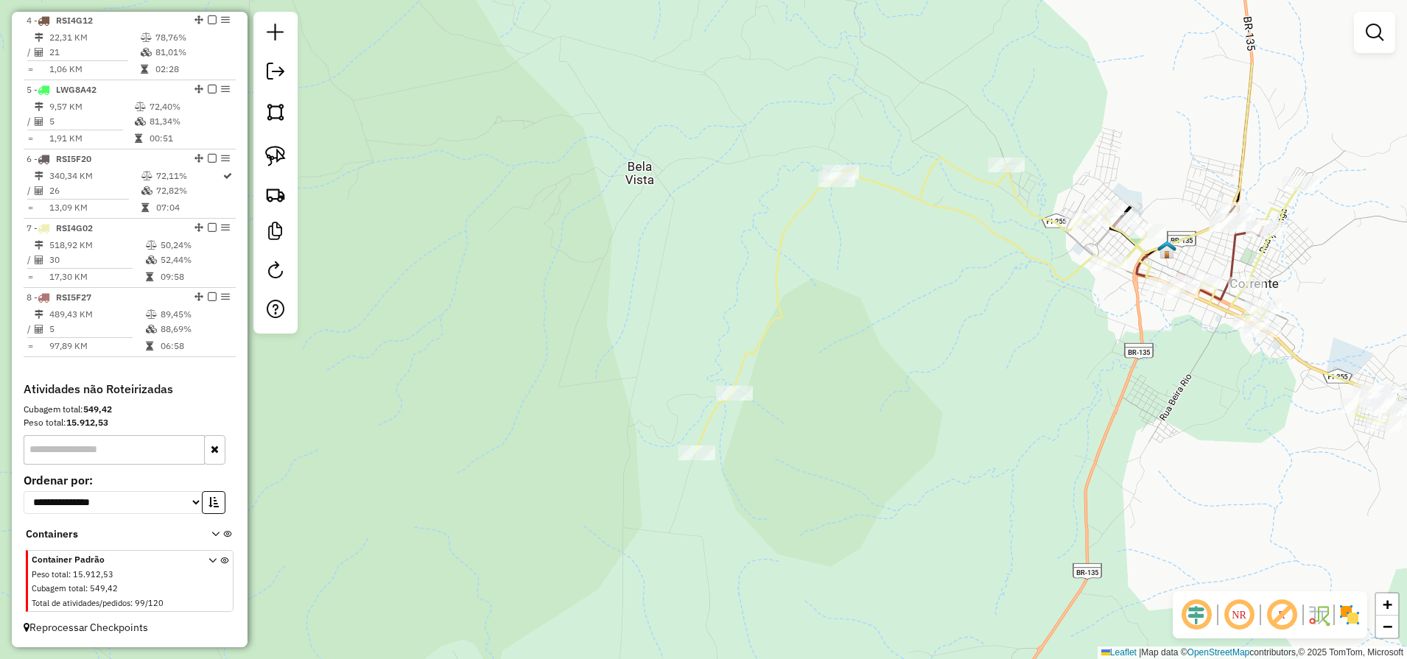
drag, startPoint x: 862, startPoint y: 264, endPoint x: 832, endPoint y: 315, distance: 59.1
click at [832, 315] on div "Janela de atendimento Grade de atendimento Capacidade Transportadoras Veículos …" at bounding box center [703, 329] width 1407 height 659
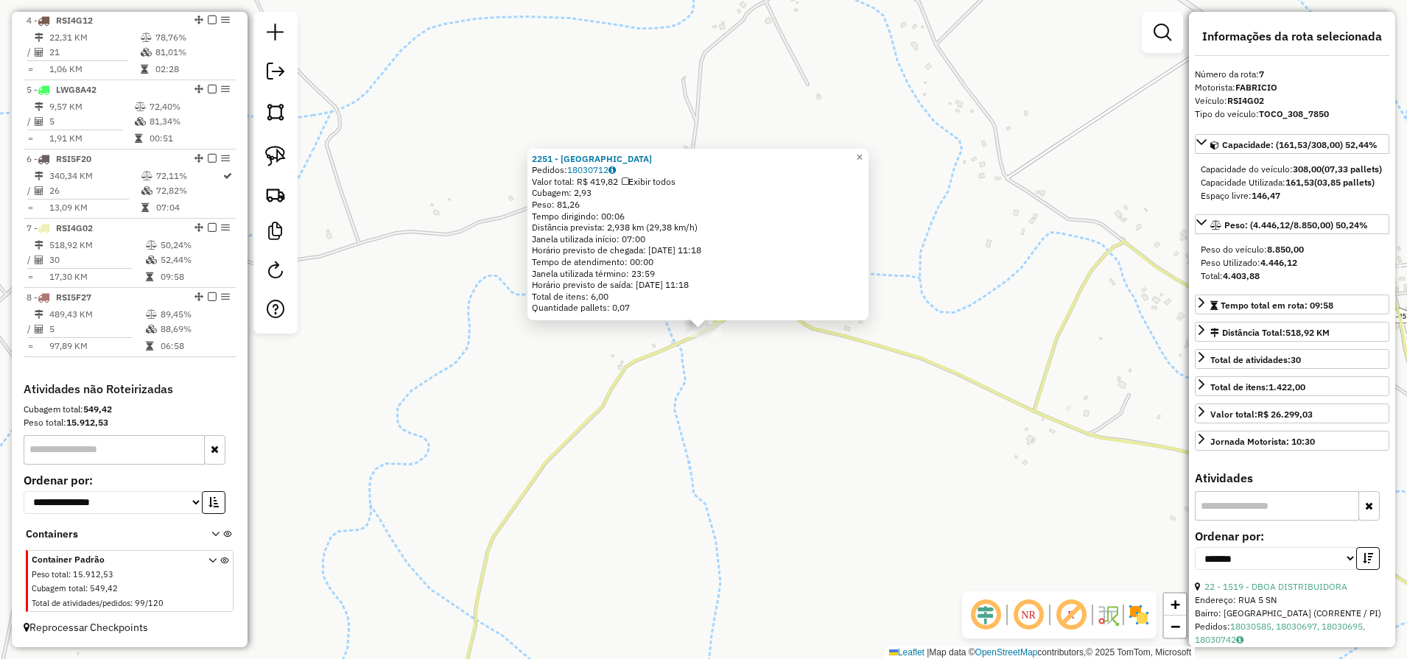
click at [727, 389] on div "2251 - BAR DO NEGUIN Pedidos: 18030712 Valor total: R$ 419,82 Exibir todos Cuba…" at bounding box center [703, 329] width 1407 height 659
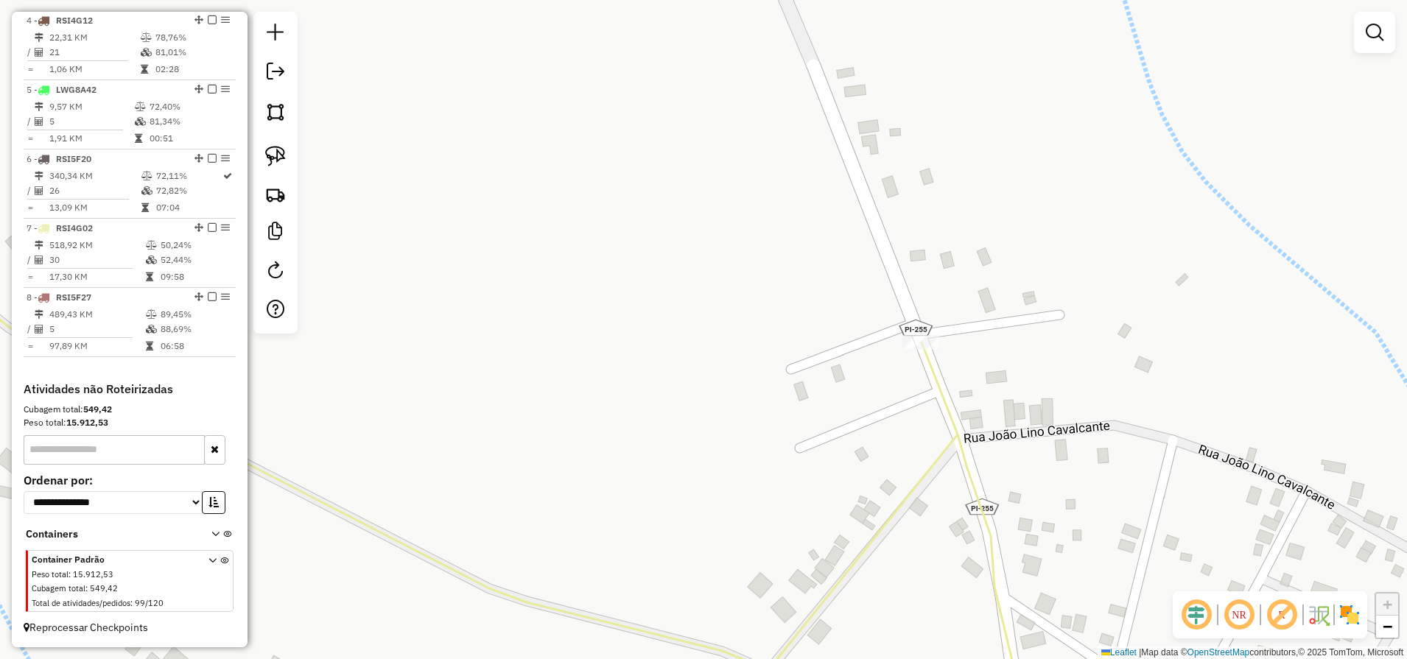
drag, startPoint x: 275, startPoint y: 159, endPoint x: 301, endPoint y: 170, distance: 28.0
click at [275, 161] on img at bounding box center [275, 156] width 21 height 21
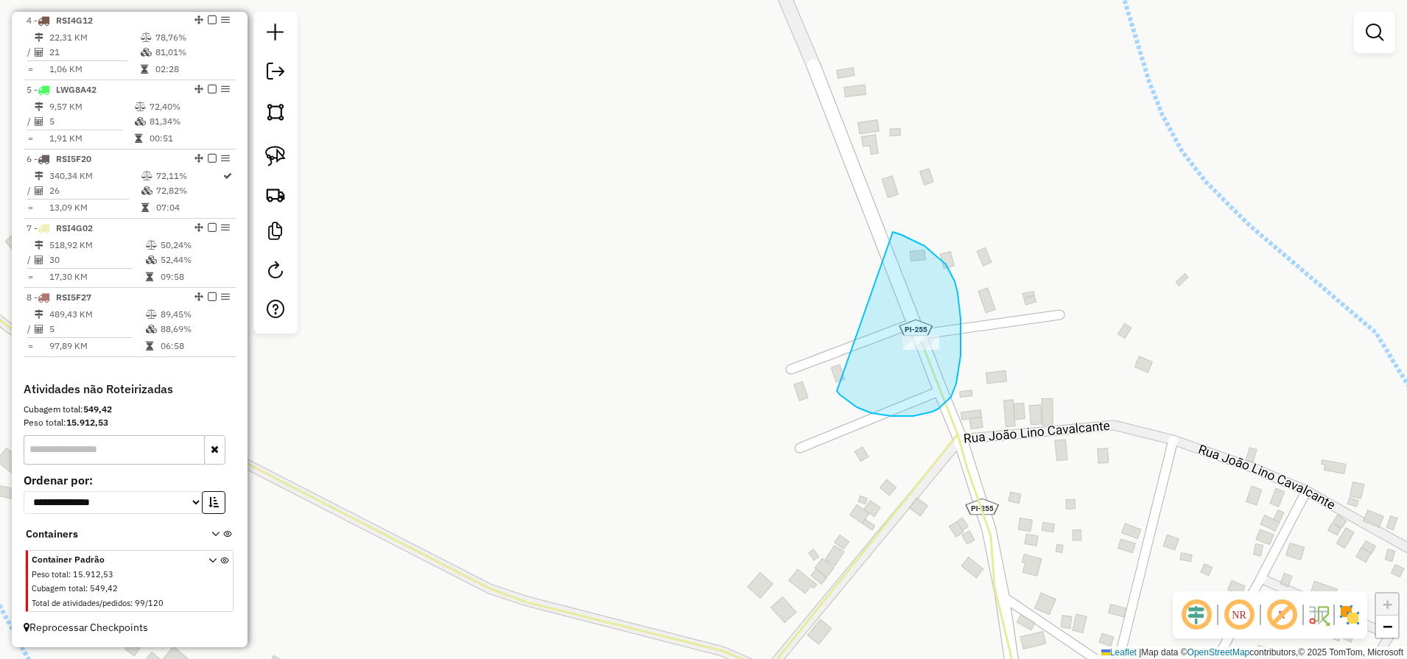
drag, startPoint x: 891, startPoint y: 416, endPoint x: 854, endPoint y: 230, distance: 189.9
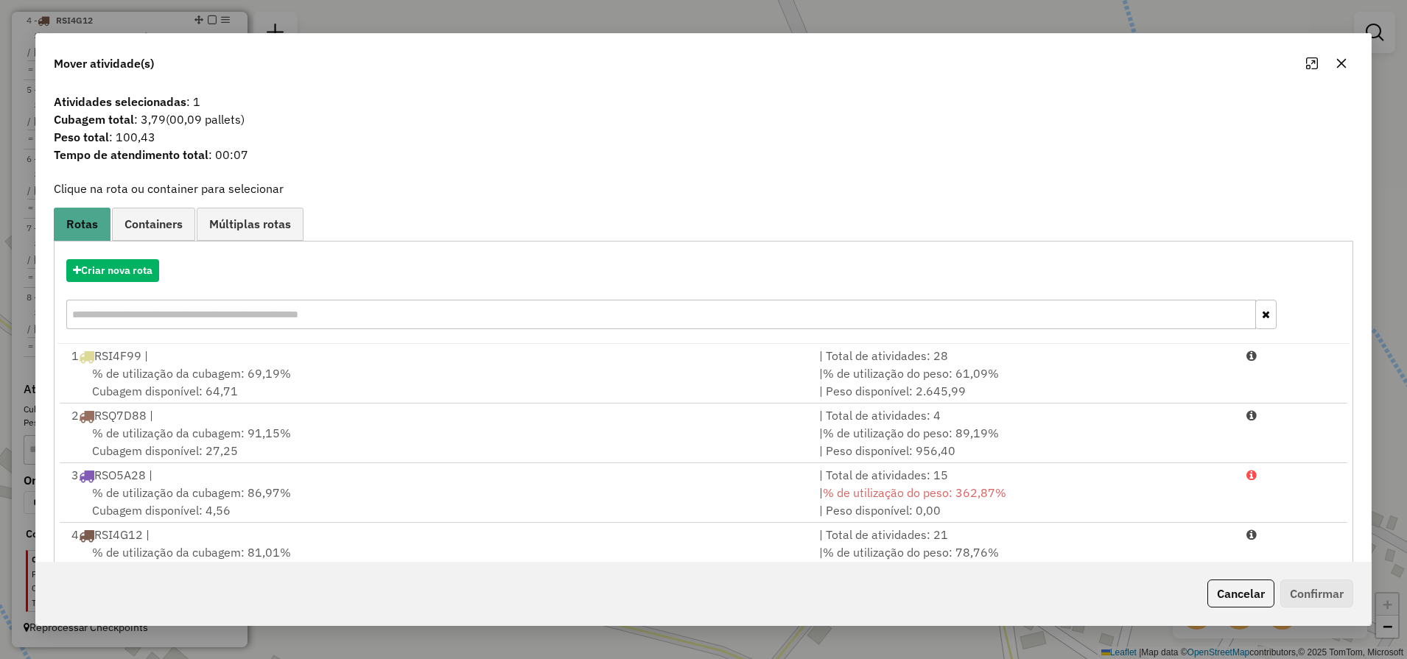
click at [1337, 62] on icon "button" at bounding box center [1341, 63] width 12 height 12
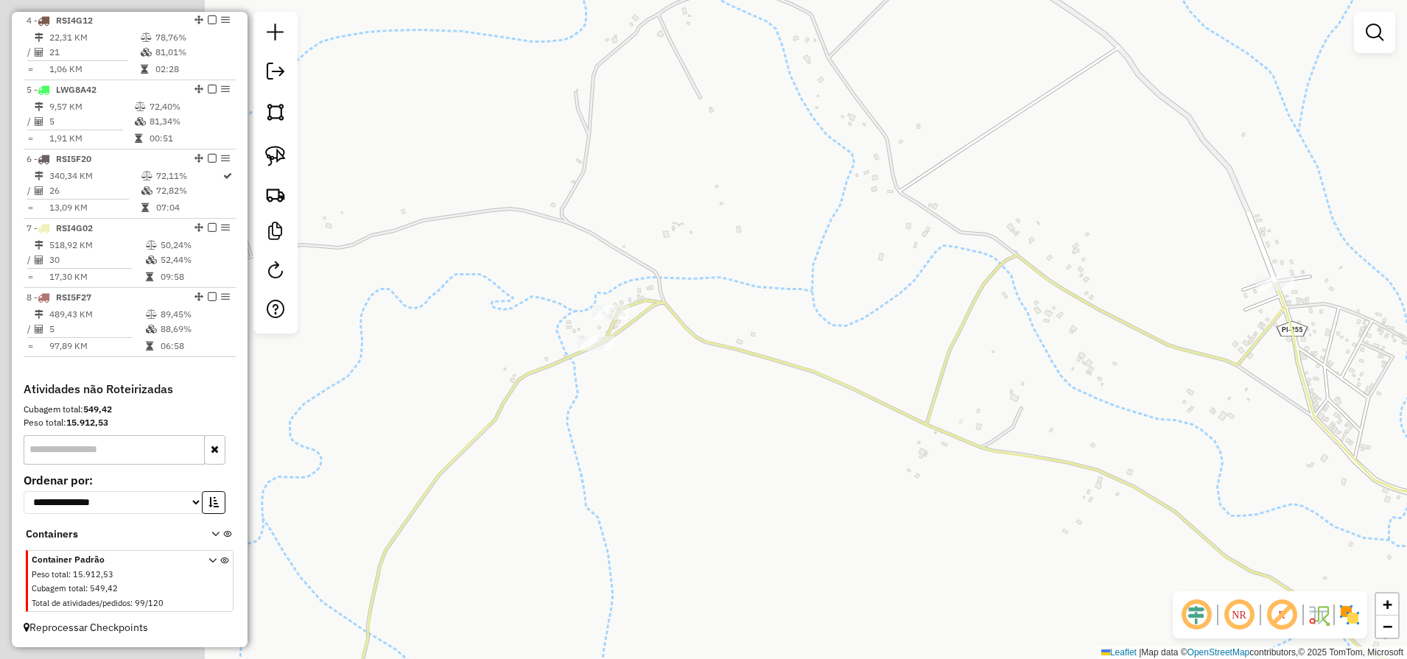
drag, startPoint x: 971, startPoint y: 376, endPoint x: 1100, endPoint y: 372, distance: 129.7
click at [1098, 372] on div "Janela de atendimento Grade de atendimento Capacidade Transportadoras Veículos …" at bounding box center [703, 329] width 1407 height 659
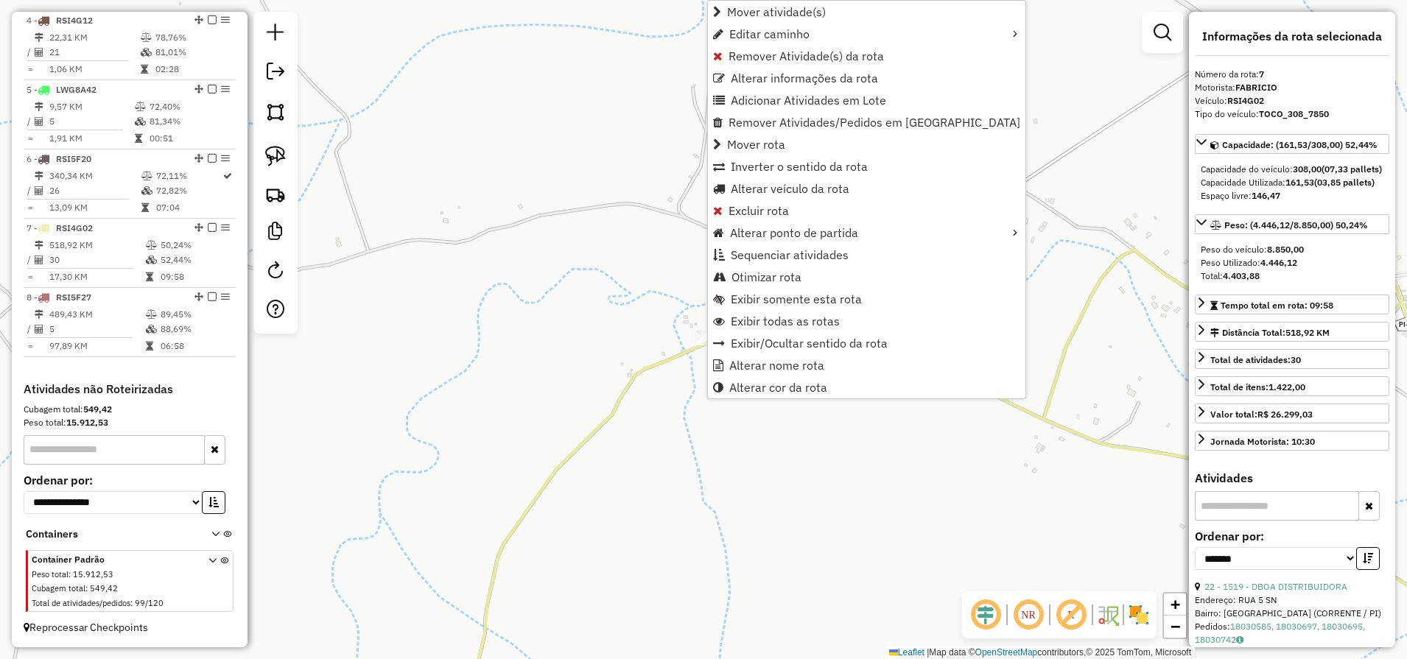
click at [660, 485] on div "Janela de atendimento Grade de atendimento Capacidade Transportadoras Veículos …" at bounding box center [703, 329] width 1407 height 659
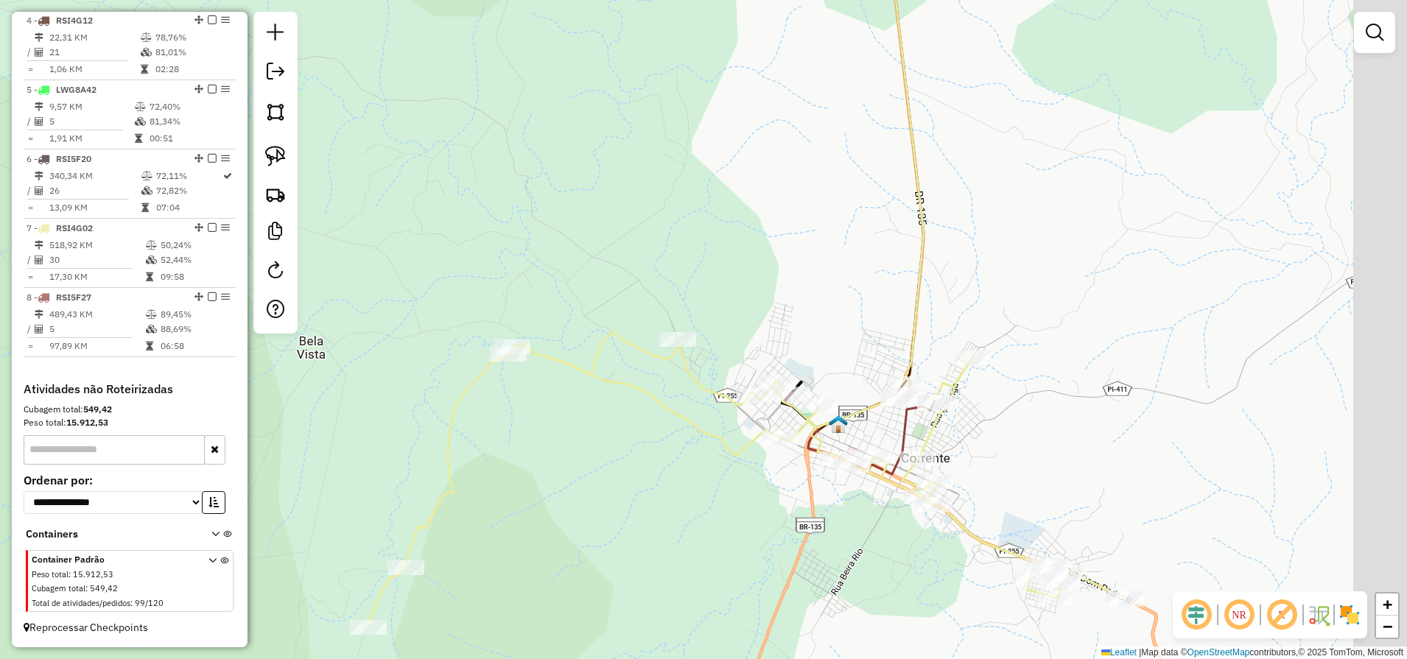
drag, startPoint x: 842, startPoint y: 482, endPoint x: 657, endPoint y: 461, distance: 186.0
click at [657, 461] on div "Janela de atendimento Grade de atendimento Capacidade Transportadoras Veículos …" at bounding box center [703, 329] width 1407 height 659
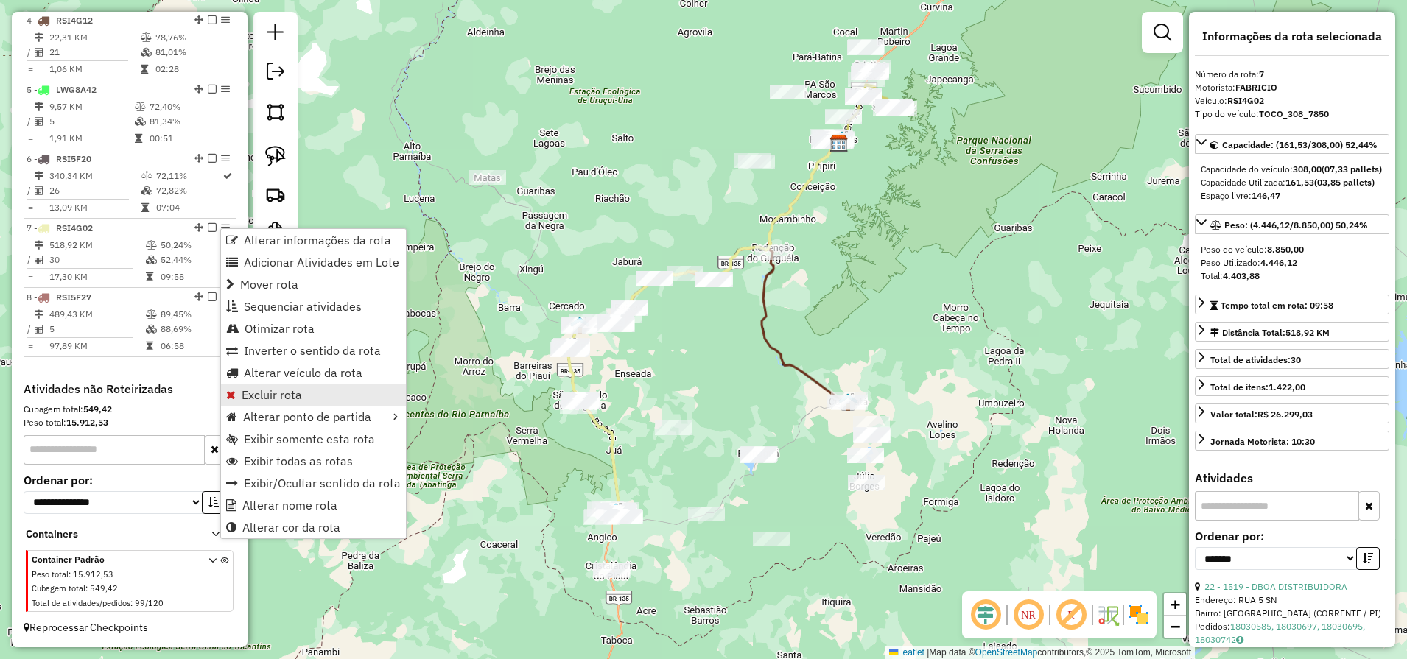
click at [333, 393] on link "Excluir rota" at bounding box center [313, 395] width 185 height 22
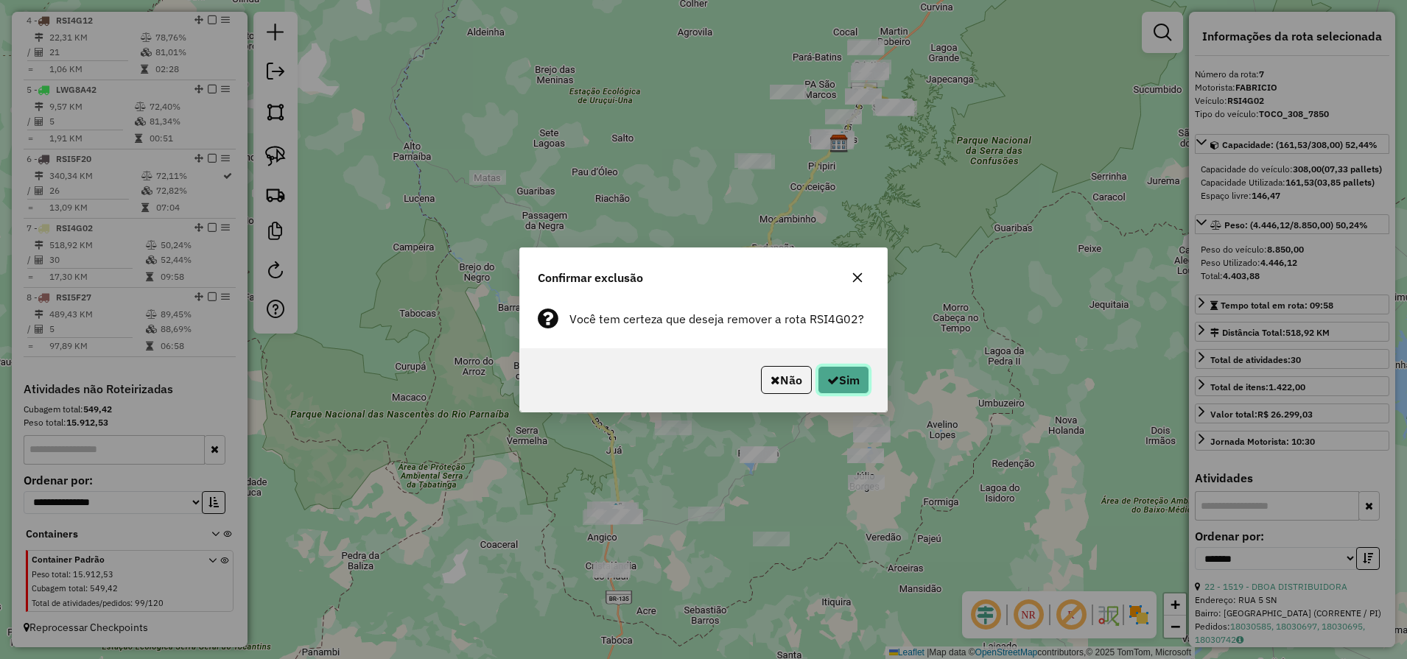
click at [836, 375] on button "Sim" at bounding box center [843, 380] width 52 height 28
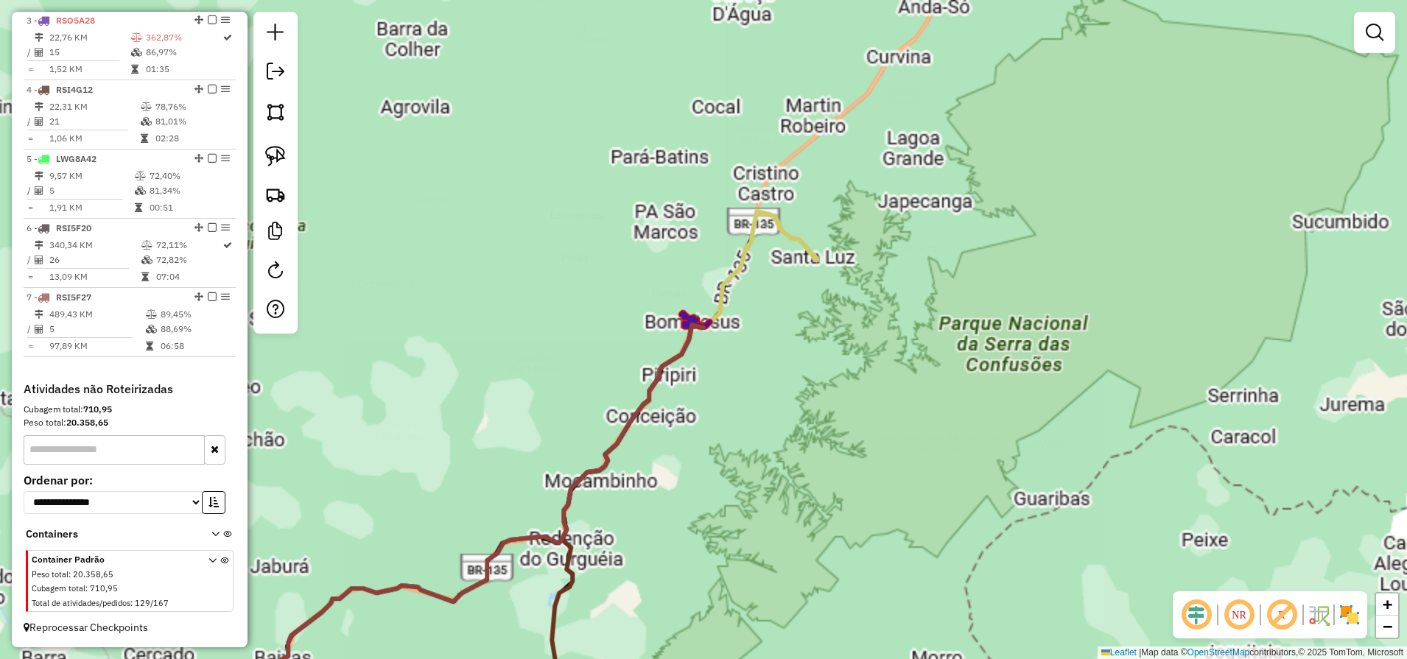
scroll to position [709, 0]
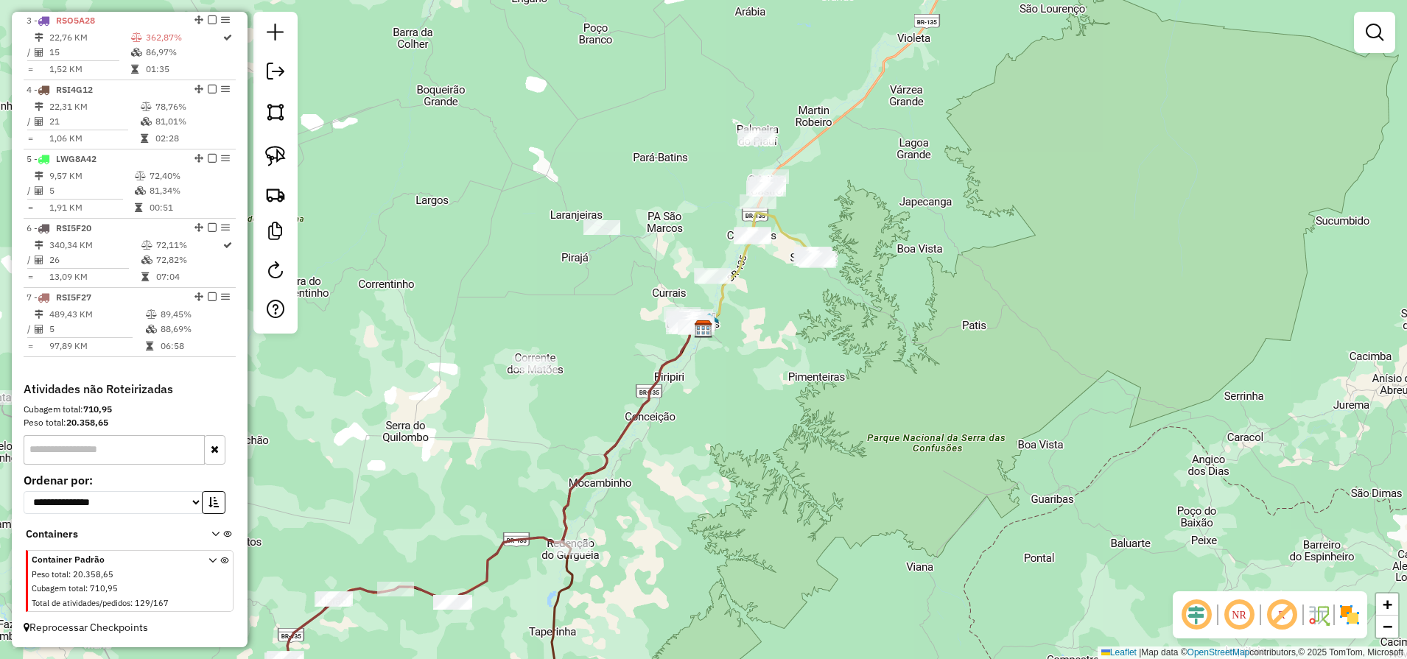
drag, startPoint x: 637, startPoint y: 537, endPoint x: 966, endPoint y: 191, distance: 477.6
click at [956, 203] on div "Janela de atendimento Grade de atendimento Capacidade Transportadoras Veículos …" at bounding box center [703, 329] width 1407 height 659
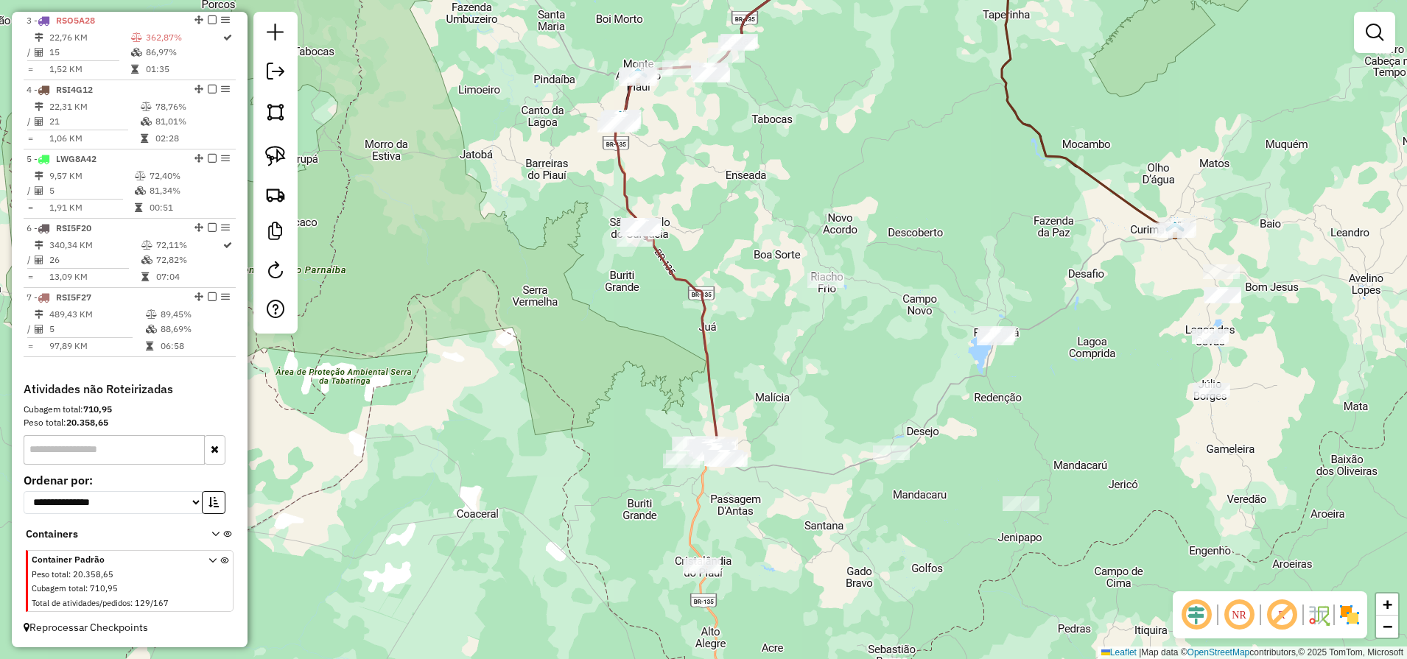
drag, startPoint x: 779, startPoint y: 555, endPoint x: 696, endPoint y: 574, distance: 85.4
click at [764, 415] on div "Janela de atendimento Grade de atendimento Capacidade Transportadoras Veículos …" at bounding box center [703, 329] width 1407 height 659
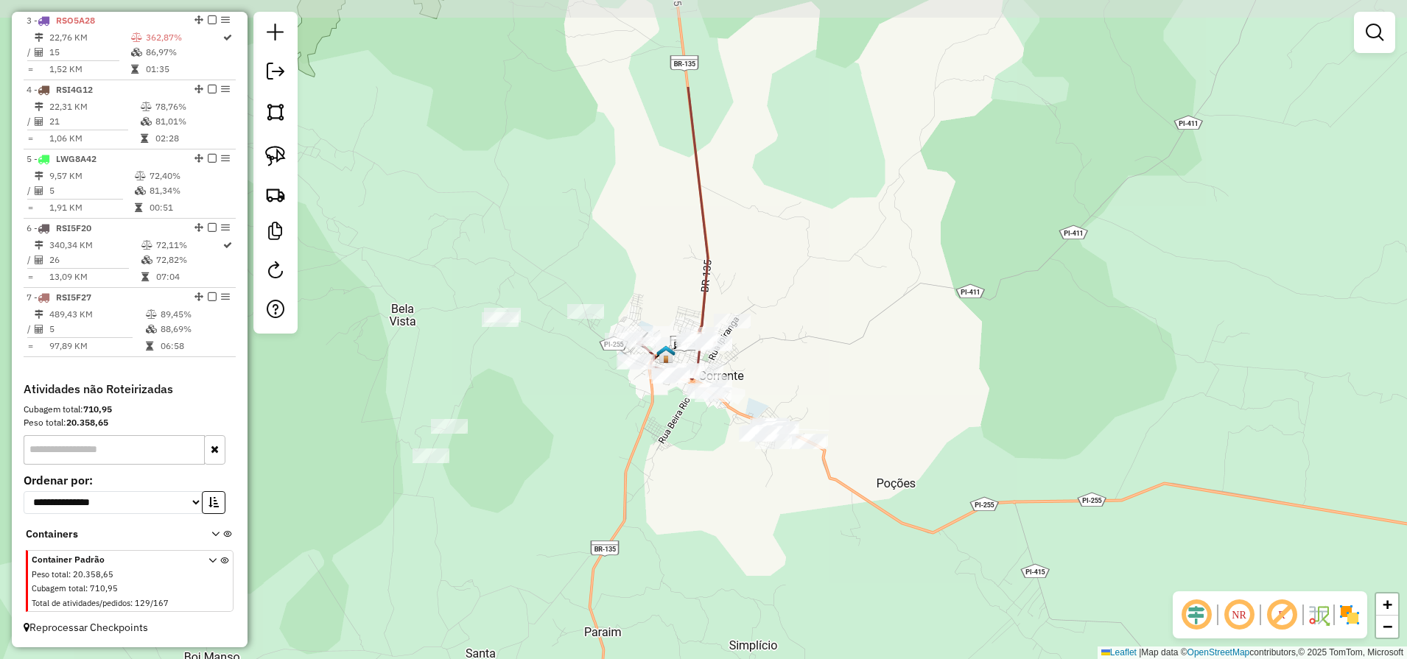
drag, startPoint x: 617, startPoint y: 323, endPoint x: 689, endPoint y: 473, distance: 166.7
click at [689, 473] on div "Janela de atendimento Grade de atendimento Capacidade Transportadoras Veículos …" at bounding box center [703, 329] width 1407 height 659
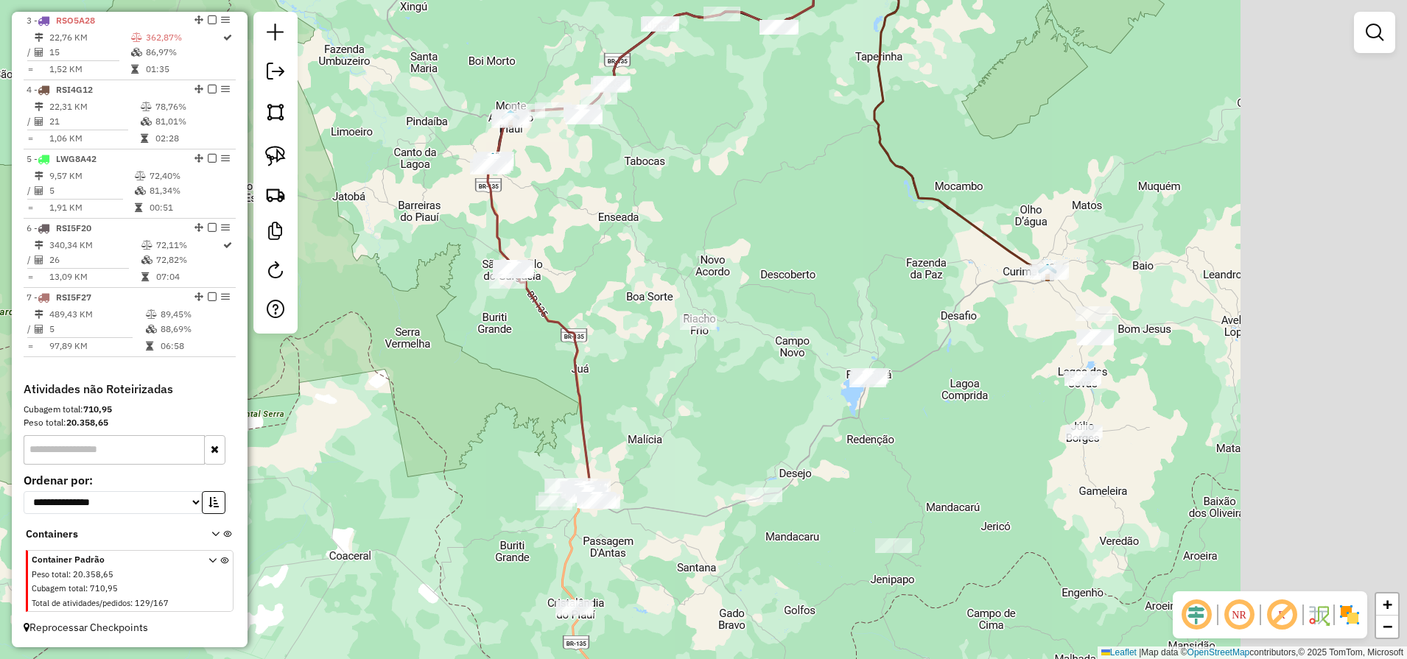
drag, startPoint x: 1029, startPoint y: 353, endPoint x: 796, endPoint y: 274, distance: 246.4
click at [797, 272] on div "Janela de atendimento Grade de atendimento Capacidade Transportadoras Veículos …" at bounding box center [703, 329] width 1407 height 659
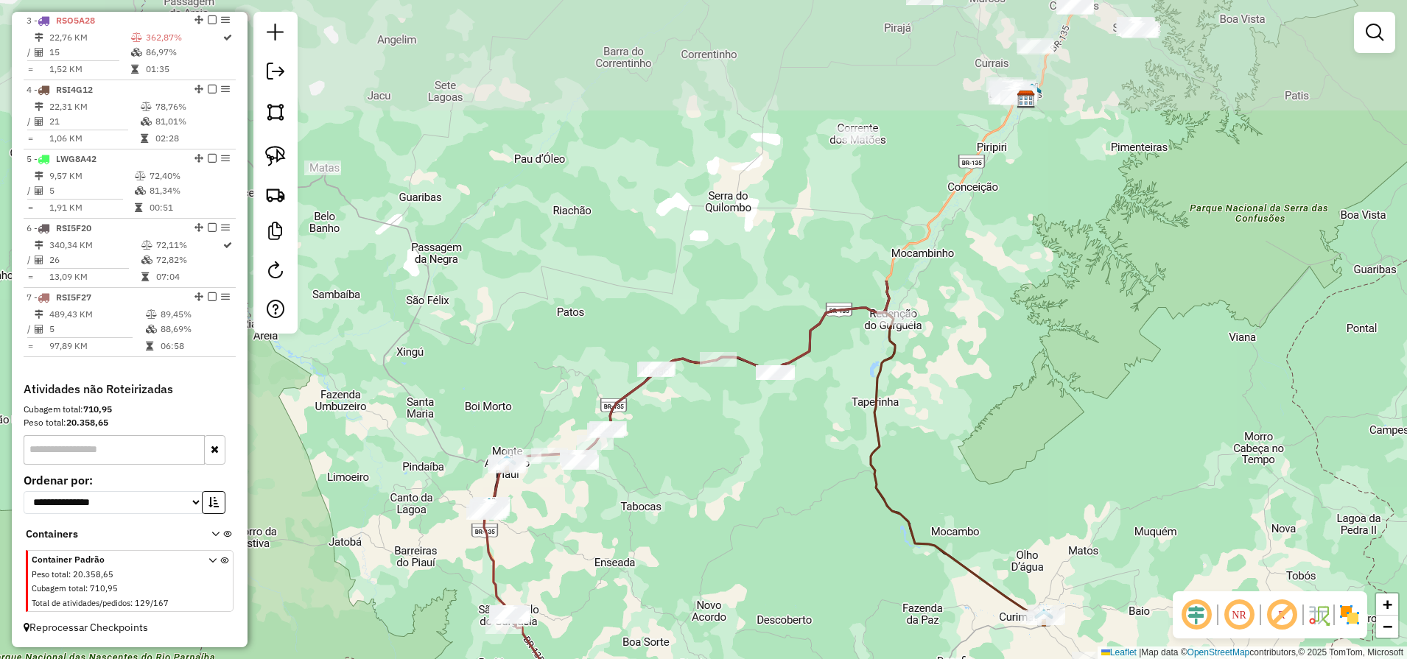
drag, startPoint x: 814, startPoint y: 373, endPoint x: 798, endPoint y: 666, distance: 294.2
click at [798, 658] on html "Aguarde... Pop-up bloqueado! Seu navegador bloqueou automáticamente a abertura …" at bounding box center [703, 329] width 1407 height 659
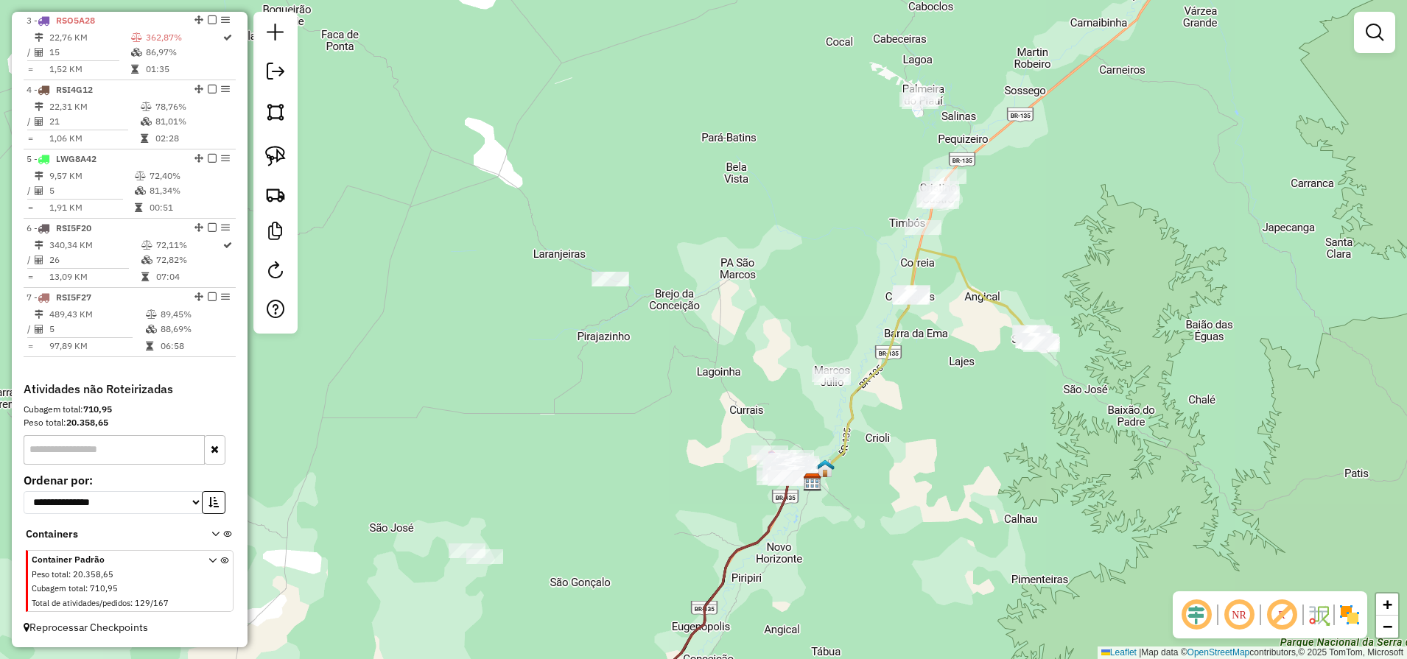
drag, startPoint x: 988, startPoint y: 130, endPoint x: 936, endPoint y: 129, distance: 51.6
click at [936, 129] on div "Janela de atendimento Grade de atendimento Capacidade Transportadoras Veículos …" at bounding box center [703, 329] width 1407 height 659
click at [281, 166] on img at bounding box center [275, 156] width 21 height 21
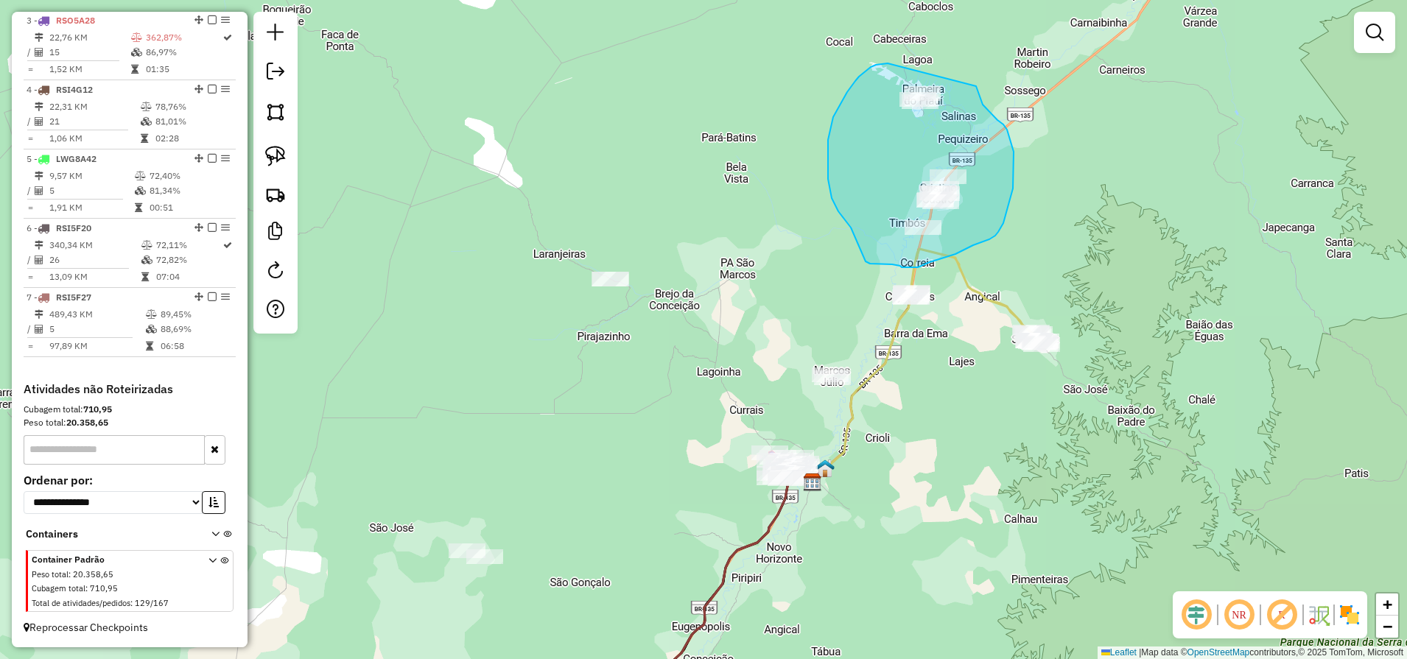
drag, startPoint x: 883, startPoint y: 64, endPoint x: 973, endPoint y: 81, distance: 91.4
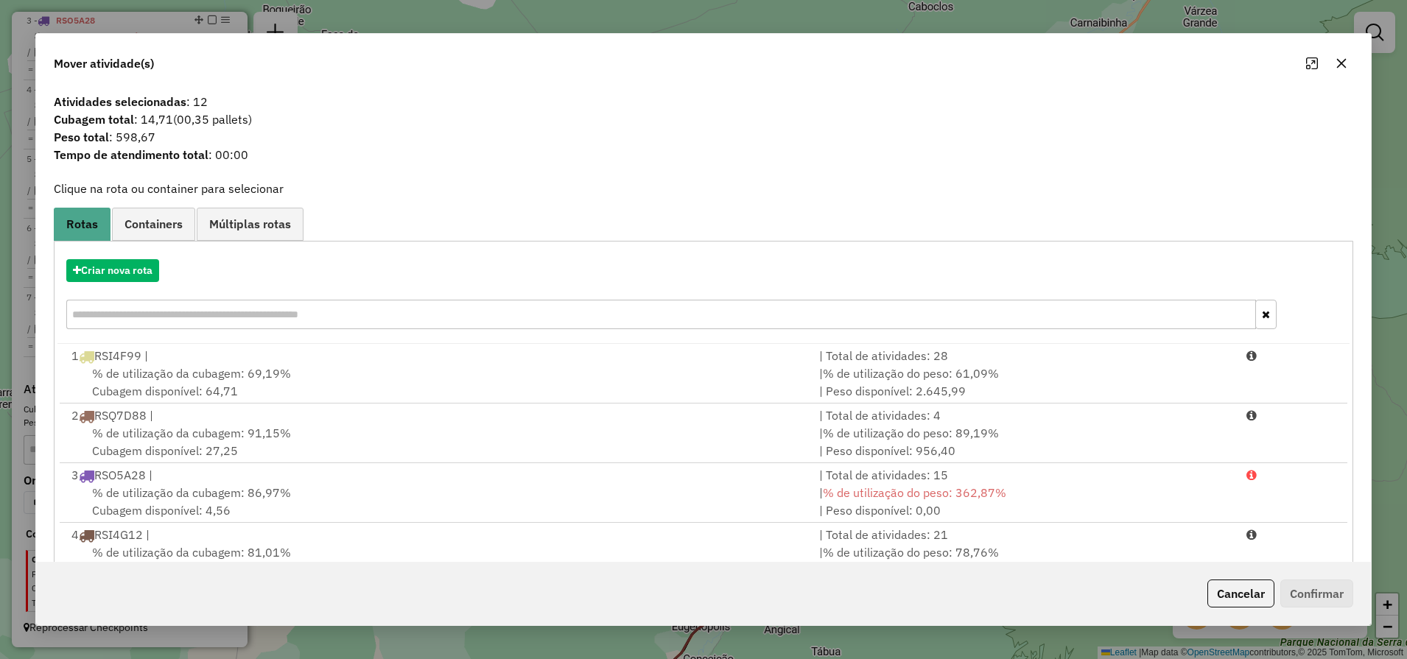
click at [1339, 65] on icon "button" at bounding box center [1342, 63] width 10 height 10
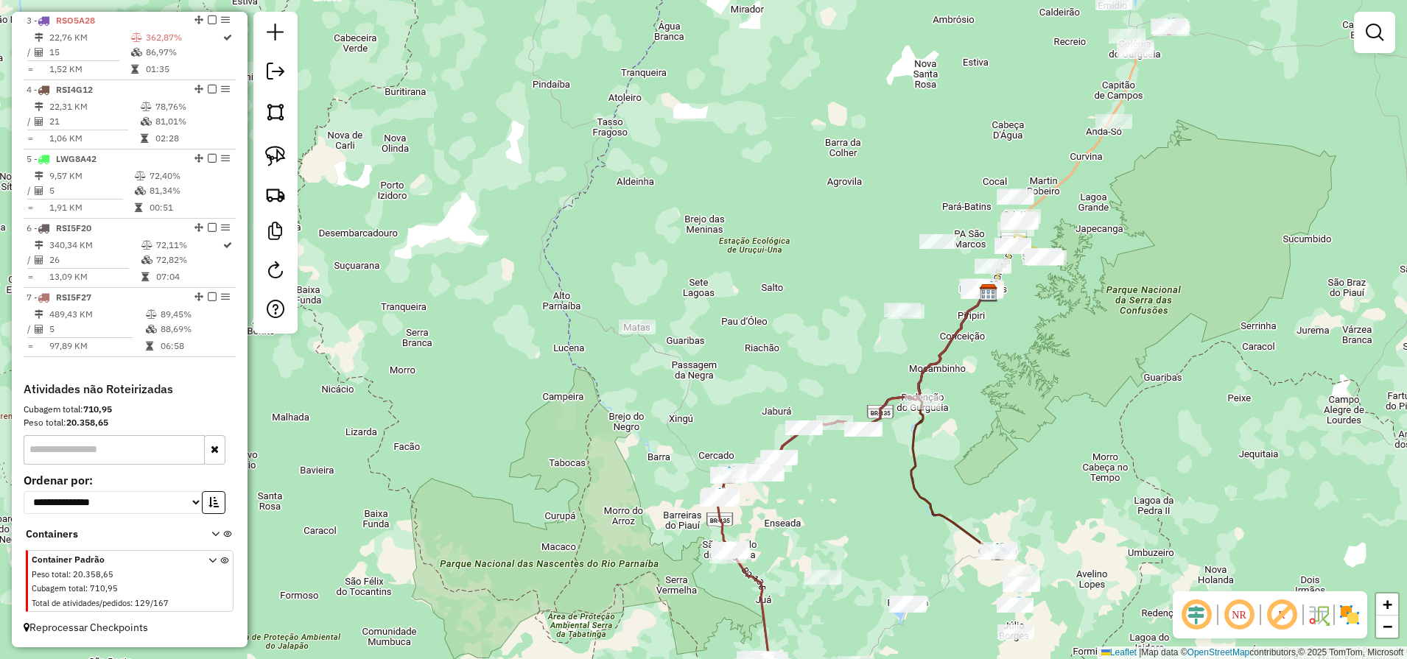
drag, startPoint x: 1170, startPoint y: 160, endPoint x: 908, endPoint y: 543, distance: 464.1
click at [908, 543] on div "Janela de atendimento Grade de atendimento Capacidade Transportadoras Veículos …" at bounding box center [703, 329] width 1407 height 659
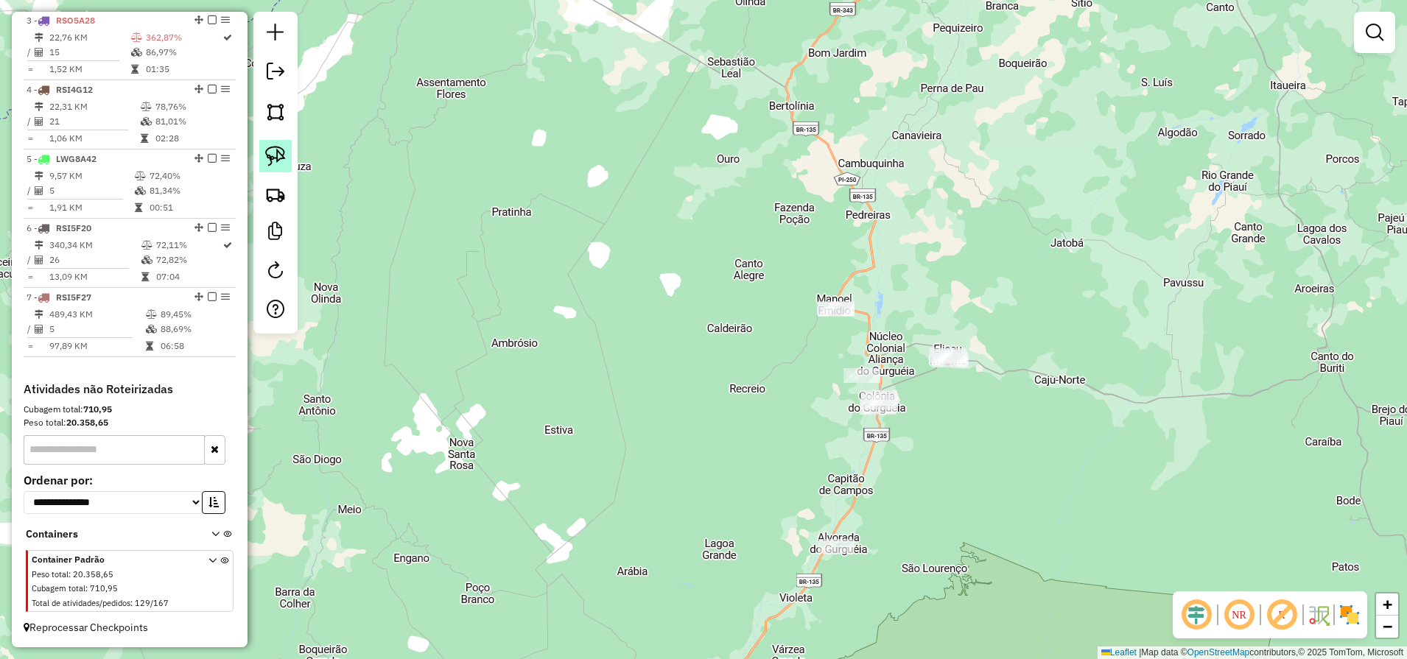
click at [272, 162] on img at bounding box center [275, 156] width 21 height 21
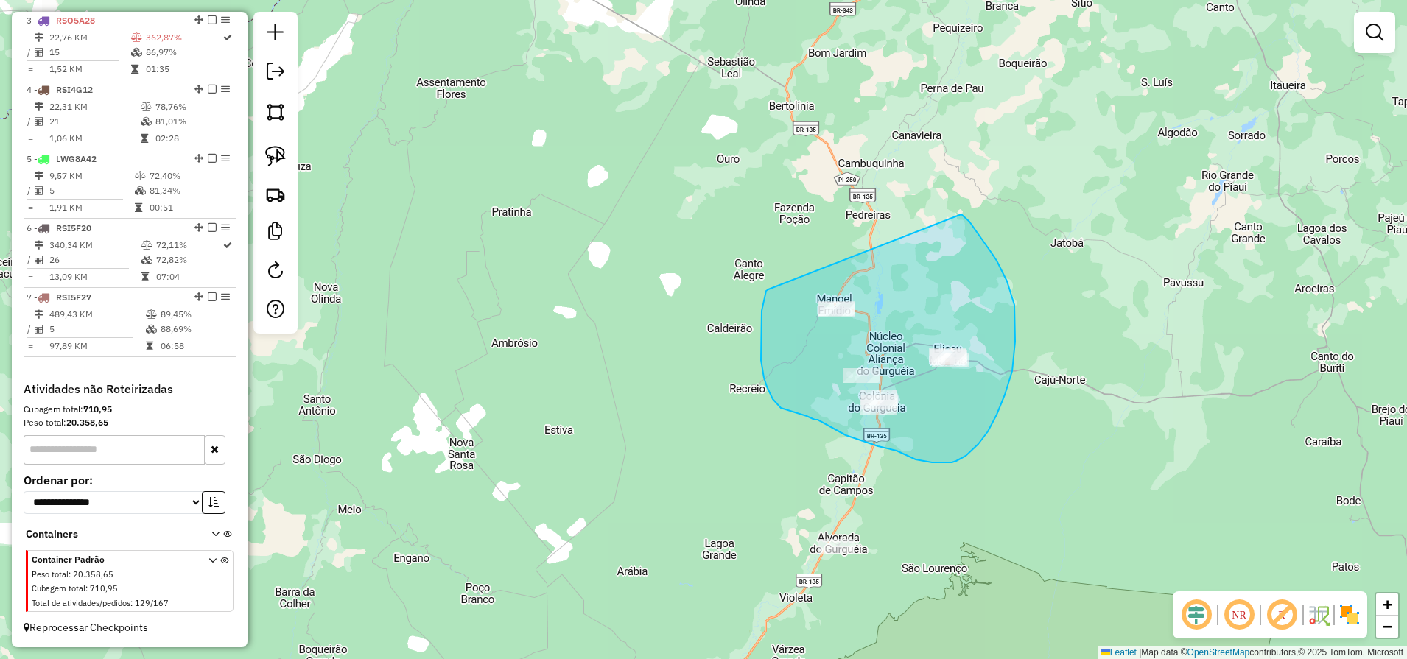
drag, startPoint x: 768, startPoint y: 289, endPoint x: 939, endPoint y: 207, distance: 189.7
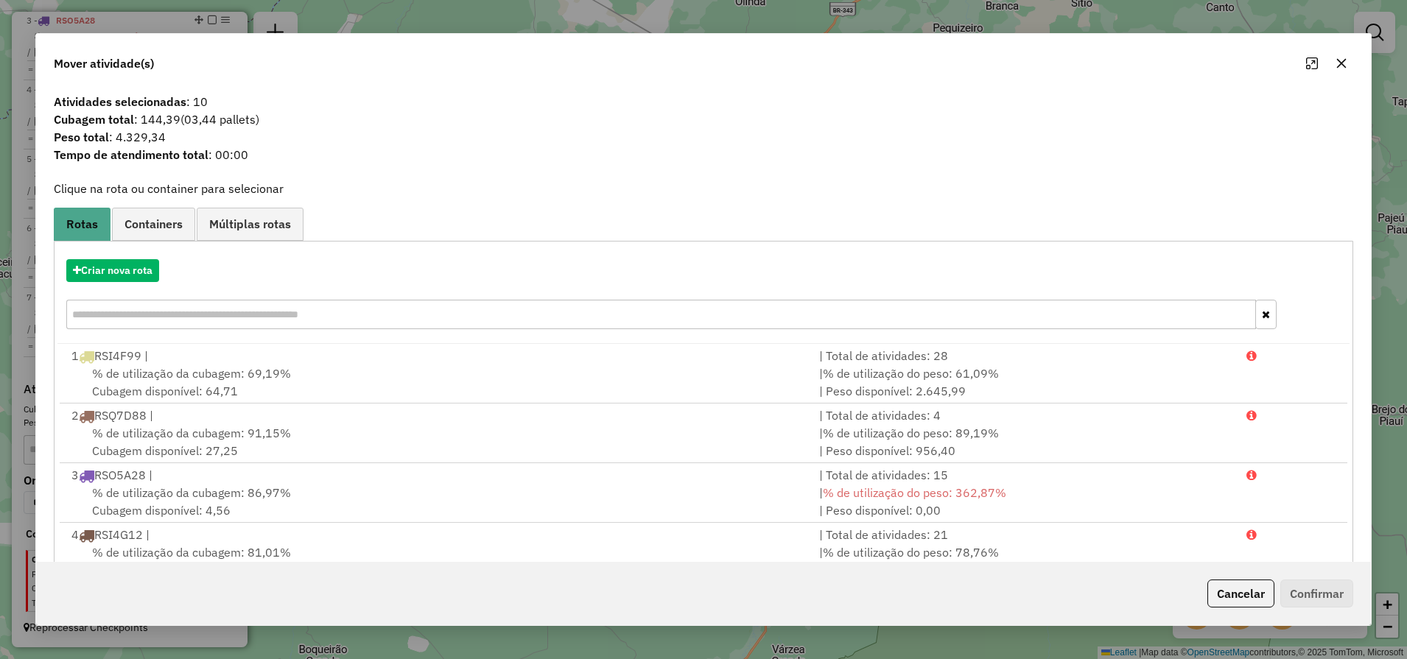
click at [1343, 66] on icon "button" at bounding box center [1342, 63] width 10 height 10
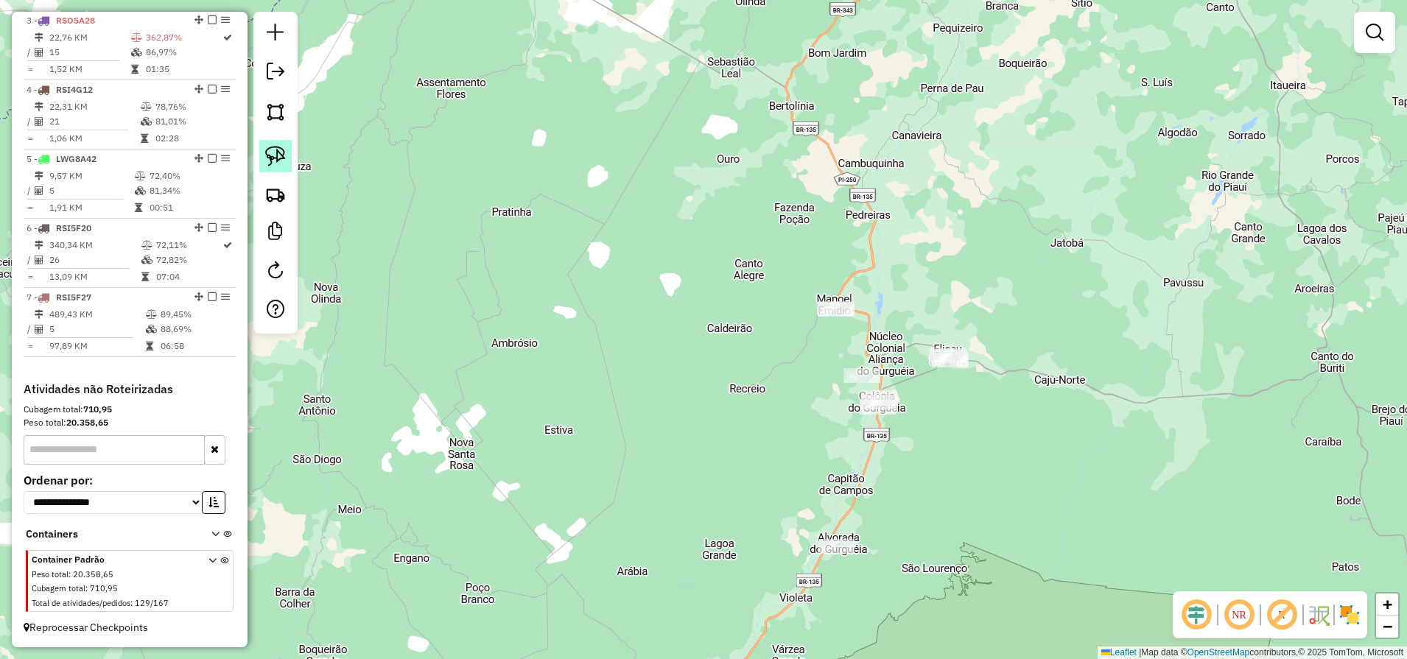
click at [289, 155] on link at bounding box center [275, 156] width 32 height 32
drag, startPoint x: 896, startPoint y: 334, endPoint x: 1015, endPoint y: 286, distance: 128.1
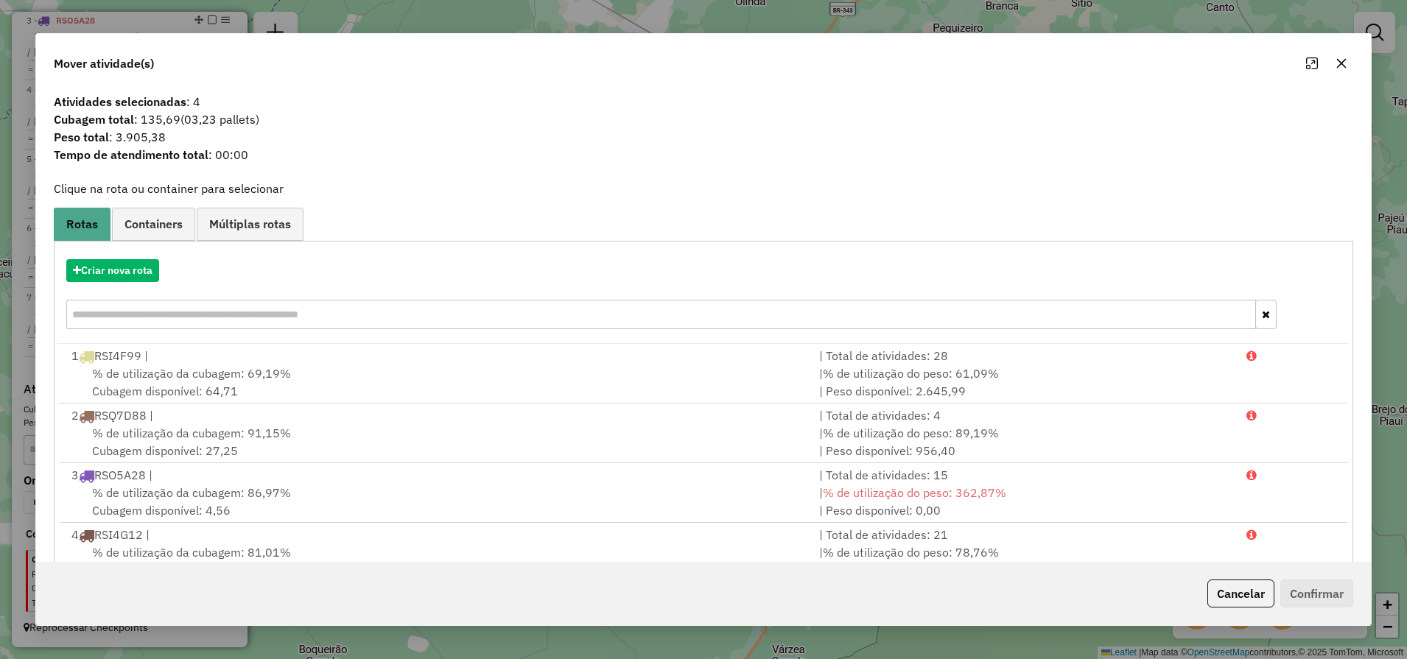
click at [1339, 61] on icon "button" at bounding box center [1342, 63] width 10 height 10
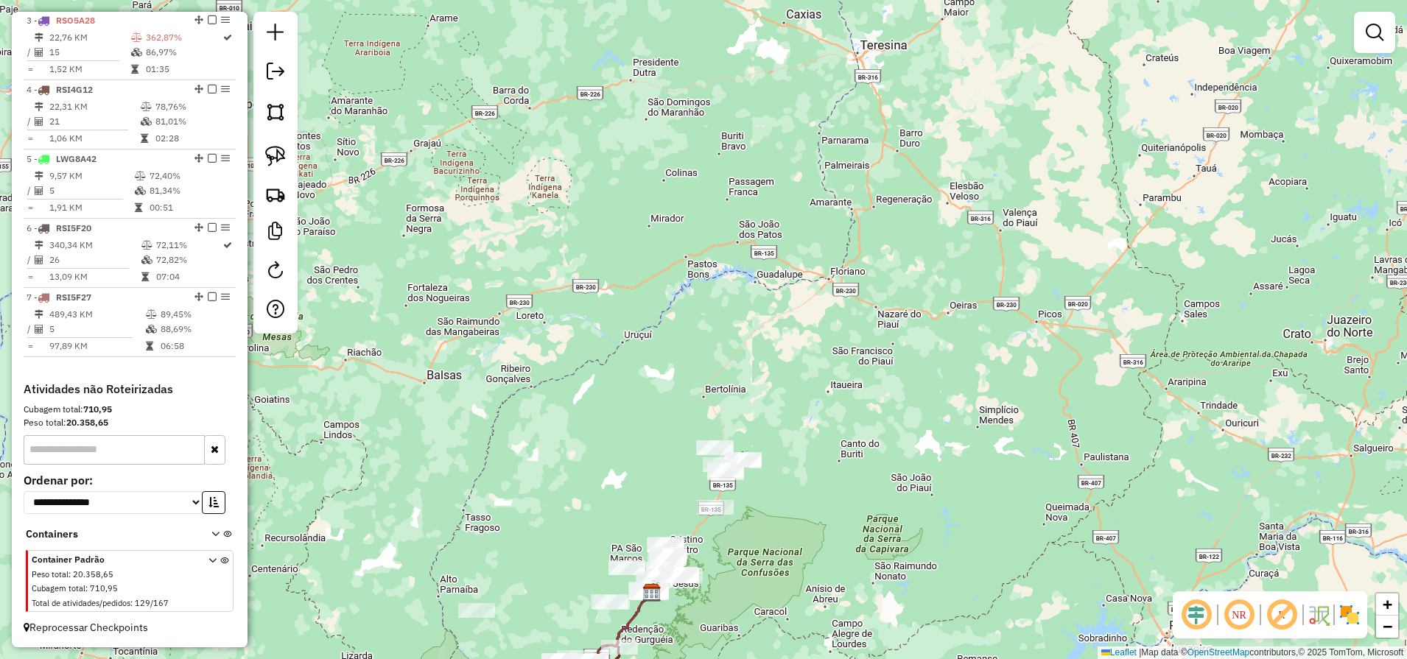
drag, startPoint x: 892, startPoint y: 261, endPoint x: 899, endPoint y: 222, distance: 40.4
click at [898, 228] on div "Janela de atendimento Grade de atendimento Capacidade Transportadoras Veículos …" at bounding box center [703, 329] width 1407 height 659
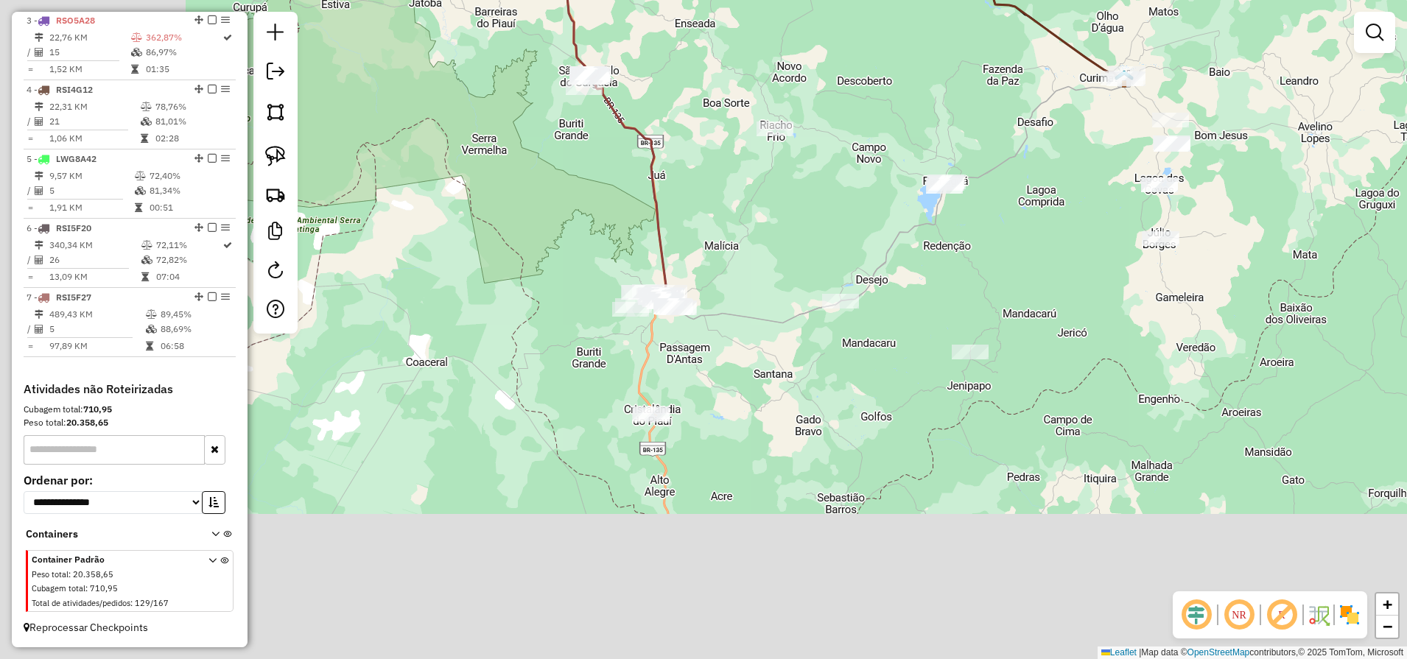
drag, startPoint x: 464, startPoint y: 400, endPoint x: 807, endPoint y: 177, distance: 408.9
click at [807, 177] on div "Janela de atendimento Grade de atendimento Capacidade Transportadoras Veículos …" at bounding box center [703, 329] width 1407 height 659
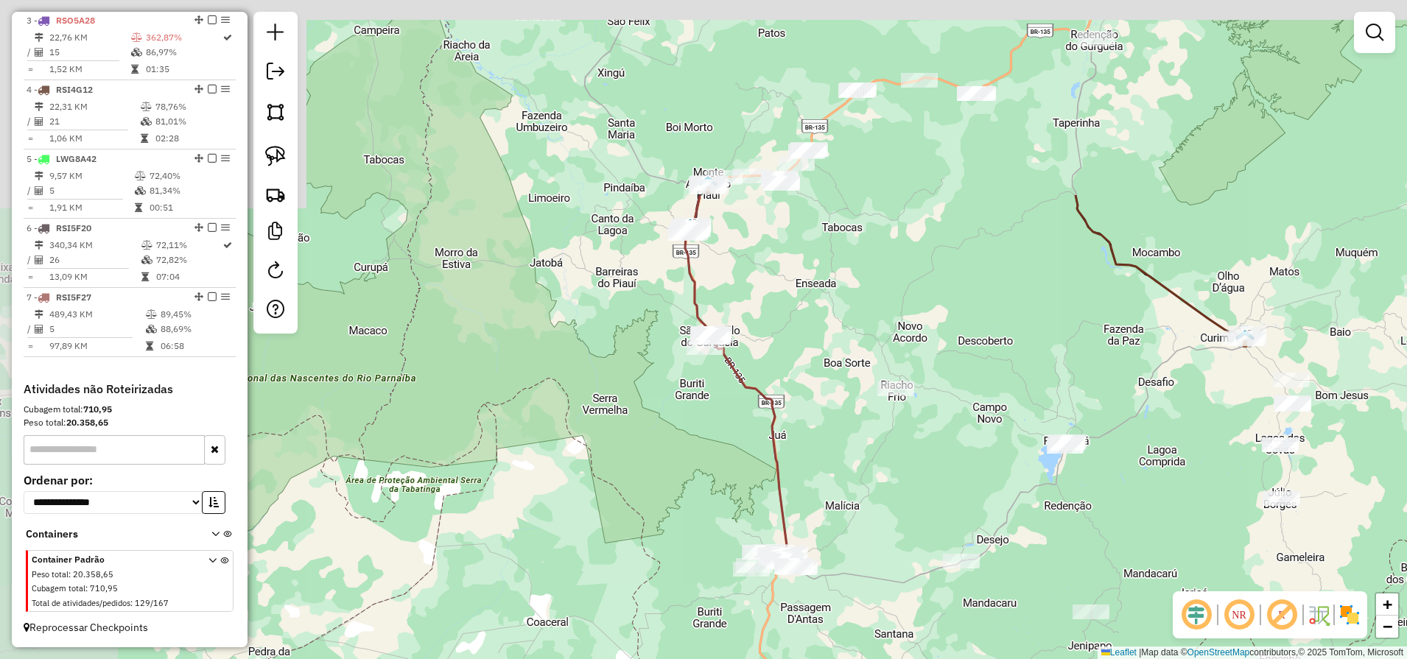
drag, startPoint x: 773, startPoint y: 446, endPoint x: 726, endPoint y: 293, distance: 159.6
click at [773, 440] on icon at bounding box center [736, 374] width 102 height 359
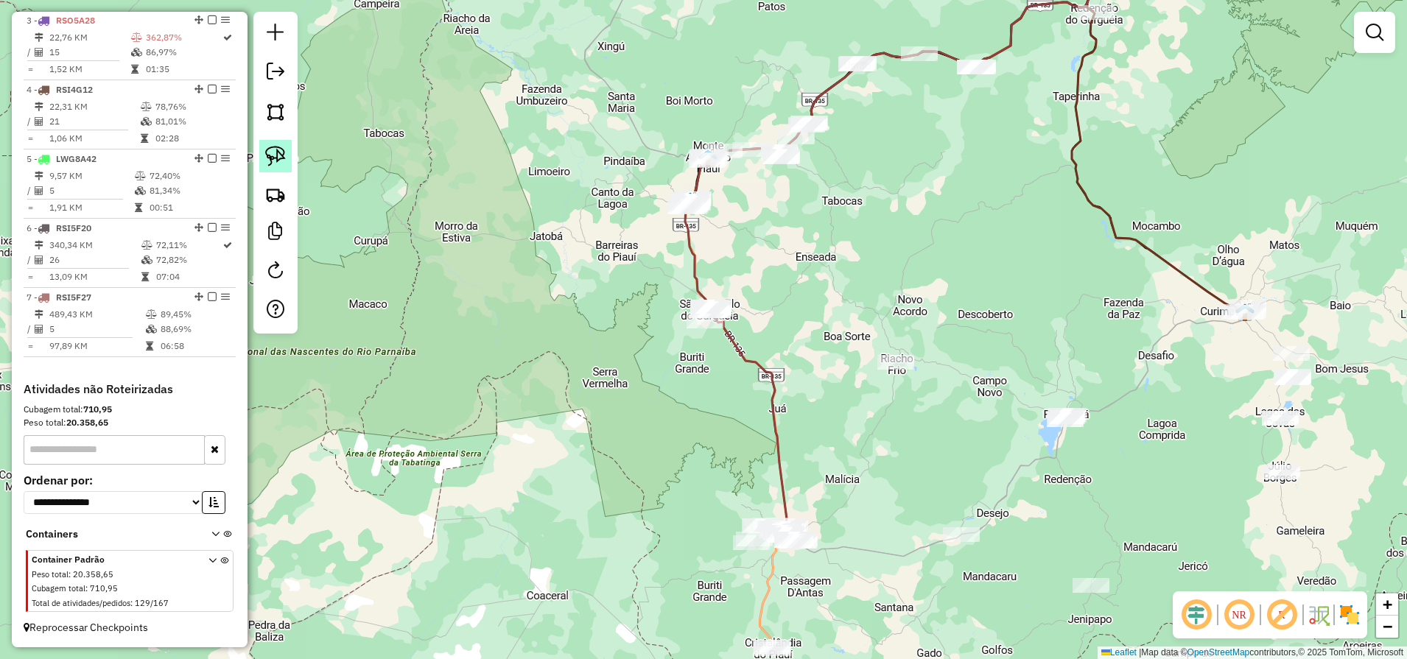
click at [278, 155] on img at bounding box center [275, 156] width 21 height 21
drag, startPoint x: 670, startPoint y: 397, endPoint x: 737, endPoint y: 292, distance: 124.8
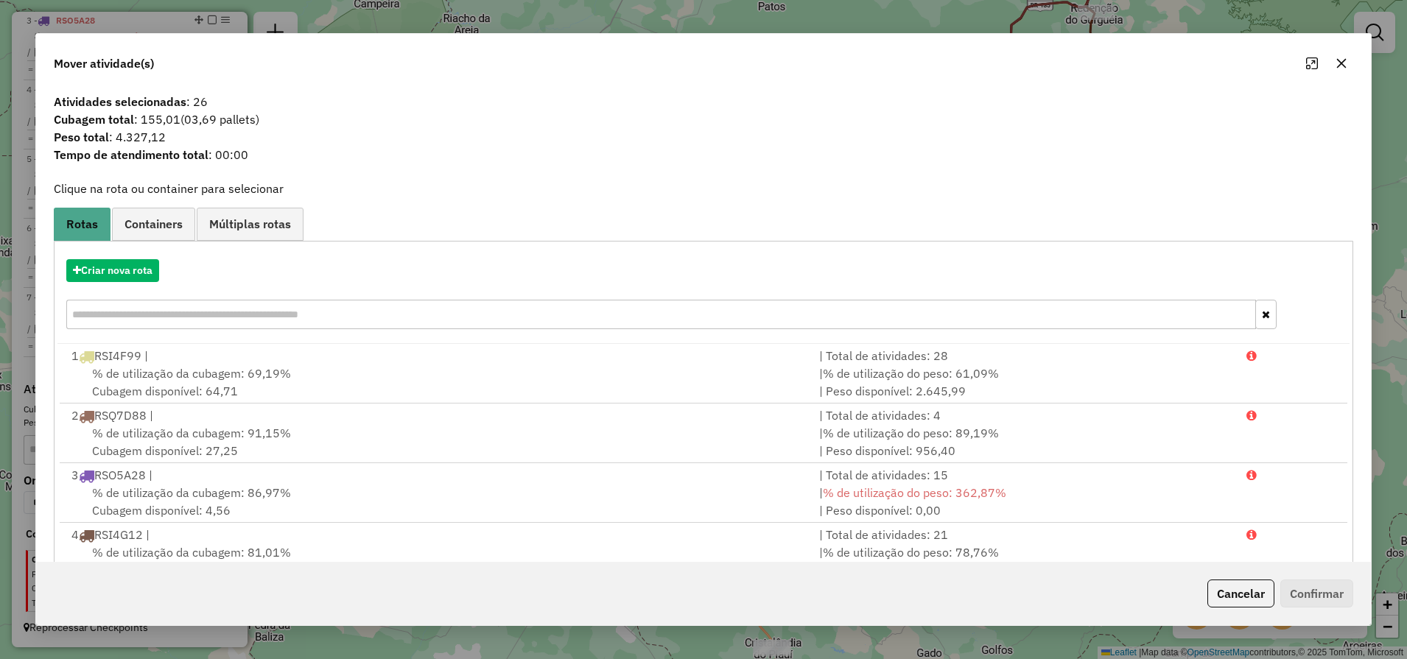
click at [1345, 66] on icon "button" at bounding box center [1342, 63] width 10 height 10
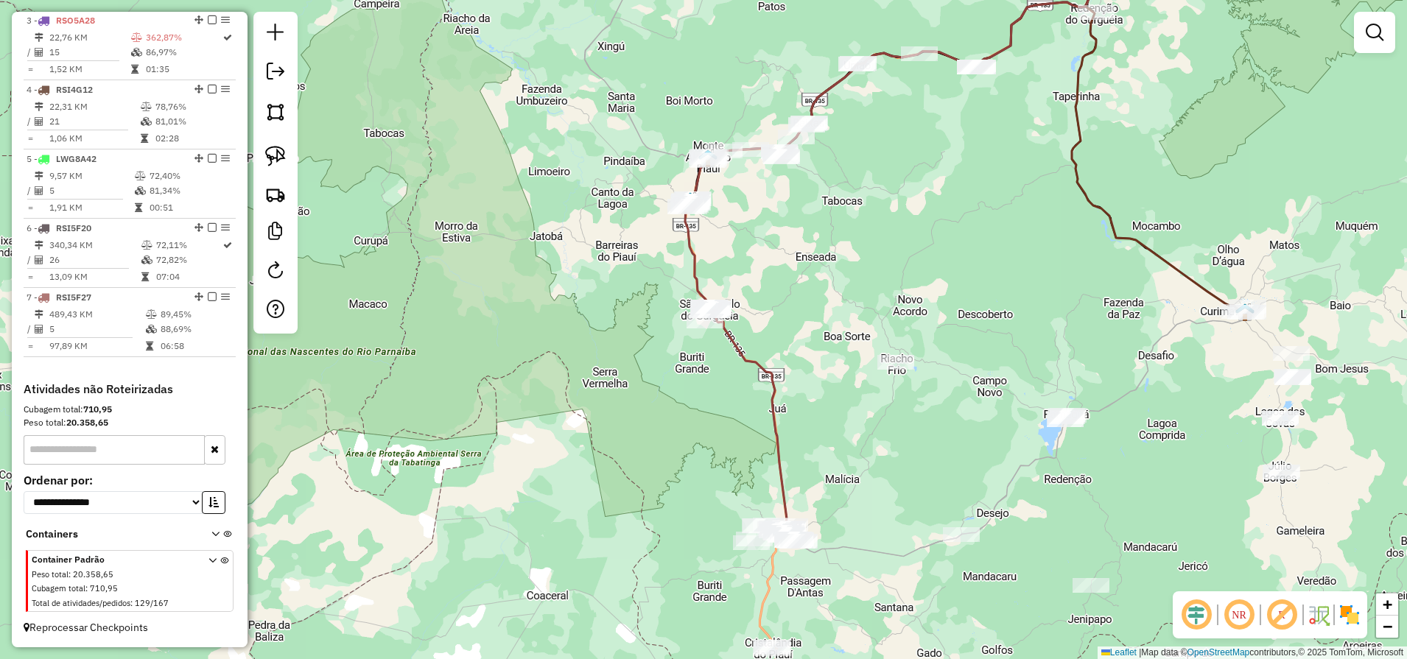
drag, startPoint x: 873, startPoint y: 230, endPoint x: 790, endPoint y: 419, distance: 205.8
click at [790, 419] on div "Janela de atendimento Grade de atendimento Capacidade Transportadoras Veículos …" at bounding box center [703, 329] width 1407 height 659
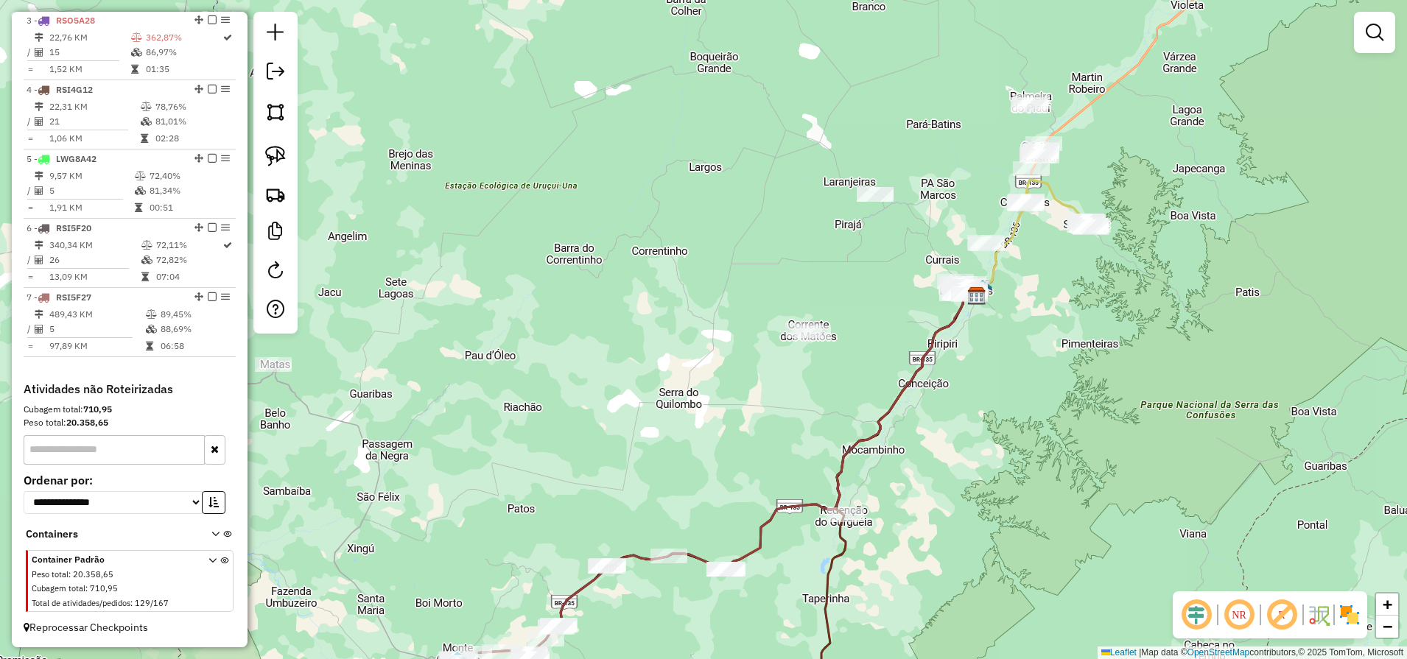
drag, startPoint x: 836, startPoint y: 371, endPoint x: 998, endPoint y: 200, distance: 235.4
click at [998, 201] on div "Janela de atendimento Grade de atendimento Capacidade Transportadoras Veículos …" at bounding box center [703, 329] width 1407 height 659
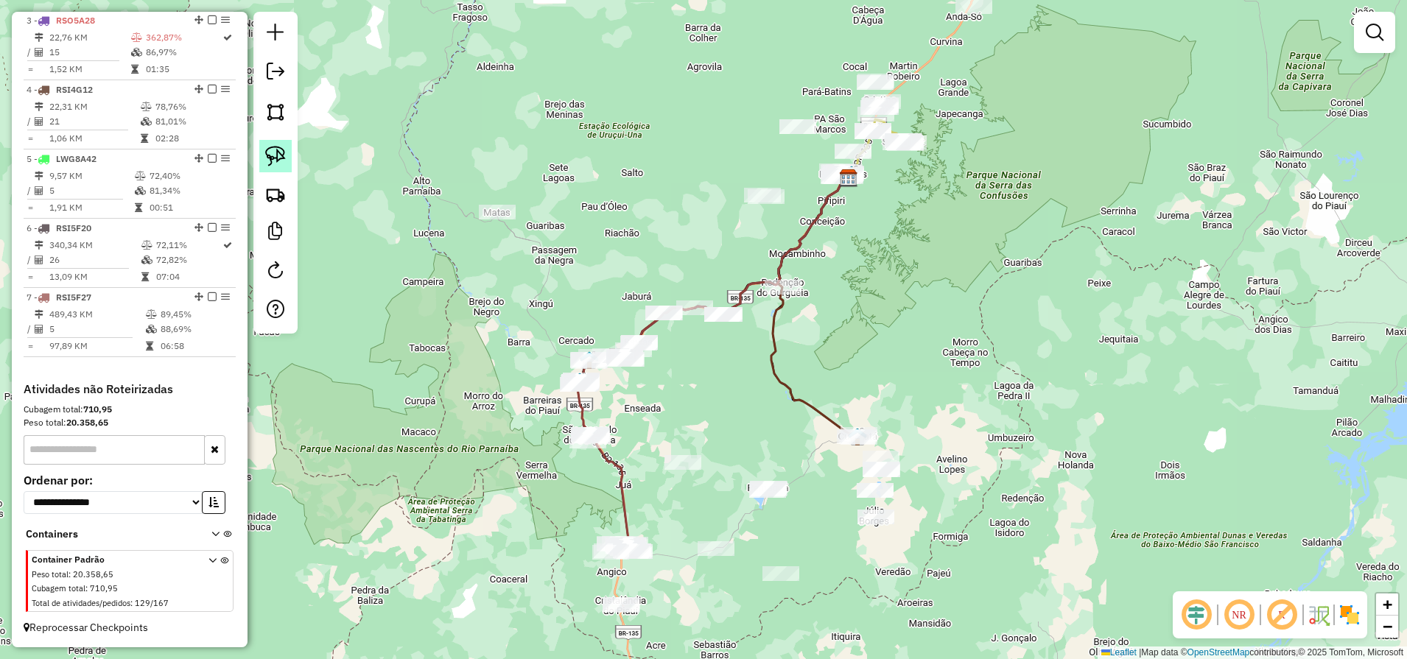
click at [278, 166] on img at bounding box center [275, 156] width 21 height 21
drag, startPoint x: 432, startPoint y: 186, endPoint x: 544, endPoint y: 156, distance: 115.7
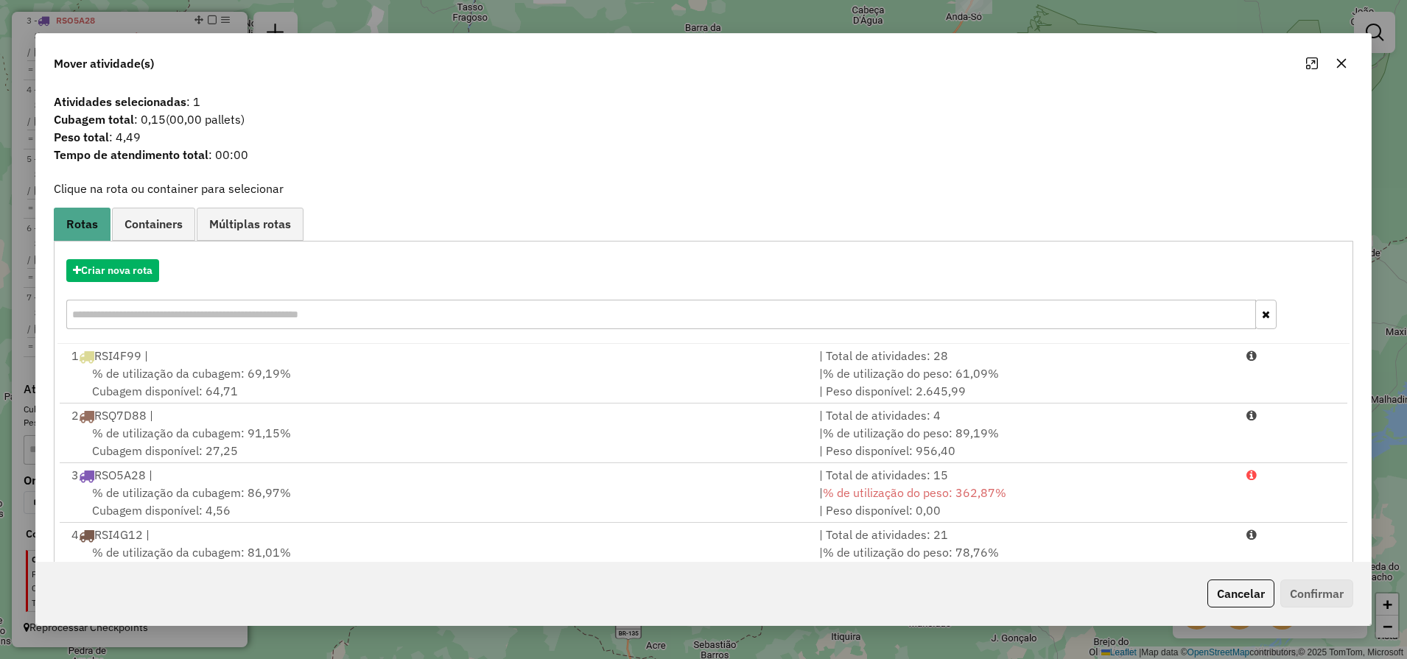
click at [1343, 63] on button "button" at bounding box center [1341, 64] width 24 height 24
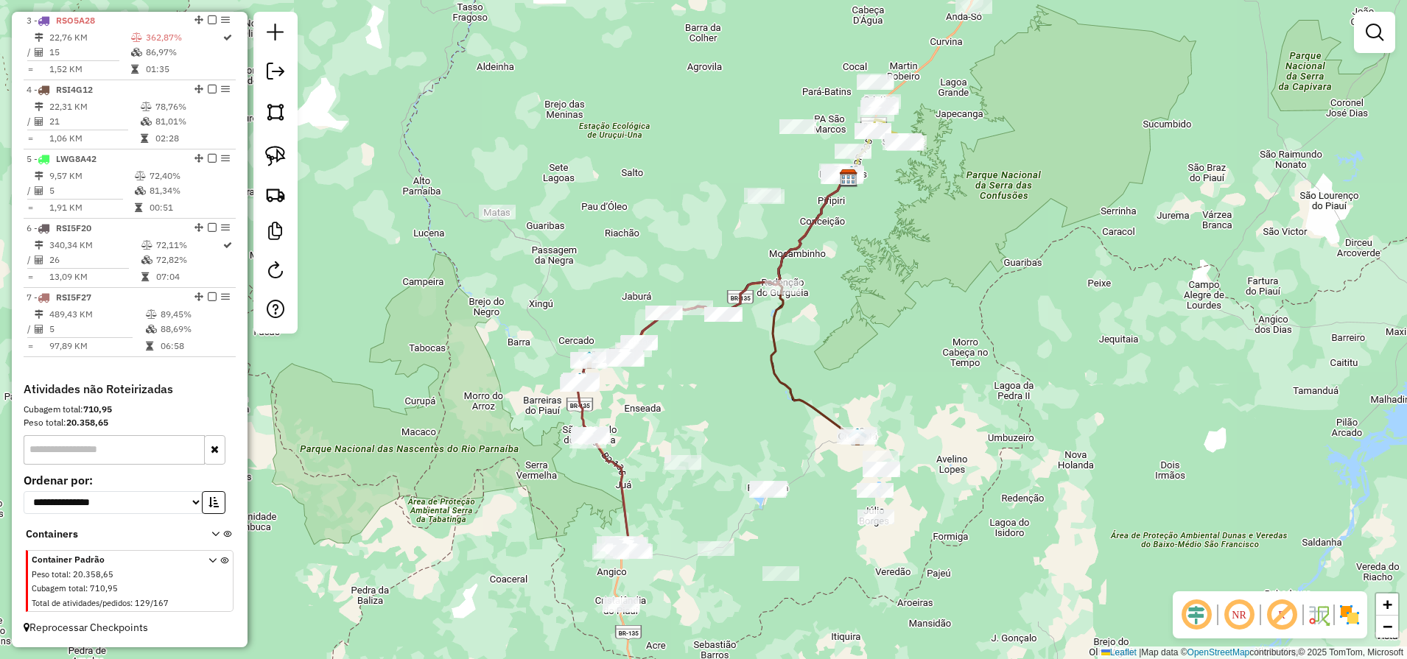
click at [1343, 63] on div "Janela de atendimento Grade de atendimento Capacidade Transportadoras Veículos …" at bounding box center [703, 329] width 1407 height 659
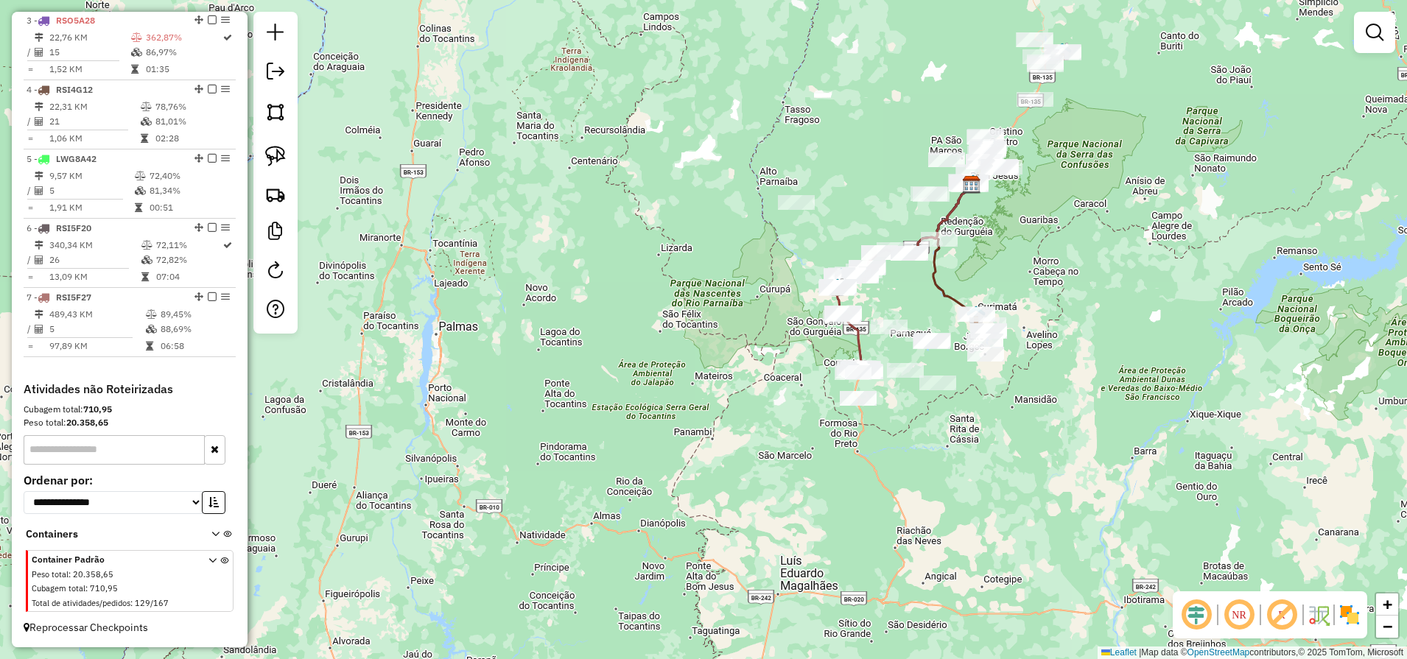
drag, startPoint x: 1086, startPoint y: 108, endPoint x: 1068, endPoint y: 202, distance: 96.0
click at [1068, 202] on div "Janela de atendimento Grade de atendimento Capacidade Transportadoras Veículos …" at bounding box center [703, 329] width 1407 height 659
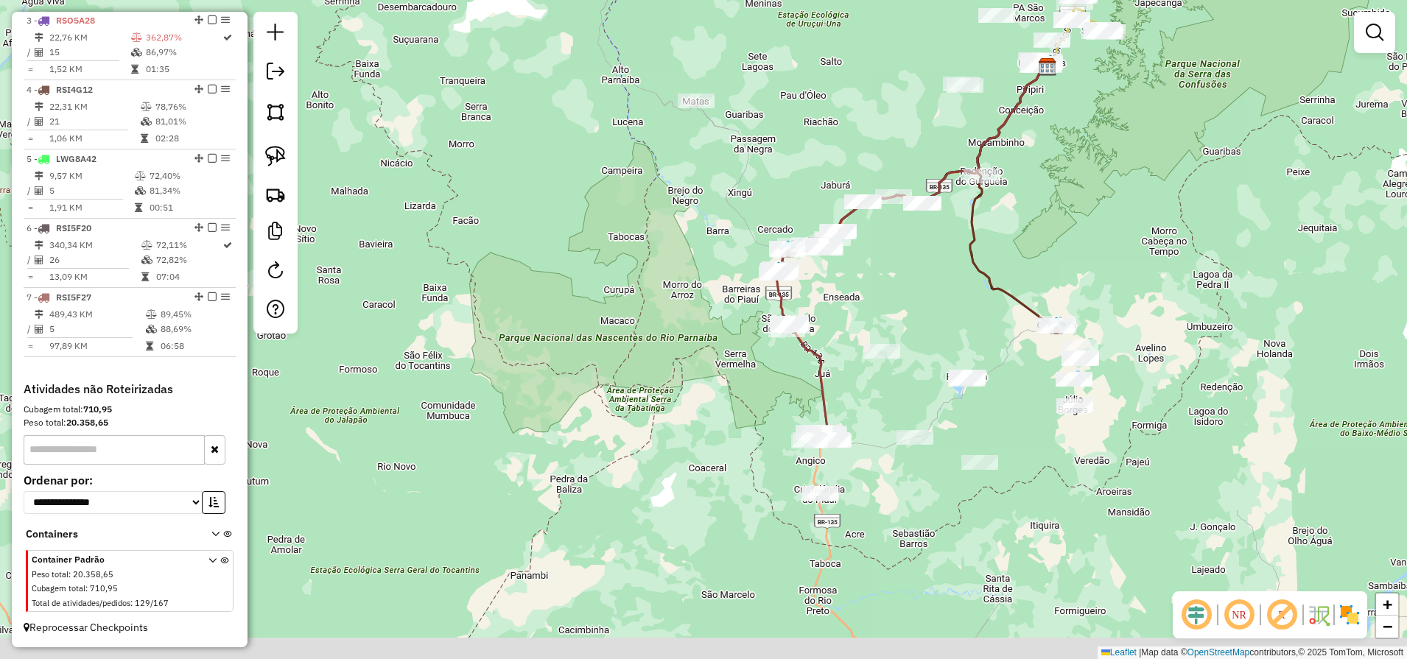
drag, startPoint x: 1085, startPoint y: 468, endPoint x: 949, endPoint y: 328, distance: 195.3
click at [1127, 292] on div "Janela de atendimento Grade de atendimento Capacidade Transportadoras Veículos …" at bounding box center [703, 329] width 1407 height 659
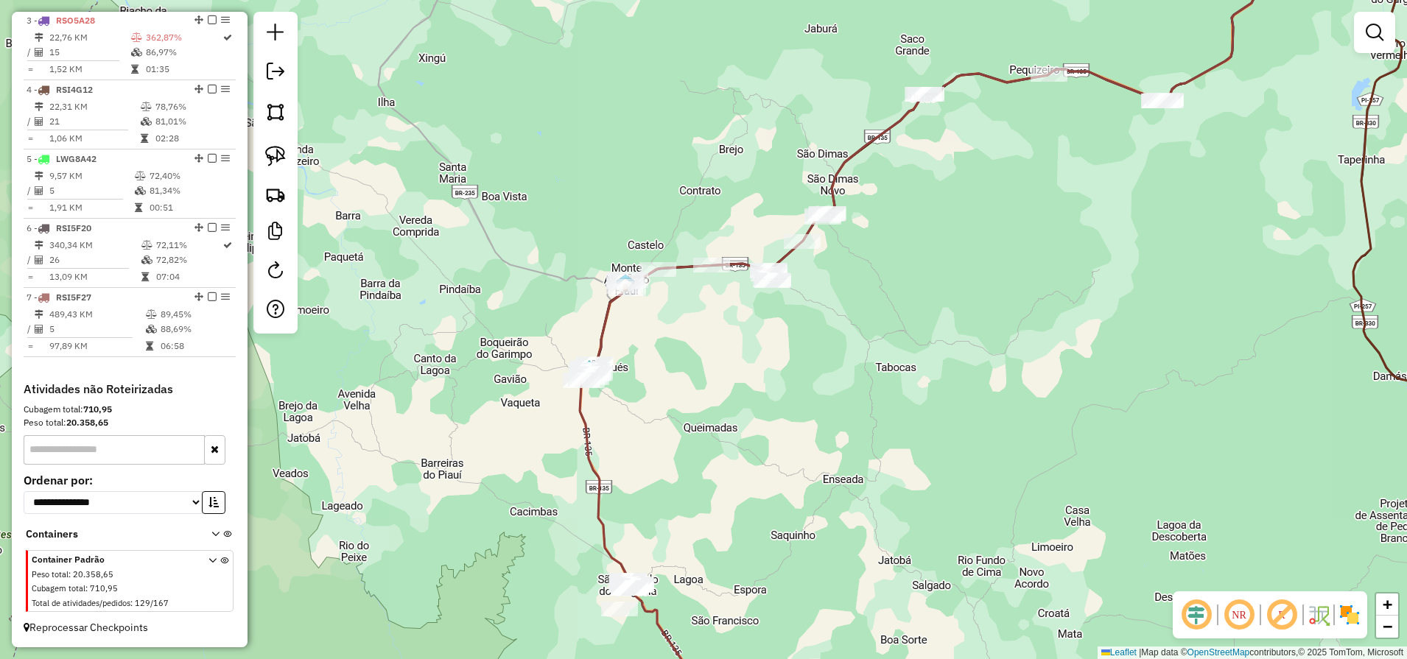
drag, startPoint x: 795, startPoint y: 148, endPoint x: 684, endPoint y: 261, distance: 158.8
click at [689, 259] on div "Janela de atendimento Grade de atendimento Capacidade Transportadoras Veículos …" at bounding box center [703, 329] width 1407 height 659
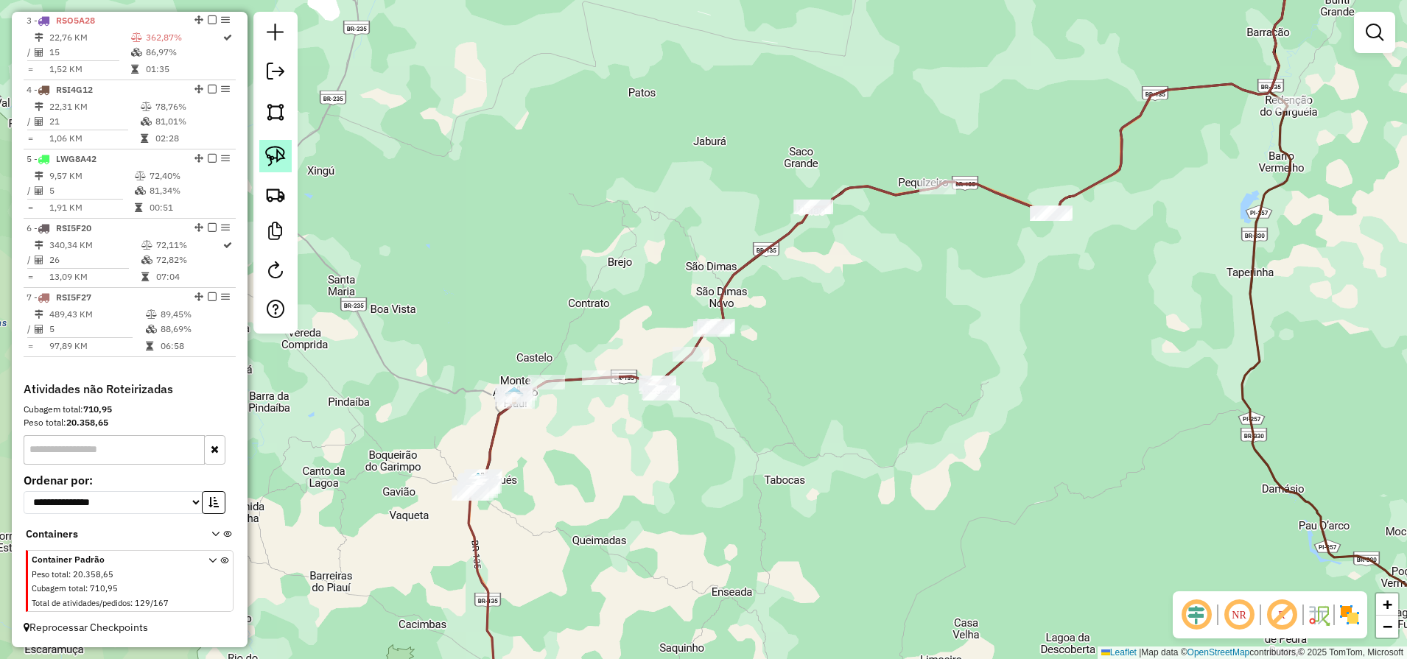
click at [269, 151] on img at bounding box center [275, 156] width 21 height 21
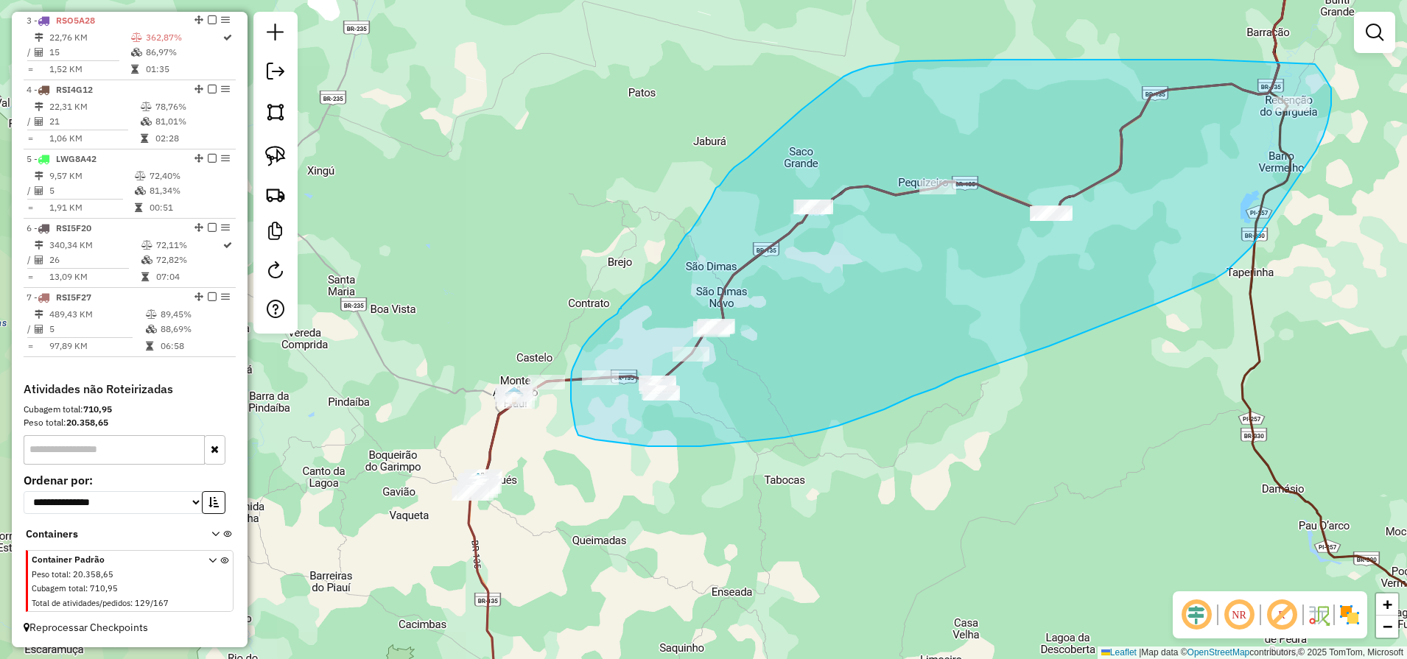
drag, startPoint x: 1118, startPoint y: 60, endPoint x: 1314, endPoint y: 64, distance: 196.7
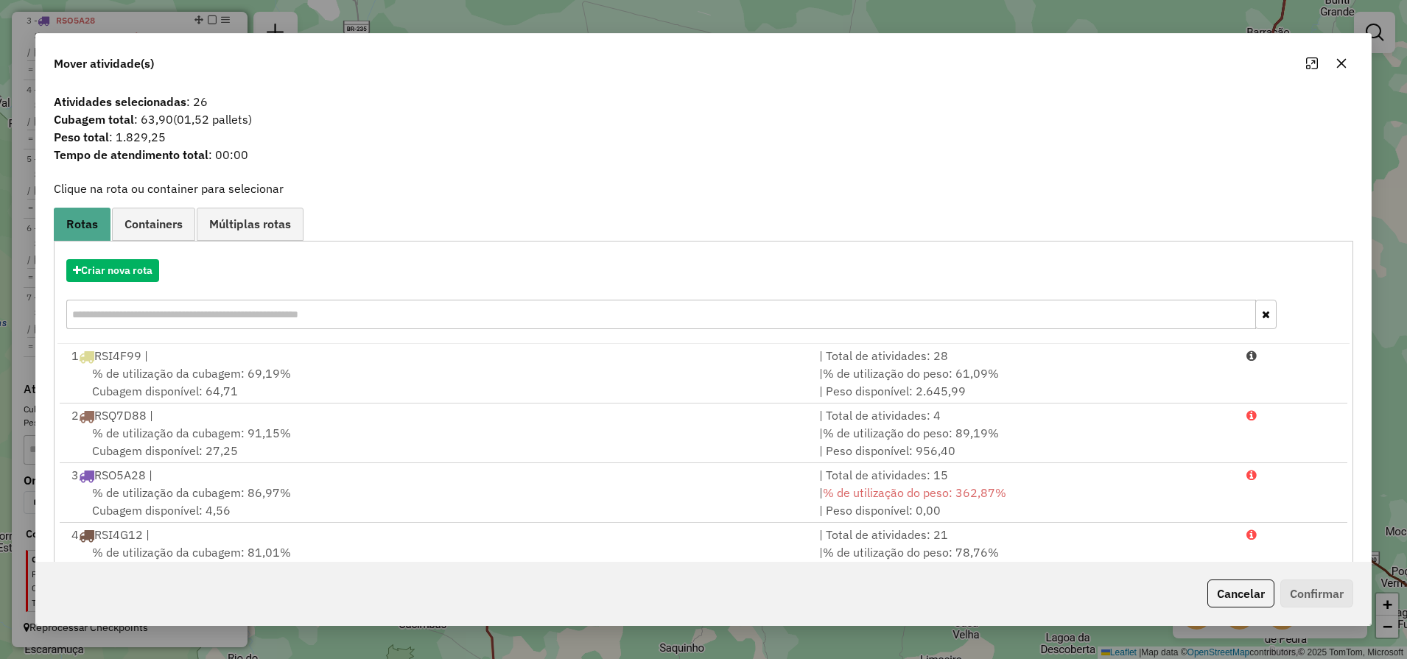
click at [1342, 67] on icon "button" at bounding box center [1341, 63] width 12 height 12
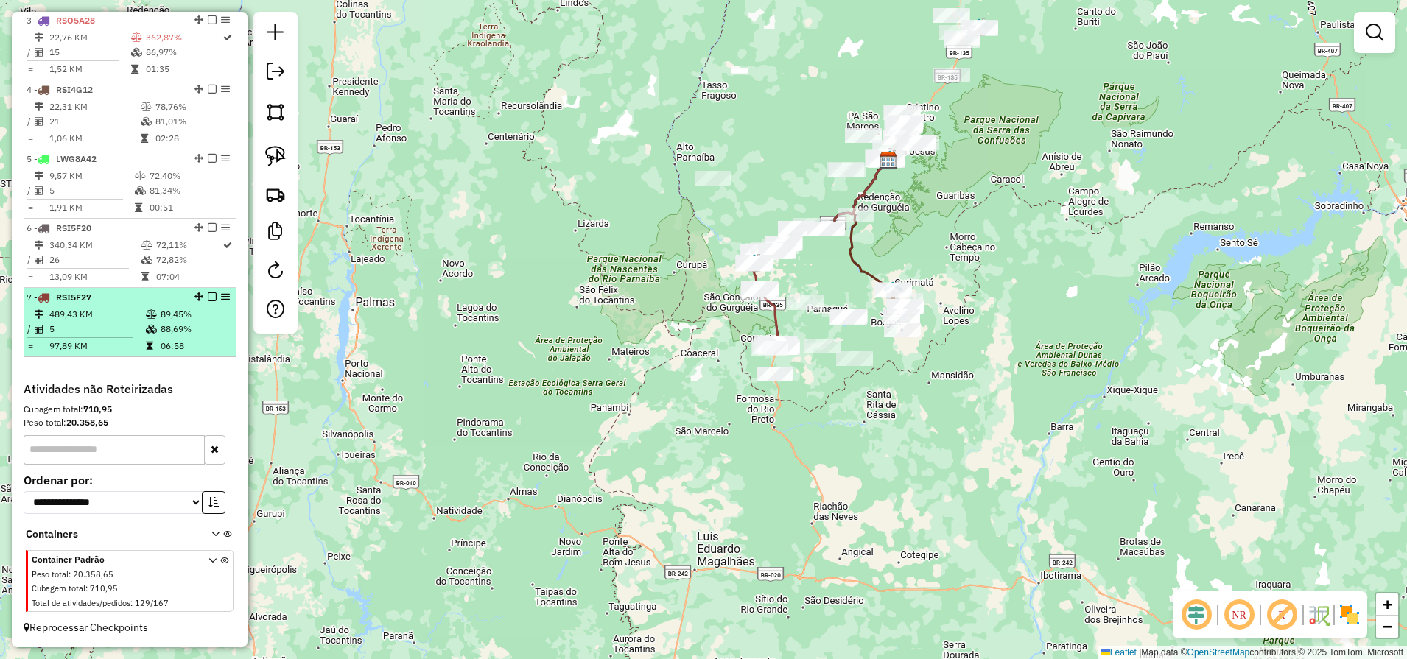
click at [208, 298] on em at bounding box center [212, 296] width 9 height 9
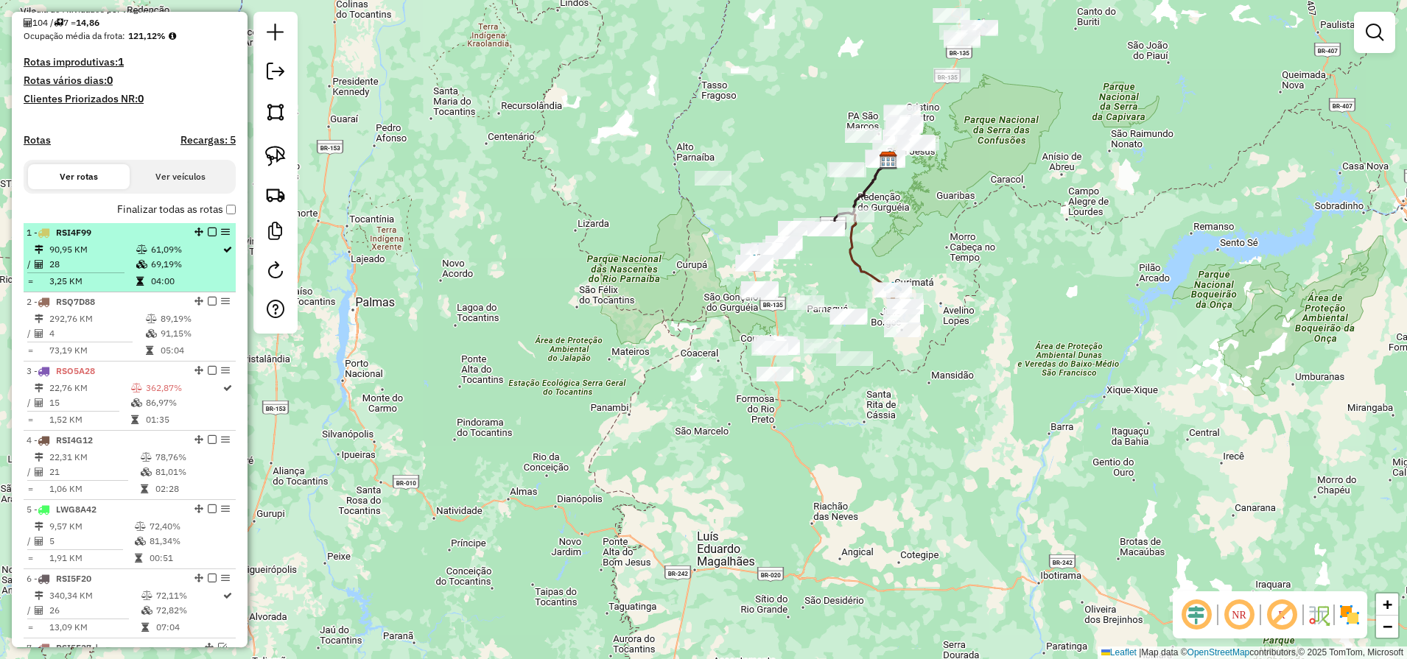
scroll to position [292, 0]
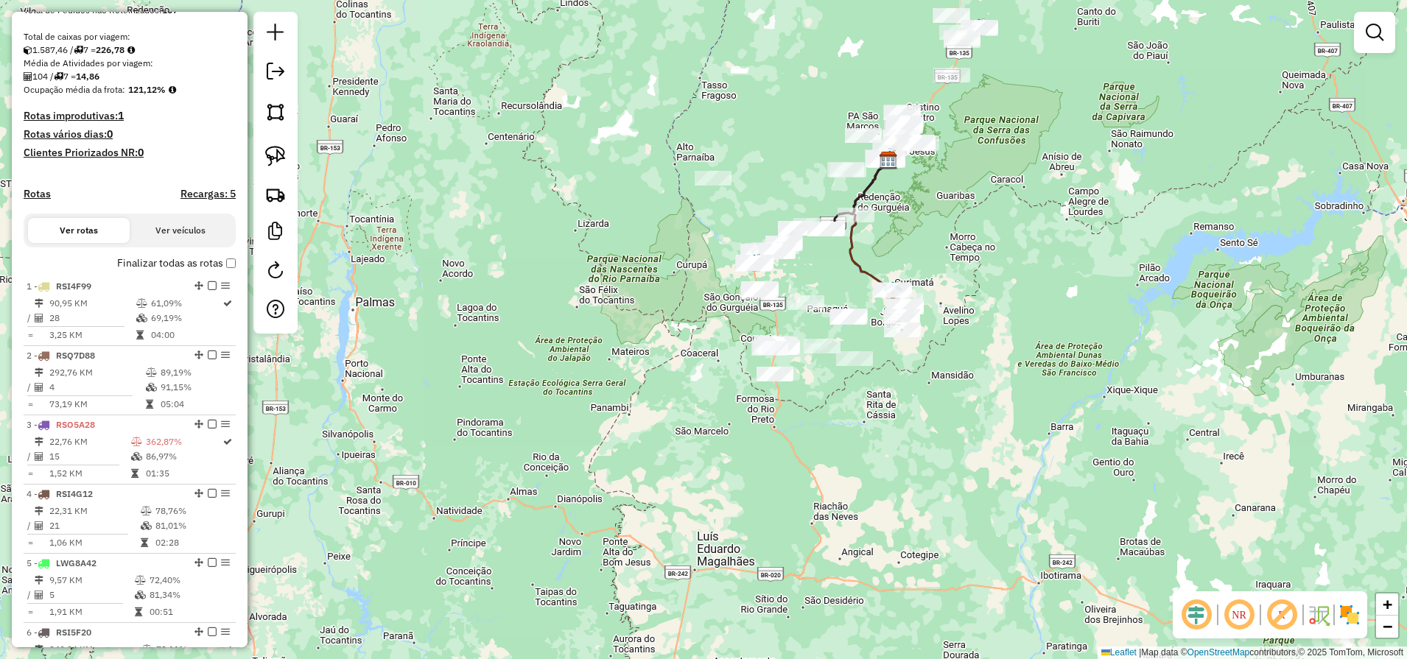
click at [228, 271] on label "Finalizar todas as rotas" at bounding box center [176, 263] width 119 height 15
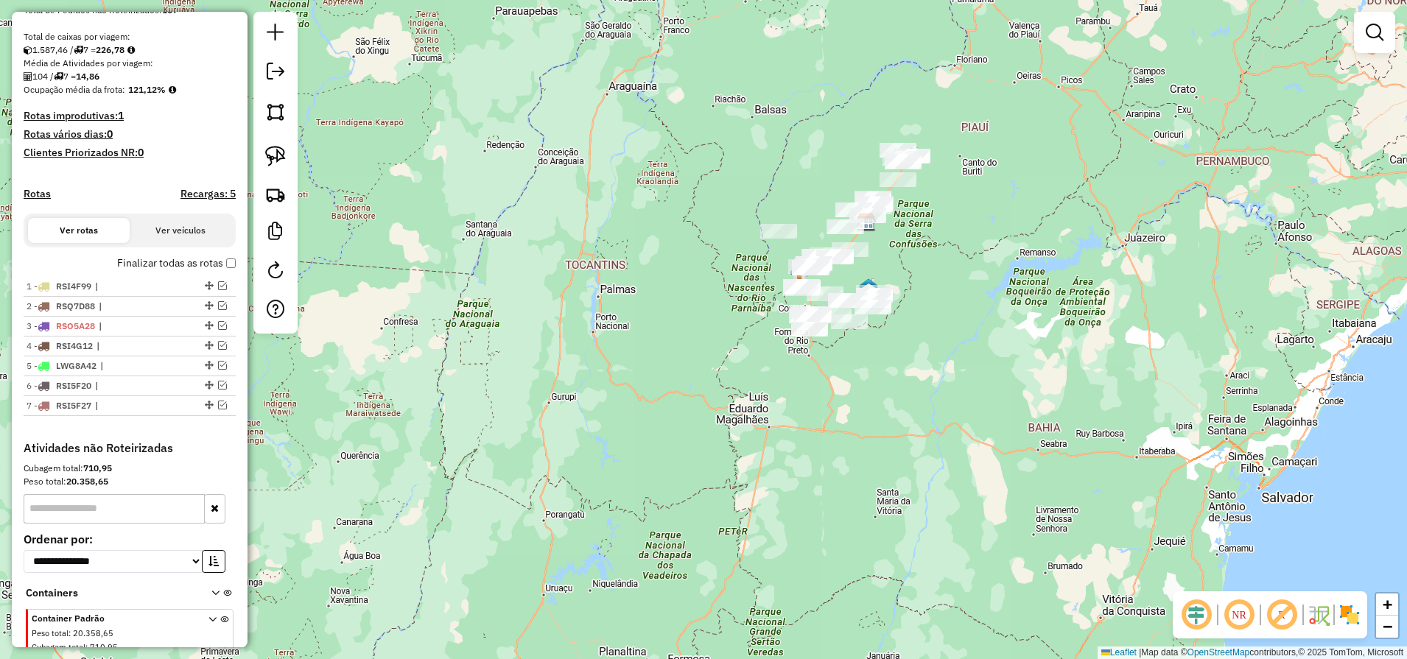
drag, startPoint x: 274, startPoint y: 164, endPoint x: 423, endPoint y: 166, distance: 148.8
click at [275, 164] on img at bounding box center [275, 156] width 21 height 21
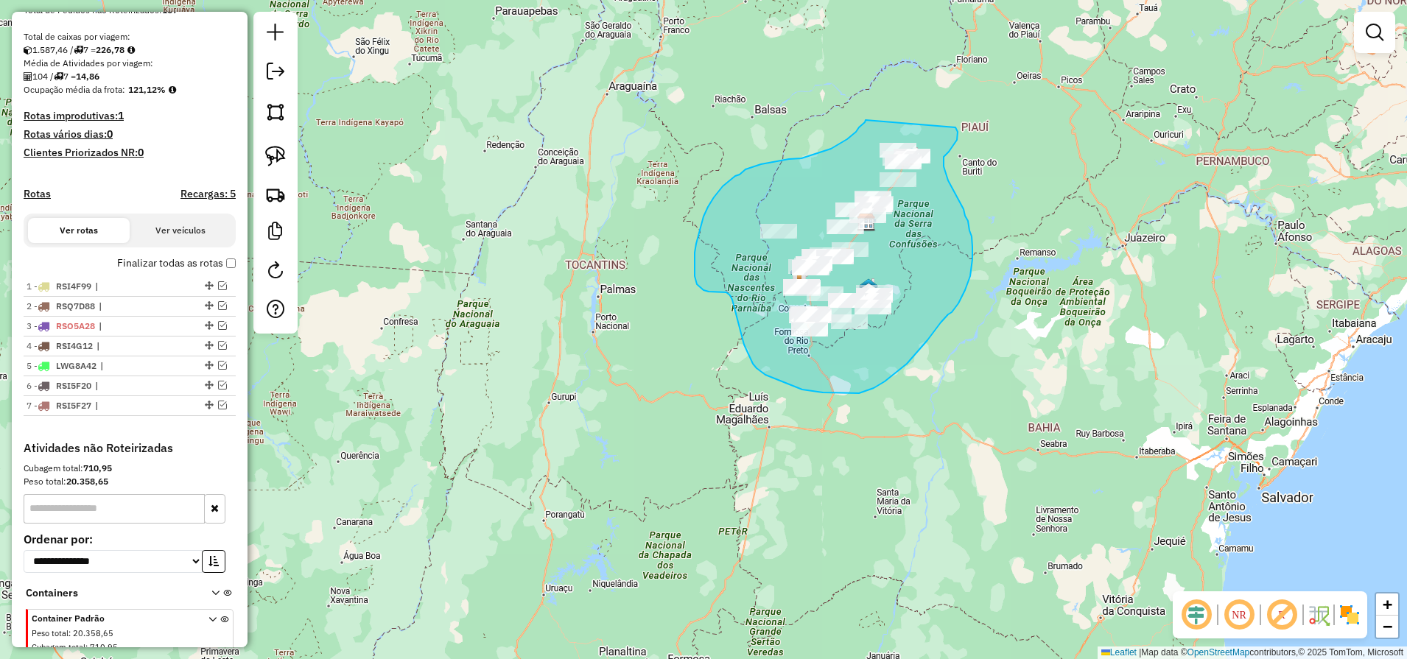
drag, startPoint x: 865, startPoint y: 120, endPoint x: 955, endPoint y: 127, distance: 90.1
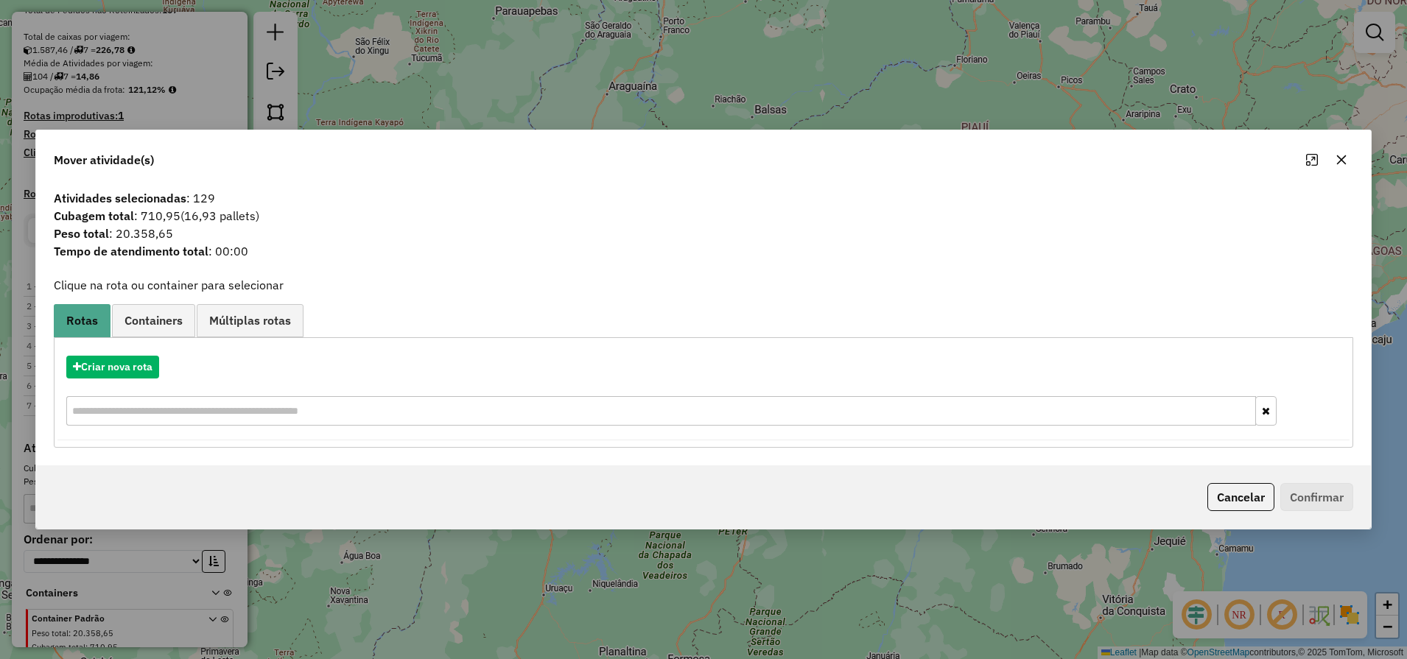
click at [1344, 163] on icon "button" at bounding box center [1342, 160] width 10 height 10
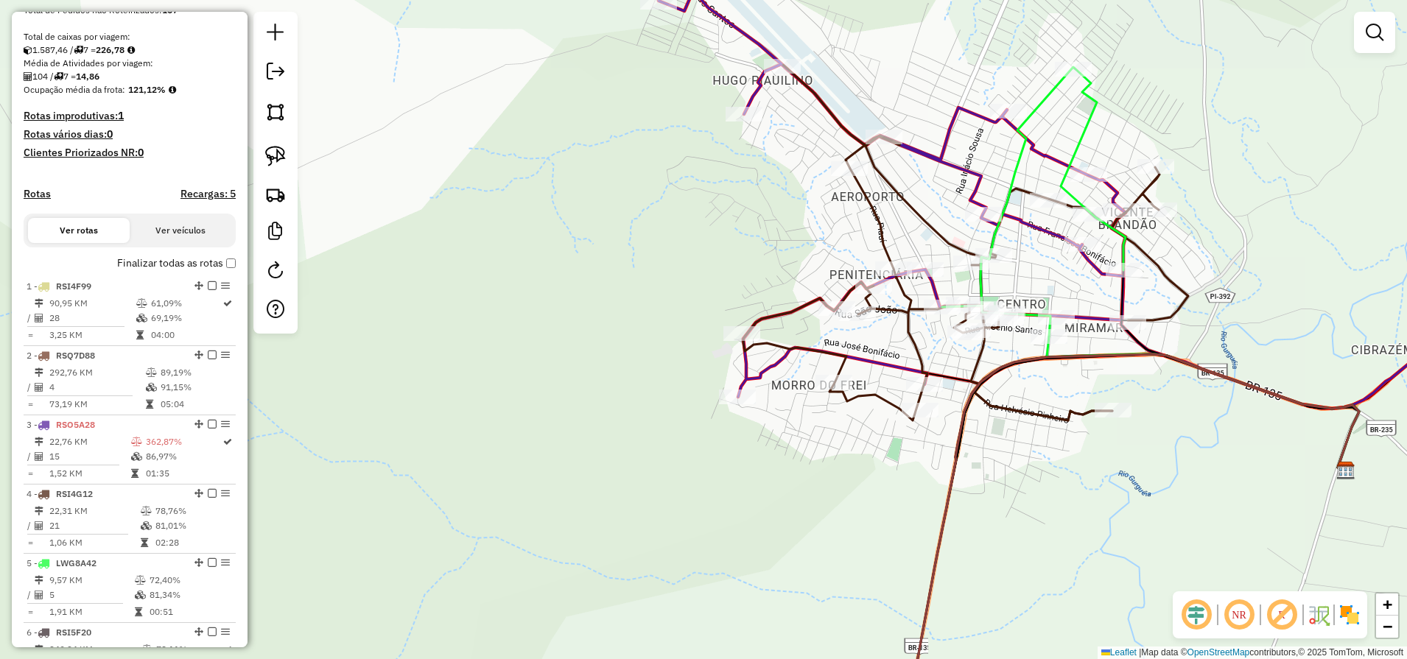
click at [879, 225] on icon at bounding box center [965, 243] width 445 height 356
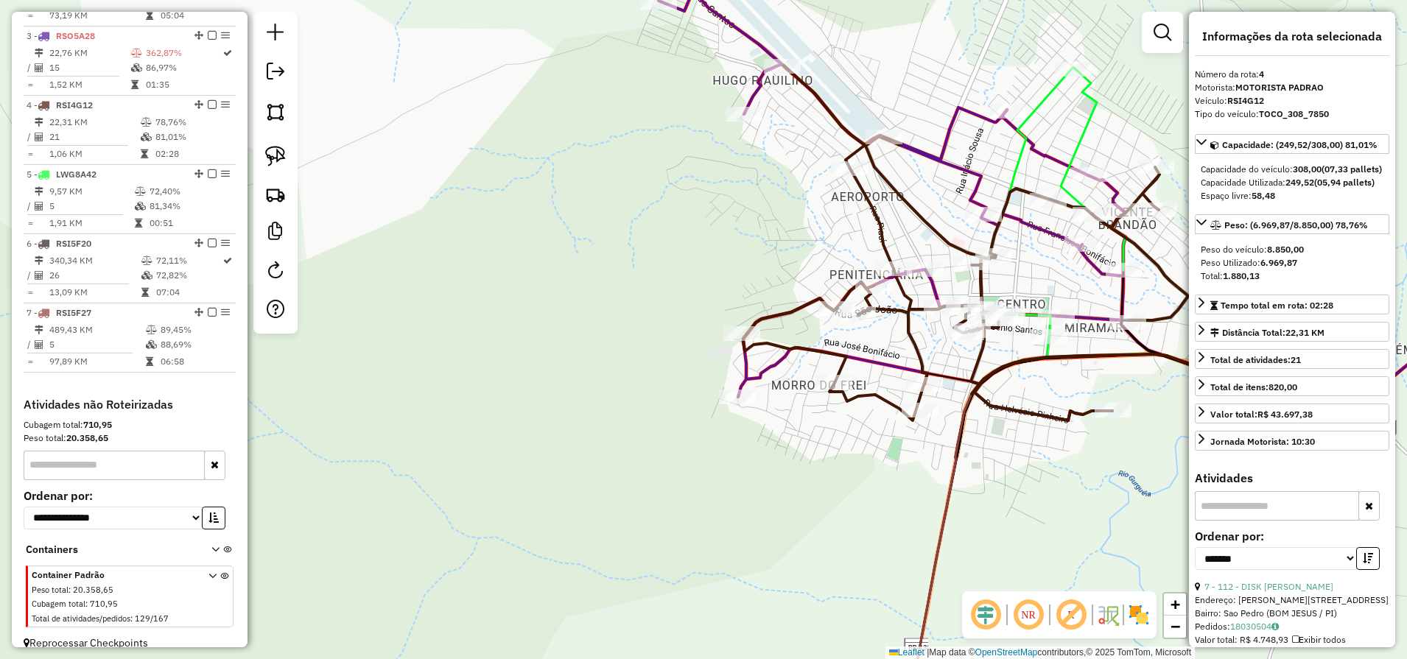
scroll to position [709, 0]
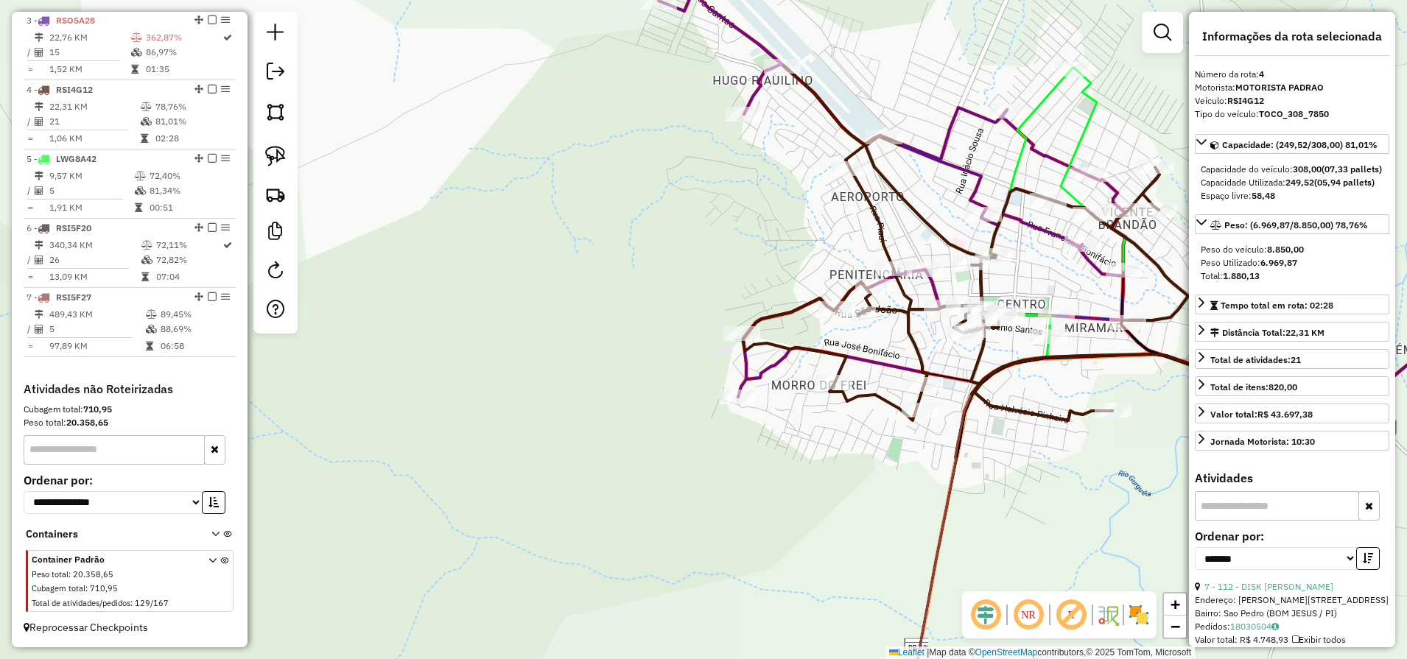
click at [876, 219] on icon at bounding box center [965, 243] width 445 height 356
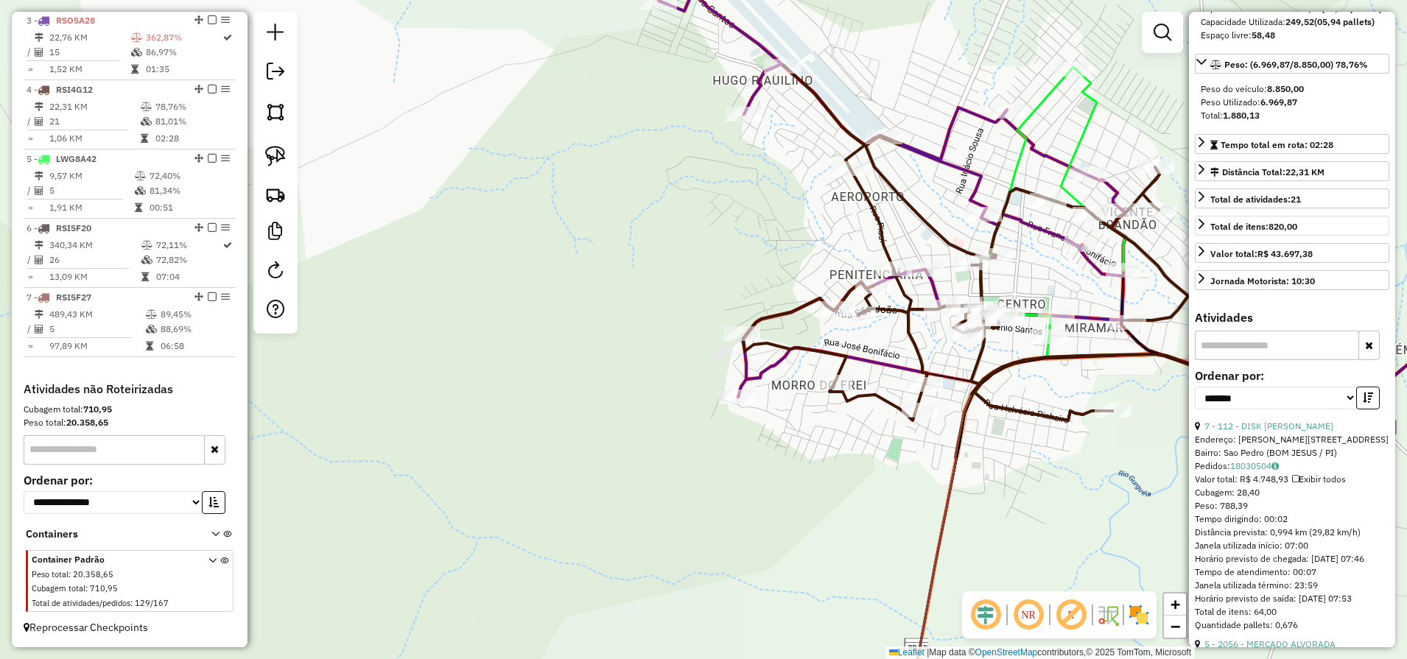
scroll to position [184, 0]
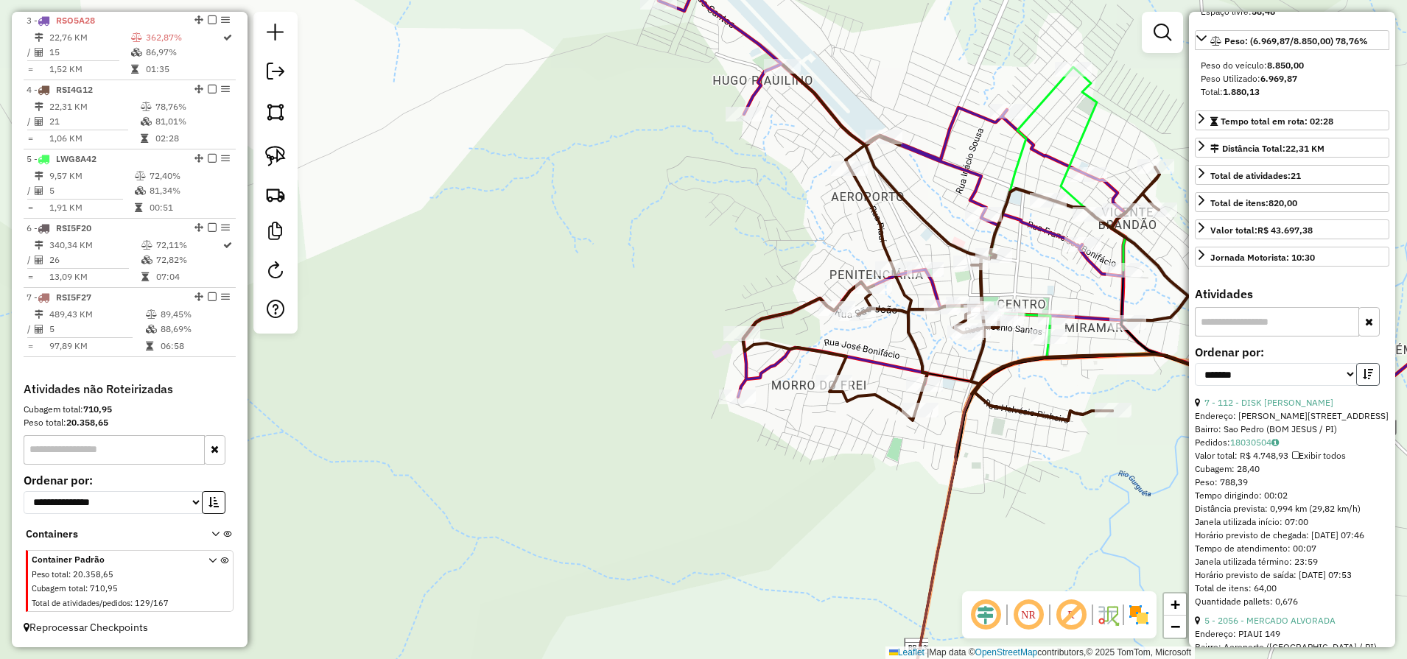
click at [1362, 379] on icon "button" at bounding box center [1367, 374] width 10 height 10
click at [1085, 116] on icon at bounding box center [1033, 202] width 183 height 270
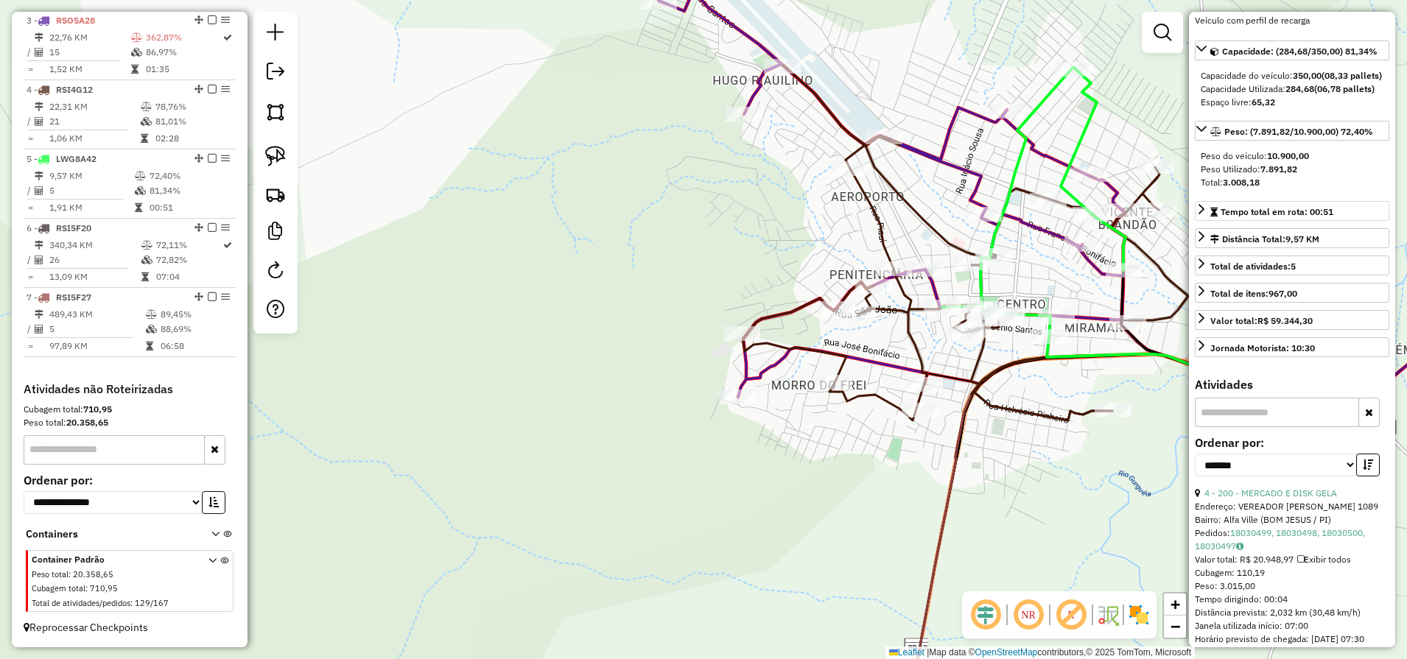
scroll to position [105, 0]
click at [870, 197] on icon at bounding box center [965, 243] width 445 height 356
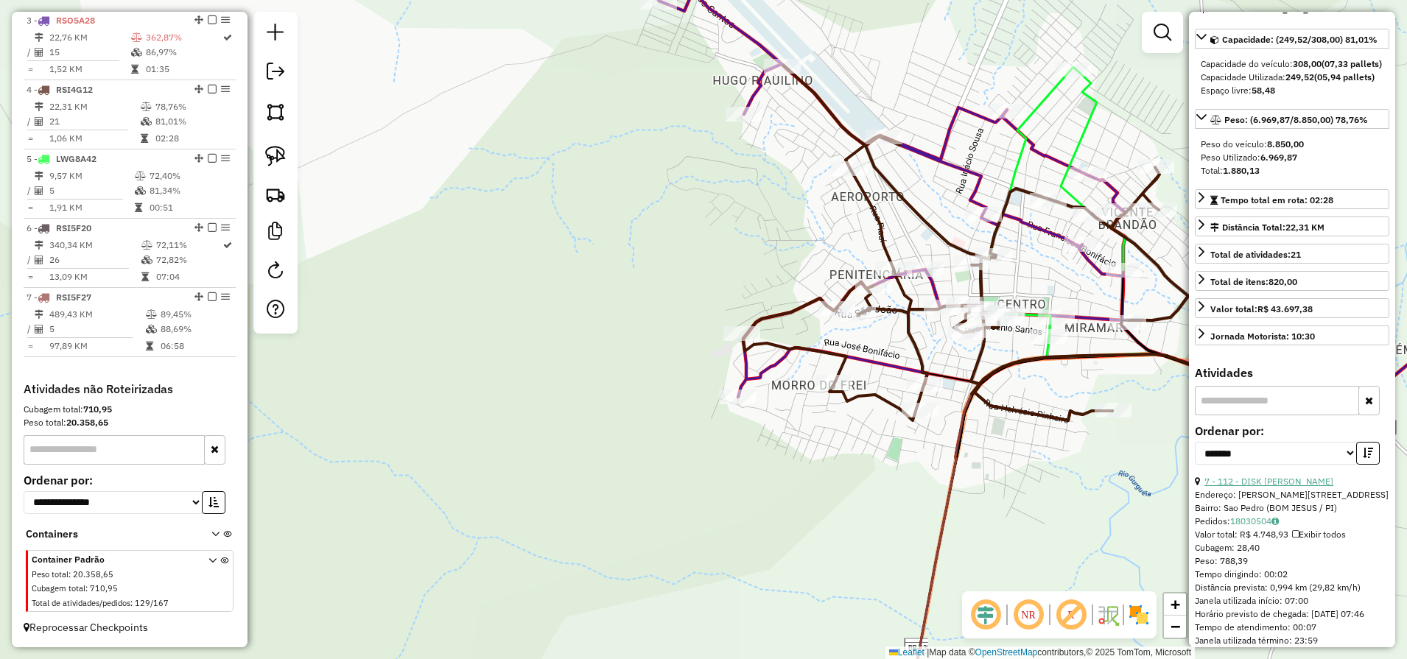
click at [1270, 487] on link "7 - 112 - DISK GELADA MARIANO" at bounding box center [1268, 481] width 129 height 11
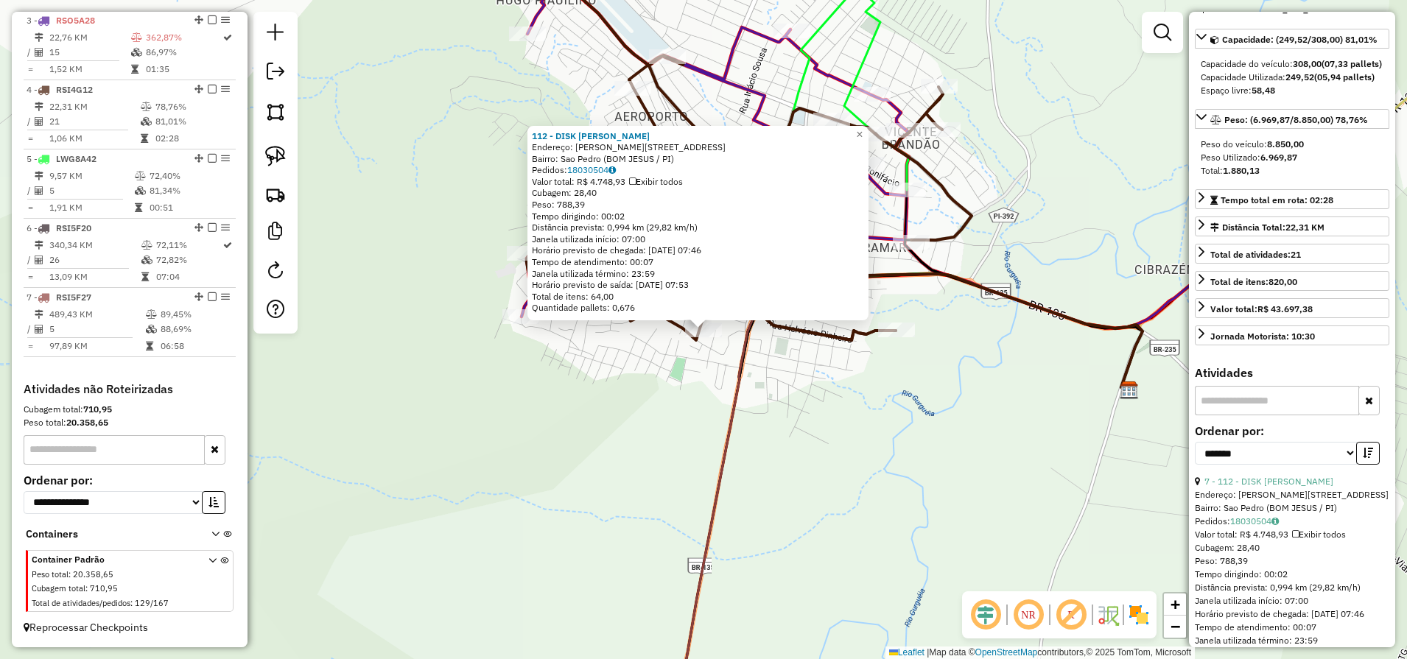
click at [858, 431] on div "112 - DISK GELADA MARIANO Endereço: R ALVARES AZEVEDO 106 Bairro: Sao Pedro (BO…" at bounding box center [703, 329] width 1407 height 659
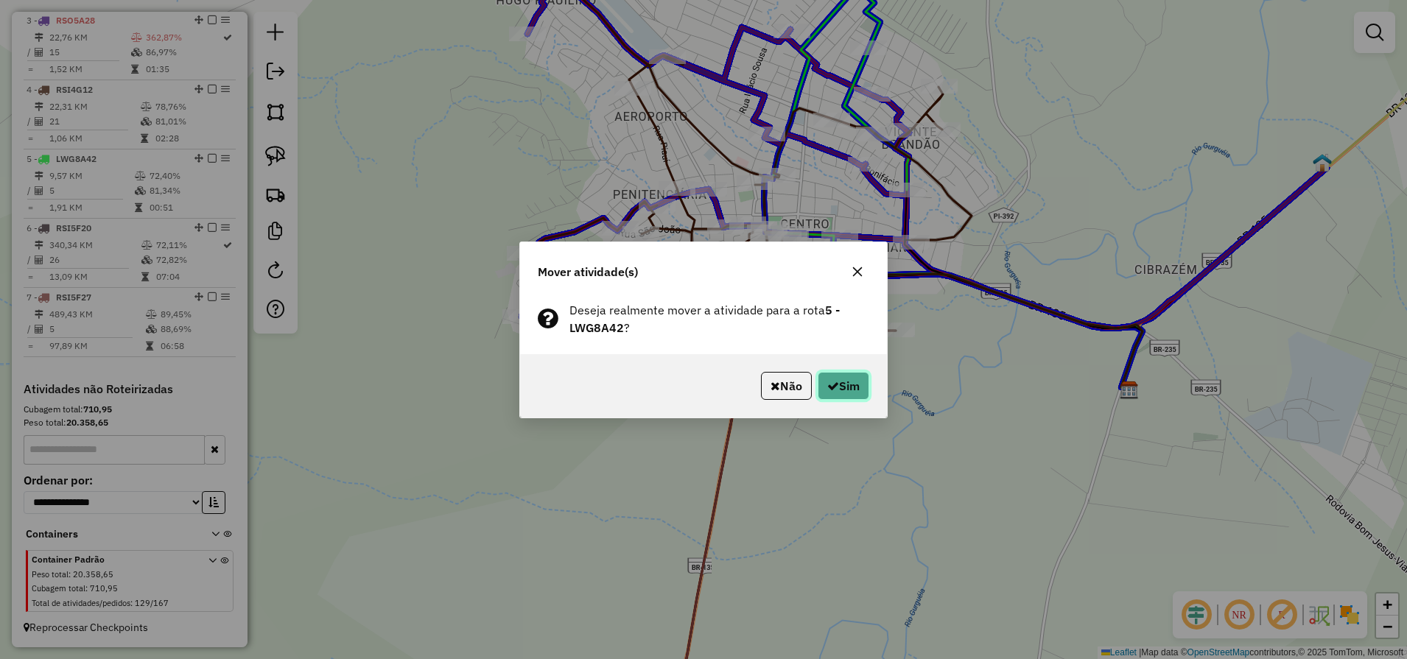
click at [847, 385] on button "Sim" at bounding box center [843, 386] width 52 height 28
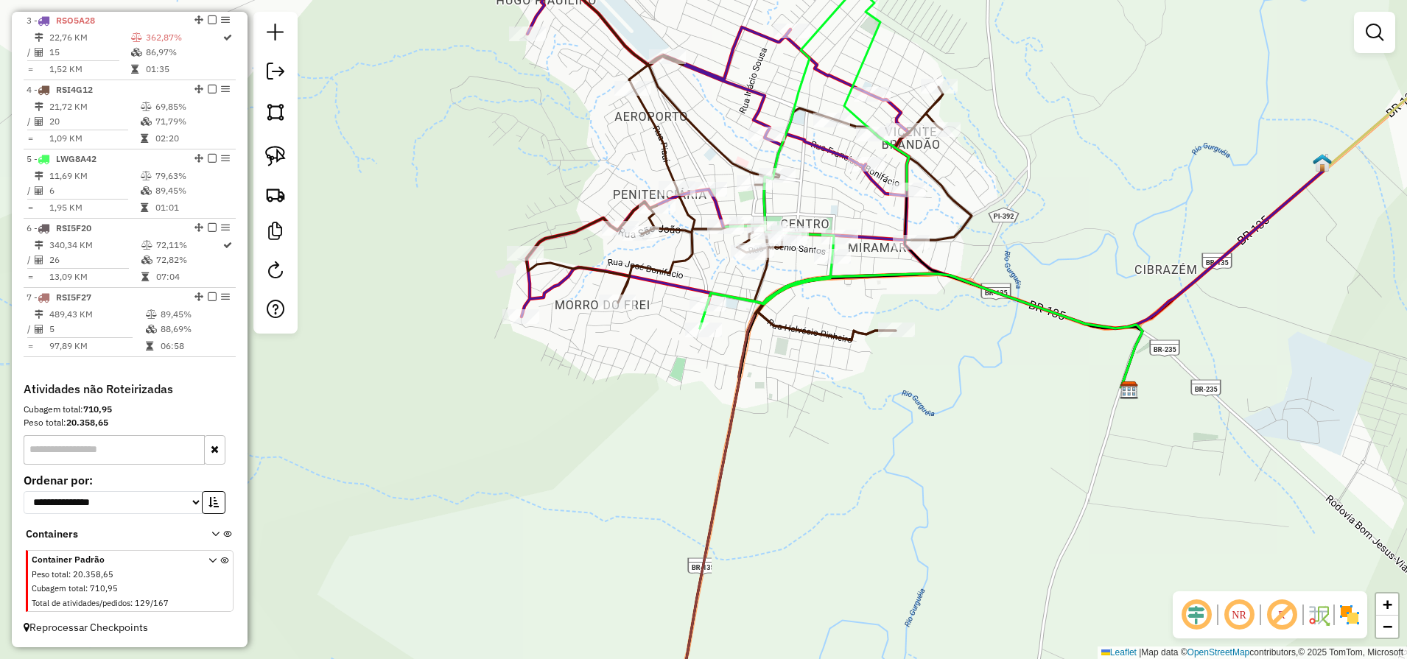
click at [877, 49] on icon at bounding box center [804, 158] width 209 height 342
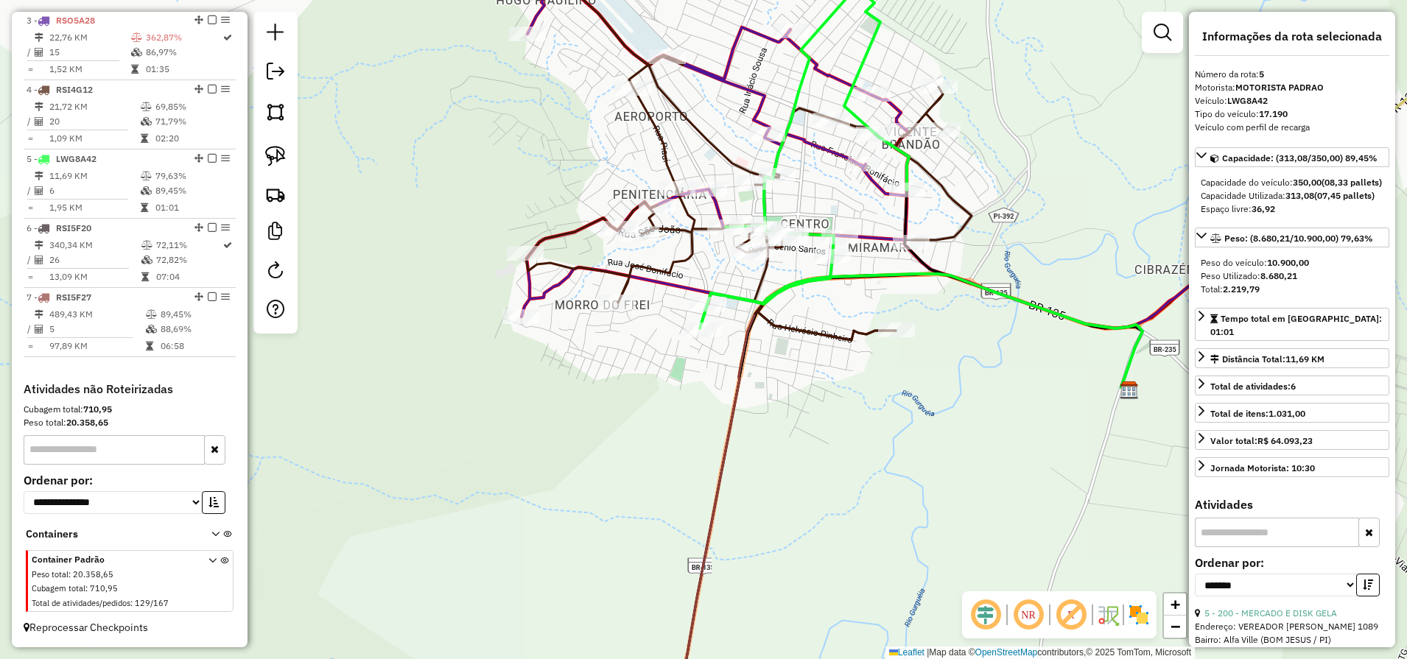
click at [865, 54] on icon at bounding box center [804, 158] width 209 height 342
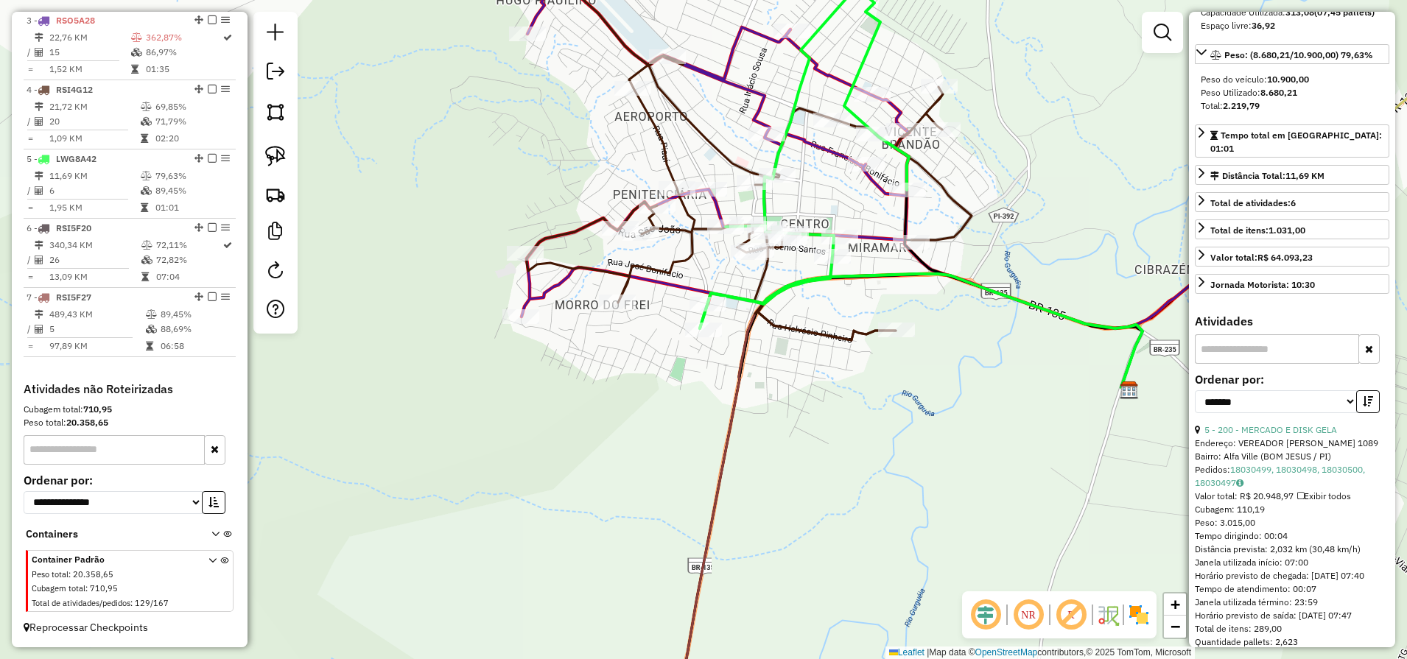
scroll to position [184, 0]
click at [1362, 406] on icon "button" at bounding box center [1367, 400] width 10 height 10
click at [1280, 434] on link "5 - 200 - MERCADO E DISK GELA" at bounding box center [1270, 428] width 133 height 11
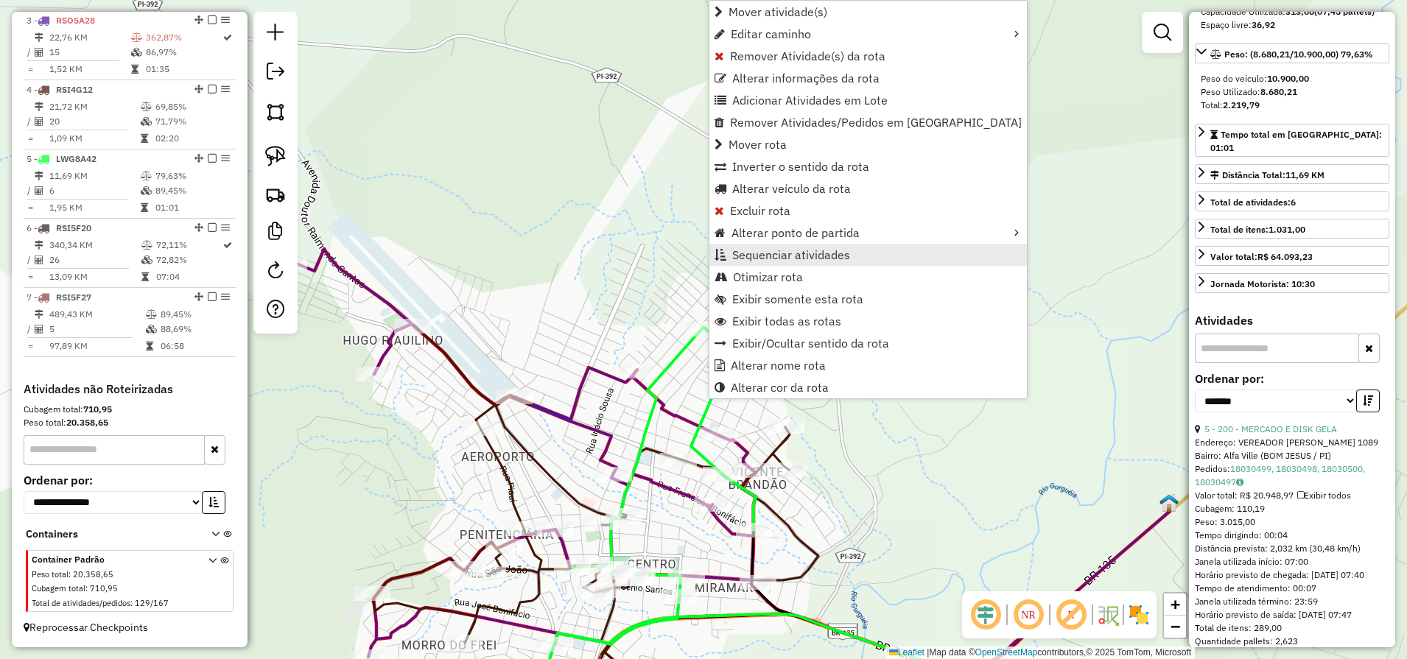
click at [810, 258] on span "Sequenciar atividades" at bounding box center [791, 255] width 118 height 12
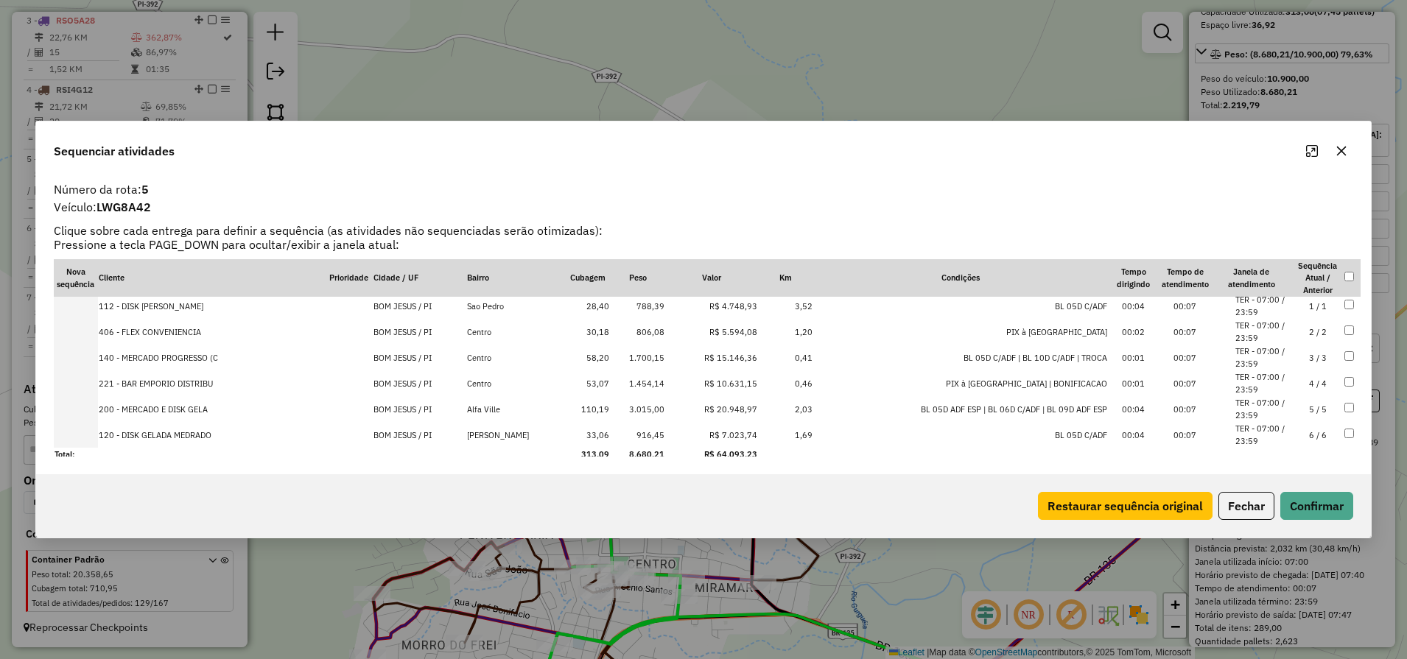
scroll to position [8, 0]
click at [1248, 404] on li "TER - 07:00 / 23:59" at bounding box center [1263, 404] width 56 height 24
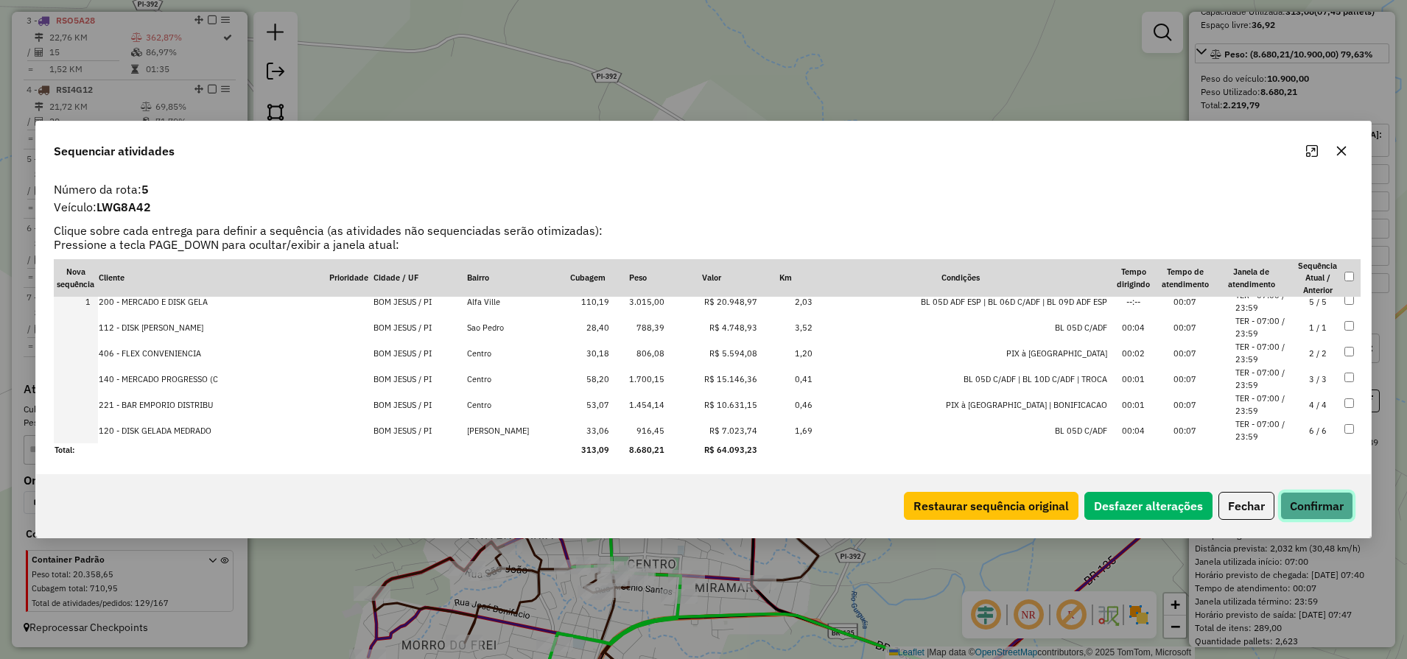
click at [1294, 500] on button "Confirmar" at bounding box center [1316, 506] width 73 height 28
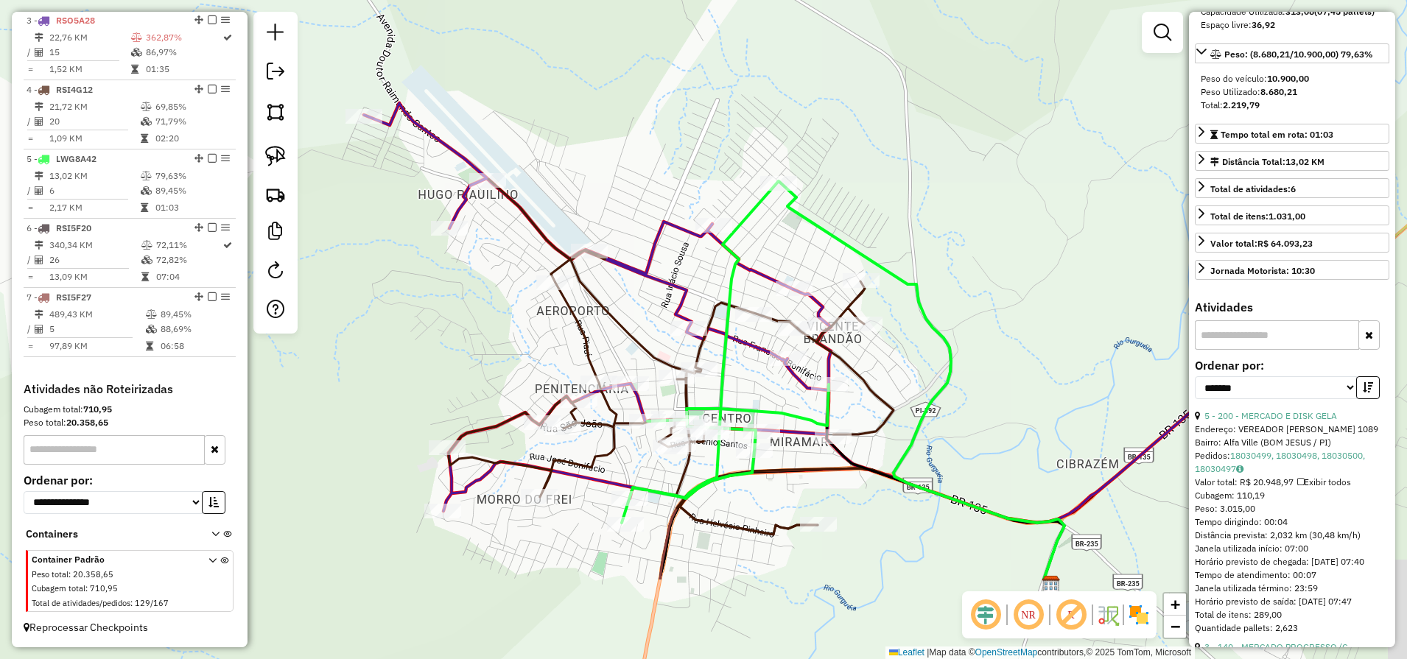
drag, startPoint x: 817, startPoint y: 328, endPoint x: 881, endPoint y: 177, distance: 163.0
click at [880, 179] on div "Janela de atendimento Grade de atendimento Capacidade Transportadoras Veículos …" at bounding box center [703, 329] width 1407 height 659
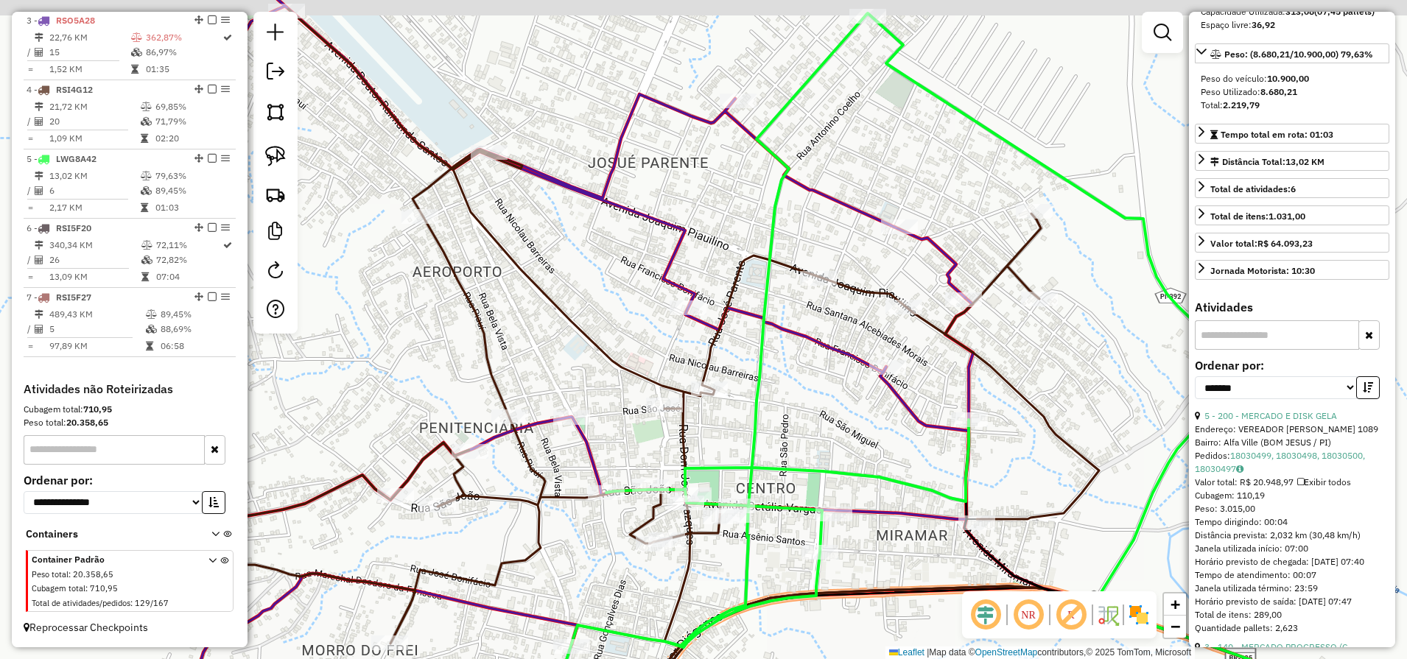
click at [853, 100] on div "Janela de atendimento Grade de atendimento Capacidade Transportadoras Veículos …" at bounding box center [703, 329] width 1407 height 659
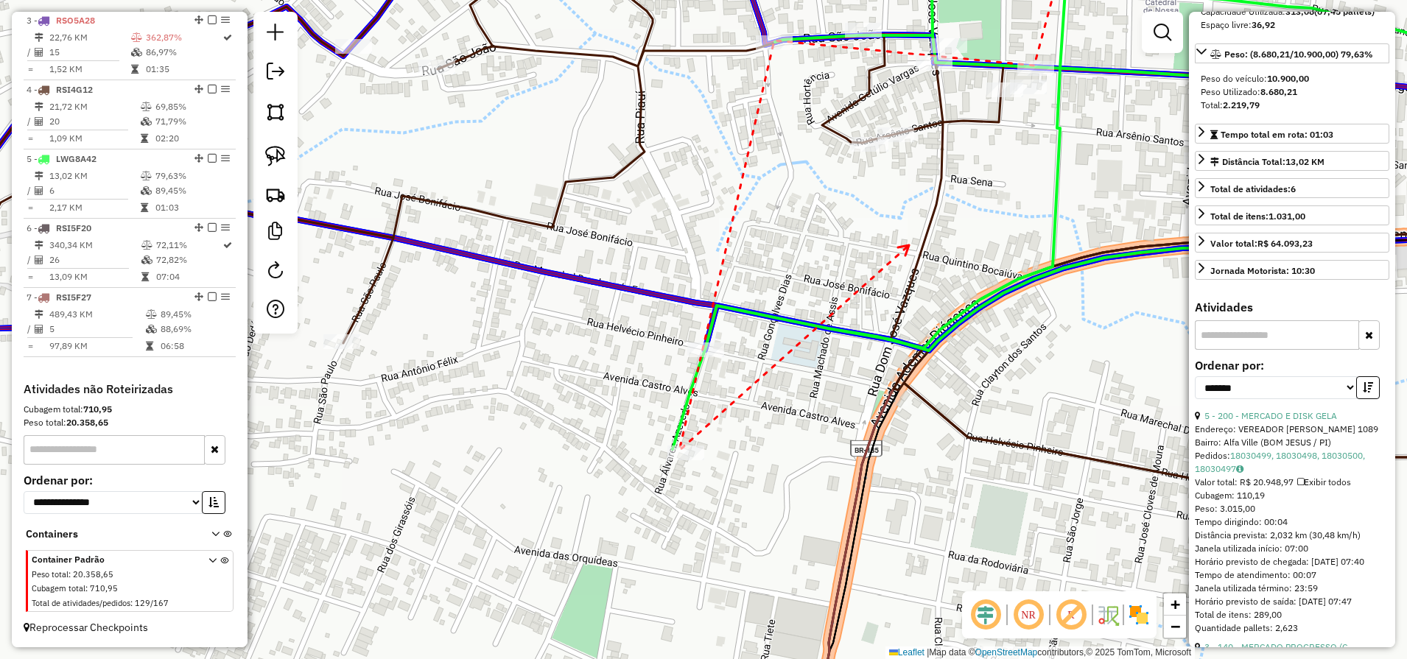
drag, startPoint x: 909, startPoint y: 247, endPoint x: 723, endPoint y: 307, distance: 195.1
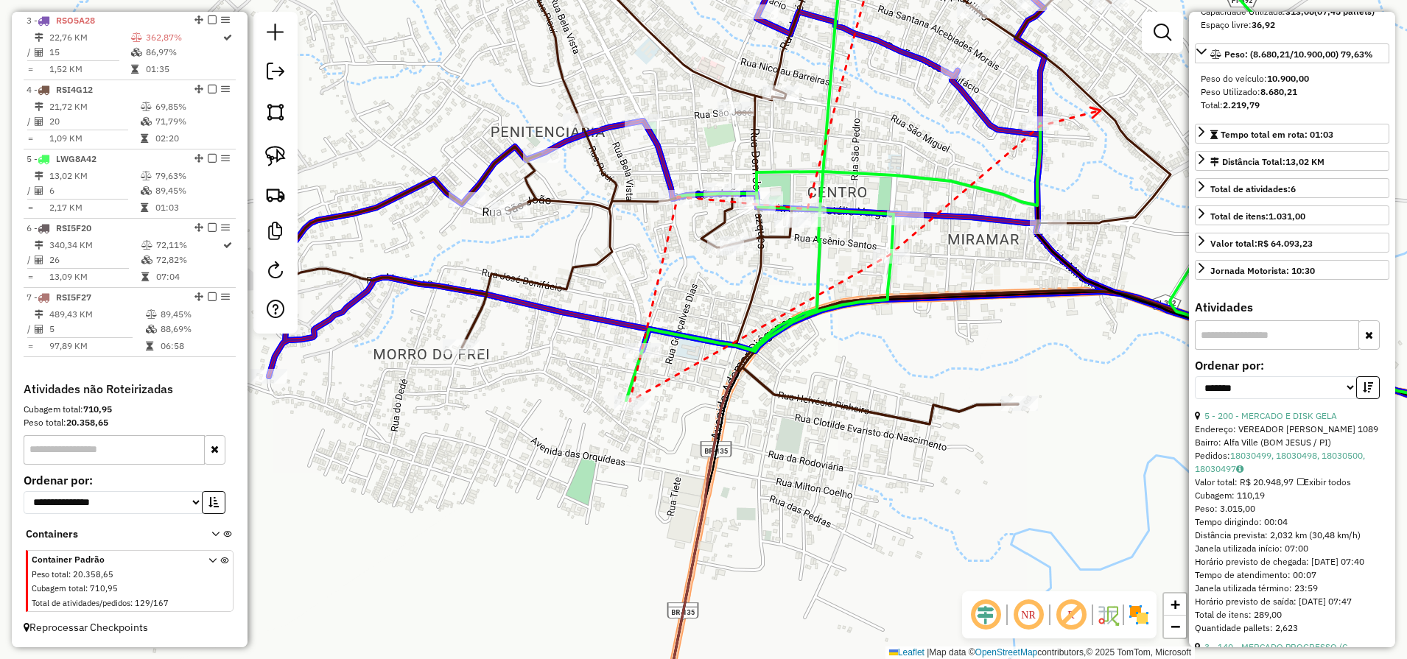
drag, startPoint x: 1099, startPoint y: 110, endPoint x: 905, endPoint y: 281, distance: 257.8
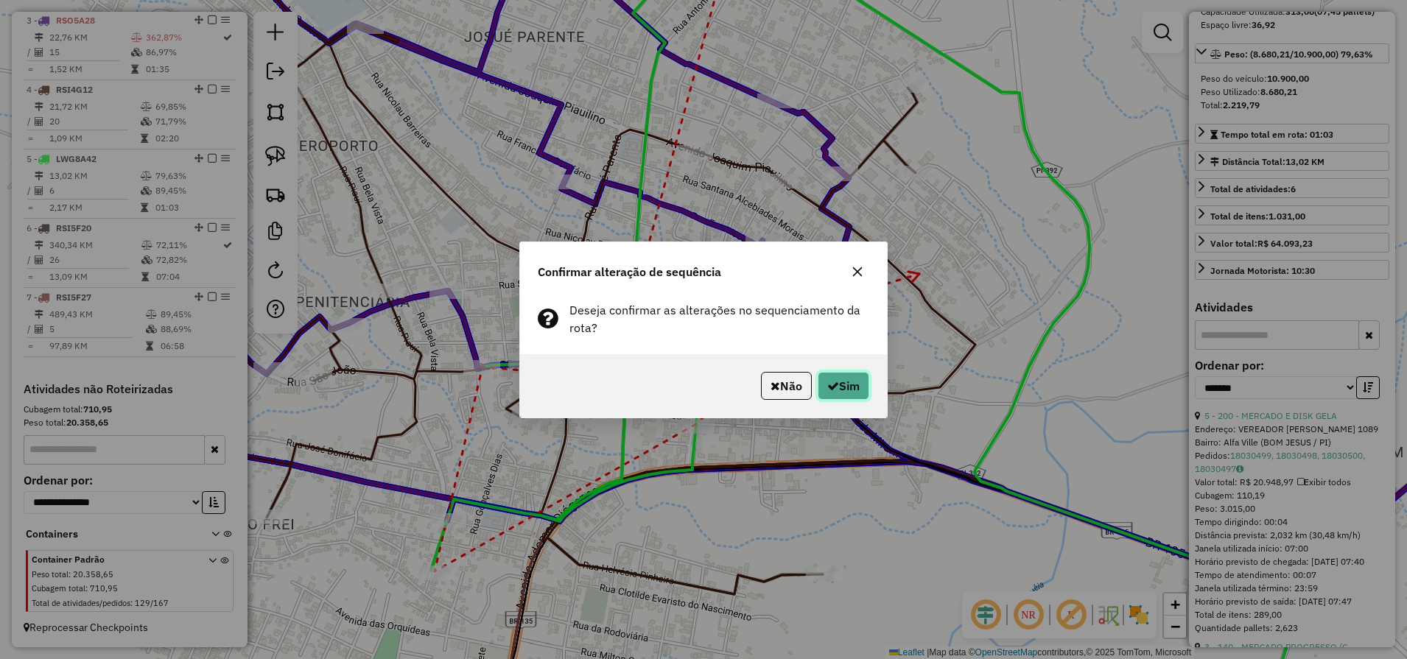
click at [859, 388] on button "Sim" at bounding box center [843, 386] width 52 height 28
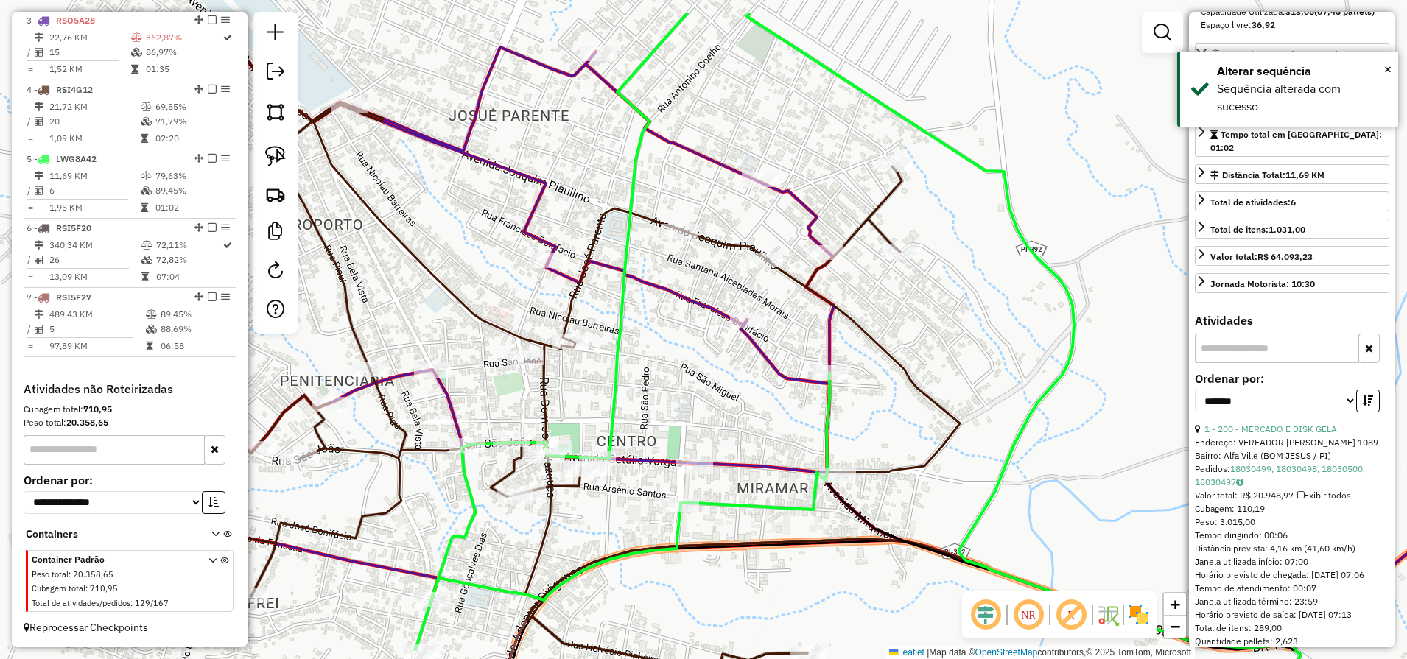
drag, startPoint x: 954, startPoint y: 216, endPoint x: 891, endPoint y: 412, distance: 205.9
click at [891, 412] on div "Janela de atendimento Grade de atendimento Capacidade Transportadoras Veículos …" at bounding box center [703, 329] width 1407 height 659
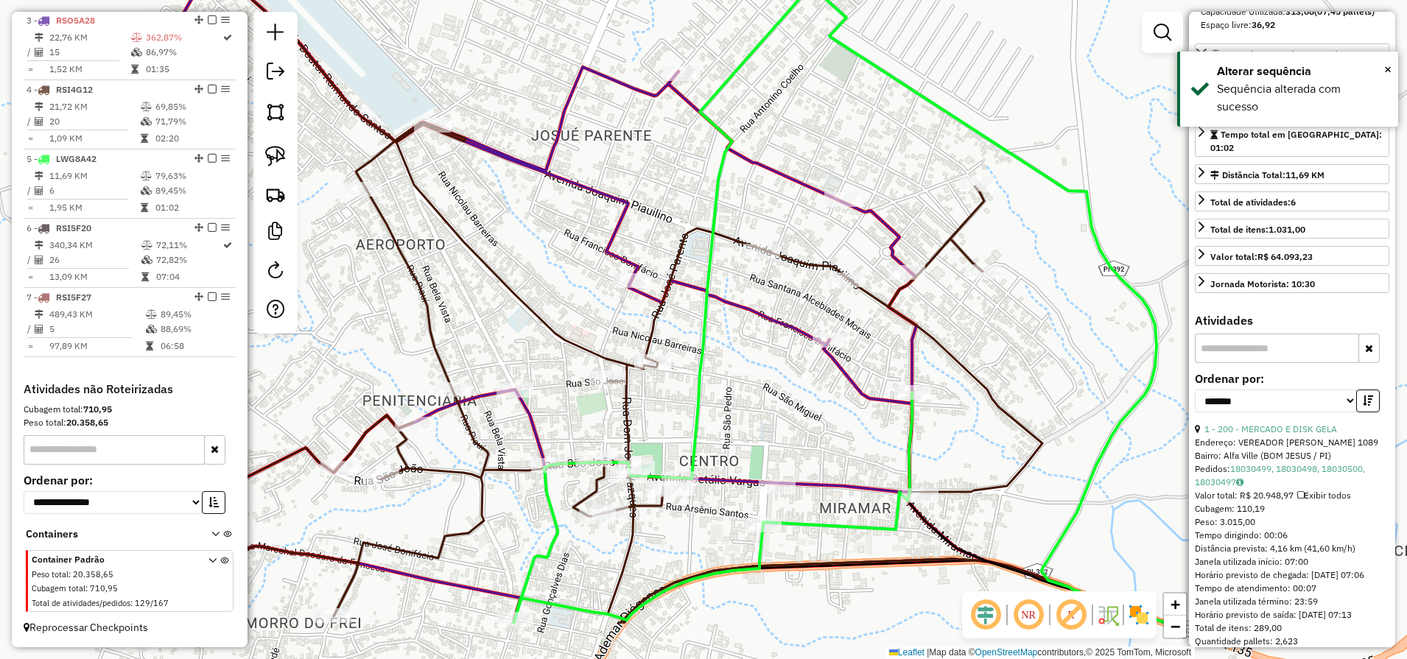
drag, startPoint x: 706, startPoint y: 210, endPoint x: 840, endPoint y: 108, distance: 168.2
click at [840, 108] on div "Janela de atendimento Grade de atendimento Capacidade Transportadoras Veículos …" at bounding box center [703, 329] width 1407 height 659
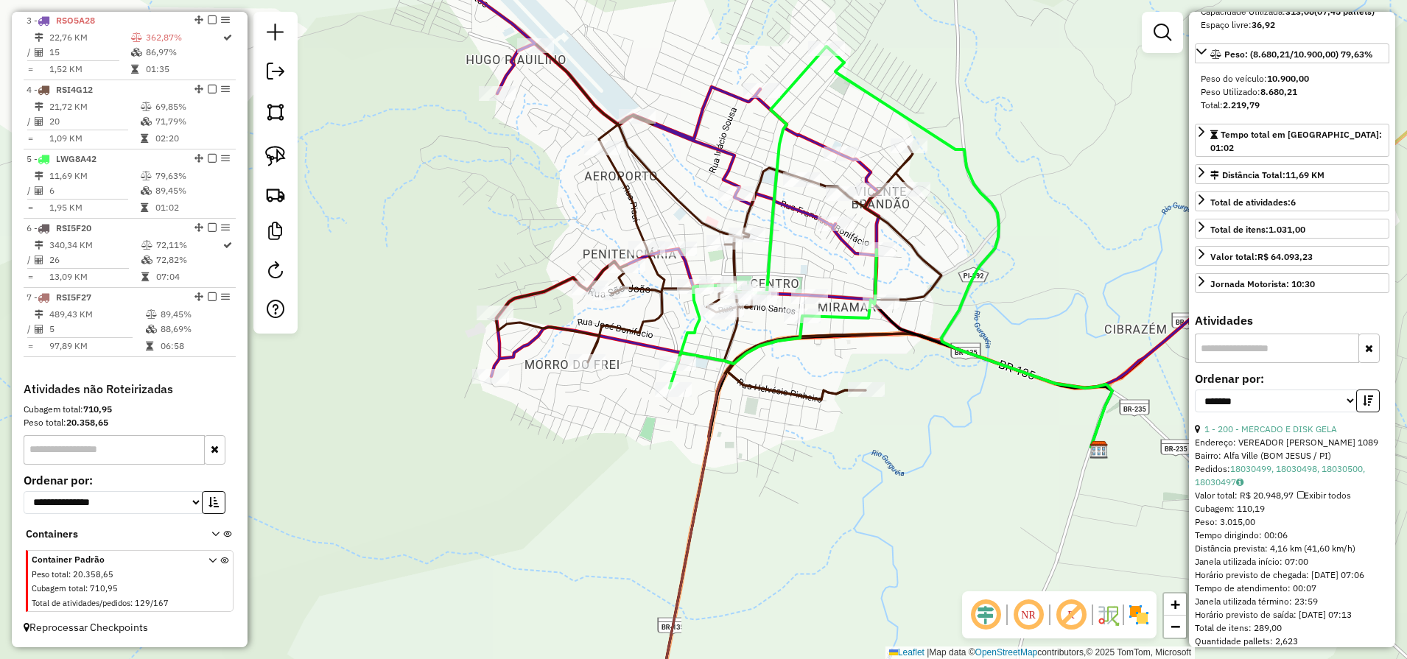
click at [517, 351] on icon at bounding box center [644, 172] width 465 height 408
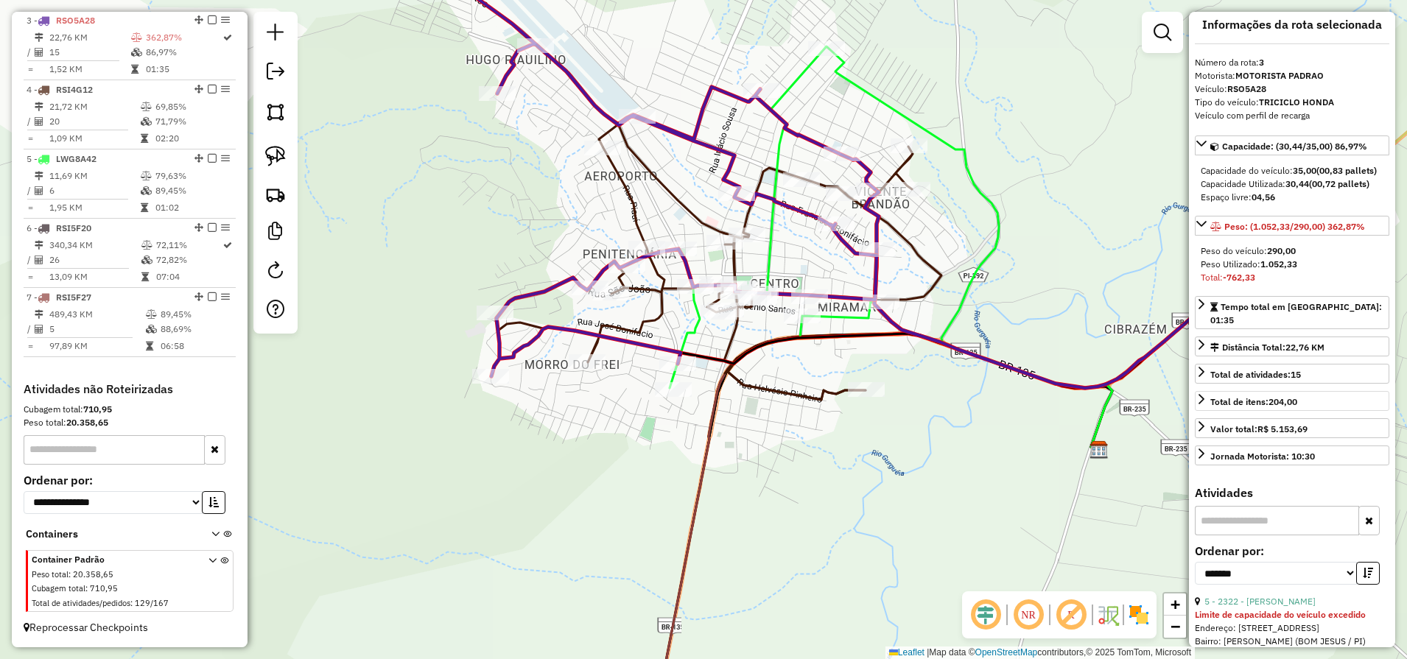
scroll to position [0, 0]
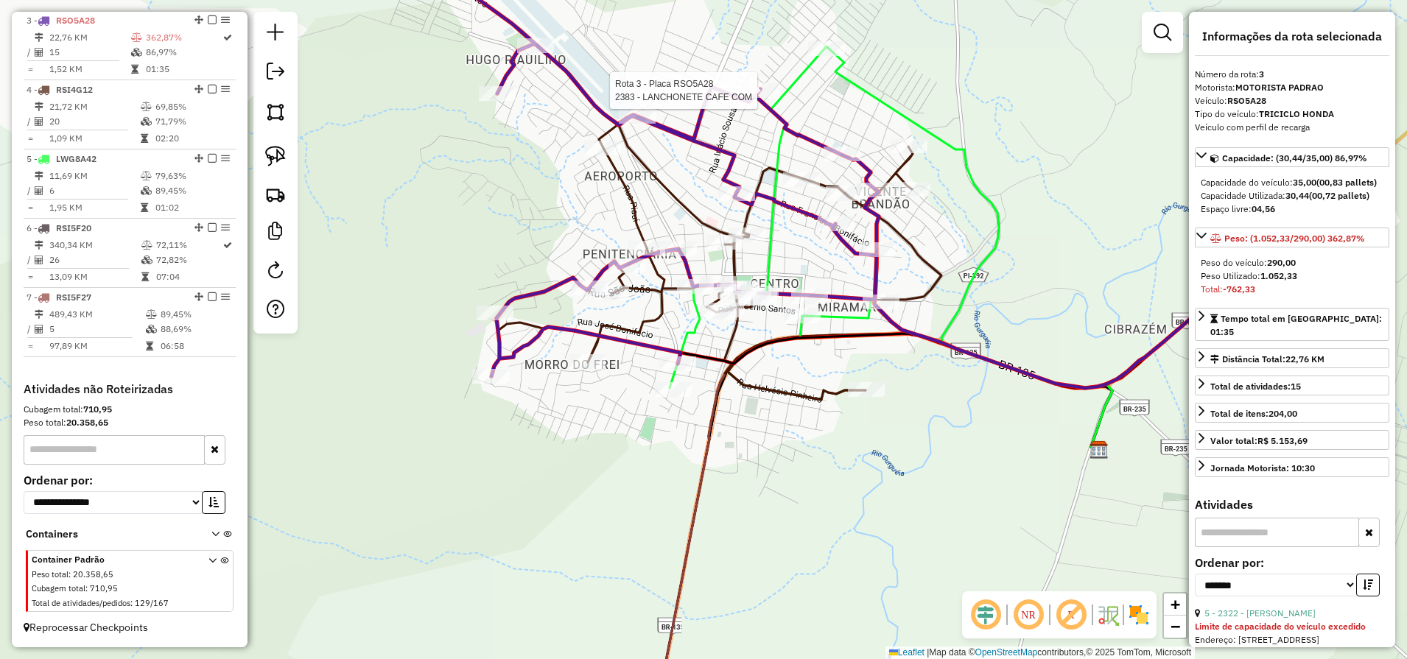
click at [738, 96] on icon at bounding box center [644, 172] width 465 height 408
click at [689, 214] on icon at bounding box center [718, 222] width 445 height 356
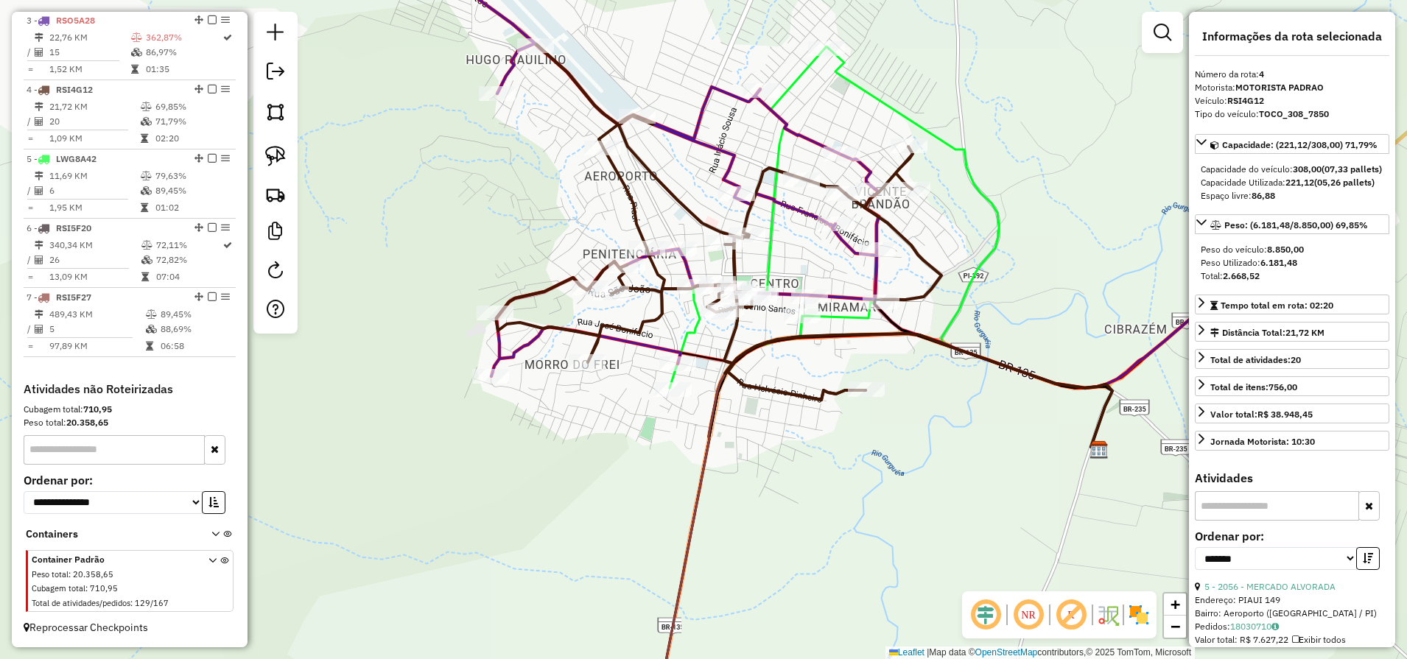
scroll to position [709, 0]
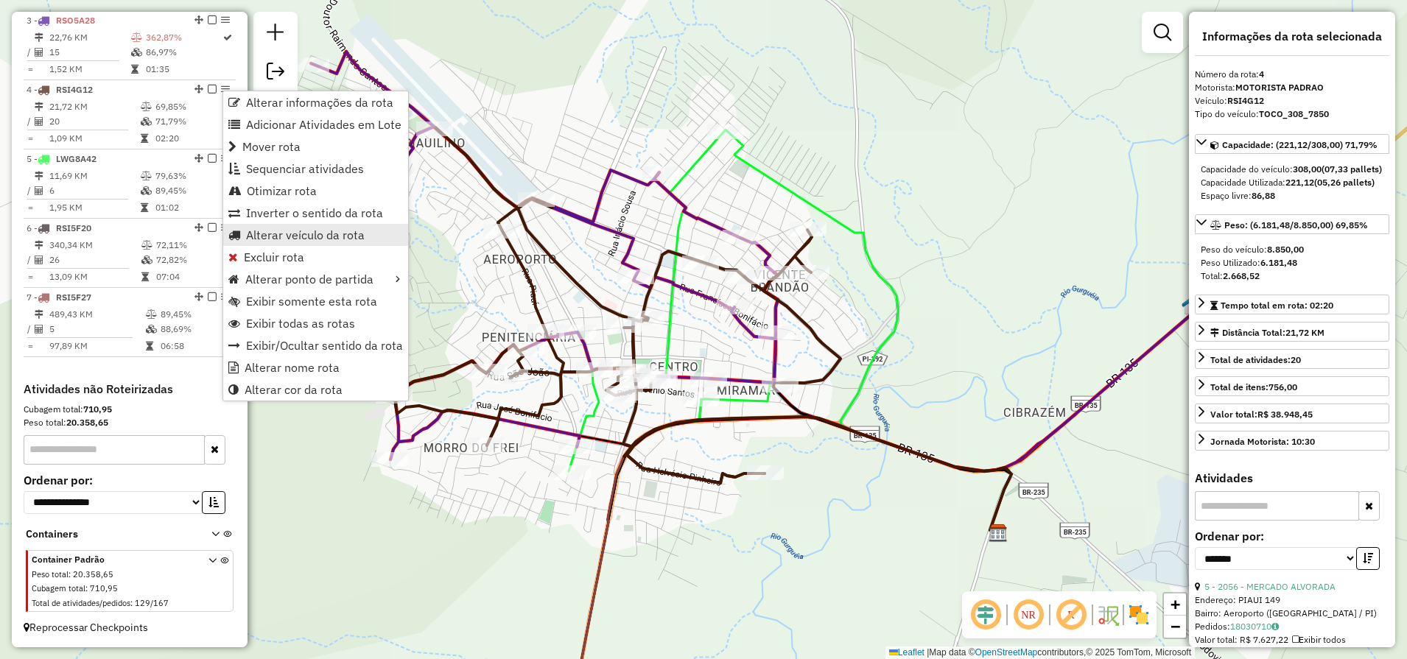
click at [322, 240] on span "Alterar veículo da rota" at bounding box center [305, 235] width 119 height 12
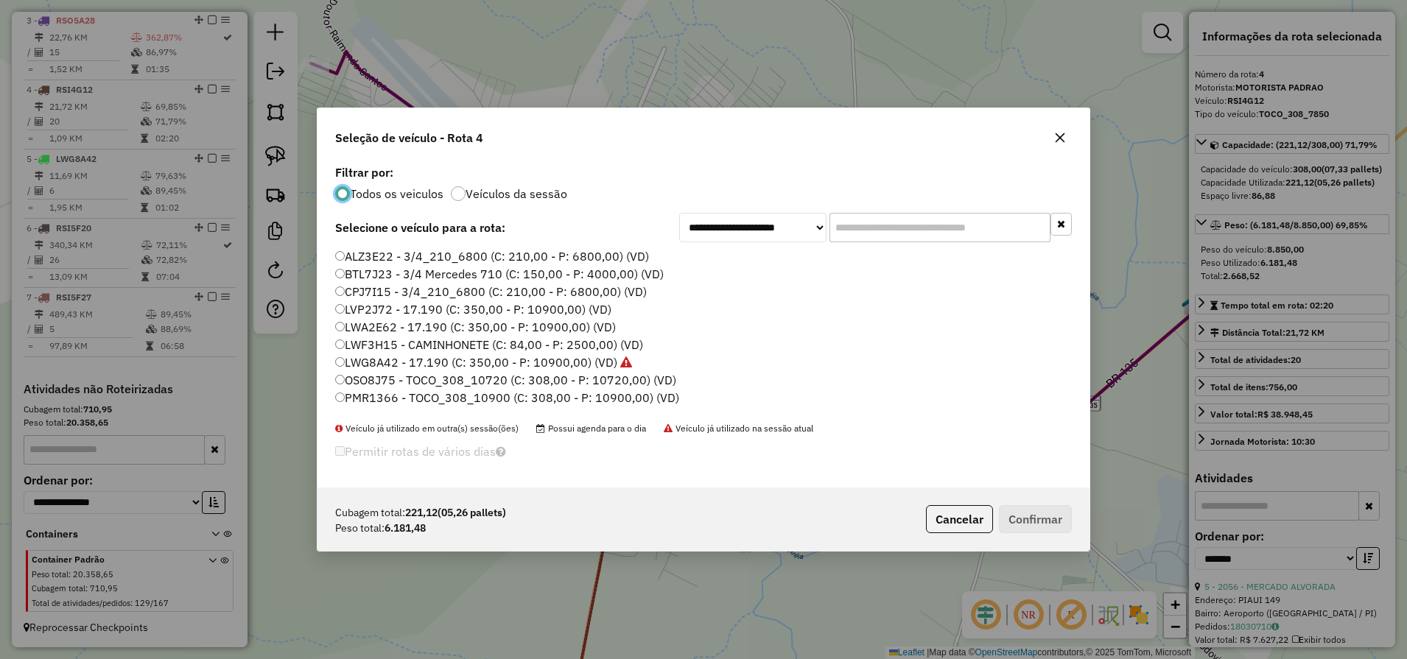
scroll to position [8, 4]
click at [353, 256] on label "ALZ3E22 - 3/4_210_6800 (C: 210,00 - P: 6800,00) (VD)" at bounding box center [492, 256] width 314 height 18
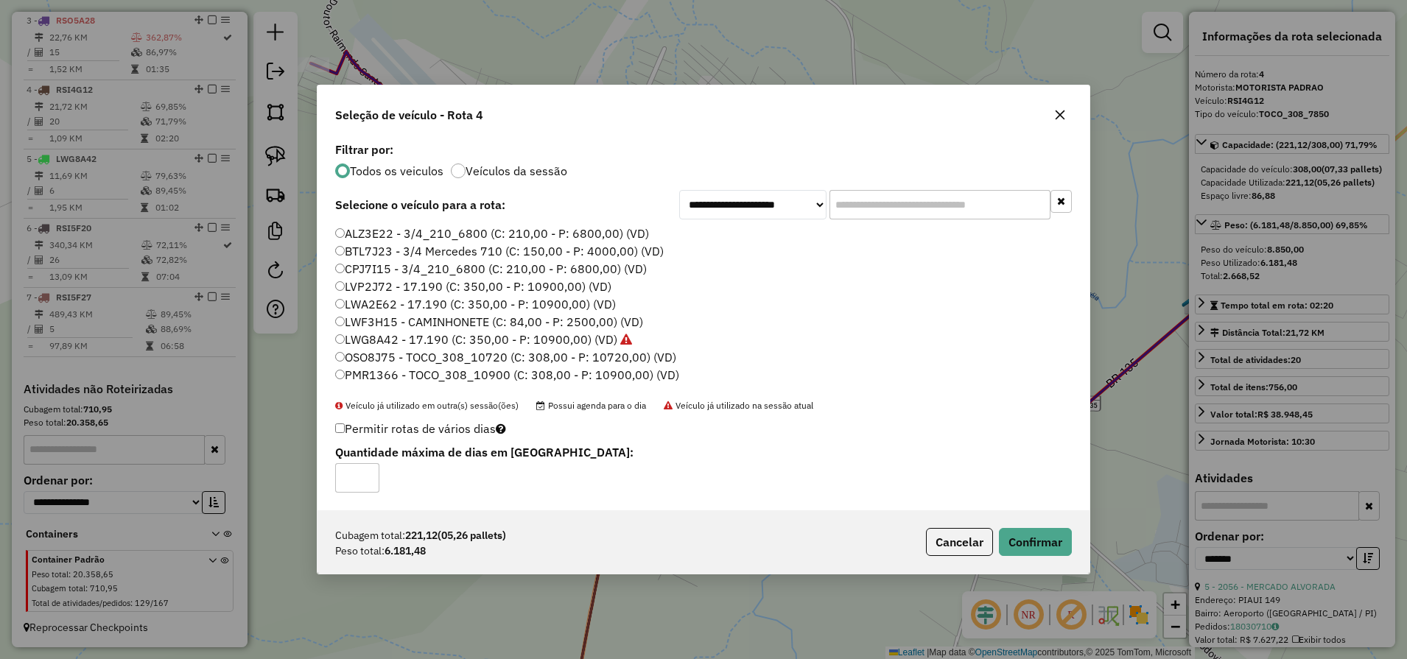
click at [1040, 560] on div "Cubagem total: 221,12 (05,26 pallets) Peso total: 6.181,48 Cancelar Confirmar" at bounding box center [703, 541] width 772 height 63
click at [1038, 539] on button "Confirmar" at bounding box center [1035, 542] width 73 height 28
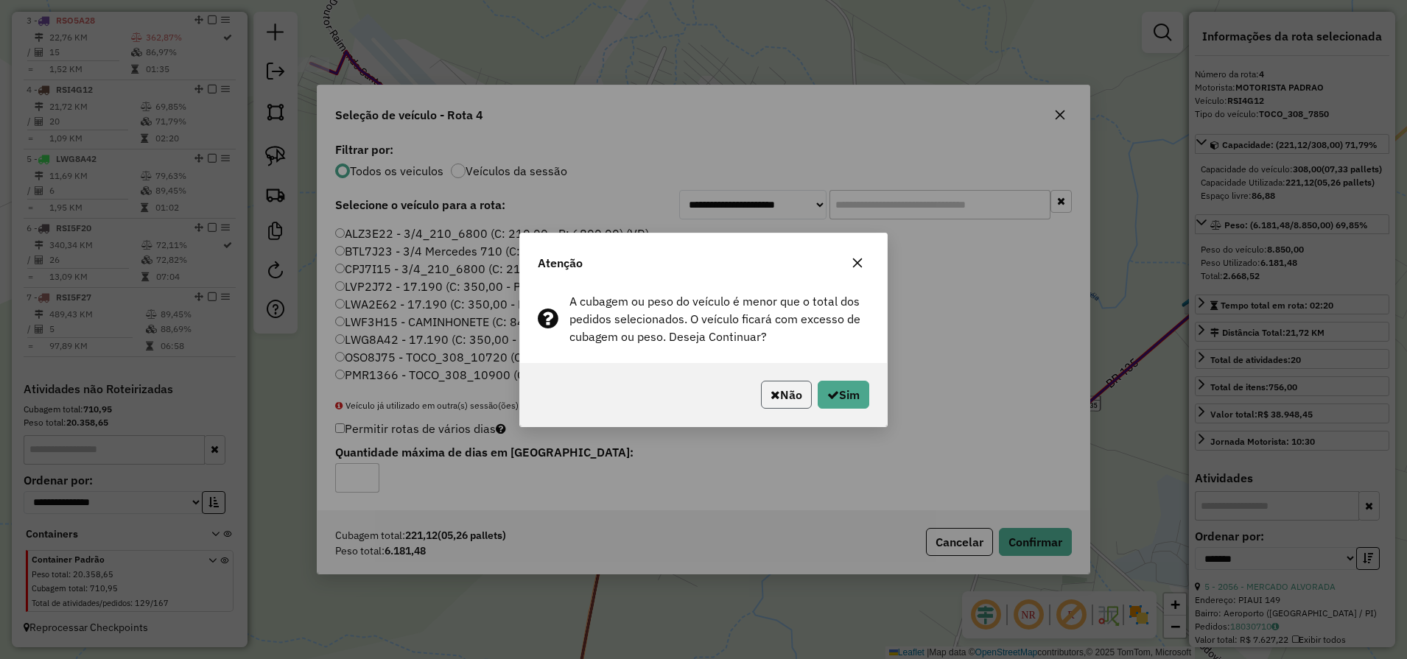
click at [770, 390] on icon "button" at bounding box center [775, 395] width 10 height 12
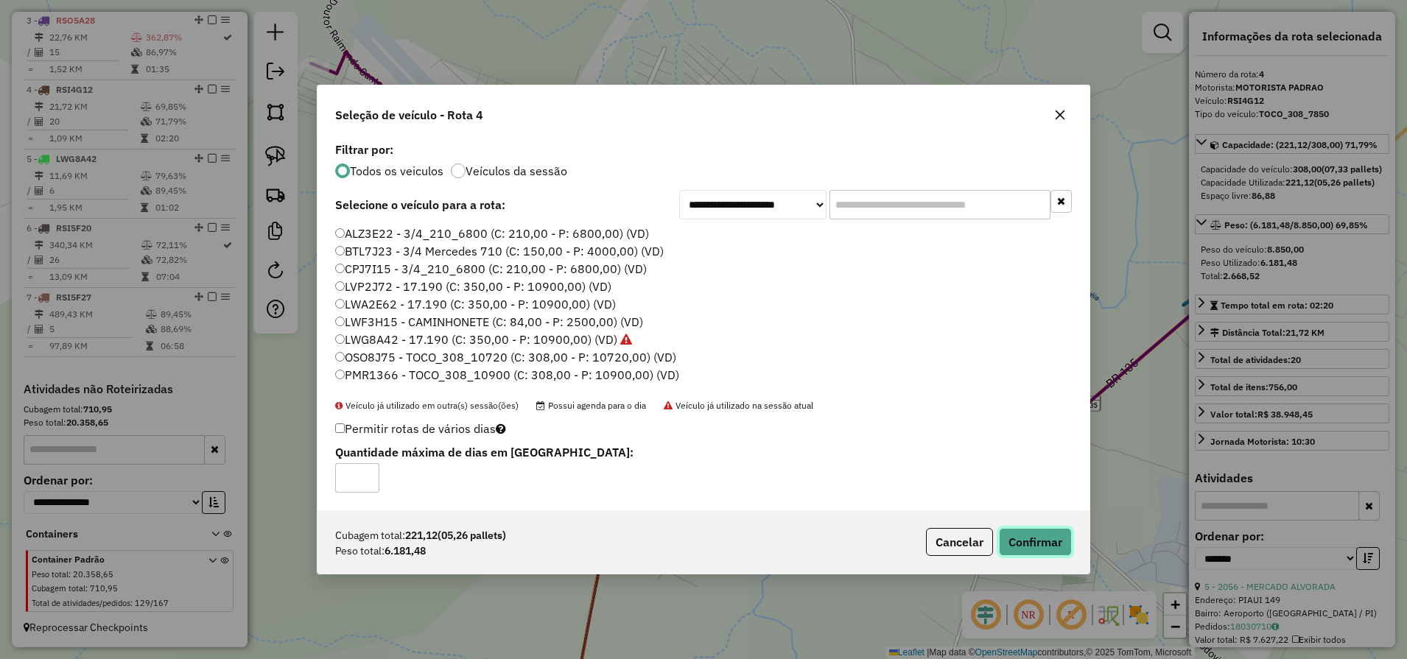
click at [1043, 552] on button "Confirmar" at bounding box center [1035, 542] width 73 height 28
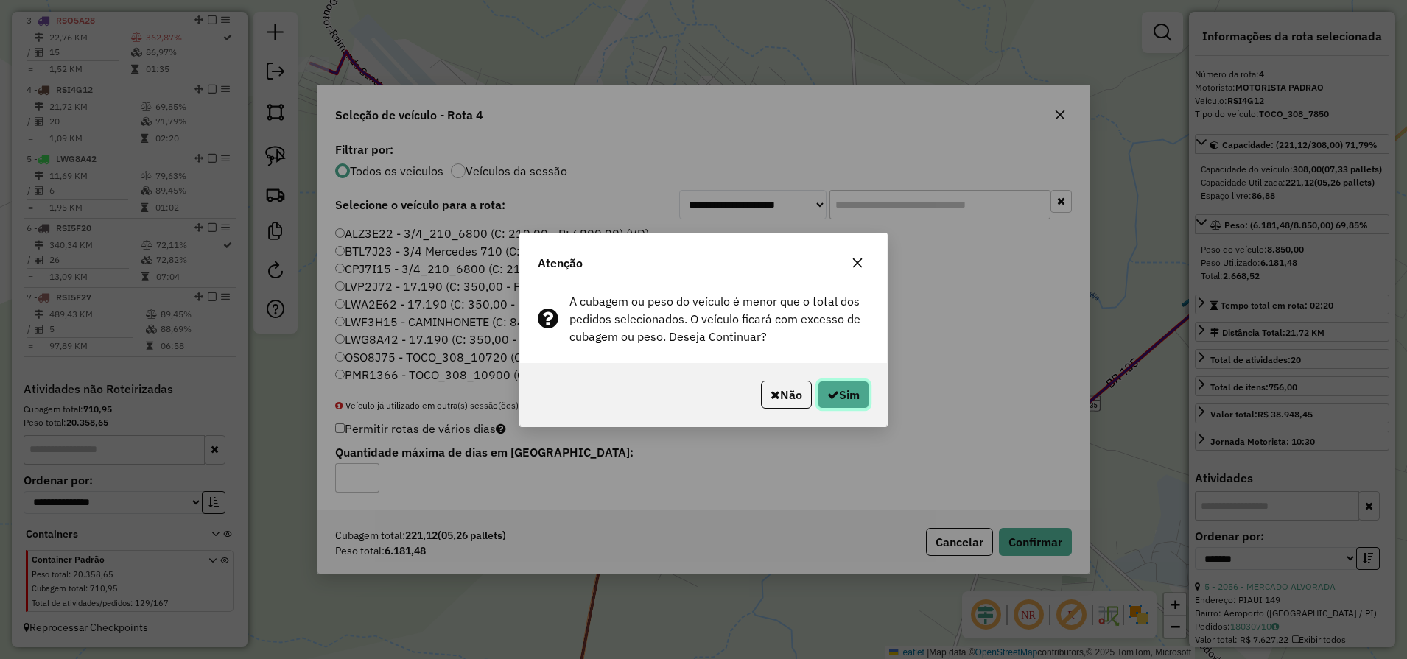
click at [832, 395] on icon "button" at bounding box center [833, 395] width 12 height 12
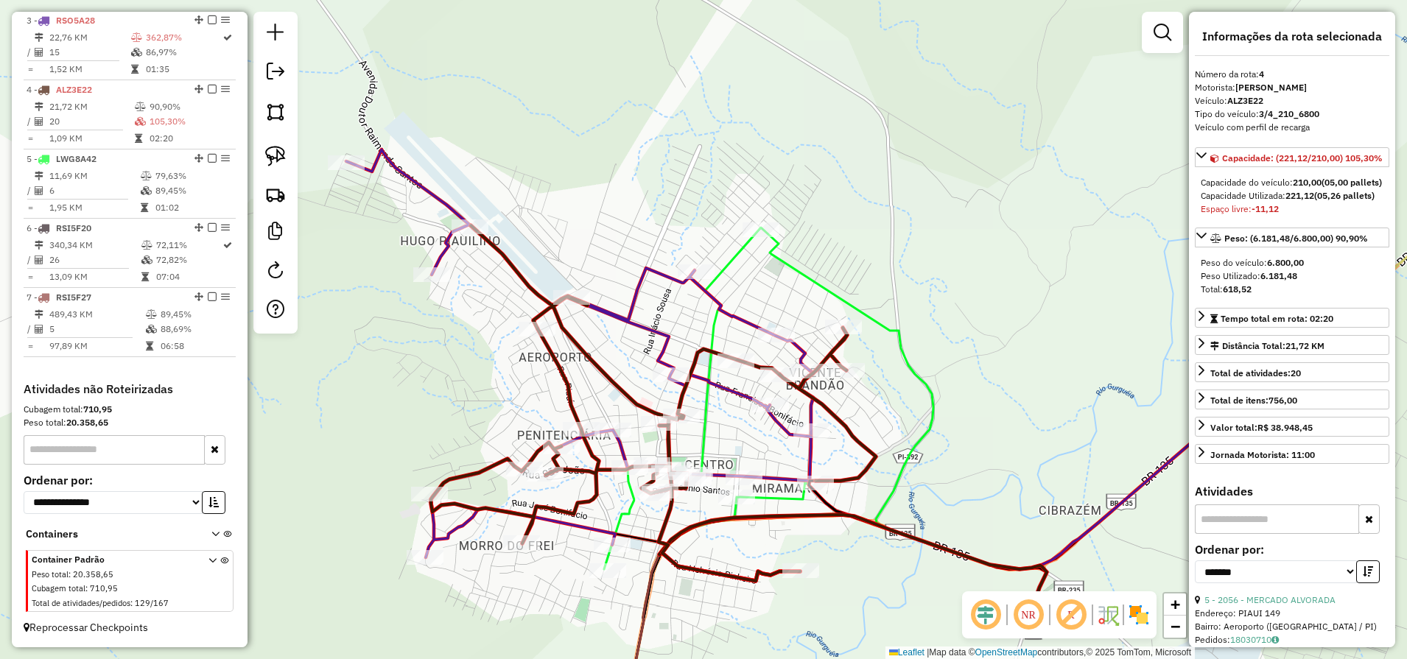
drag, startPoint x: 848, startPoint y: 505, endPoint x: 882, endPoint y: 603, distance: 103.9
click at [882, 603] on div "Janela de atendimento Grade de atendimento Capacidade Transportadoras Veículos …" at bounding box center [703, 329] width 1407 height 659
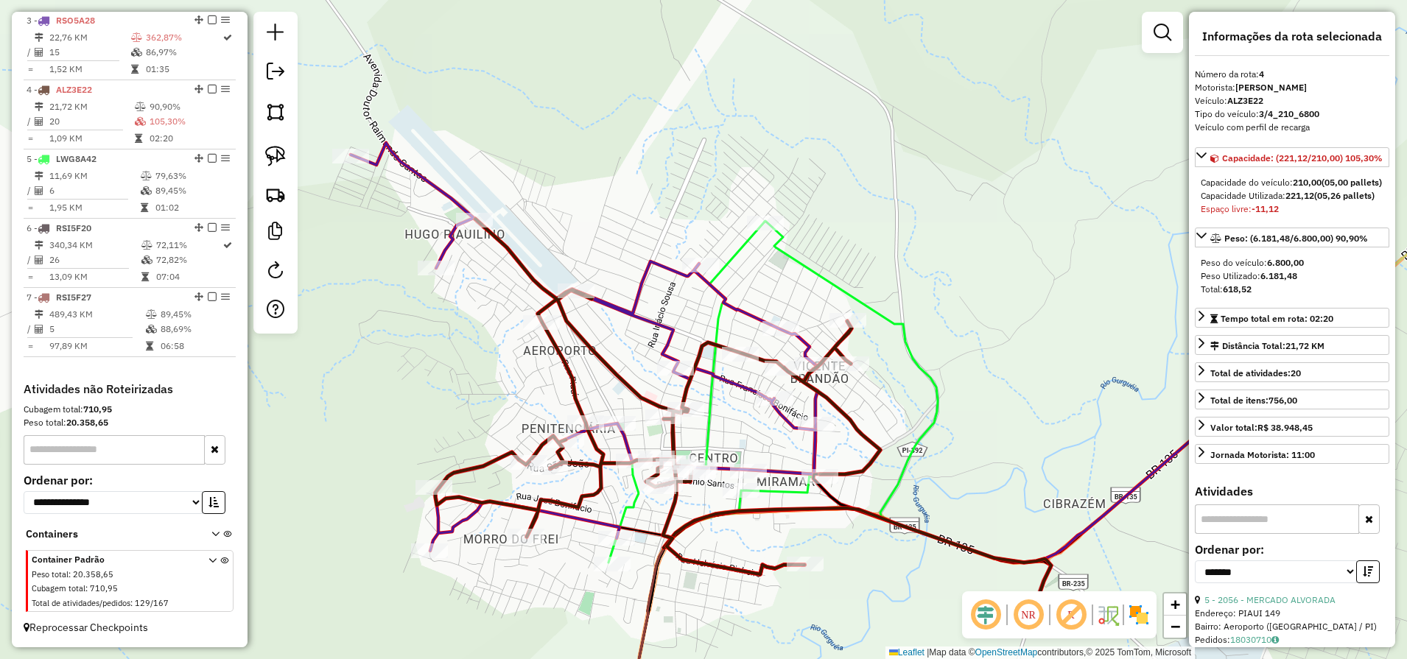
drag, startPoint x: 879, startPoint y: 559, endPoint x: 942, endPoint y: 391, distance: 179.4
click at [942, 392] on div "Janela de atendimento Grade de atendimento Capacidade Transportadoras Veículos …" at bounding box center [703, 329] width 1407 height 659
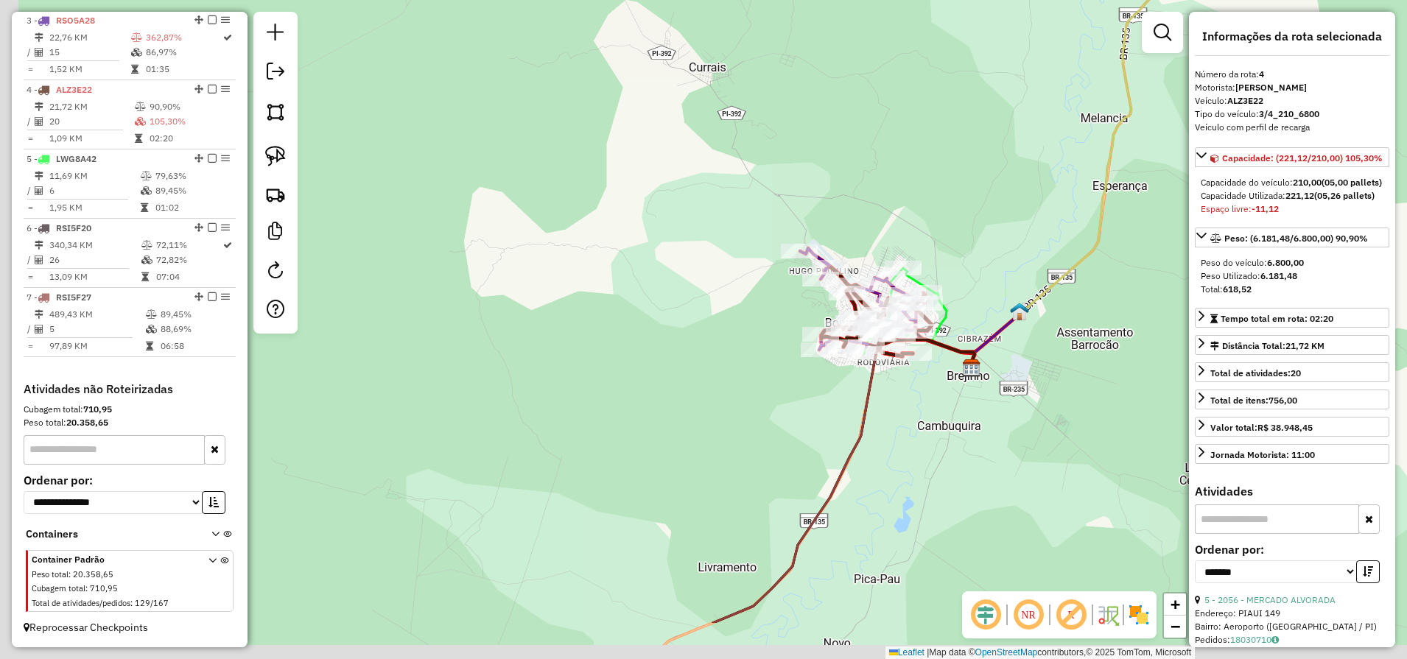
drag, startPoint x: 901, startPoint y: 406, endPoint x: 985, endPoint y: 186, distance: 235.9
click at [985, 191] on div "Janela de atendimento Grade de atendimento Capacidade Transportadoras Veículos …" at bounding box center [703, 329] width 1407 height 659
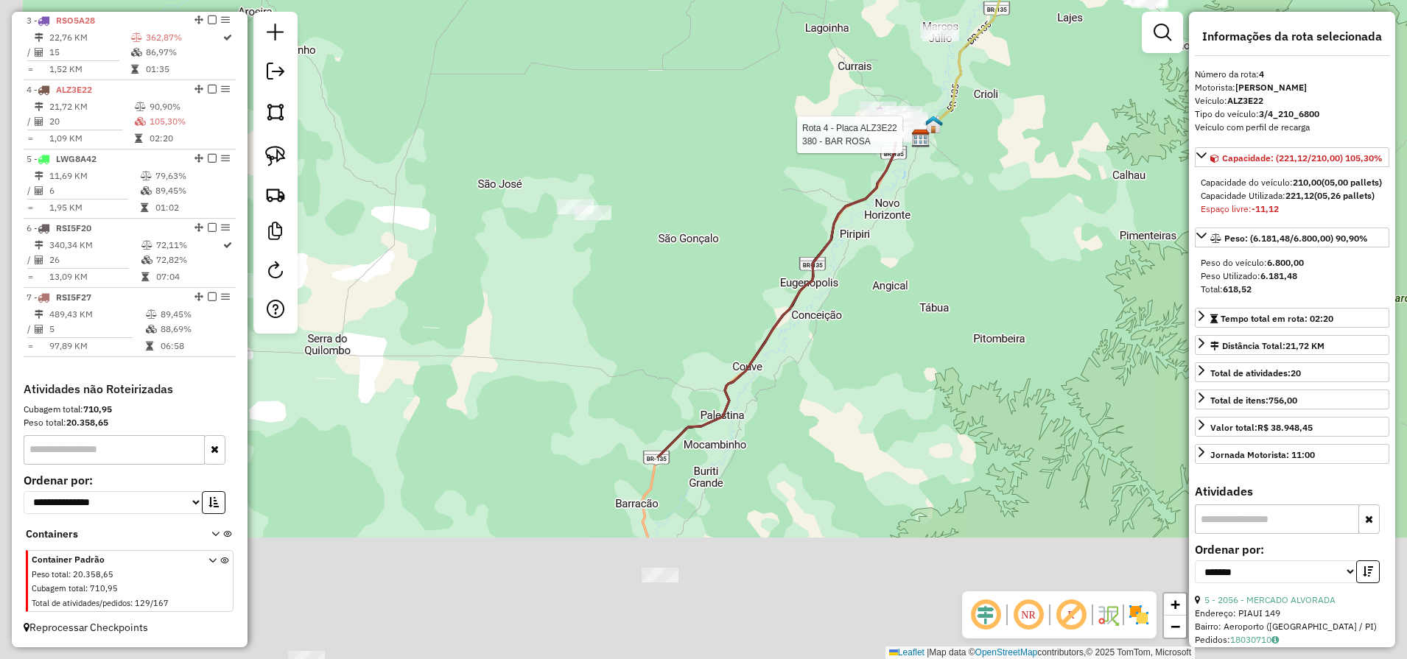
drag, startPoint x: 742, startPoint y: 578, endPoint x: 828, endPoint y: 195, distance: 392.5
click at [859, 135] on div "Rota 4 - Placa ALZ3E22 380 - BAR ROSA Janela de atendimento Grade de atendiment…" at bounding box center [703, 329] width 1407 height 659
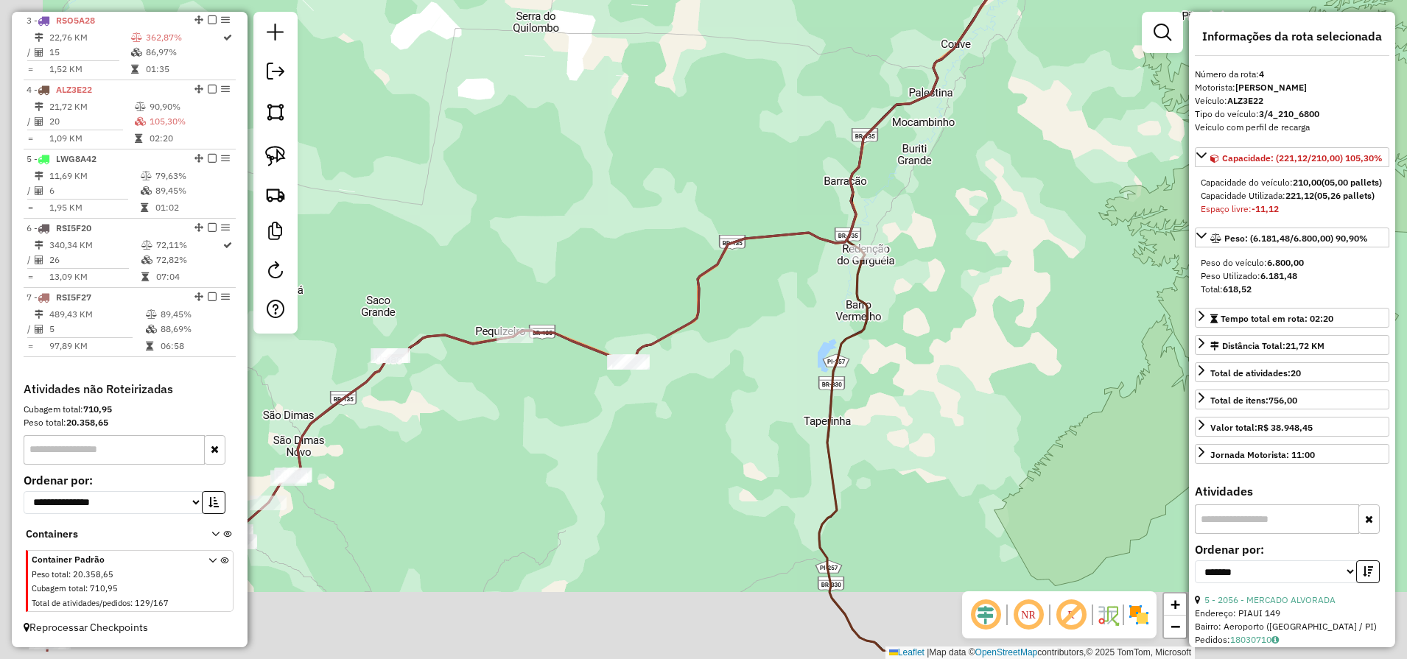
drag, startPoint x: 640, startPoint y: 476, endPoint x: 1053, endPoint y: 163, distance: 518.3
click at [1042, 187] on div "Rota 4 - Placa ALZ3E22 380 - BAR ROSA Janela de atendimento Grade de atendiment…" at bounding box center [703, 329] width 1407 height 659
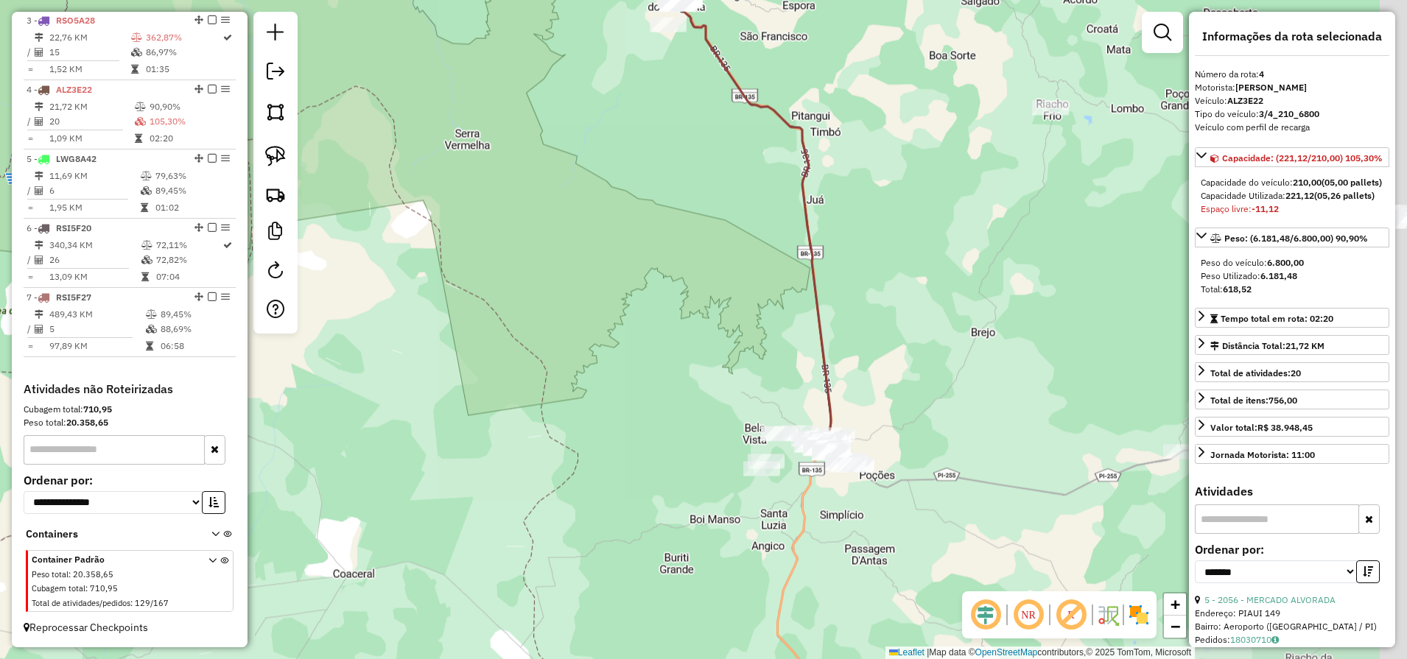
drag, startPoint x: 887, startPoint y: 228, endPoint x: 457, endPoint y: 168, distance: 434.2
click at [457, 168] on div "Rota 4 - Placa ALZ3E22 380 - BAR ROSA Janela de atendimento Grade de atendiment…" at bounding box center [703, 329] width 1407 height 659
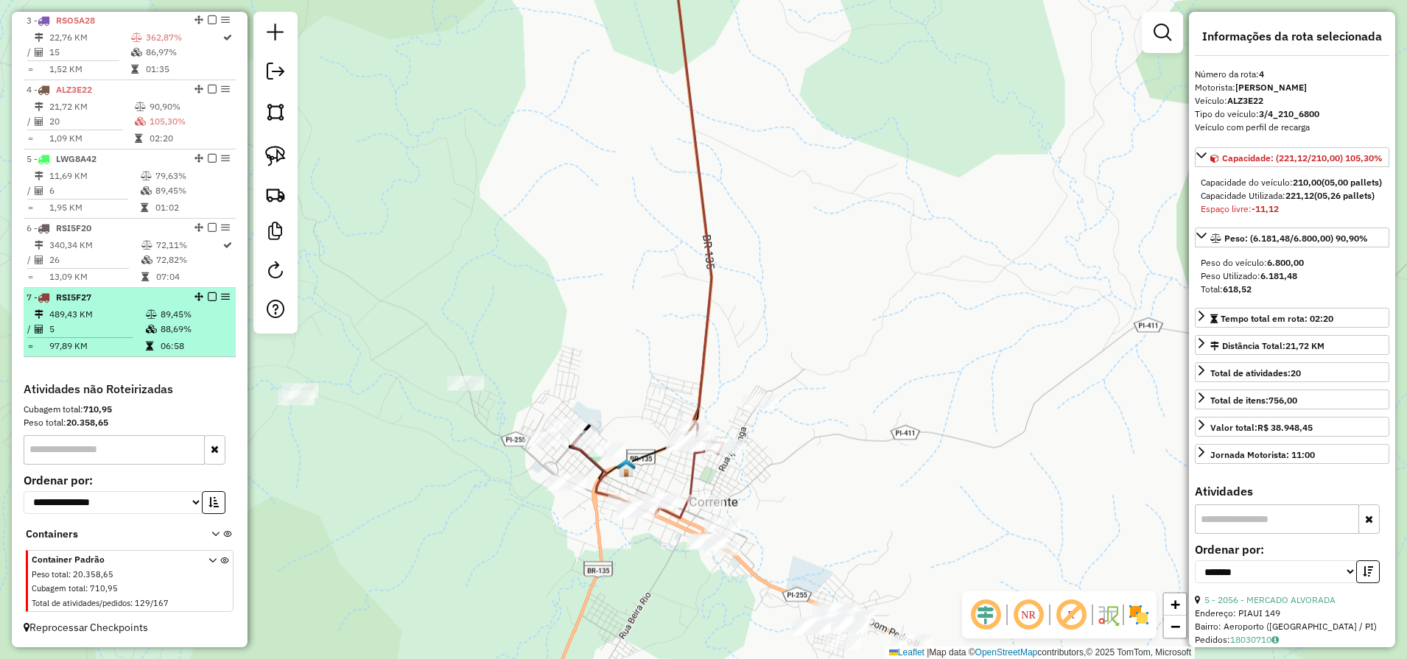
click at [215, 297] on div at bounding box center [208, 296] width 44 height 9
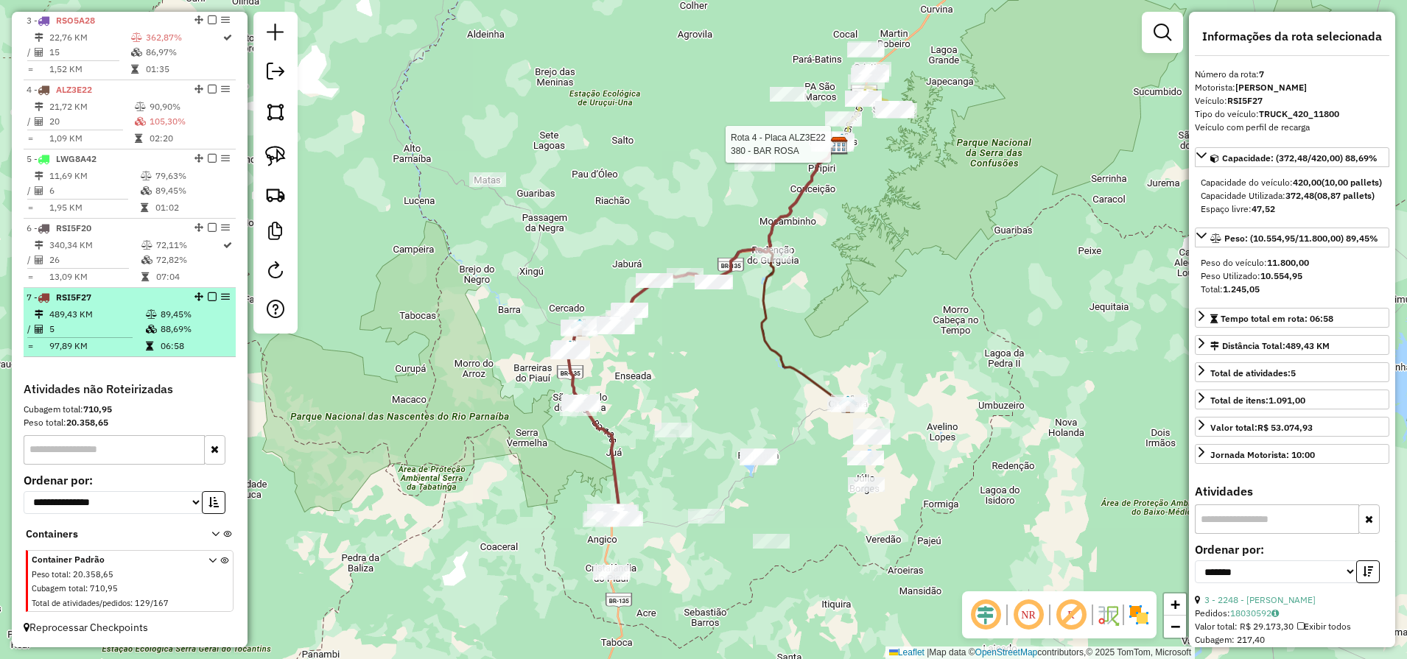
click at [208, 298] on em at bounding box center [212, 296] width 9 height 9
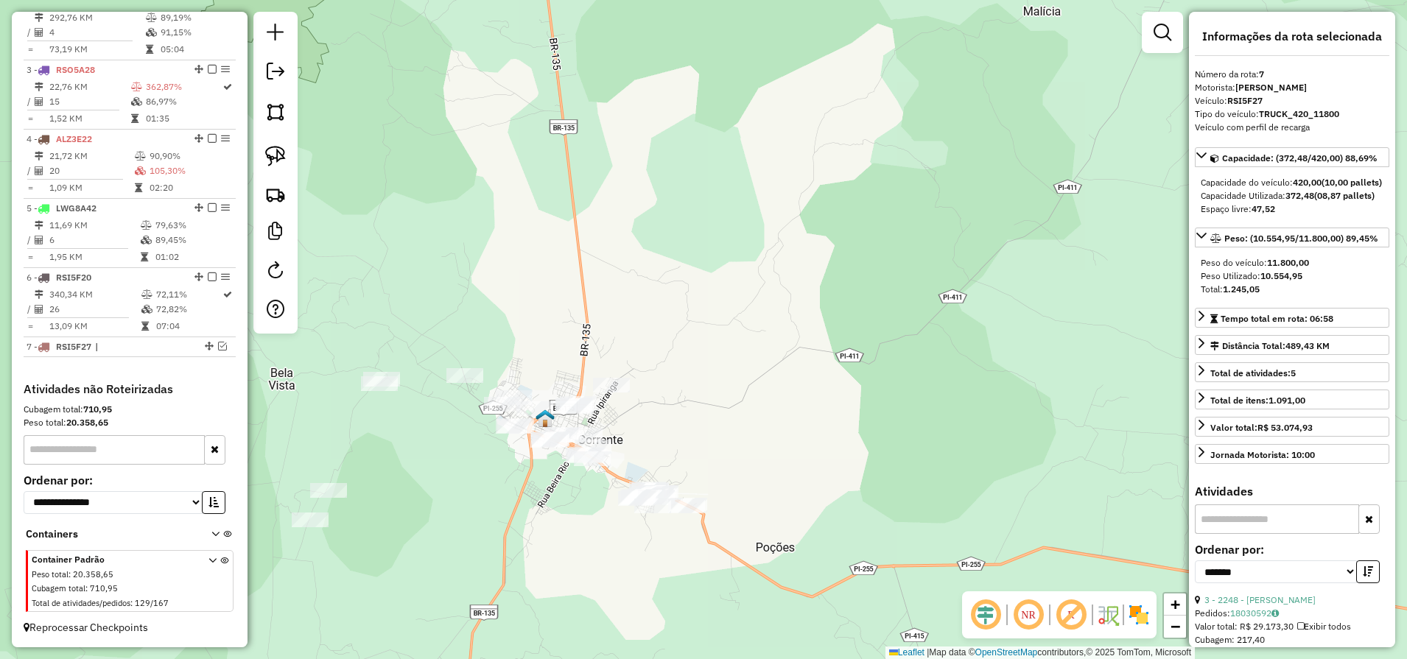
drag, startPoint x: 281, startPoint y: 160, endPoint x: 365, endPoint y: 203, distance: 94.5
click at [284, 162] on img at bounding box center [275, 156] width 21 height 21
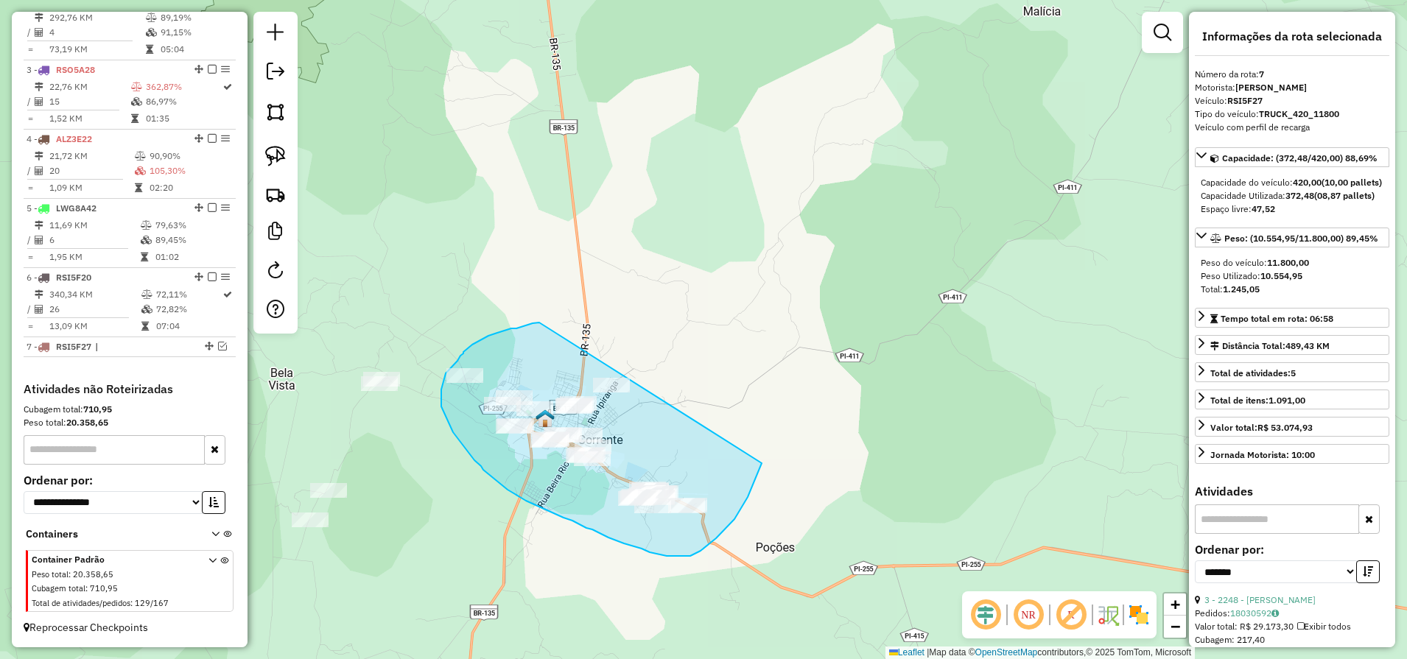
drag, startPoint x: 539, startPoint y: 323, endPoint x: 772, endPoint y: 429, distance: 256.7
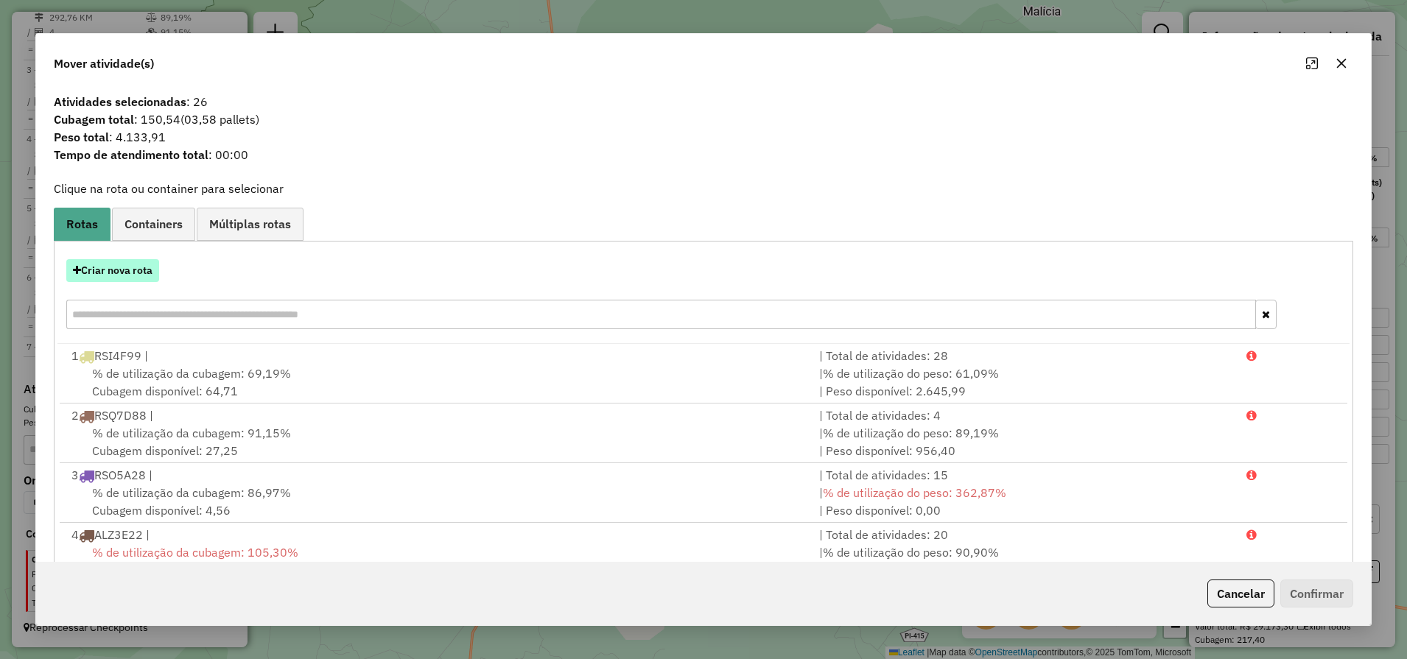
click at [120, 269] on button "Criar nova rota" at bounding box center [112, 270] width 93 height 23
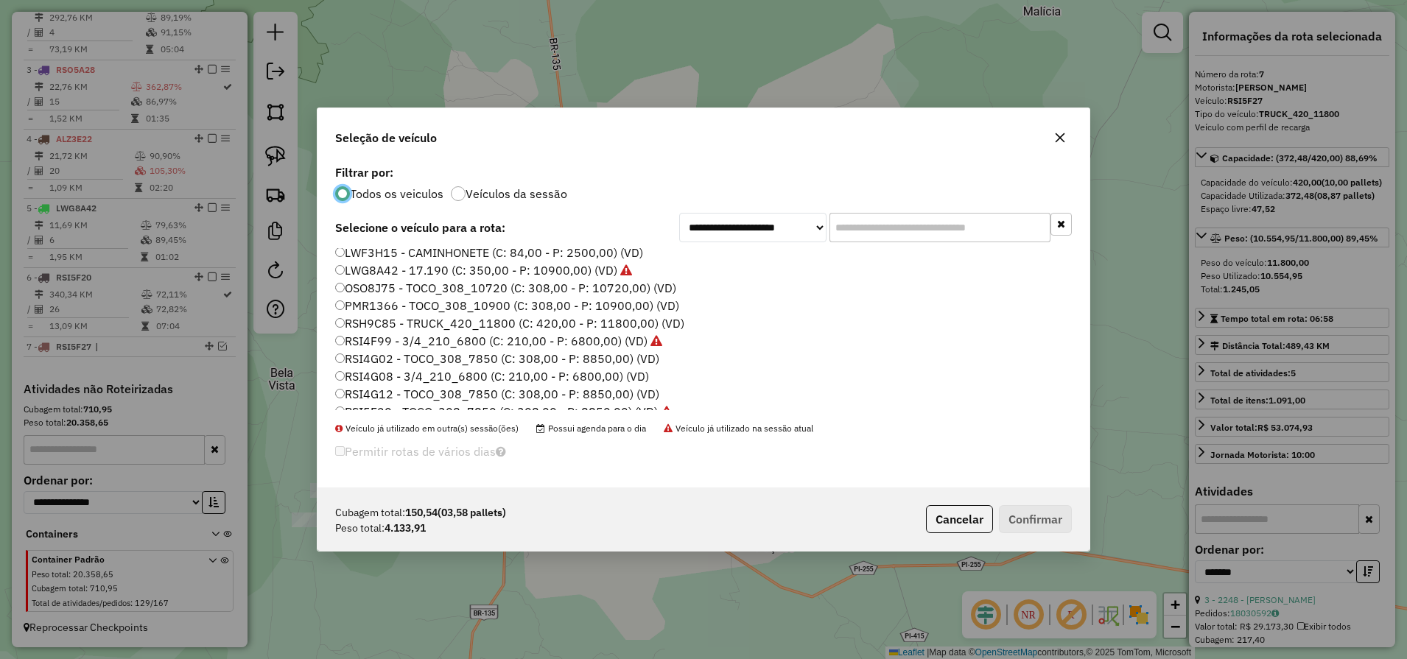
scroll to position [184, 0]
click at [404, 305] on label "RSI4G12 - TOCO_308_7850 (C: 308,00 - P: 8850,00) (VD)" at bounding box center [497, 302] width 324 height 18
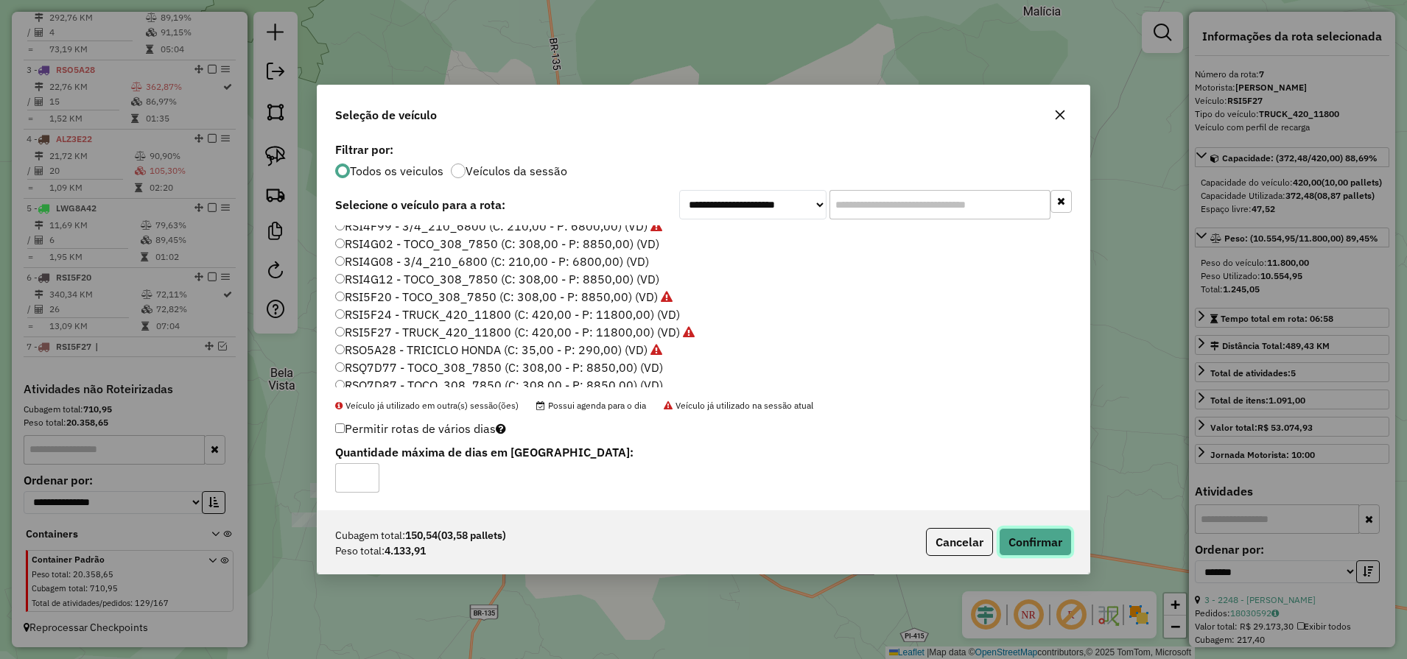
click at [1057, 537] on button "Confirmar" at bounding box center [1035, 542] width 73 height 28
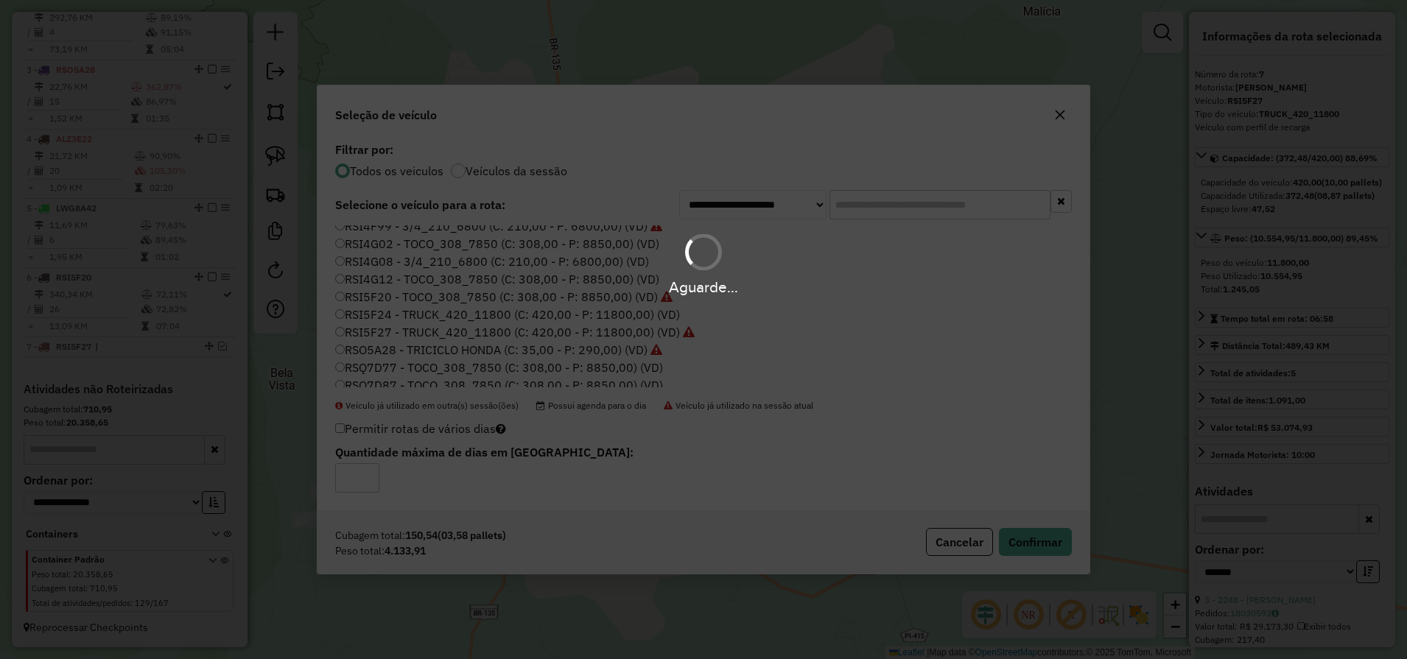
scroll to position [729, 0]
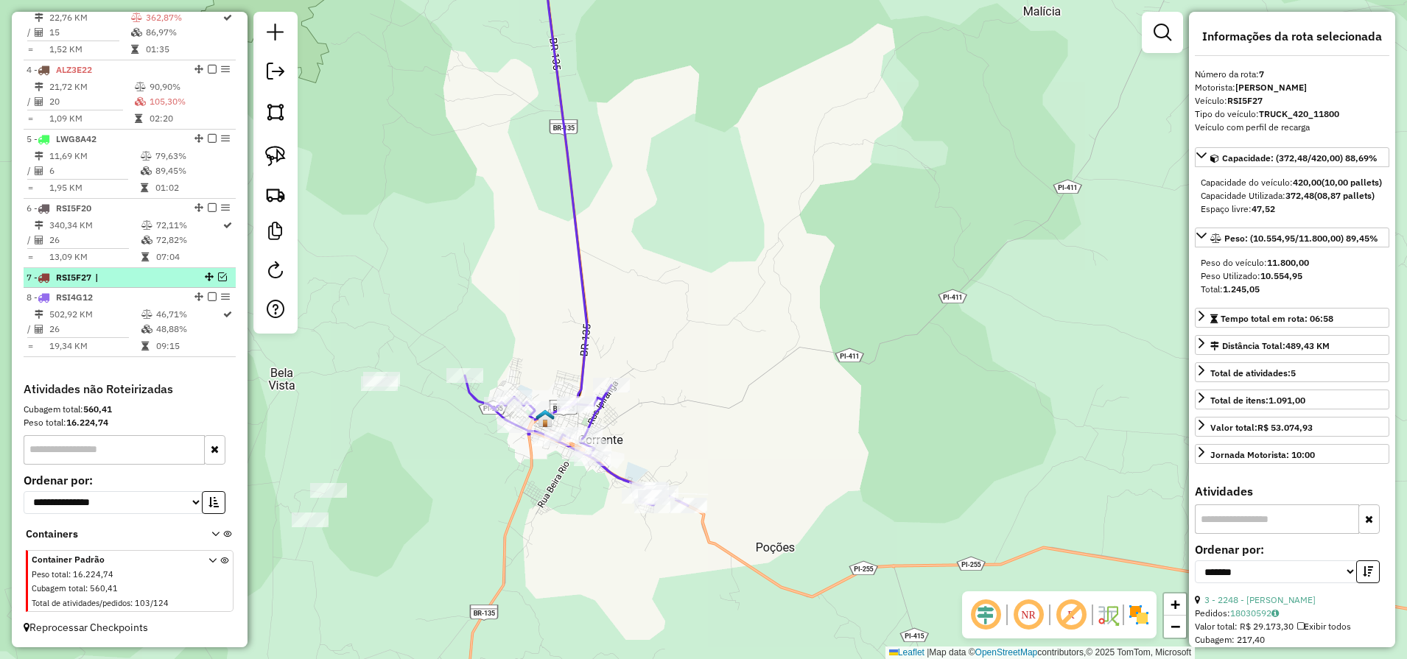
click at [219, 278] on em at bounding box center [222, 276] width 9 height 9
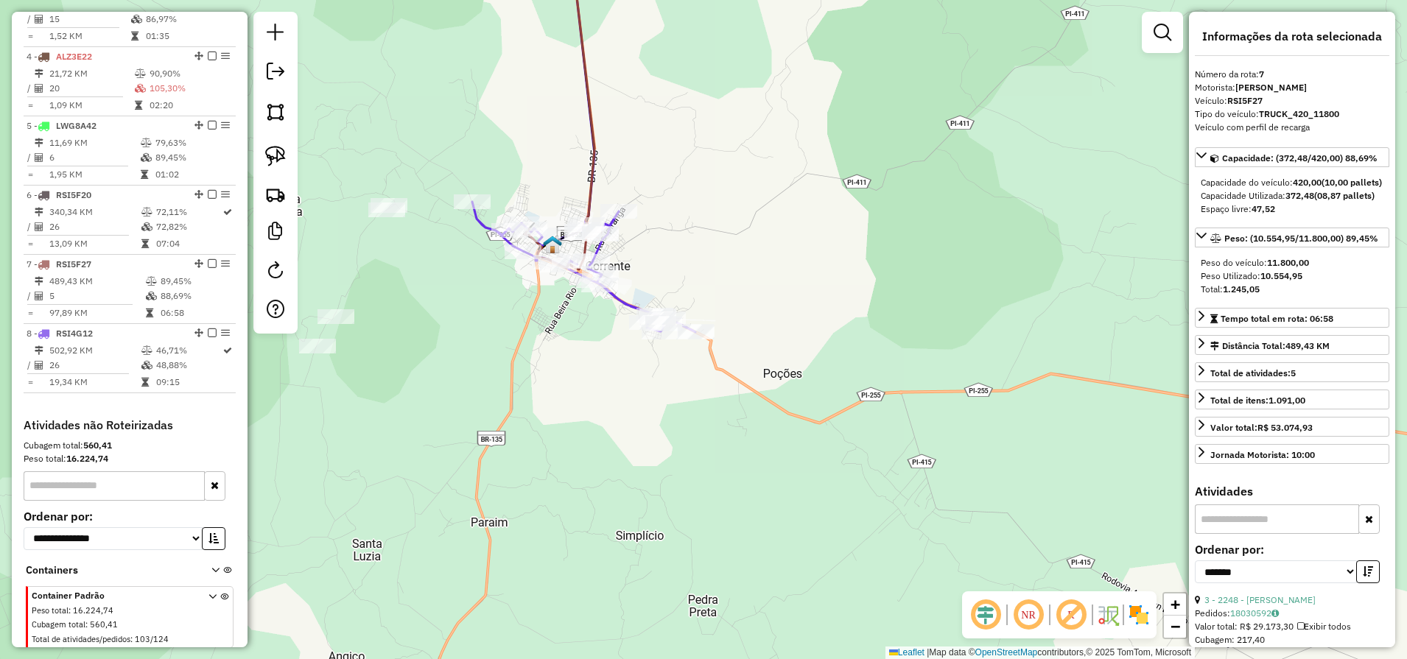
drag, startPoint x: 786, startPoint y: 487, endPoint x: 793, endPoint y: 308, distance: 179.8
click at [793, 308] on div "Rota 4 - Placa ALZ3E22 380 - BAR ROSA Janela de atendimento Grade de atendiment…" at bounding box center [703, 329] width 1407 height 659
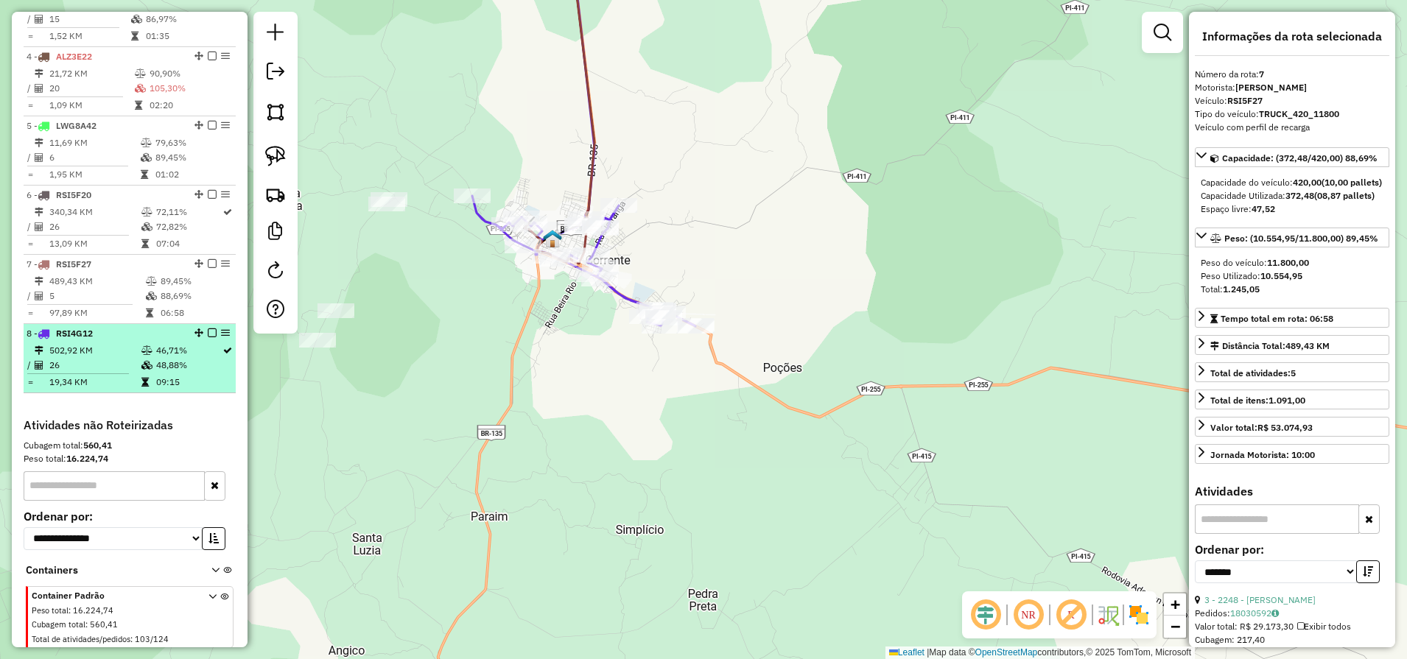
click at [135, 373] on td "26" at bounding box center [95, 365] width 92 height 15
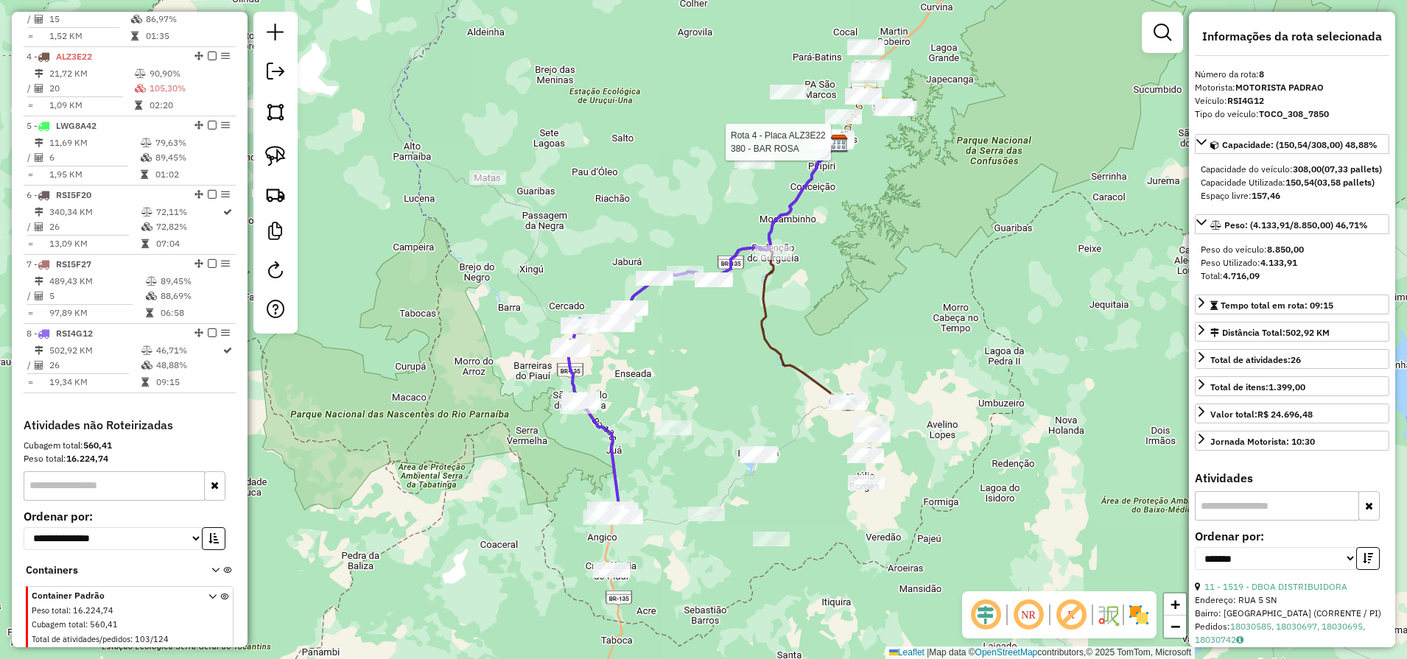
drag, startPoint x: 672, startPoint y: 490, endPoint x: 787, endPoint y: 365, distance: 169.9
click at [790, 365] on div "Rota 4 - Placa ALZ3E22 380 - BAR ROSA Janela de atendimento Grade de atendiment…" at bounding box center [703, 329] width 1407 height 659
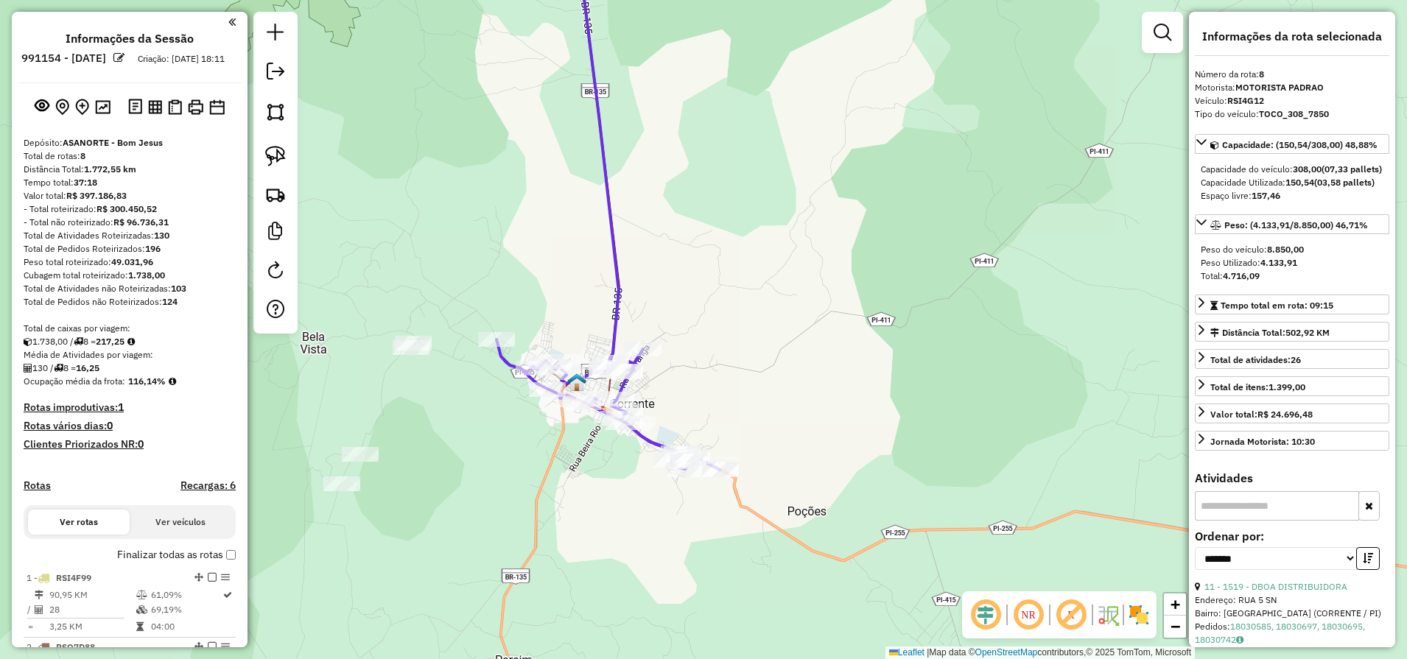
scroll to position [729, 0]
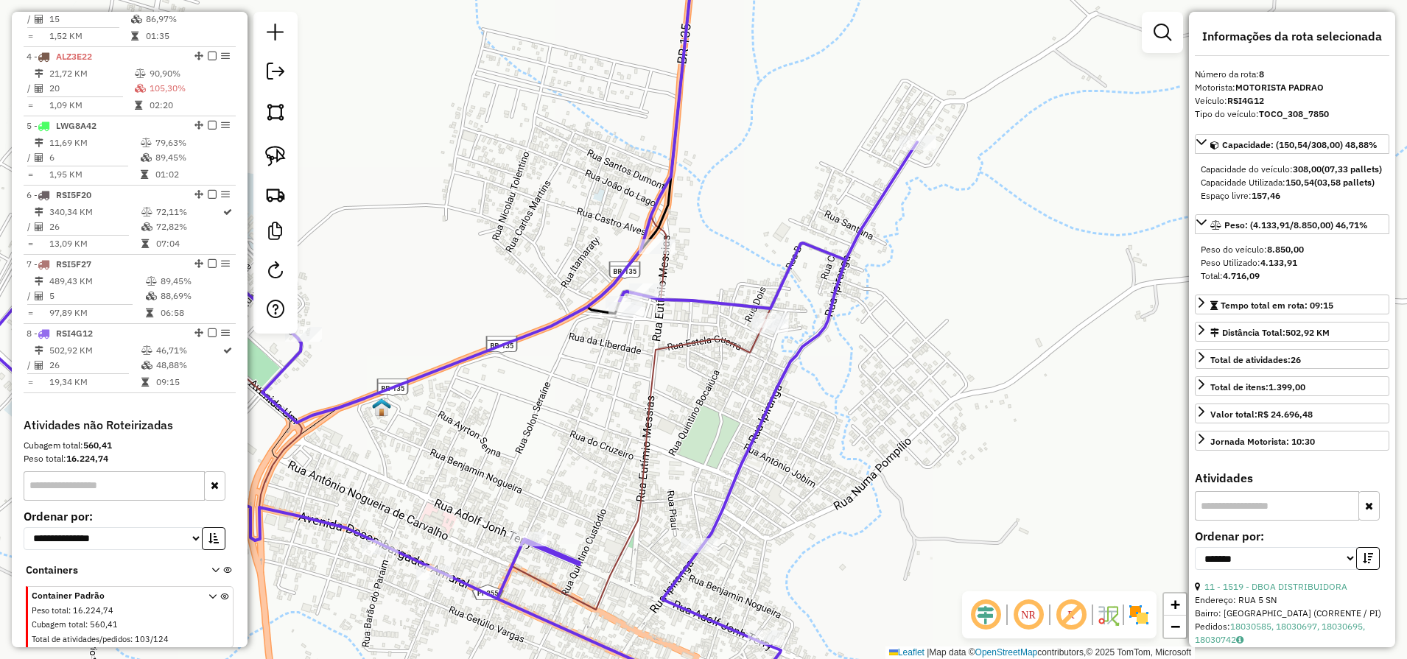
click at [647, 380] on icon at bounding box center [467, 428] width 608 height 362
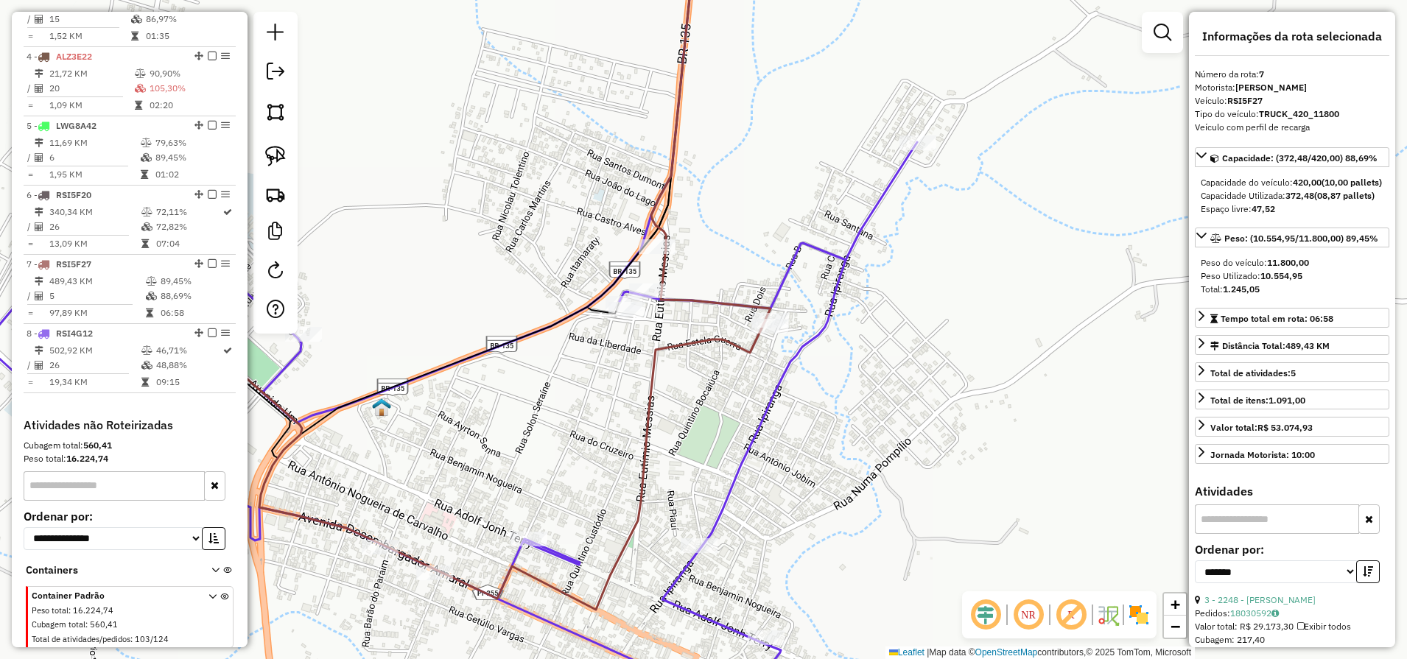
scroll to position [778, 0]
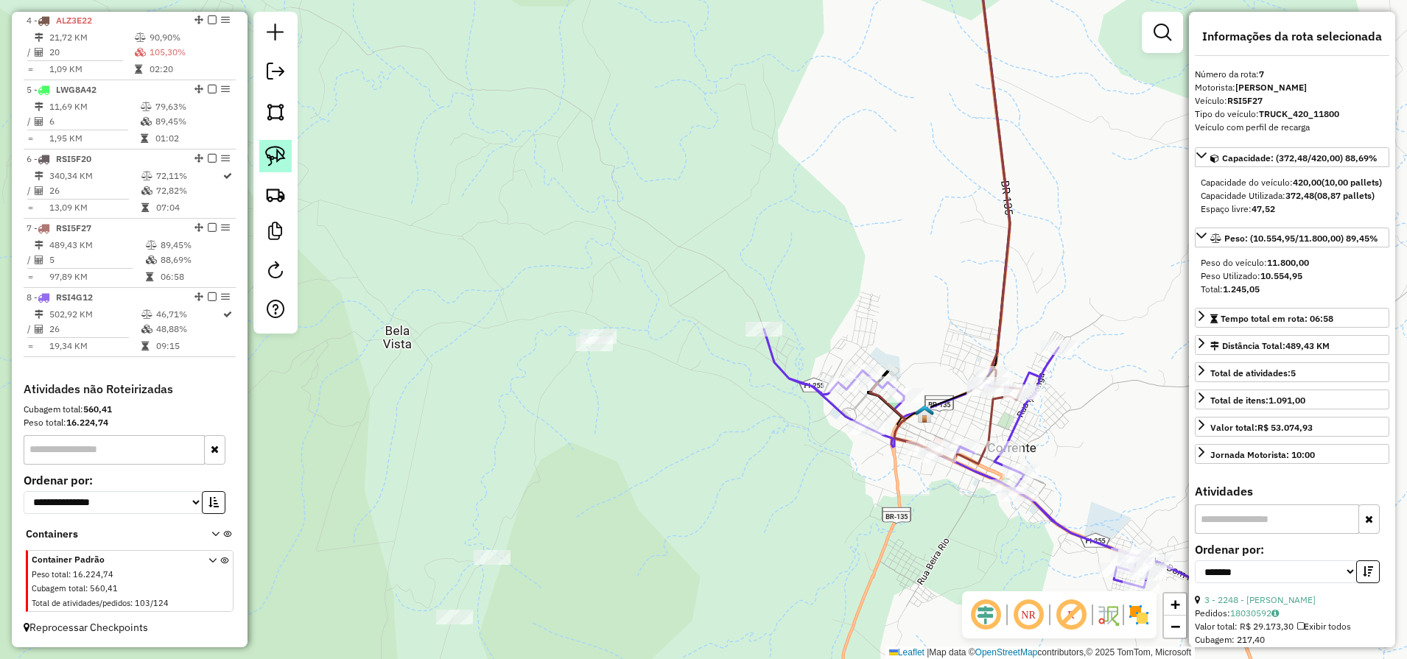
click at [262, 156] on link at bounding box center [275, 156] width 32 height 32
drag, startPoint x: 563, startPoint y: 321, endPoint x: 635, endPoint y: 314, distance: 71.8
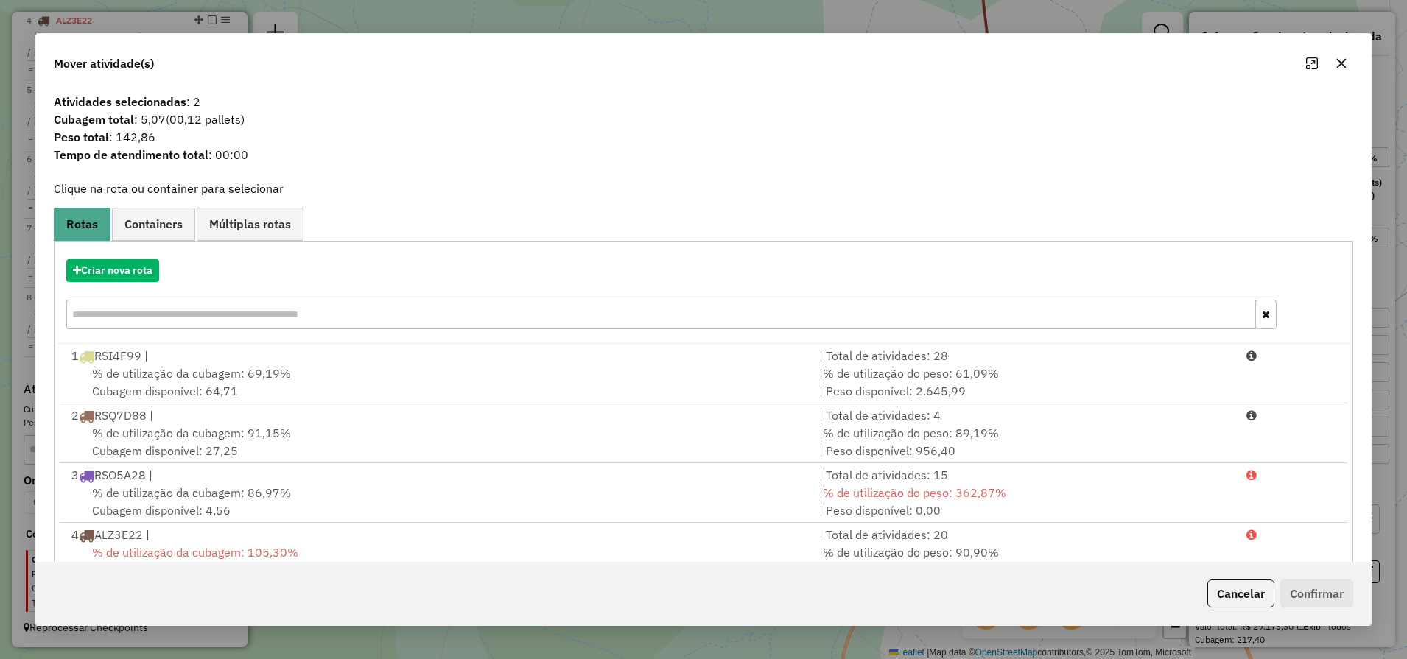
click at [1339, 68] on icon "button" at bounding box center [1341, 63] width 12 height 12
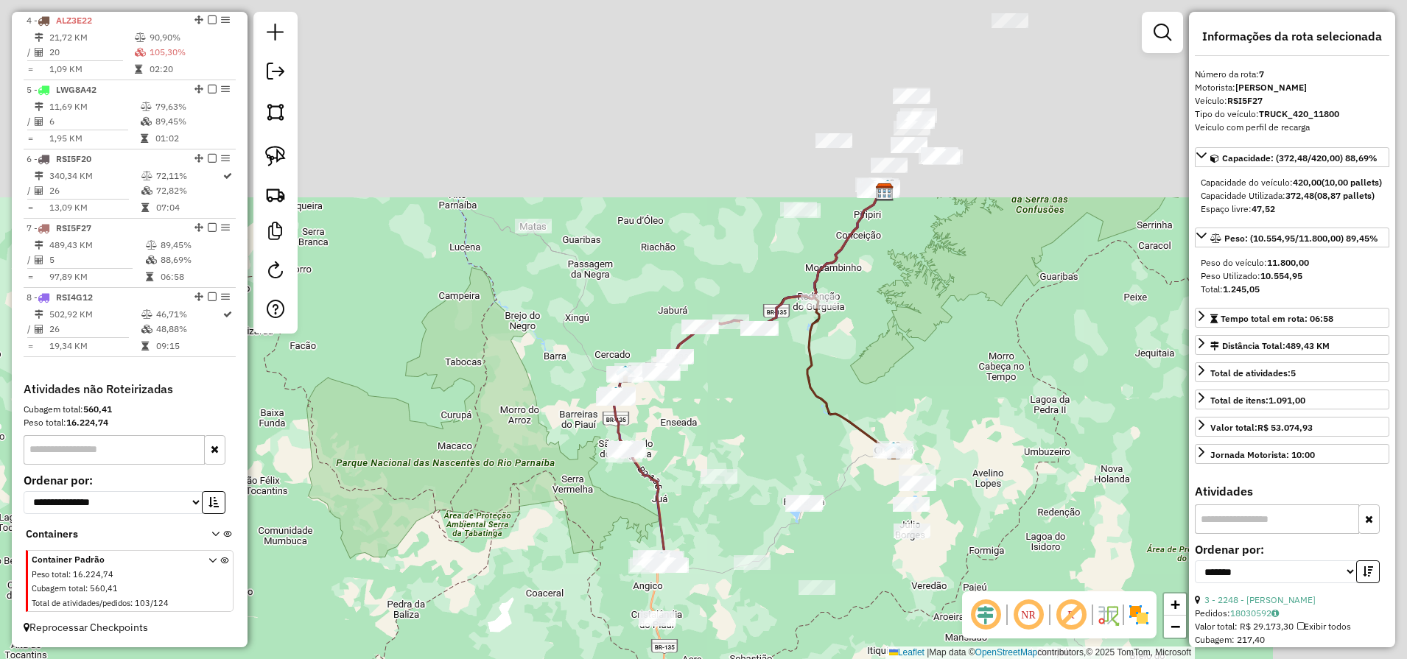
drag, startPoint x: 872, startPoint y: 147, endPoint x: 714, endPoint y: 407, distance: 304.0
click at [711, 409] on div "Janela de atendimento Grade de atendimento Capacidade Transportadoras Veículos …" at bounding box center [703, 329] width 1407 height 659
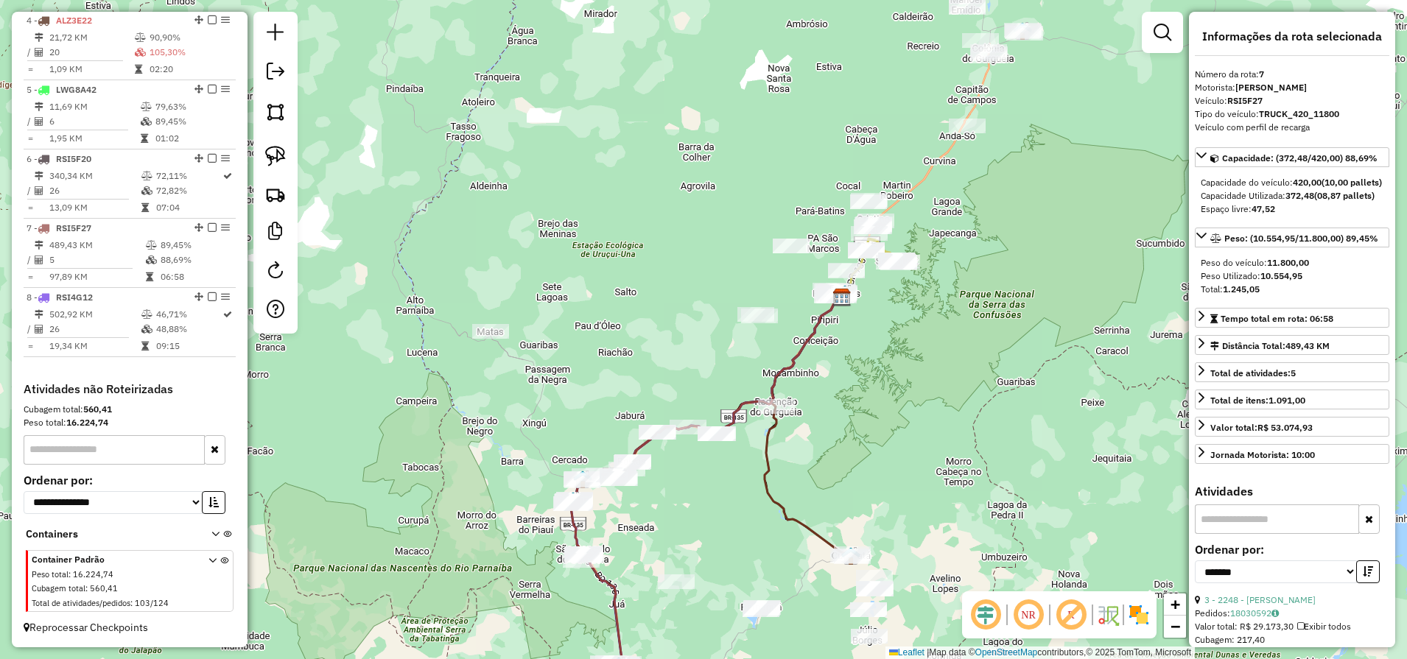
drag, startPoint x: 932, startPoint y: 236, endPoint x: 854, endPoint y: 416, distance: 196.3
click at [854, 416] on div "Janela de atendimento Grade de atendimento Capacidade Transportadoras Veículos …" at bounding box center [703, 329] width 1407 height 659
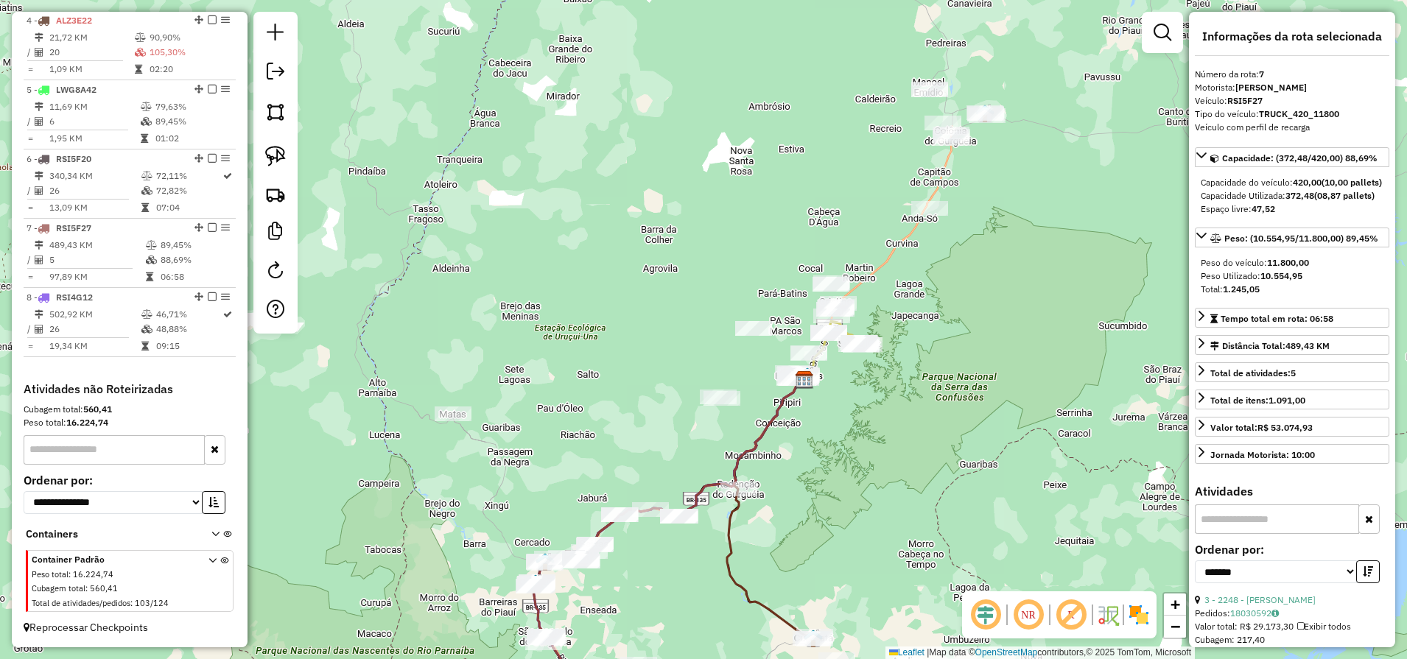
drag, startPoint x: 862, startPoint y: 520, endPoint x: 1004, endPoint y: 211, distance: 340.4
click at [1003, 214] on div "Janela de atendimento Grade de atendimento Capacidade Transportadoras Veículos …" at bounding box center [703, 329] width 1407 height 659
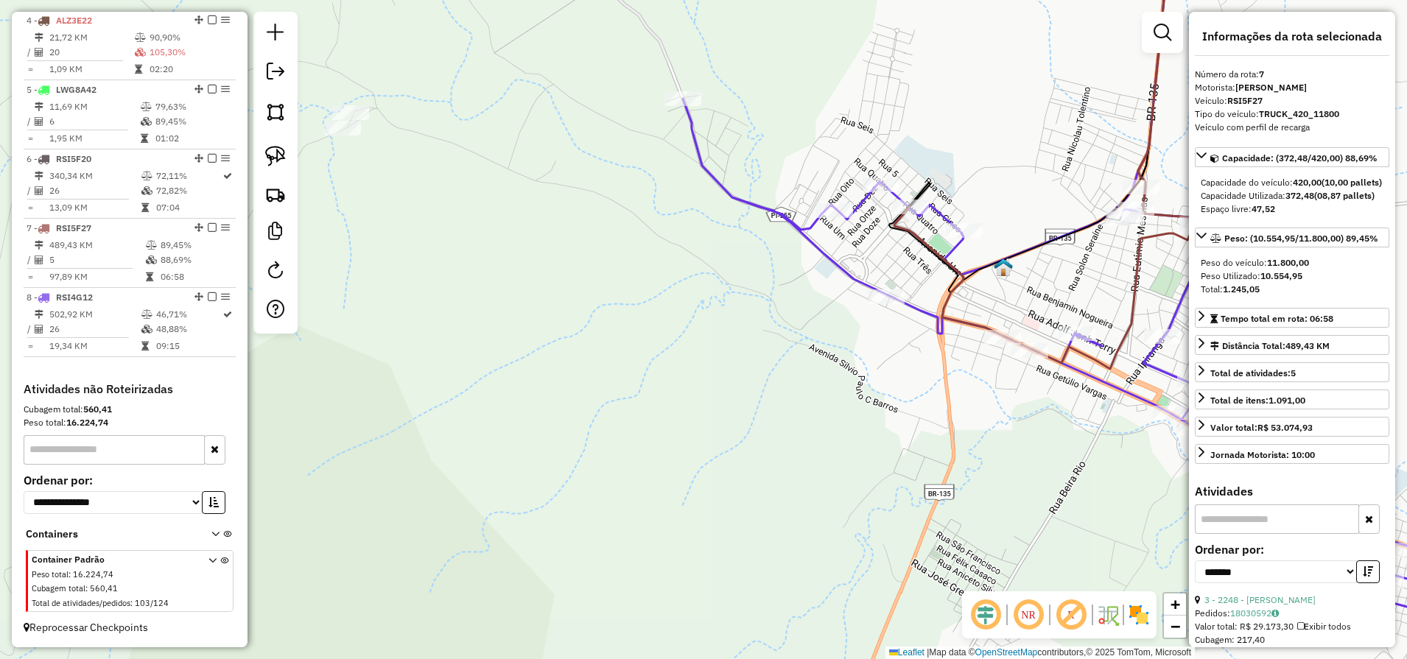
click at [823, 247] on icon at bounding box center [1115, 357] width 865 height 517
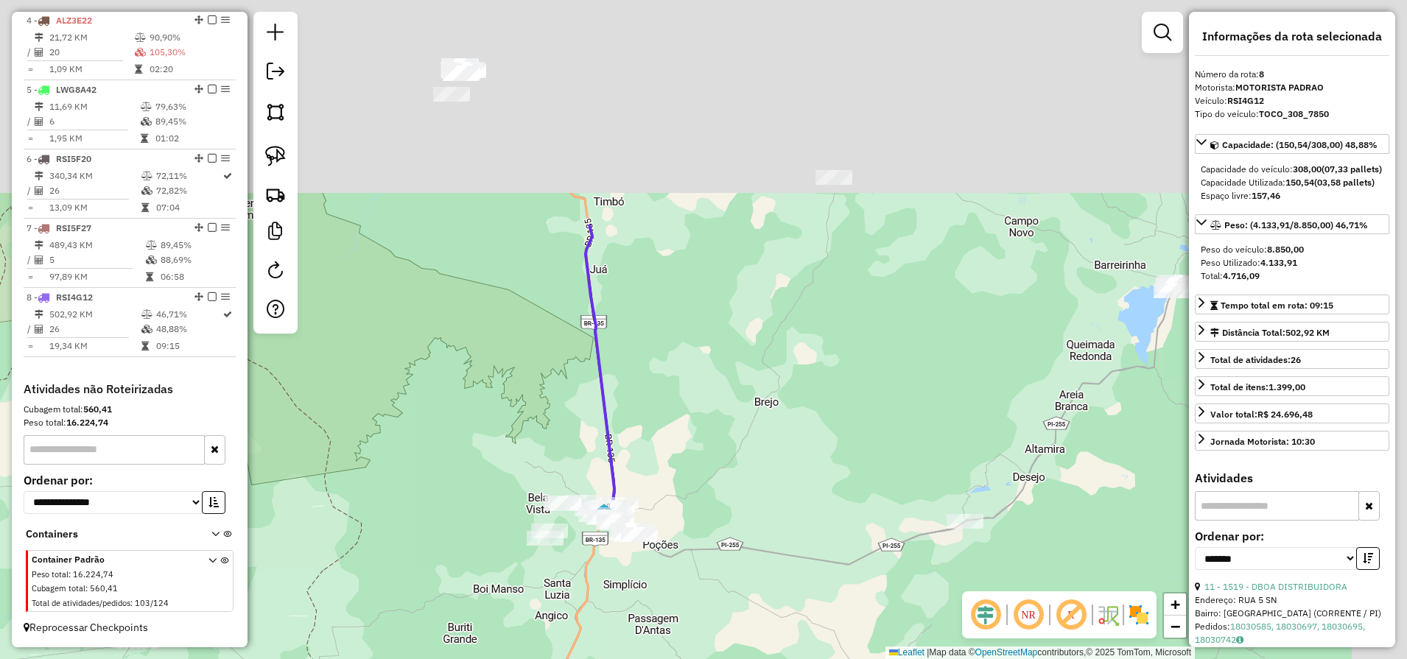
drag, startPoint x: 750, startPoint y: 328, endPoint x: 669, endPoint y: 450, distance: 146.6
click at [672, 446] on div "Janela de atendimento Grade de atendimento Capacidade Transportadoras Veículos …" at bounding box center [703, 329] width 1407 height 659
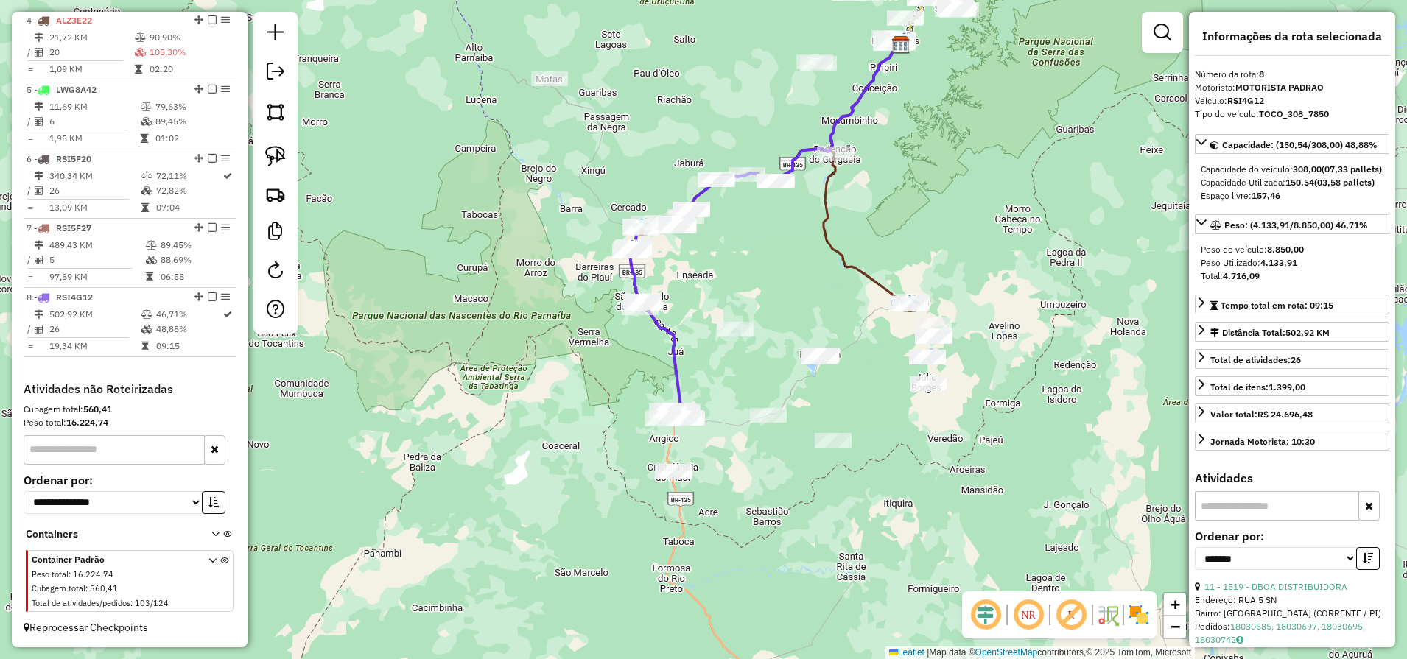
drag, startPoint x: 809, startPoint y: 227, endPoint x: 723, endPoint y: 433, distance: 223.2
click at [722, 432] on div "Janela de atendimento Grade de atendimento Capacidade Transportadoras Veículos …" at bounding box center [703, 329] width 1407 height 659
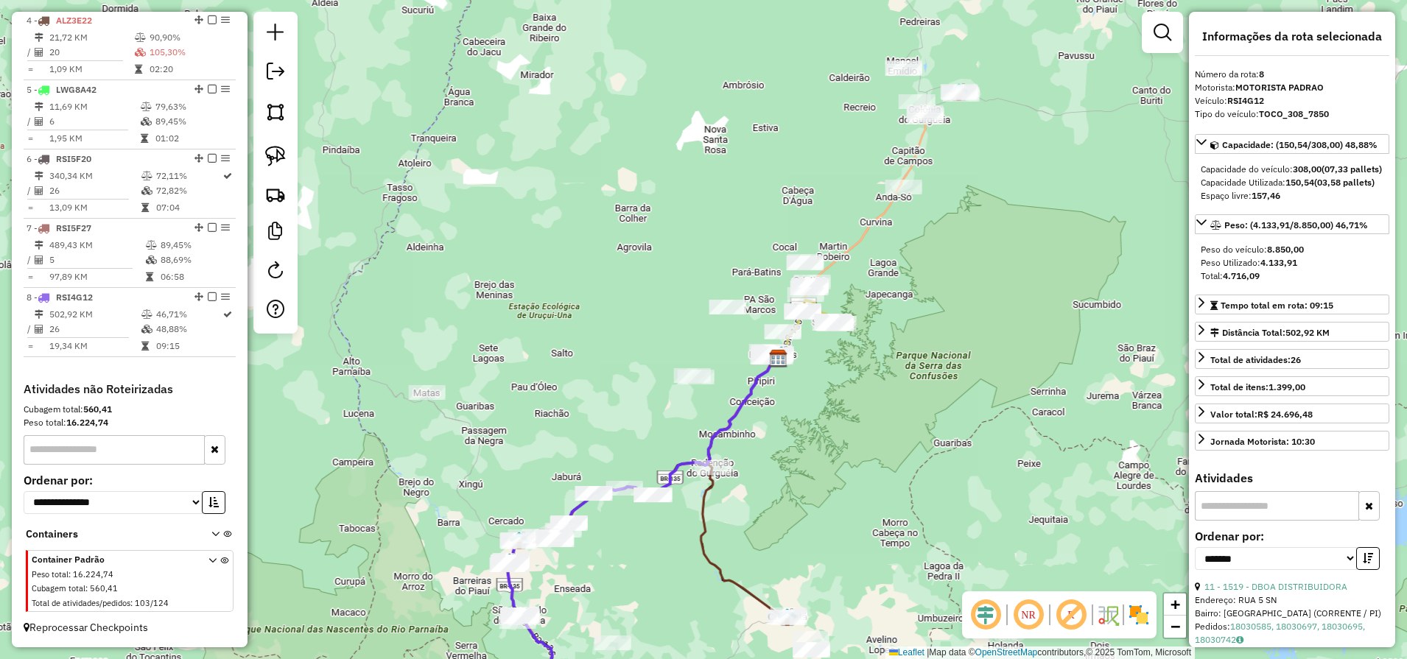
drag, startPoint x: 909, startPoint y: 296, endPoint x: 906, endPoint y: 305, distance: 9.6
click at [906, 305] on div "Janela de atendimento Grade de atendimento Capacidade Transportadoras Veículos …" at bounding box center [703, 329] width 1407 height 659
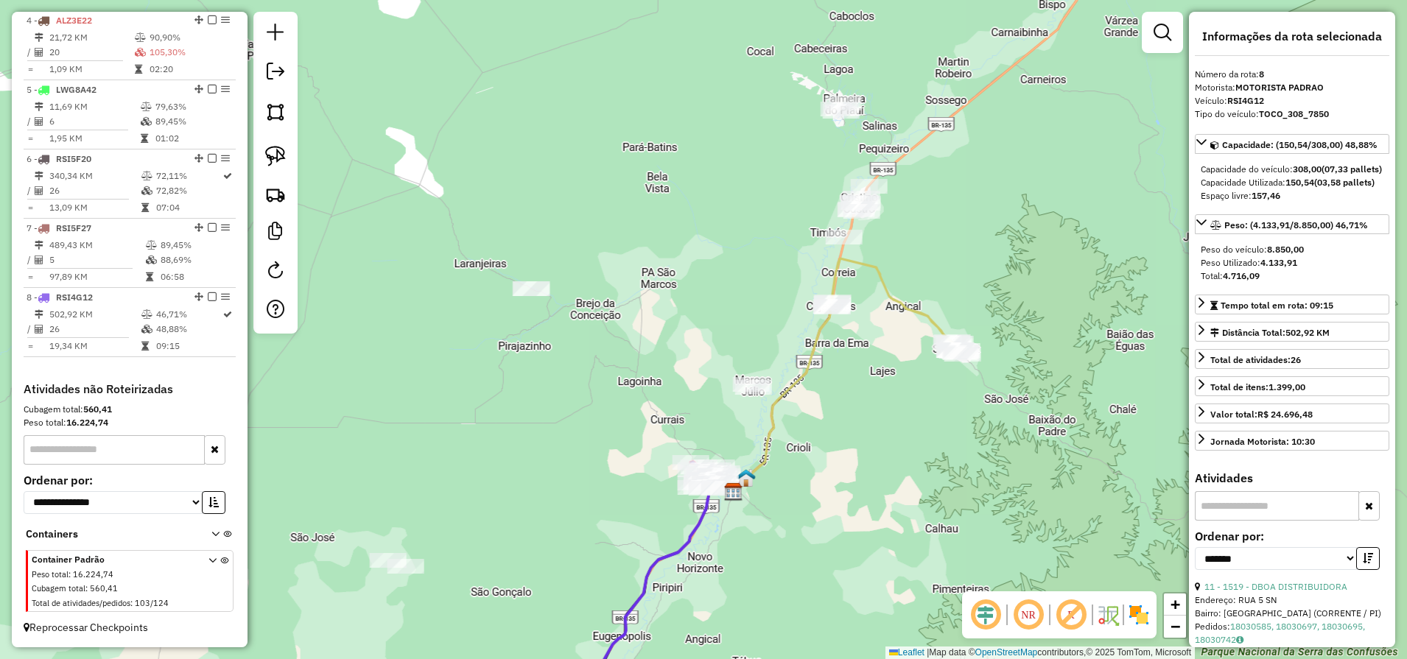
click at [902, 301] on icon at bounding box center [896, 306] width 131 height 96
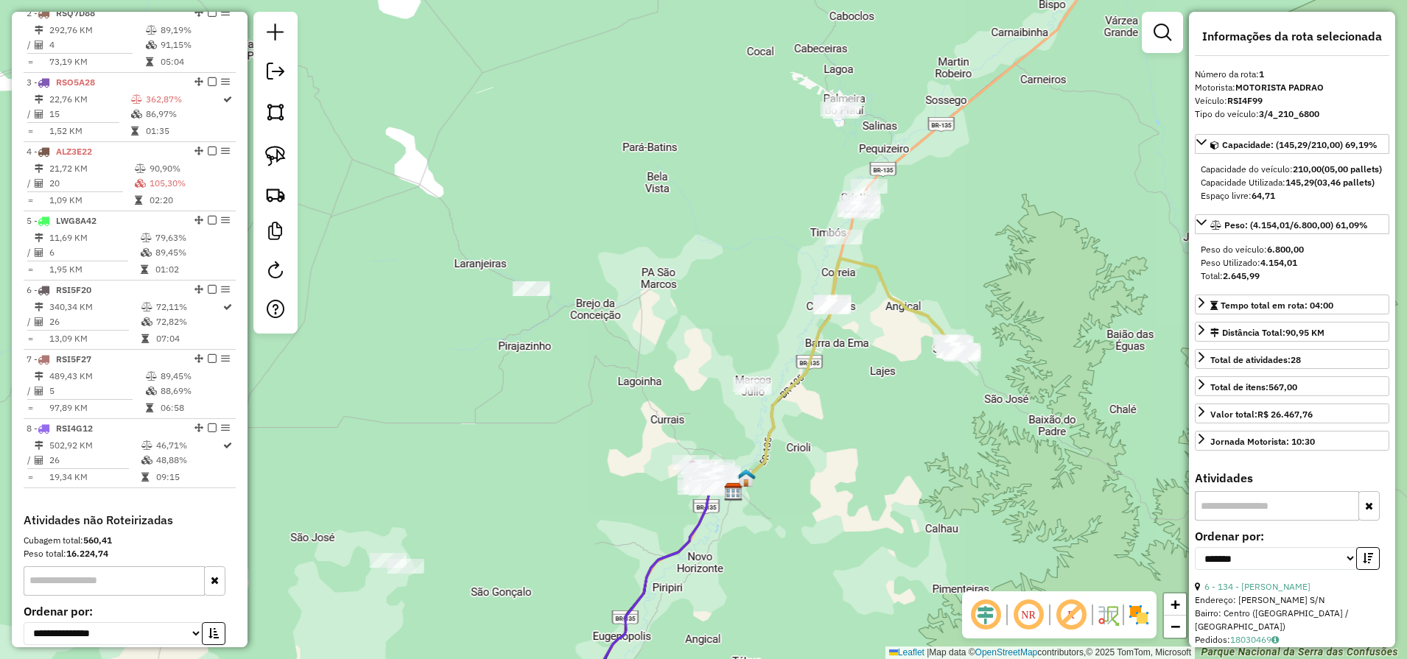
scroll to position [570, 0]
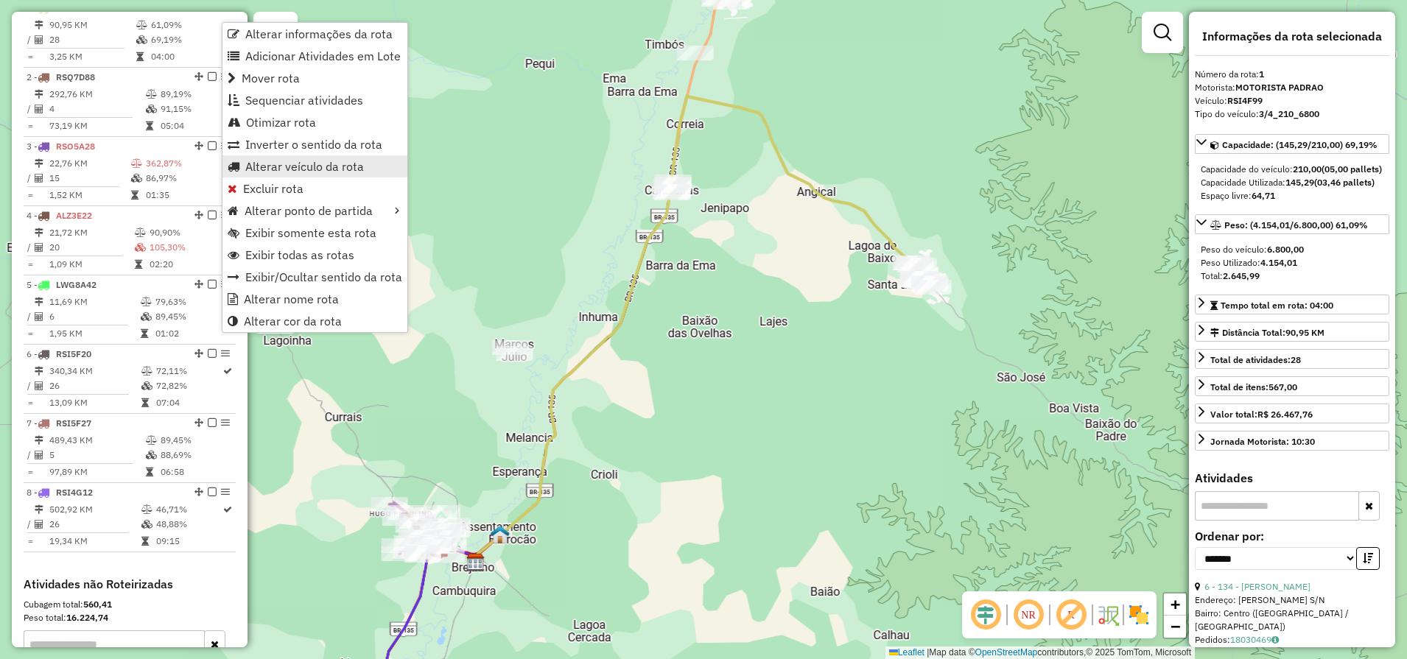
click at [362, 171] on span "Alterar veículo da rota" at bounding box center [304, 167] width 119 height 12
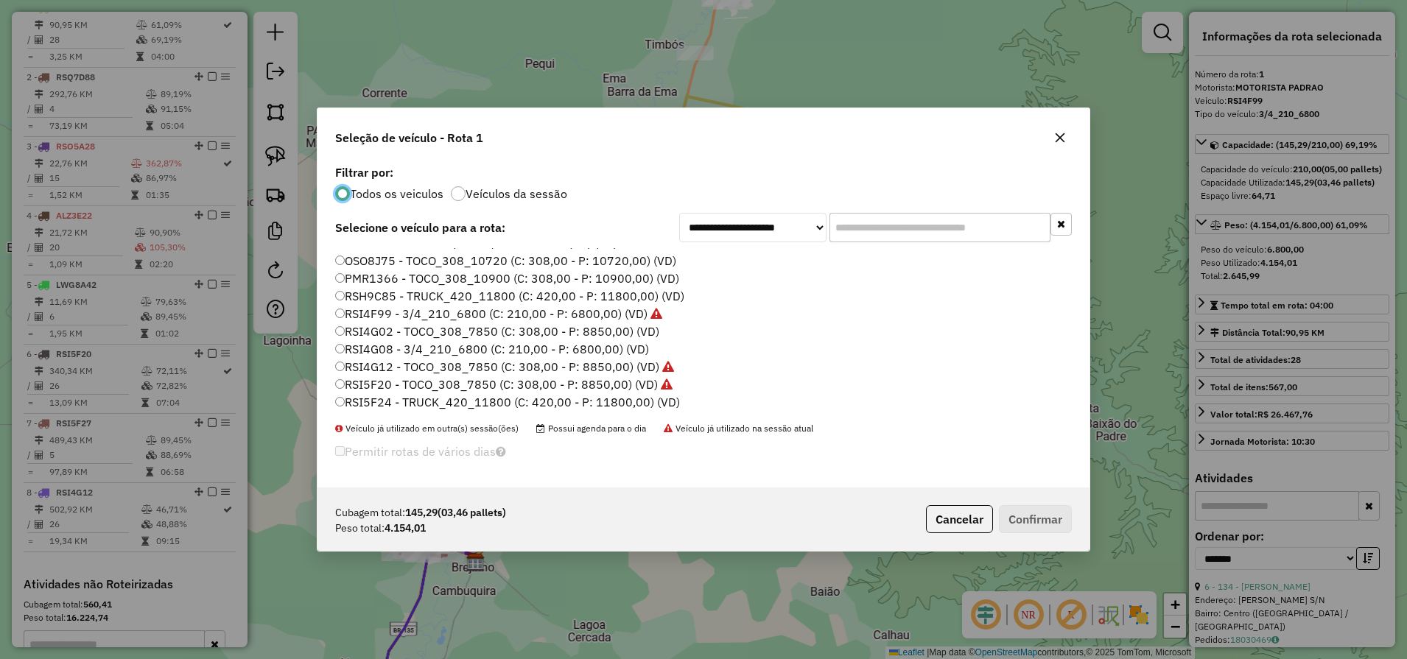
scroll to position [117, 0]
click at [392, 370] on label "RSI4G12 - TOCO_308_7850 (C: 308,00 - P: 8850,00) (VD)" at bounding box center [504, 369] width 339 height 18
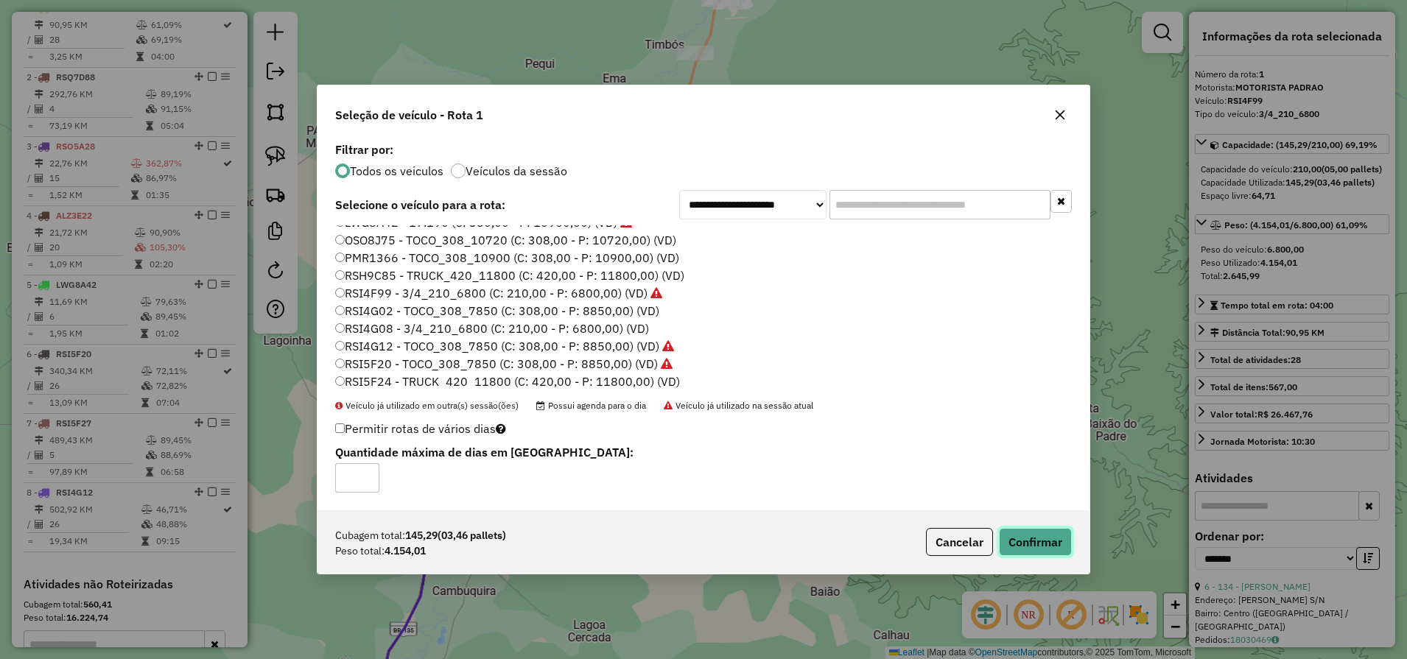
click at [1061, 538] on button "Confirmar" at bounding box center [1035, 542] width 73 height 28
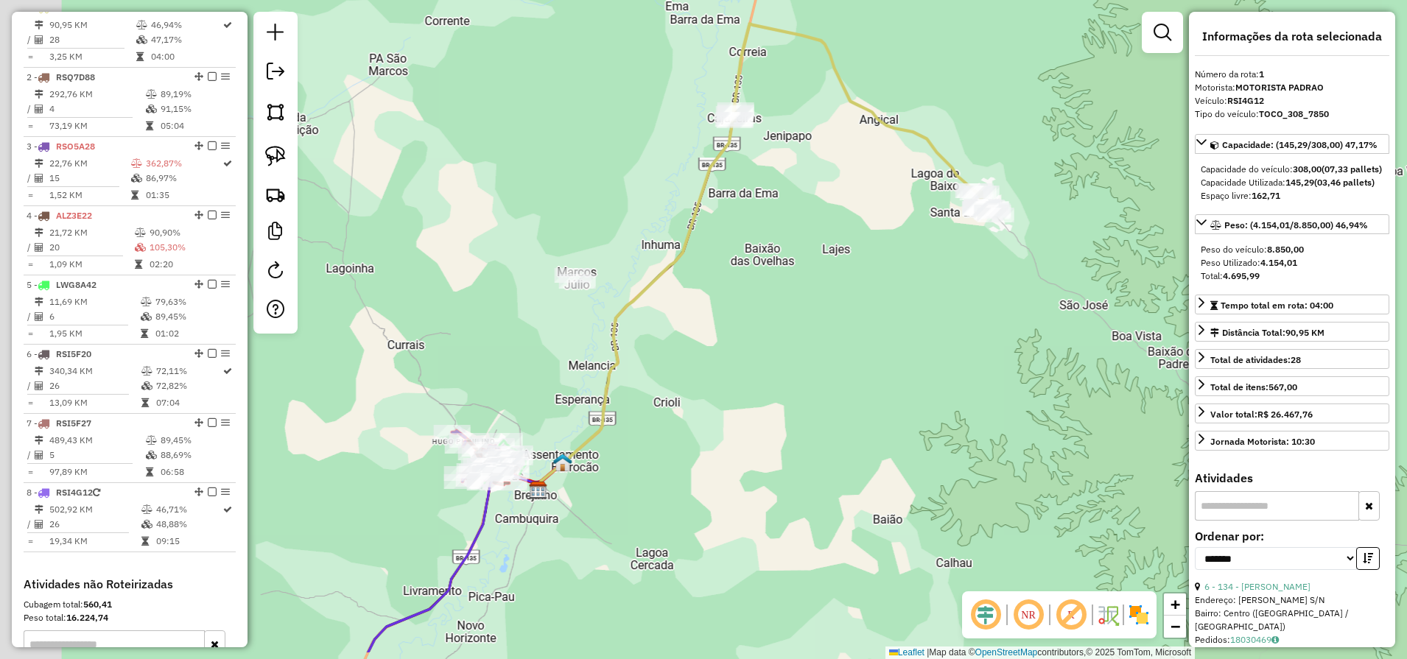
drag, startPoint x: 745, startPoint y: 481, endPoint x: 901, endPoint y: 307, distance: 233.6
click at [901, 307] on div "Janela de atendimento Grade de atendimento Capacidade Transportadoras Veículos …" at bounding box center [703, 329] width 1407 height 659
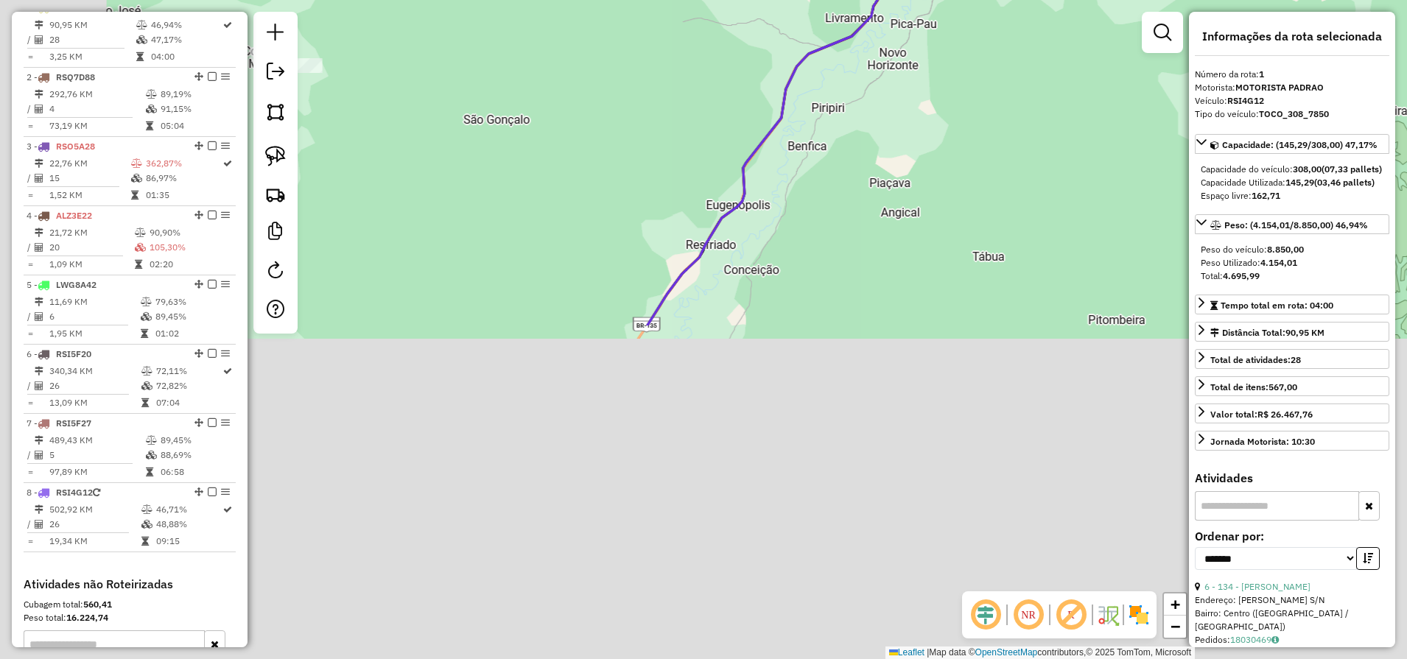
drag, startPoint x: 948, startPoint y: 88, endPoint x: 795, endPoint y: 189, distance: 183.8
click at [953, 77] on div "Janela de atendimento Grade de atendimento Capacidade Transportadoras Veículos …" at bounding box center [703, 329] width 1407 height 659
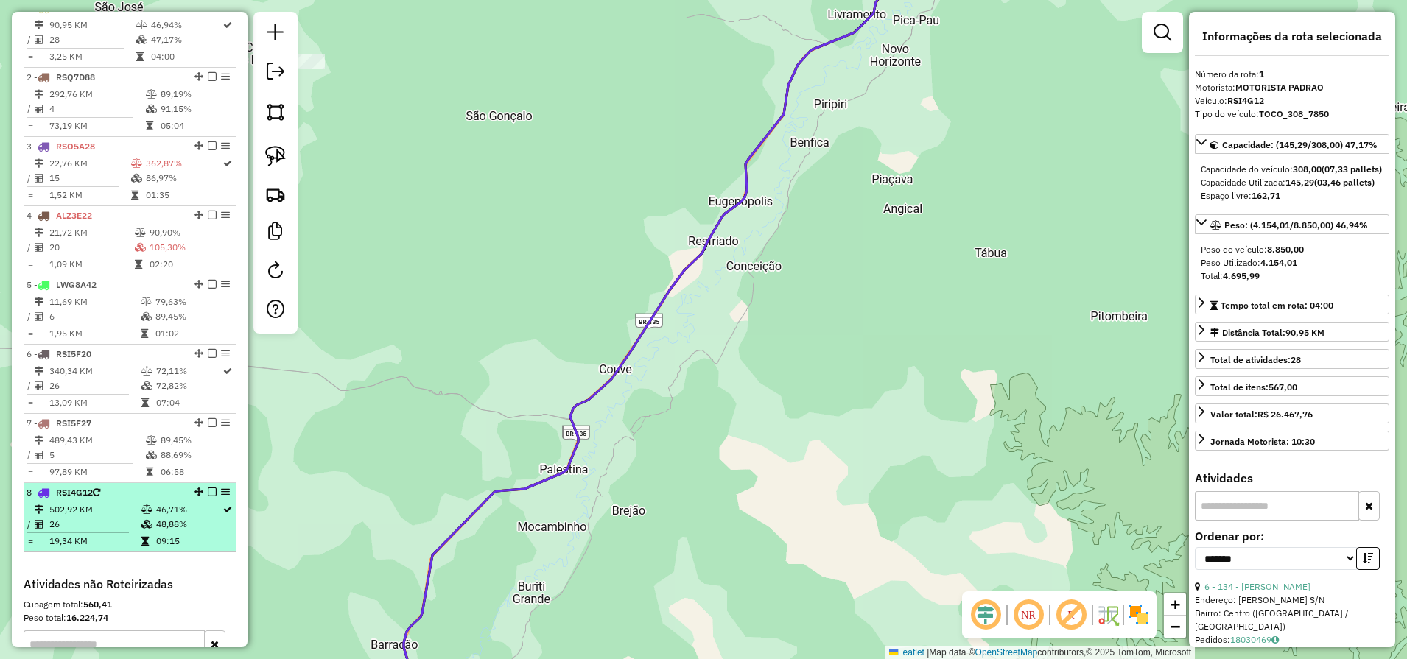
click at [98, 532] on td "26" at bounding box center [95, 524] width 92 height 15
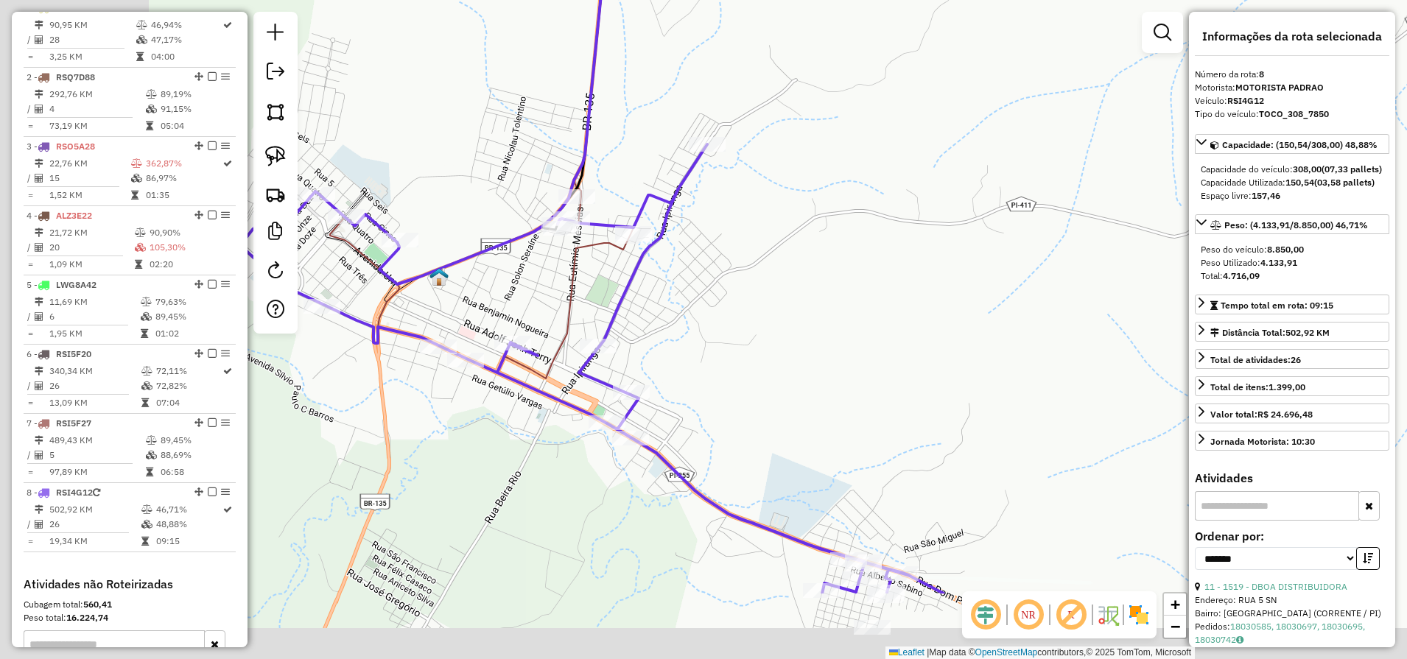
drag, startPoint x: 606, startPoint y: 451, endPoint x: 764, endPoint y: 350, distance: 188.1
click at [764, 350] on div "Janela de atendimento Grade de atendimento Capacidade Transportadoras Veículos …" at bounding box center [703, 329] width 1407 height 659
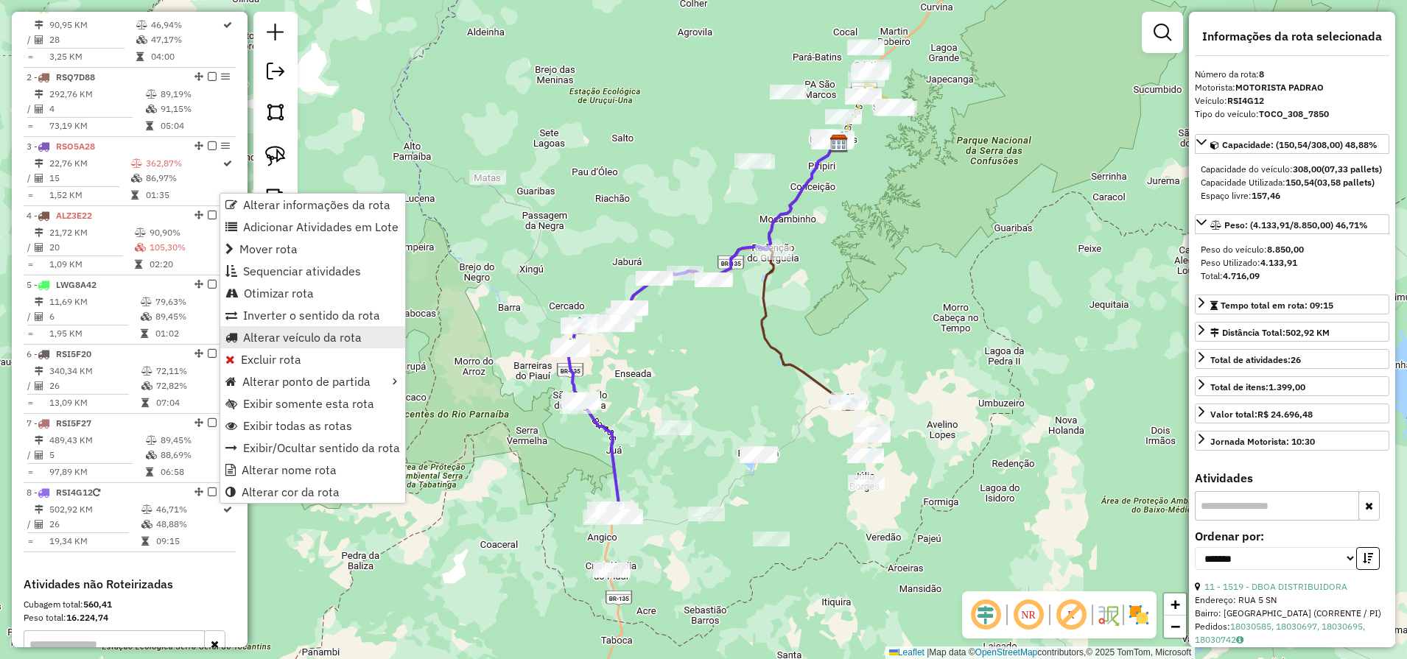
click at [320, 332] on span "Alterar veículo da rota" at bounding box center [302, 337] width 119 height 12
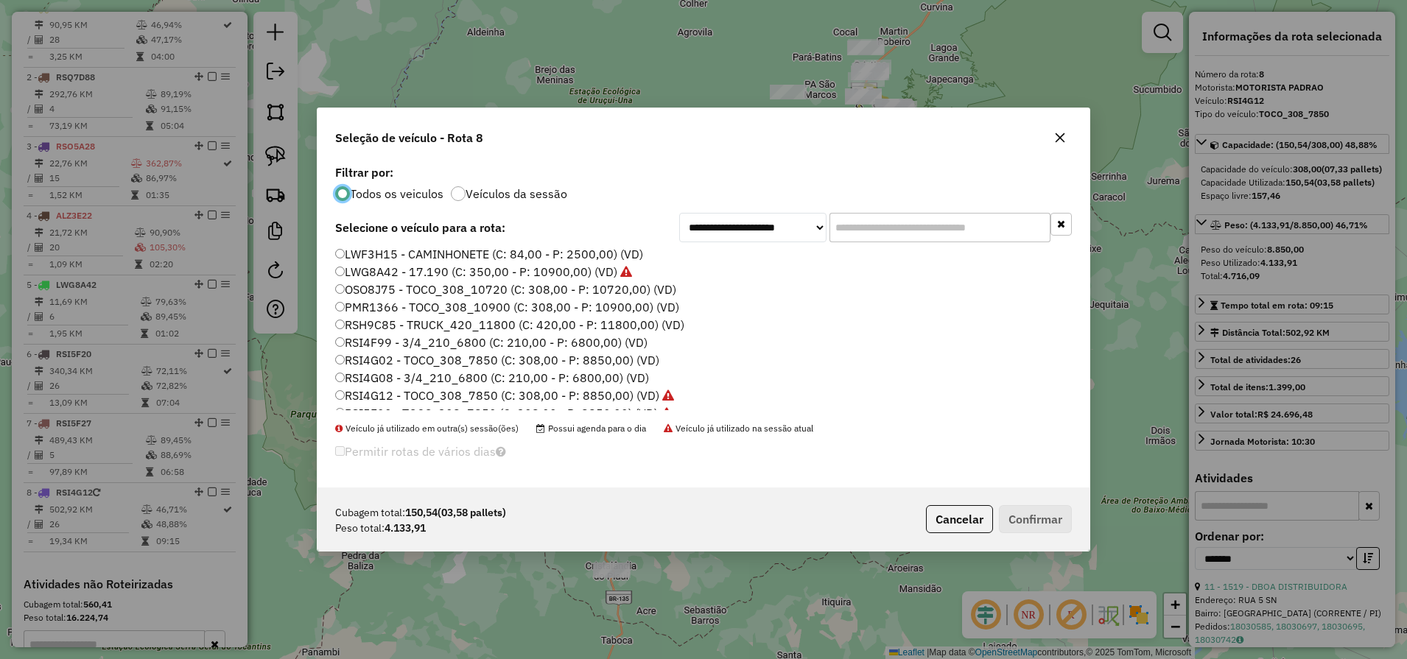
scroll to position [92, 0]
click at [409, 342] on label "RSI4F99 - 3/4_210_6800 (C: 210,00 - P: 6800,00) (VD)" at bounding box center [491, 341] width 312 height 18
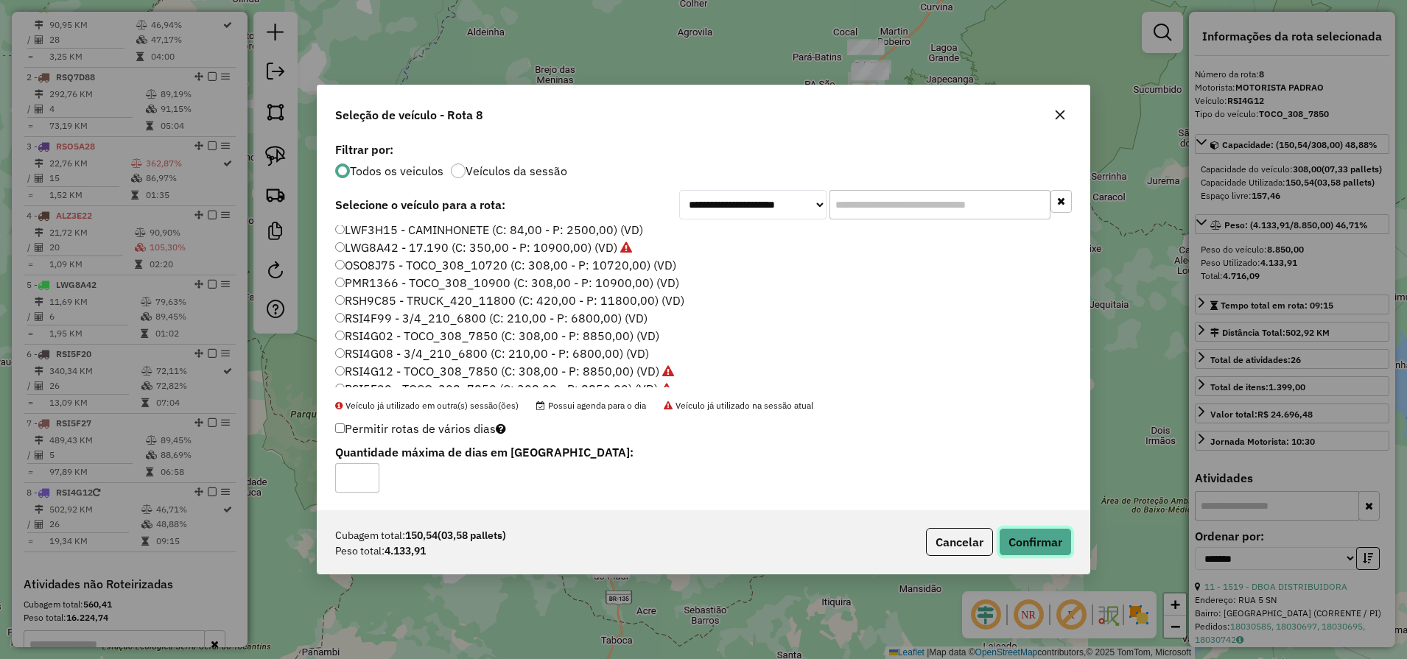
click at [1048, 537] on button "Confirmar" at bounding box center [1035, 542] width 73 height 28
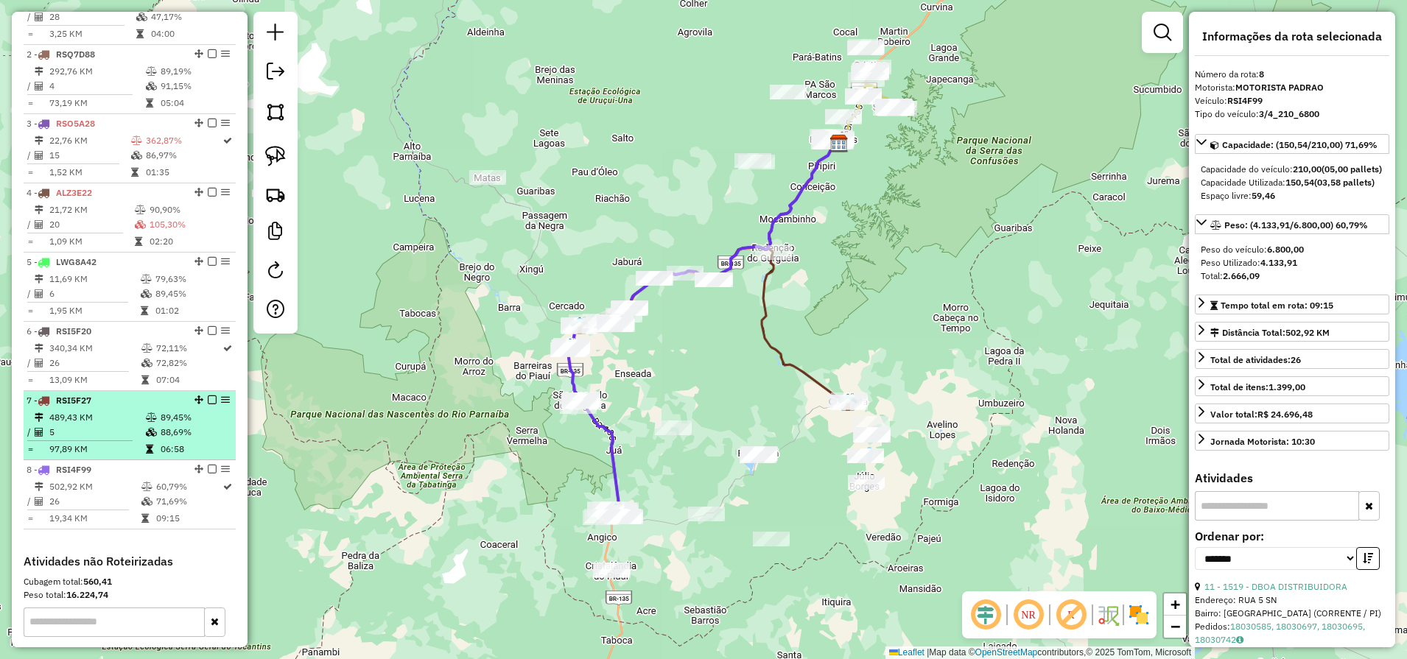
scroll to position [594, 0]
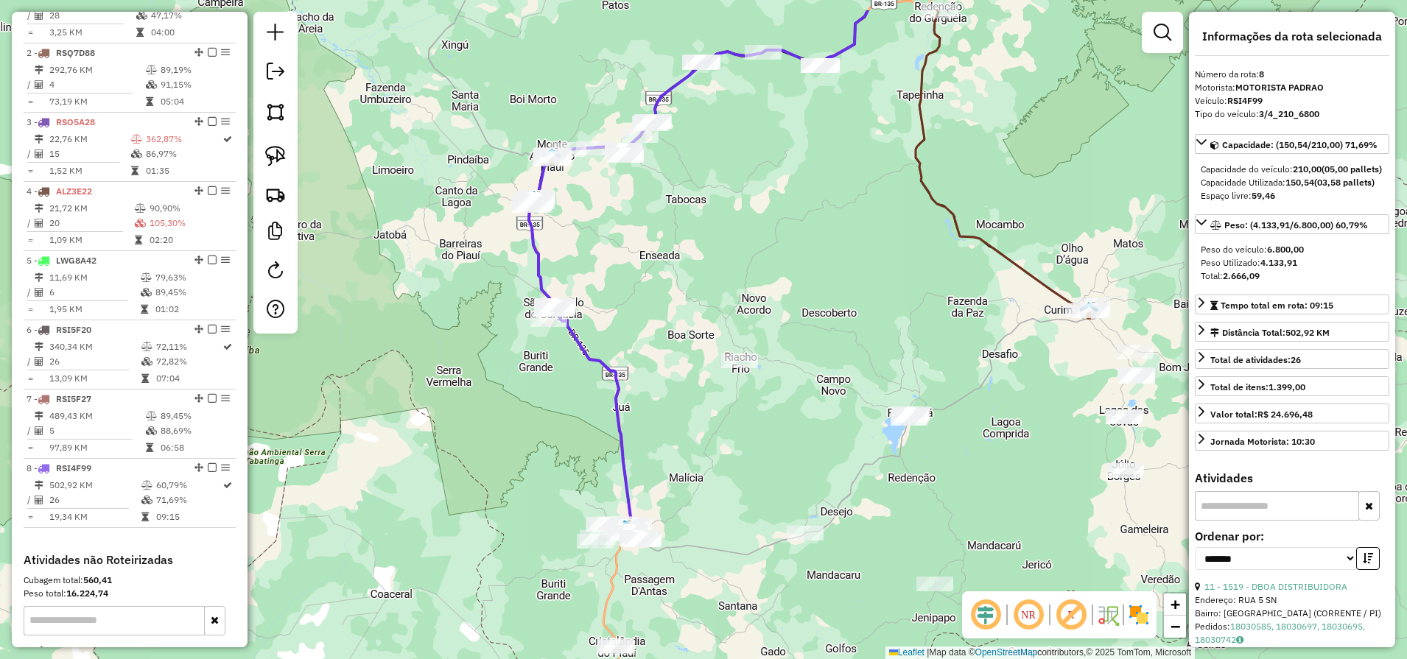
drag, startPoint x: 591, startPoint y: 233, endPoint x: 658, endPoint y: 384, distance: 165.8
click at [665, 387] on div "Janela de atendimento Grade de atendimento Capacidade Transportadoras Veículos …" at bounding box center [703, 329] width 1407 height 659
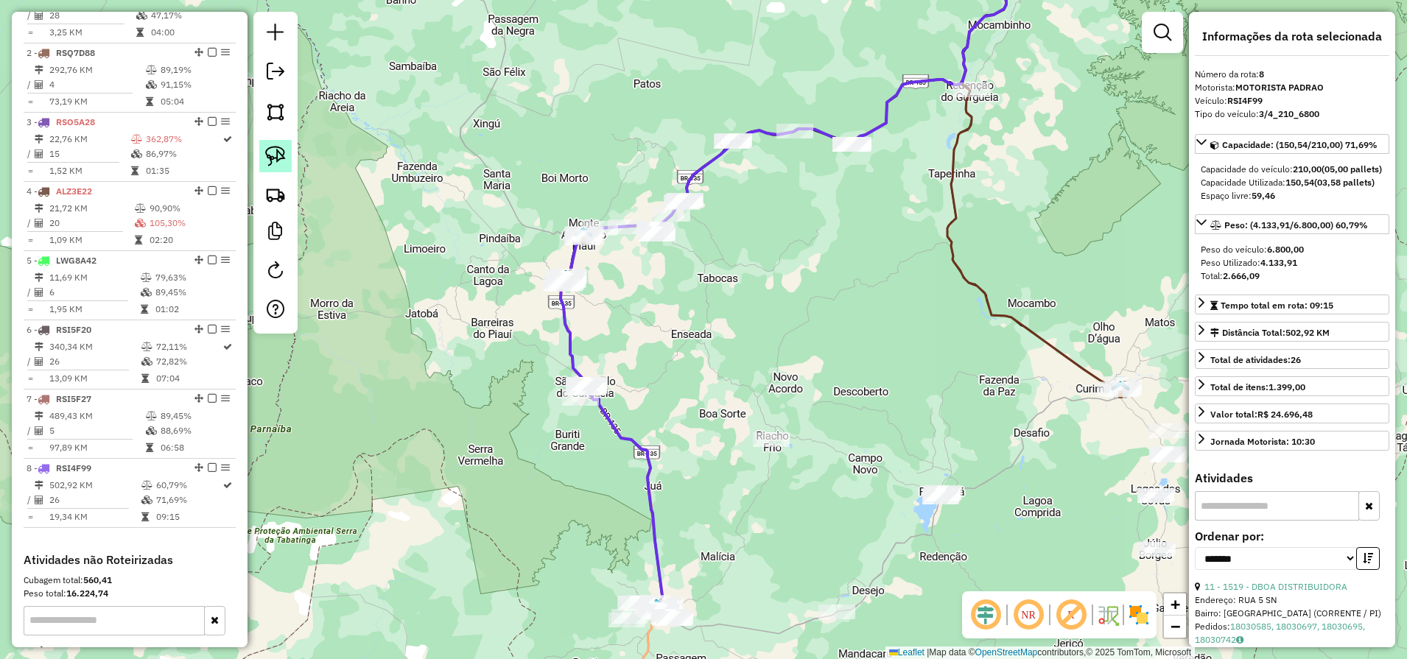
click at [273, 164] on img at bounding box center [275, 156] width 21 height 21
drag, startPoint x: 608, startPoint y: 356, endPoint x: 613, endPoint y: 396, distance: 40.9
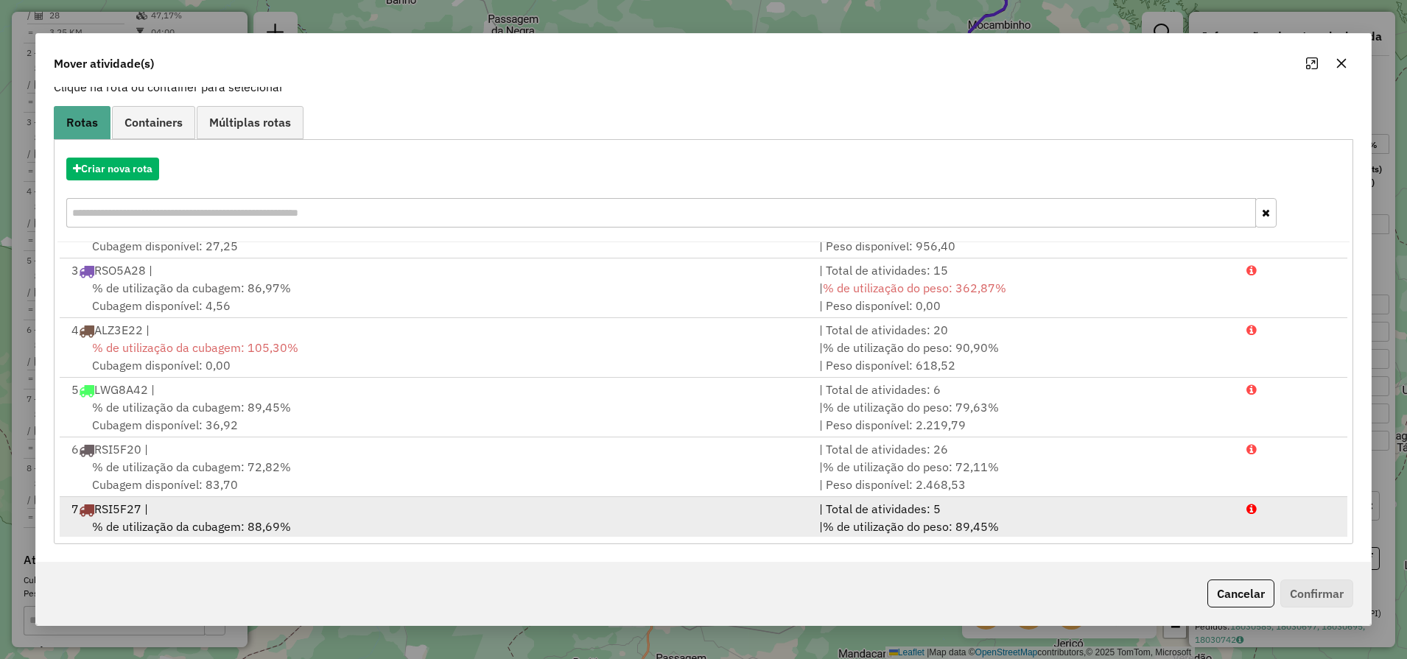
scroll to position [0, 0]
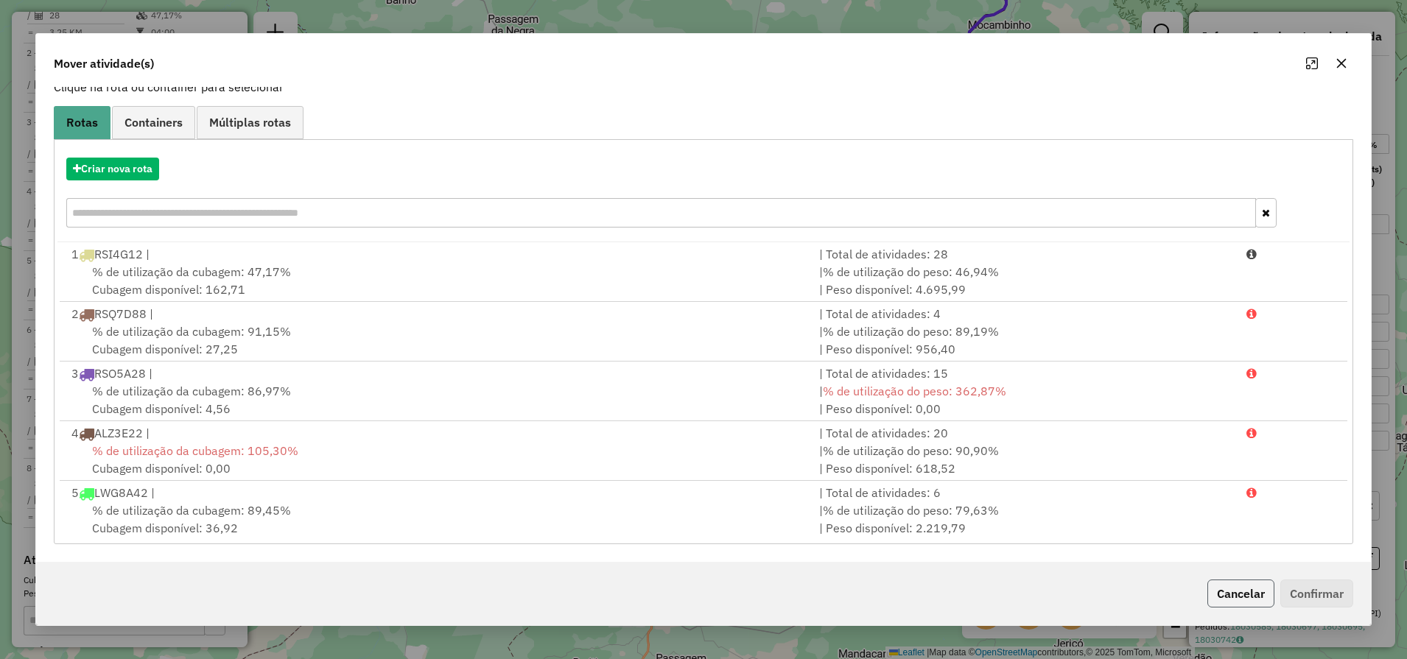
click at [1227, 596] on button "Cancelar" at bounding box center [1240, 594] width 67 height 28
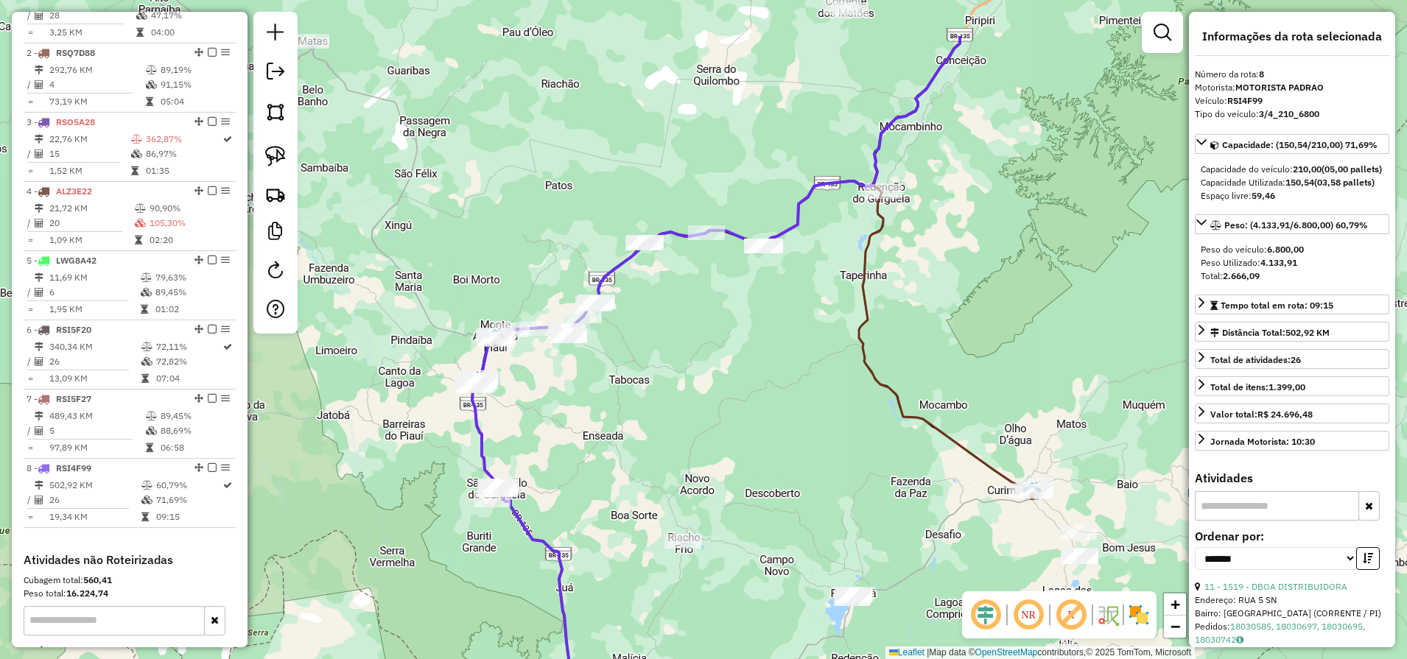
drag, startPoint x: 849, startPoint y: 504, endPoint x: 756, endPoint y: 622, distance: 150.0
click at [756, 622] on div "Janela de atendimento Grade de atendimento Capacidade Transportadoras Veículos …" at bounding box center [703, 329] width 1407 height 659
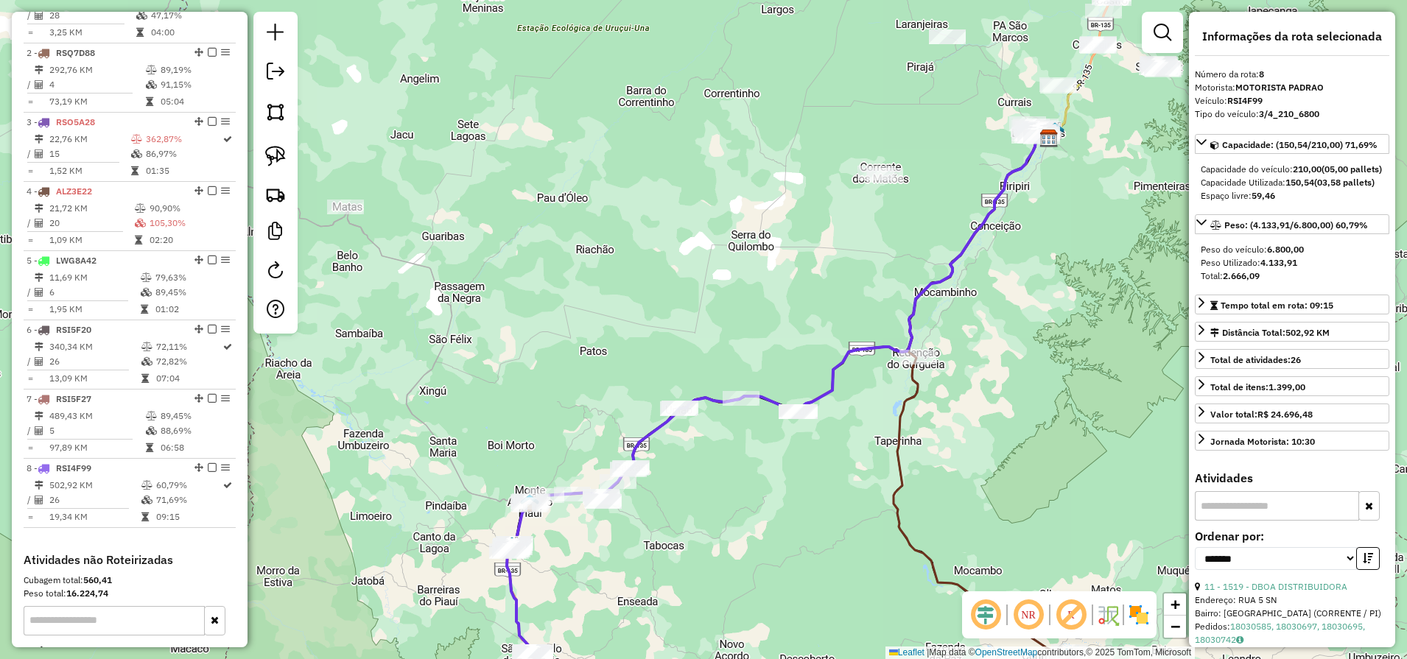
drag, startPoint x: 755, startPoint y: 418, endPoint x: 794, endPoint y: 567, distance: 154.5
click at [794, 567] on div "Janela de atendimento Grade de atendimento Capacidade Transportadoras Veículos …" at bounding box center [703, 329] width 1407 height 659
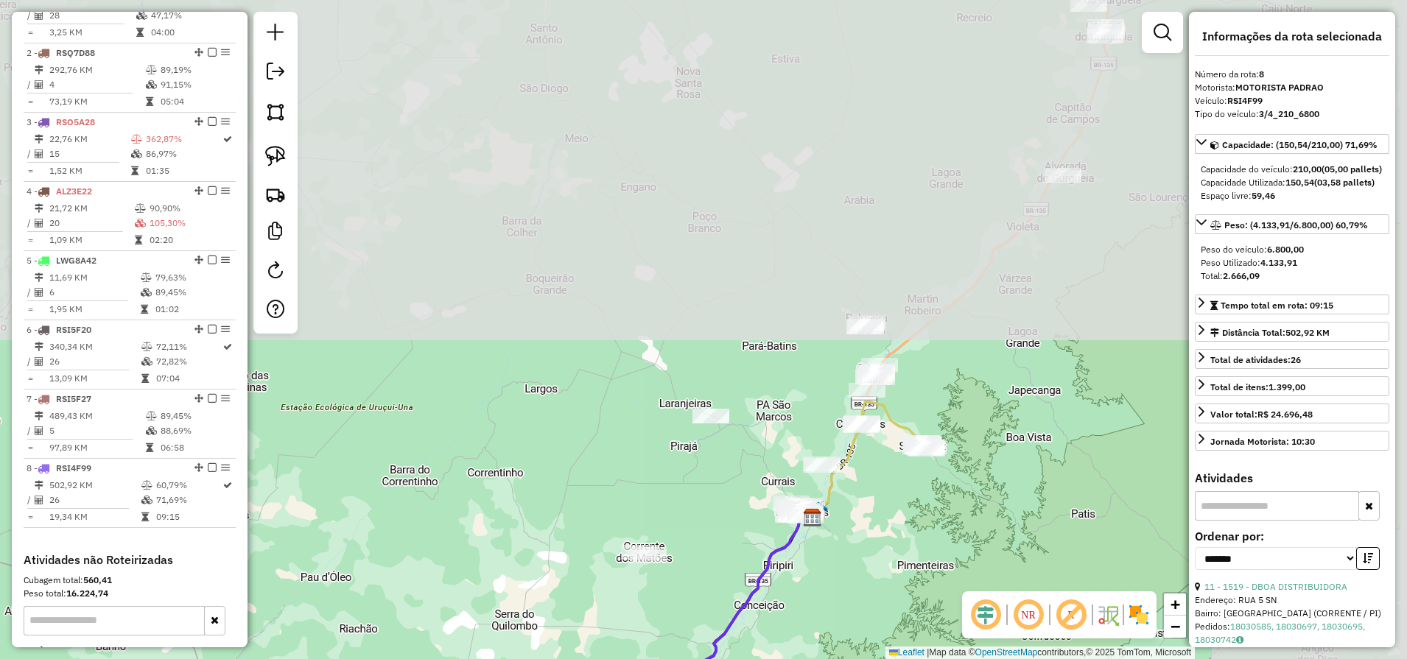
drag, startPoint x: 914, startPoint y: 191, endPoint x: 637, endPoint y: 616, distance: 507.2
click at [637, 616] on div "Janela de atendimento Grade de atendimento Capacidade Transportadoras Veículos …" at bounding box center [703, 329] width 1407 height 659
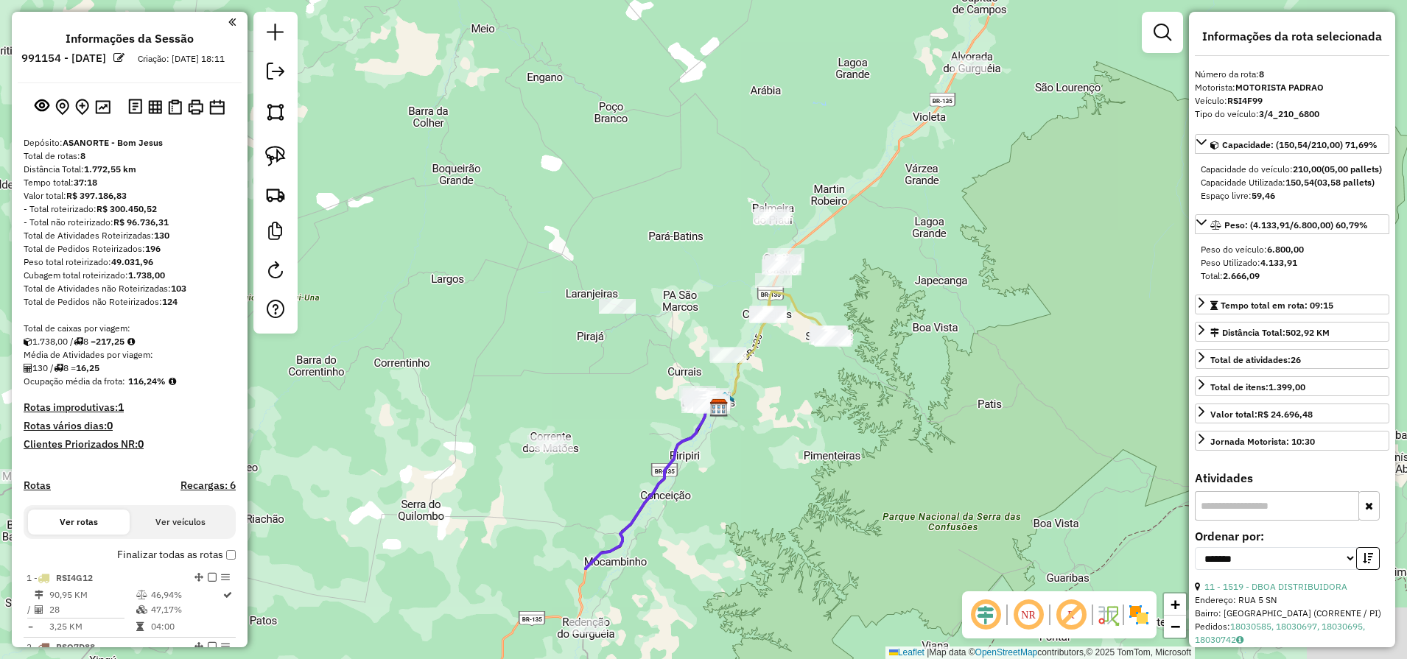
drag, startPoint x: 929, startPoint y: 450, endPoint x: 845, endPoint y: 204, distance: 260.1
click at [845, 204] on div "Janela de atendimento Grade de atendimento Capacidade Transportadoras Veículos …" at bounding box center [703, 329] width 1407 height 659
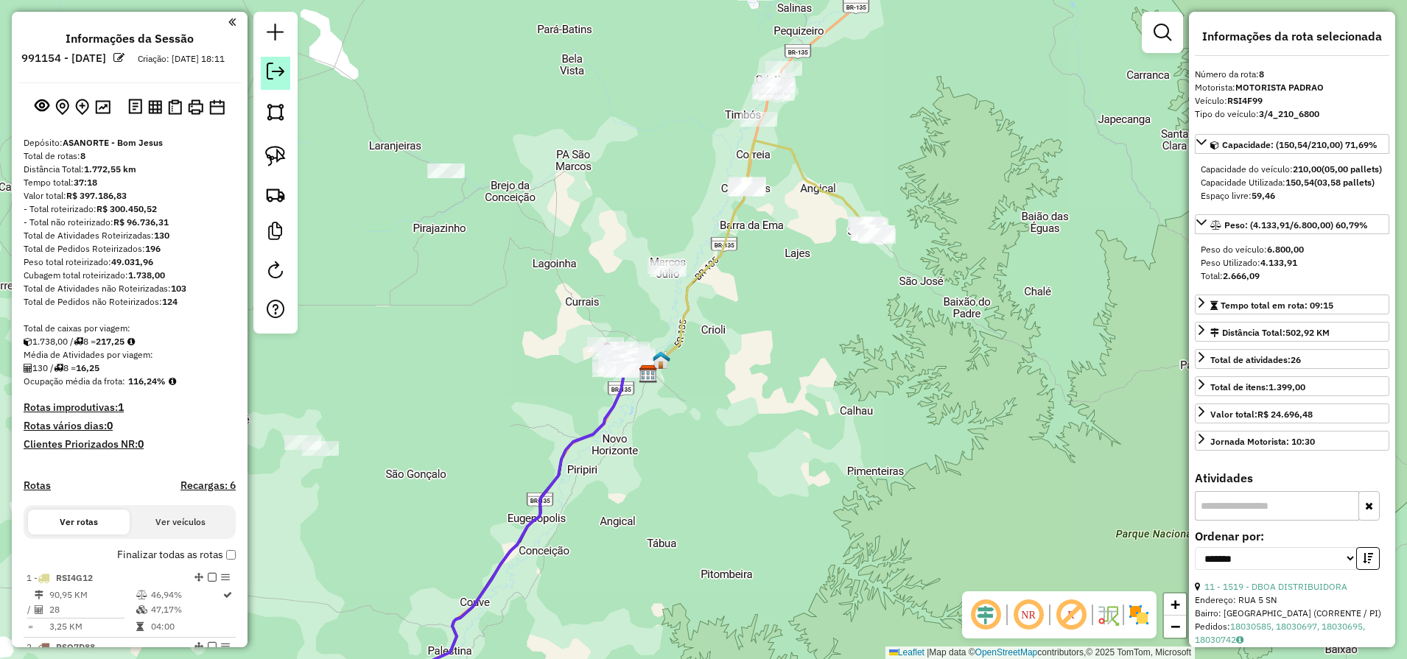
click at [280, 80] on em at bounding box center [276, 72] width 18 height 18
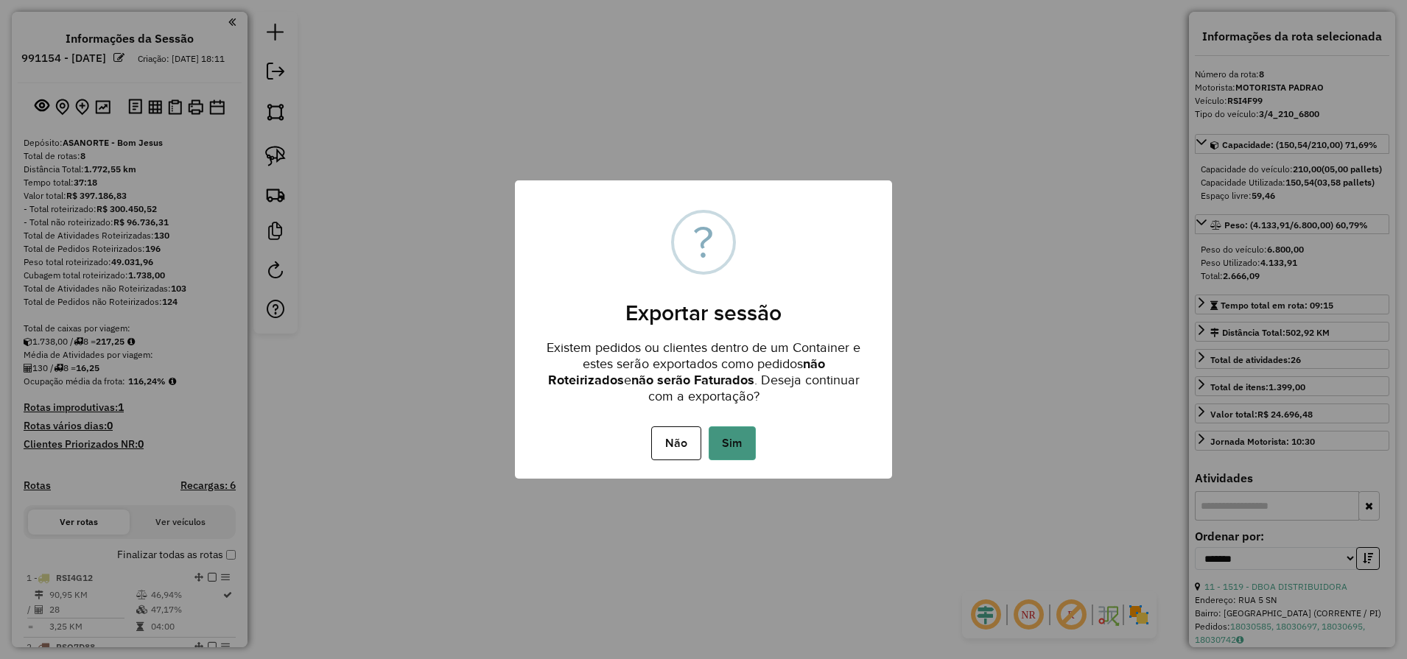
click at [728, 446] on button "Sim" at bounding box center [731, 443] width 47 height 34
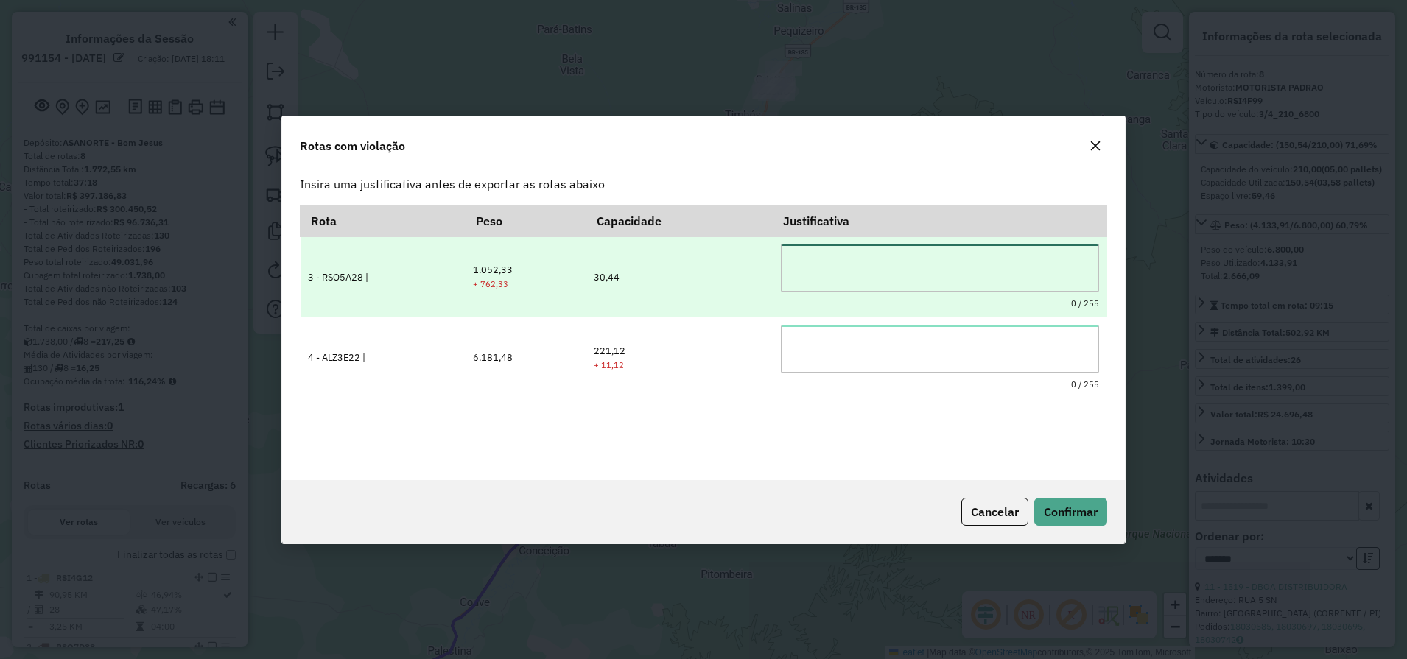
click at [797, 272] on textarea at bounding box center [940, 267] width 318 height 47
type textarea "*"
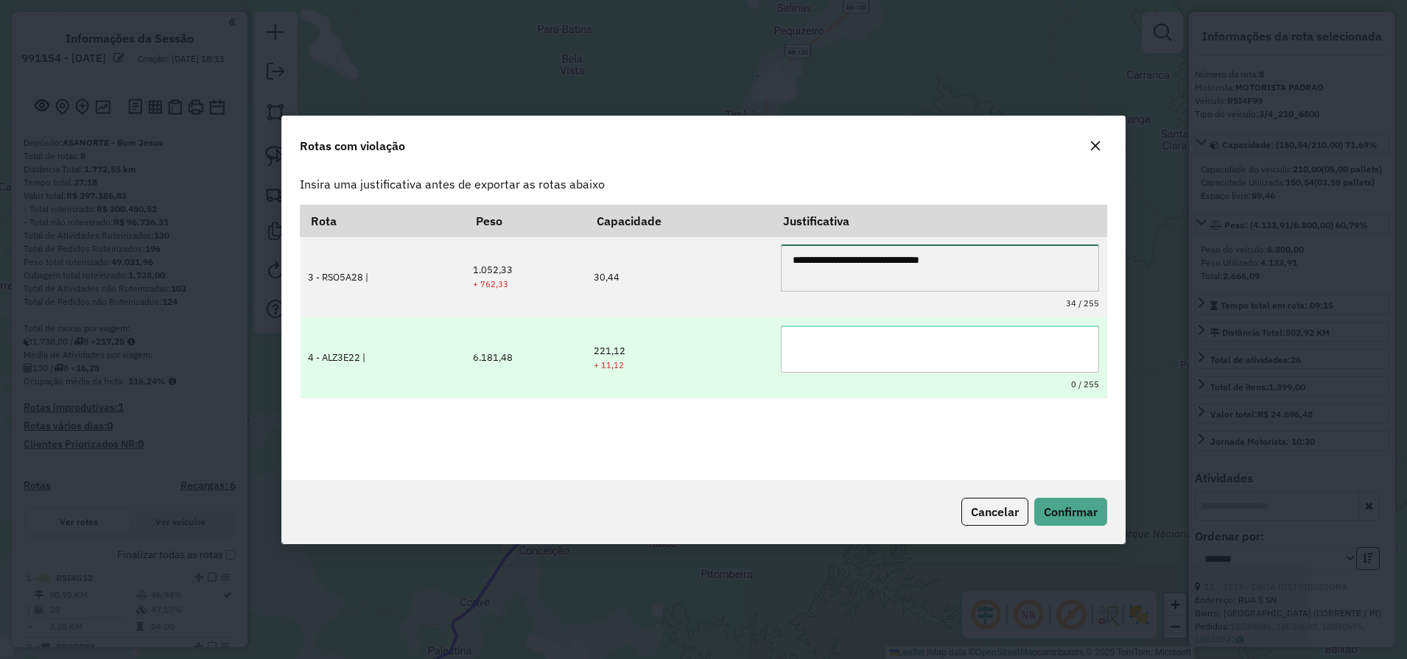
type textarea "**********"
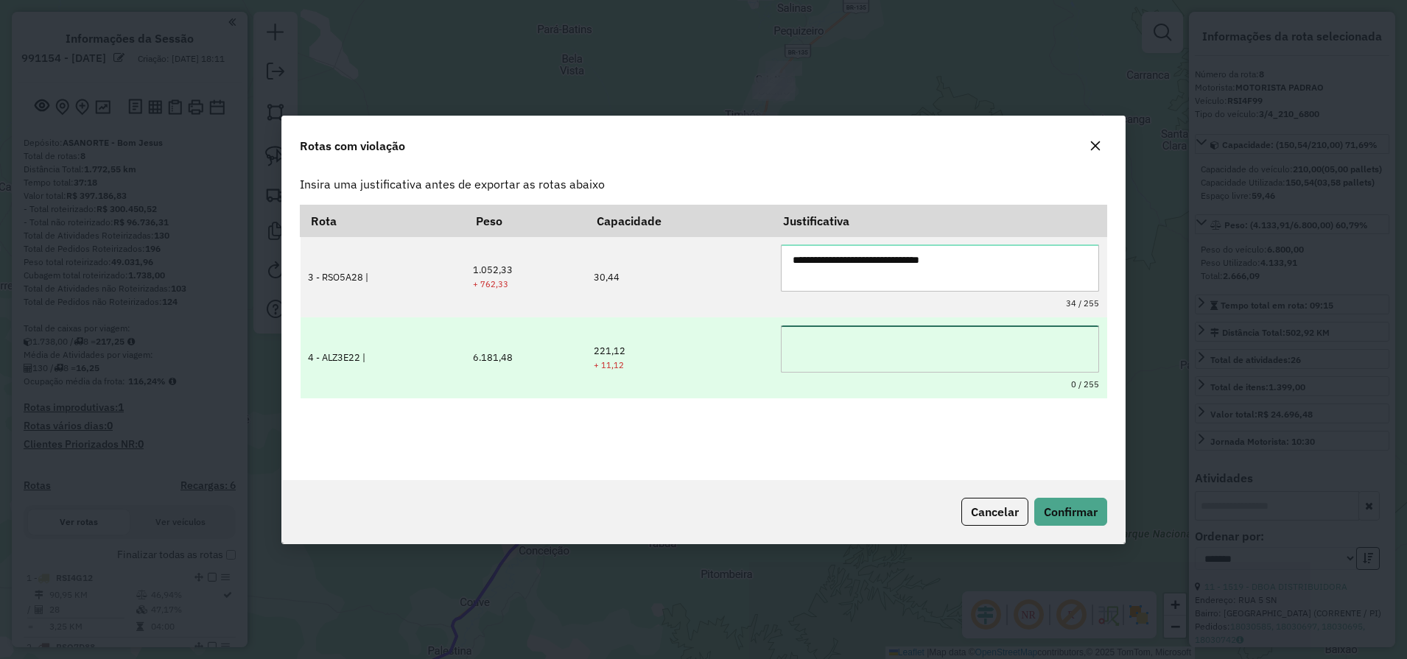
click at [821, 359] on textarea at bounding box center [940, 348] width 318 height 47
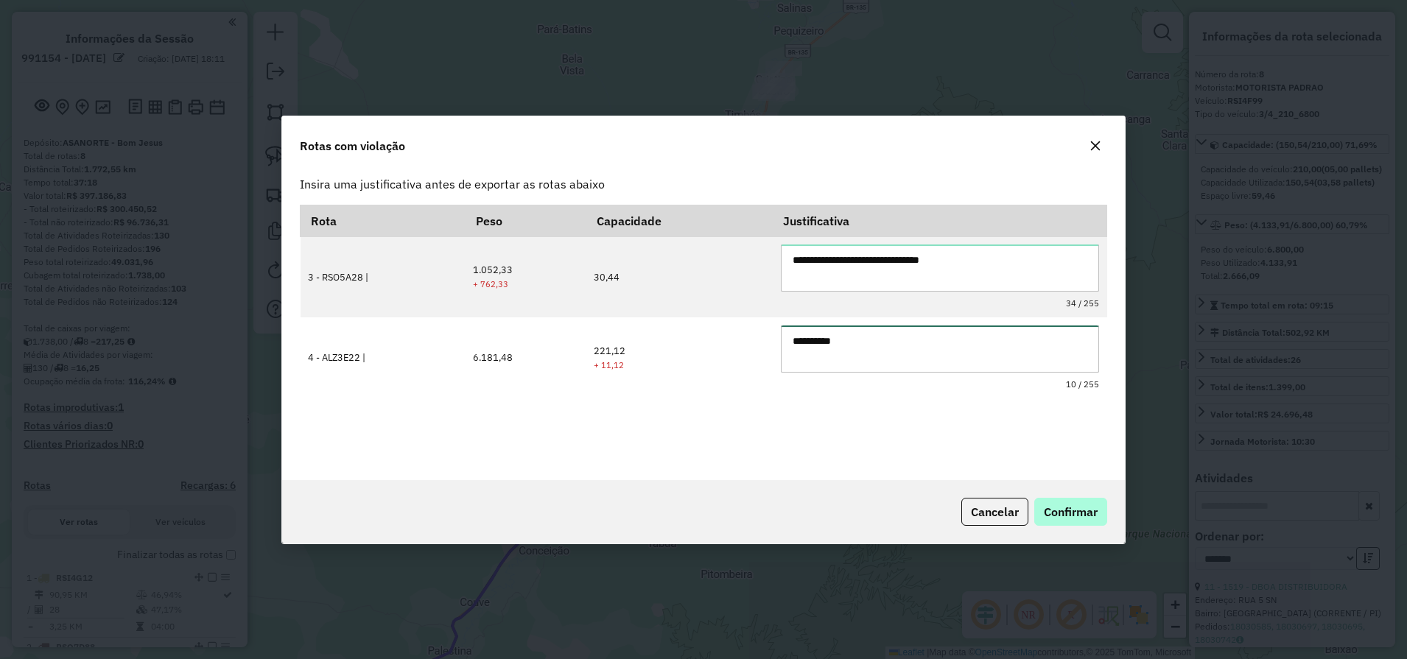
type textarea "**********"
click at [1080, 498] on button "Confirmar" at bounding box center [1070, 512] width 73 height 28
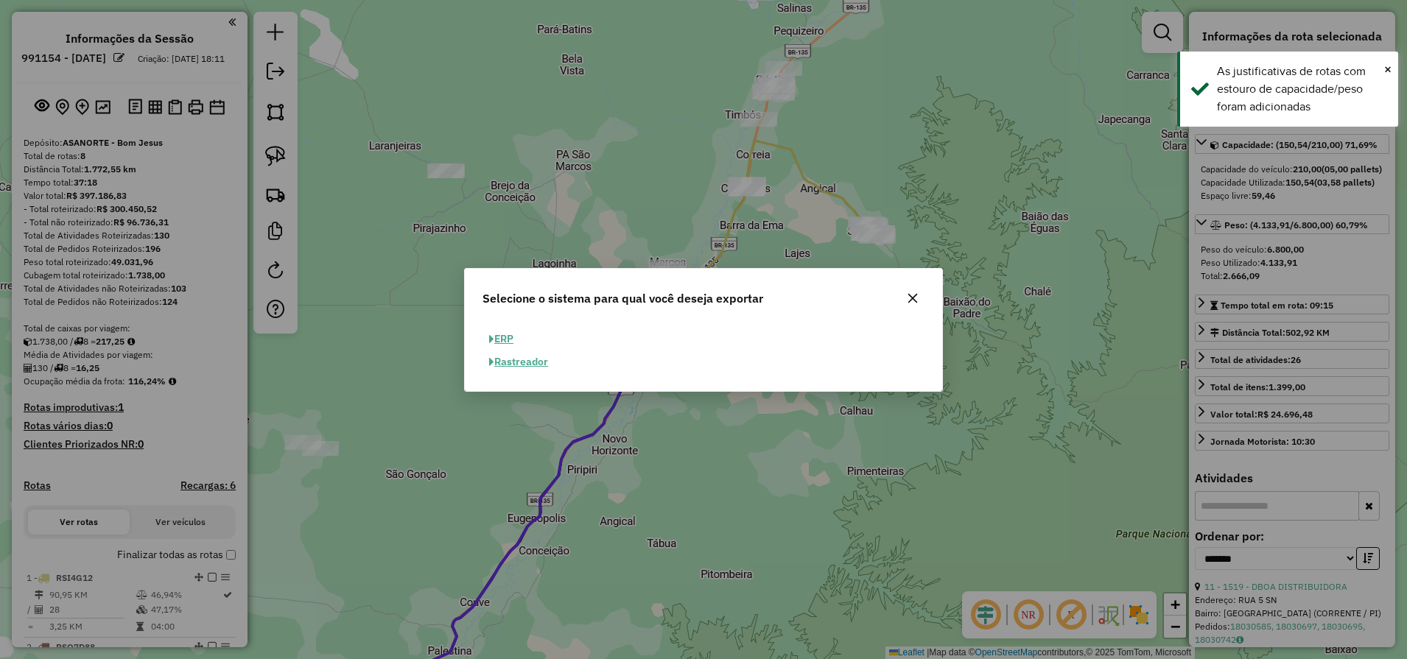
click at [498, 344] on button "ERP" at bounding box center [501, 339] width 38 height 23
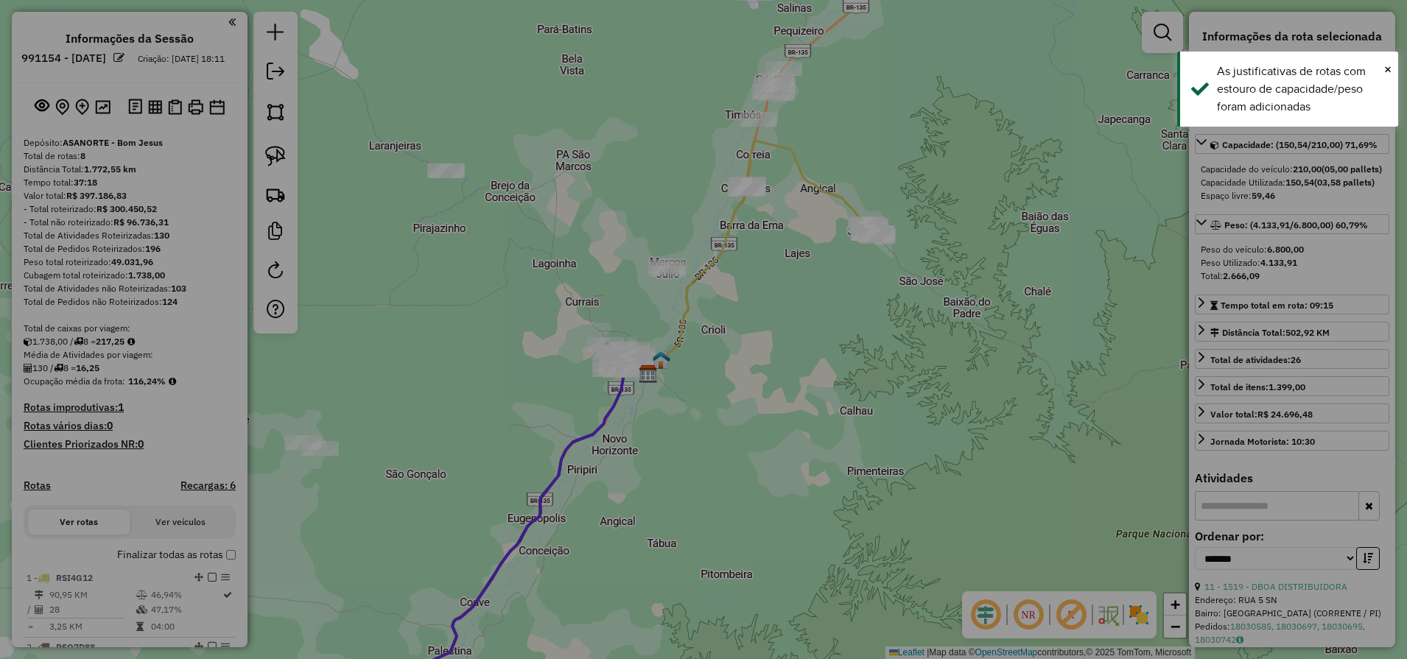
select select "**"
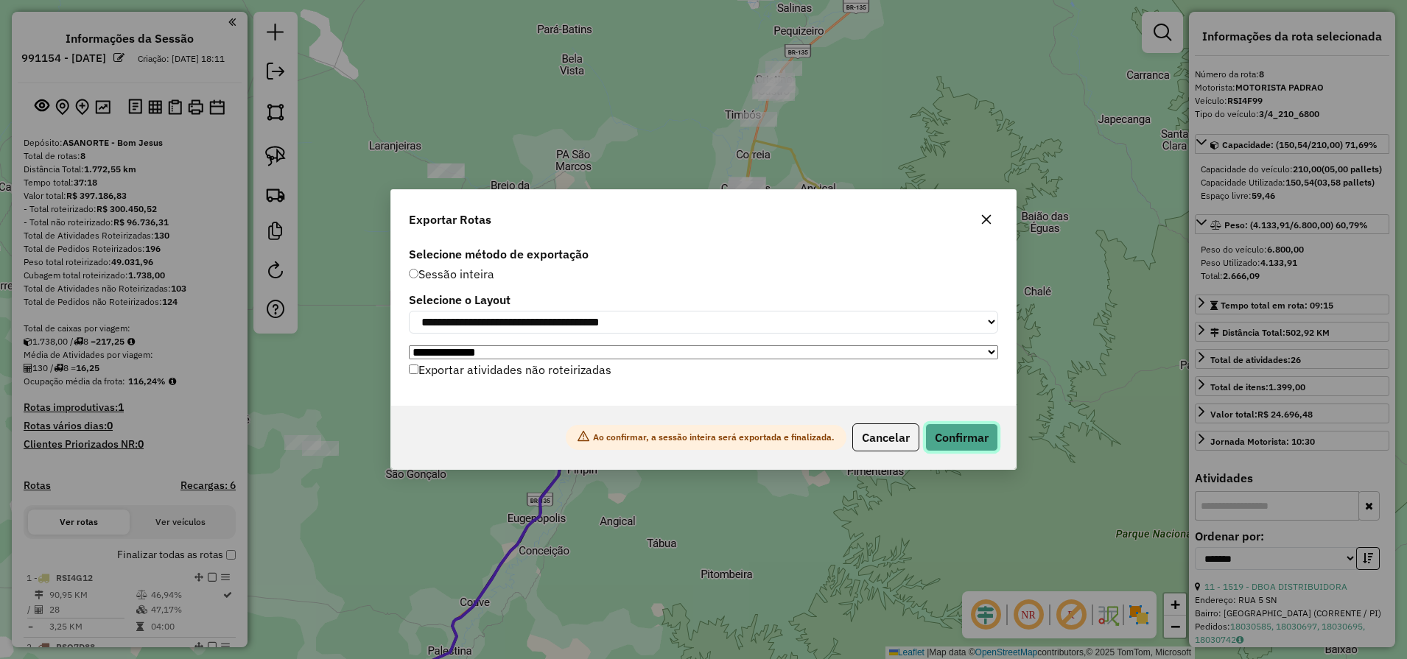
click at [962, 441] on button "Confirmar" at bounding box center [961, 437] width 73 height 28
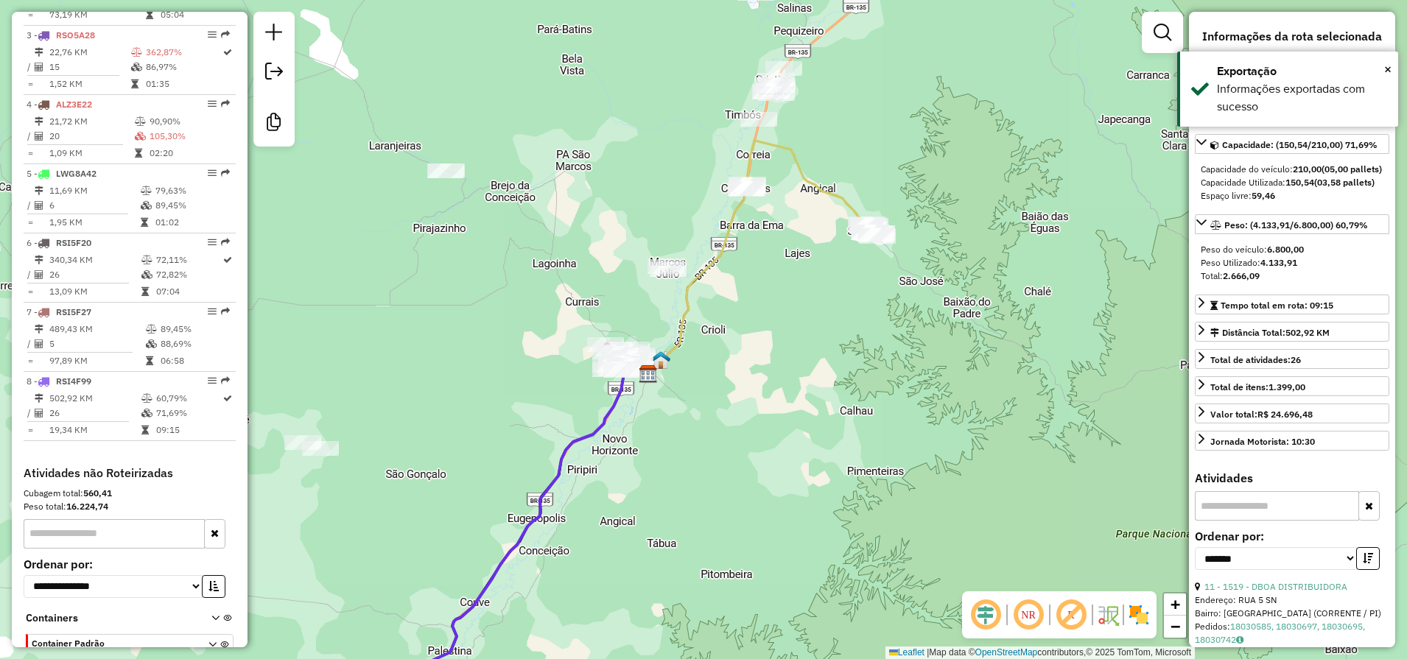
scroll to position [756, 0]
